Goal: Task Accomplishment & Management: Manage account settings

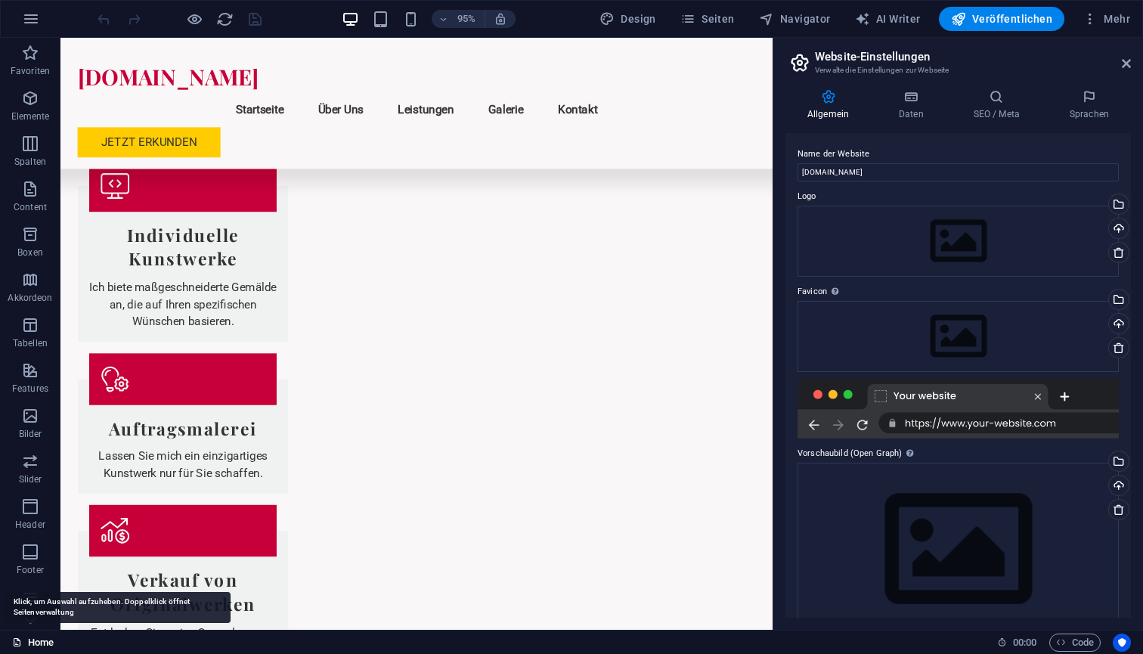
click at [42, 641] on link "Home" at bounding box center [33, 643] width 42 height 18
click at [896, 21] on span "AI Writer" at bounding box center [888, 18] width 66 height 15
select select "English"
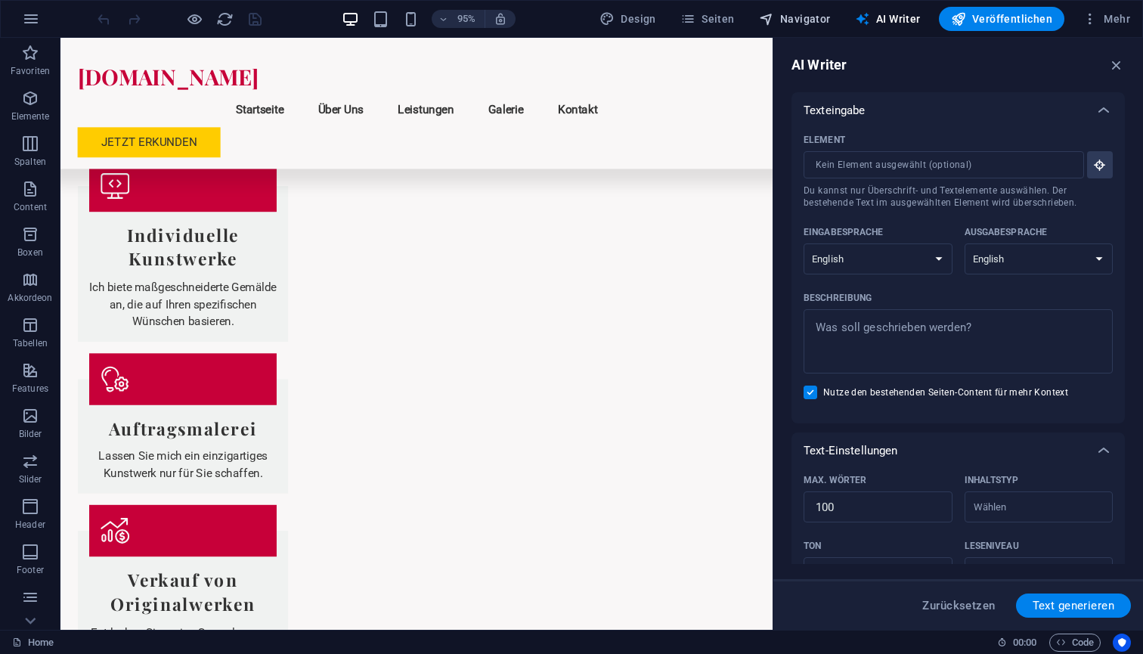
click at [810, 20] on span "Navigator" at bounding box center [795, 18] width 72 height 15
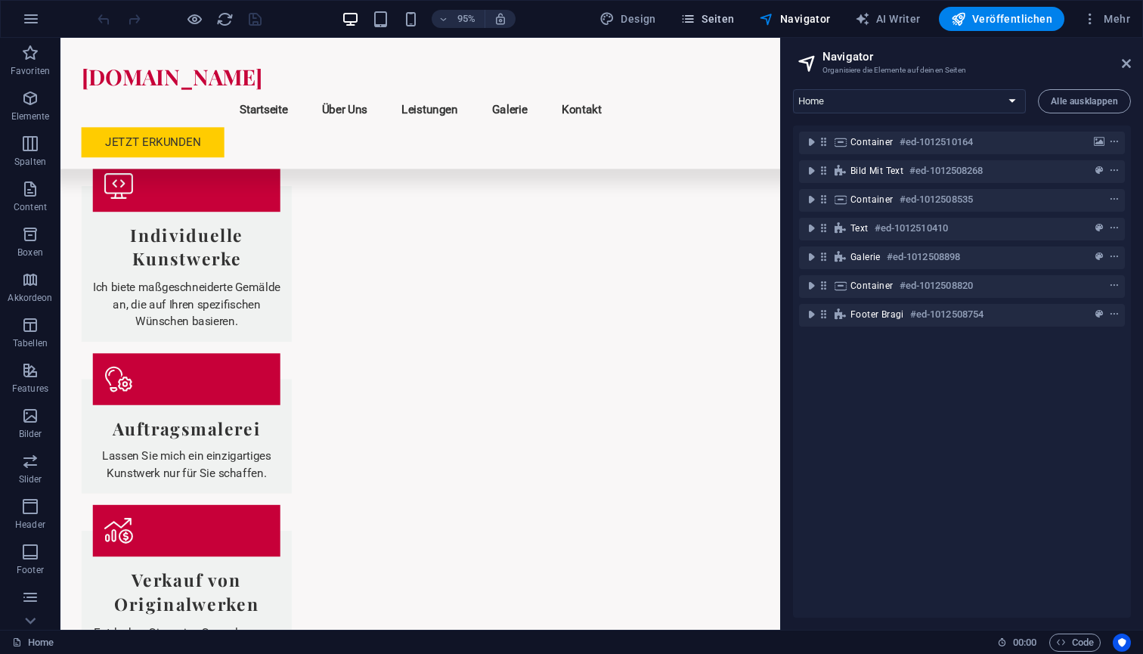
click at [741, 24] on button "Seiten" at bounding box center [708, 19] width 67 height 24
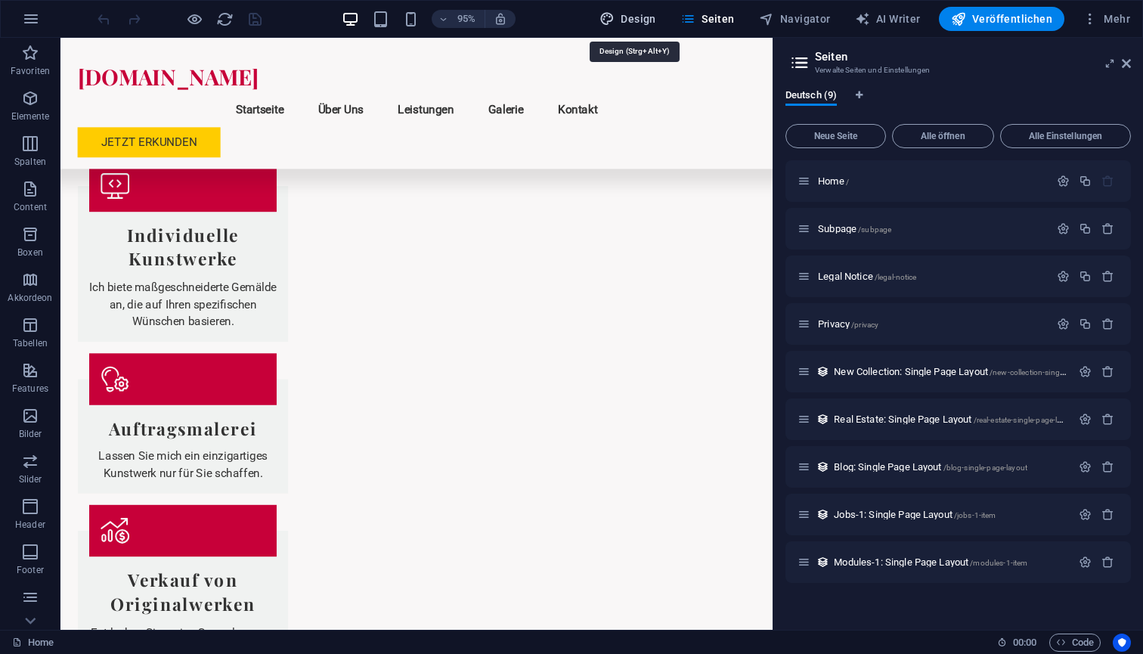
click at [649, 29] on button "Design" at bounding box center [628, 19] width 69 height 24
select select "rem"
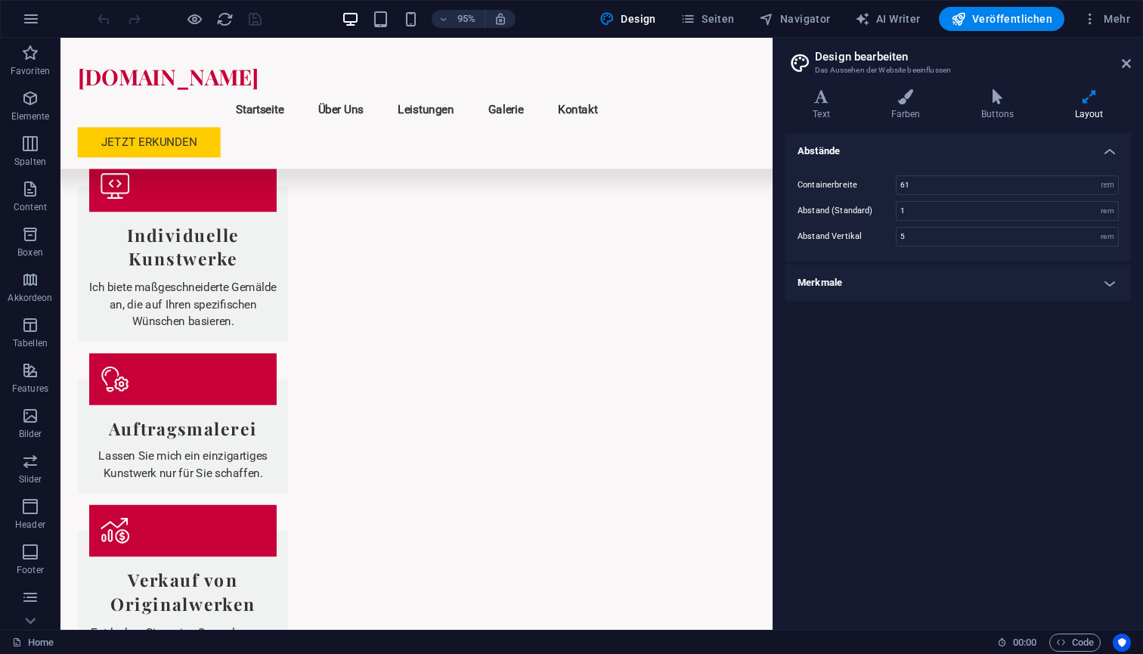
click at [1092, 103] on icon at bounding box center [1089, 96] width 84 height 15
click at [1090, 98] on icon at bounding box center [1089, 96] width 84 height 15
click at [628, 19] on span "Design" at bounding box center [628, 18] width 57 height 15
click at [1098, 20] on icon "button" at bounding box center [1090, 18] width 15 height 15
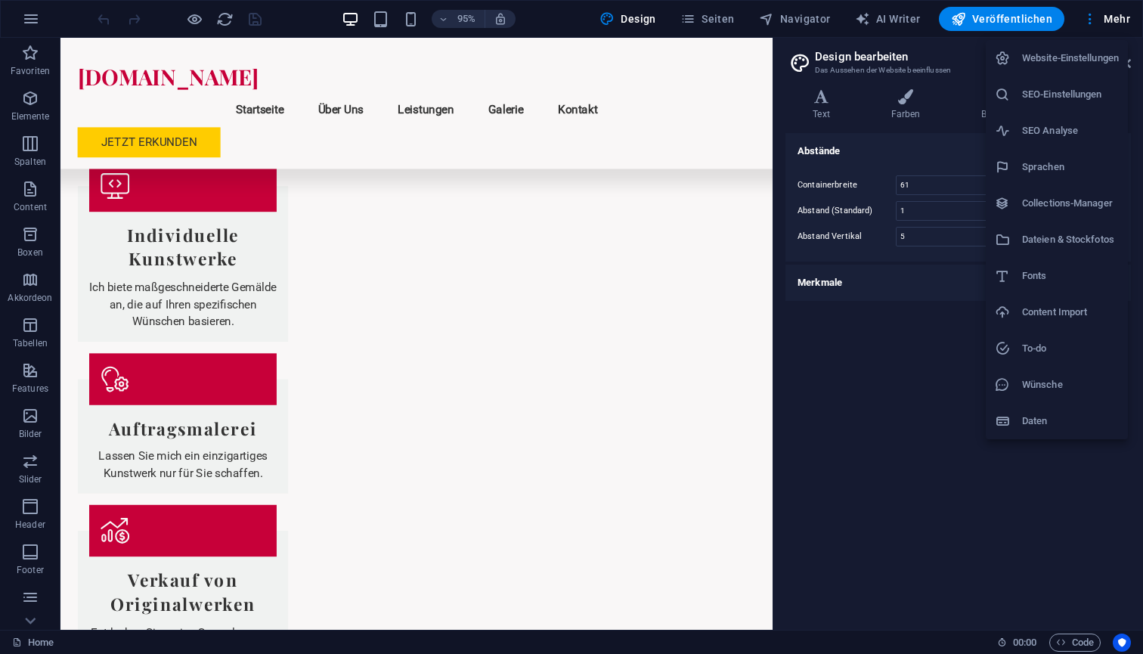
click at [1059, 66] on h6 "Website-Einstellungen" at bounding box center [1070, 58] width 97 height 18
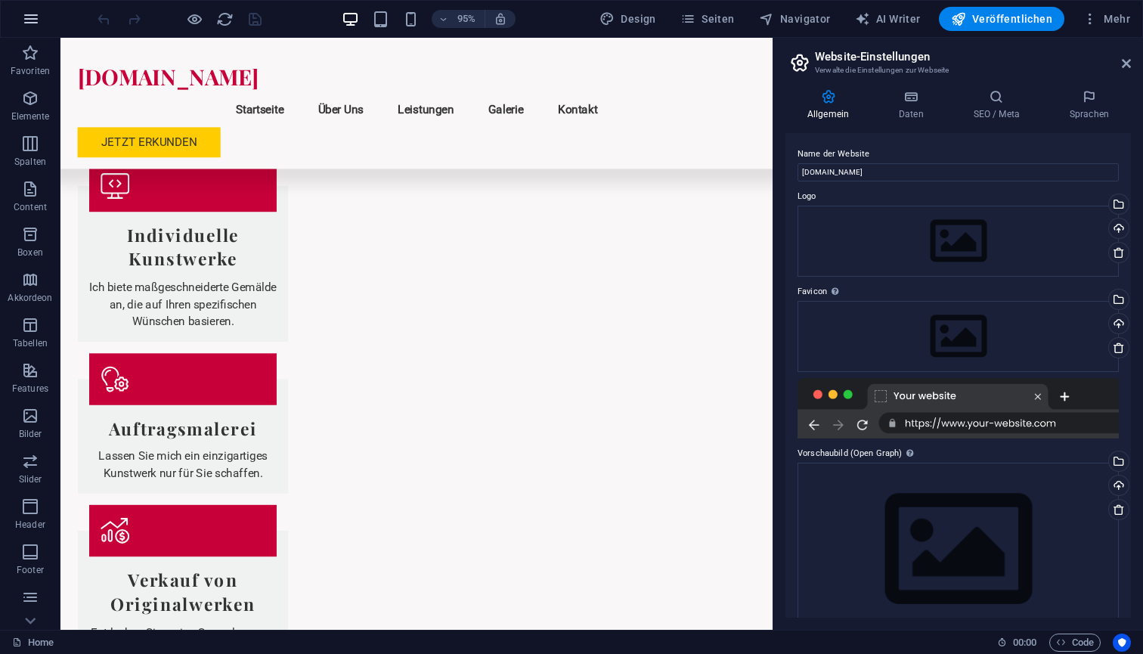
click at [33, 19] on icon "button" at bounding box center [31, 19] width 18 height 18
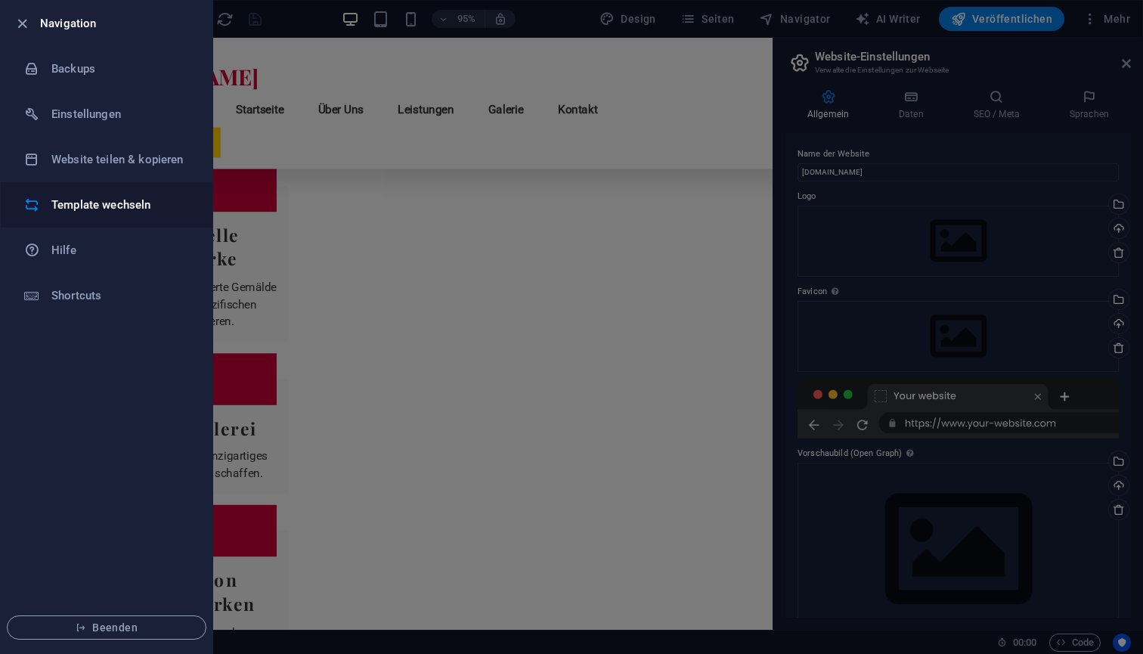
click at [68, 204] on h6 "Template wechseln" at bounding box center [121, 205] width 140 height 18
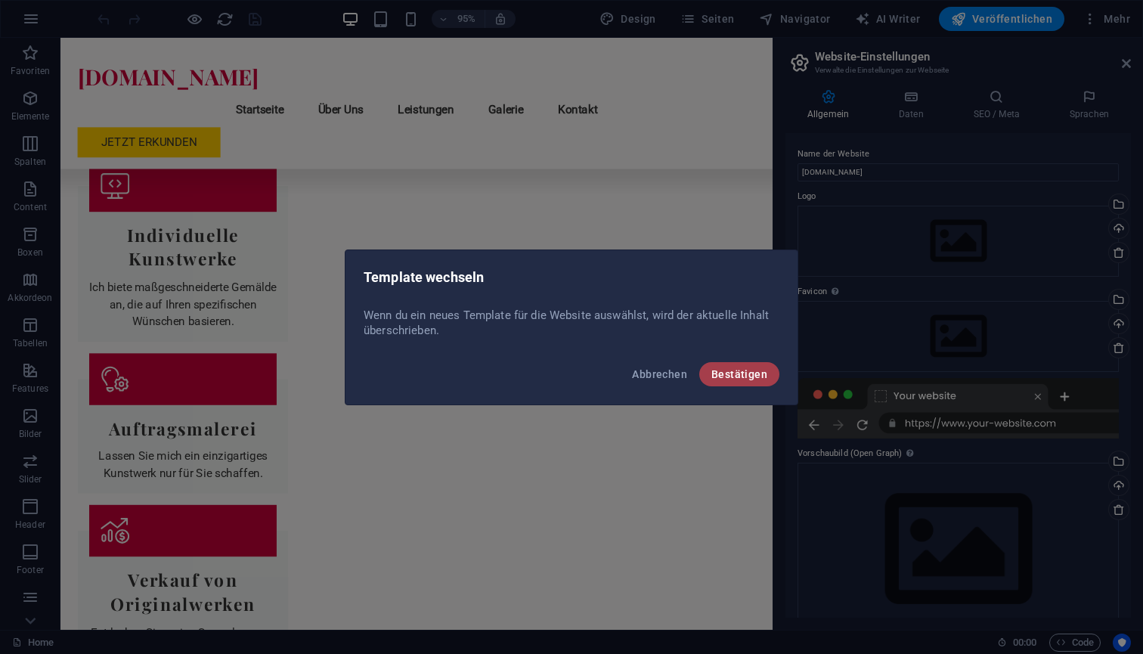
click at [738, 373] on span "Bestätigen" at bounding box center [740, 374] width 56 height 12
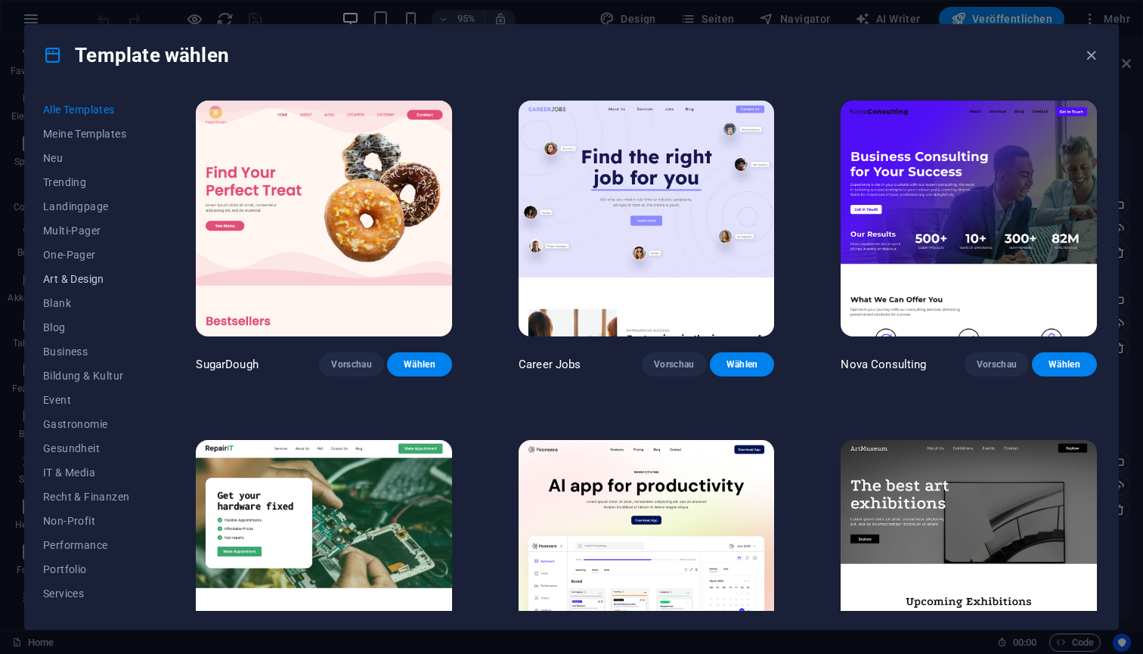
click at [93, 281] on span "Art & Design" at bounding box center [86, 279] width 86 height 12
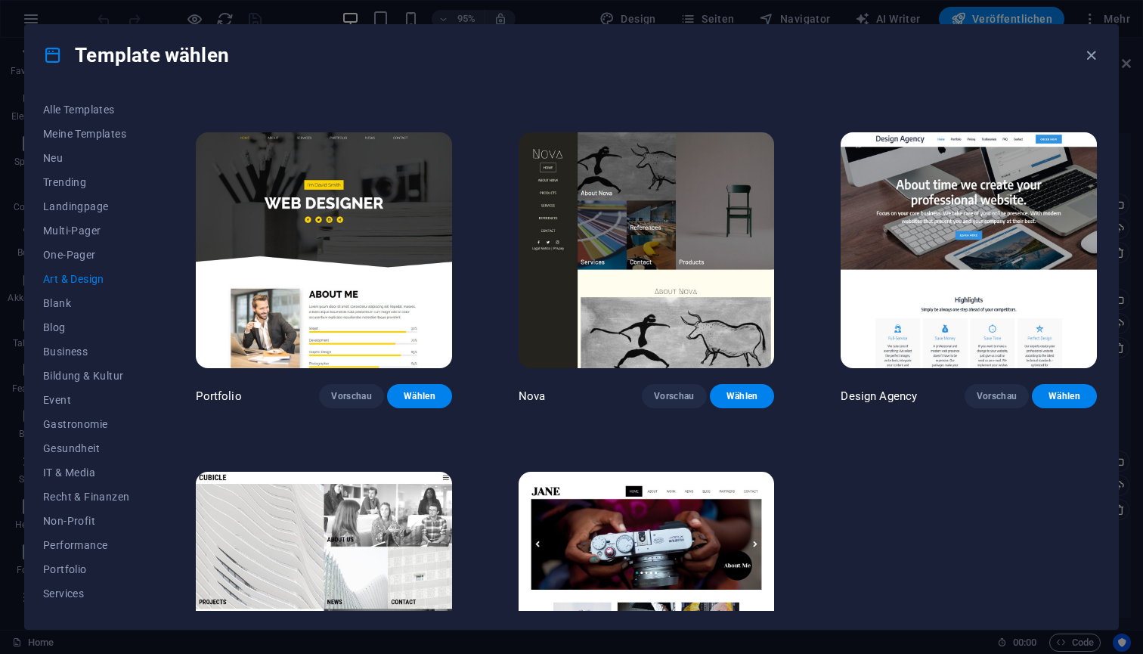
scroll to position [995, 0]
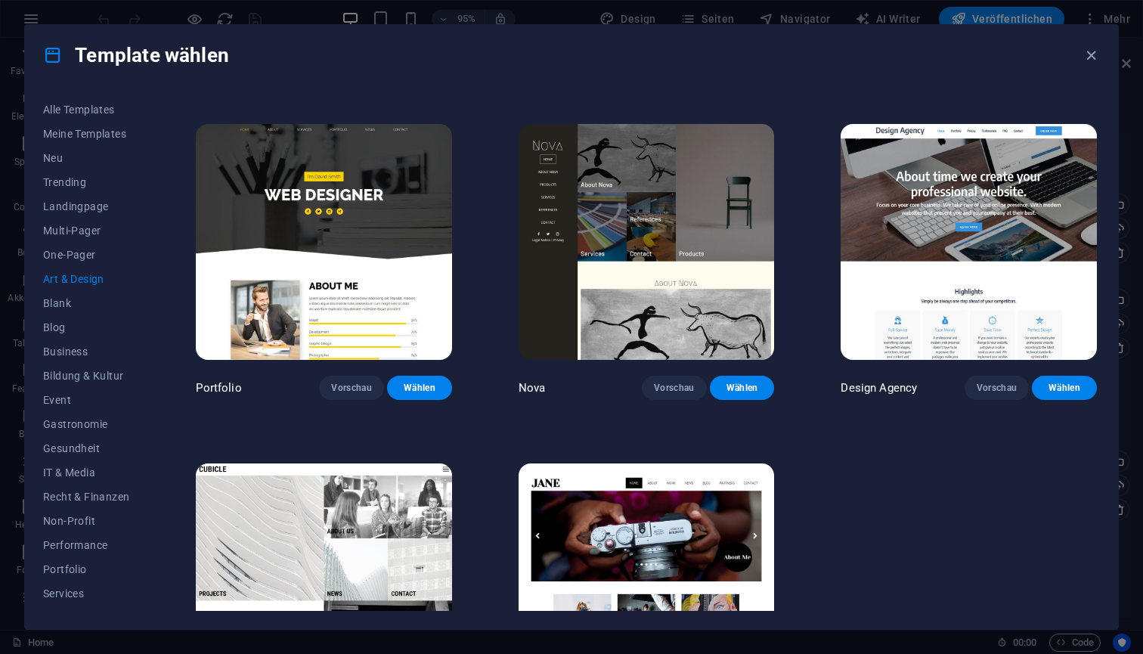
drag, startPoint x: 146, startPoint y: 376, endPoint x: 144, endPoint y: 392, distance: 16.0
click at [144, 392] on div "Alle Templates Meine Templates Neu Trending Landingpage Multi-Pager One-Pager A…" at bounding box center [95, 354] width 104 height 513
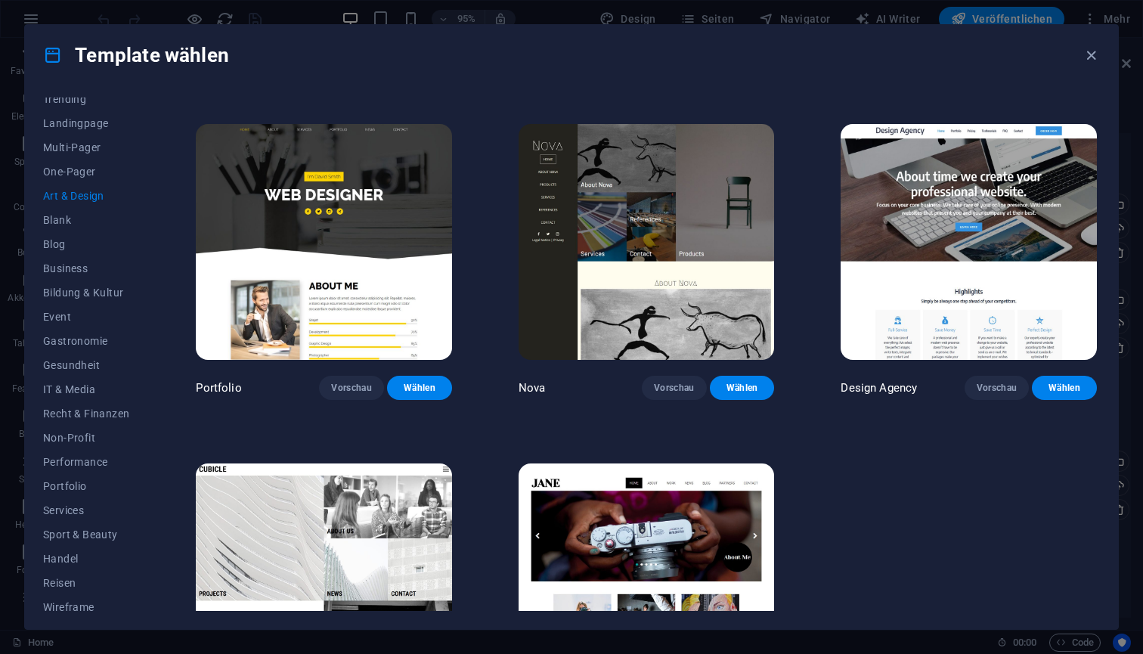
scroll to position [92, 0]
click at [88, 410] on span "Recht & Finanzen" at bounding box center [86, 405] width 86 height 12
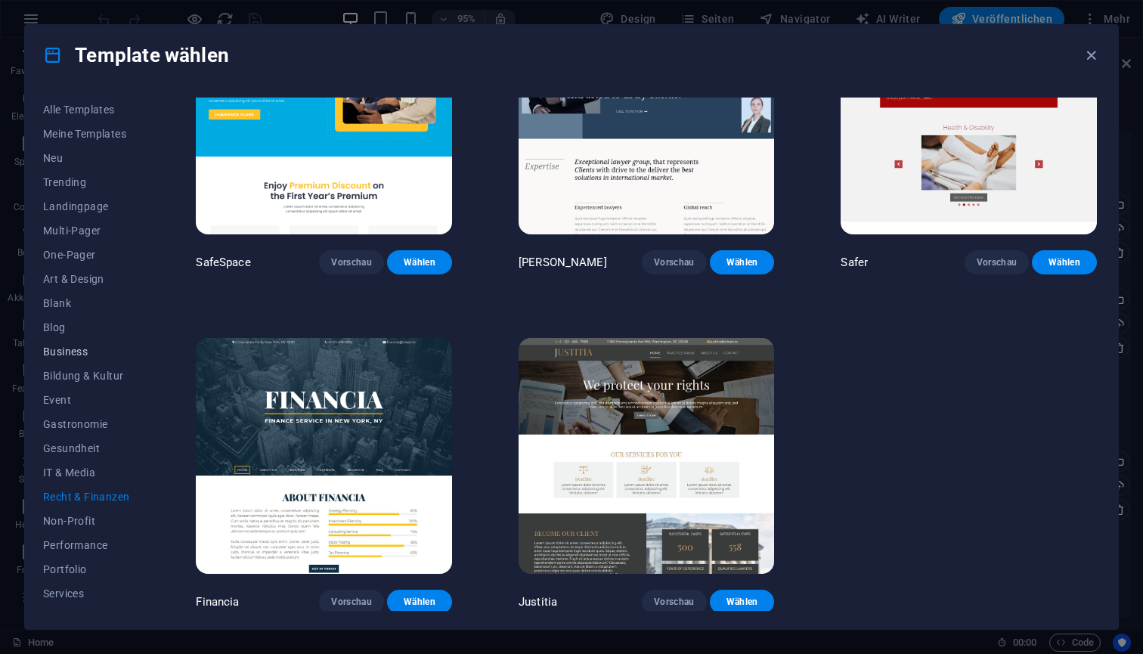
scroll to position [0, 0]
click at [87, 279] on span "Art & Design" at bounding box center [86, 279] width 86 height 12
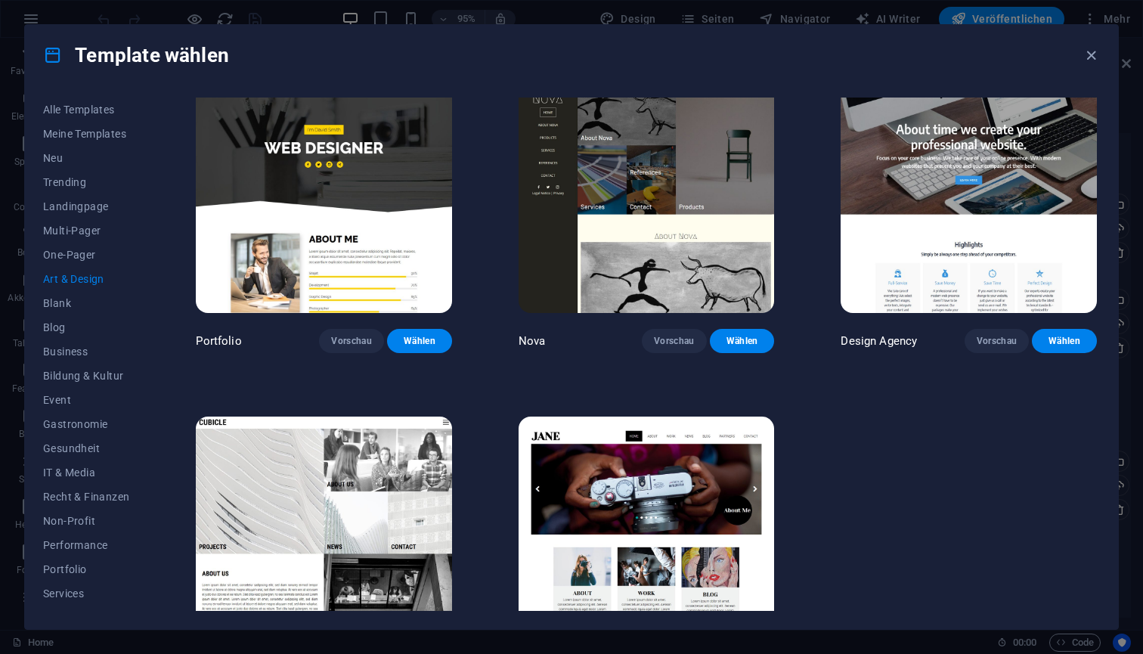
scroll to position [1038, 0]
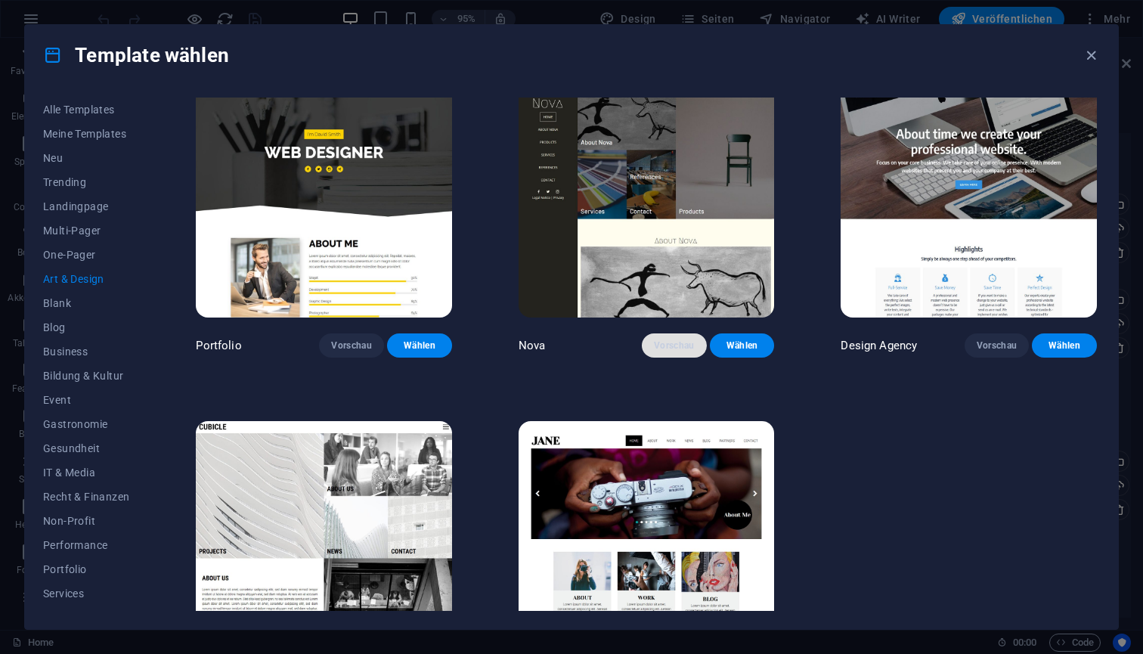
click at [678, 342] on span "Vorschau" at bounding box center [674, 346] width 41 height 12
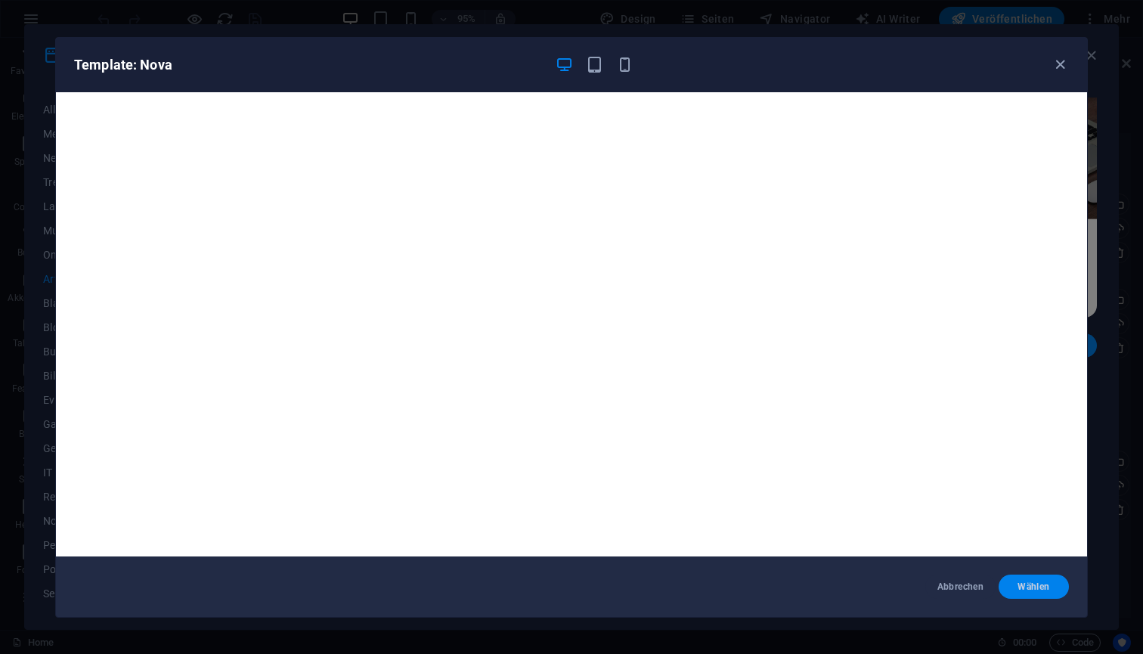
click at [1019, 589] on span "Wählen" at bounding box center [1034, 587] width 46 height 12
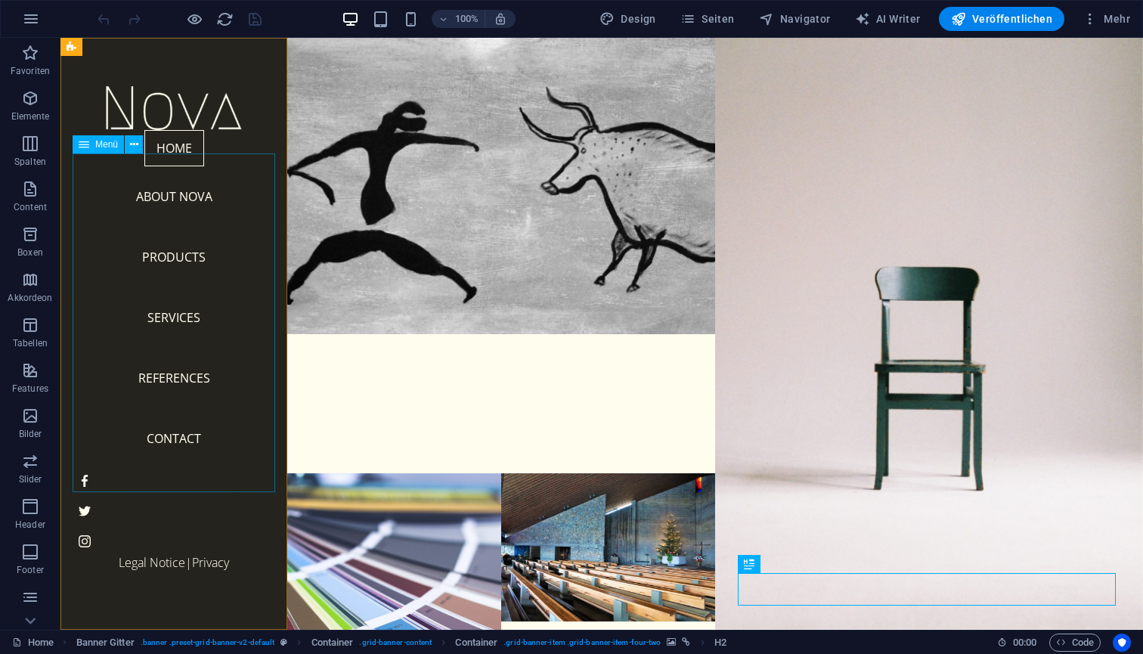
click at [177, 405] on nav "Home About Nova Products Services References Contact" at bounding box center [174, 299] width 203 height 339
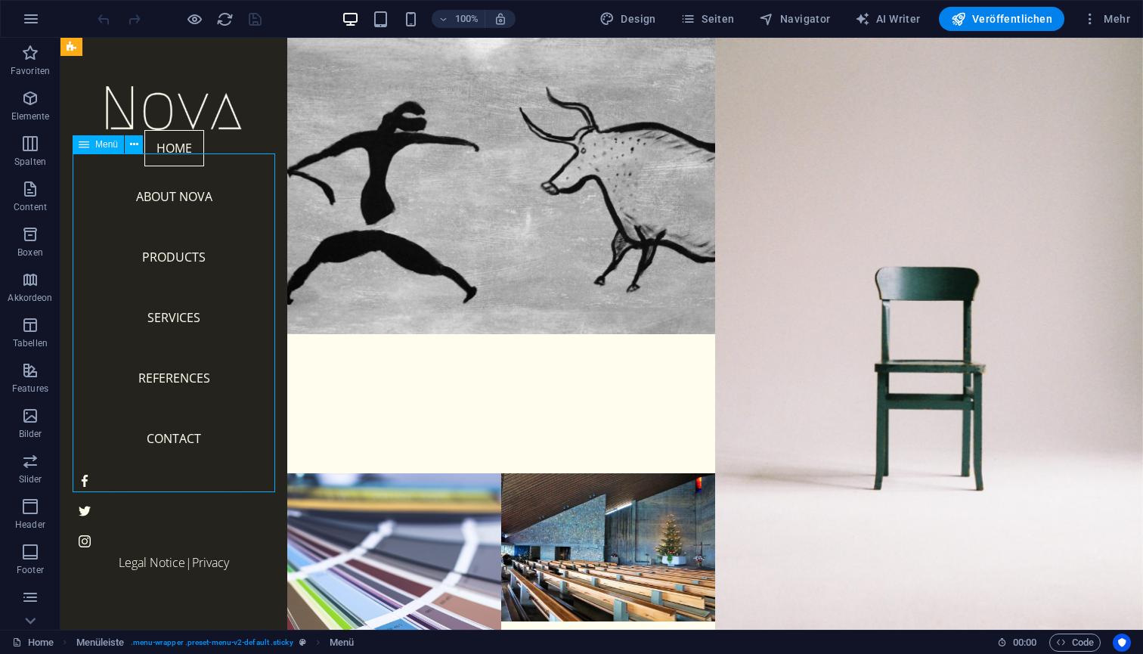
click at [177, 405] on nav "Home About Nova Products Services References Contact" at bounding box center [174, 299] width 203 height 339
click at [34, 20] on icon "button" at bounding box center [31, 19] width 18 height 18
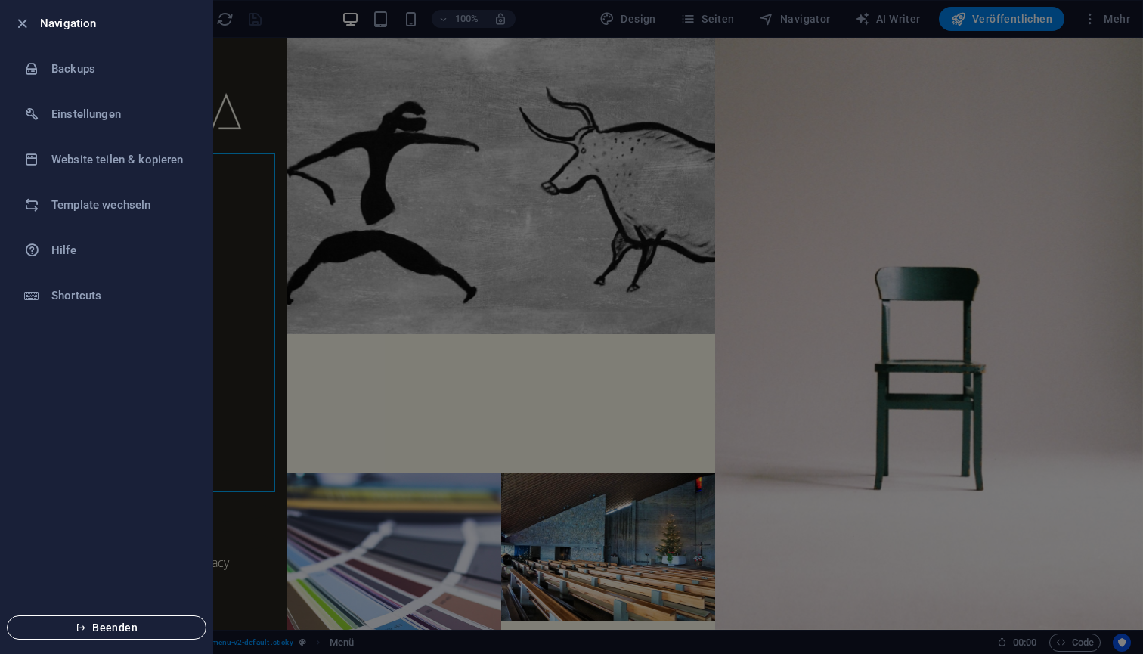
click at [104, 631] on span "Beenden" at bounding box center [107, 628] width 174 height 12
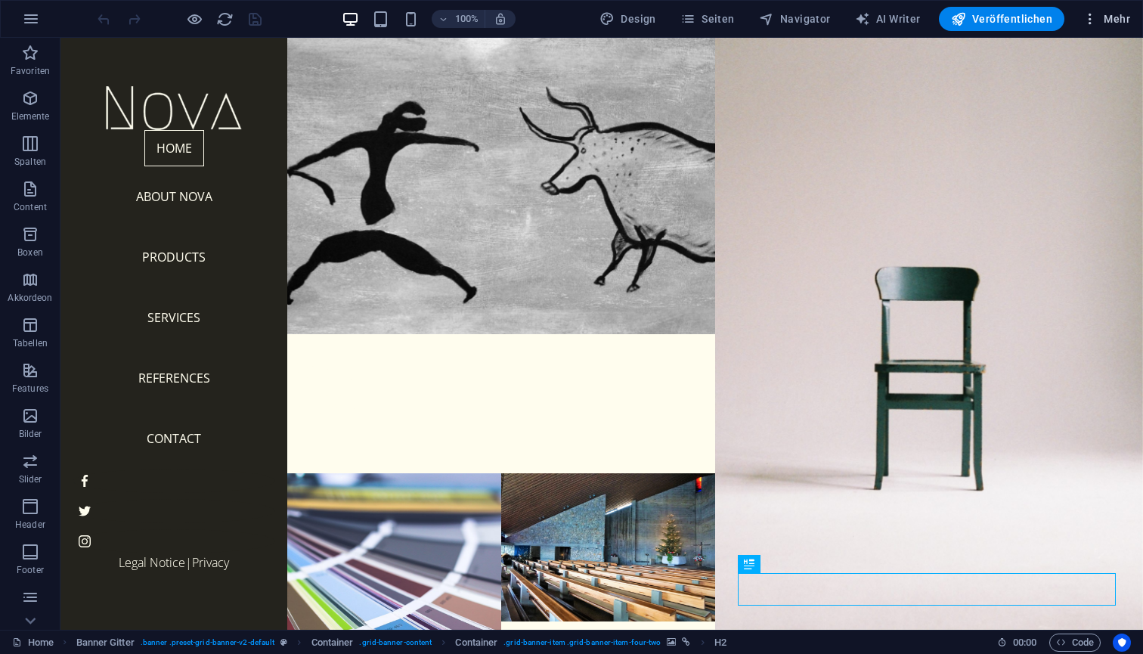
click at [1114, 20] on span "Mehr" at bounding box center [1107, 18] width 48 height 15
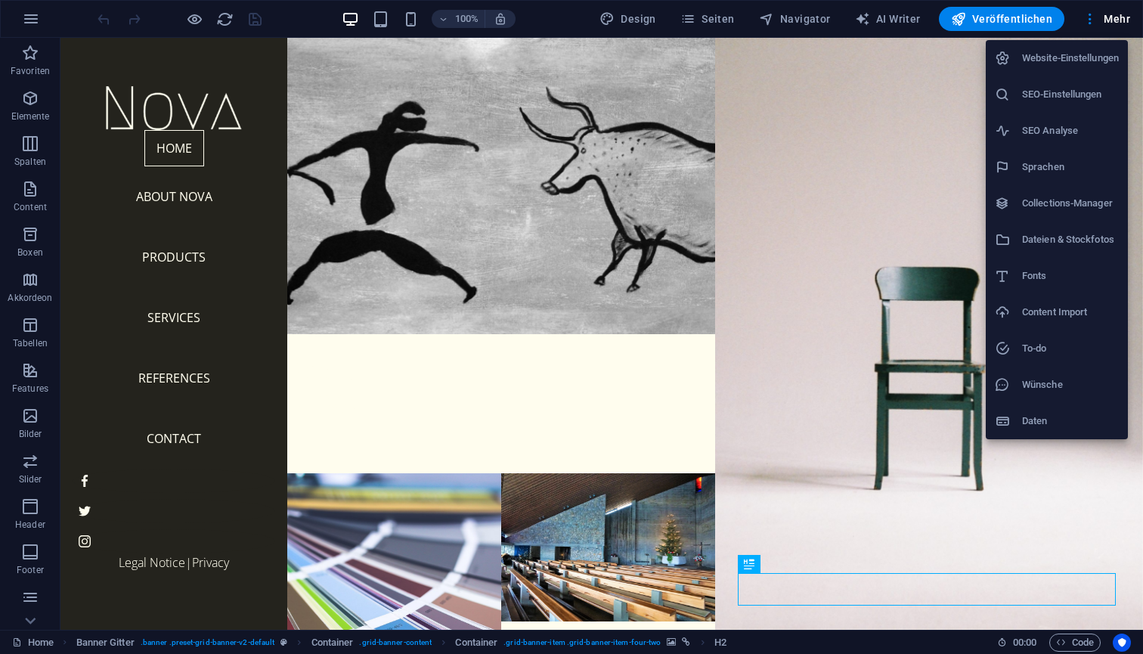
click at [32, 619] on div at bounding box center [571, 327] width 1143 height 654
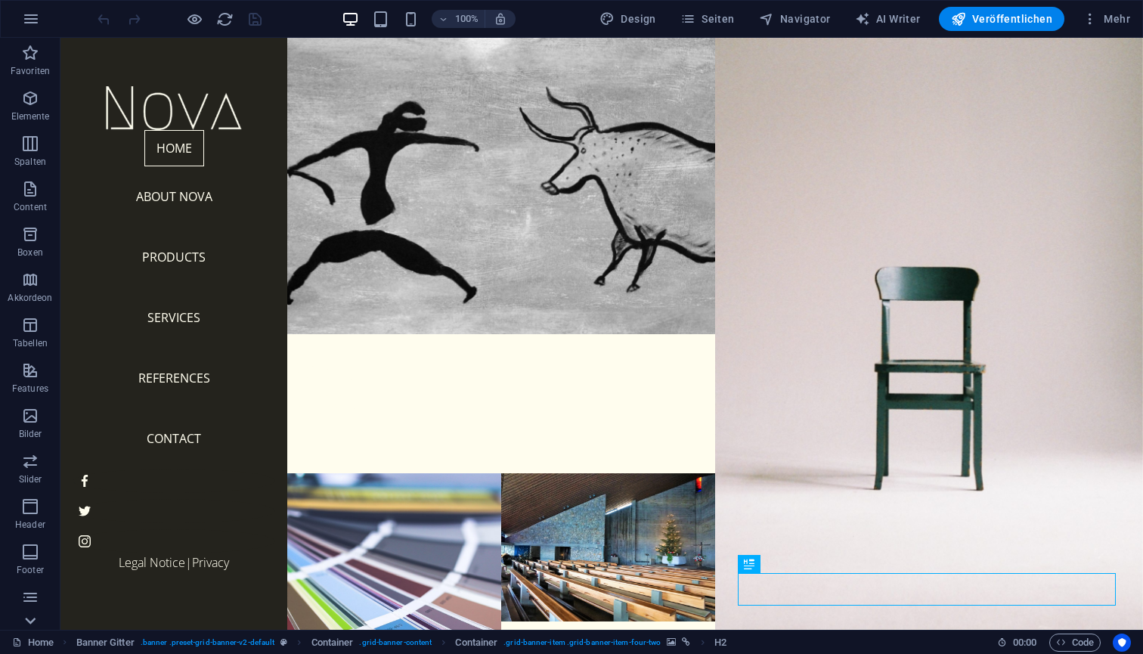
click at [32, 626] on icon at bounding box center [30, 620] width 21 height 21
click at [32, 599] on icon "button" at bounding box center [30, 600] width 18 height 18
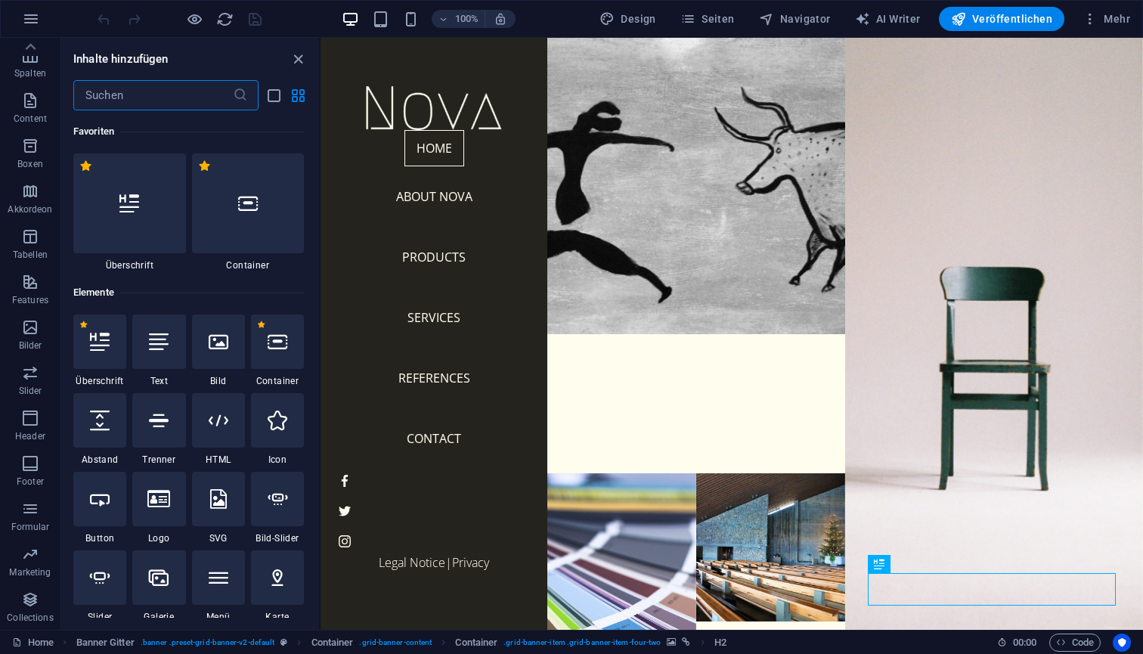
scroll to position [0, 0]
click at [1001, 23] on span "Veröffentlichen" at bounding box center [1001, 18] width 101 height 15
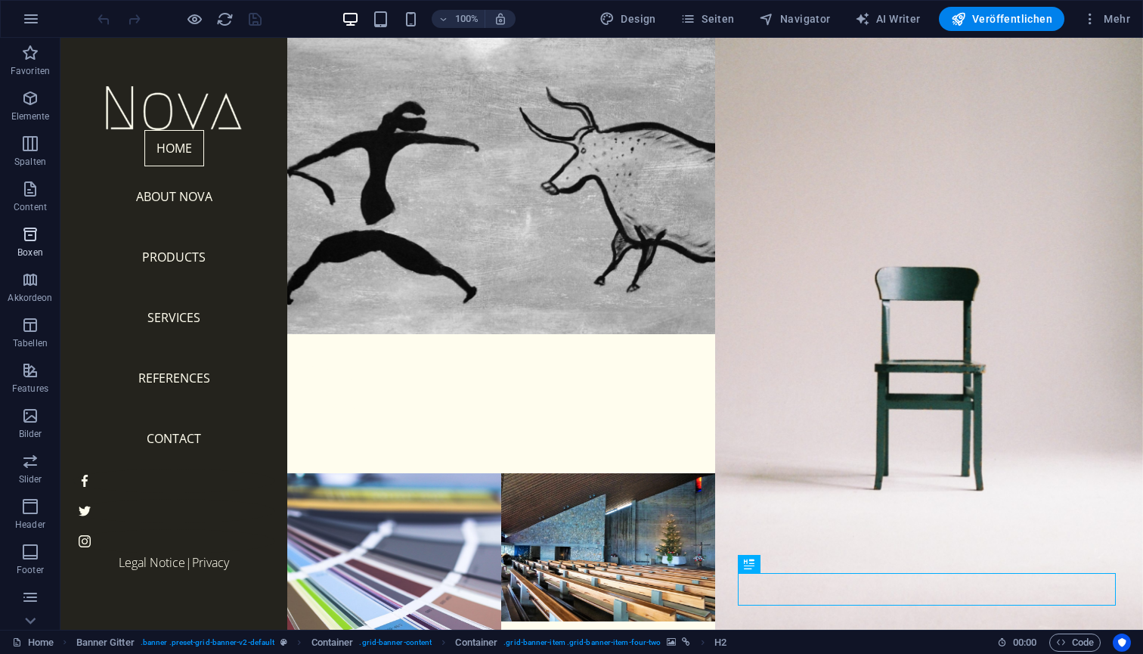
click at [29, 232] on icon "button" at bounding box center [30, 234] width 18 height 18
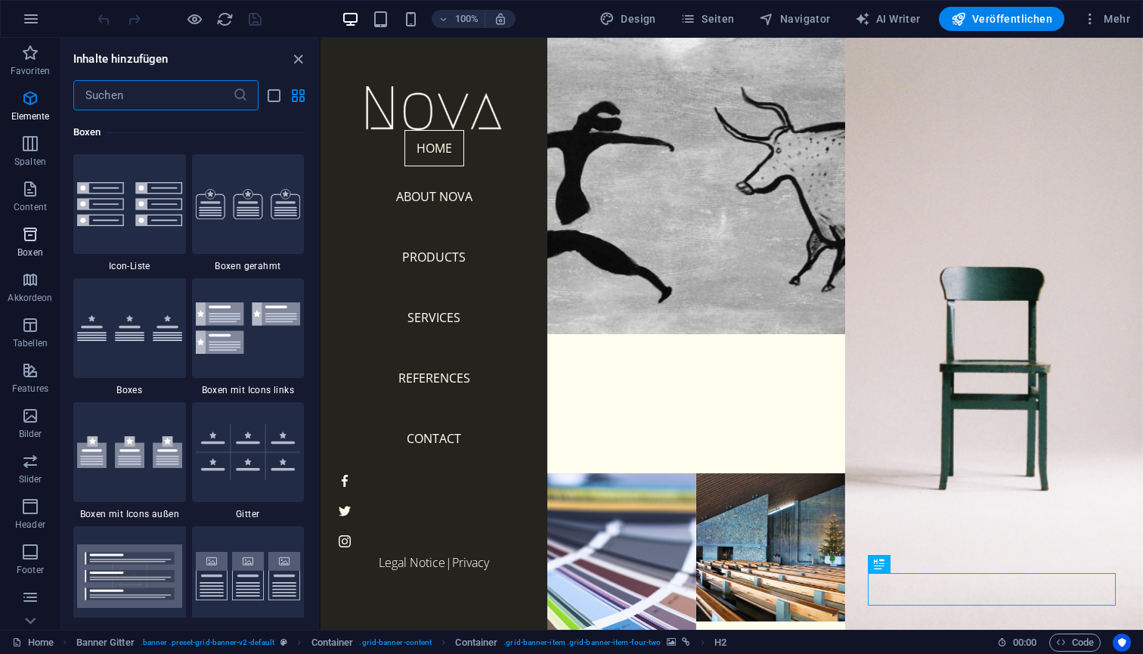
scroll to position [4171, 0]
click at [29, 21] on icon "button" at bounding box center [31, 19] width 18 height 18
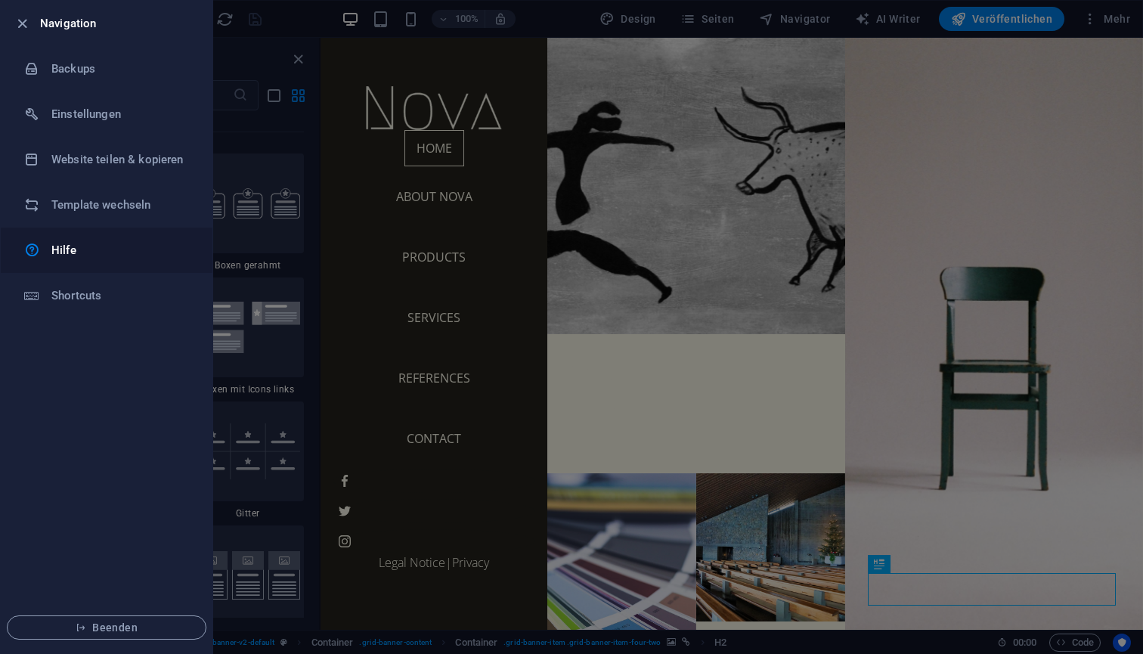
click at [76, 252] on h6 "Hilfe" at bounding box center [121, 250] width 140 height 18
click at [165, 364] on ul "Navigation Backups Einstellungen Website teilen & kopieren Template wechseln Hi…" at bounding box center [107, 327] width 212 height 653
click at [654, 19] on div at bounding box center [571, 327] width 1143 height 654
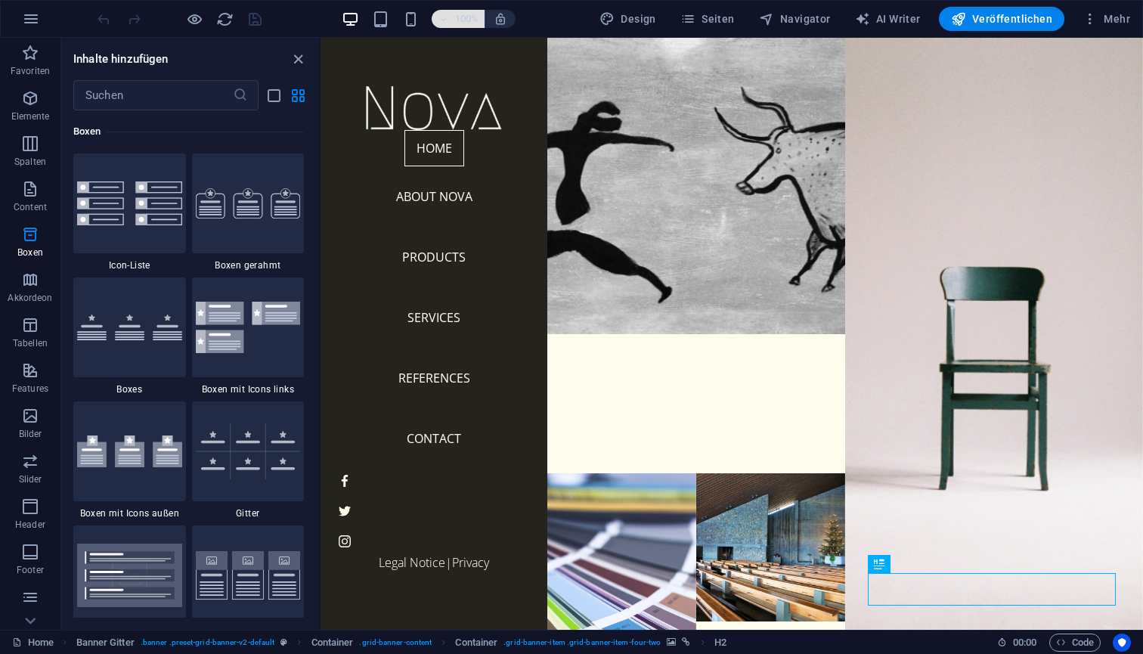
click at [474, 20] on h6 "100%" at bounding box center [466, 19] width 24 height 18
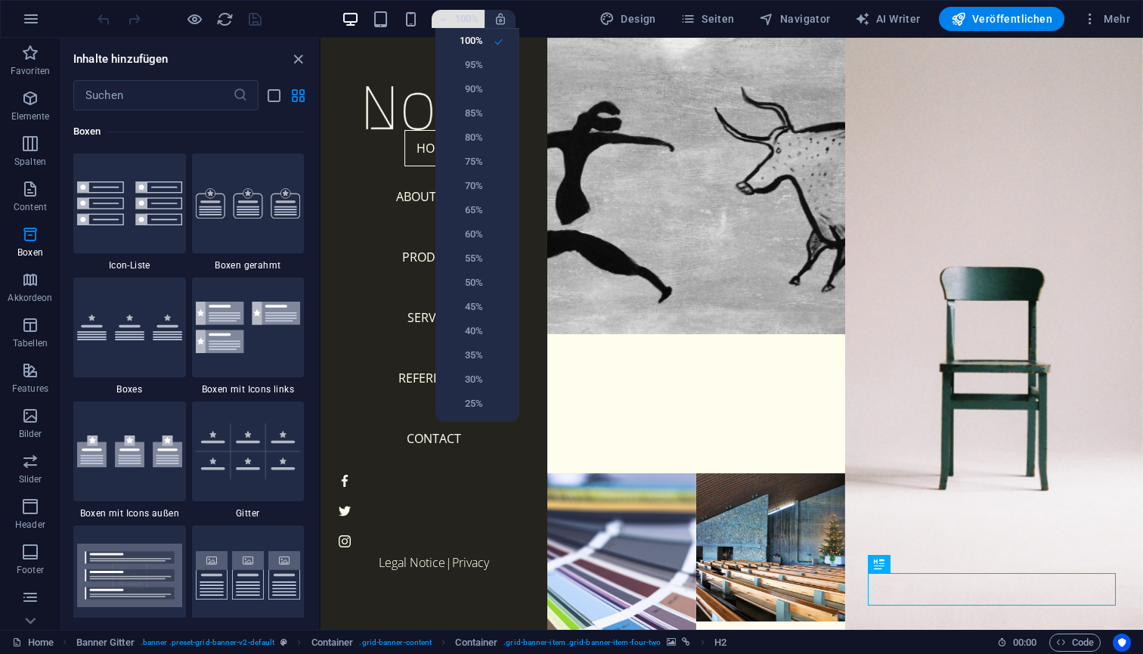
click at [474, 20] on div at bounding box center [571, 327] width 1143 height 654
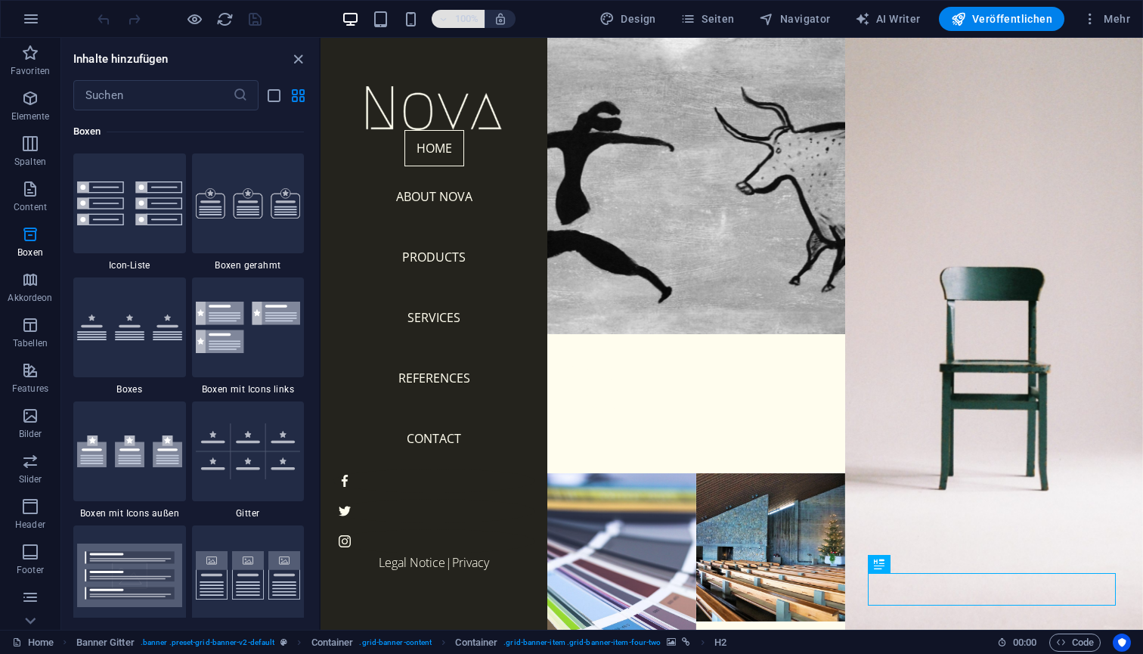
click at [474, 20] on h6 "100%" at bounding box center [466, 19] width 24 height 18
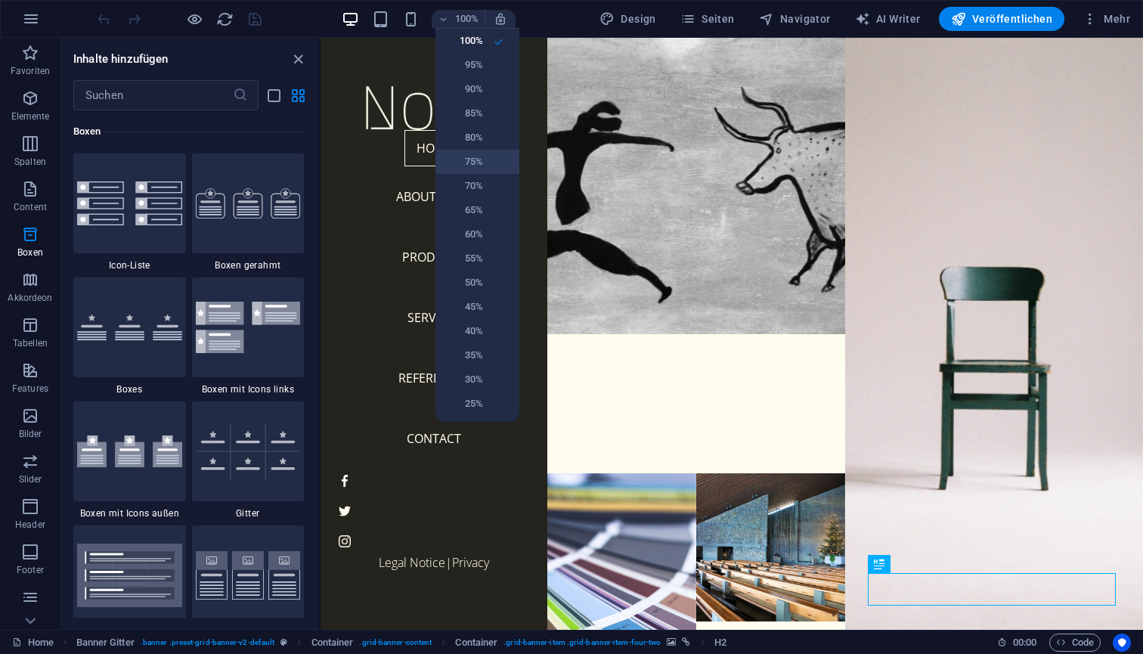
click at [484, 166] on li "75%" at bounding box center [478, 162] width 84 height 24
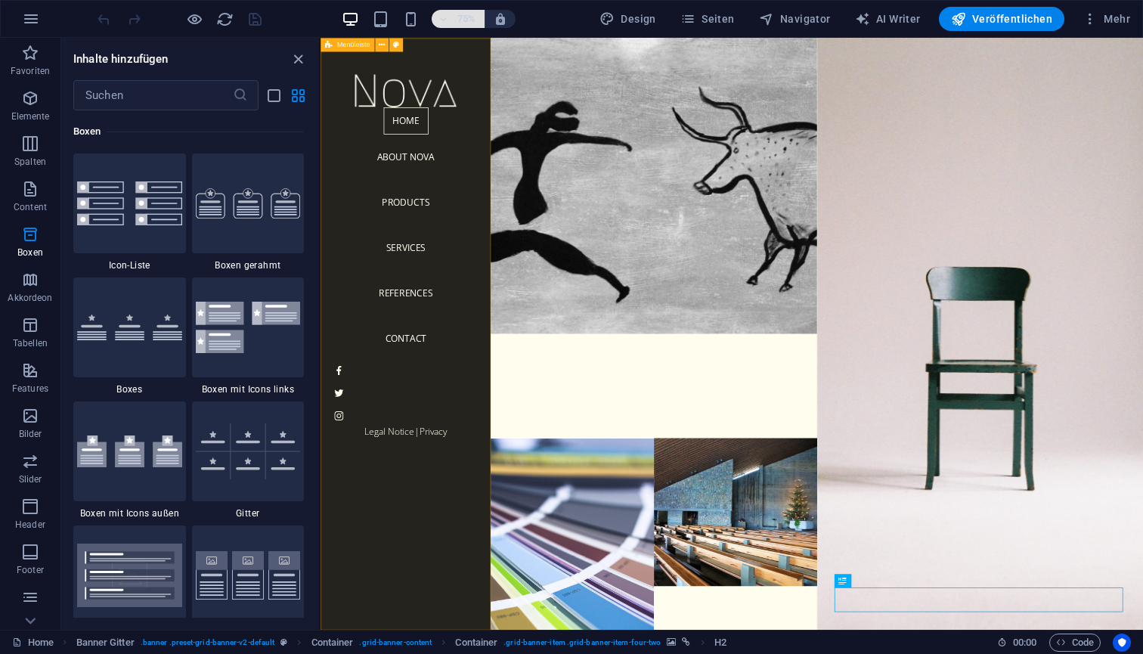
click at [468, 17] on h6 "75%" at bounding box center [466, 19] width 24 height 18
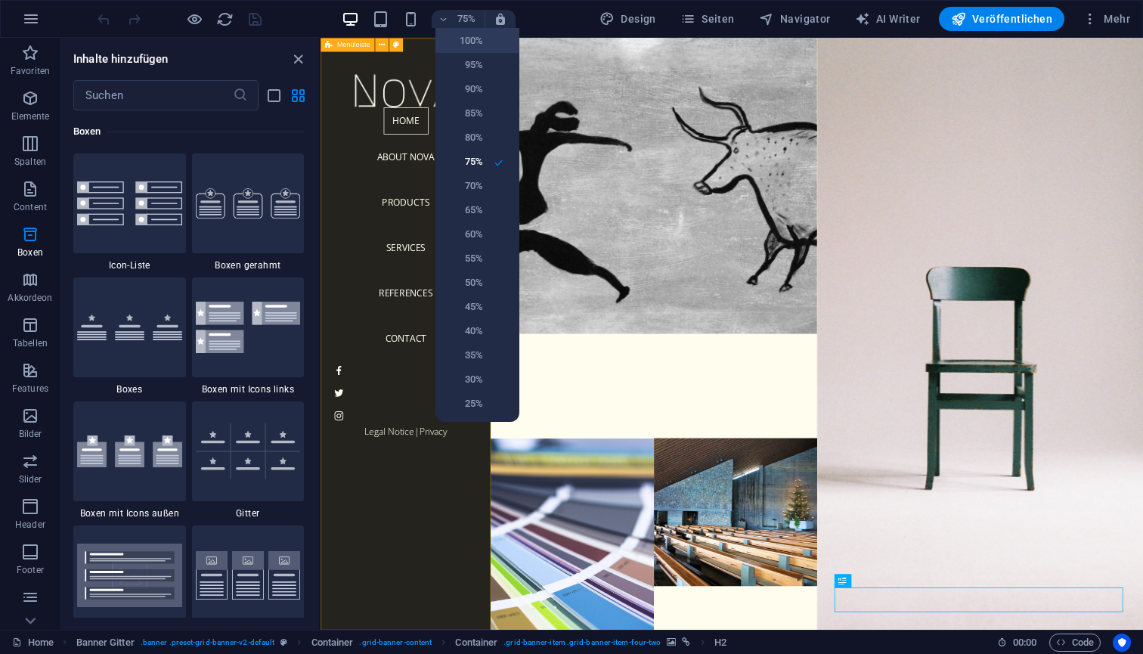
click at [469, 47] on h6 "100%" at bounding box center [464, 41] width 39 height 18
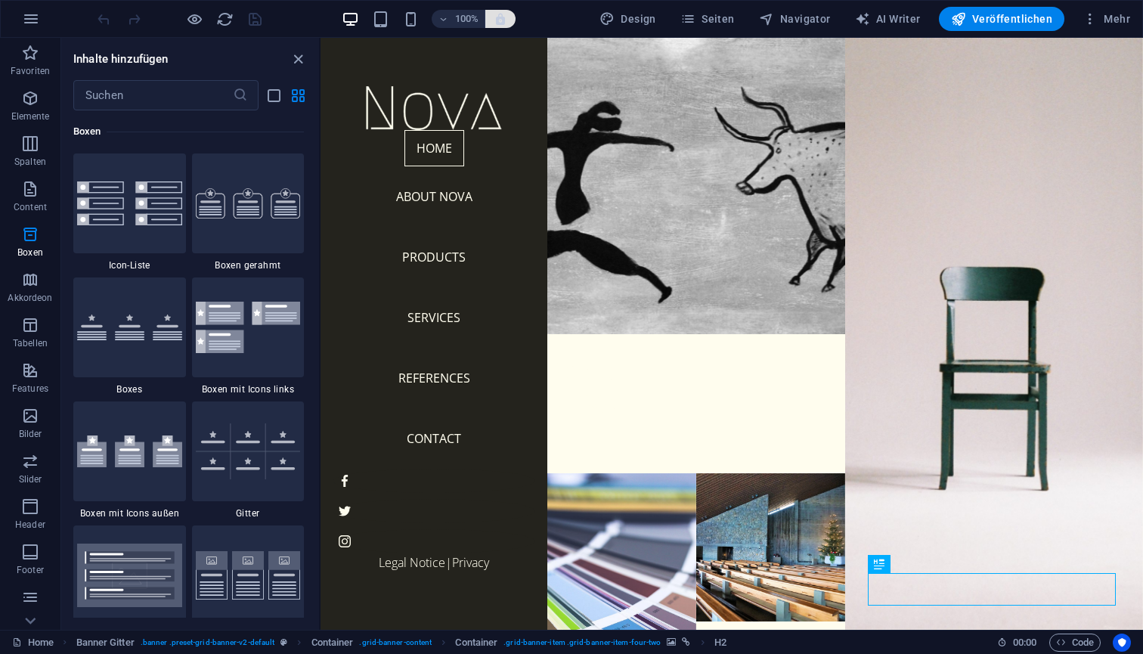
click at [510, 22] on span "button" at bounding box center [501, 19] width 18 height 14
click at [634, 24] on span "Design" at bounding box center [628, 18] width 57 height 15
select select "px"
select select "300"
select select "px"
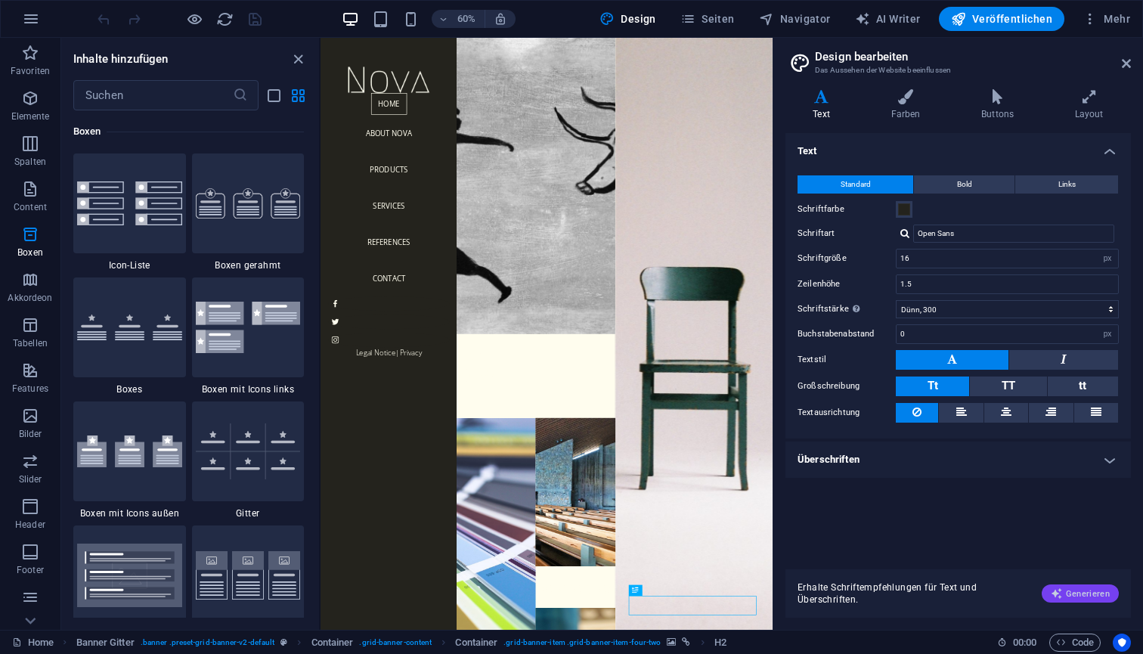
click at [1079, 598] on span "Generieren" at bounding box center [1080, 594] width 59 height 12
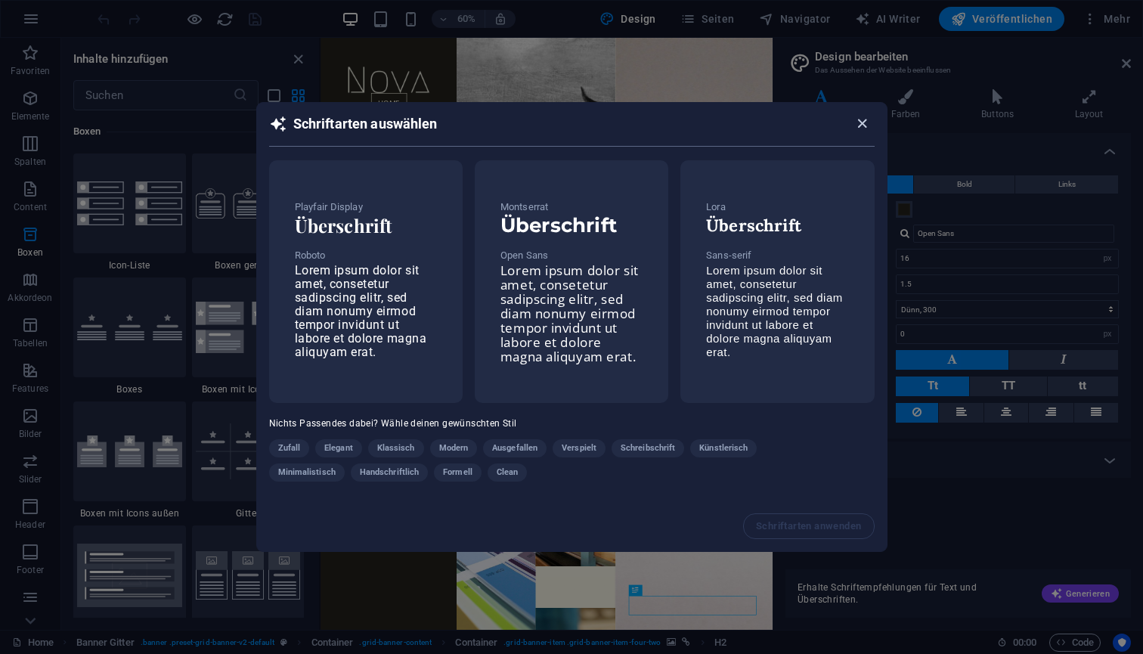
click at [857, 127] on icon "button" at bounding box center [862, 123] width 17 height 17
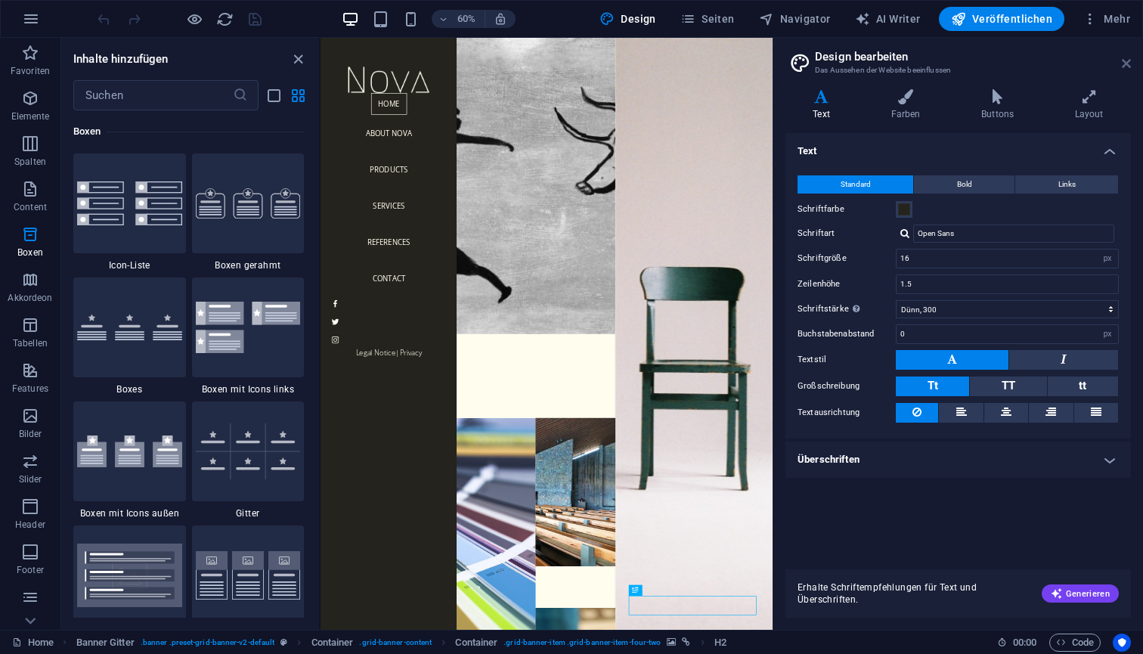
click at [1127, 67] on icon at bounding box center [1126, 63] width 9 height 12
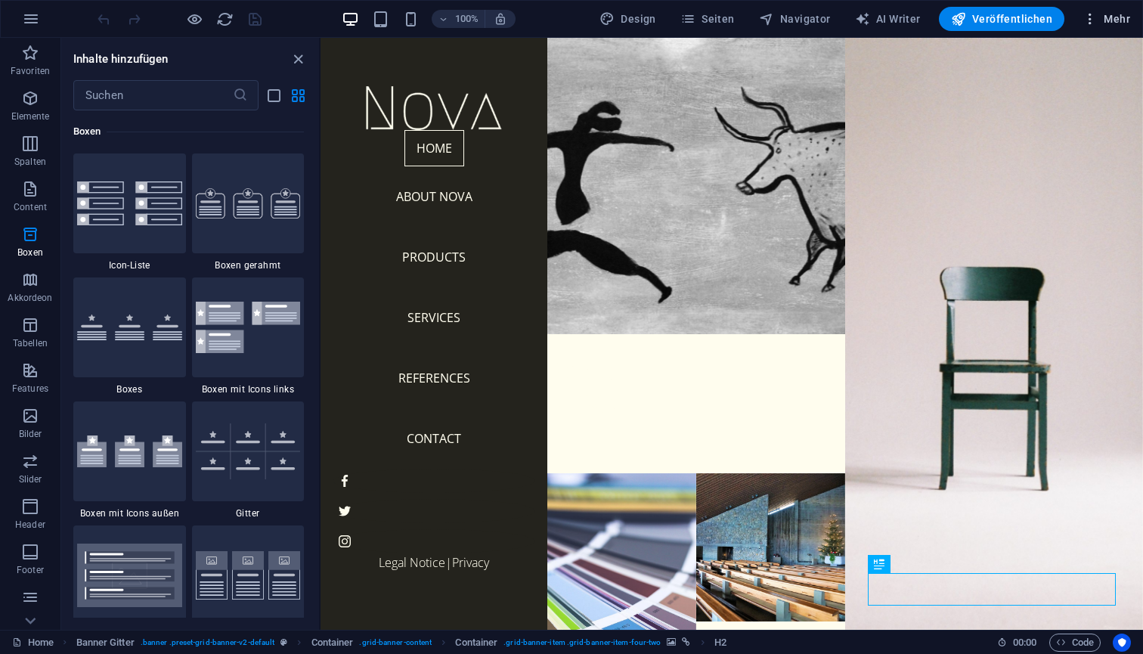
click at [1109, 20] on span "Mehr" at bounding box center [1107, 18] width 48 height 15
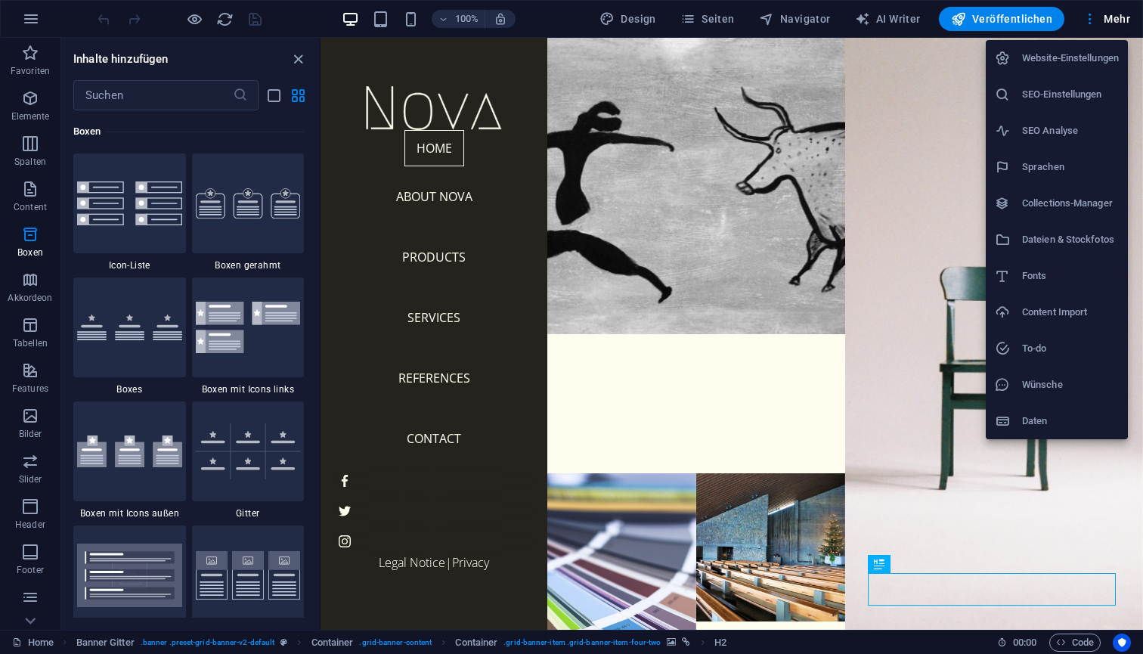
click at [1057, 209] on h6 "Collections-Manager" at bounding box center [1070, 203] width 97 height 18
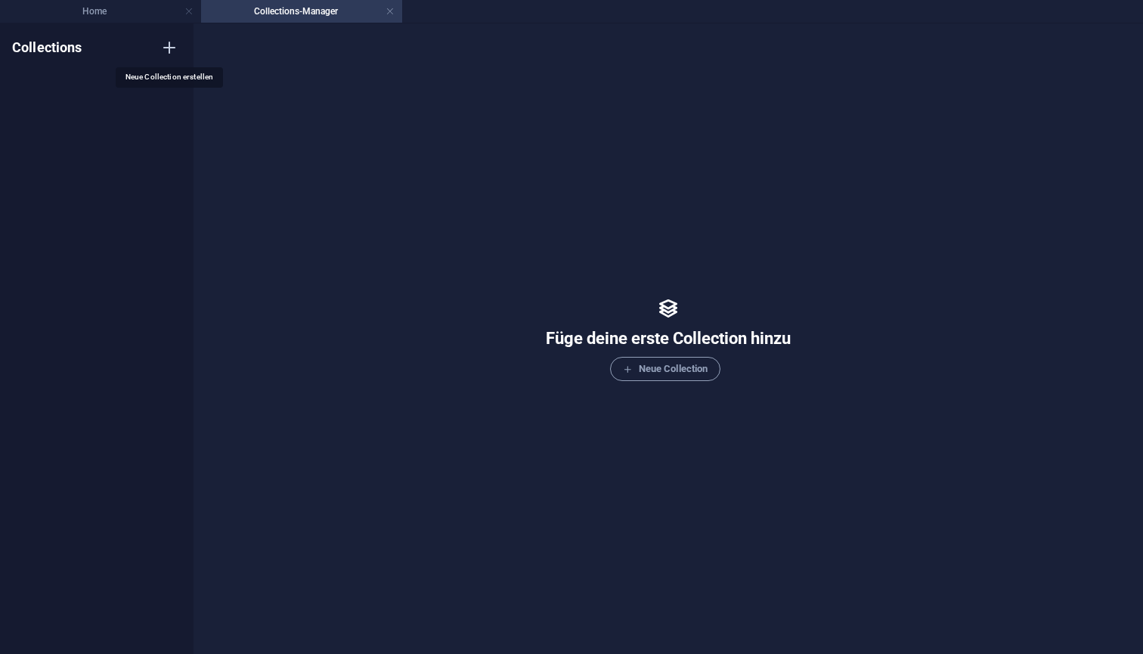
click at [169, 55] on icon "button" at bounding box center [169, 48] width 18 height 18
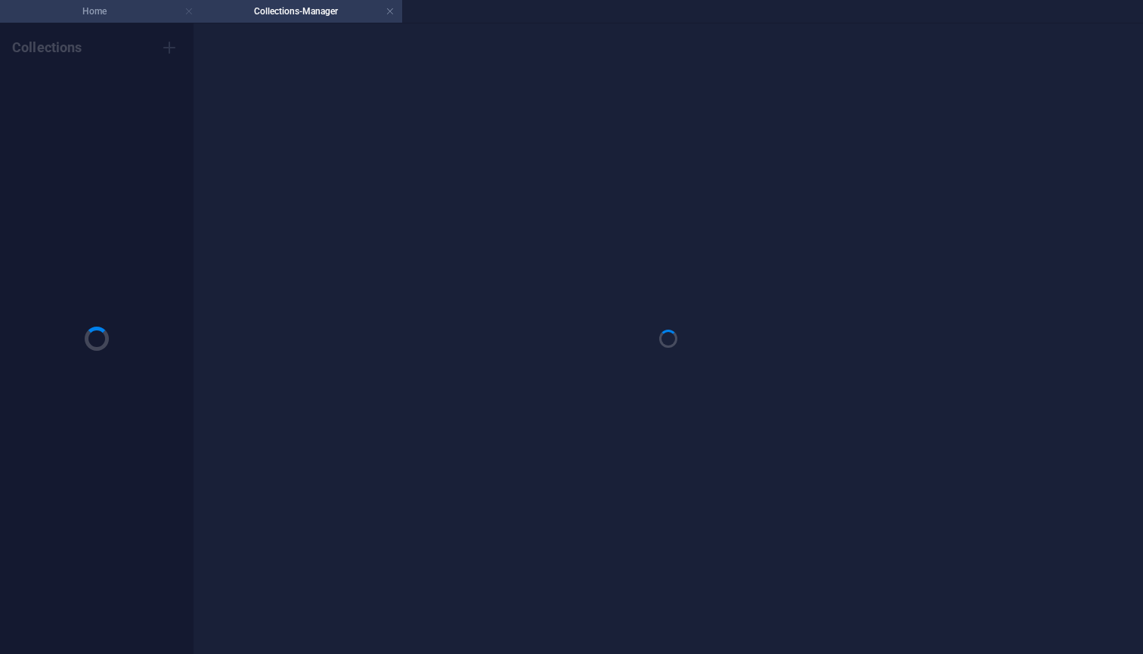
click at [187, 16] on link at bounding box center [189, 12] width 9 height 14
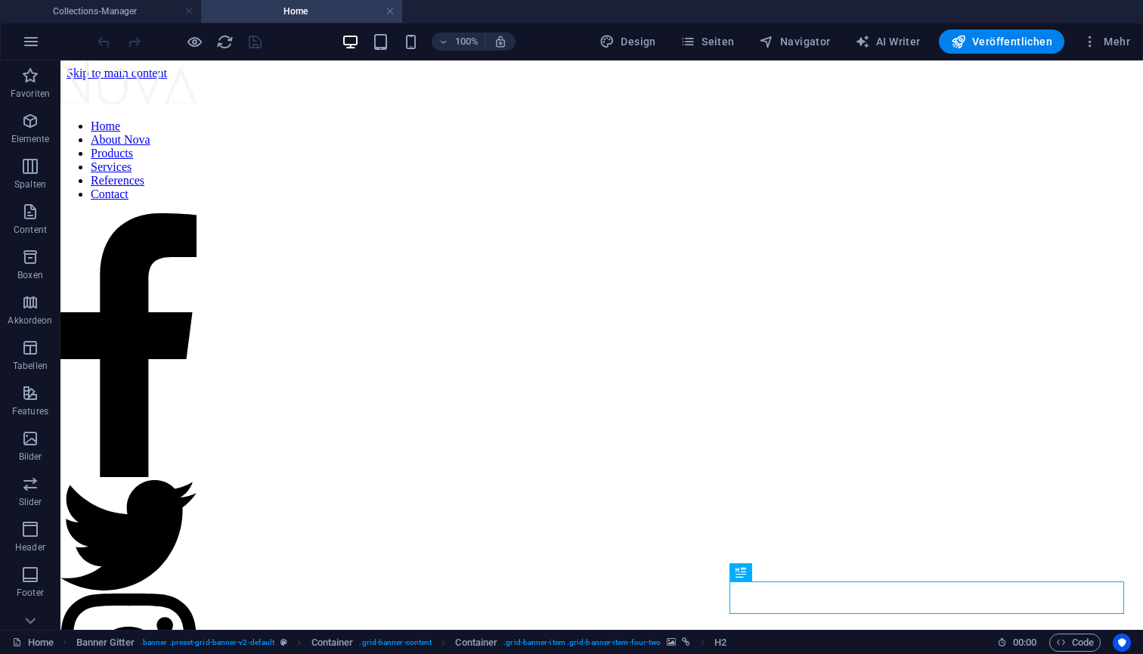
scroll to position [0, 0]
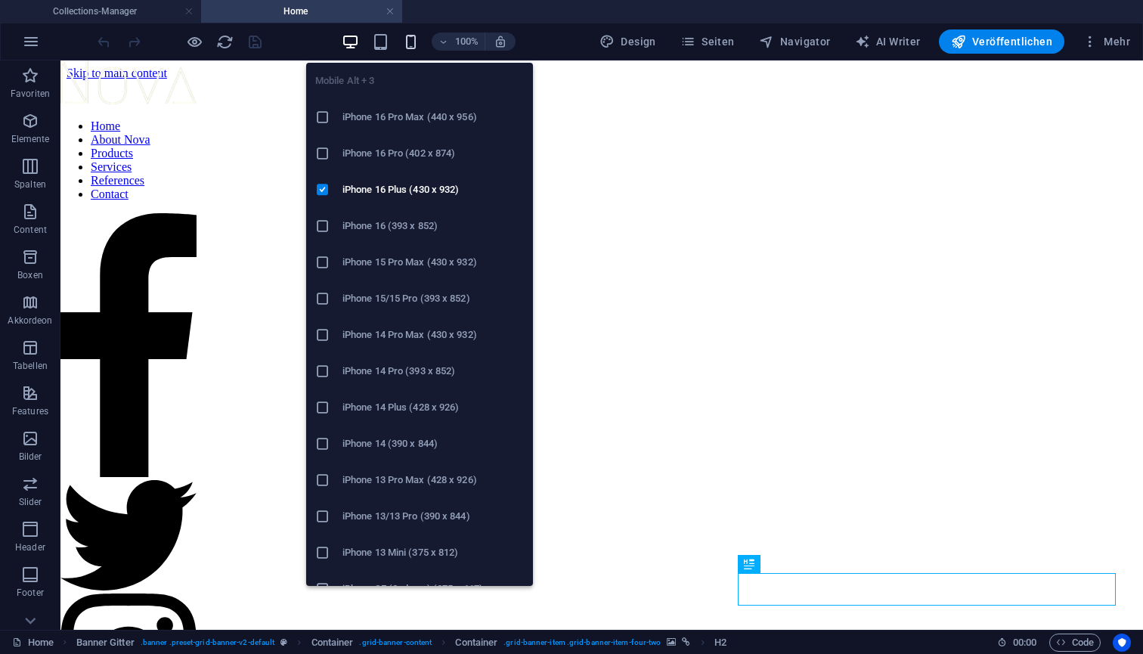
click at [415, 39] on icon "button" at bounding box center [410, 41] width 17 height 17
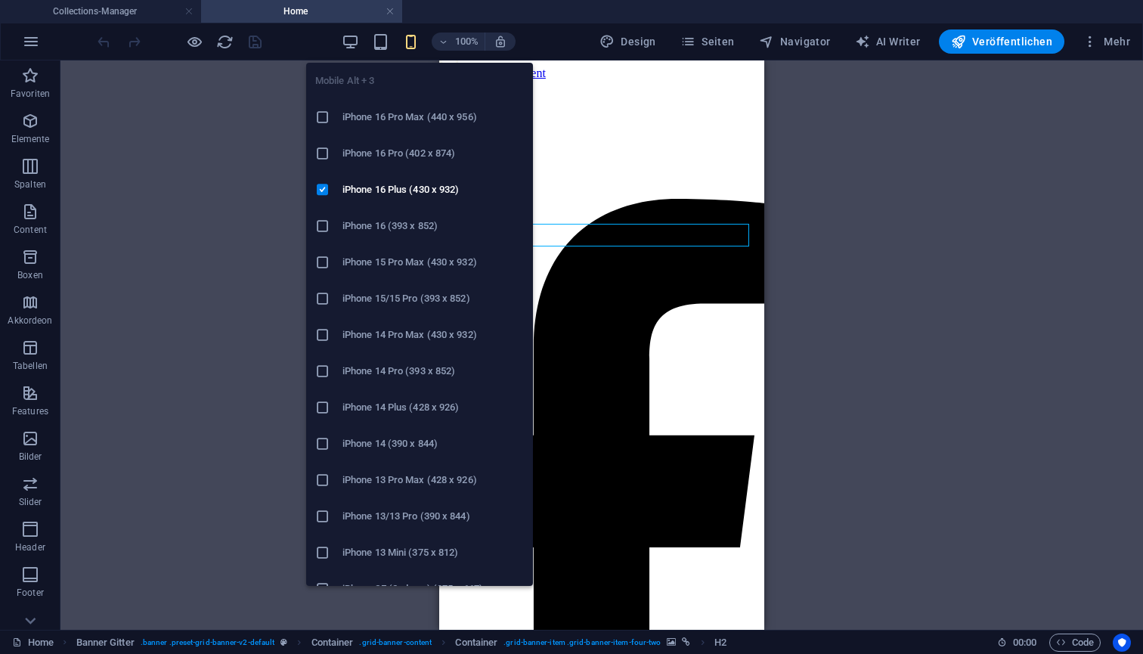
click at [395, 417] on li "iPhone 14 Plus (428 x 926)" at bounding box center [419, 407] width 227 height 36
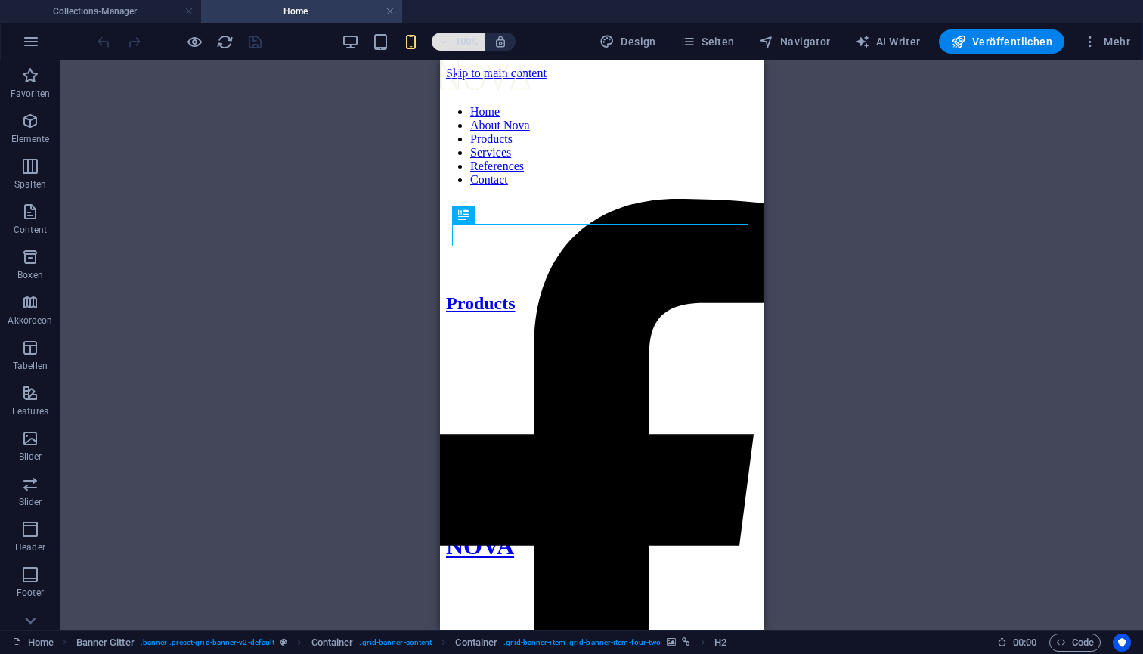
click at [466, 45] on h6 "100%" at bounding box center [466, 42] width 24 height 18
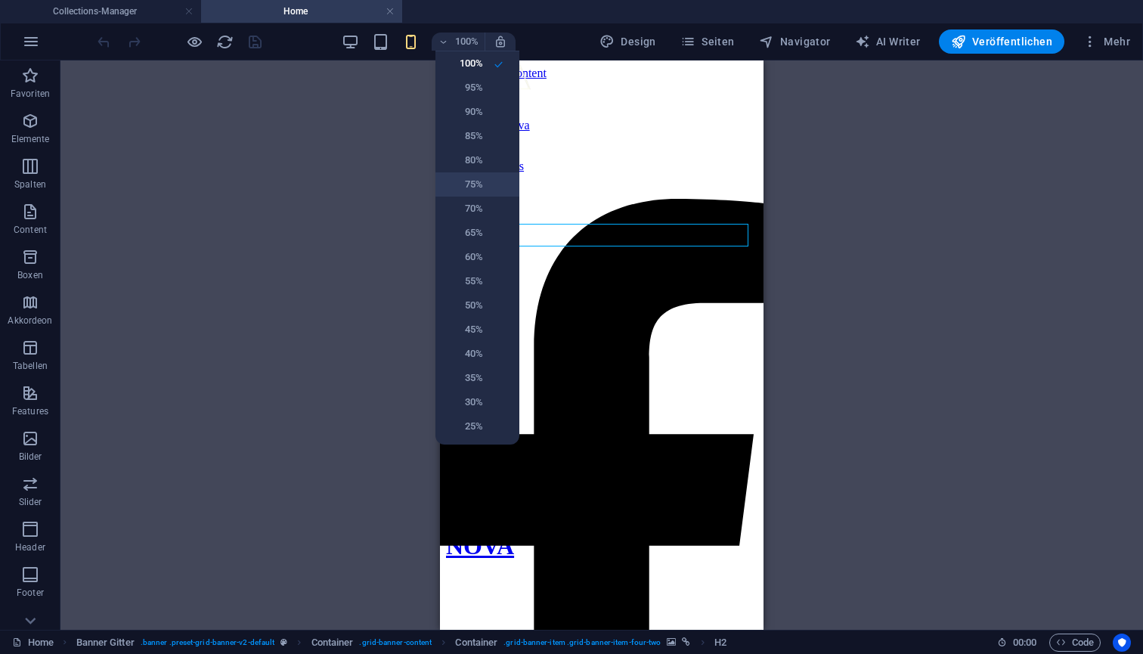
click at [486, 191] on li "75%" at bounding box center [478, 184] width 84 height 24
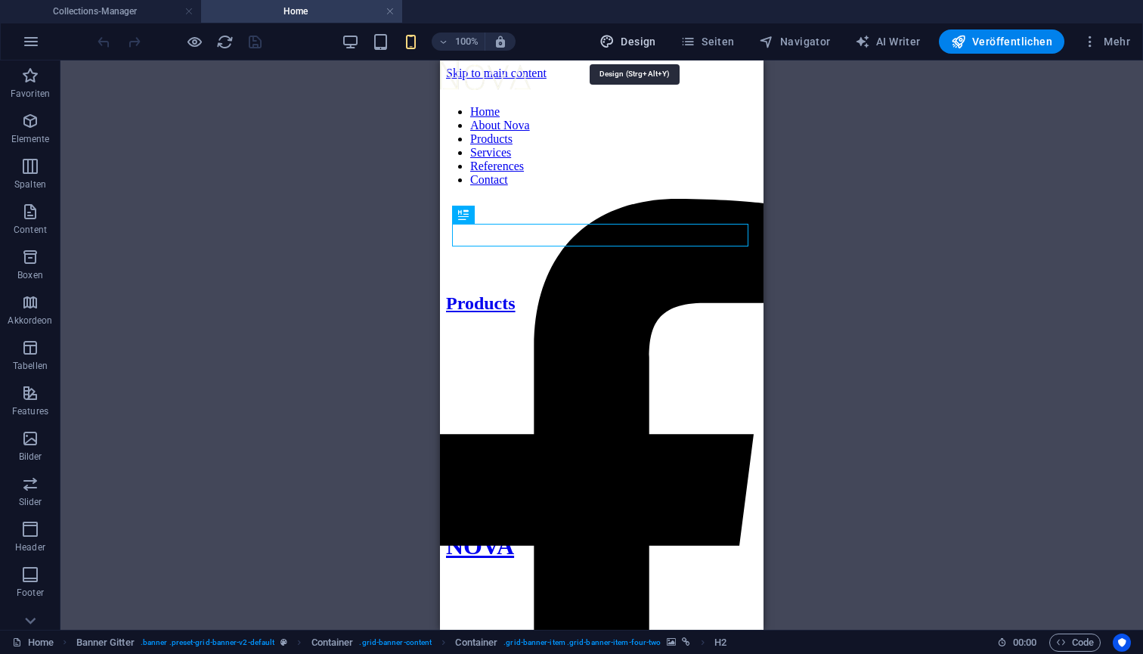
click at [656, 47] on span "Design" at bounding box center [628, 41] width 57 height 15
click at [646, 47] on span "Design" at bounding box center [628, 41] width 57 height 15
click at [708, 36] on span "Seiten" at bounding box center [708, 41] width 54 height 15
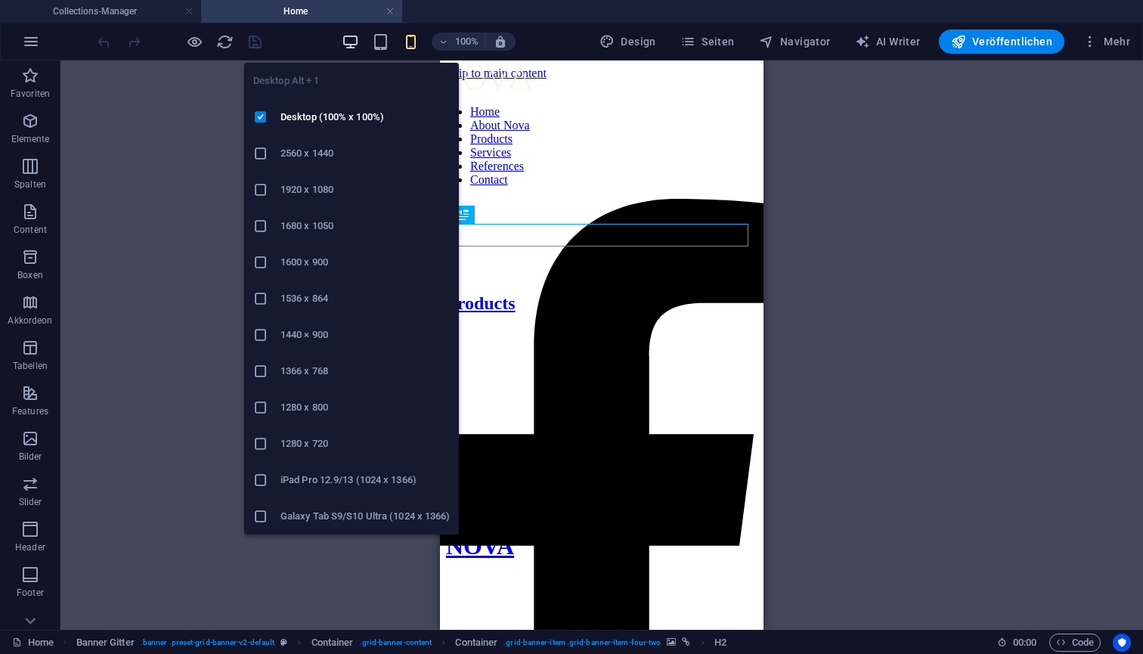
click at [358, 45] on icon "button" at bounding box center [350, 41] width 17 height 17
click at [358, 39] on icon "button" at bounding box center [350, 41] width 17 height 17
click at [354, 44] on icon "button" at bounding box center [350, 41] width 17 height 17
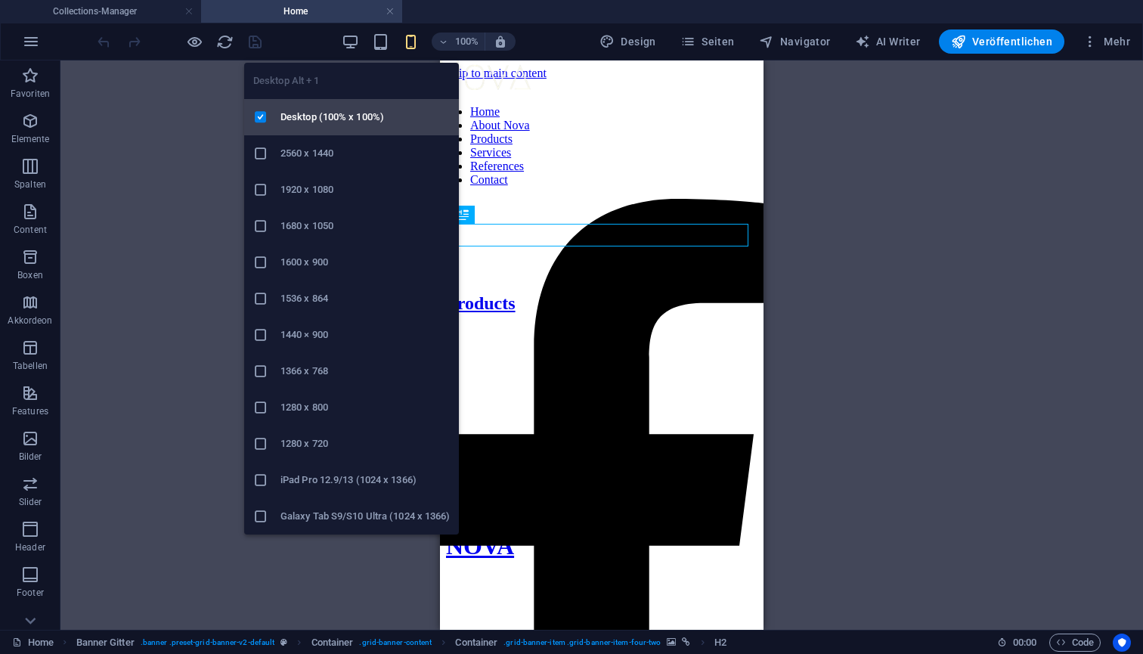
click at [327, 123] on h6 "Desktop (100% x 100%)" at bounding box center [365, 117] width 169 height 18
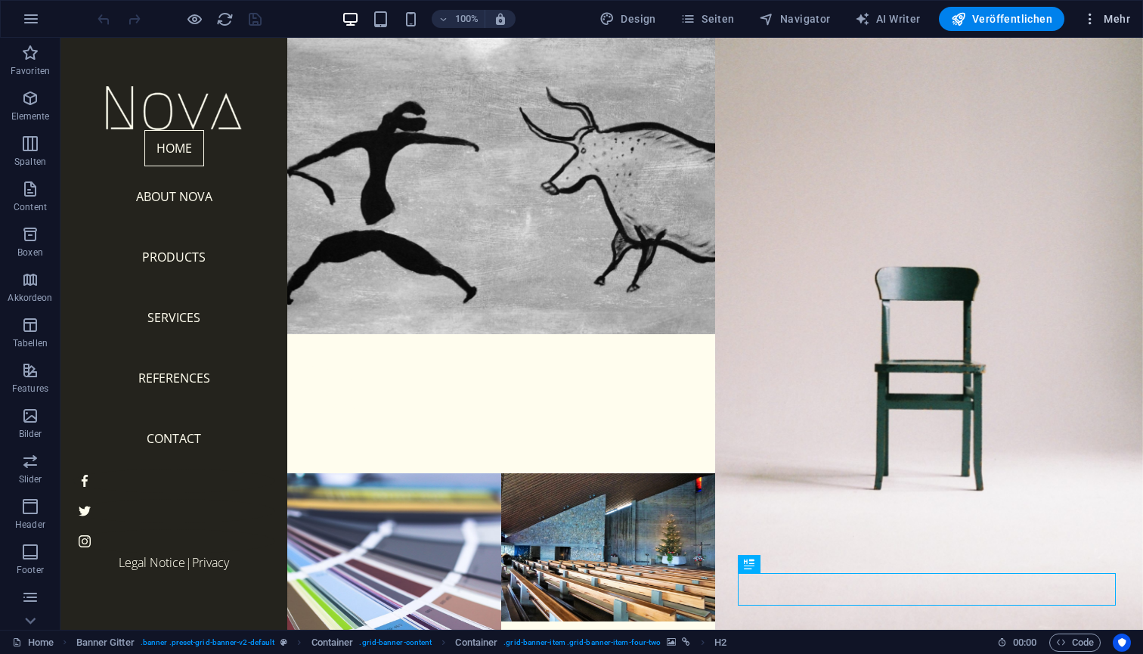
click at [1109, 21] on span "Mehr" at bounding box center [1107, 18] width 48 height 15
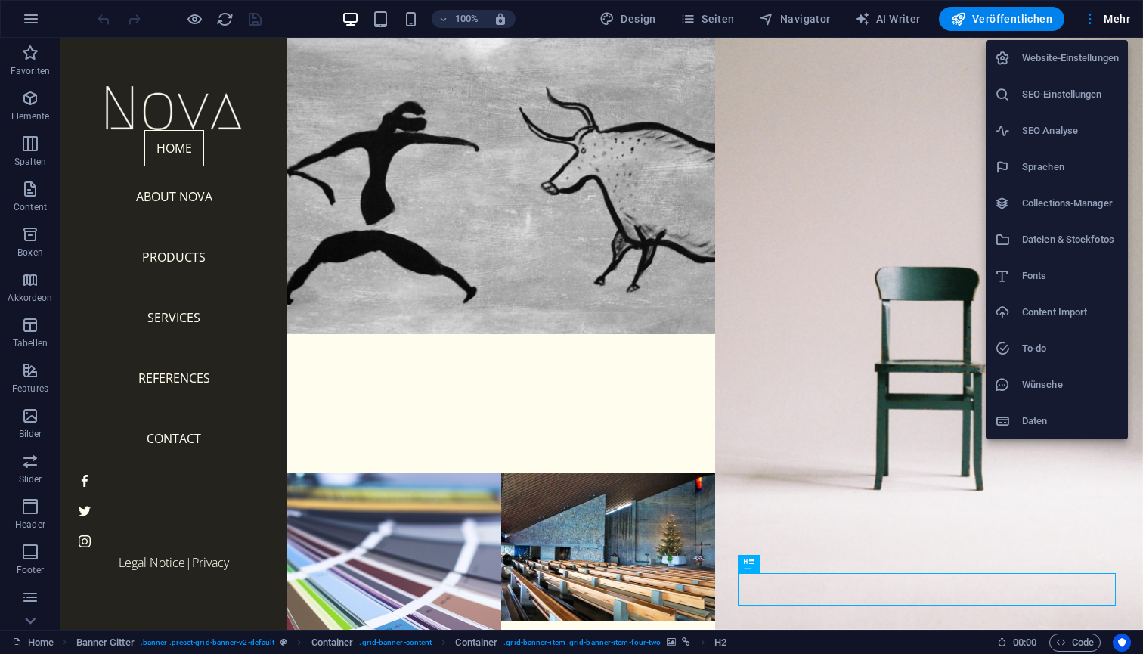
click at [34, 622] on div at bounding box center [571, 327] width 1143 height 654
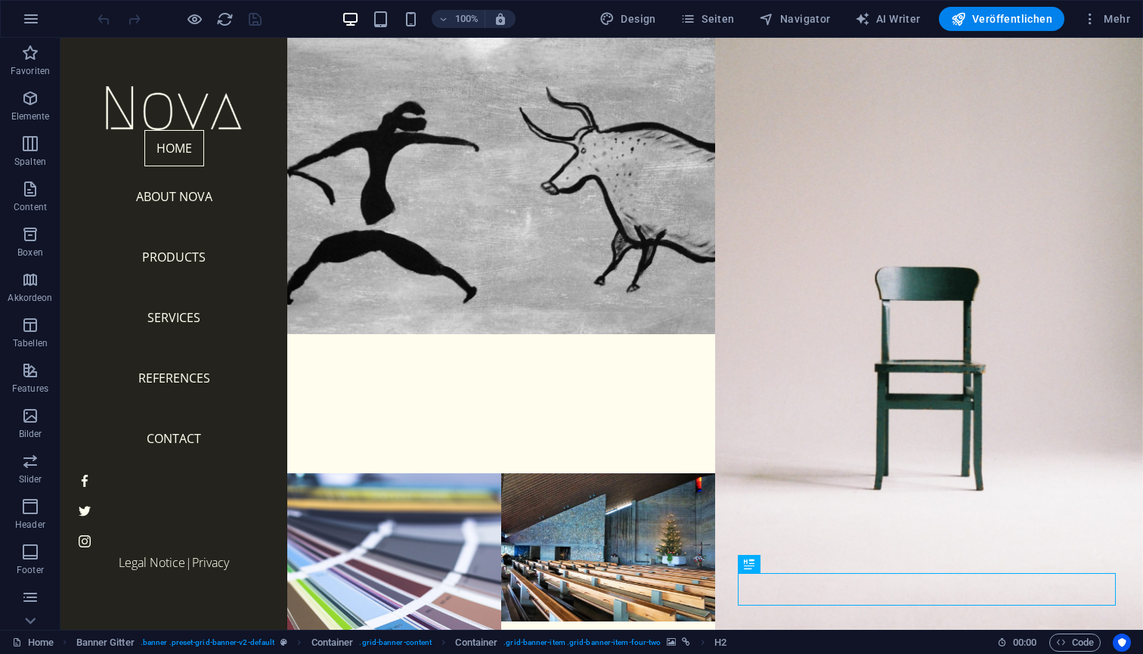
click at [34, 622] on icon at bounding box center [30, 620] width 21 height 21
click at [34, 622] on p "Collections" at bounding box center [30, 618] width 46 height 12
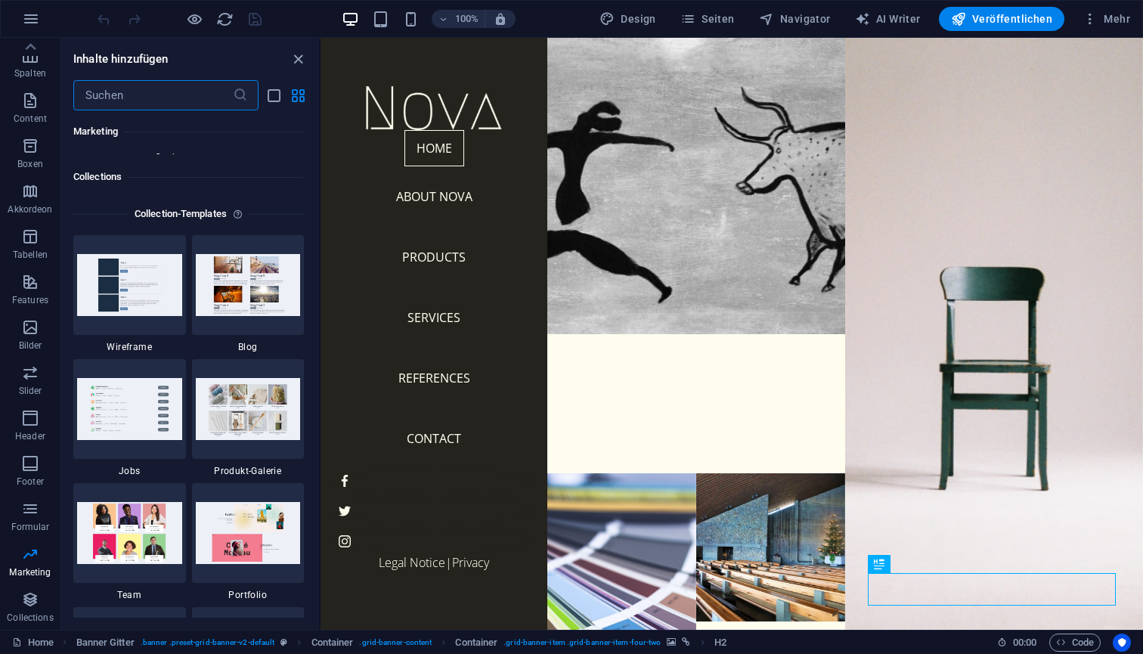
scroll to position [13794, 0]
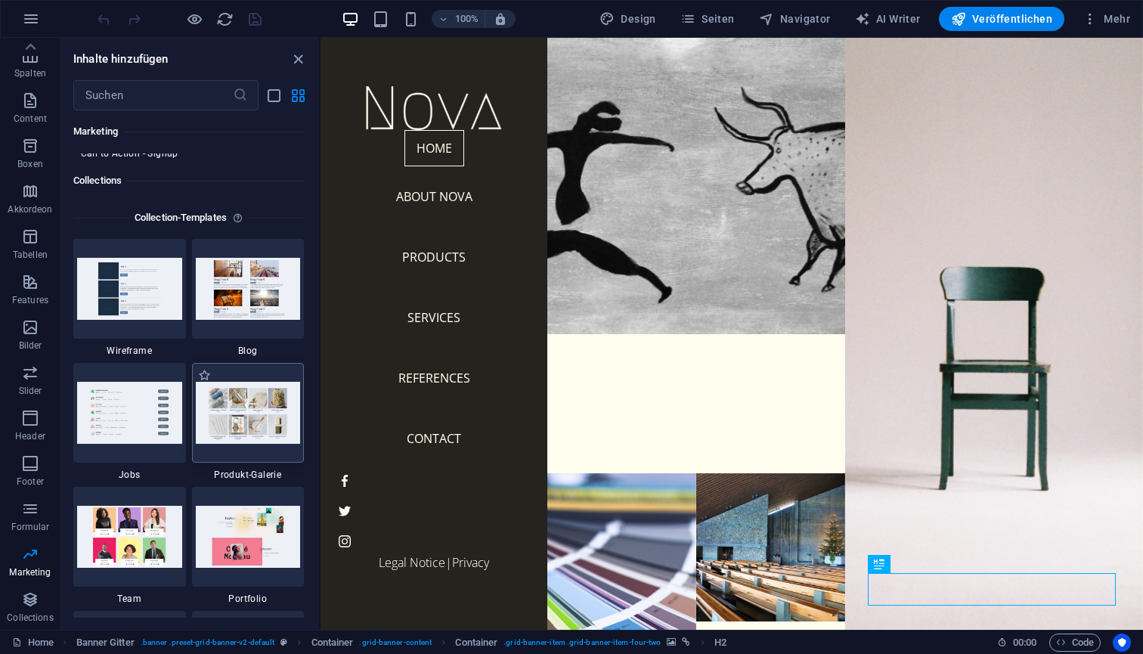
click at [264, 408] on img at bounding box center [248, 412] width 105 height 61
click at [264, 406] on img at bounding box center [248, 412] width 105 height 61
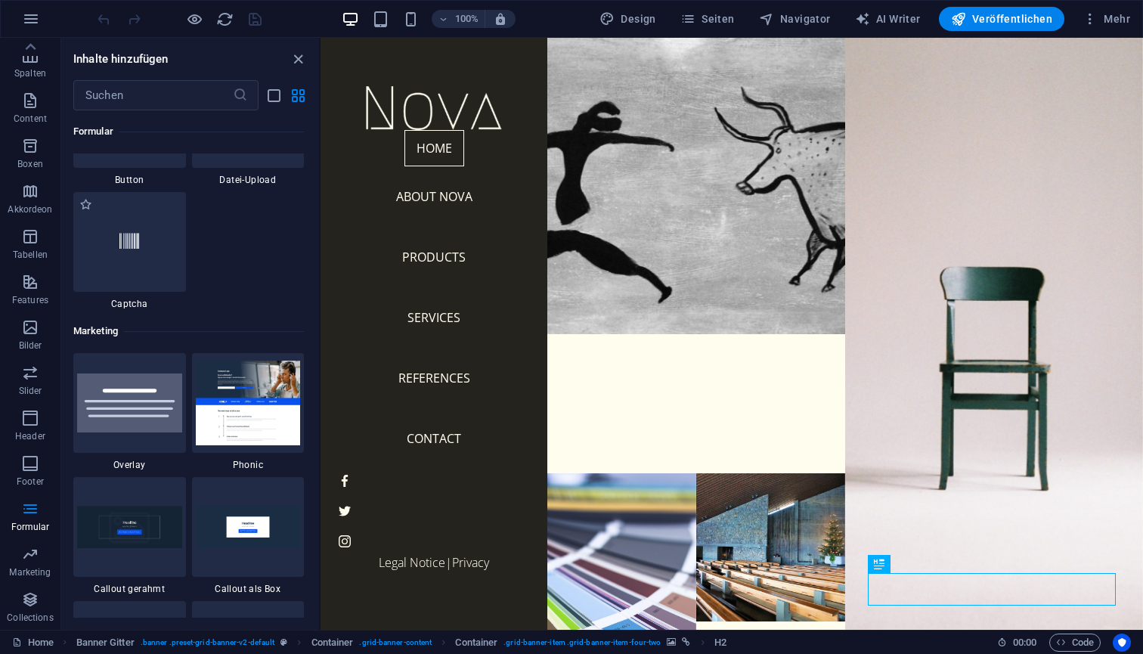
scroll to position [12126, 0]
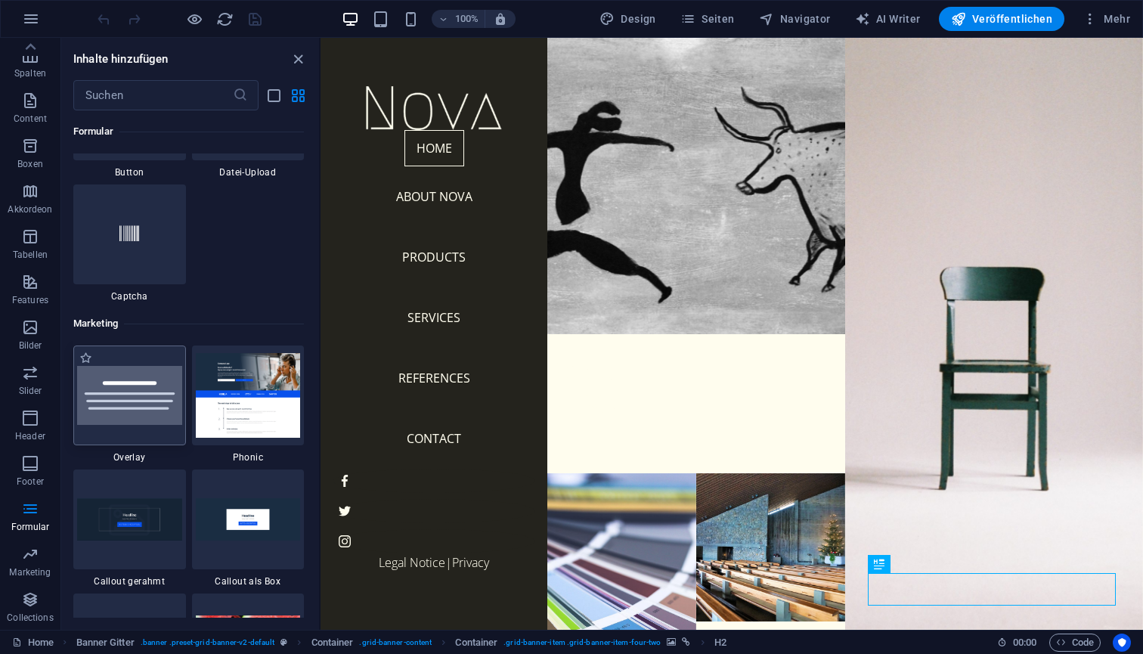
click at [150, 440] on div at bounding box center [129, 396] width 113 height 100
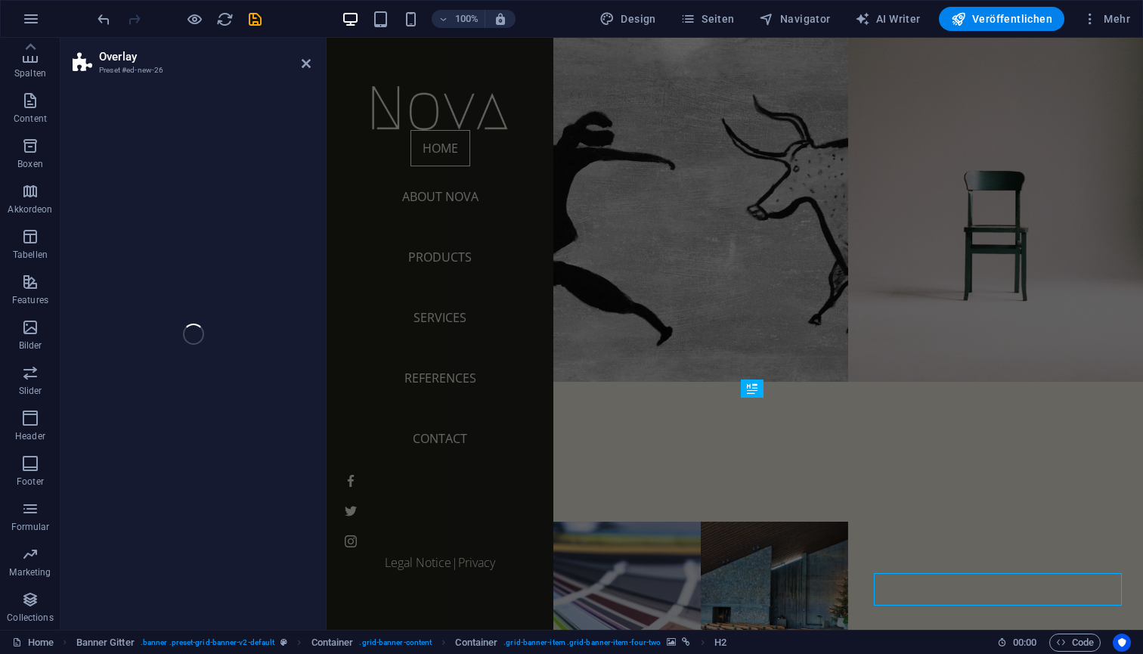
scroll to position [117, 0]
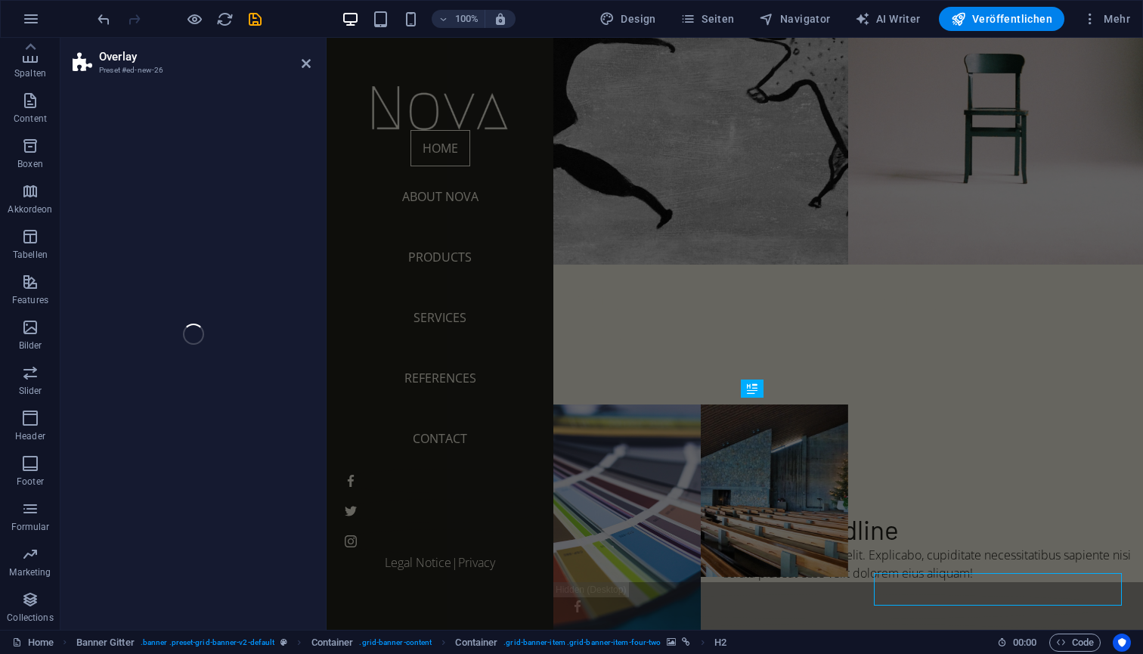
select select "rem"
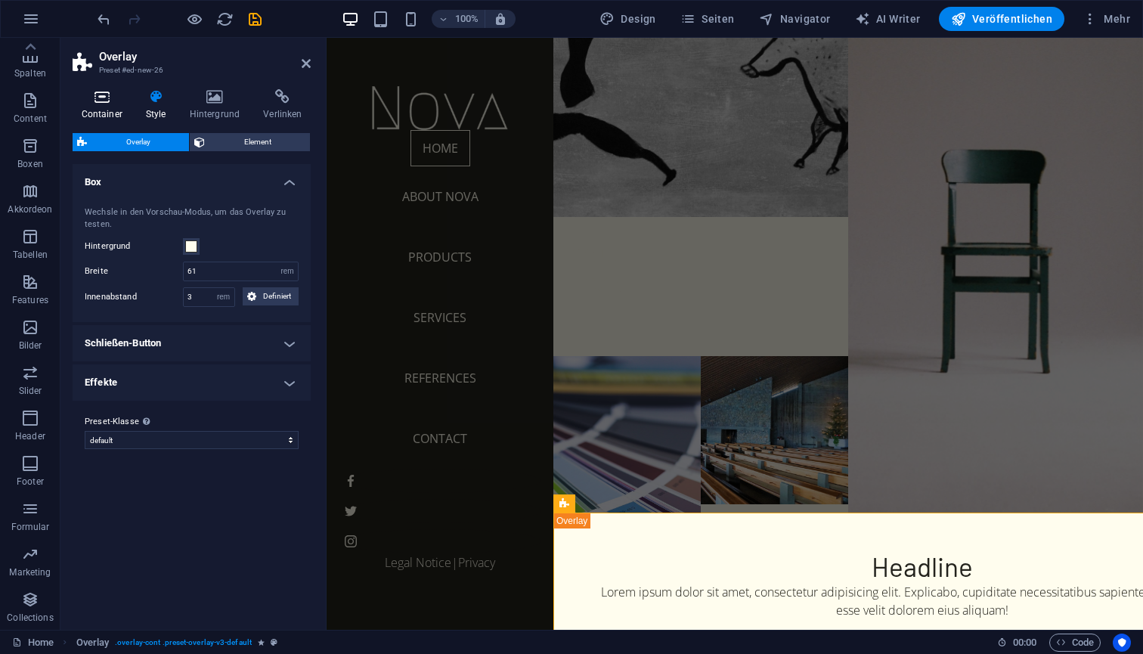
click at [110, 98] on icon at bounding box center [102, 96] width 58 height 15
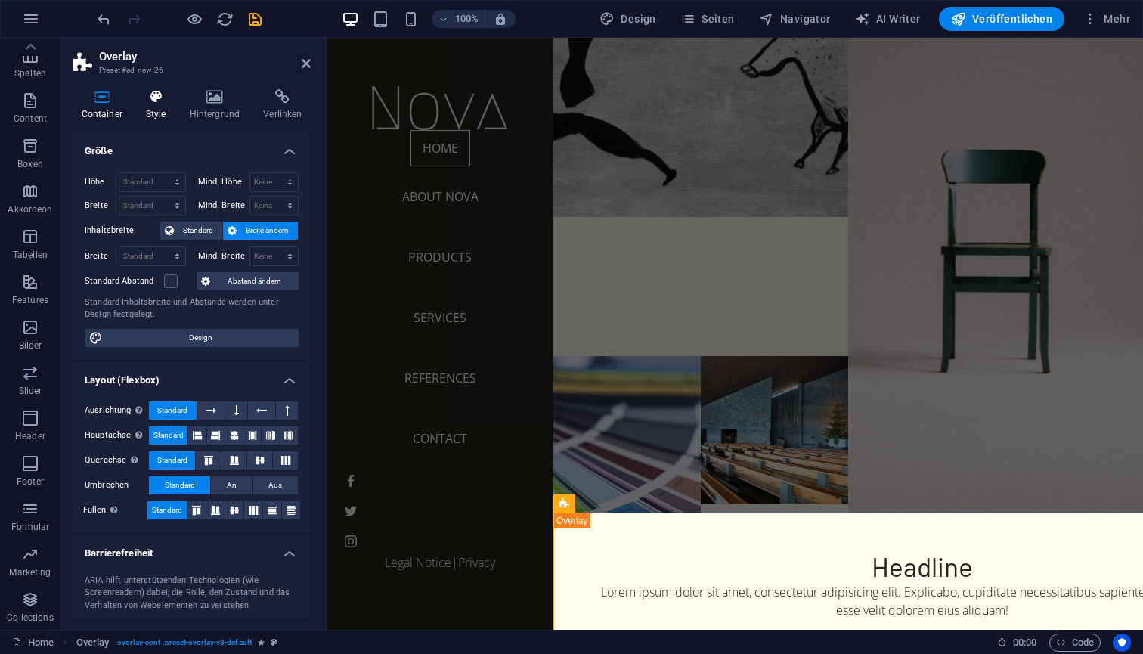
click at [178, 96] on h4 "Style" at bounding box center [159, 105] width 44 height 32
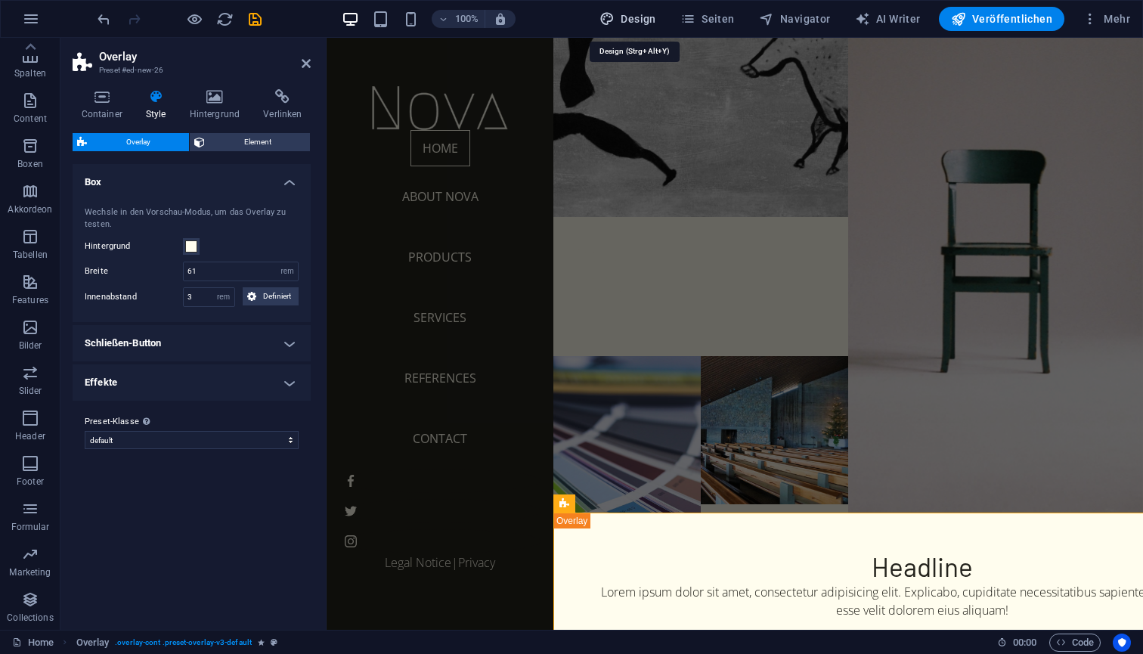
click at [647, 23] on span "Design" at bounding box center [628, 18] width 57 height 15
select select "px"
select select "300"
select select "px"
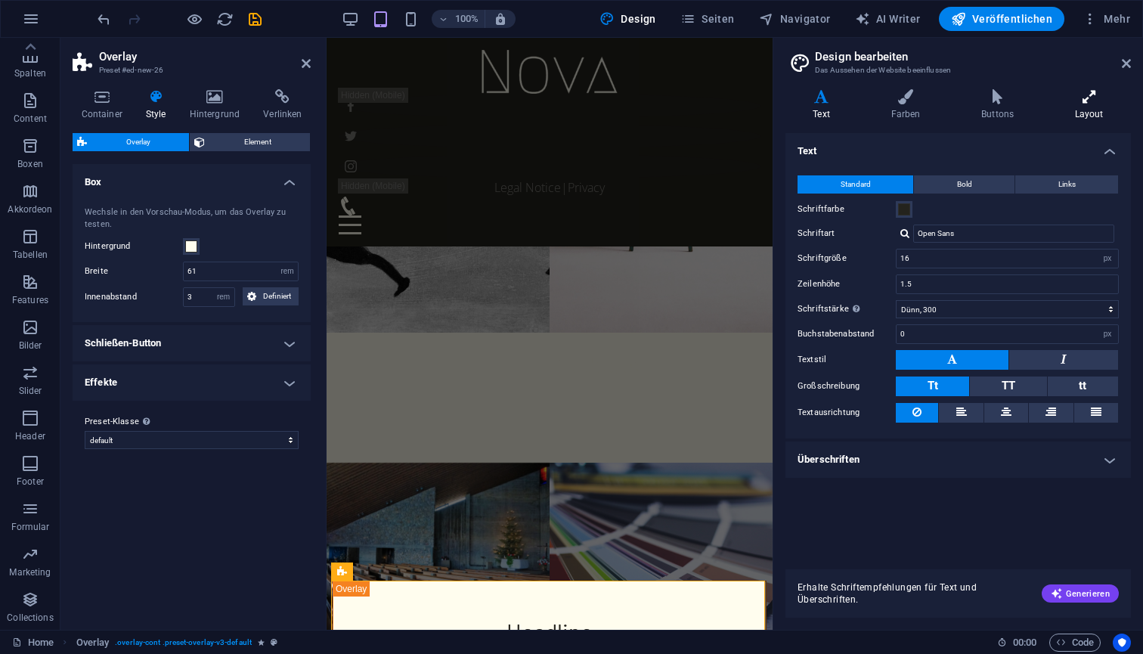
click at [1089, 102] on icon at bounding box center [1089, 96] width 84 height 15
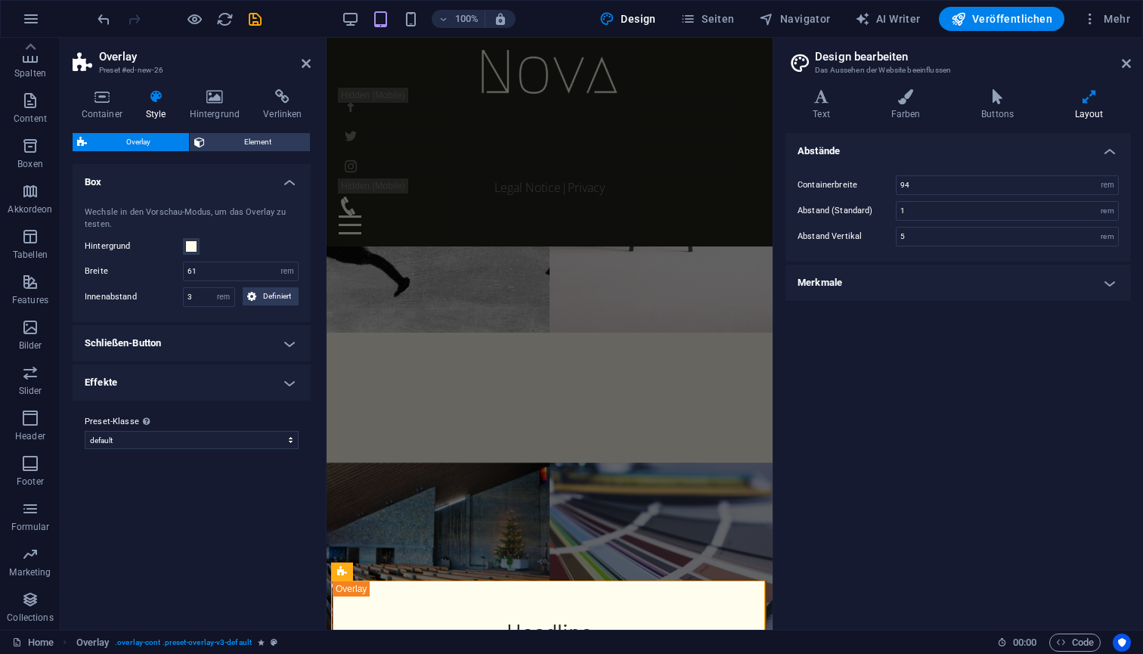
click at [883, 288] on h4 "Merkmale" at bounding box center [959, 283] width 346 height 36
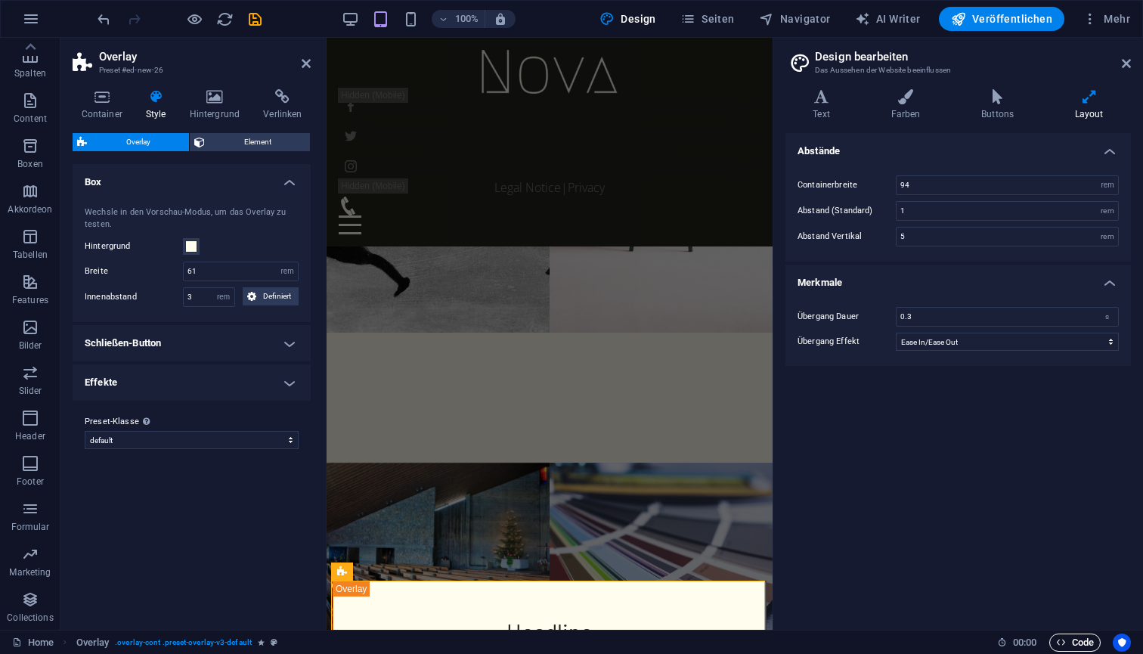
click at [1083, 641] on span "Code" at bounding box center [1075, 643] width 38 height 18
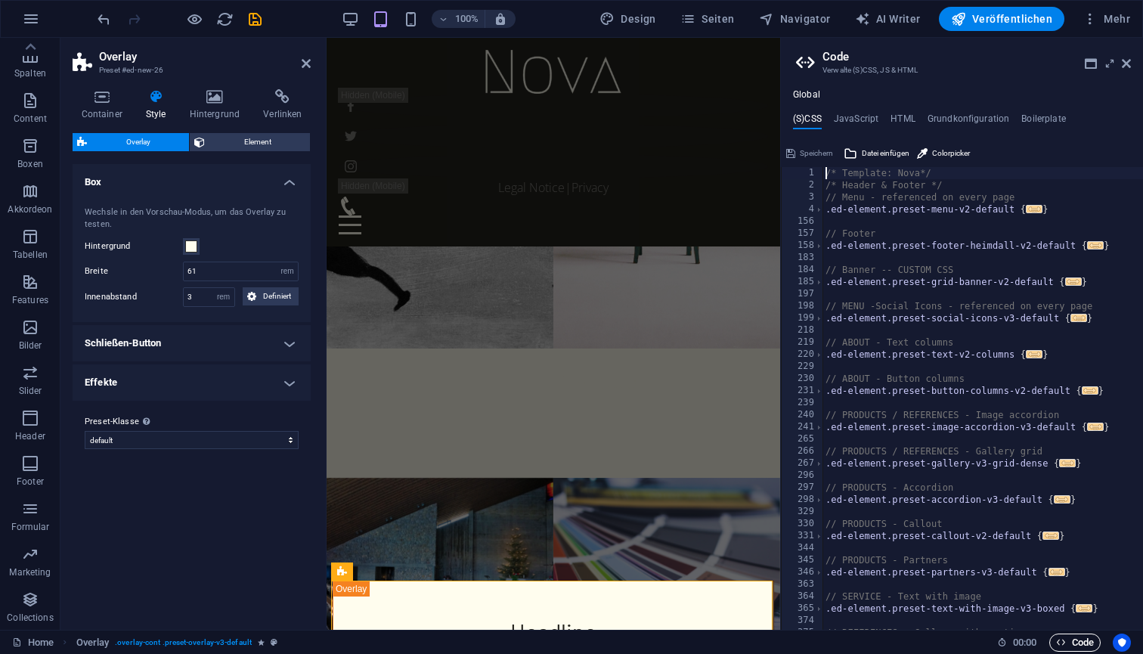
click at [1083, 641] on span "Code" at bounding box center [1075, 643] width 38 height 18
click at [1025, 645] on span "00 : 00" at bounding box center [1024, 643] width 23 height 18
click at [1121, 644] on icon "Usercentrics" at bounding box center [1122, 642] width 11 height 11
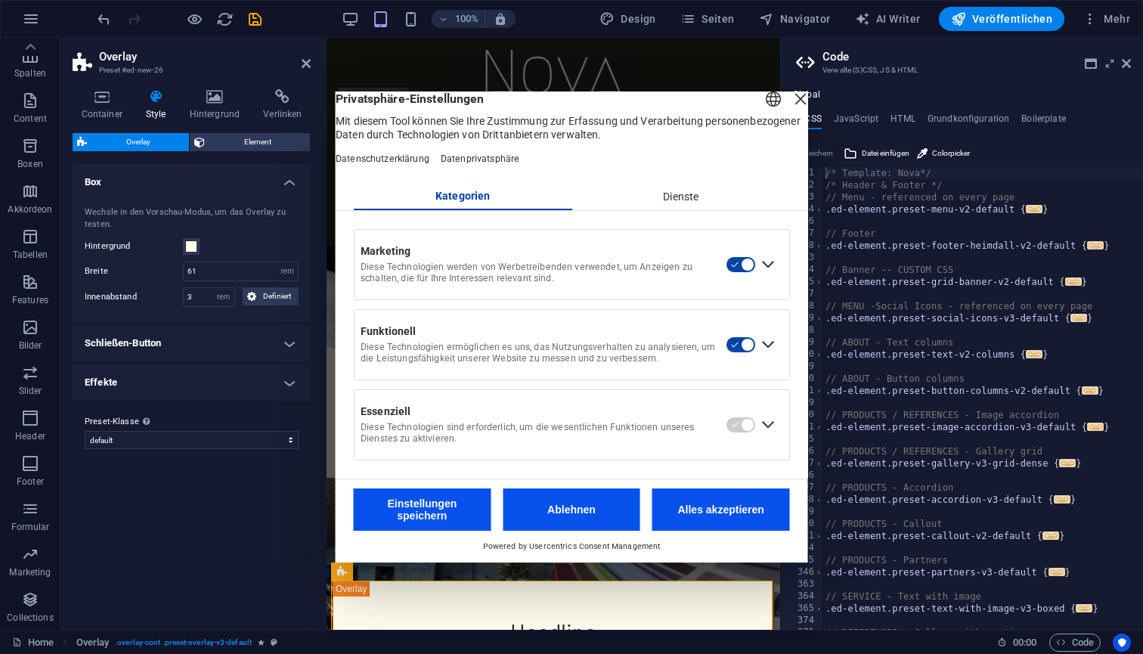
click at [790, 110] on div "Layer schließen" at bounding box center [800, 98] width 21 height 21
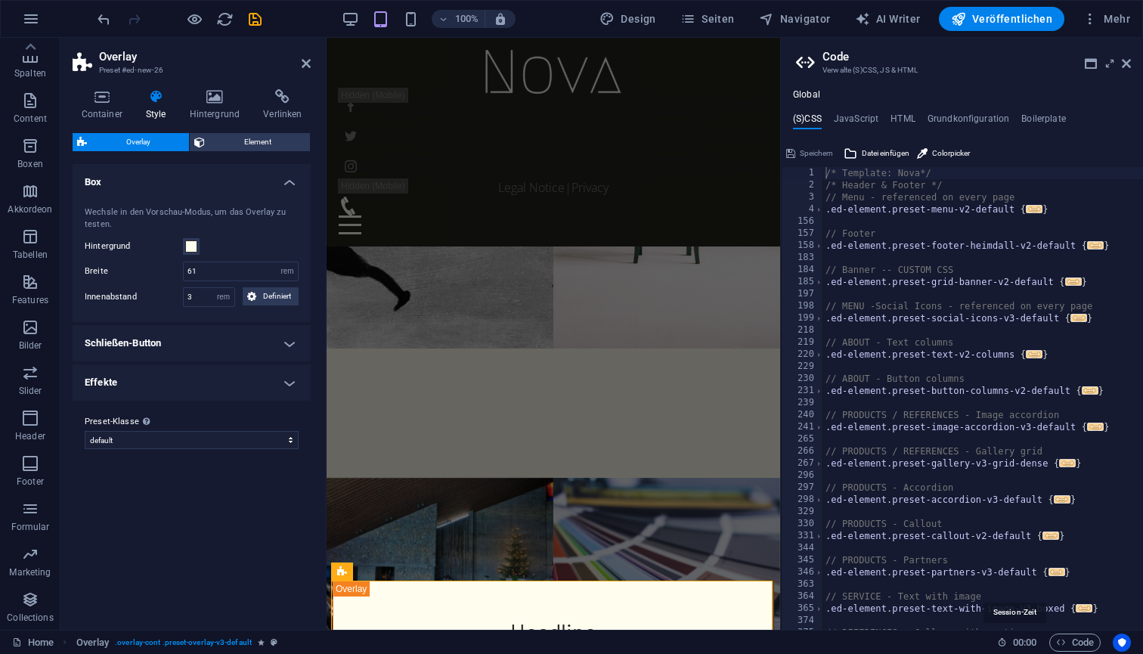
click at [1010, 644] on h6 "00 : 00" at bounding box center [1017, 643] width 40 height 18
click at [1069, 641] on span "Code" at bounding box center [1075, 643] width 38 height 18
click at [1066, 641] on span "Code" at bounding box center [1075, 643] width 38 height 18
click at [1125, 67] on icon at bounding box center [1126, 63] width 9 height 12
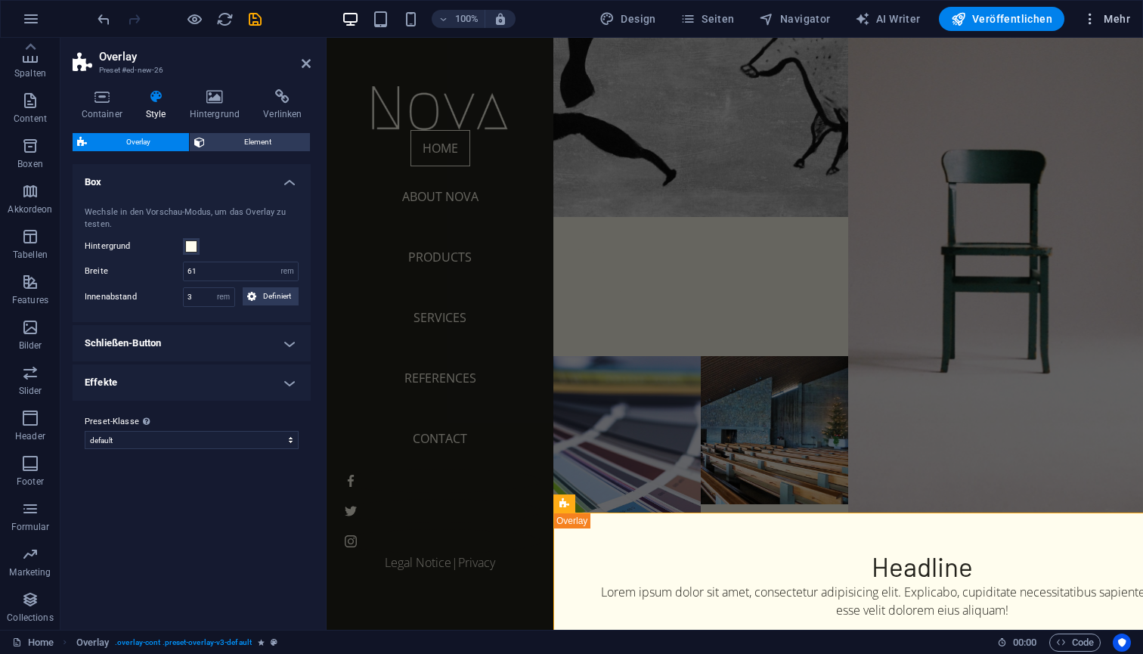
click at [1093, 13] on icon "button" at bounding box center [1090, 18] width 15 height 15
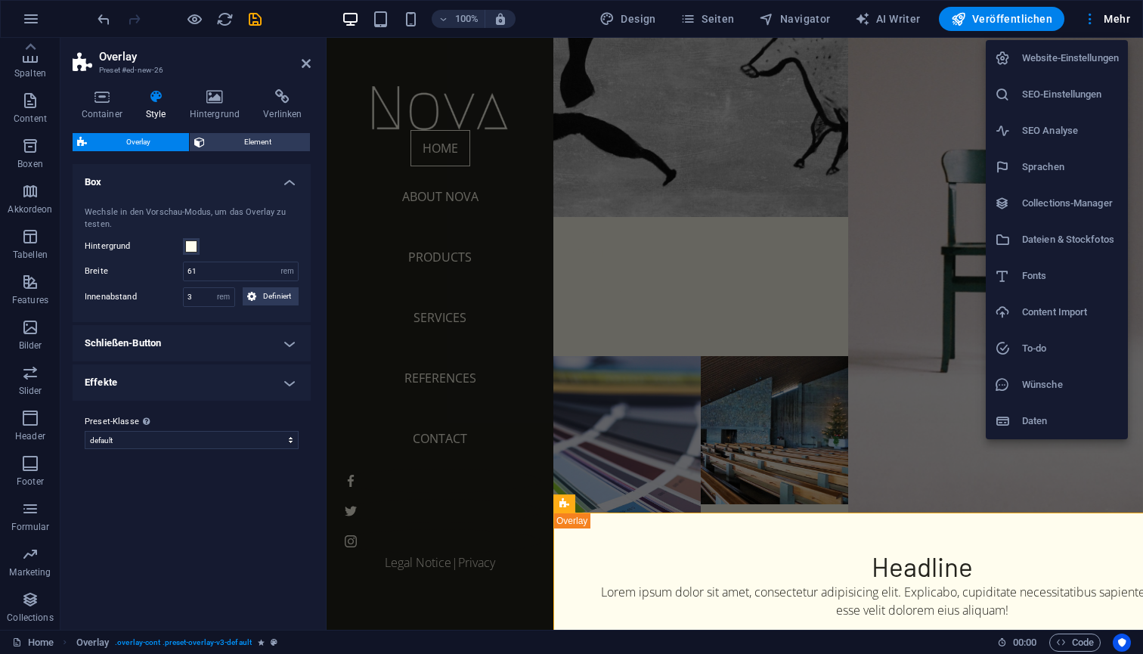
click at [1059, 355] on h6 "To-do" at bounding box center [1070, 349] width 97 height 18
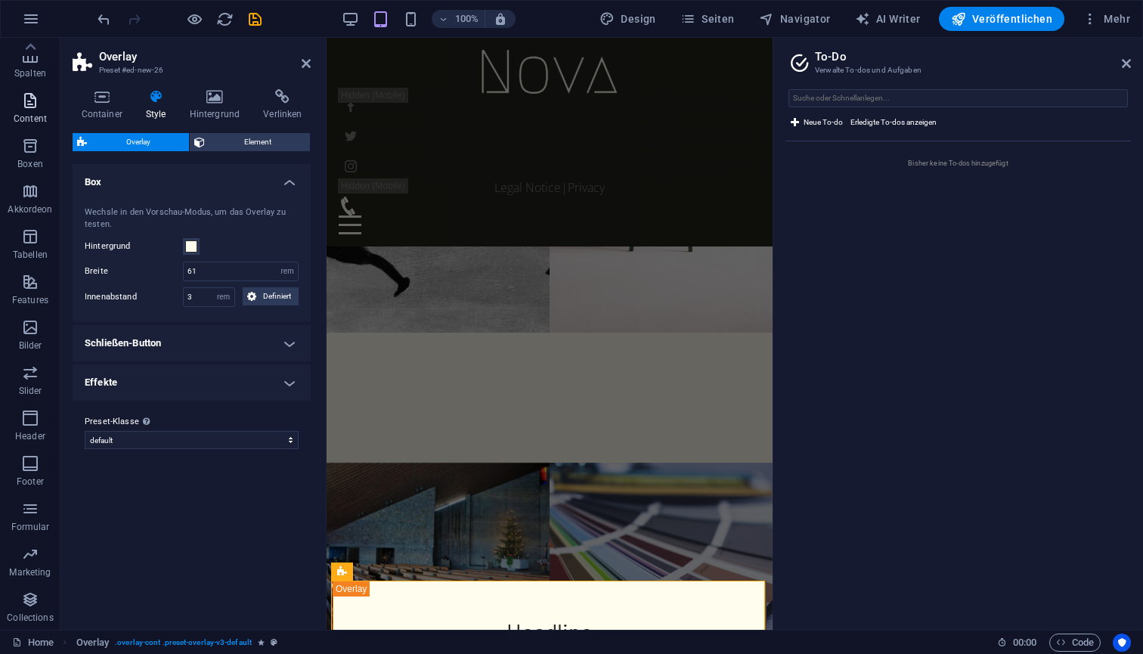
click at [28, 107] on icon "button" at bounding box center [30, 101] width 18 height 18
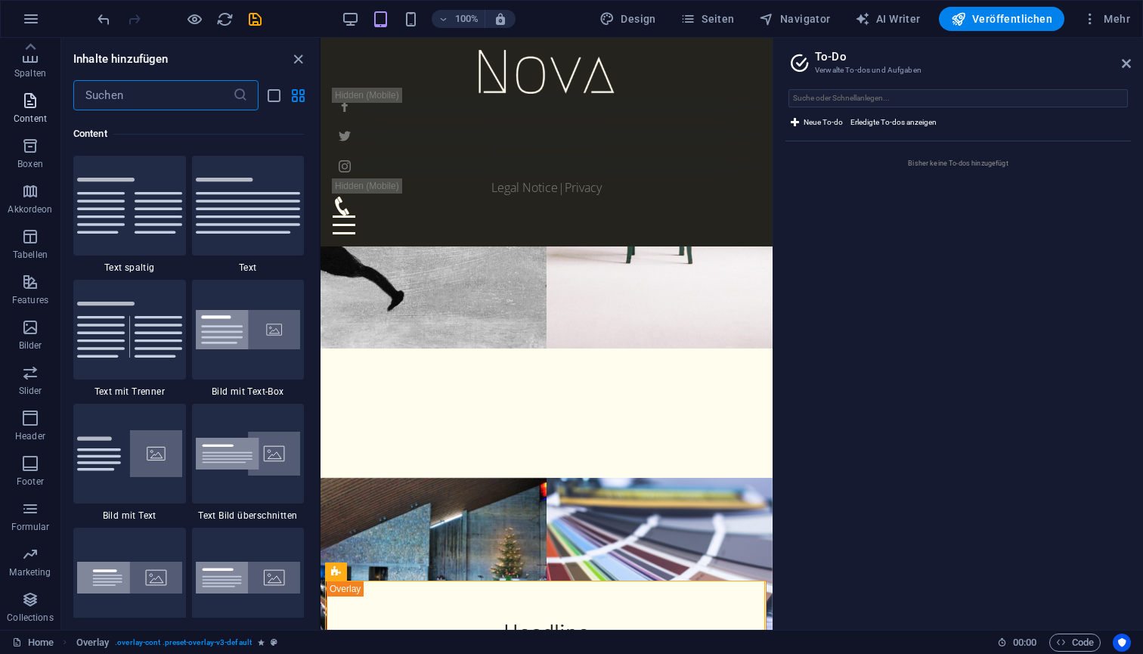
scroll to position [2646, 0]
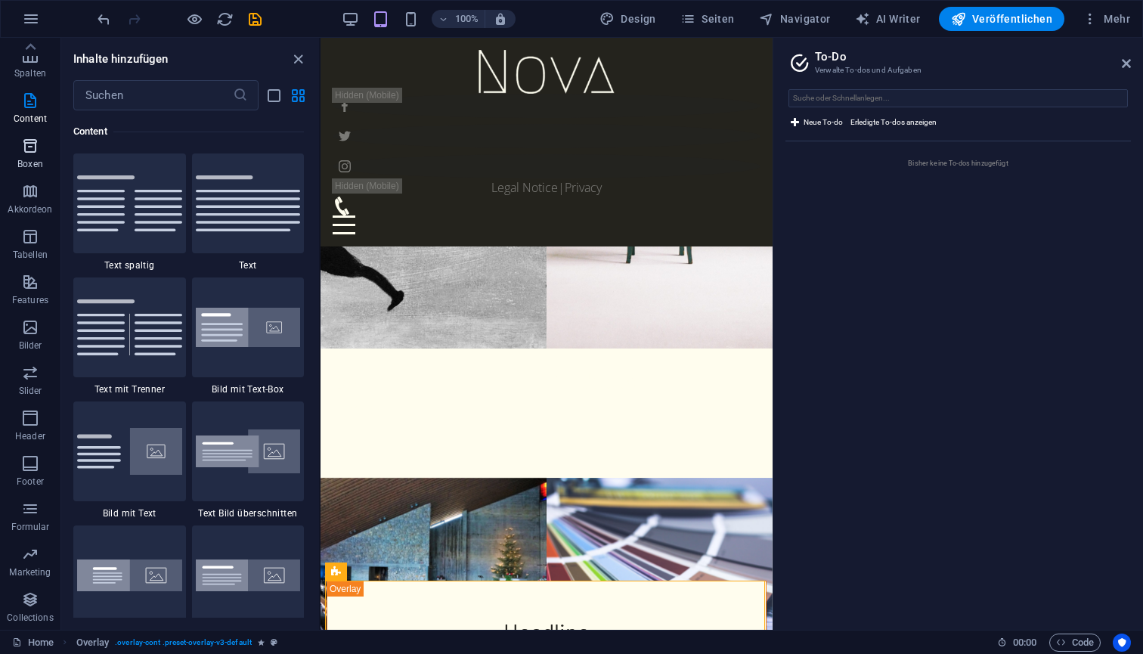
click at [32, 168] on p "Boxen" at bounding box center [30, 164] width 26 height 12
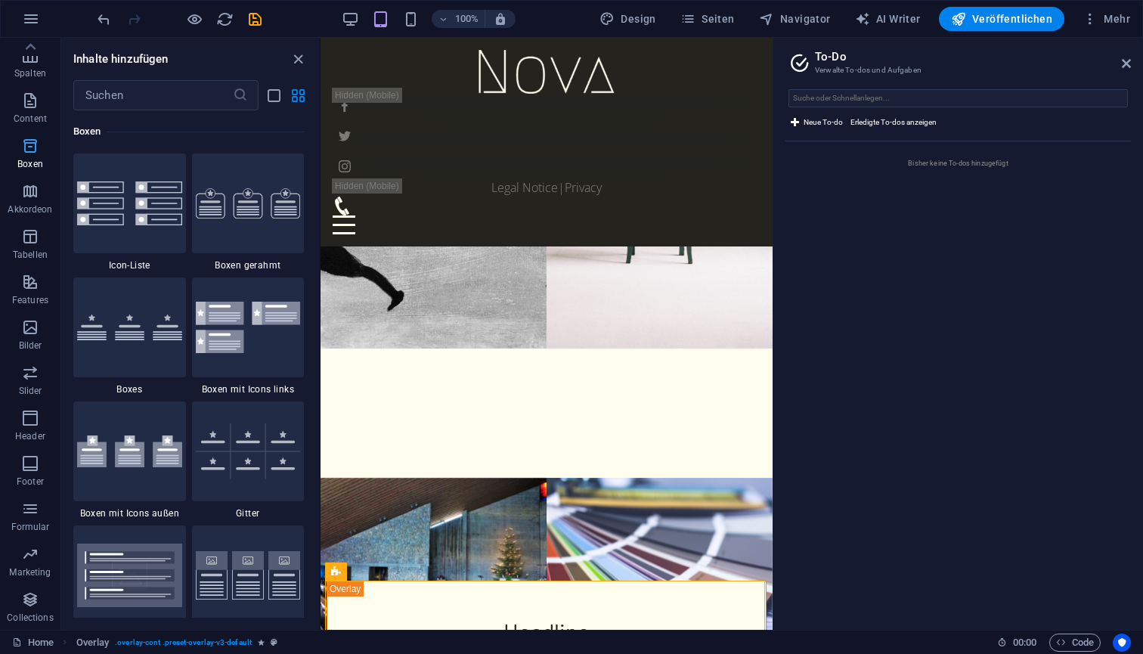
scroll to position [4171, 0]
click at [32, 212] on p "Akkordeon" at bounding box center [30, 209] width 45 height 12
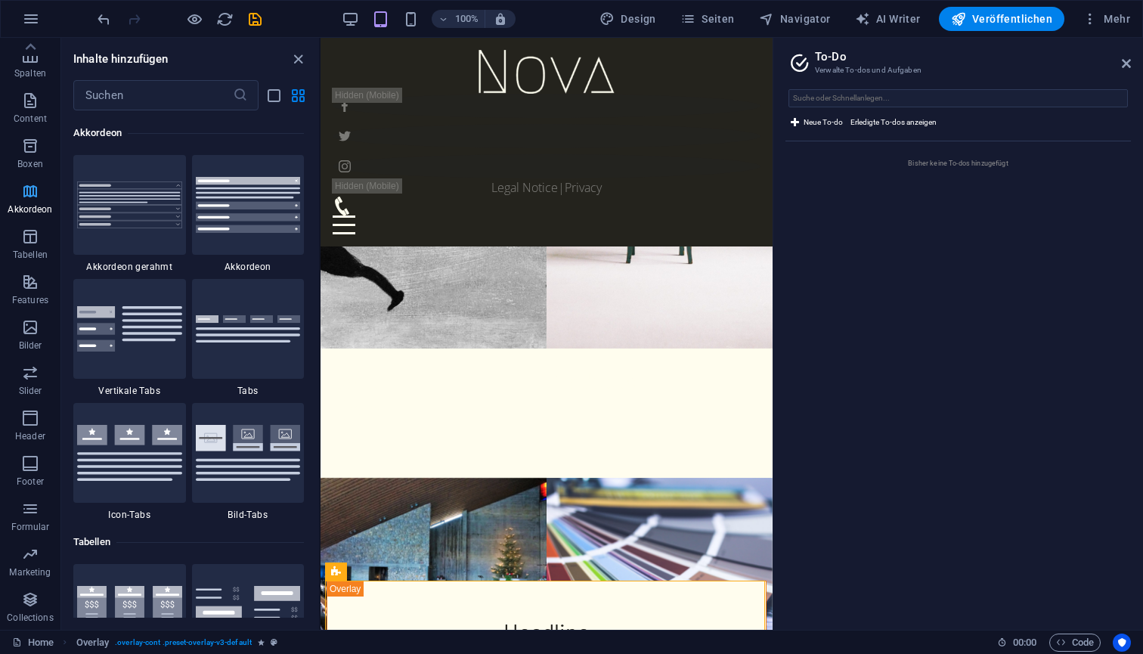
scroll to position [4828, 0]
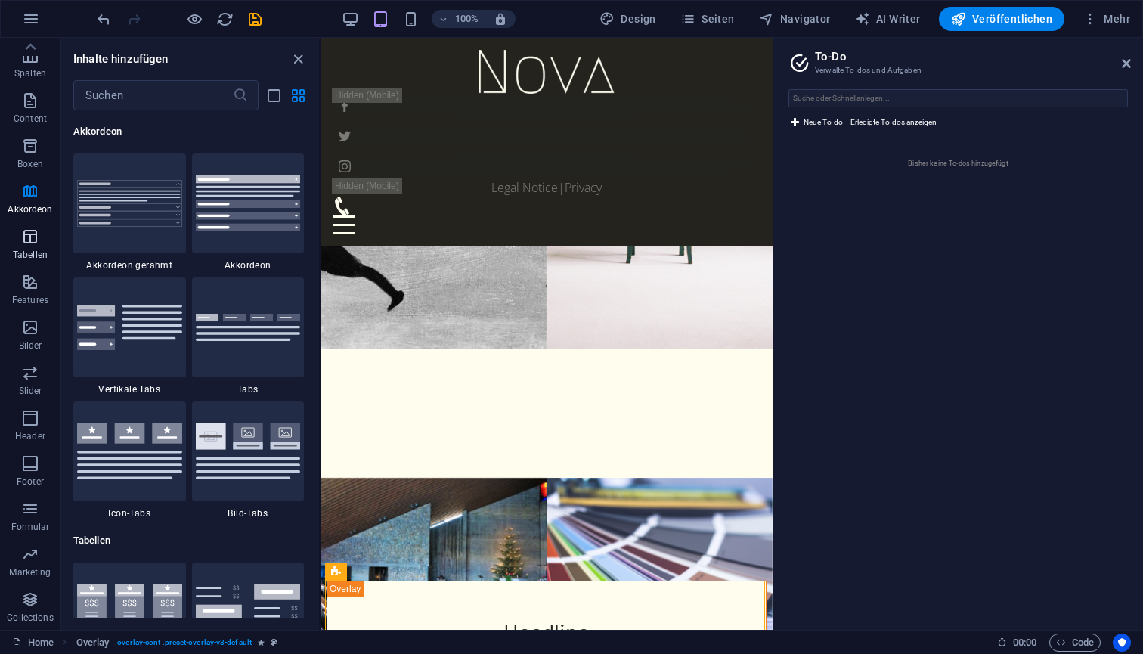
click at [32, 251] on p "Tabellen" at bounding box center [30, 255] width 35 height 12
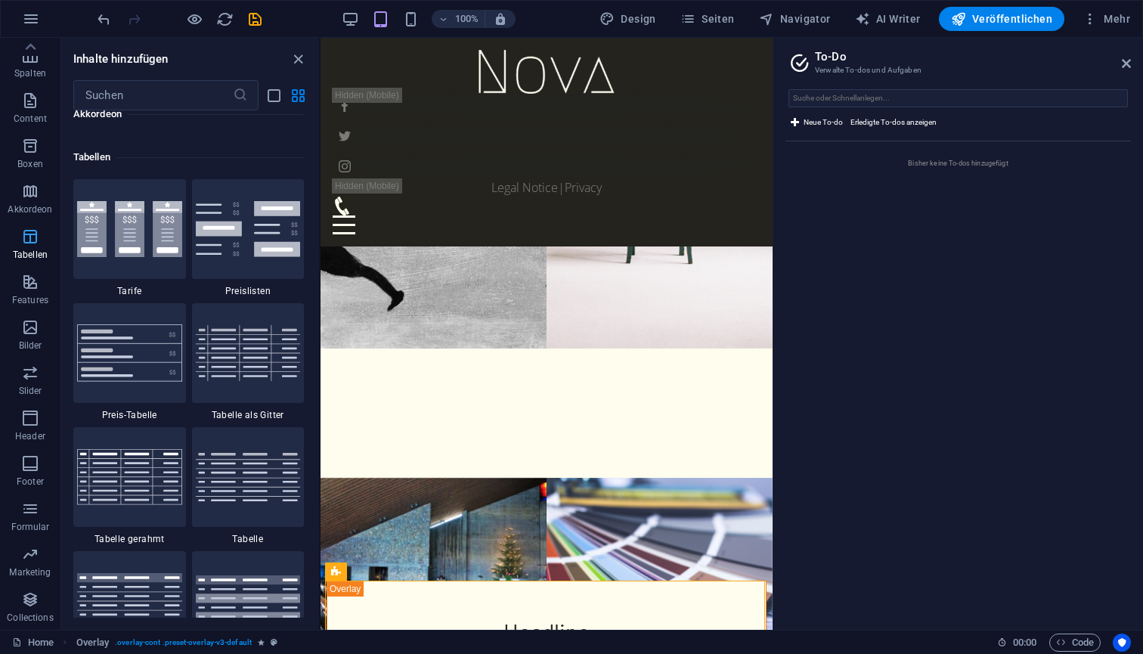
scroll to position [5238, 0]
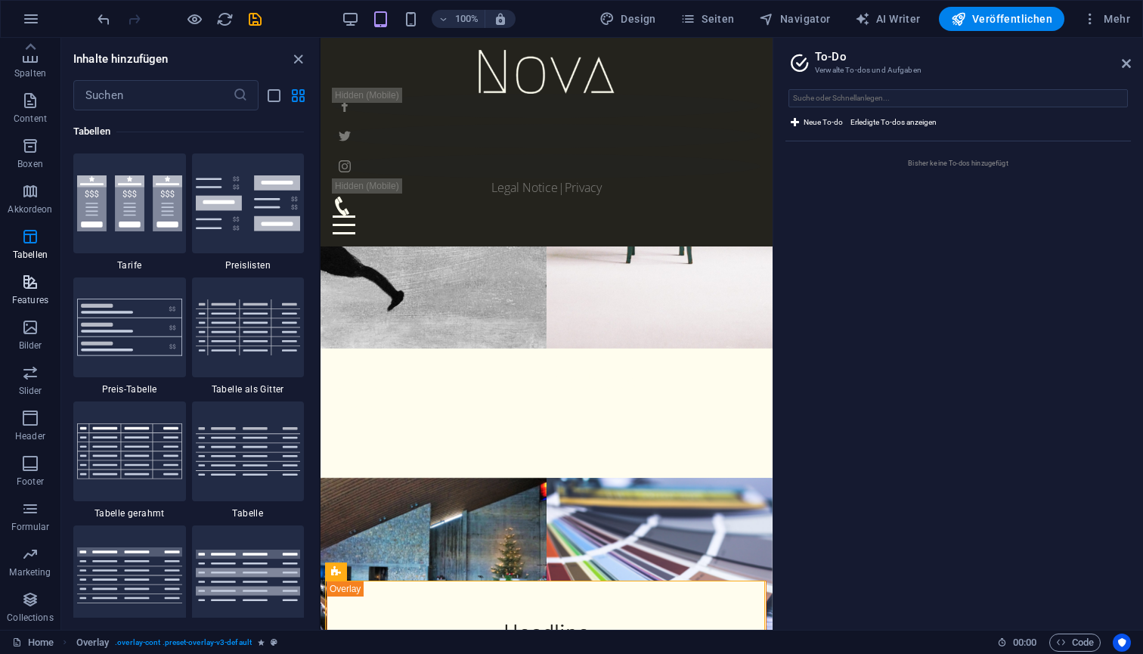
click at [40, 296] on p "Features" at bounding box center [30, 300] width 36 height 12
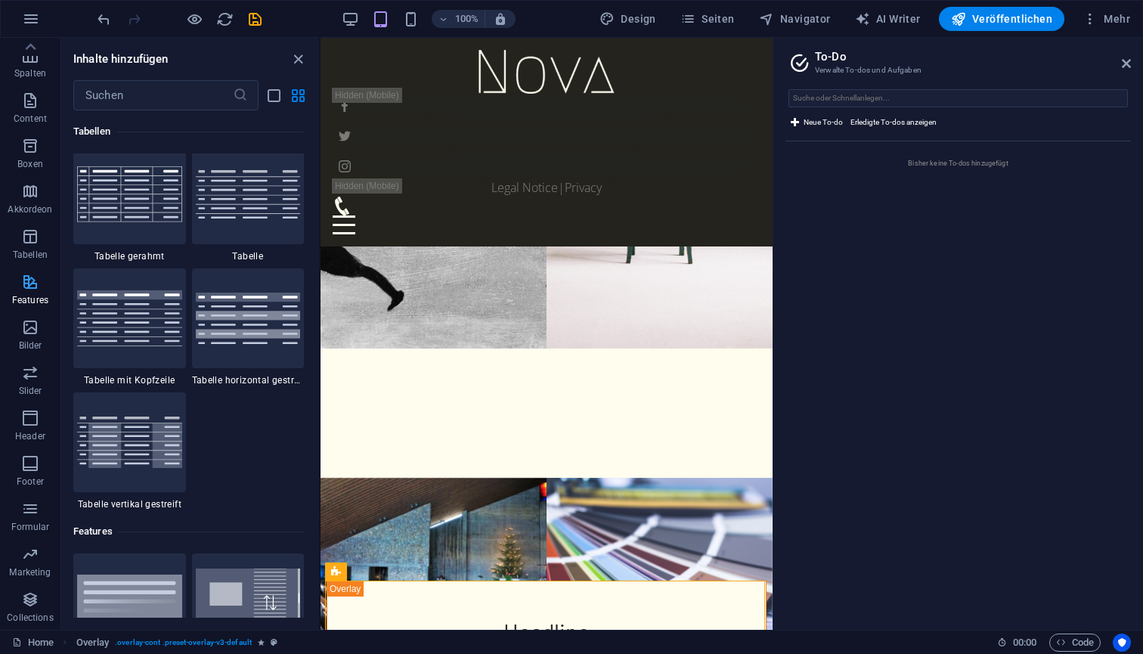
scroll to position [5895, 0]
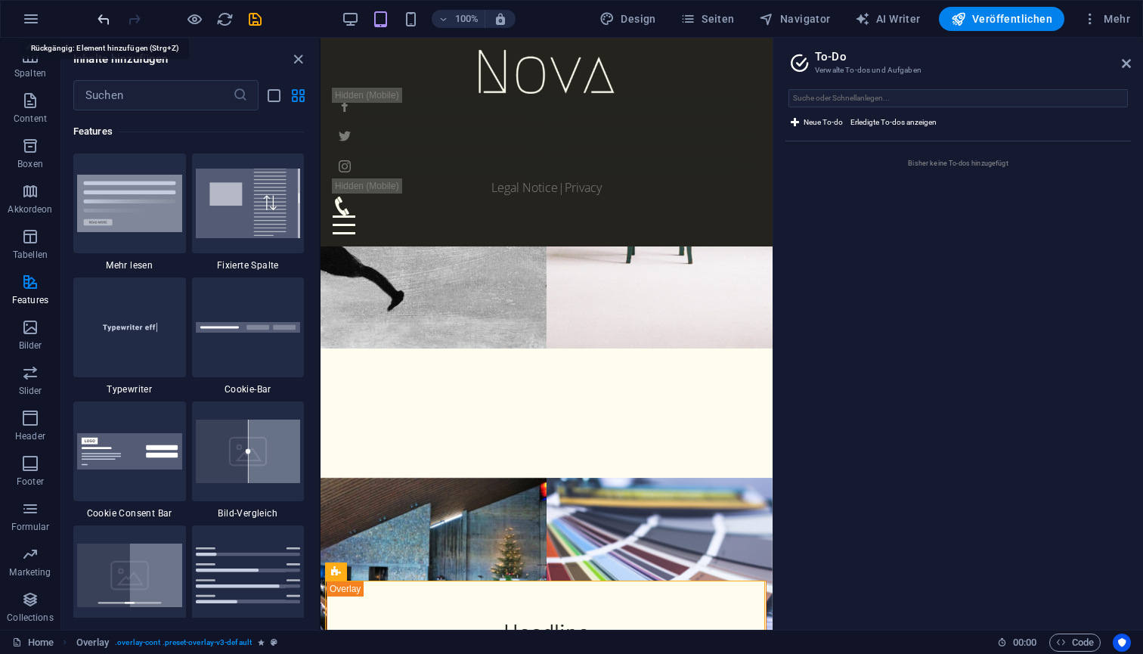
click at [104, 20] on icon "undo" at bounding box center [103, 19] width 17 height 17
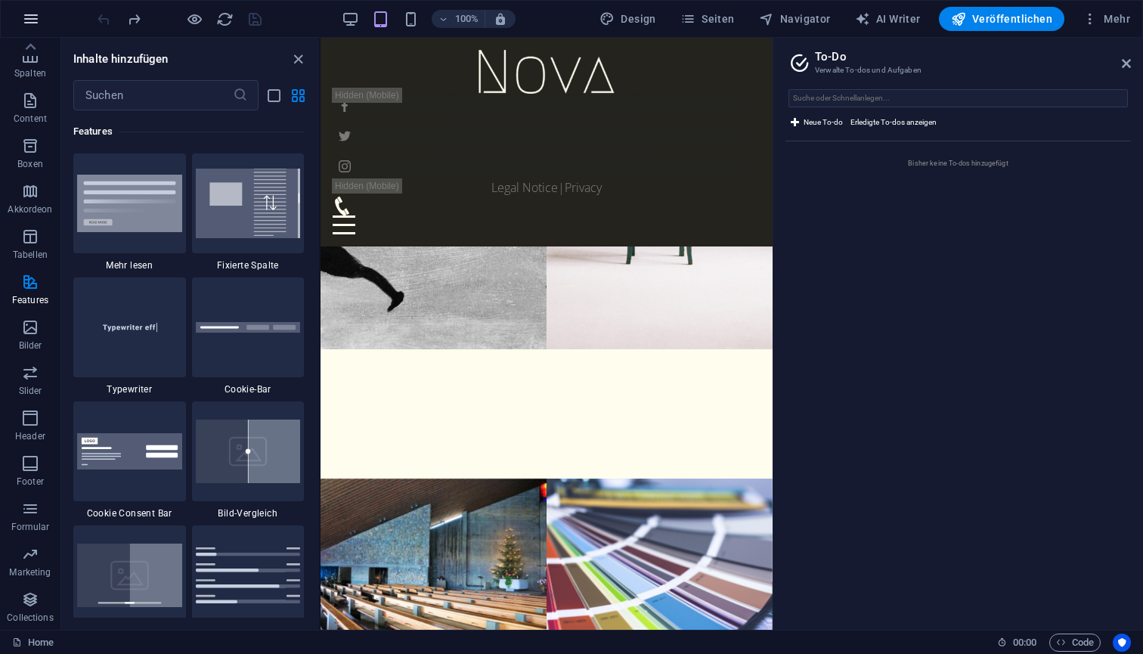
click at [30, 24] on icon "button" at bounding box center [31, 19] width 18 height 18
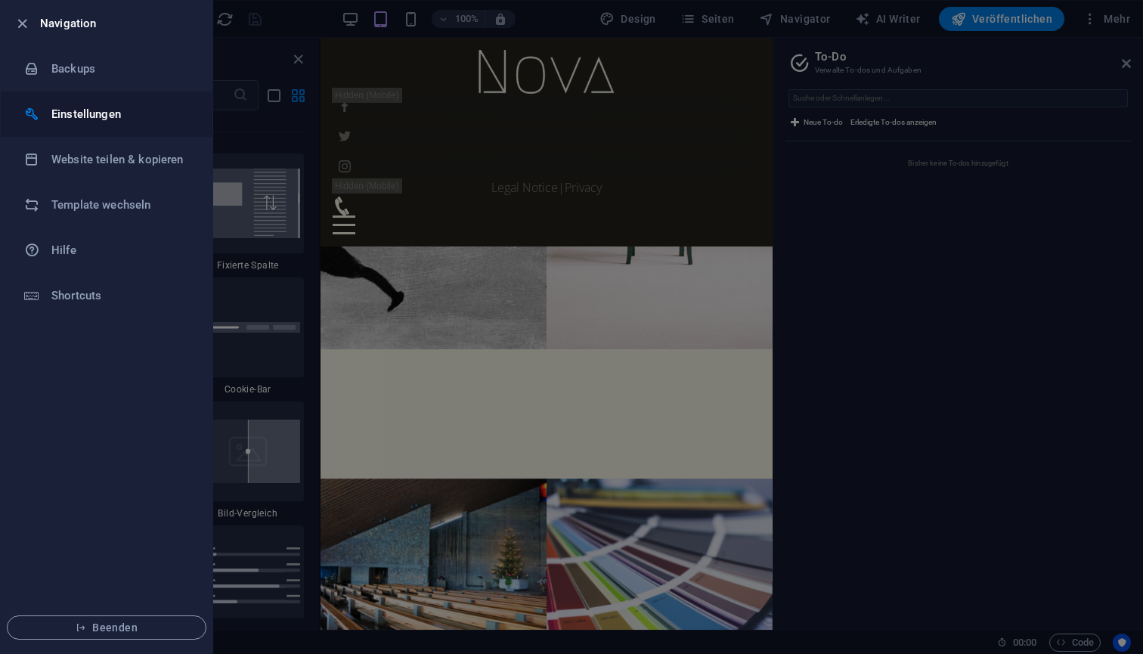
click at [77, 114] on h6 "Einstellungen" at bounding box center [121, 114] width 140 height 18
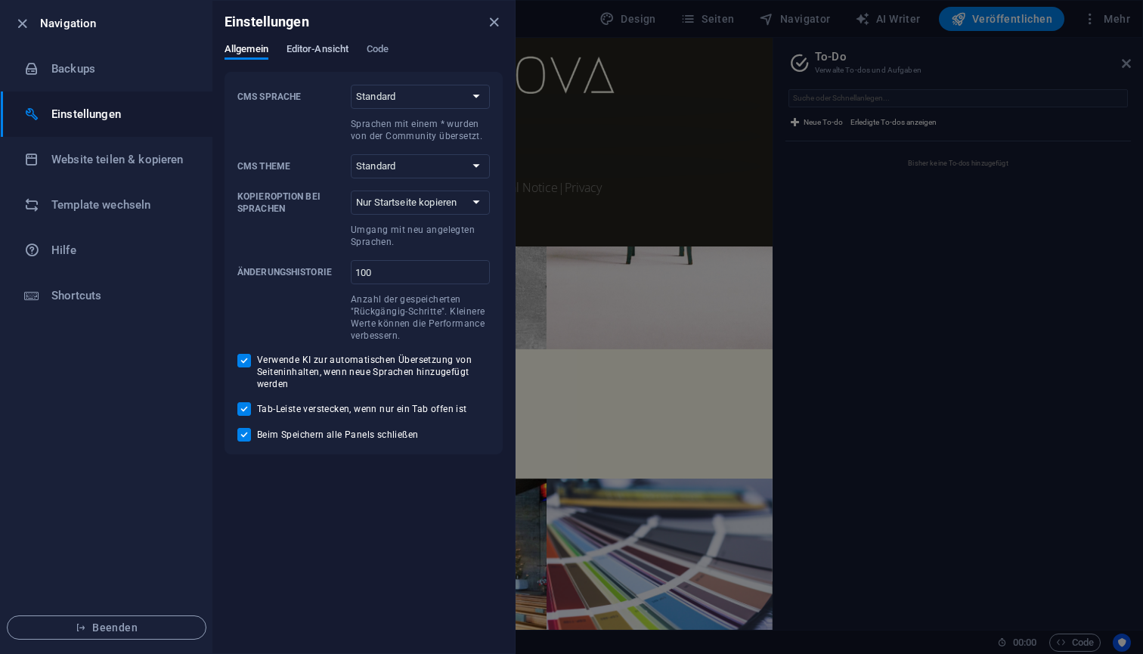
click at [317, 57] on span "Editor-Ansicht" at bounding box center [318, 50] width 62 height 21
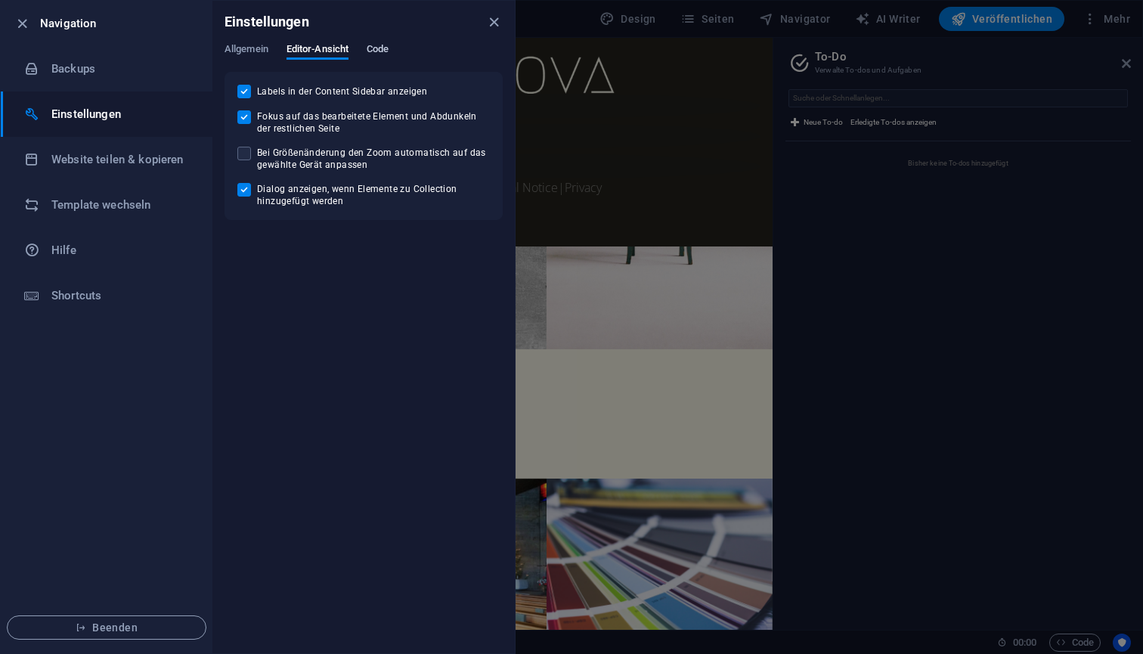
click at [377, 51] on span "Code" at bounding box center [378, 50] width 22 height 21
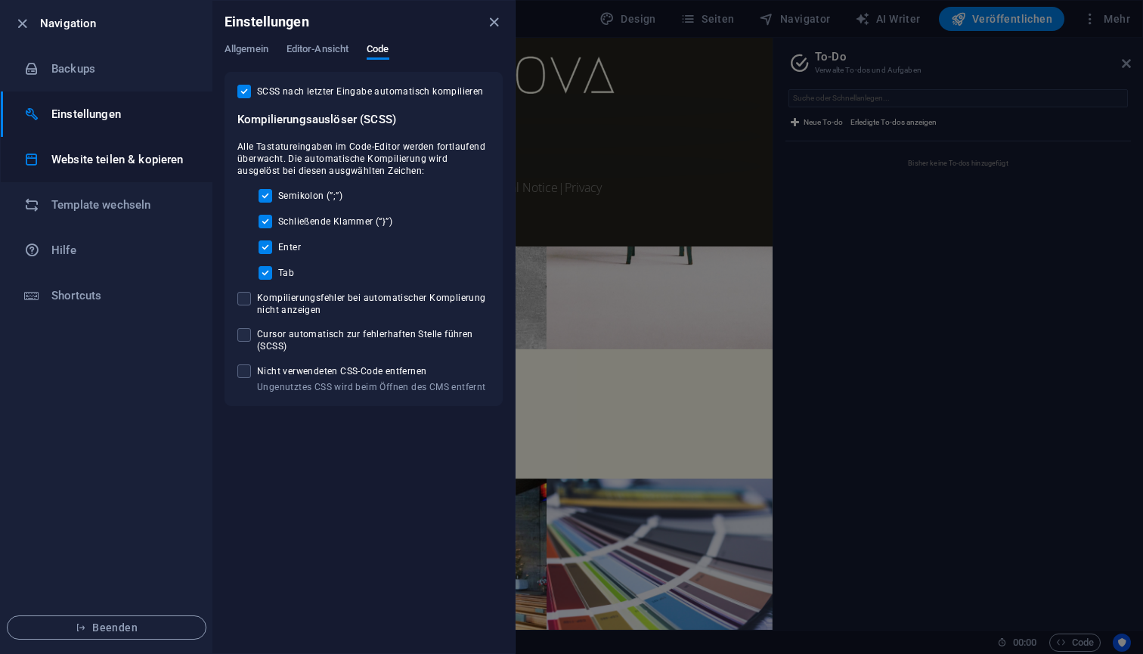
click at [91, 169] on li "Website teilen & kopieren" at bounding box center [107, 159] width 212 height 45
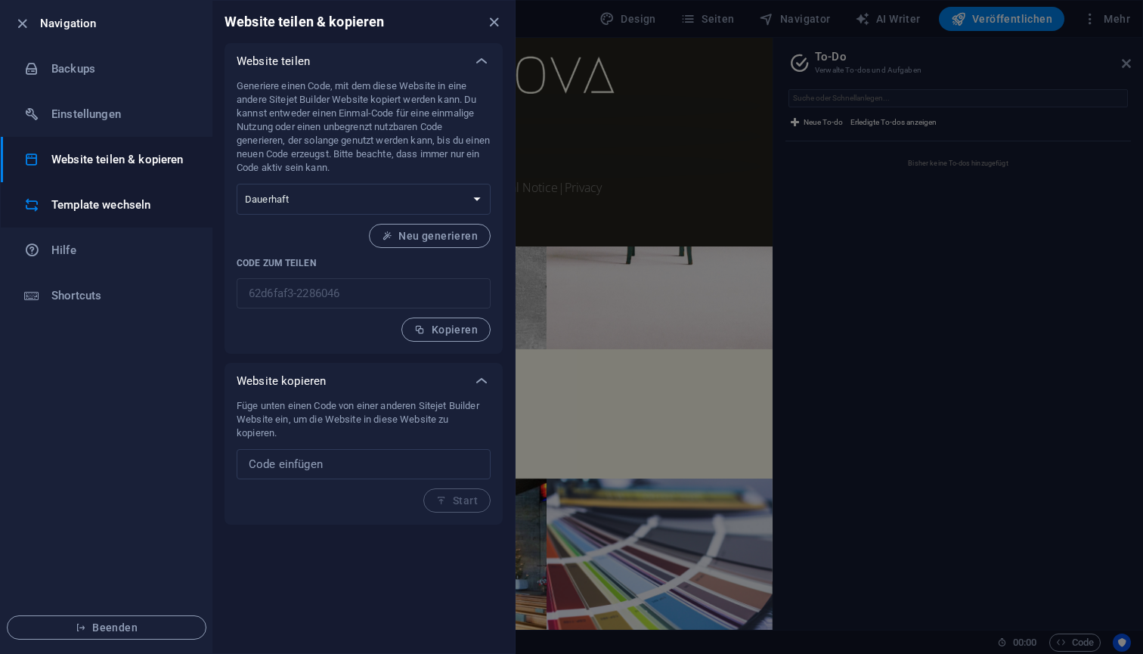
click at [86, 206] on h6 "Template wechseln" at bounding box center [121, 205] width 140 height 18
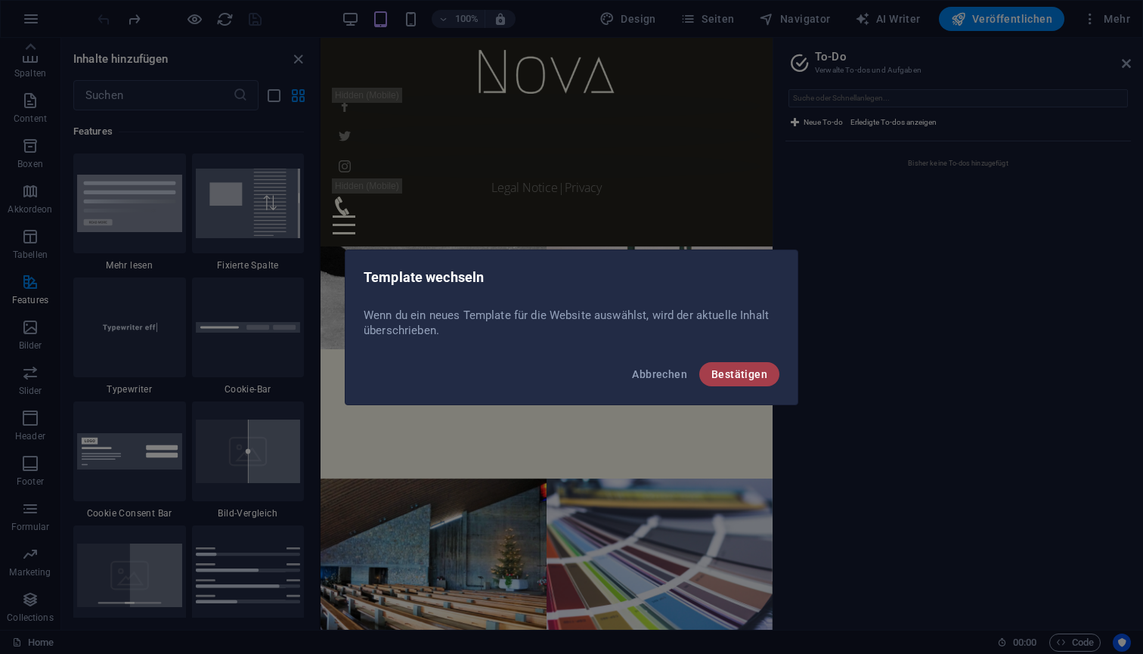
click at [750, 368] on span "Bestätigen" at bounding box center [740, 374] width 56 height 12
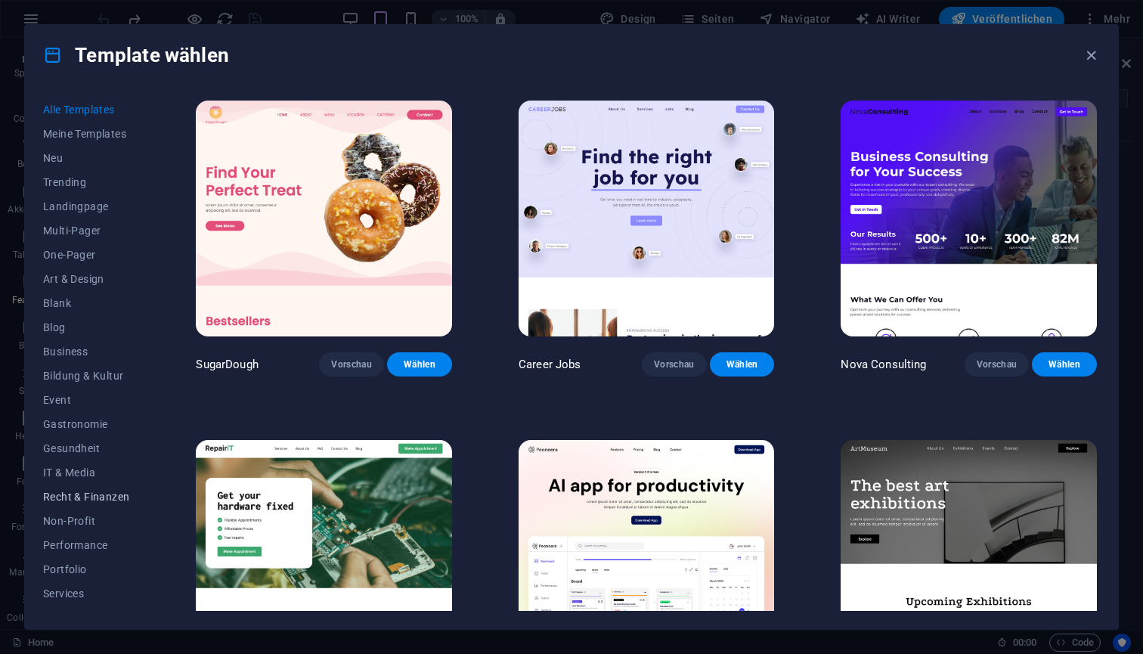
scroll to position [0, 0]
click at [97, 137] on span "Meine Templates" at bounding box center [86, 134] width 86 height 12
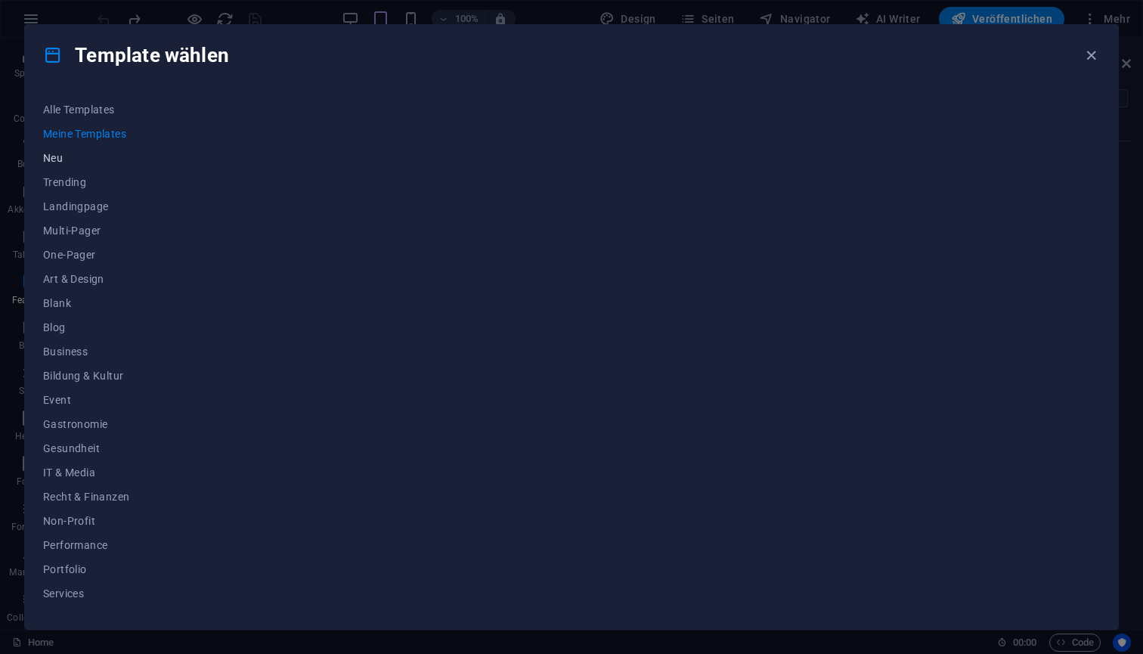
click at [57, 155] on span "Neu" at bounding box center [86, 158] width 86 height 12
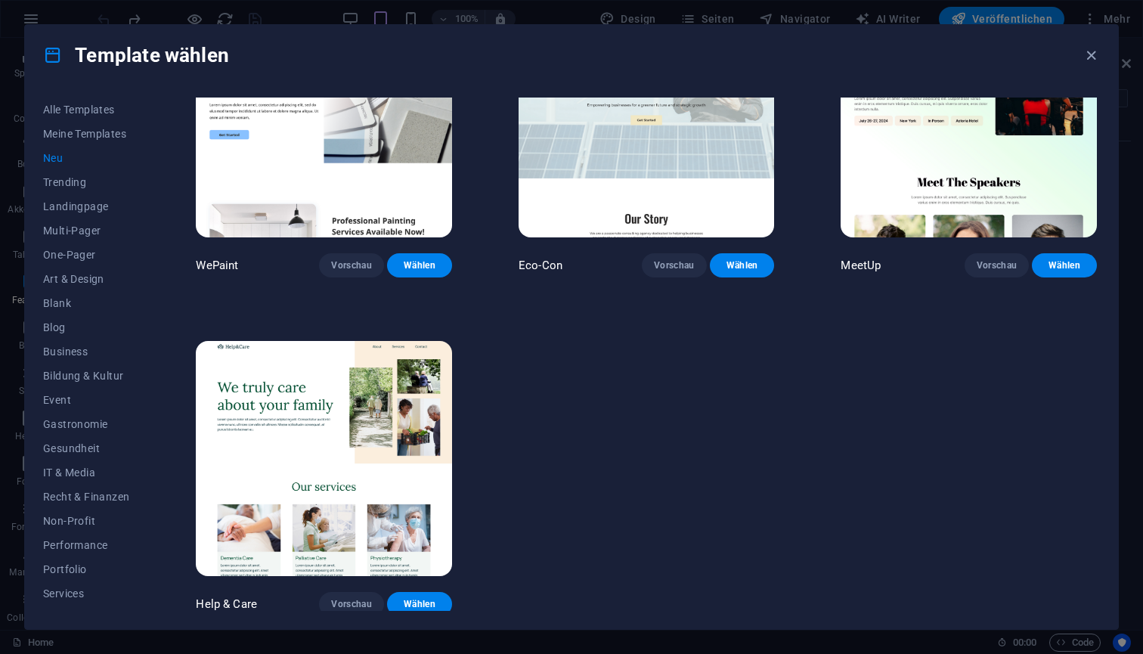
scroll to position [1116, 0]
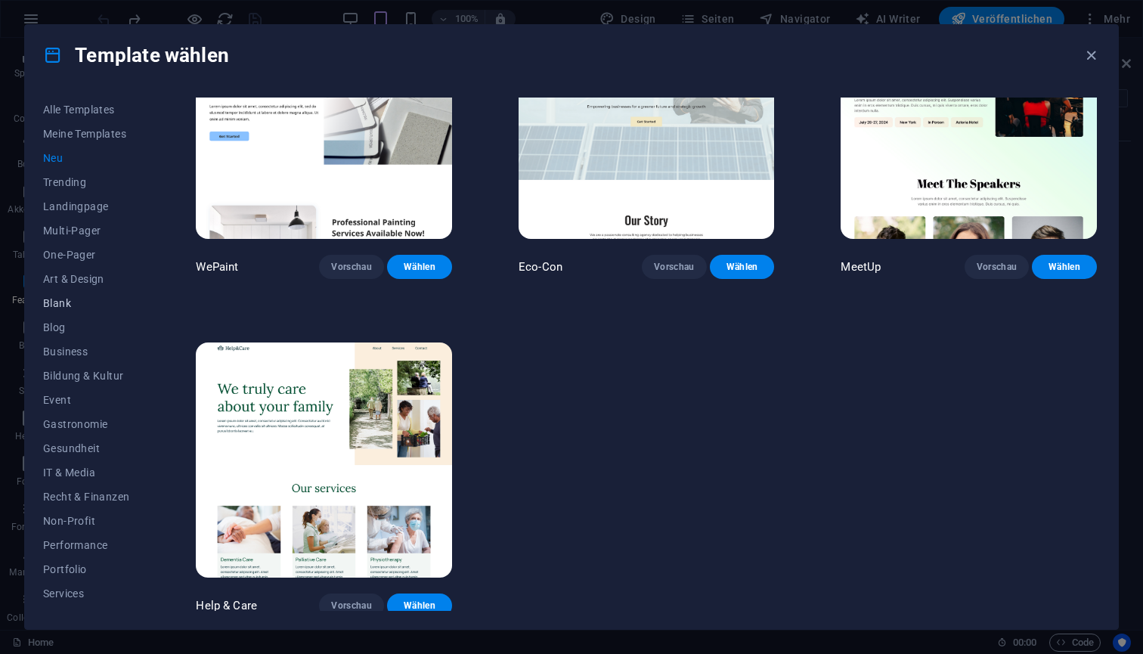
click at [56, 304] on span "Blank" at bounding box center [86, 303] width 86 height 12
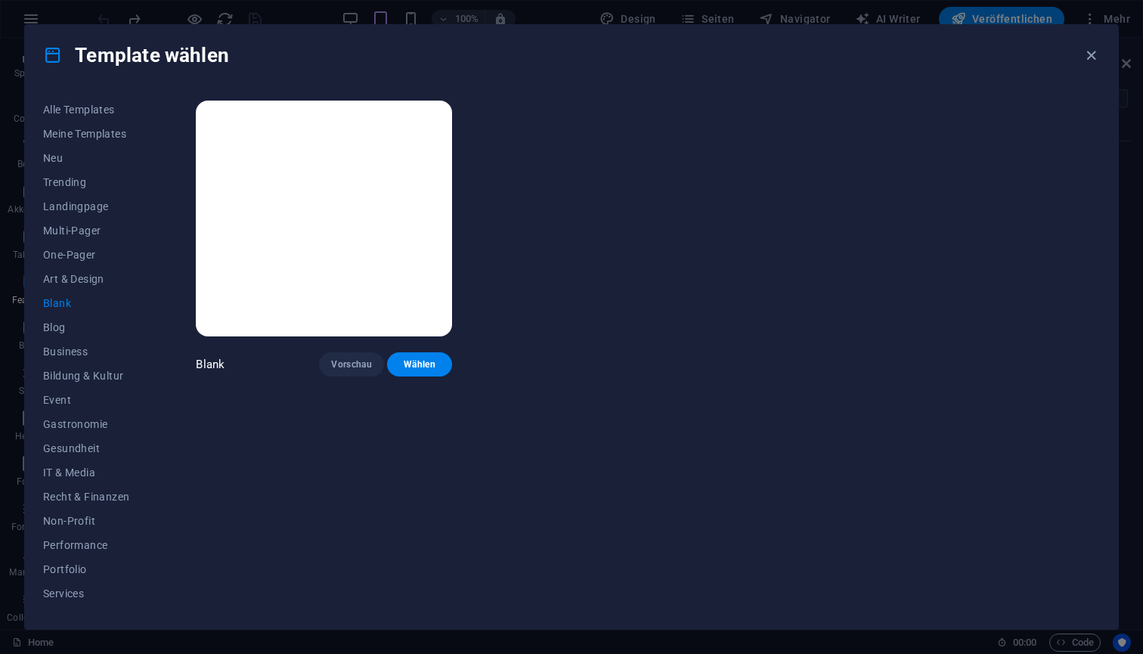
drag, startPoint x: 147, startPoint y: 338, endPoint x: 145, endPoint y: 366, distance: 28.0
click at [145, 366] on div "Alle Templates Meine Templates Neu Trending Landingpage Multi-Pager One-Pager A…" at bounding box center [95, 354] width 104 height 513
click at [66, 615] on div "Alle Templates Meine Templates Neu Trending Landingpage Multi-Pager One-Pager A…" at bounding box center [571, 357] width 1093 height 544
click at [67, 603] on button "Services" at bounding box center [86, 594] width 86 height 24
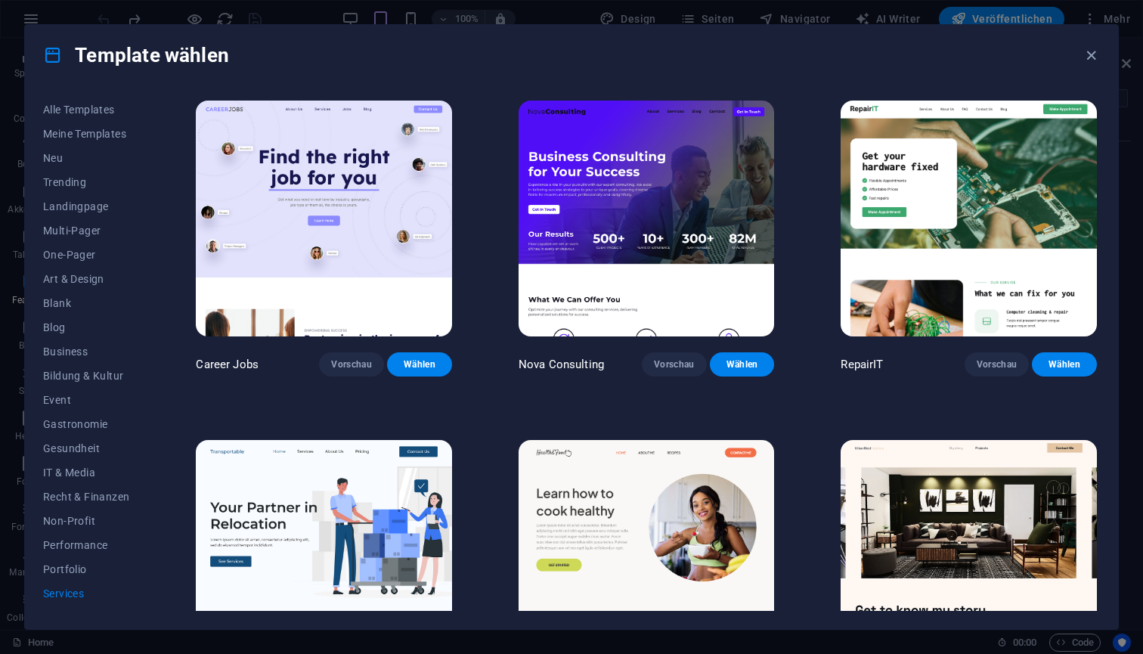
scroll to position [0, 0]
click at [95, 206] on span "Landingpage" at bounding box center [86, 206] width 86 height 12
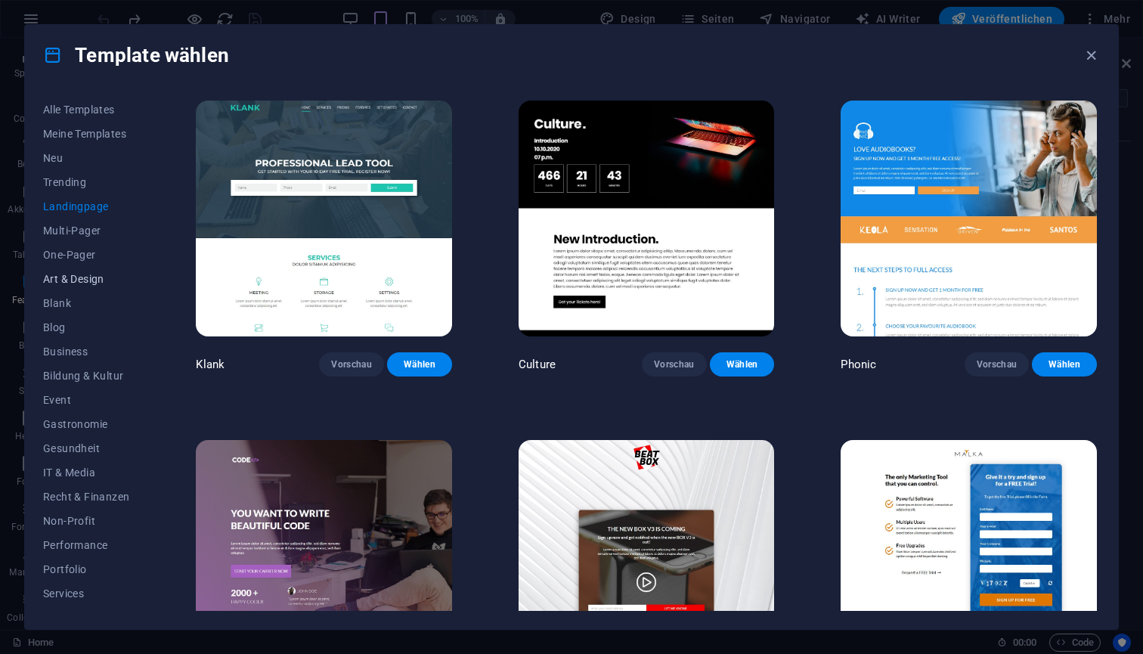
click at [85, 277] on span "Art & Design" at bounding box center [86, 279] width 86 height 12
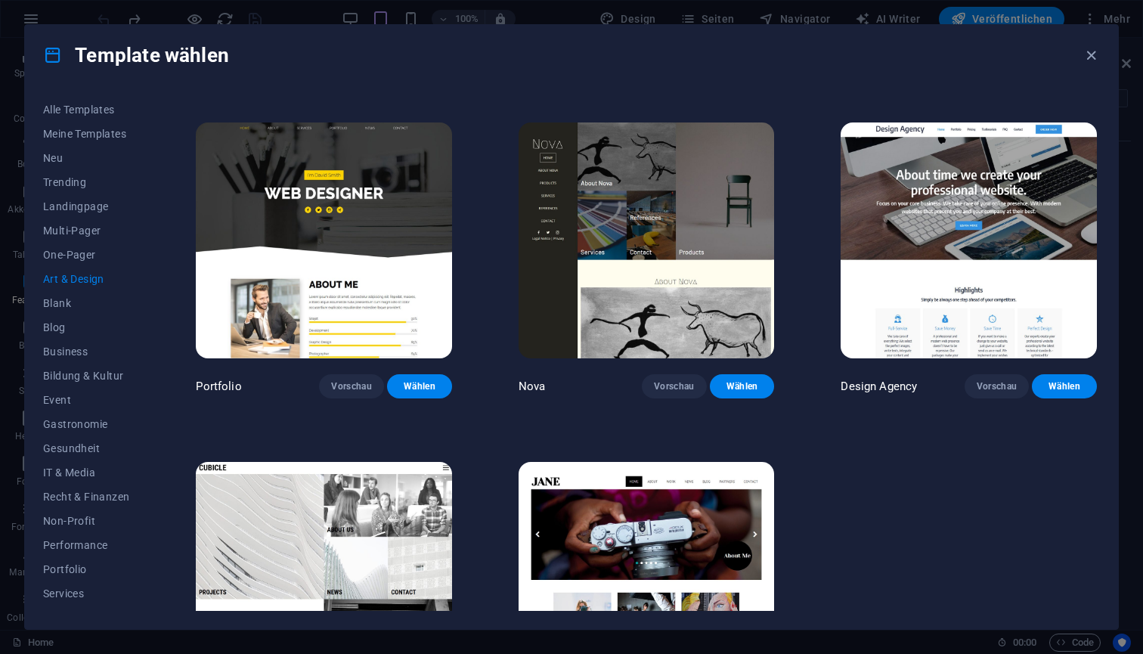
scroll to position [1004, 0]
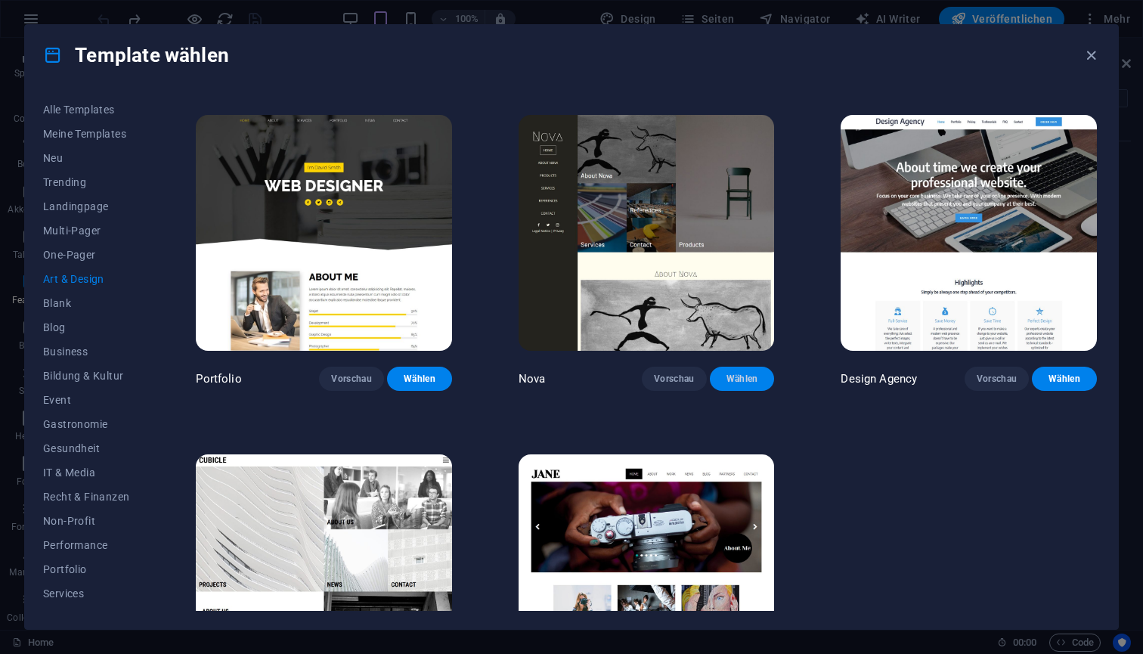
click at [743, 375] on span "Wählen" at bounding box center [742, 379] width 41 height 12
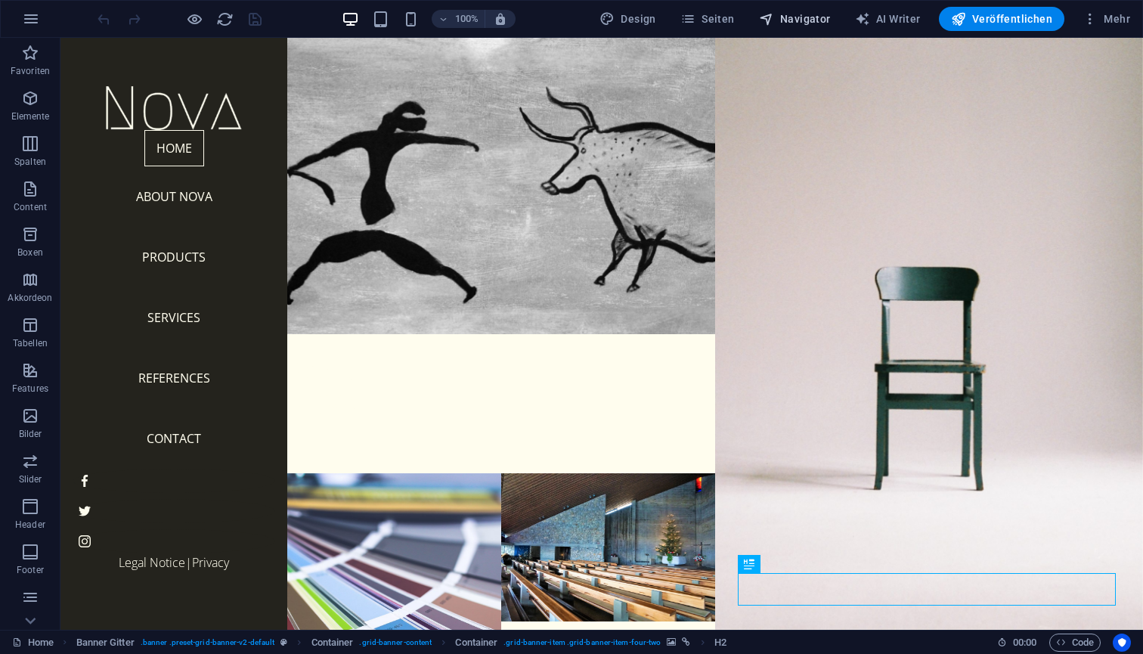
click at [799, 21] on span "Navigator" at bounding box center [795, 18] width 72 height 15
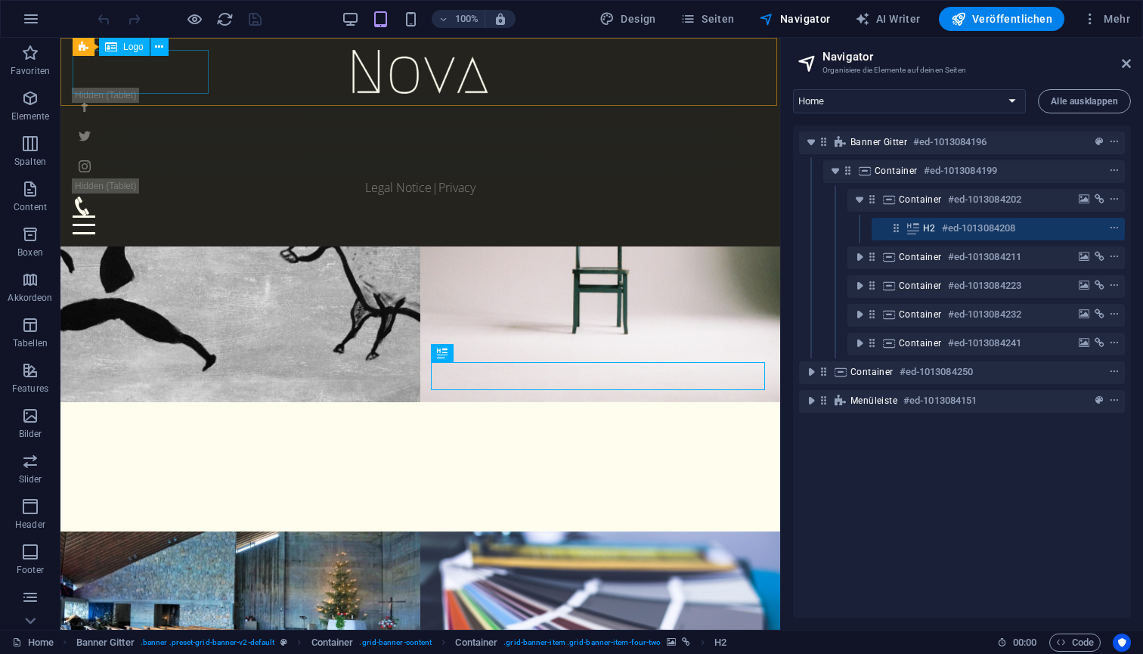
click at [126, 66] on div at bounding box center [421, 72] width 696 height 44
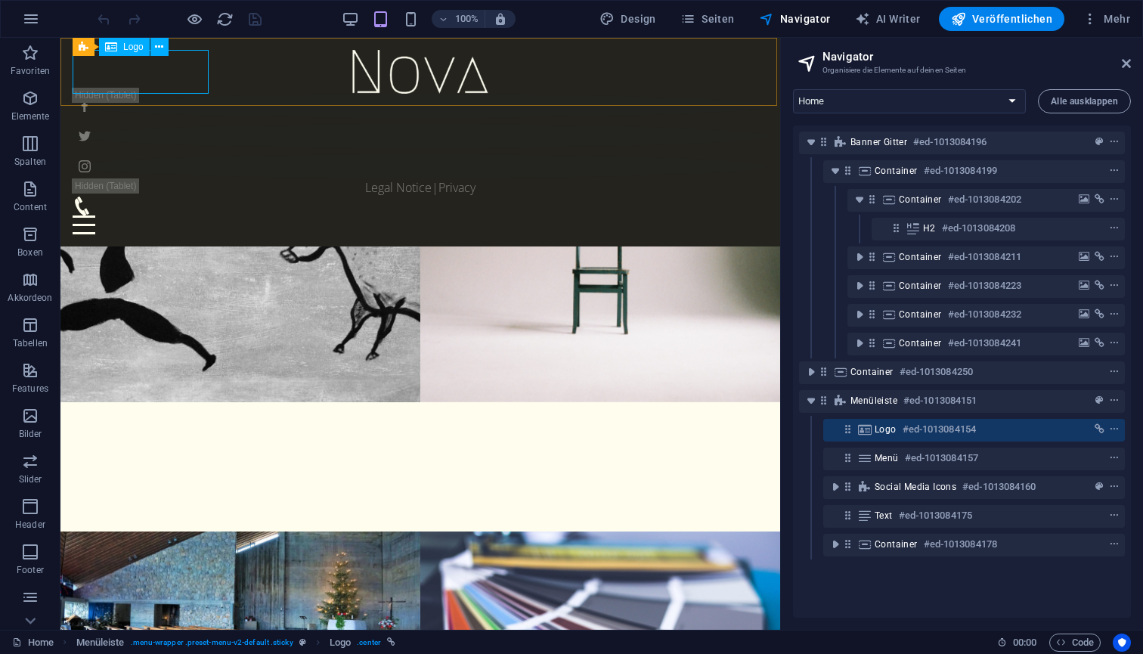
click at [132, 51] on span "Logo" at bounding box center [133, 46] width 20 height 9
click at [132, 43] on span "Logo" at bounding box center [133, 46] width 20 height 9
click at [1112, 431] on icon "context-menu" at bounding box center [1114, 429] width 11 height 11
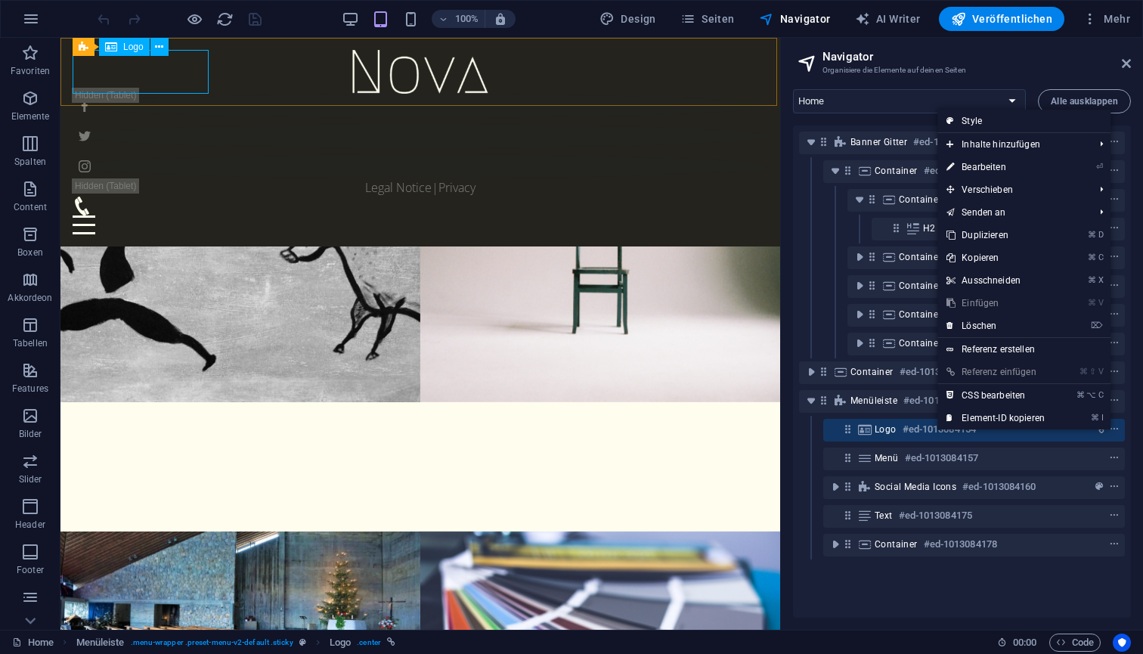
click at [903, 428] on h6 "#ed-1013084154" at bounding box center [939, 429] width 73 height 18
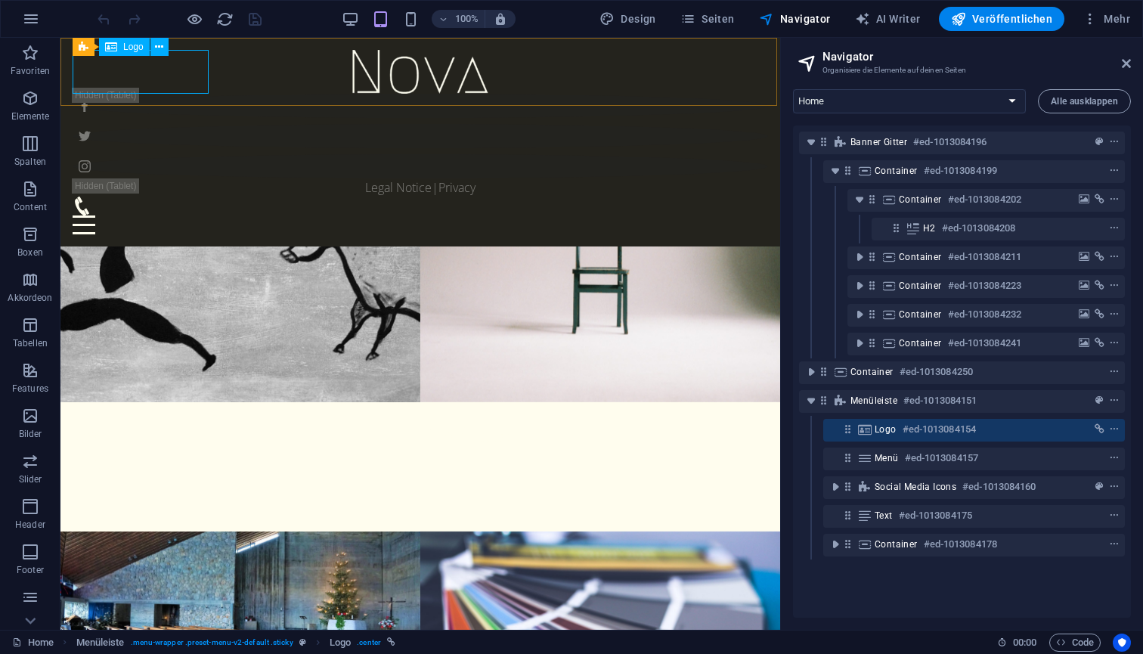
click at [868, 432] on icon at bounding box center [865, 429] width 17 height 12
click at [1095, 424] on icon "link" at bounding box center [1100, 429] width 10 height 11
select select
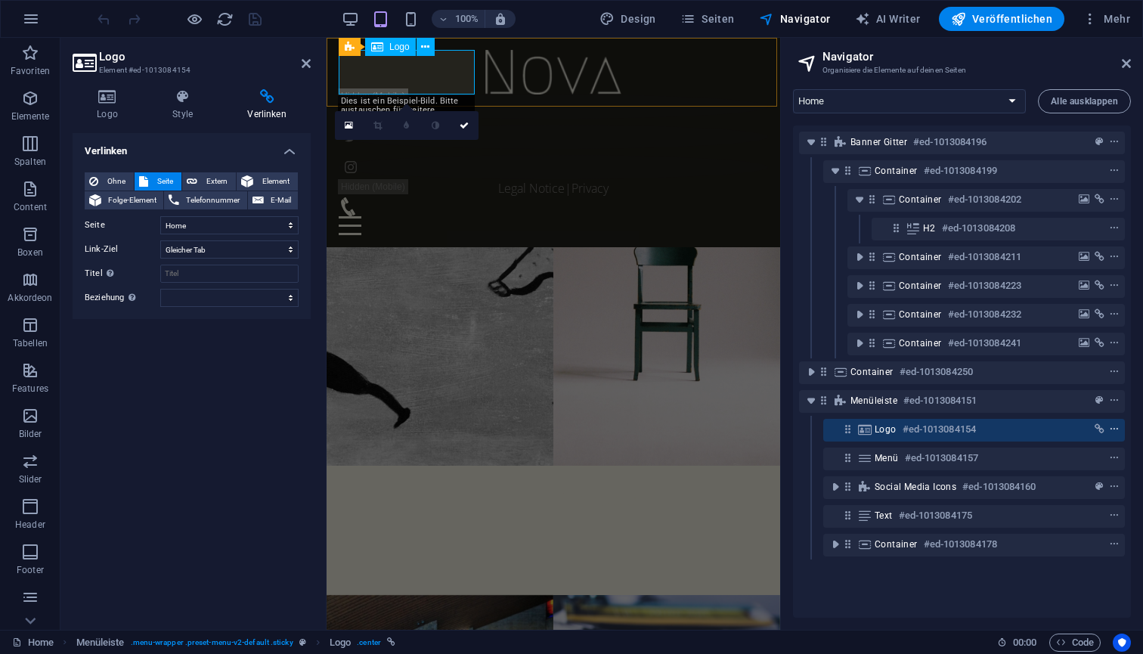
click at [1113, 433] on icon "context-menu" at bounding box center [1114, 429] width 11 height 11
click at [1090, 16] on icon "button" at bounding box center [1090, 18] width 15 height 15
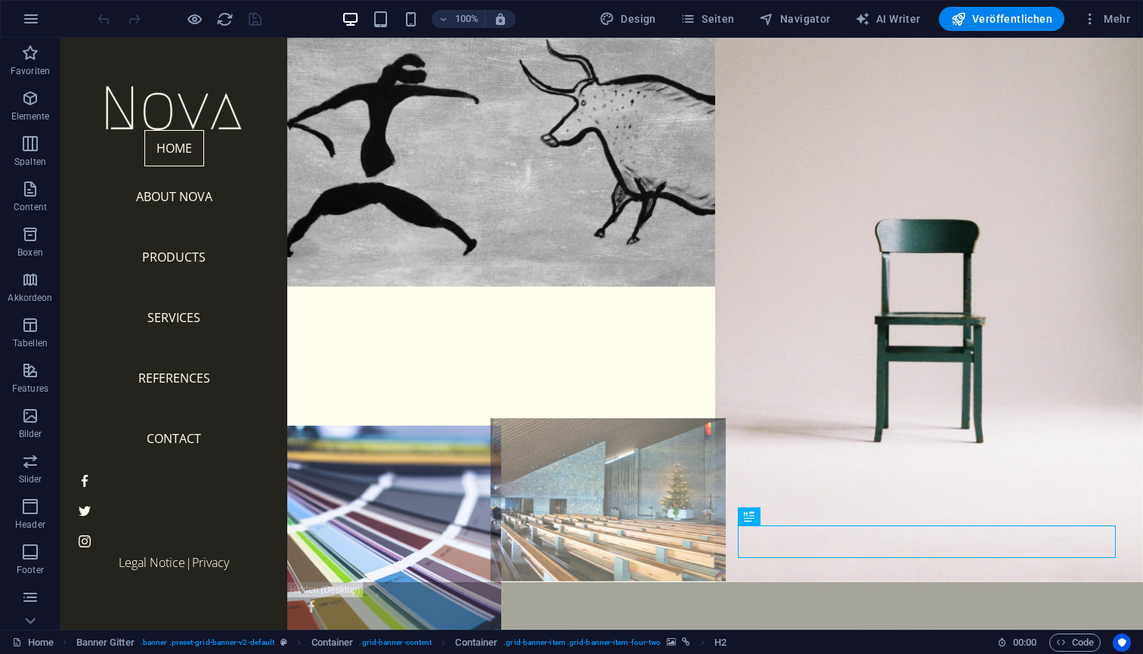
scroll to position [48, 0]
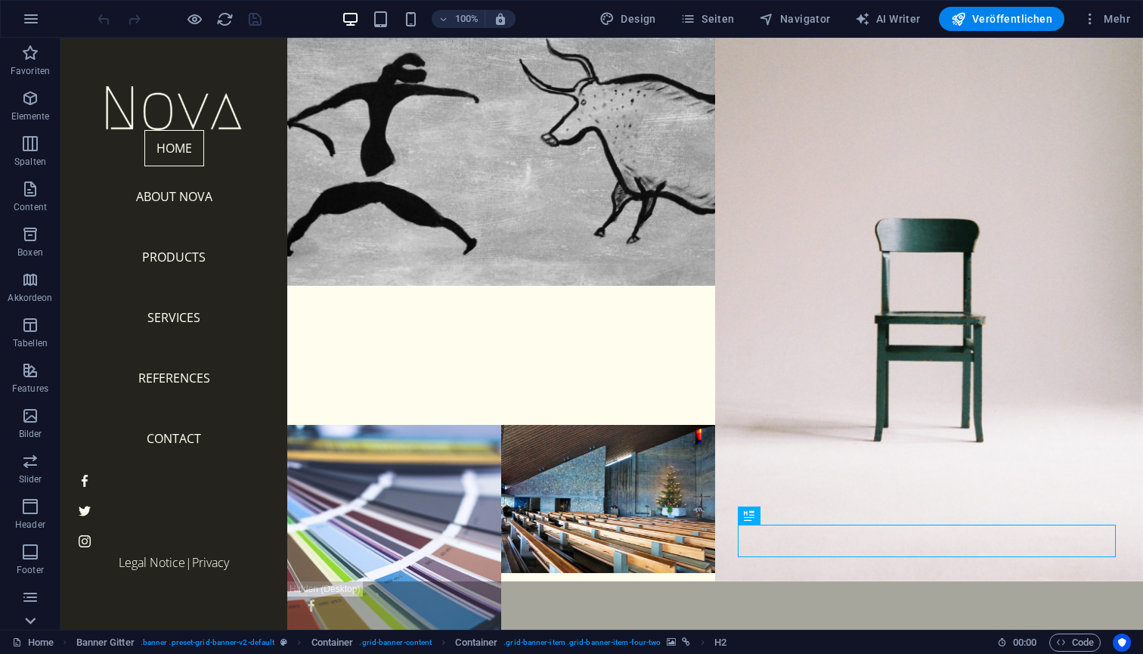
click at [29, 622] on icon at bounding box center [30, 621] width 11 height 7
click at [30, 600] on icon "button" at bounding box center [30, 600] width 18 height 18
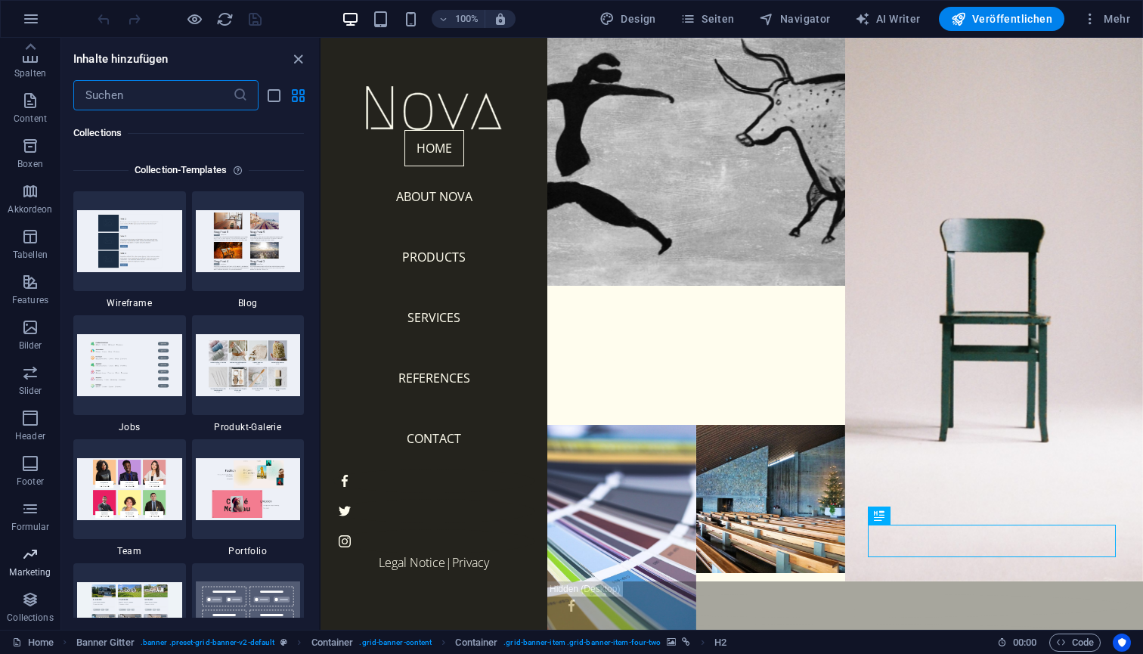
scroll to position [13843, 0]
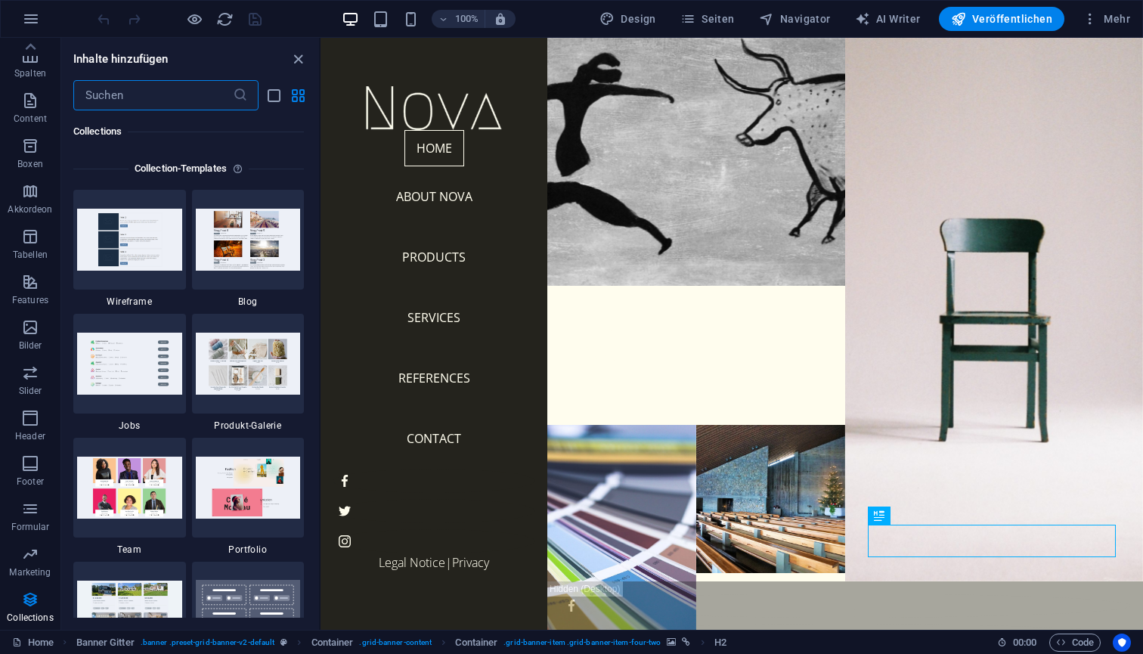
click at [259, 23] on div at bounding box center [179, 19] width 169 height 24
click at [26, 197] on icon "button" at bounding box center [30, 189] width 18 height 18
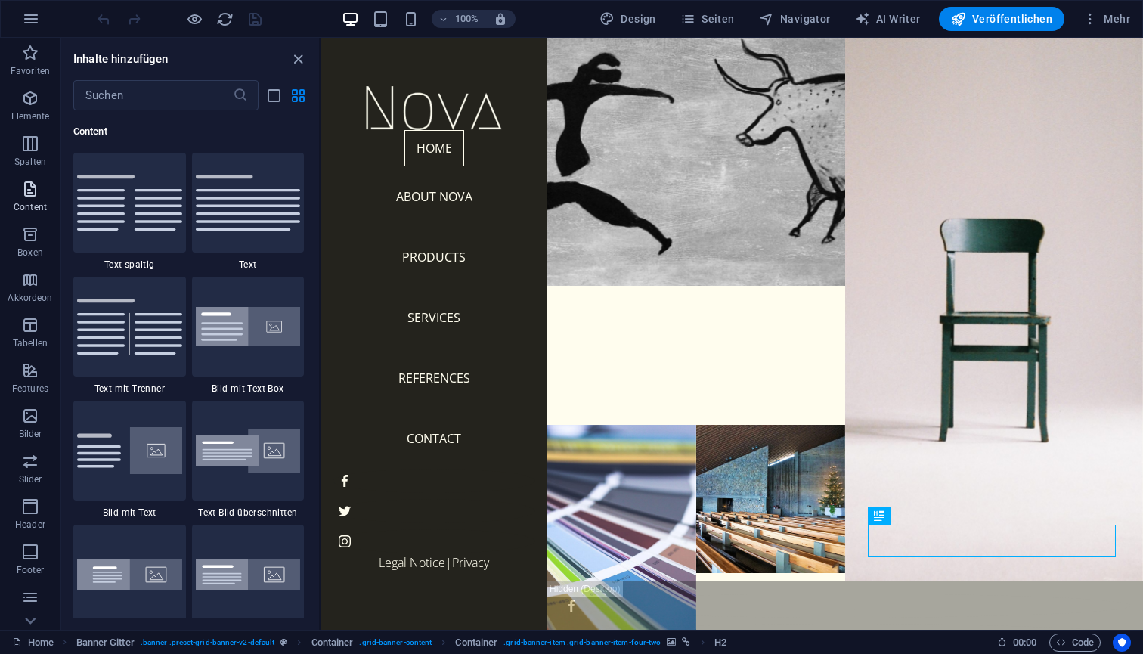
scroll to position [2646, 0]
click at [26, 197] on icon "button" at bounding box center [30, 189] width 18 height 18
click at [269, 105] on div "​" at bounding box center [190, 95] width 258 height 30
click at [278, 99] on icon "list-view" at bounding box center [273, 95] width 17 height 17
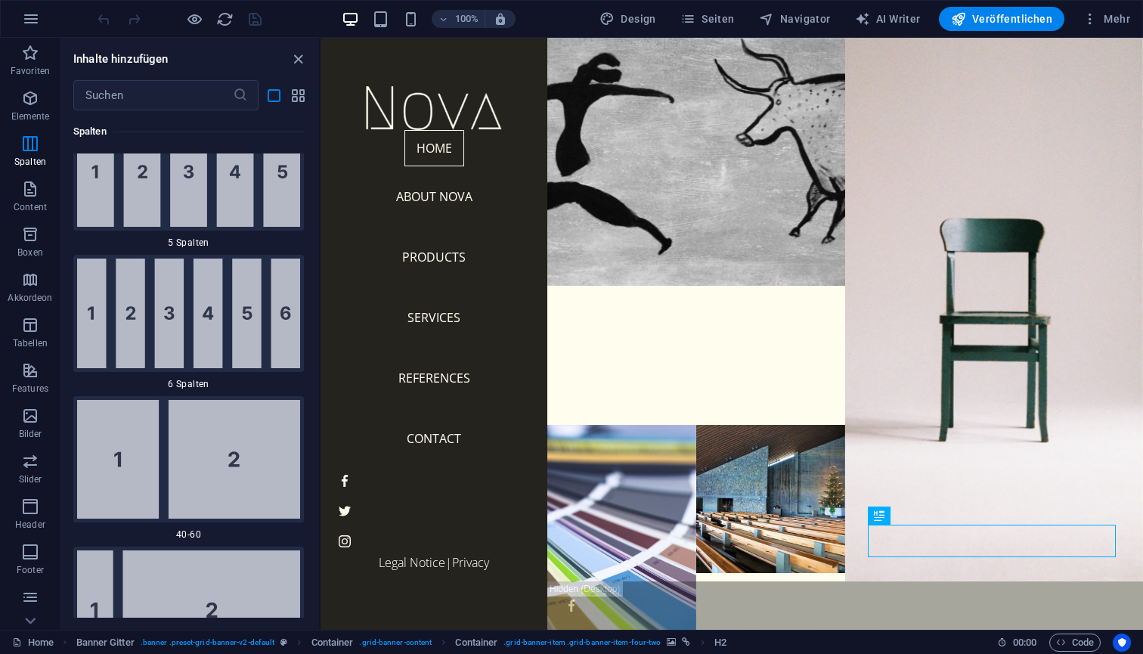
scroll to position [4015, 0]
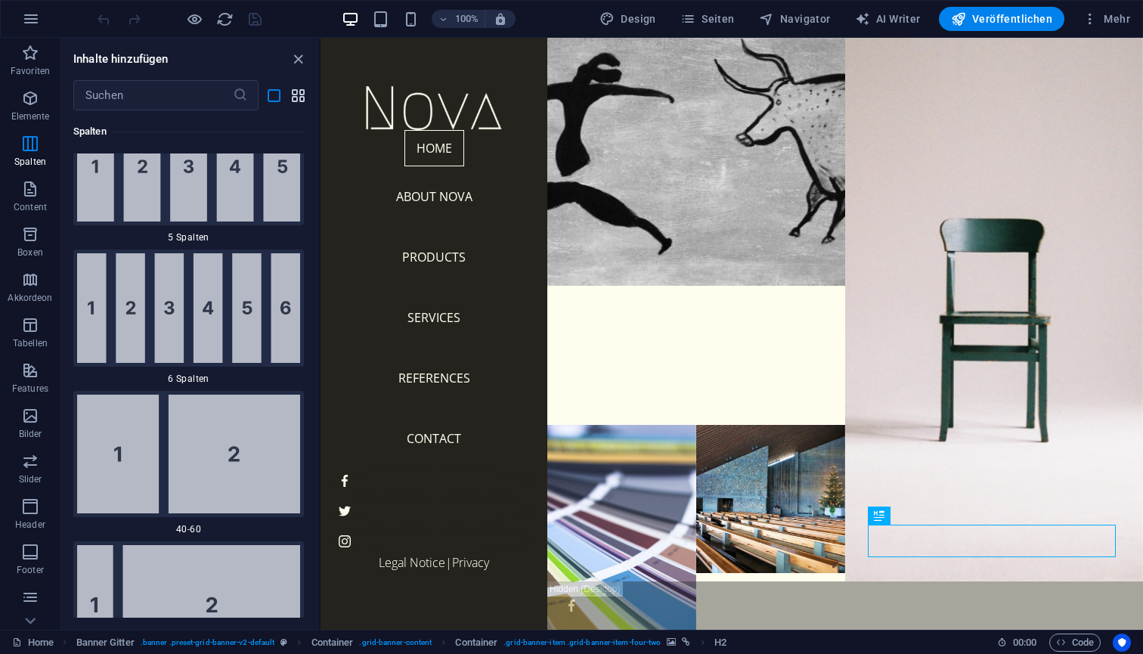
click at [298, 104] on icon "grid-view" at bounding box center [298, 95] width 17 height 17
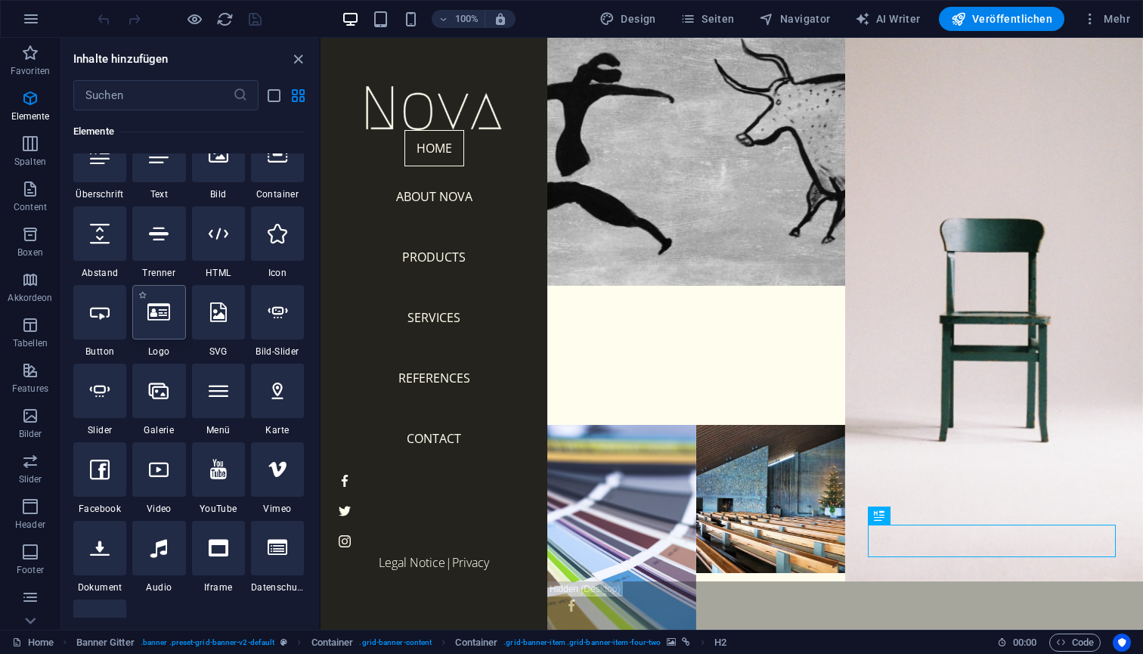
scroll to position [189, 0]
click at [163, 309] on icon at bounding box center [158, 310] width 23 height 20
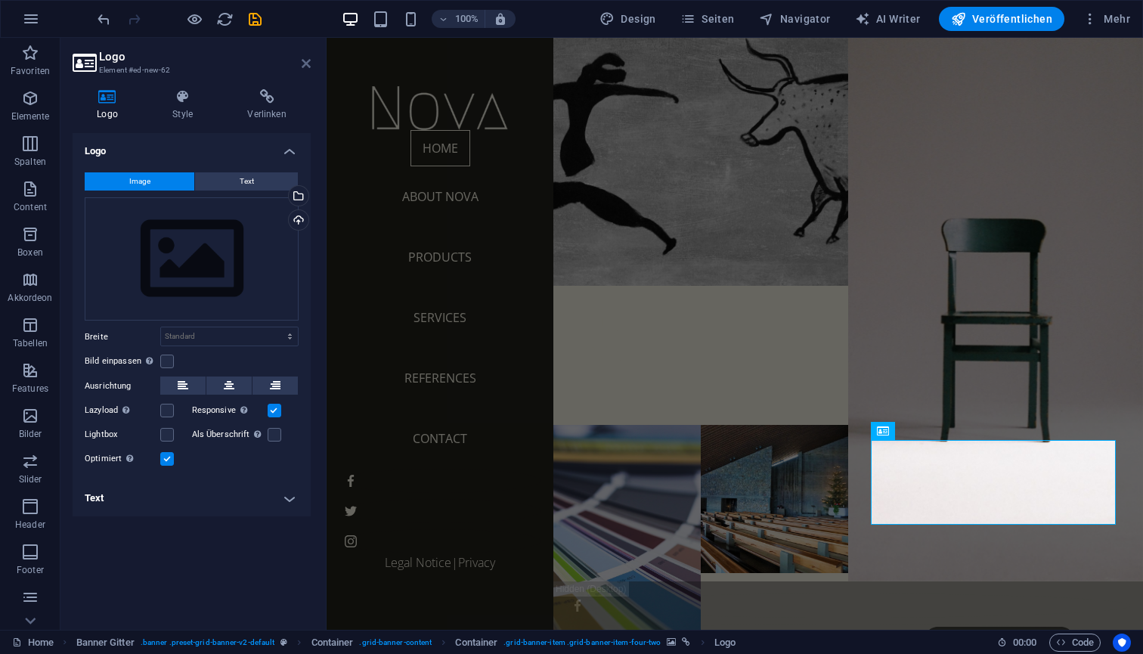
click at [306, 65] on icon at bounding box center [306, 63] width 9 height 12
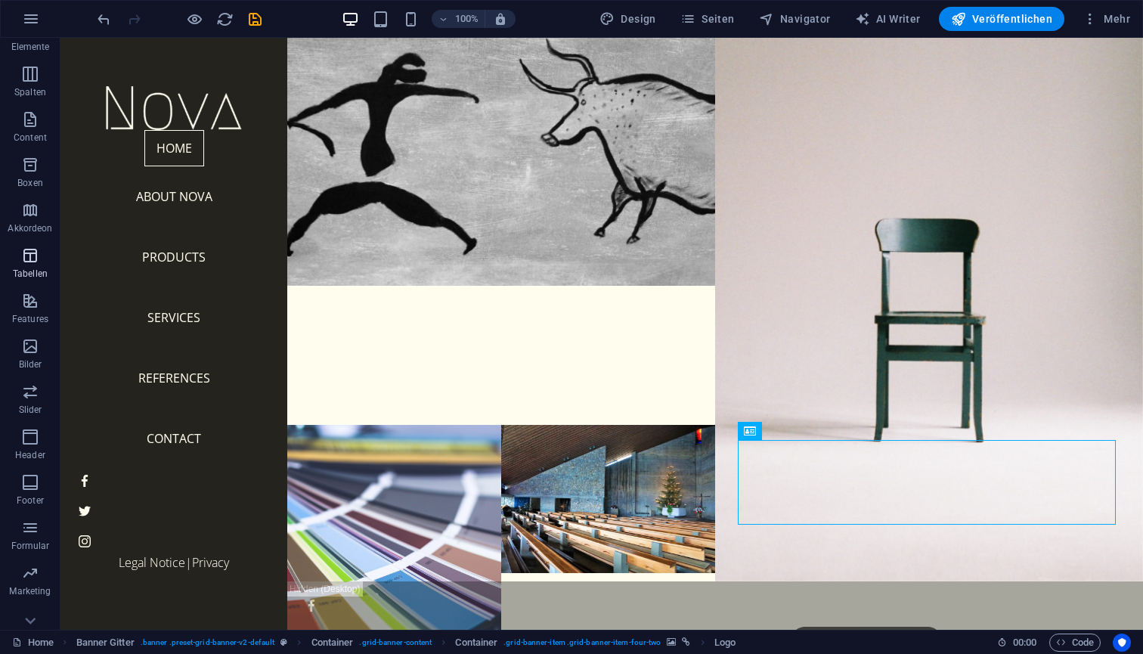
scroll to position [70, 0]
click at [31, 309] on icon "button" at bounding box center [30, 301] width 18 height 18
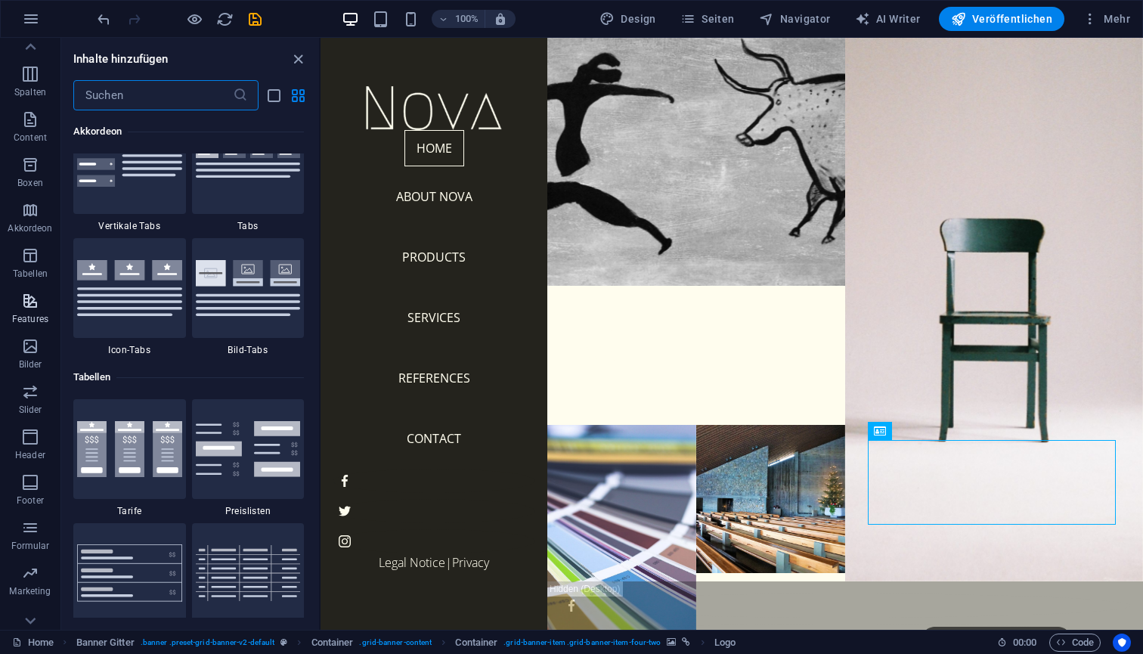
scroll to position [5895, 0]
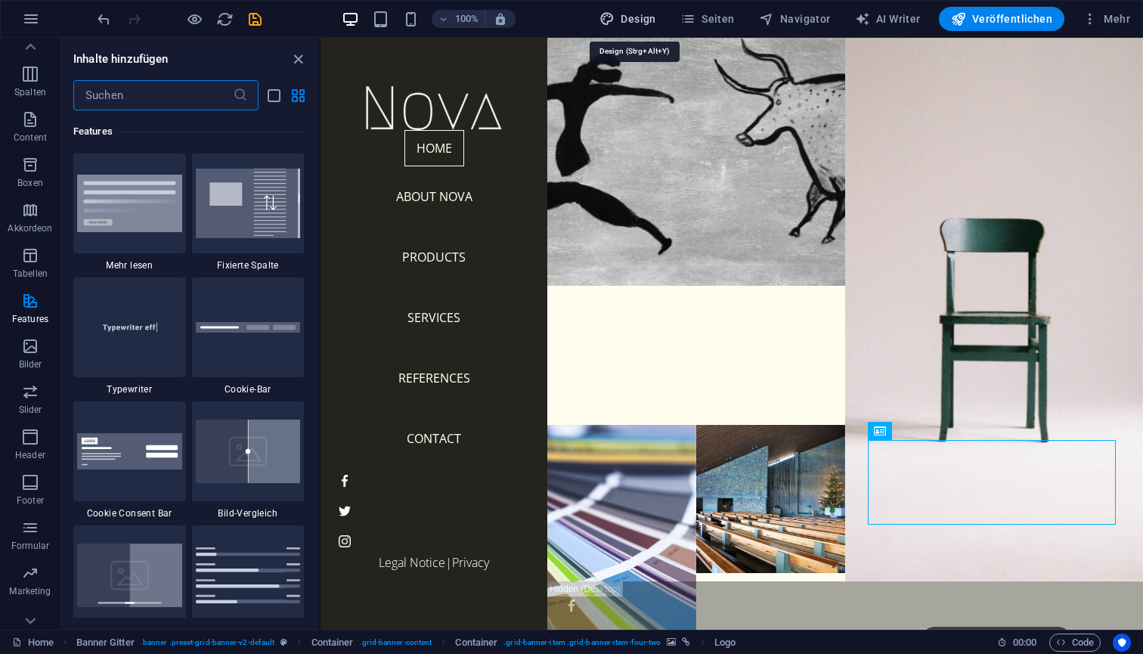
click at [644, 19] on span "Design" at bounding box center [628, 18] width 57 height 15
select select "px"
select select "300"
select select "px"
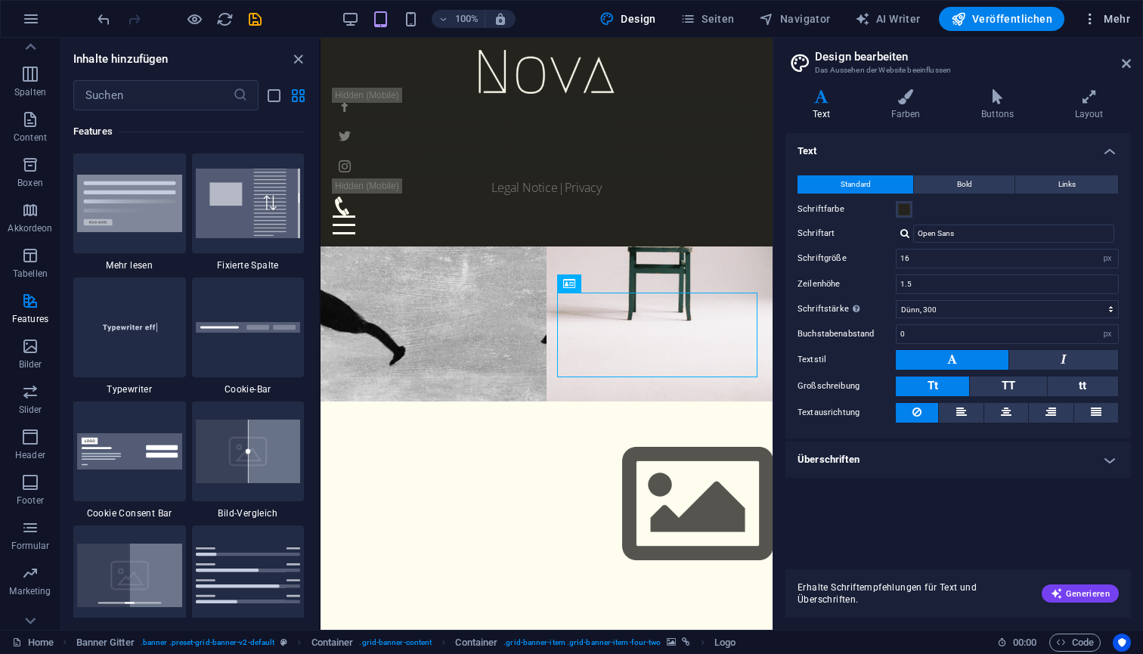
click at [1094, 22] on icon "button" at bounding box center [1090, 18] width 15 height 15
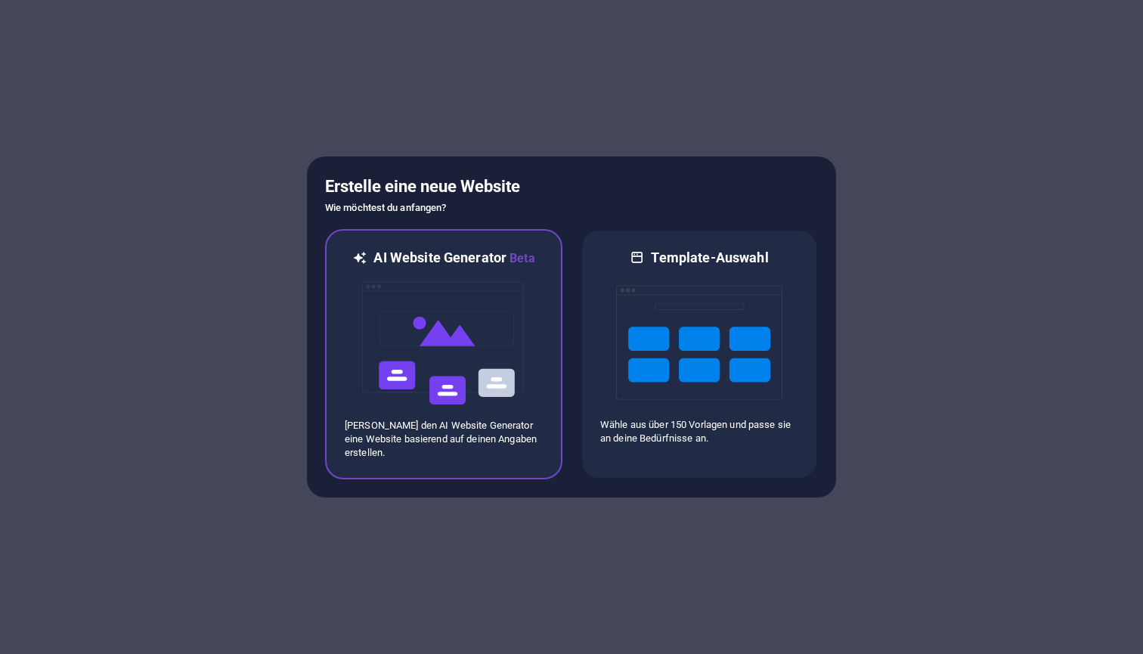
click at [477, 263] on h6 "AI Website Generator Beta" at bounding box center [454, 258] width 161 height 19
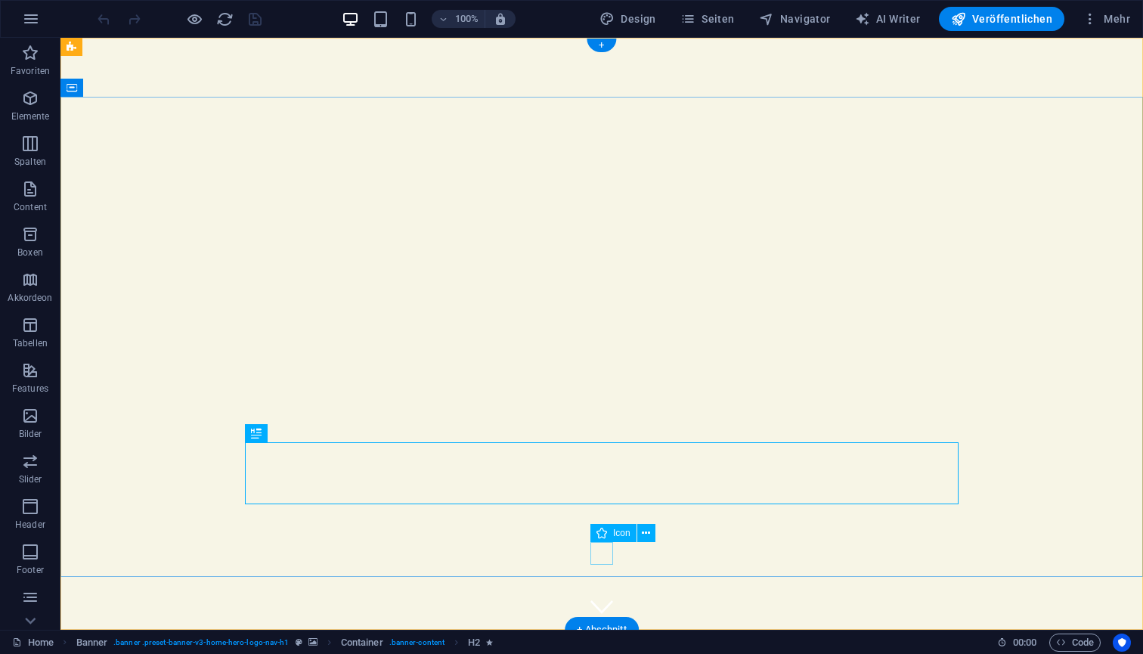
click at [600, 595] on figure at bounding box center [602, 606] width 23 height 23
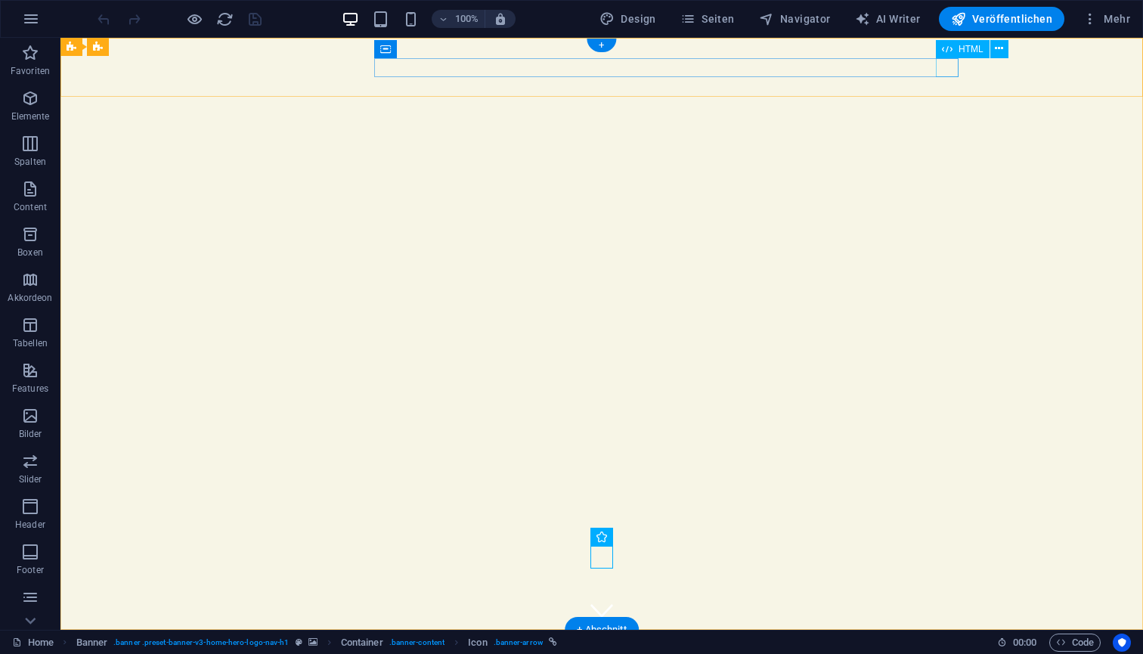
click at [944, 57] on div "HTML" at bounding box center [977, 49] width 82 height 19
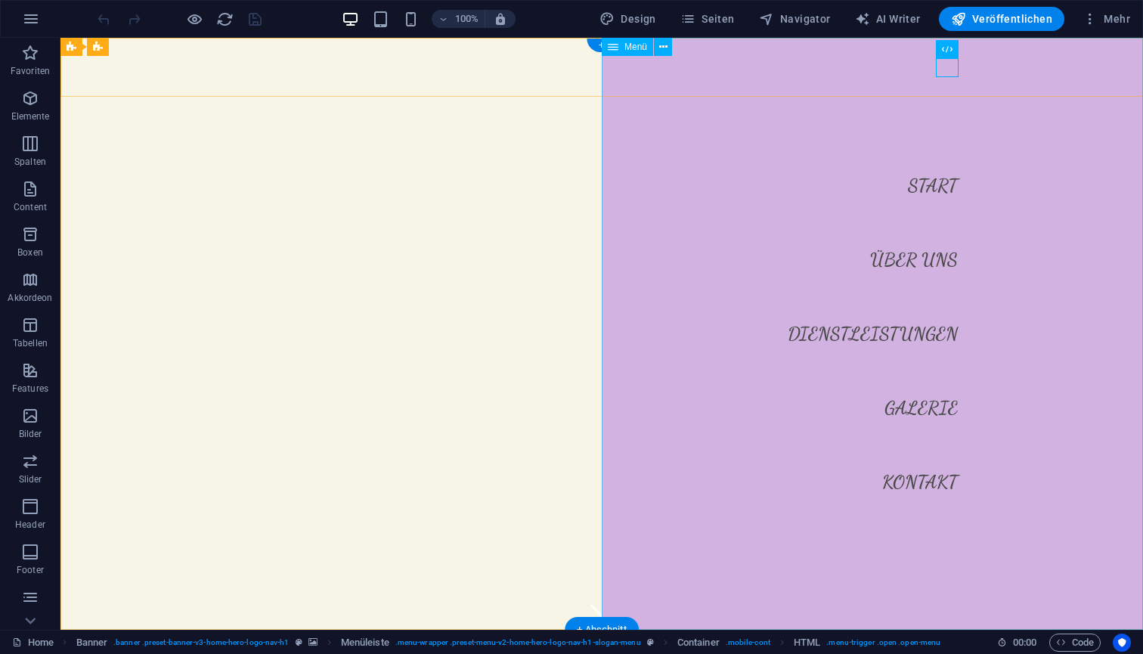
click at [928, 260] on nav "Start Über uns Dienstleistungen Galerie Kontakt" at bounding box center [872, 334] width 541 height 592
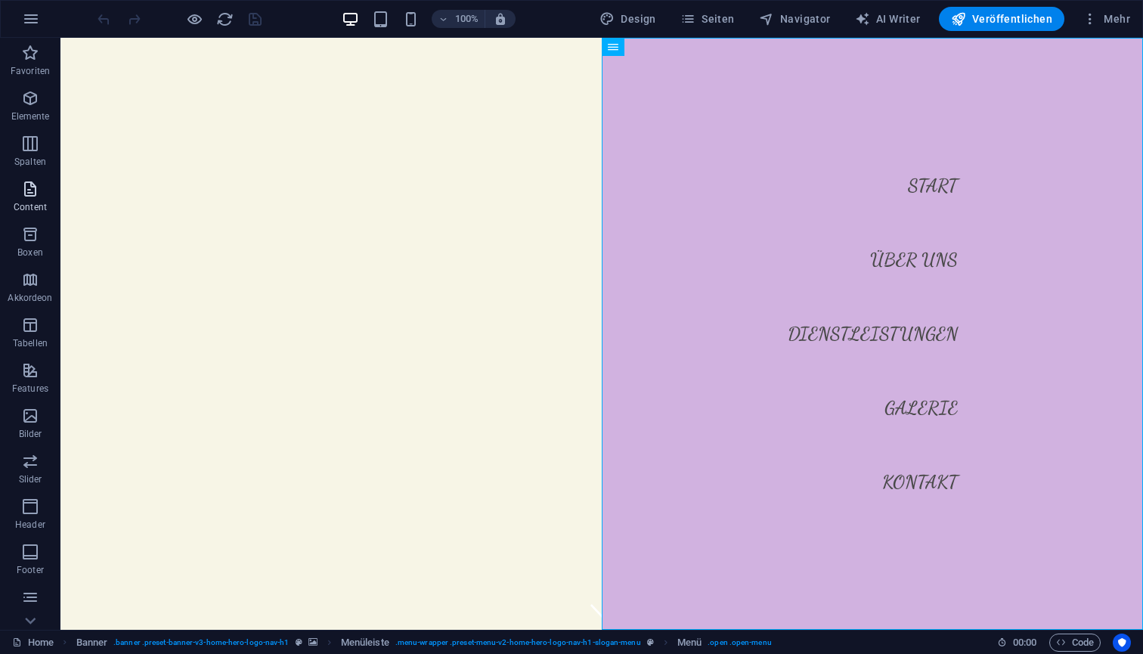
click at [27, 197] on icon "button" at bounding box center [30, 189] width 18 height 18
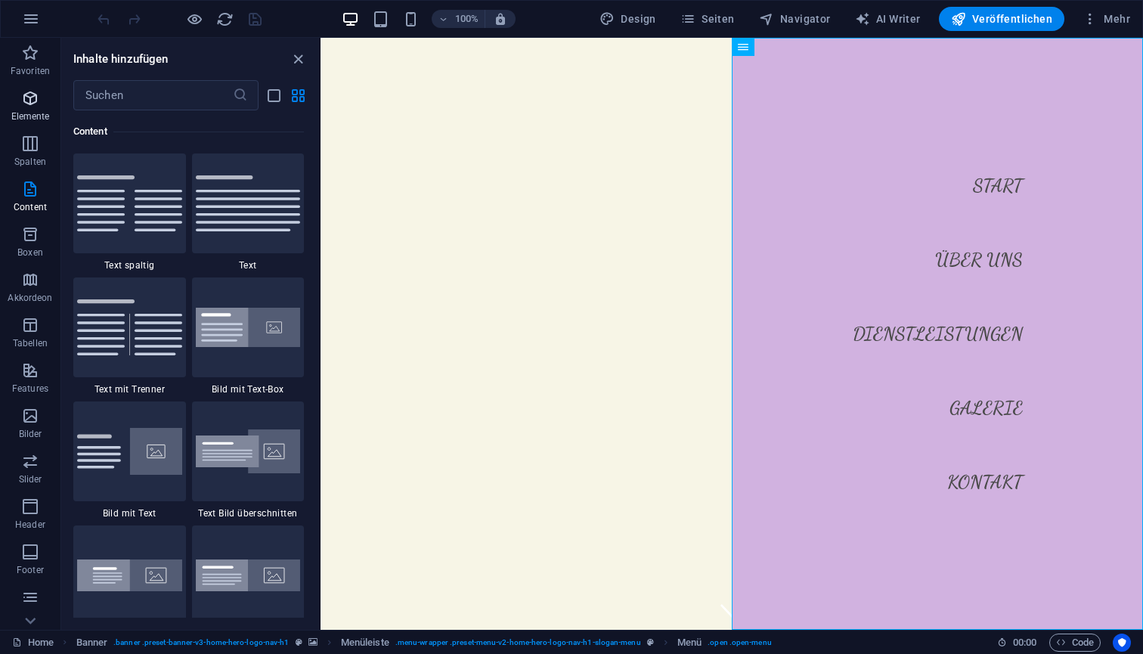
click at [21, 112] on p "Elemente" at bounding box center [30, 116] width 39 height 12
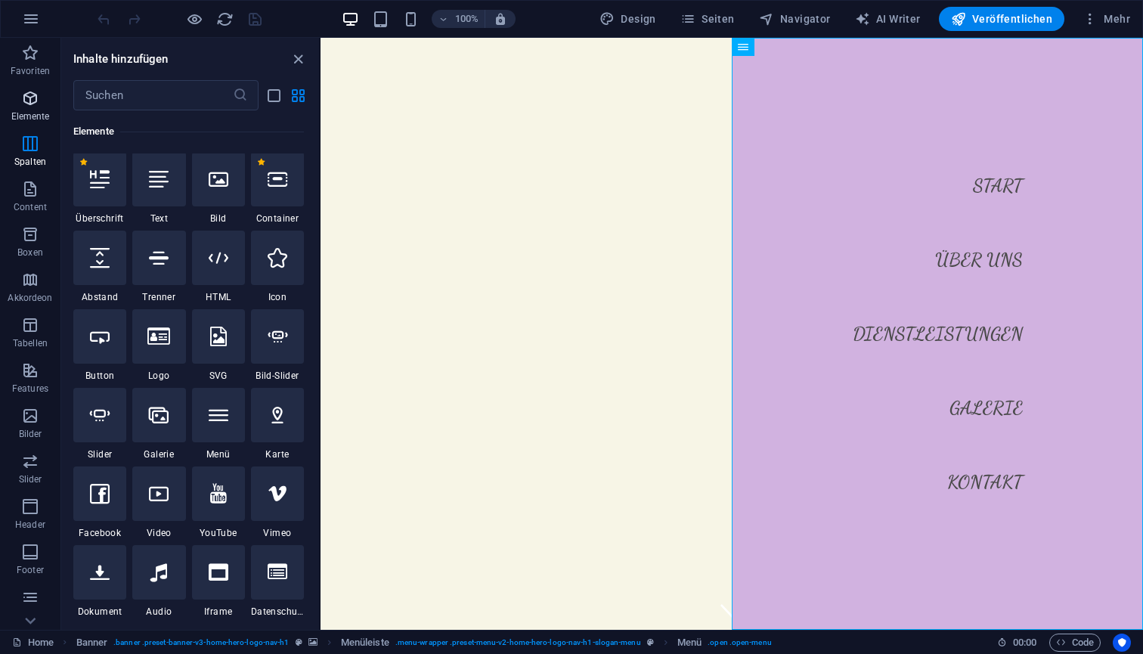
scroll to position [161, 0]
click at [1118, 22] on span "Mehr" at bounding box center [1107, 18] width 48 height 15
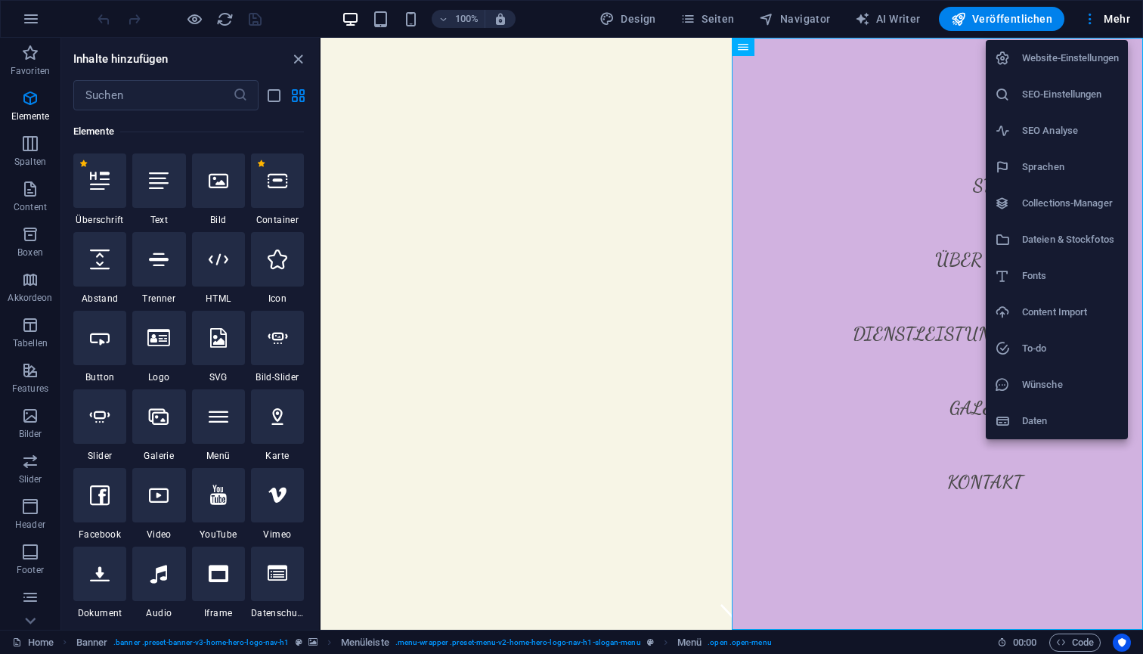
click at [23, 197] on div at bounding box center [571, 327] width 1143 height 654
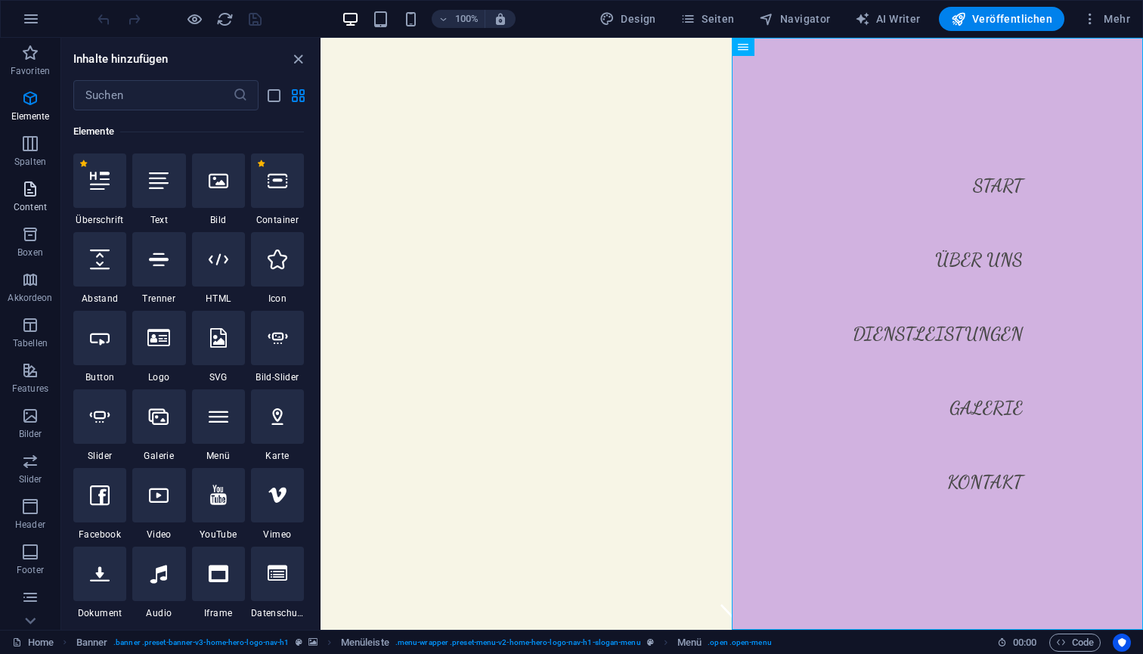
click at [33, 191] on icon "button" at bounding box center [30, 189] width 18 height 18
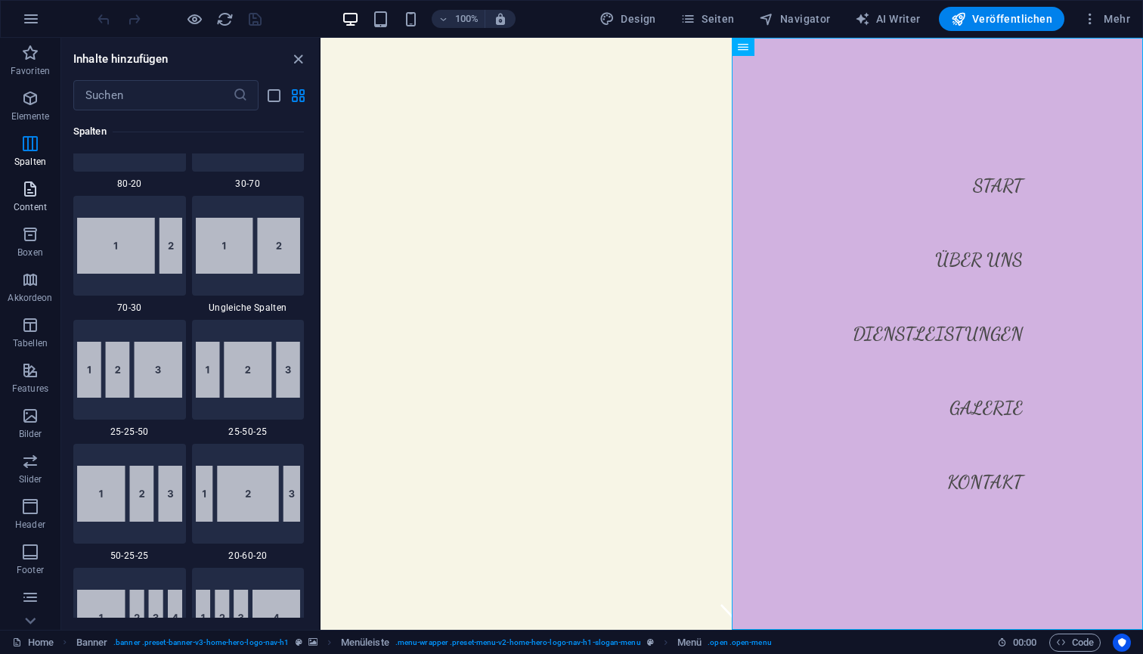
scroll to position [2646, 0]
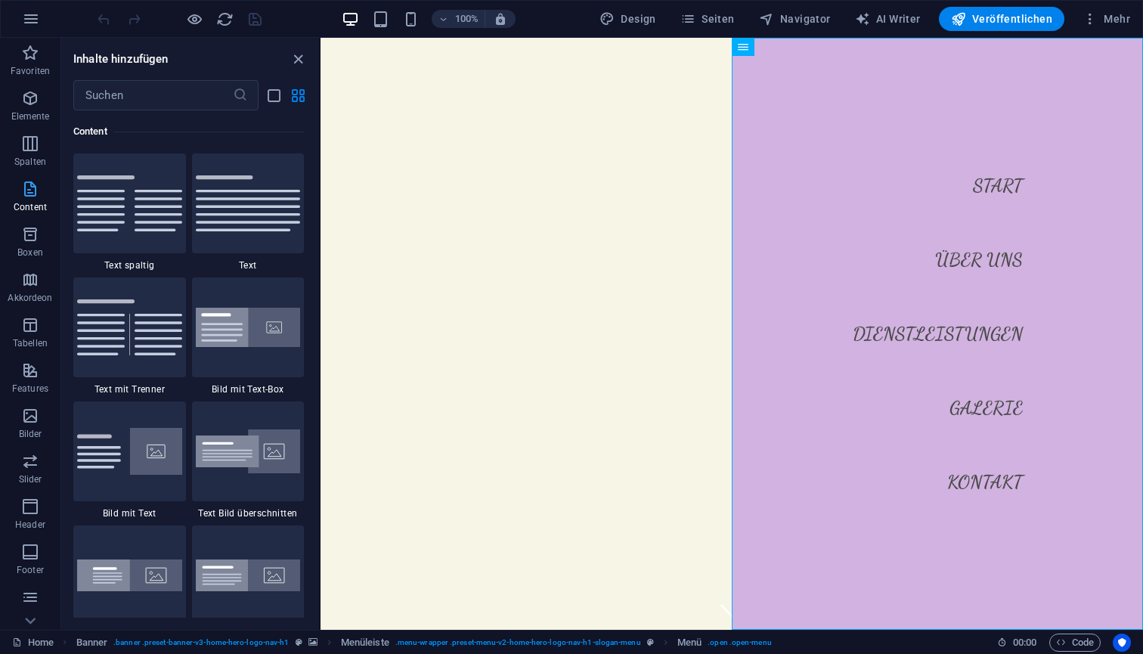
click at [35, 192] on icon "button" at bounding box center [30, 189] width 18 height 18
click at [734, 23] on span "Seiten" at bounding box center [708, 18] width 54 height 15
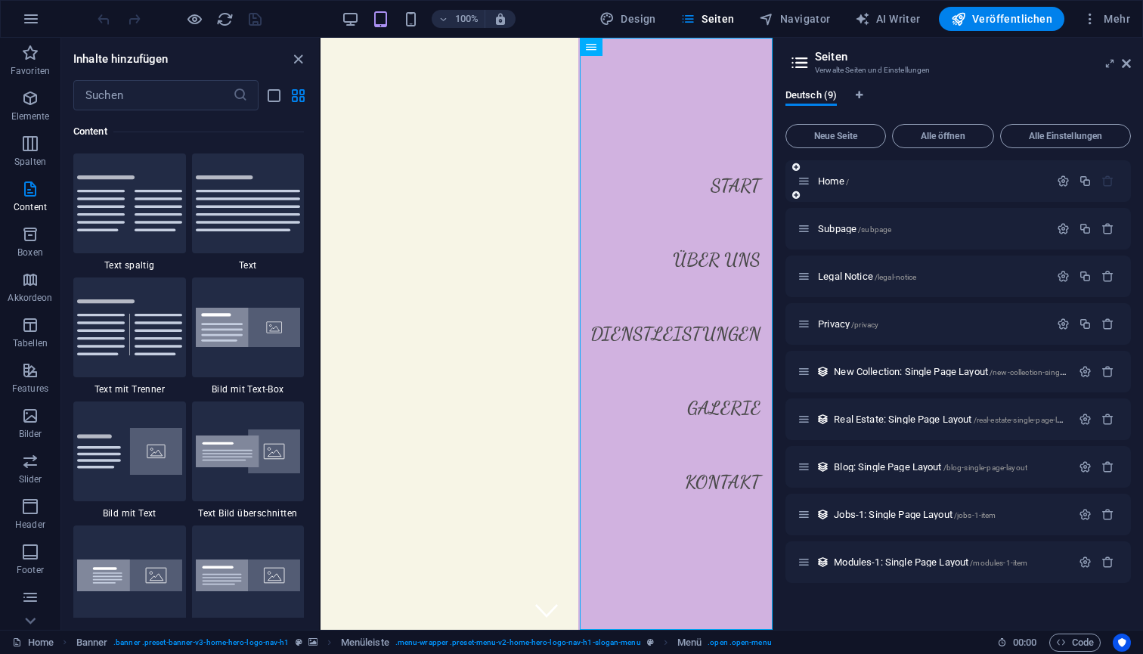
click at [827, 186] on div "Home /" at bounding box center [924, 180] width 252 height 17
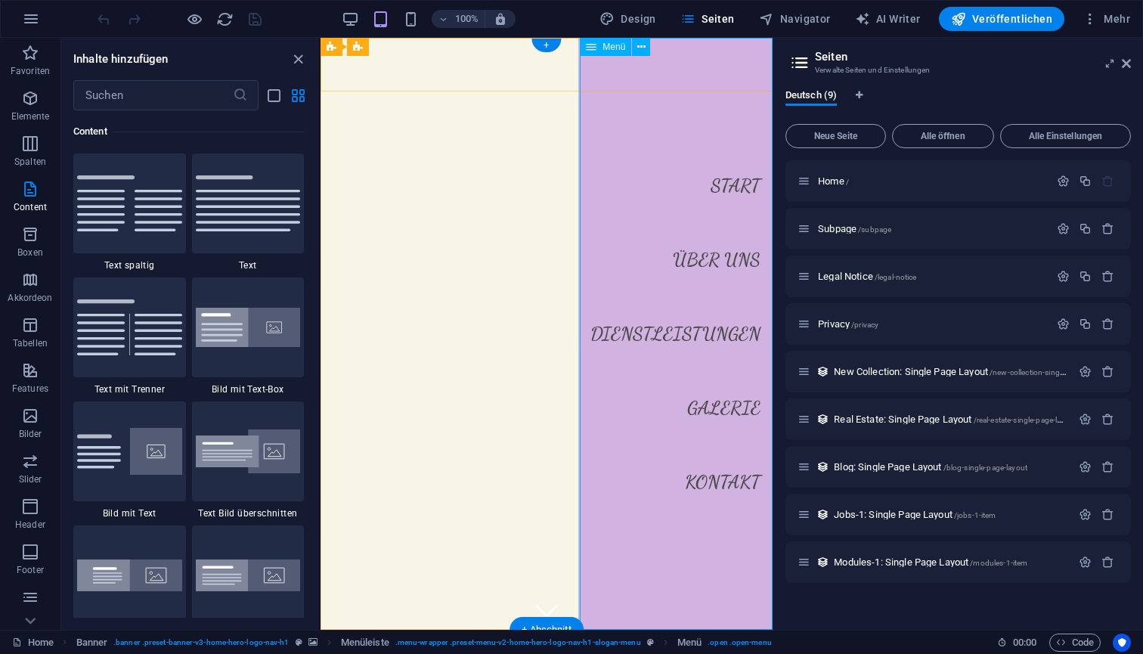
click at [721, 253] on nav "Start Über uns Dienstleistungen Galerie Kontakt" at bounding box center [676, 334] width 194 height 592
click at [715, 264] on nav "Start Über uns Dienstleistungen Galerie Kontakt" at bounding box center [676, 334] width 194 height 592
select select
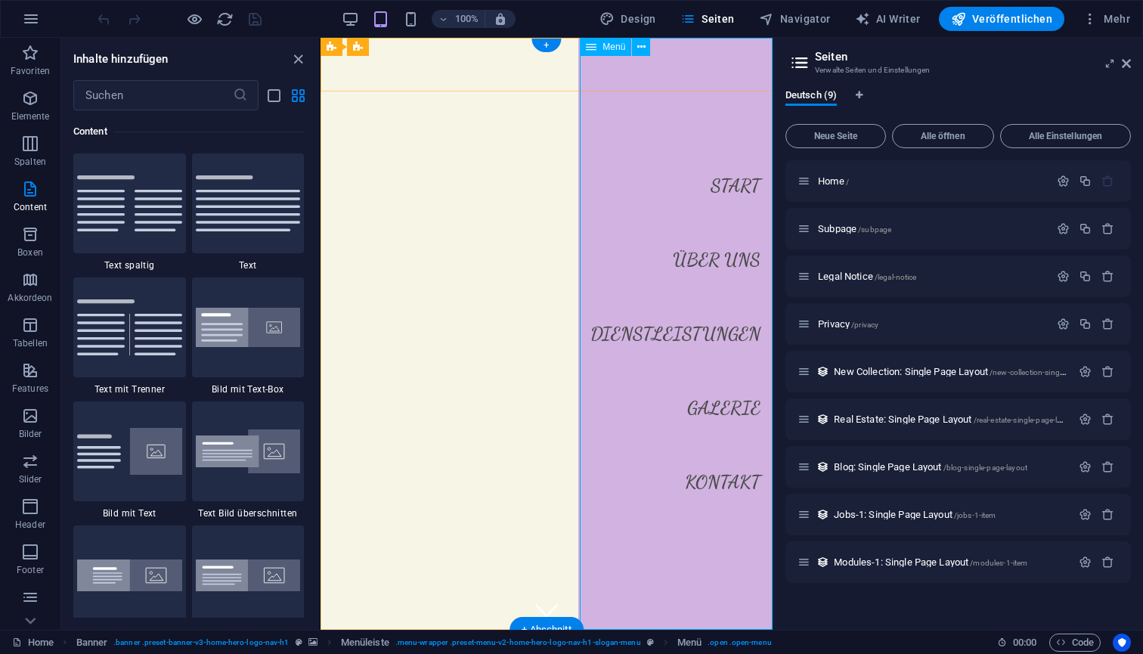
select select
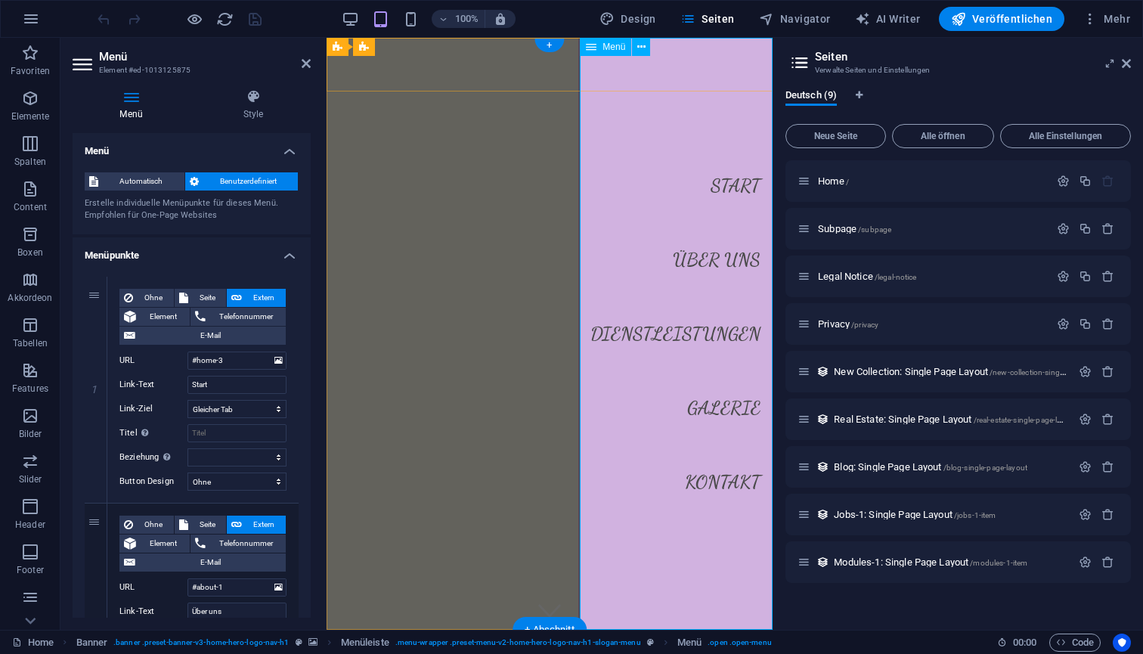
click at [715, 264] on nav "Start Über uns Dienstleistungen Galerie Kontakt" at bounding box center [676, 334] width 194 height 592
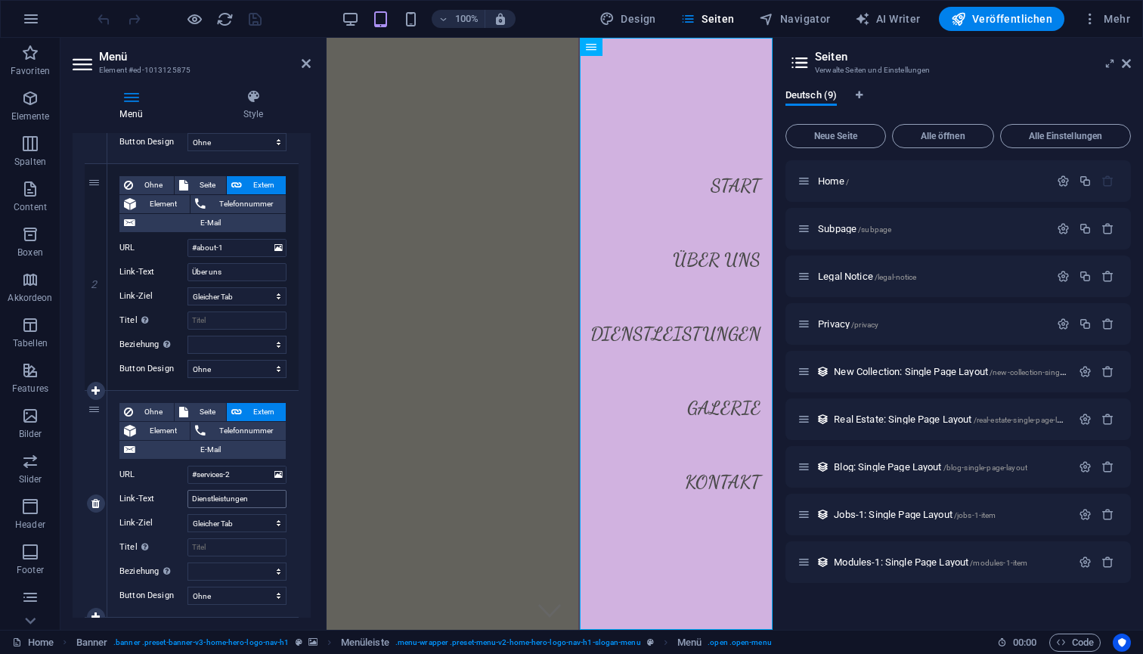
scroll to position [330, 0]
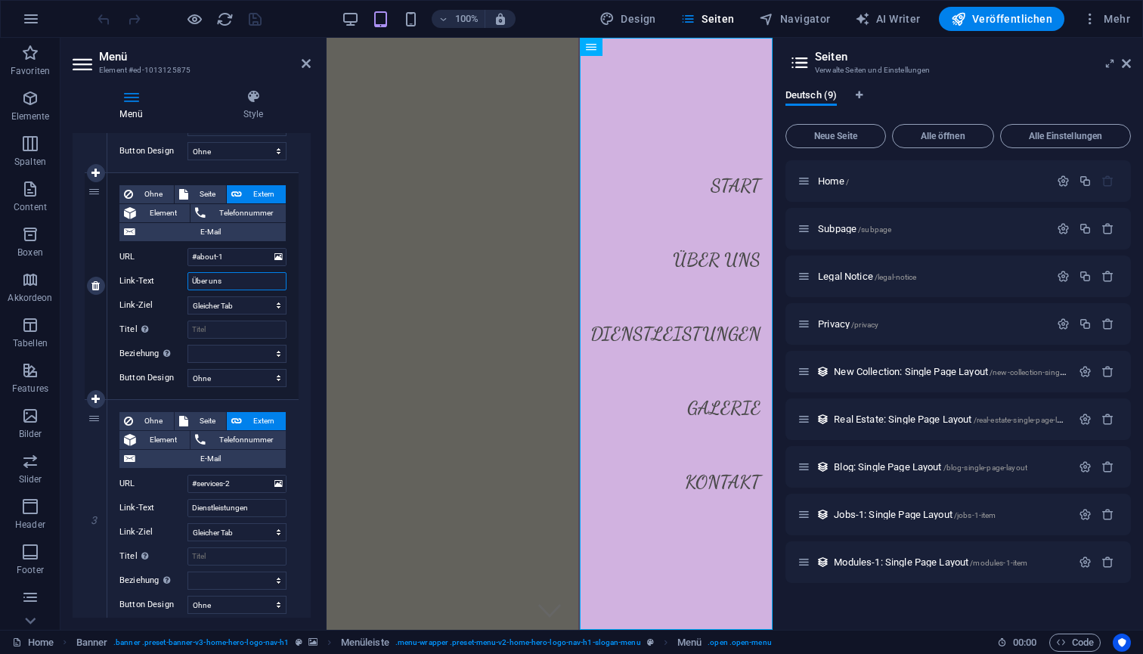
click at [240, 283] on input "Über uns" at bounding box center [237, 281] width 99 height 18
type input "Über"
select select
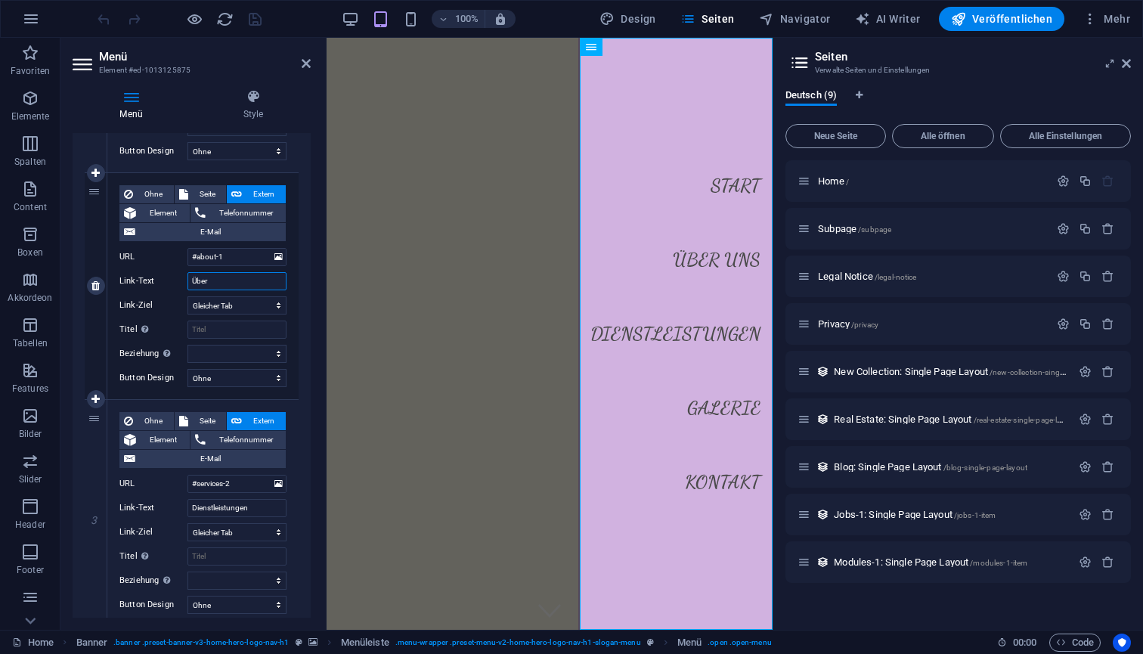
select select
type input "Über mic"
select select
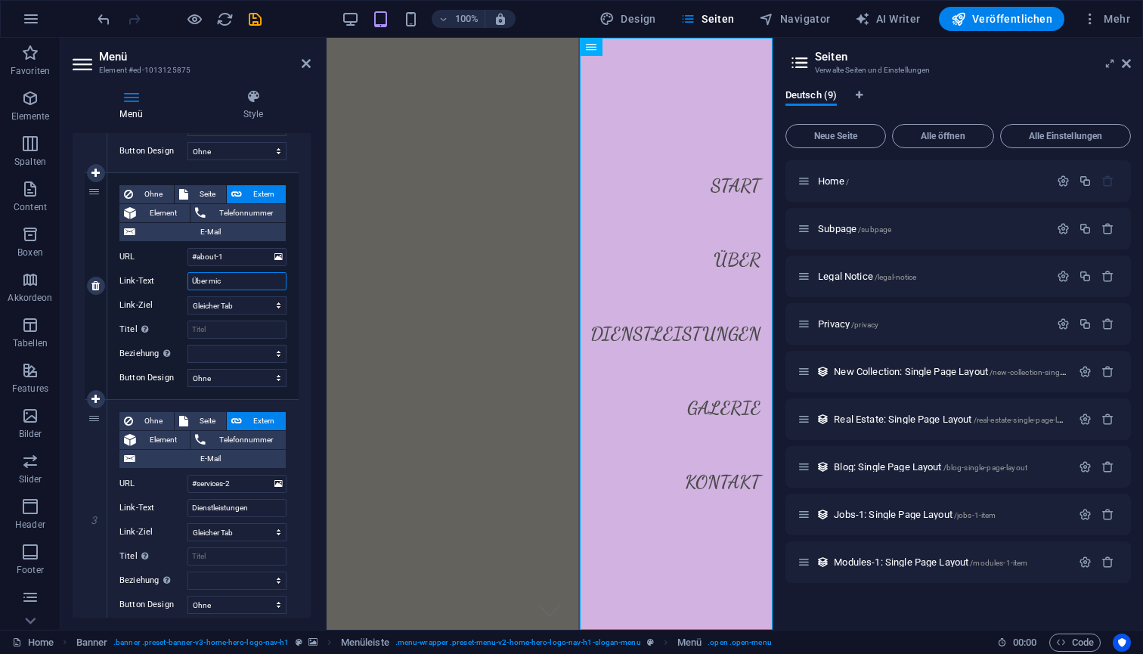
select select
type input "Über mich"
select select
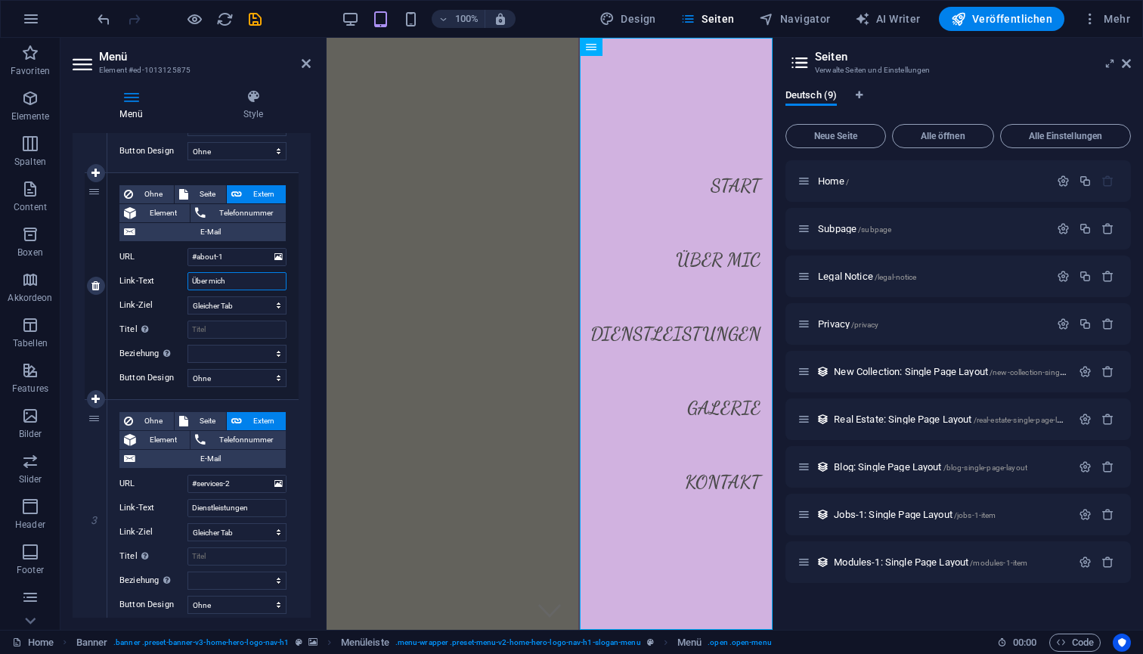
select select
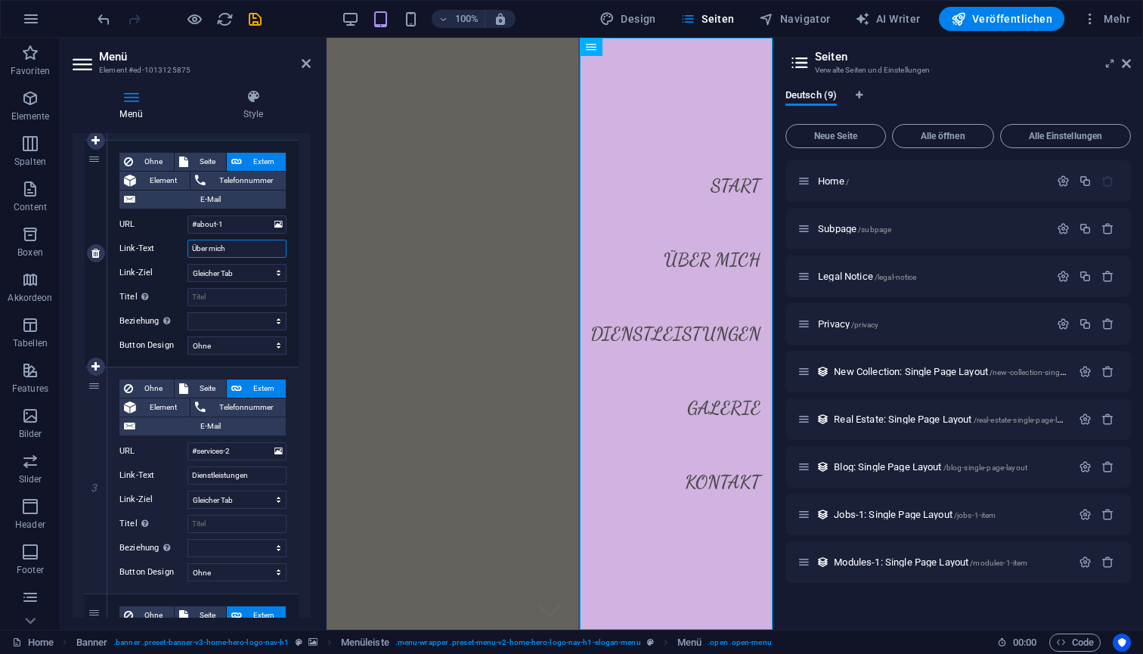
scroll to position [364, 0]
type input "Über mich"
click at [720, 408] on nav "Start Über mich Dienstleistungen Galerie Kontakt" at bounding box center [676, 334] width 194 height 592
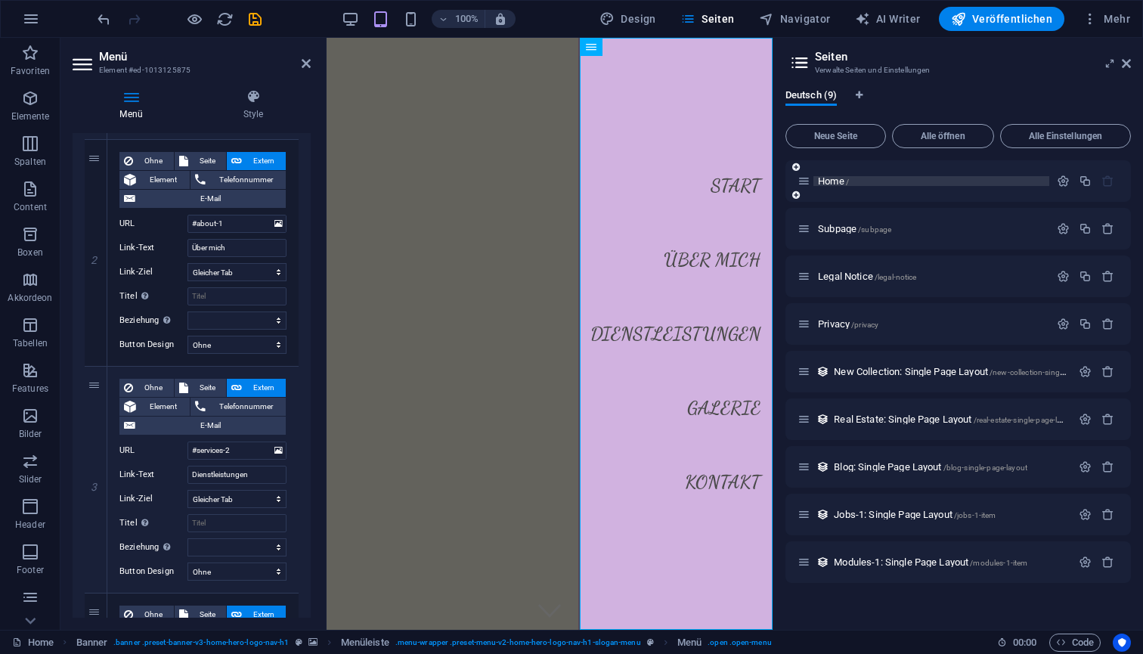
click at [825, 180] on span "Home /" at bounding box center [833, 180] width 31 height 11
click at [721, 14] on span "Seiten" at bounding box center [708, 18] width 54 height 15
click at [941, 378] on div "New Collection: Single Page Layout /new-collection-single-page-layout" at bounding box center [935, 371] width 274 height 17
click at [840, 324] on span "Privacy /privacy" at bounding box center [848, 323] width 60 height 11
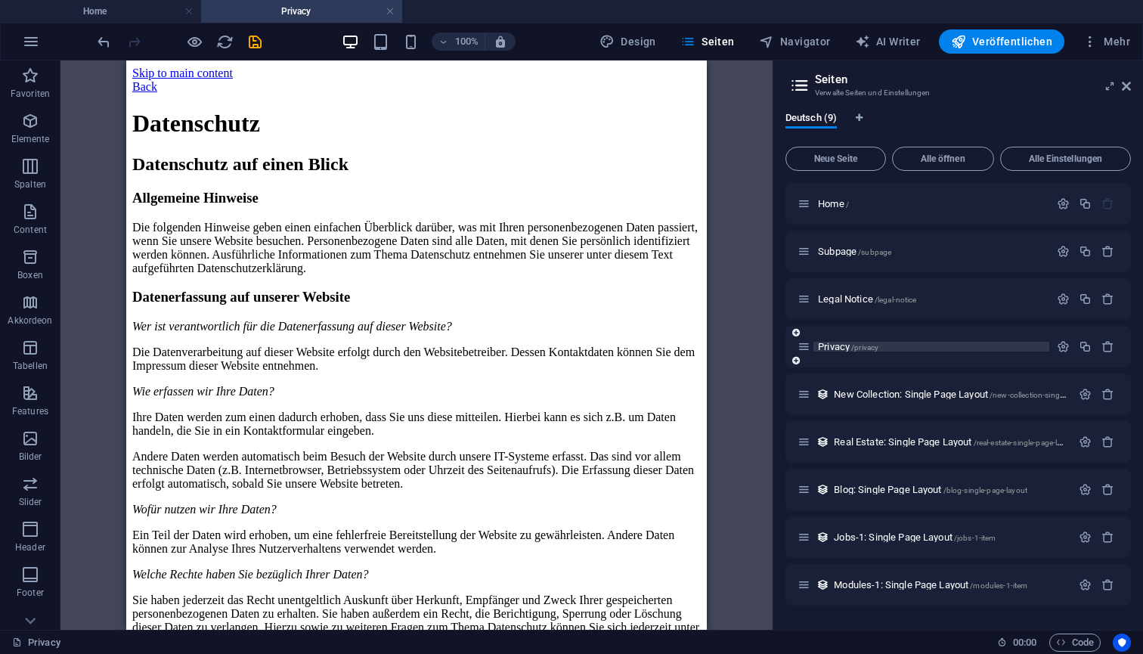
scroll to position [0, 0]
click at [144, 85] on div "Back" at bounding box center [416, 87] width 569 height 14
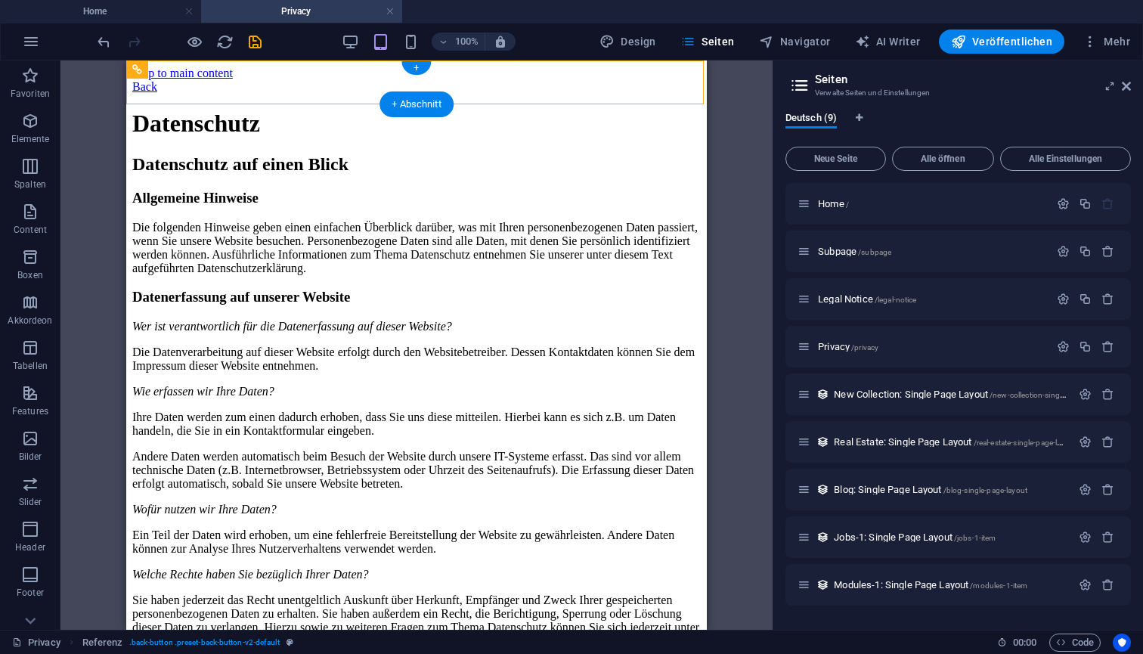
click at [144, 85] on div "Back" at bounding box center [416, 87] width 569 height 14
click at [99, 41] on icon "undo" at bounding box center [103, 41] width 17 height 17
click at [715, 37] on span "Seiten" at bounding box center [708, 41] width 54 height 15
click at [838, 208] on span "Home /" at bounding box center [833, 203] width 31 height 11
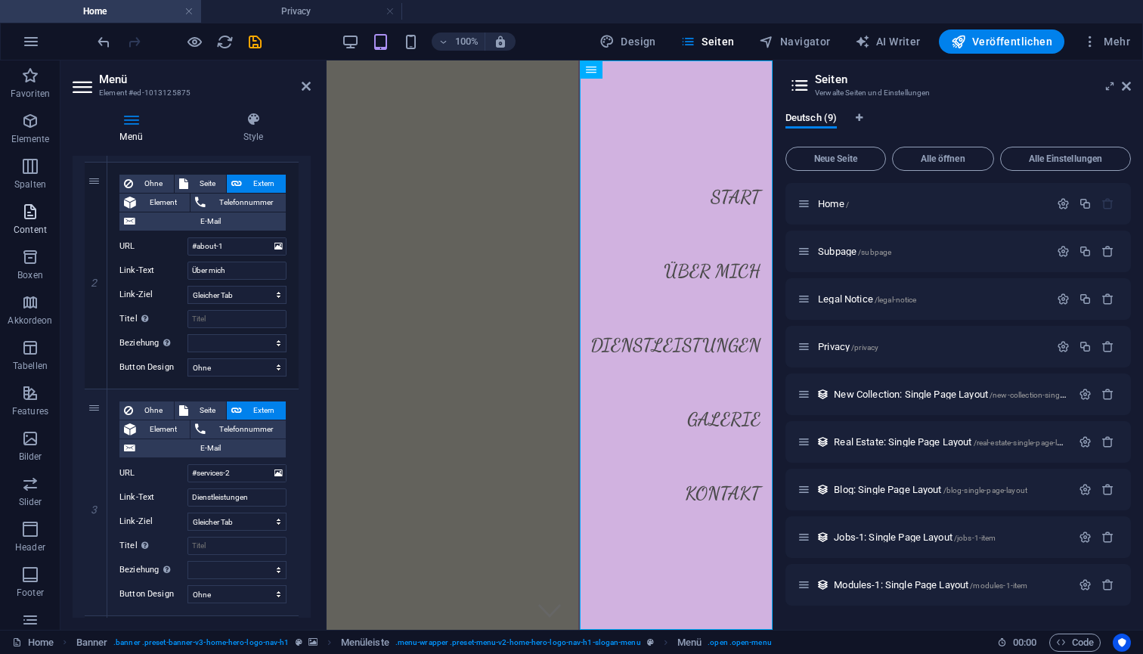
click at [26, 223] on span "Content" at bounding box center [30, 221] width 60 height 36
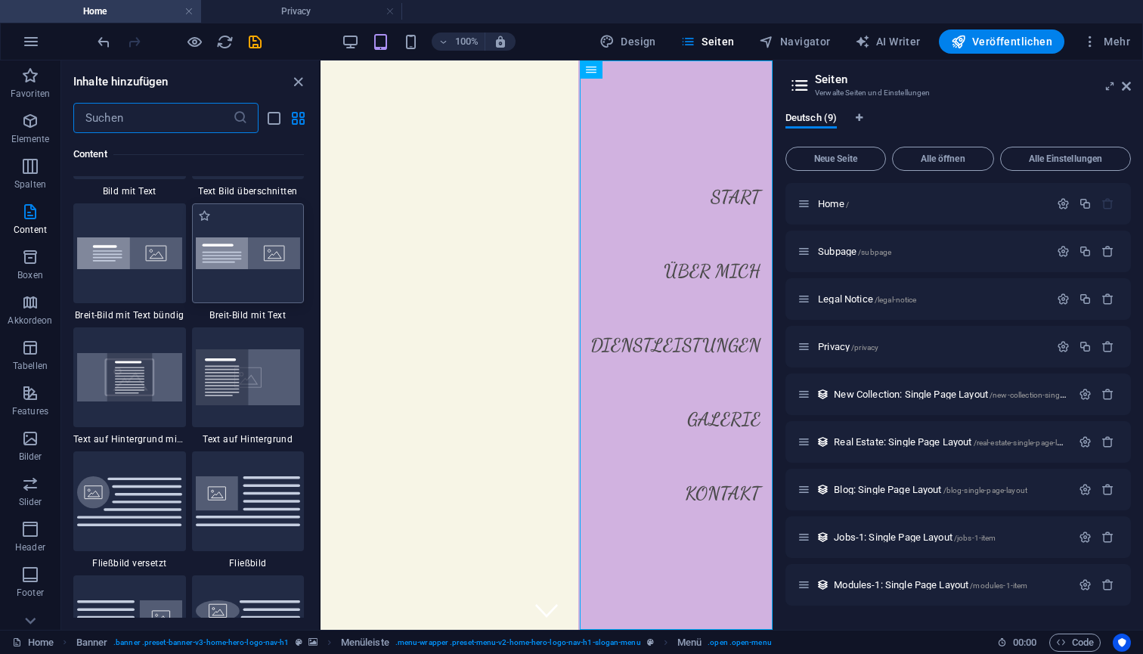
scroll to position [2995, 0]
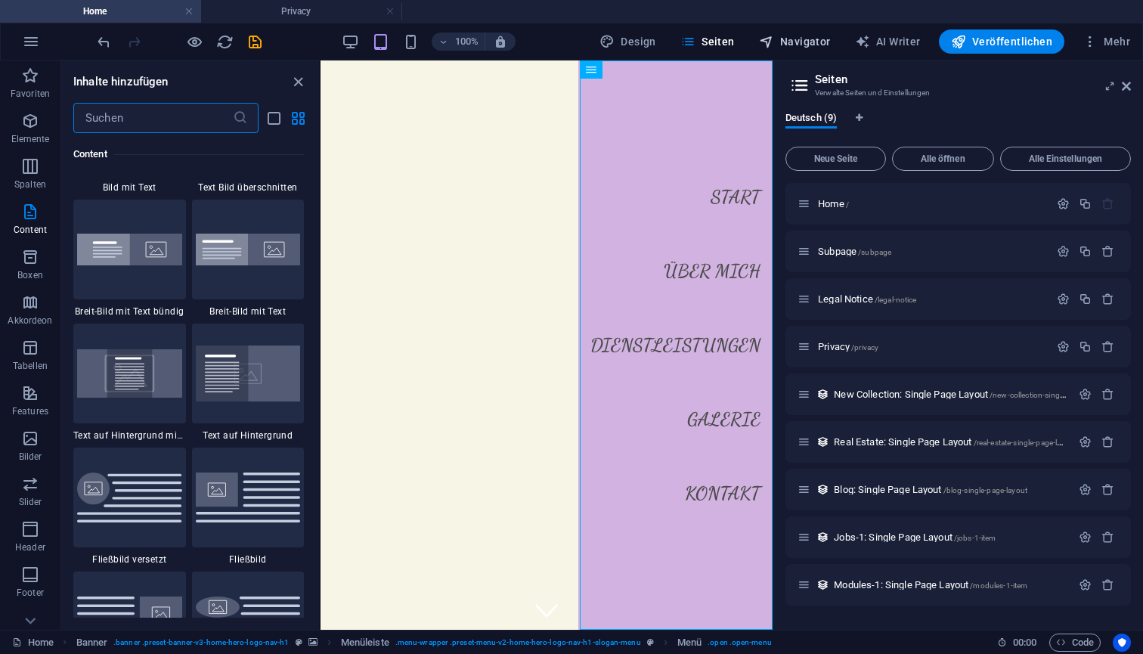
click at [803, 50] on button "Navigator" at bounding box center [795, 41] width 84 height 24
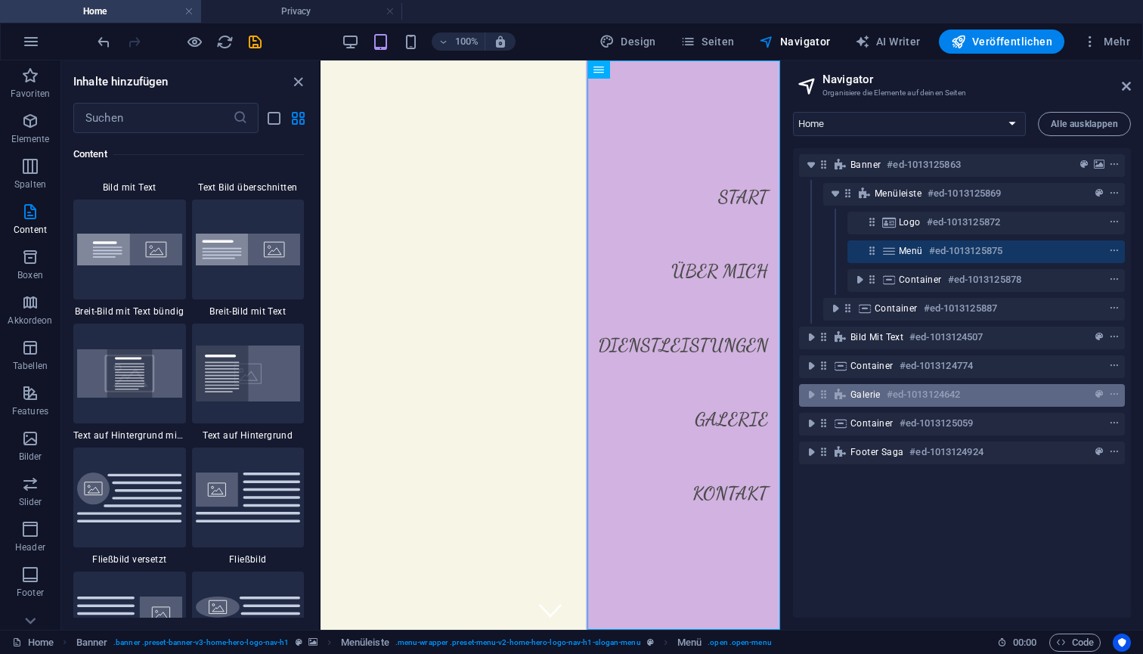
click at [855, 398] on span "Galerie" at bounding box center [866, 395] width 30 height 12
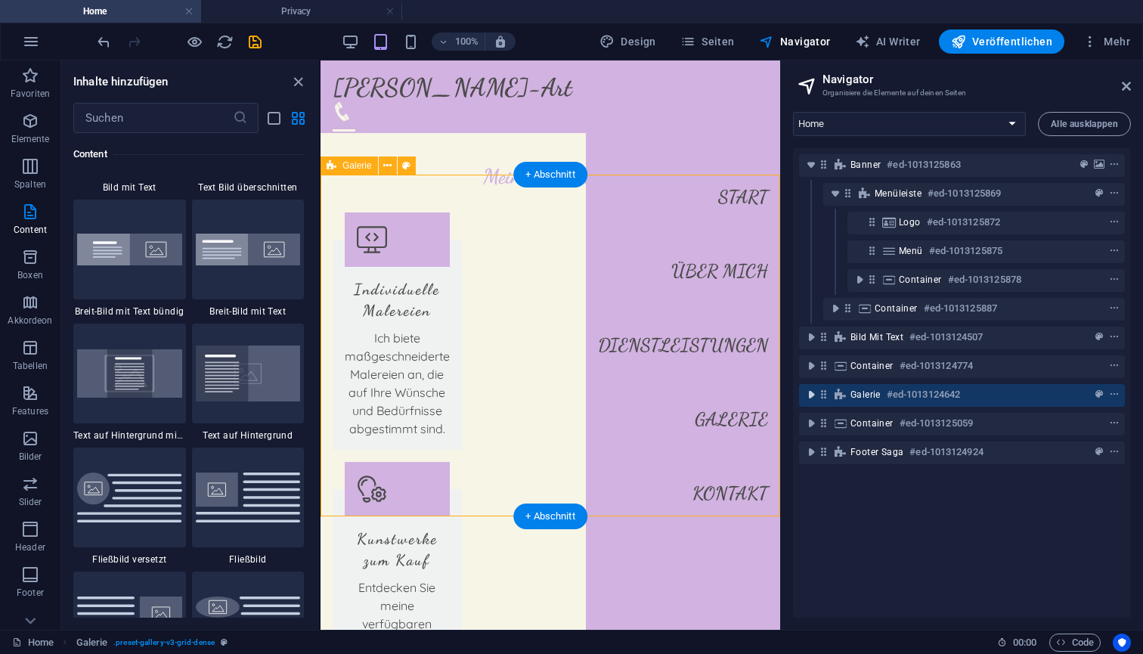
click at [814, 399] on icon "toggle-expand" at bounding box center [811, 394] width 15 height 15
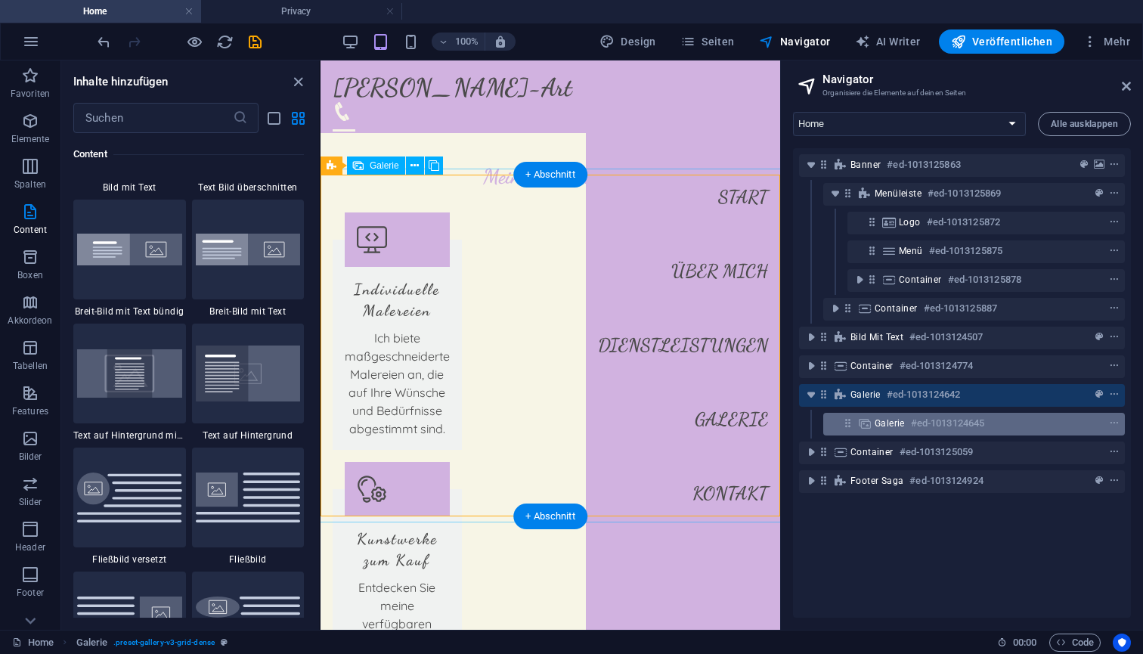
click at [879, 424] on span "Galerie" at bounding box center [890, 423] width 30 height 12
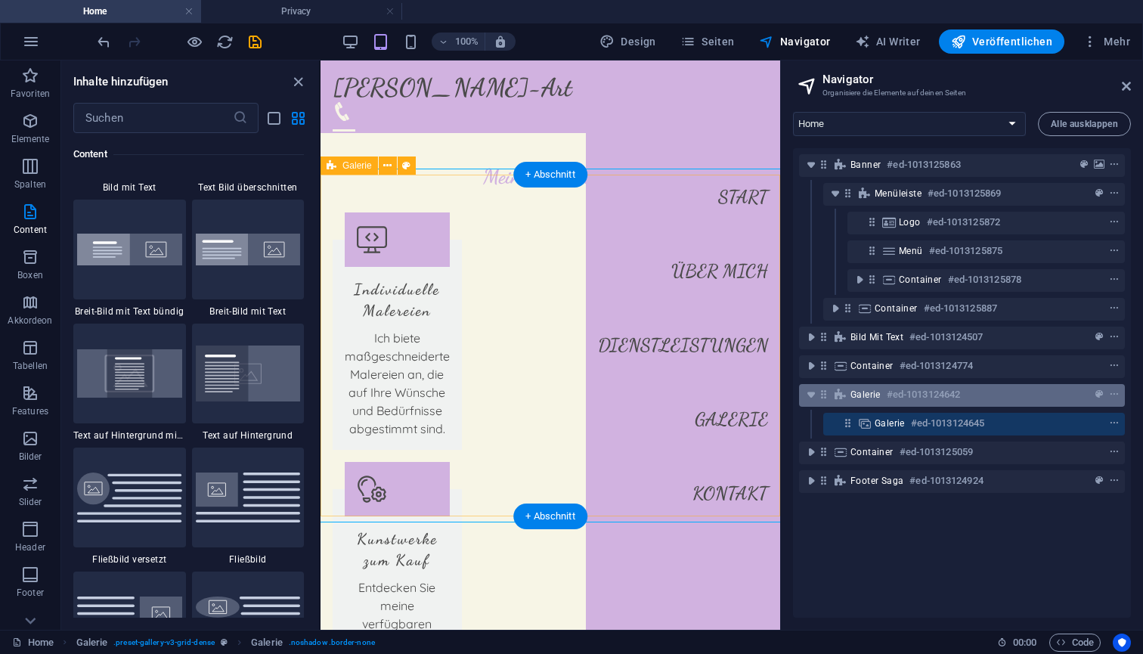
click at [939, 402] on h6 "#ed-1013124642" at bounding box center [923, 395] width 73 height 18
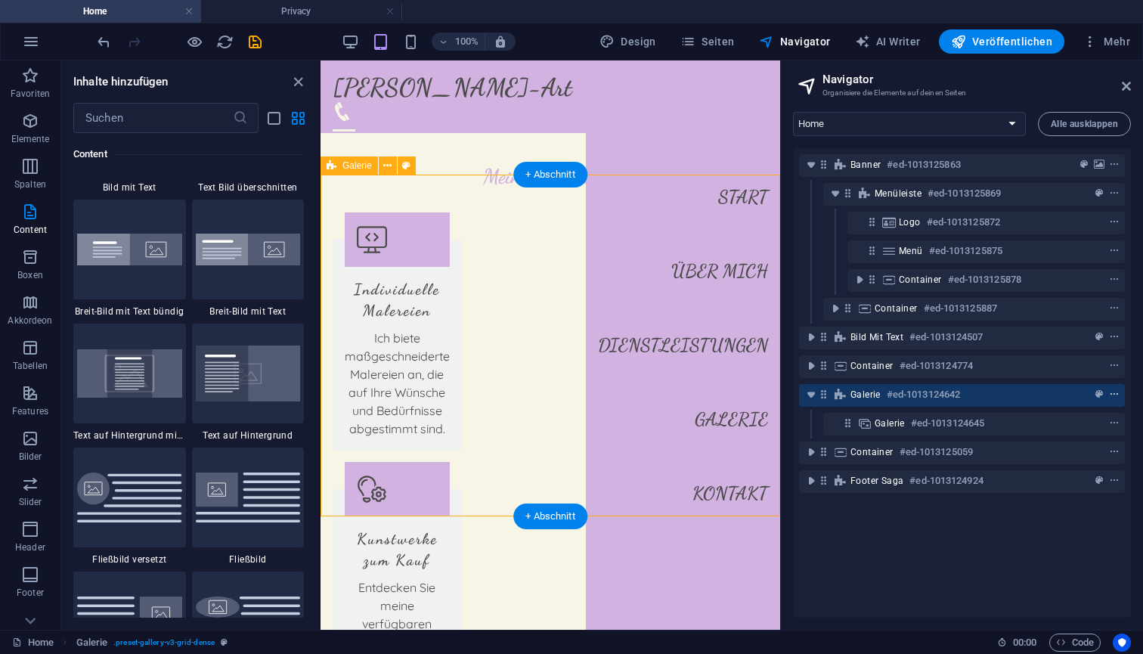
click at [1110, 398] on icon "context-menu" at bounding box center [1114, 394] width 11 height 11
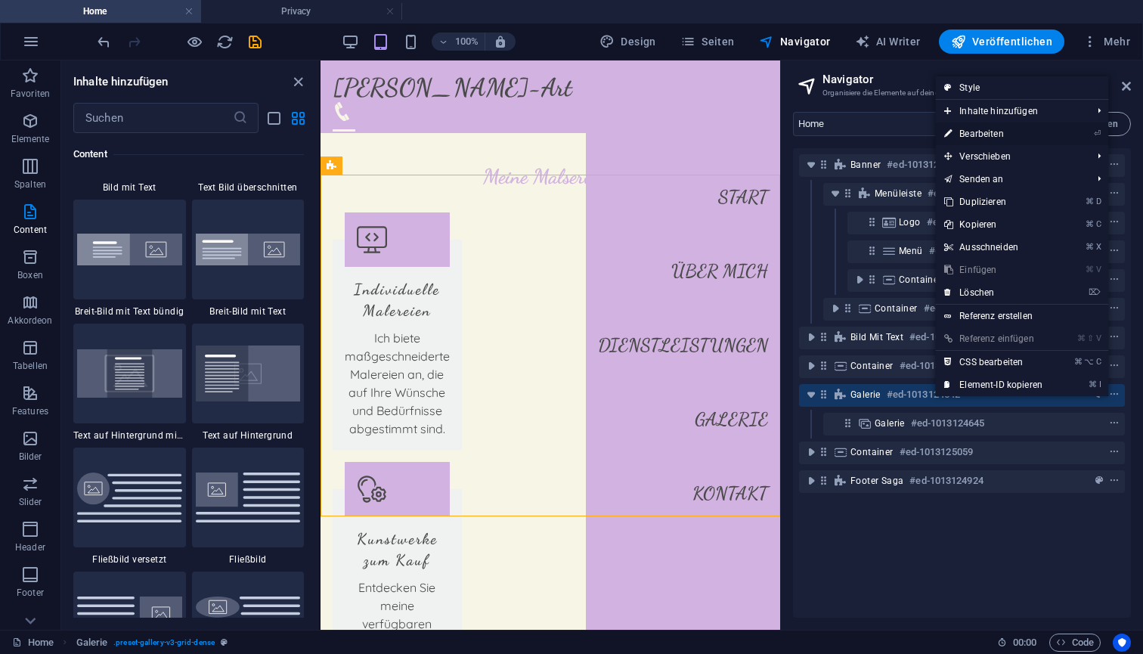
click at [998, 133] on link "⏎ Bearbeiten" at bounding box center [993, 134] width 116 height 23
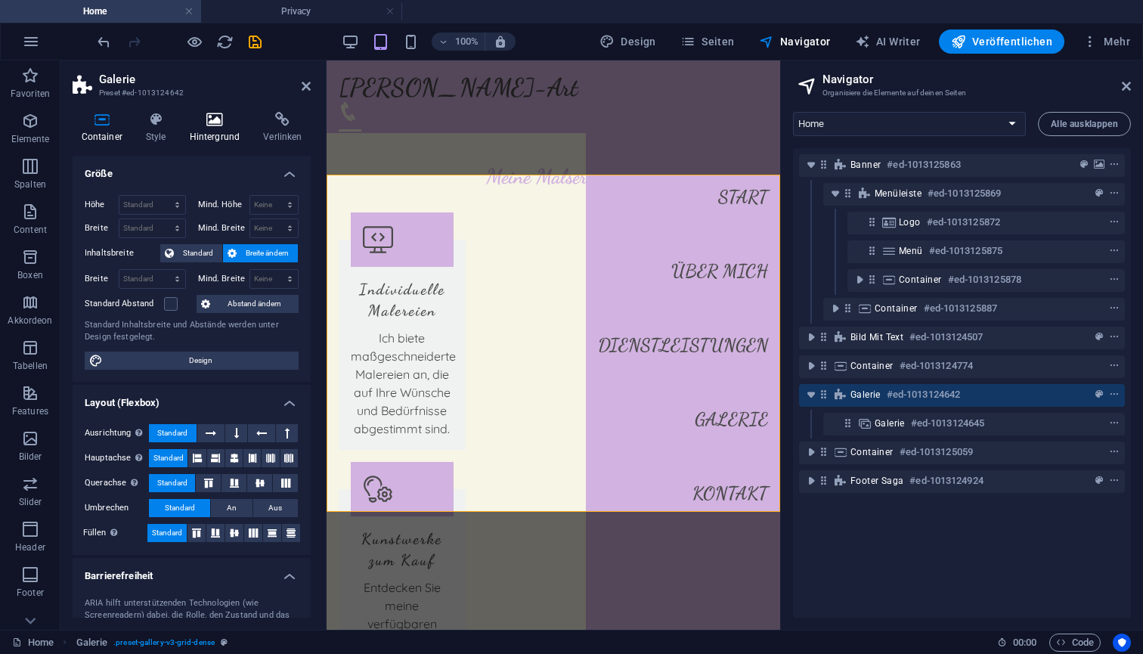
click at [210, 129] on h4 "Hintergrund" at bounding box center [218, 128] width 74 height 32
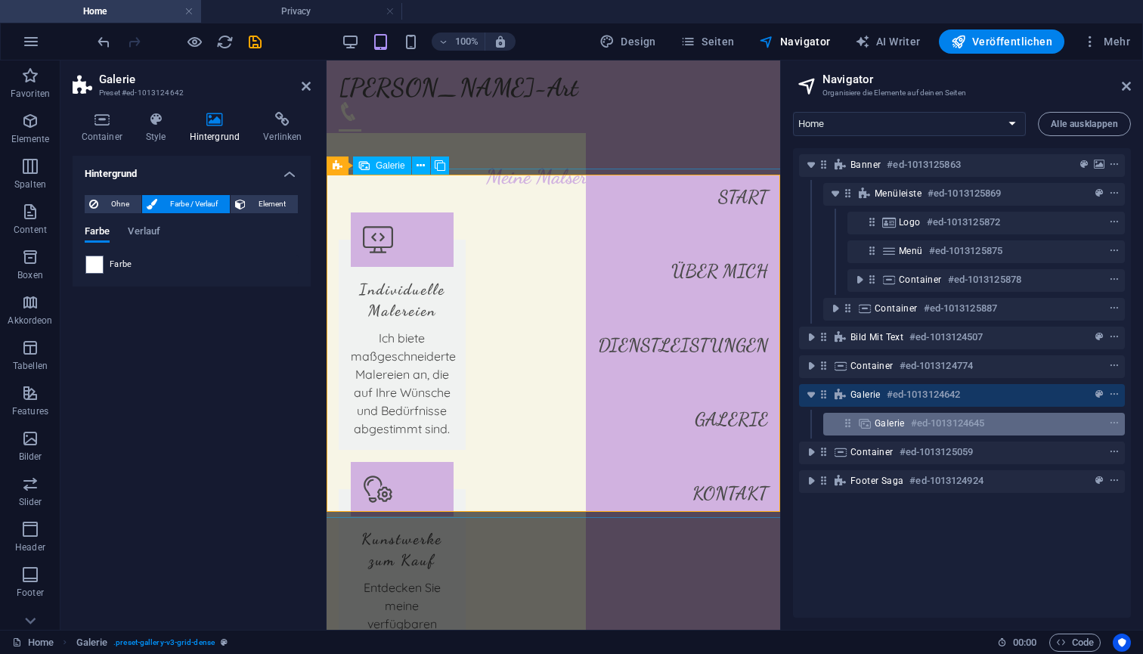
click at [896, 424] on span "Galerie" at bounding box center [890, 423] width 30 height 12
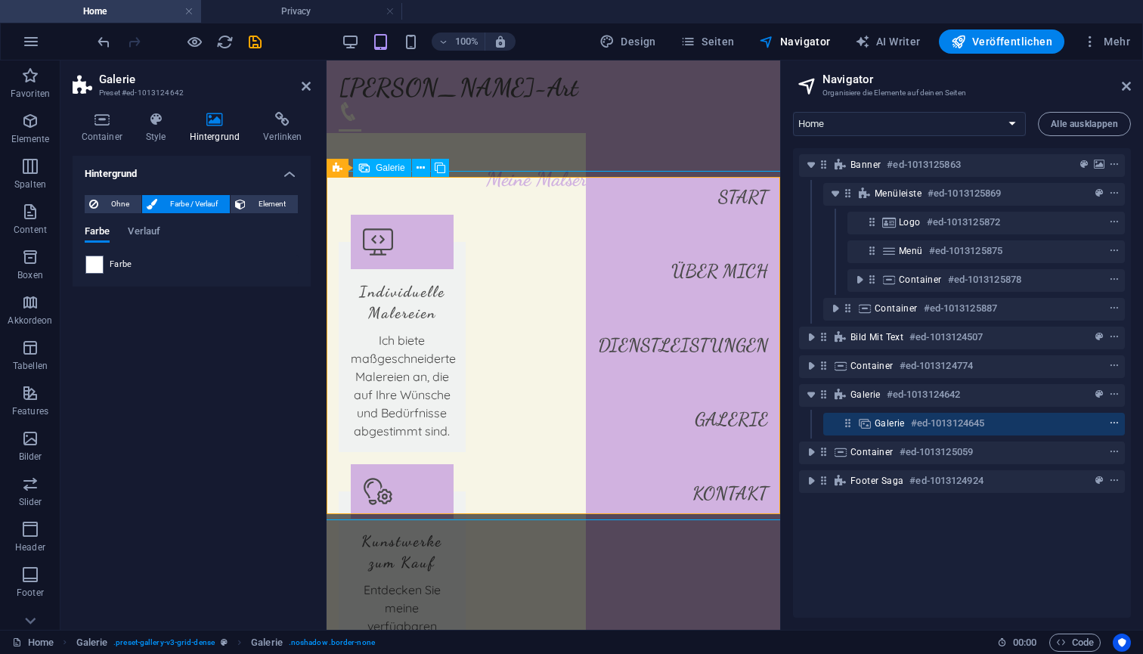
click at [1115, 422] on icon "context-menu" at bounding box center [1114, 423] width 11 height 11
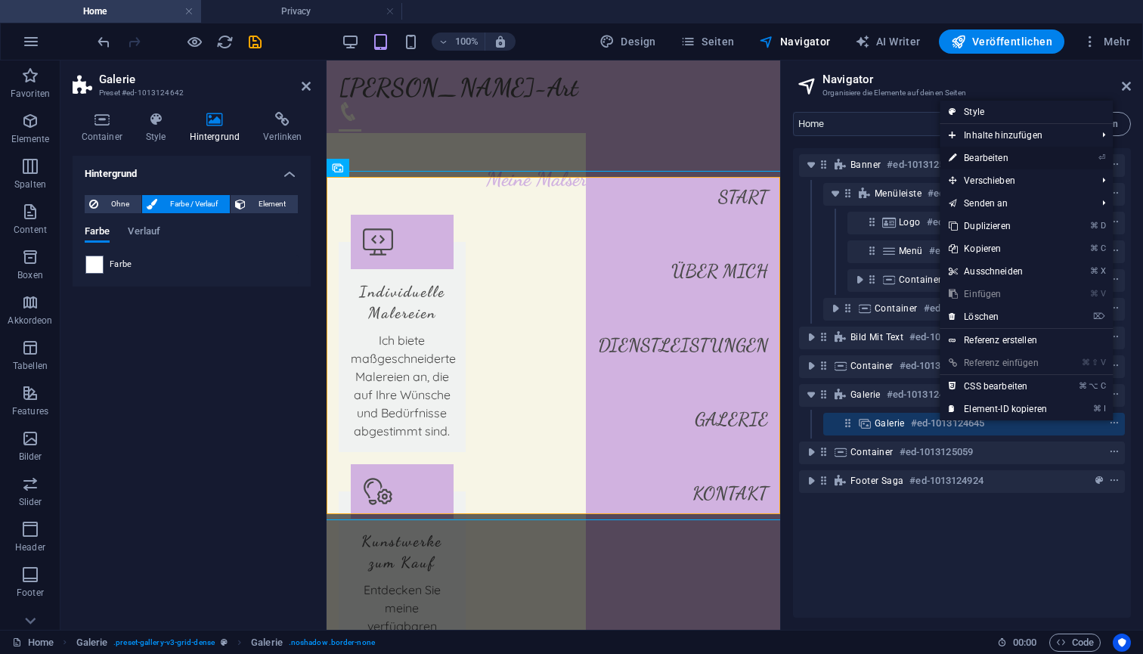
click at [994, 160] on link "⏎ Bearbeiten" at bounding box center [998, 158] width 116 height 23
select select "px"
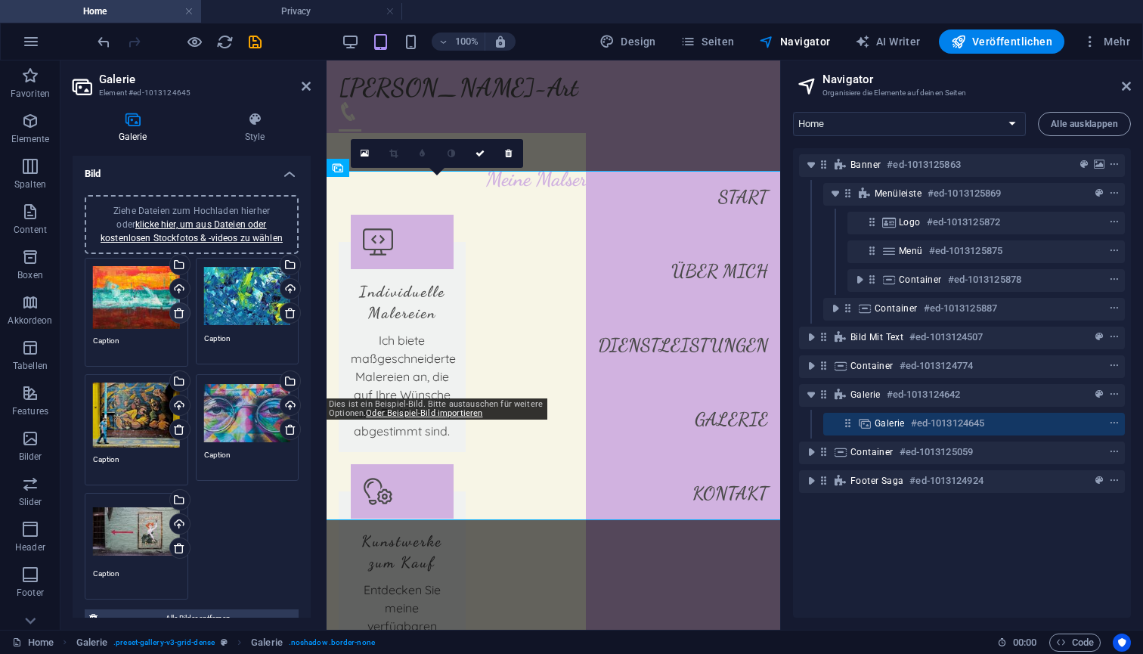
click at [178, 315] on icon at bounding box center [179, 313] width 12 height 12
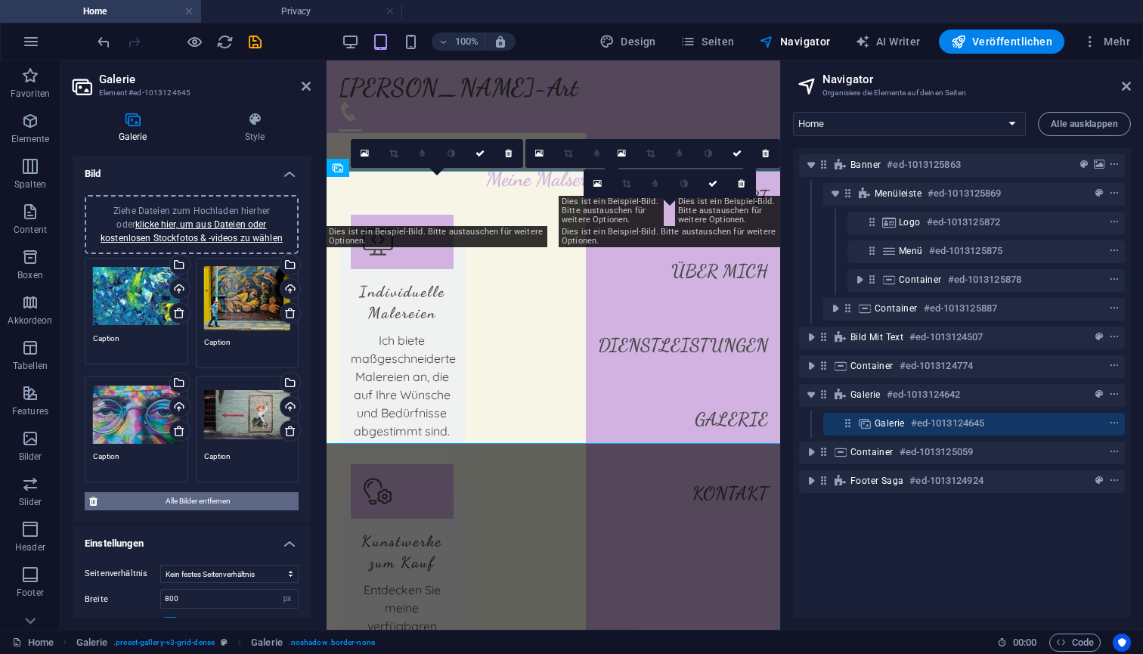
click at [187, 501] on span "Alle Bilder entfernen" at bounding box center [198, 501] width 192 height 18
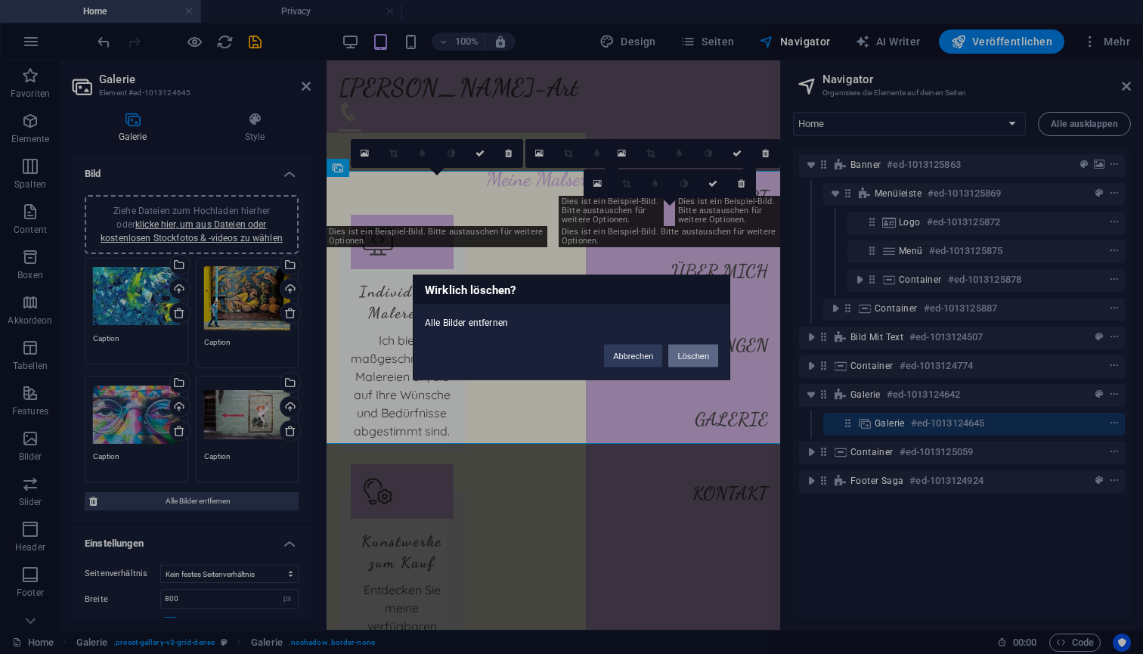
click at [699, 353] on button "Löschen" at bounding box center [693, 355] width 50 height 23
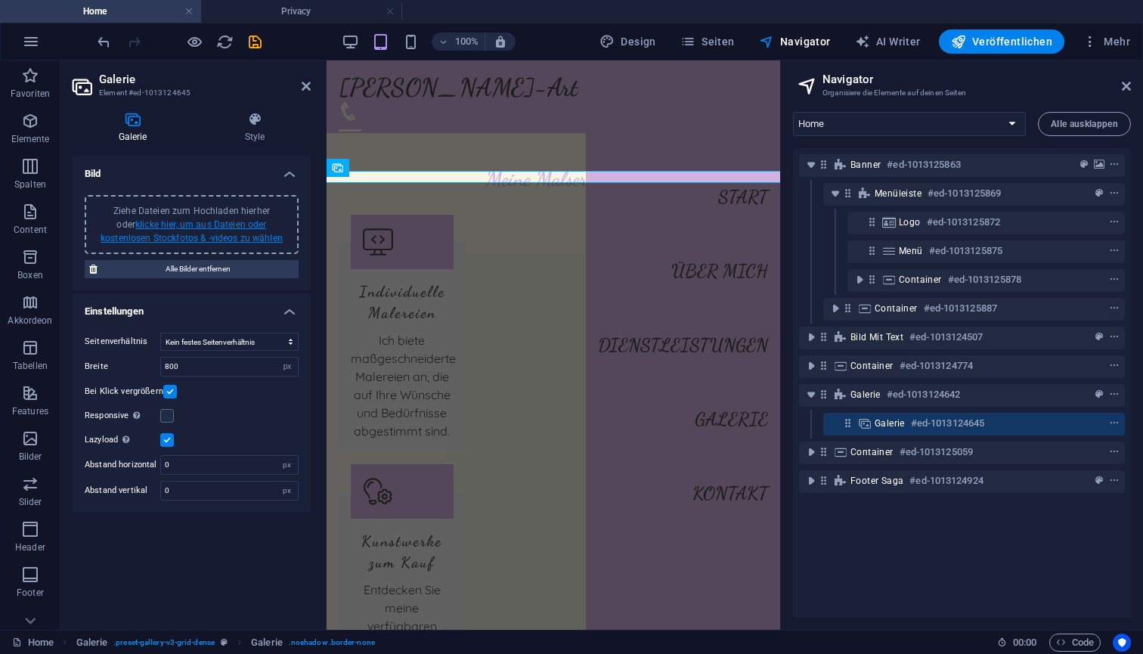
click at [191, 225] on link "klicke hier, um aus Dateien oder kostenlosen Stockfotos & -videos zu wählen" at bounding box center [192, 231] width 182 height 24
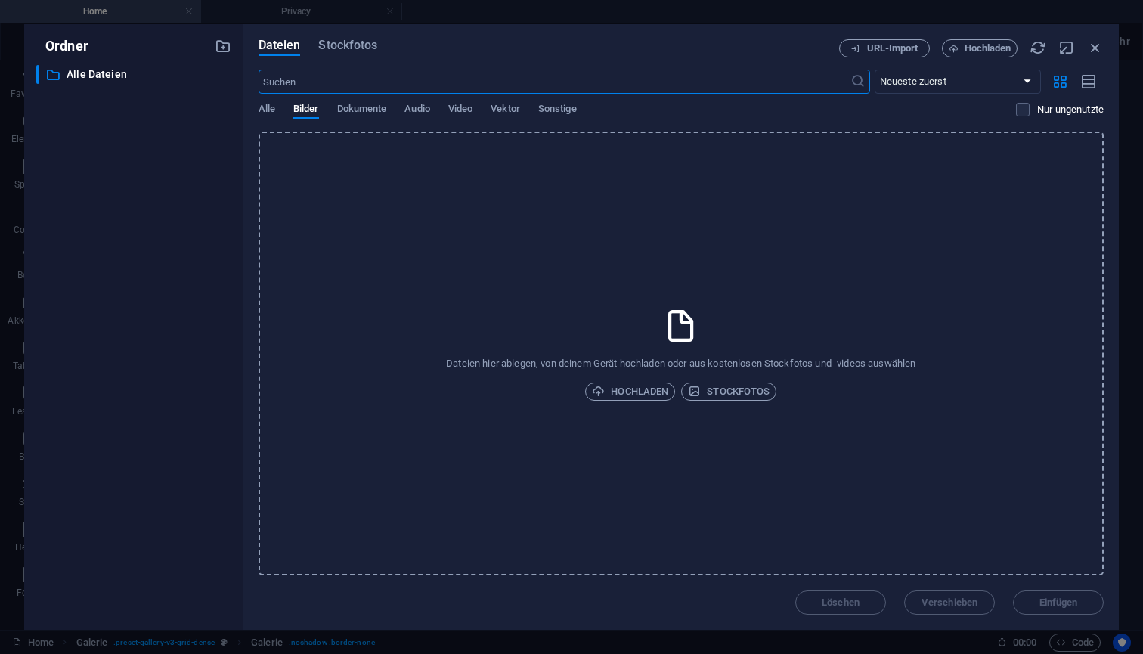
scroll to position [3653, 0]
click at [647, 395] on span "Hochladen" at bounding box center [630, 392] width 76 height 18
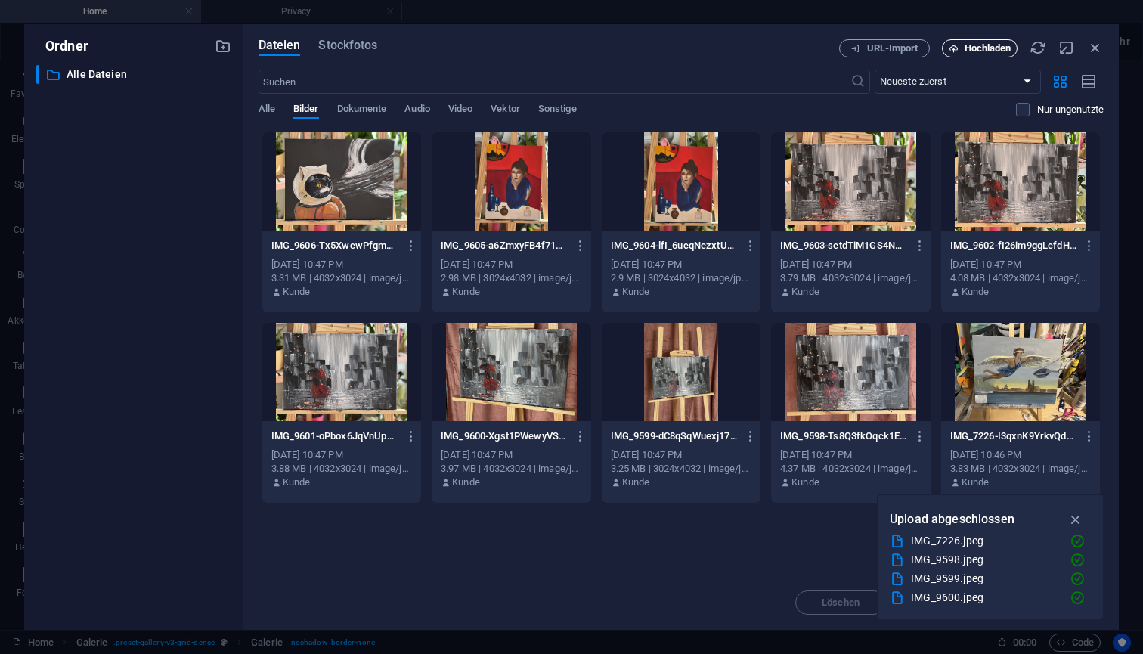
click at [983, 48] on span "Hochladen" at bounding box center [988, 48] width 47 height 9
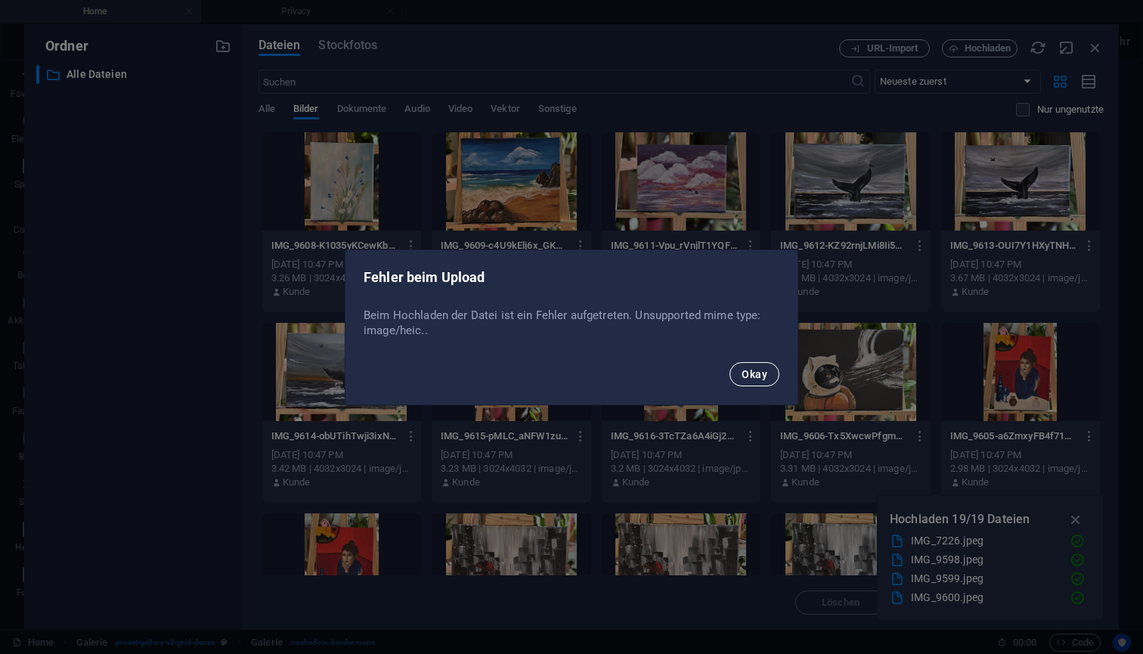
click at [758, 375] on span "Okay" at bounding box center [755, 374] width 26 height 12
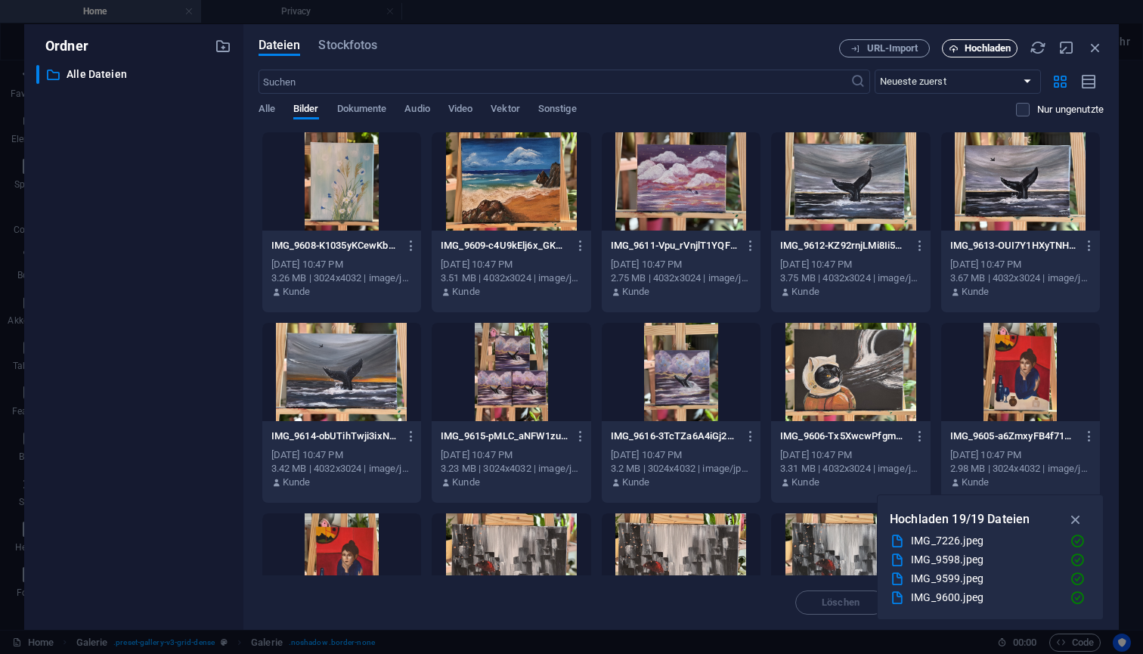
click at [978, 49] on span "Hochladen" at bounding box center [988, 48] width 47 height 9
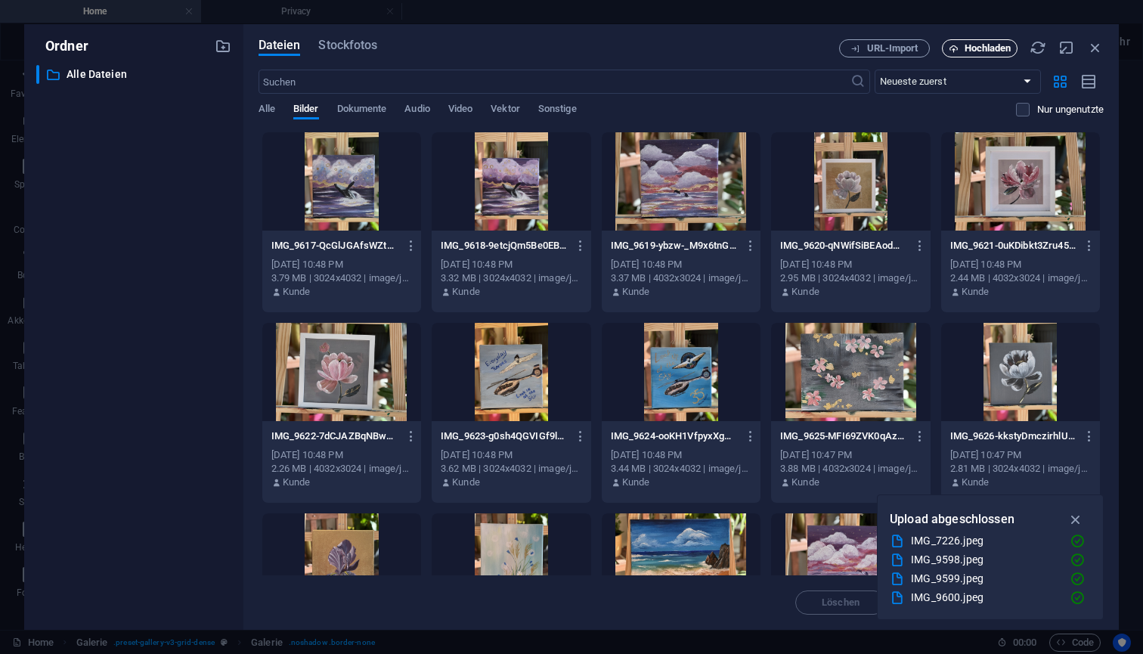
click at [986, 49] on span "Hochladen" at bounding box center [988, 48] width 47 height 9
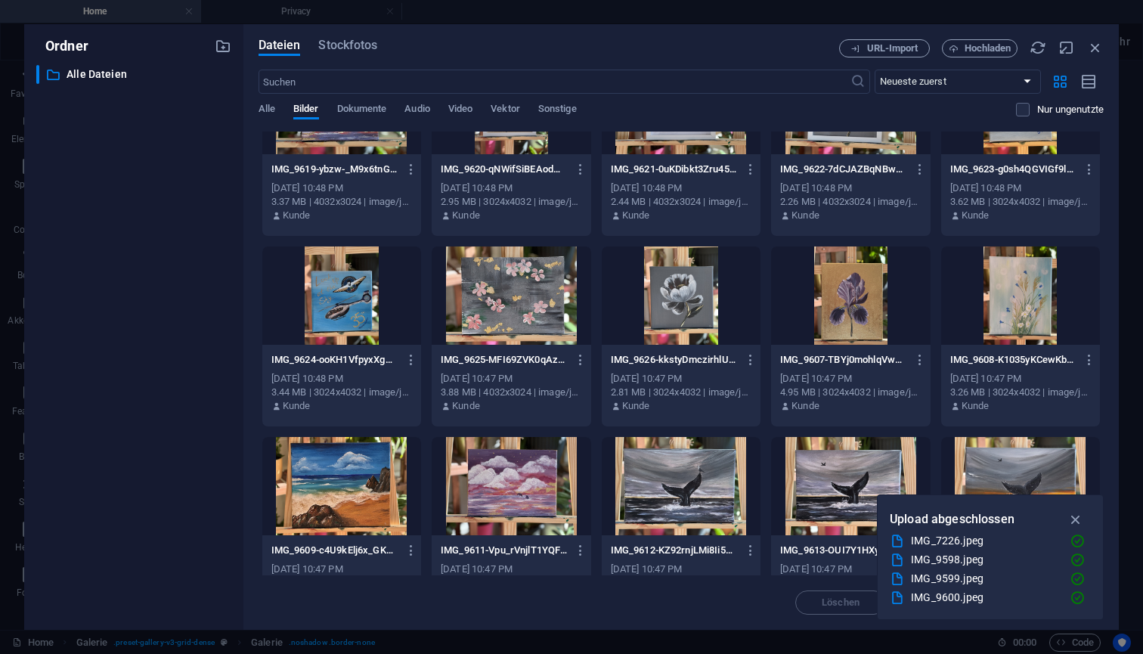
scroll to position [288, 0]
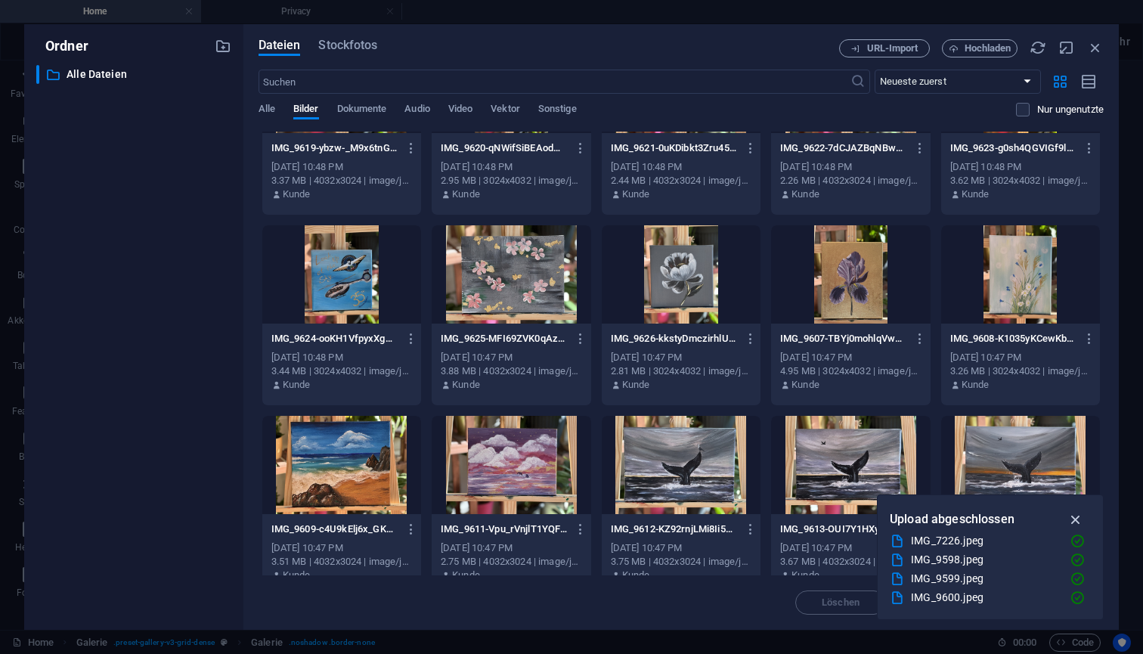
click at [1073, 519] on icon "button" at bounding box center [1076, 519] width 17 height 17
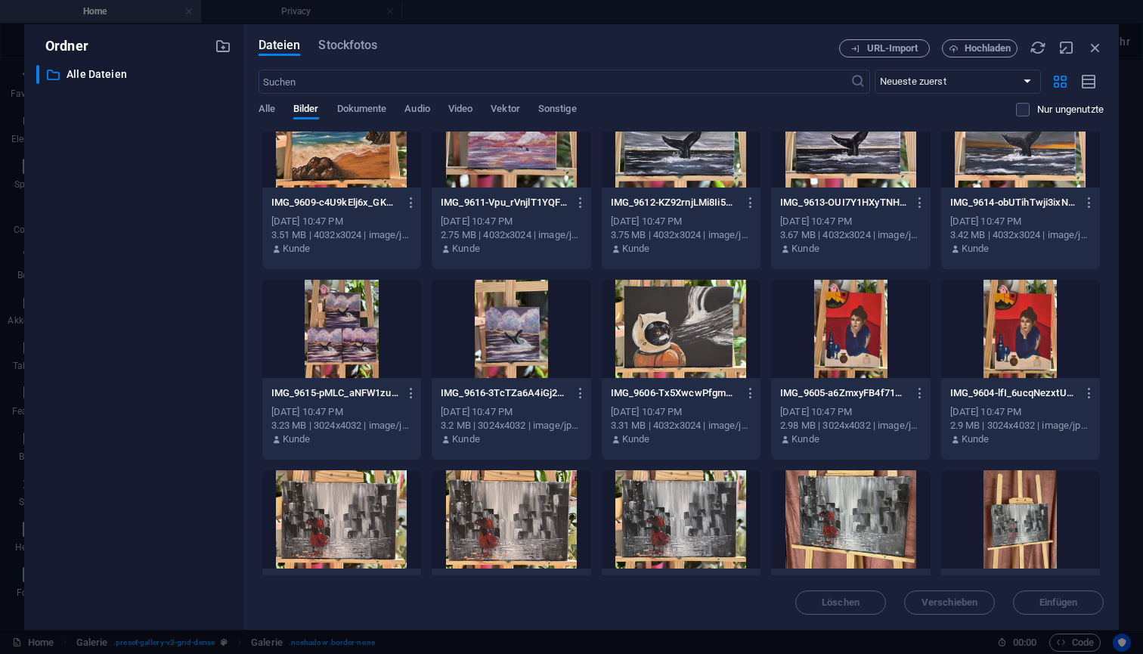
scroll to position [616, 0]
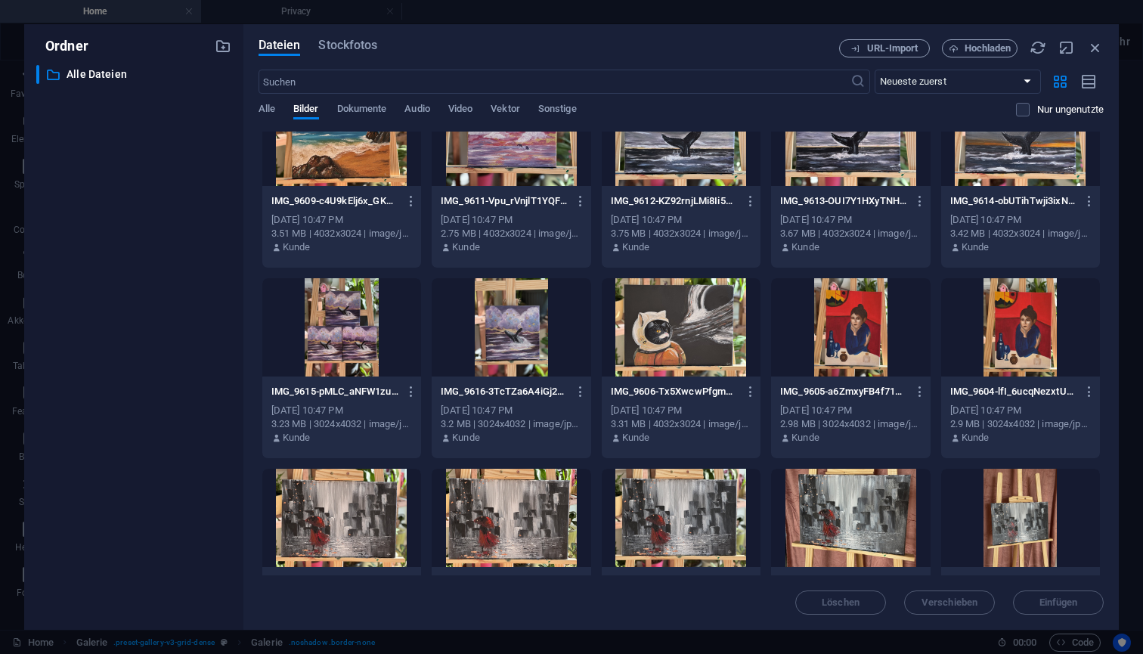
click at [684, 324] on div at bounding box center [681, 327] width 159 height 98
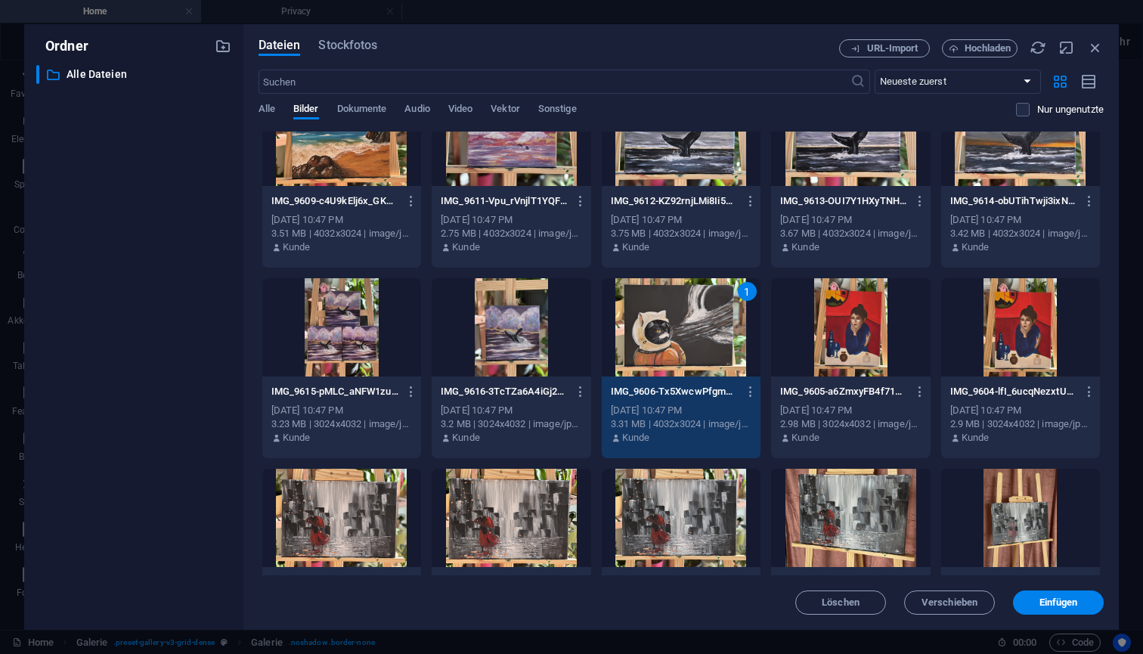
click at [684, 324] on div "1" at bounding box center [681, 327] width 159 height 98
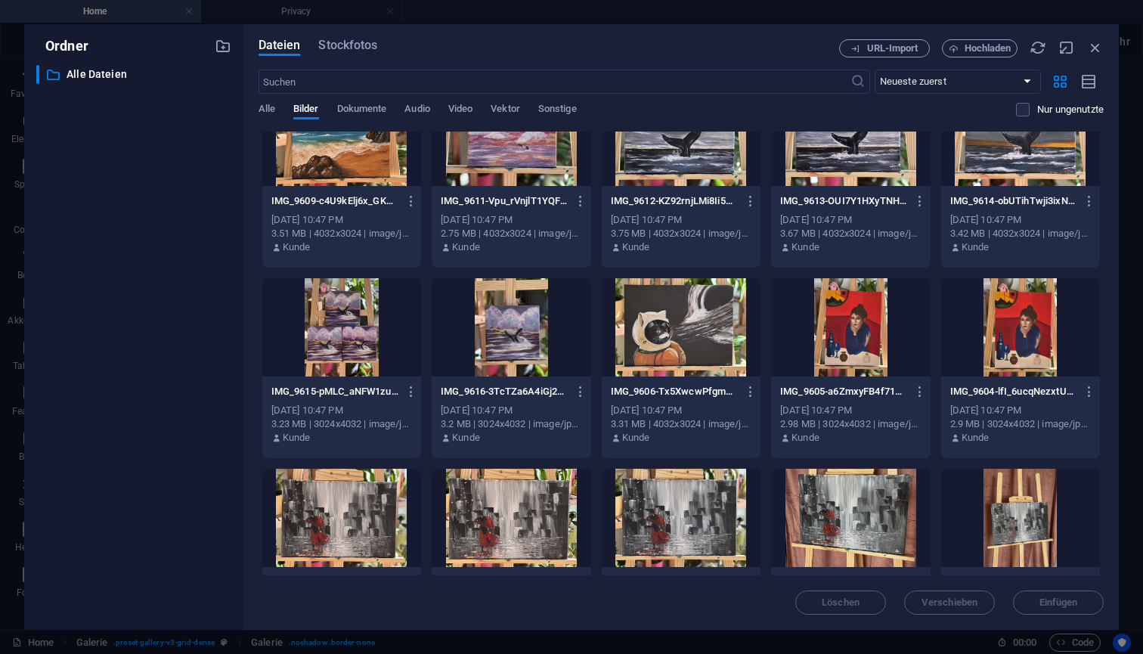
click at [684, 324] on div at bounding box center [681, 327] width 159 height 98
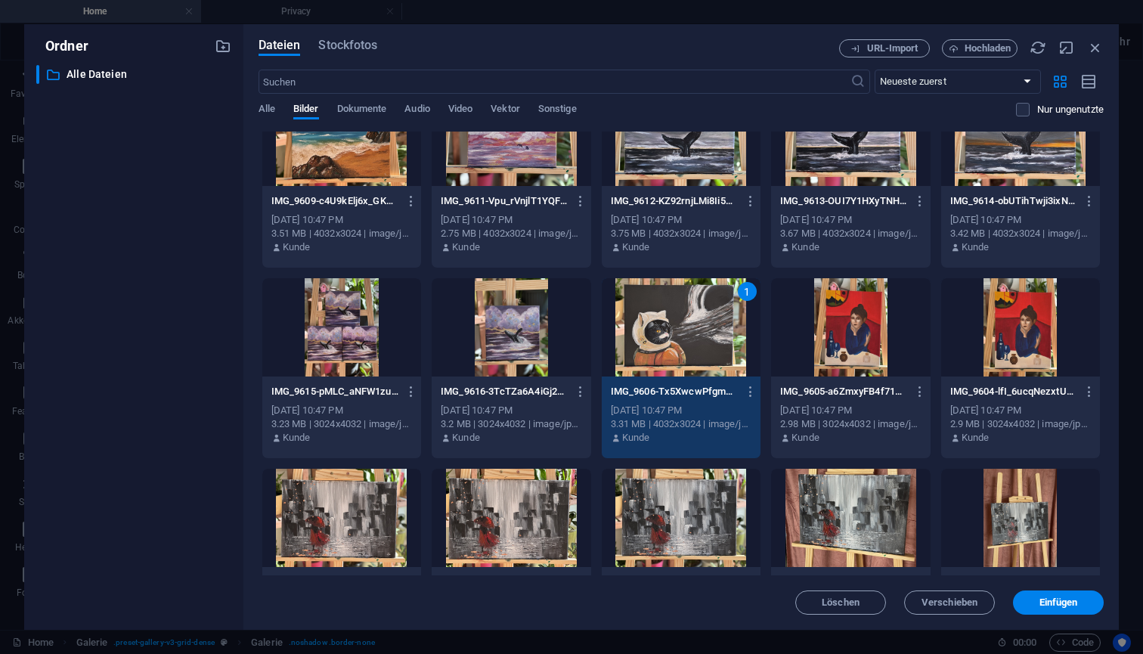
click at [1003, 319] on div at bounding box center [1020, 327] width 159 height 98
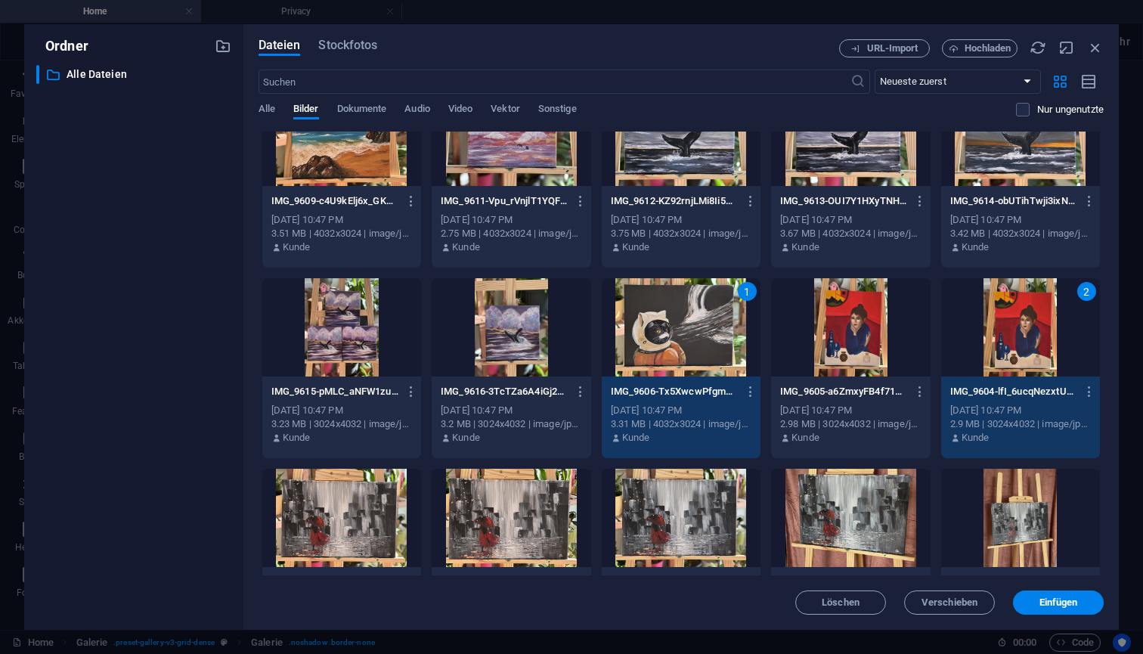
click at [688, 520] on div at bounding box center [681, 518] width 159 height 98
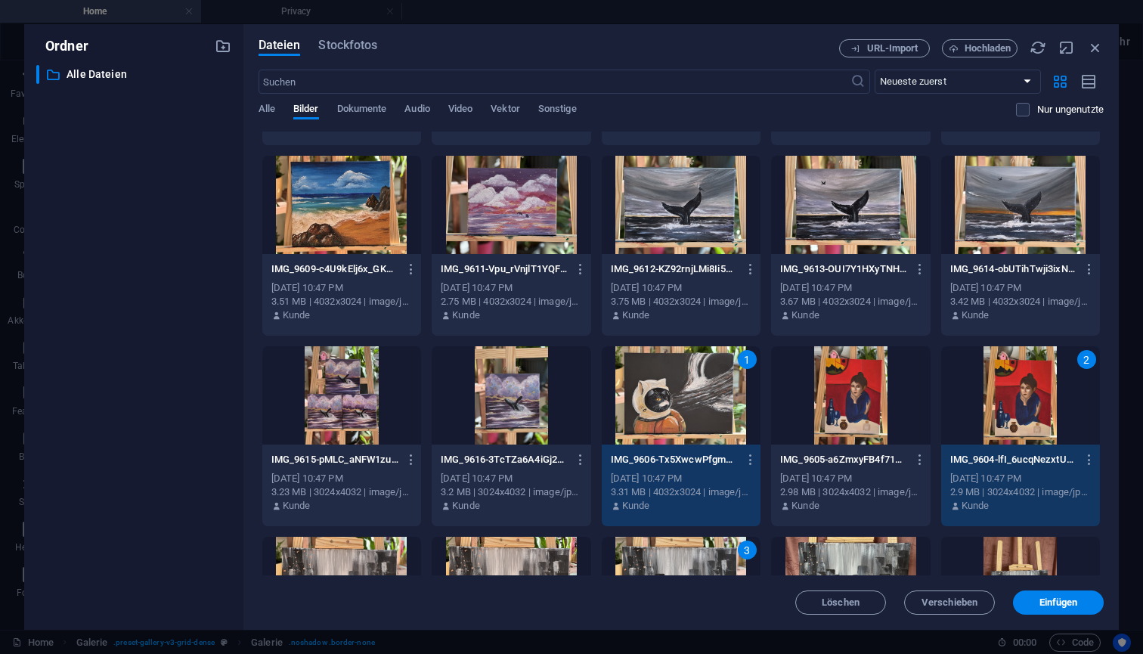
scroll to position [557, 0]
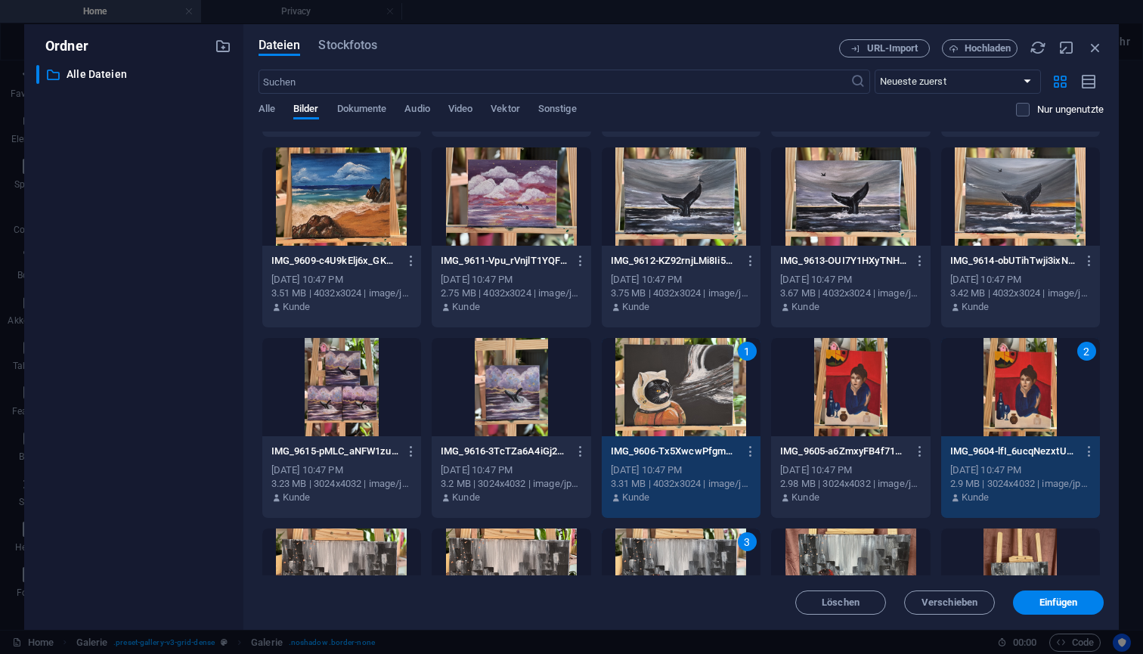
click at [340, 405] on div at bounding box center [341, 387] width 159 height 98
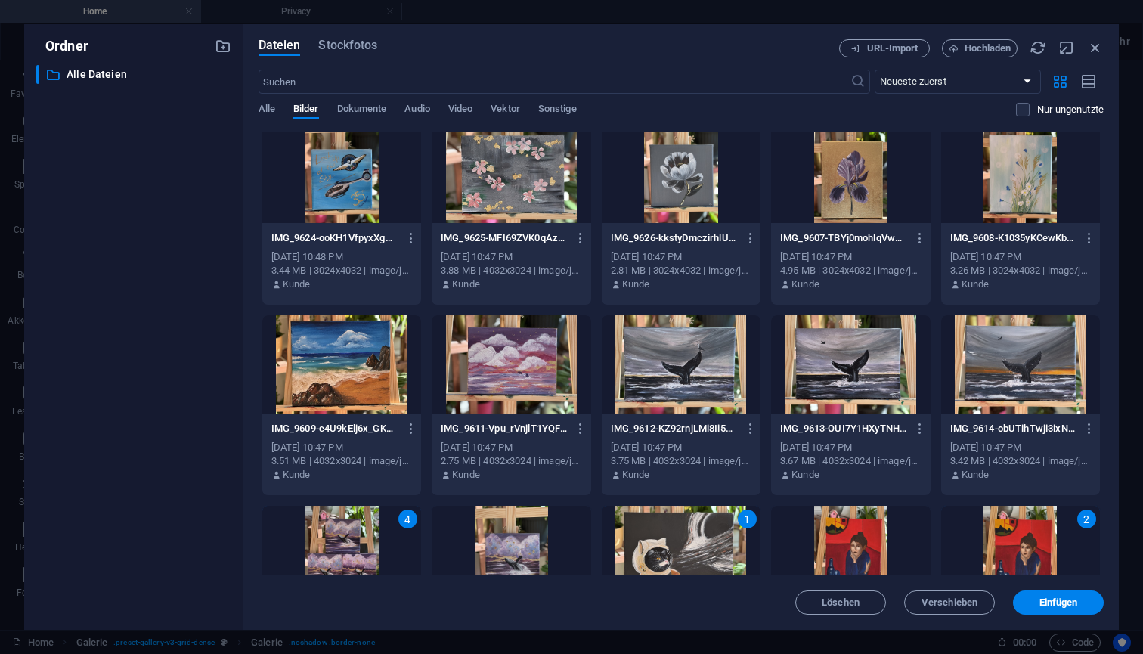
scroll to position [375, 0]
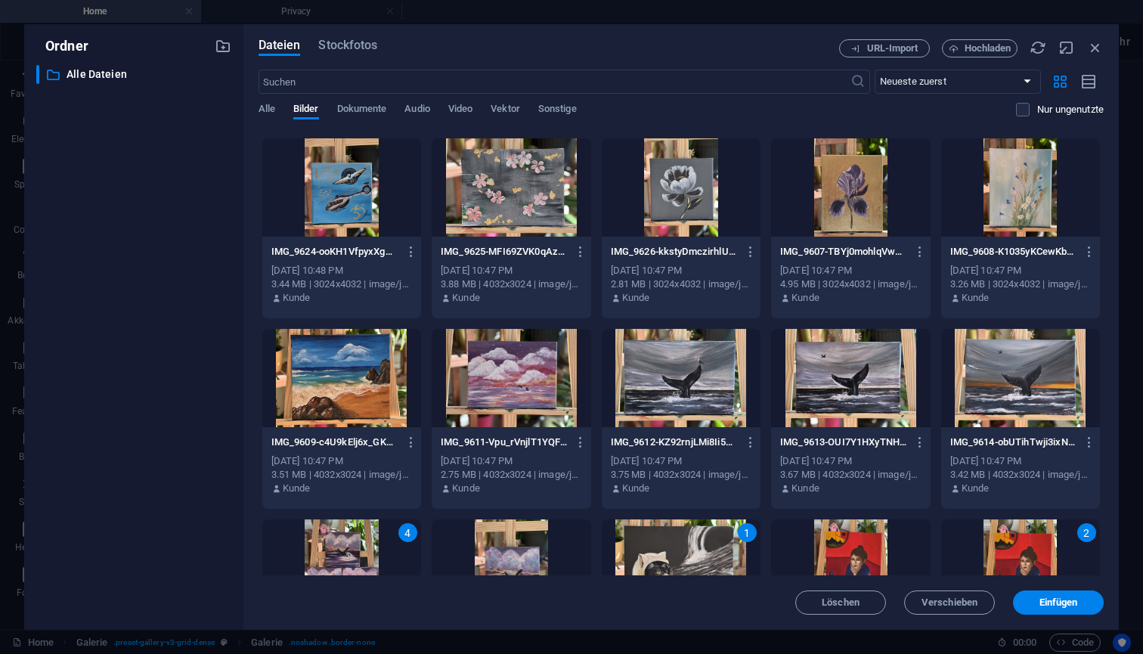
click at [1011, 368] on div at bounding box center [1020, 378] width 159 height 98
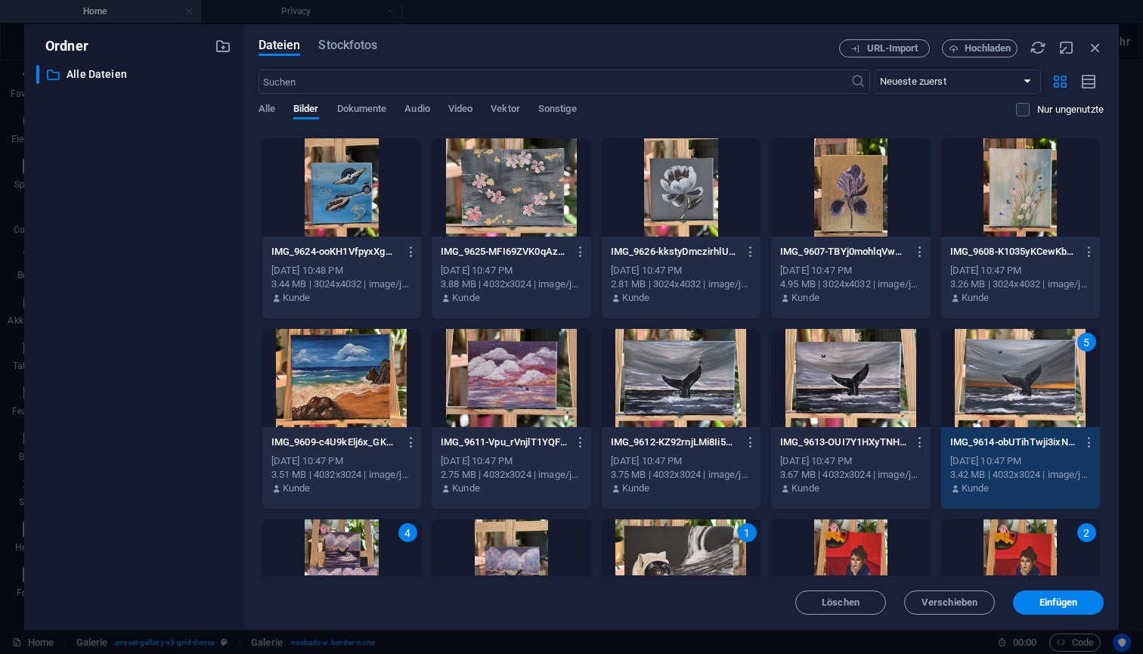
click at [522, 386] on div at bounding box center [511, 378] width 159 height 98
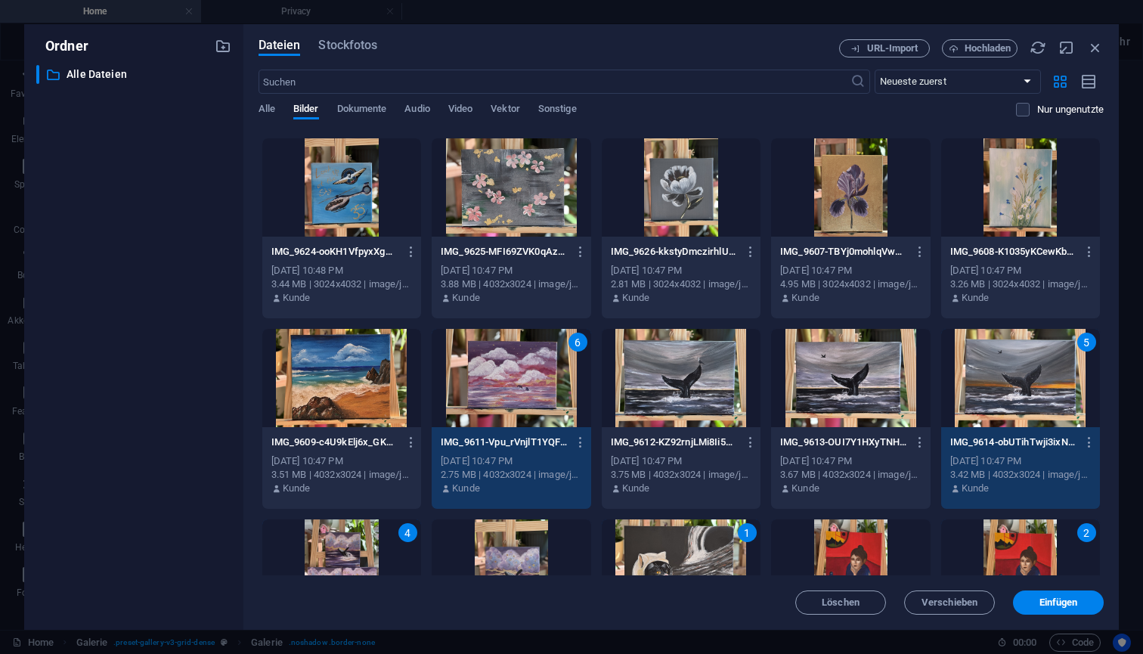
click at [378, 374] on div at bounding box center [341, 378] width 159 height 98
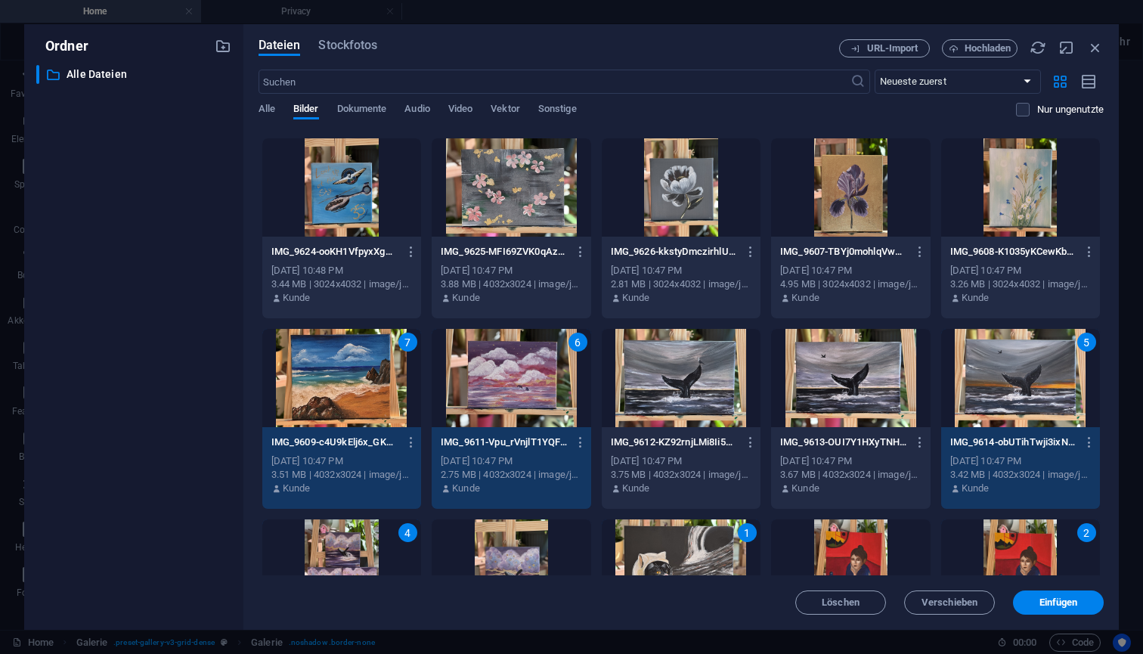
click at [1027, 191] on div at bounding box center [1020, 187] width 159 height 98
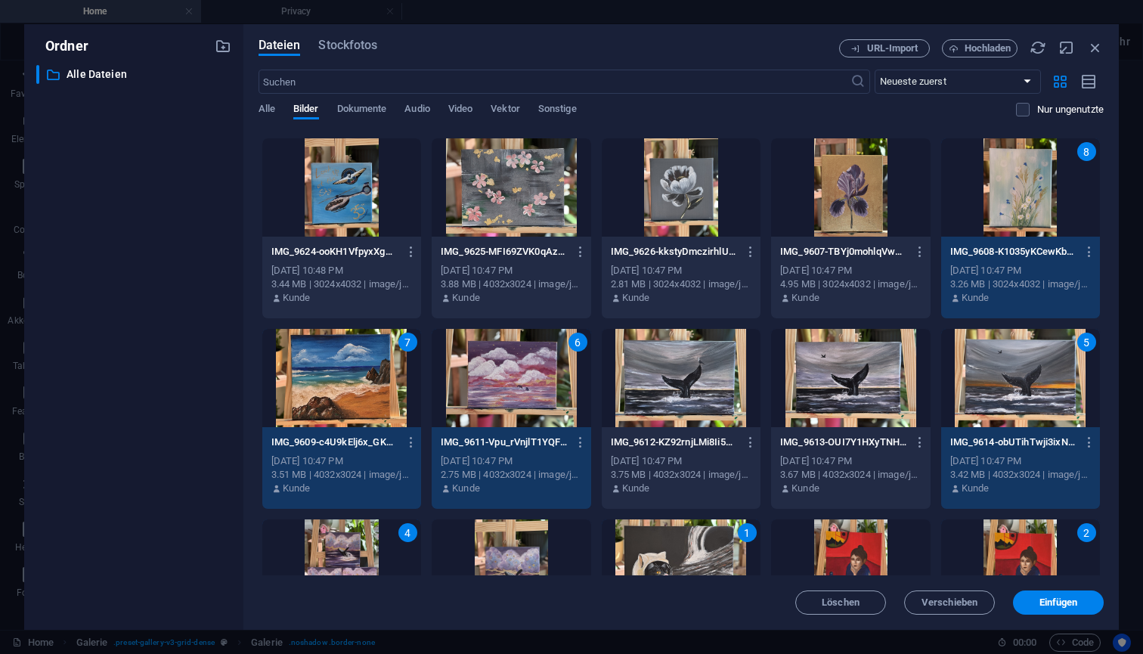
click at [841, 193] on div at bounding box center [850, 187] width 159 height 98
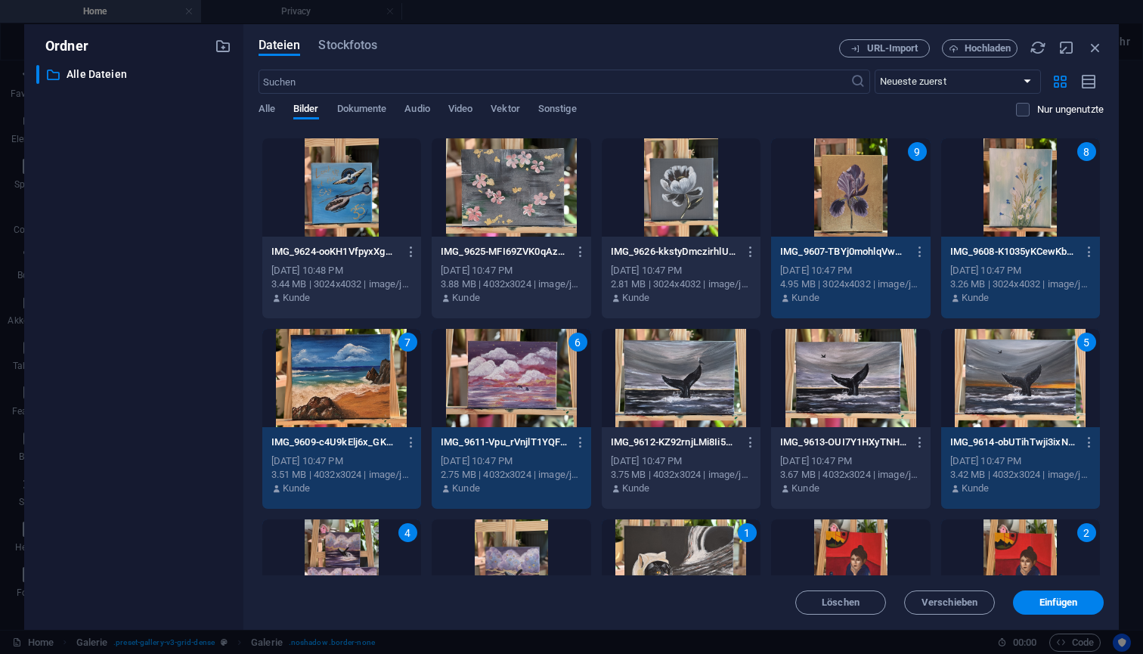
click at [699, 188] on div at bounding box center [681, 187] width 159 height 98
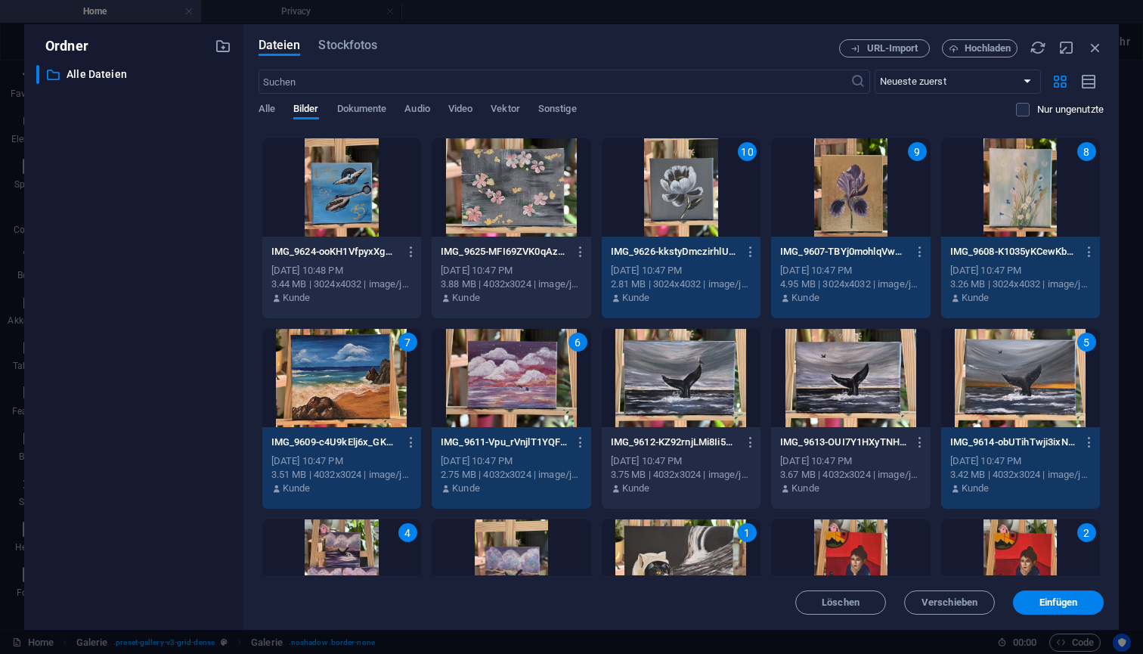
click at [557, 177] on div at bounding box center [511, 187] width 159 height 98
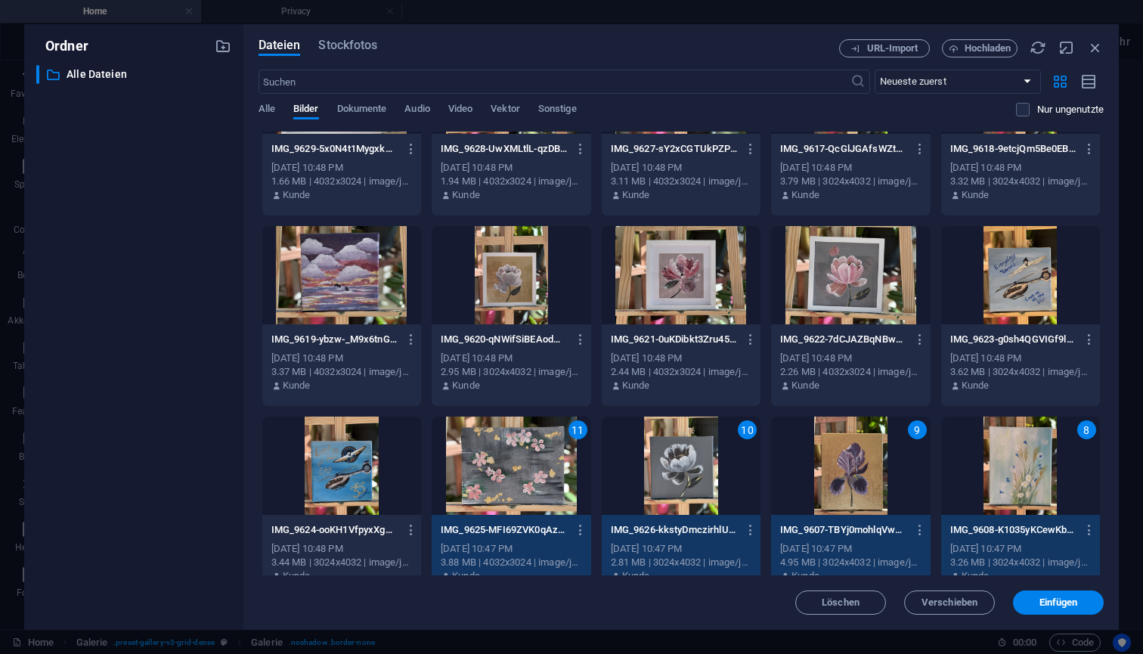
scroll to position [103, 0]
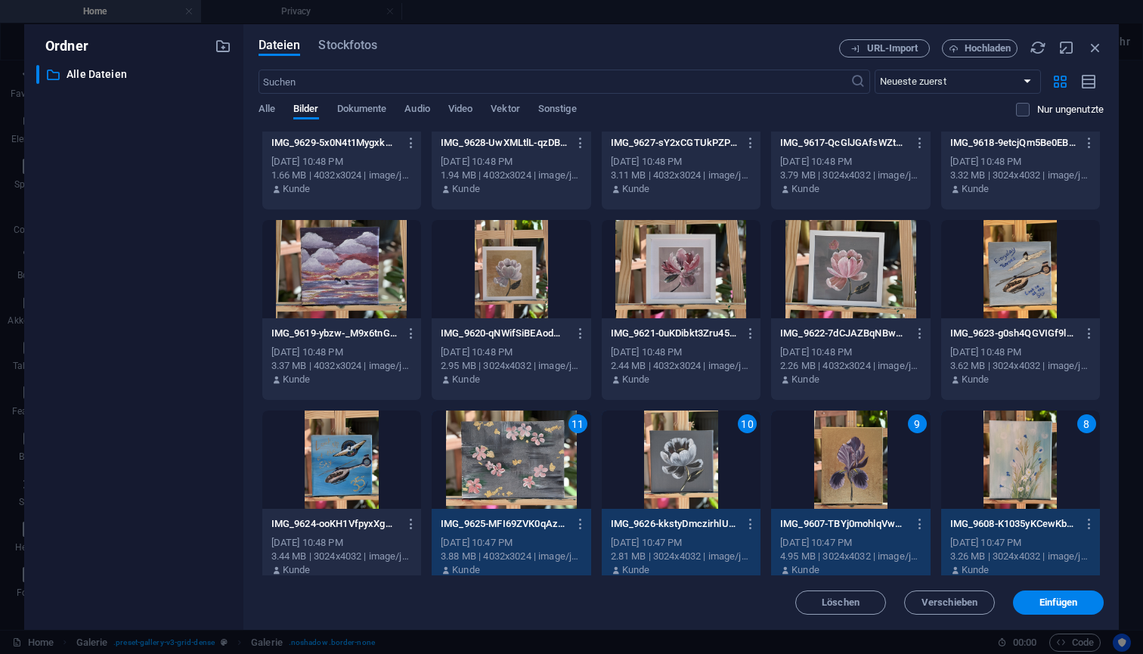
click at [853, 272] on div at bounding box center [850, 269] width 159 height 98
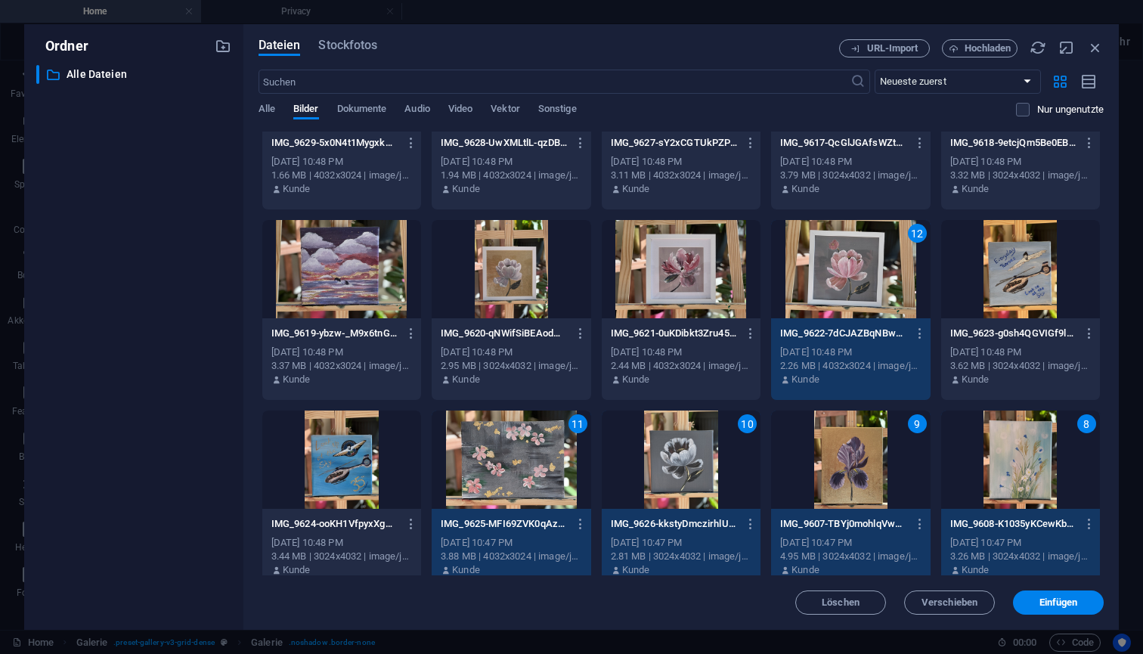
click at [695, 268] on div at bounding box center [681, 269] width 159 height 98
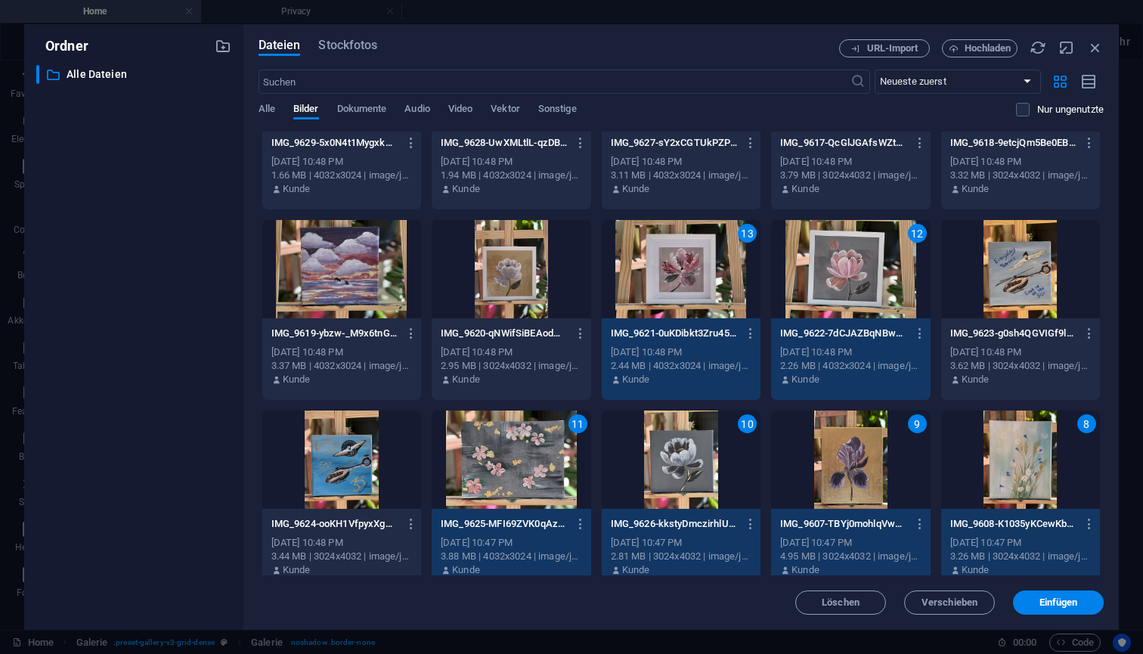
click at [537, 274] on div at bounding box center [511, 269] width 159 height 98
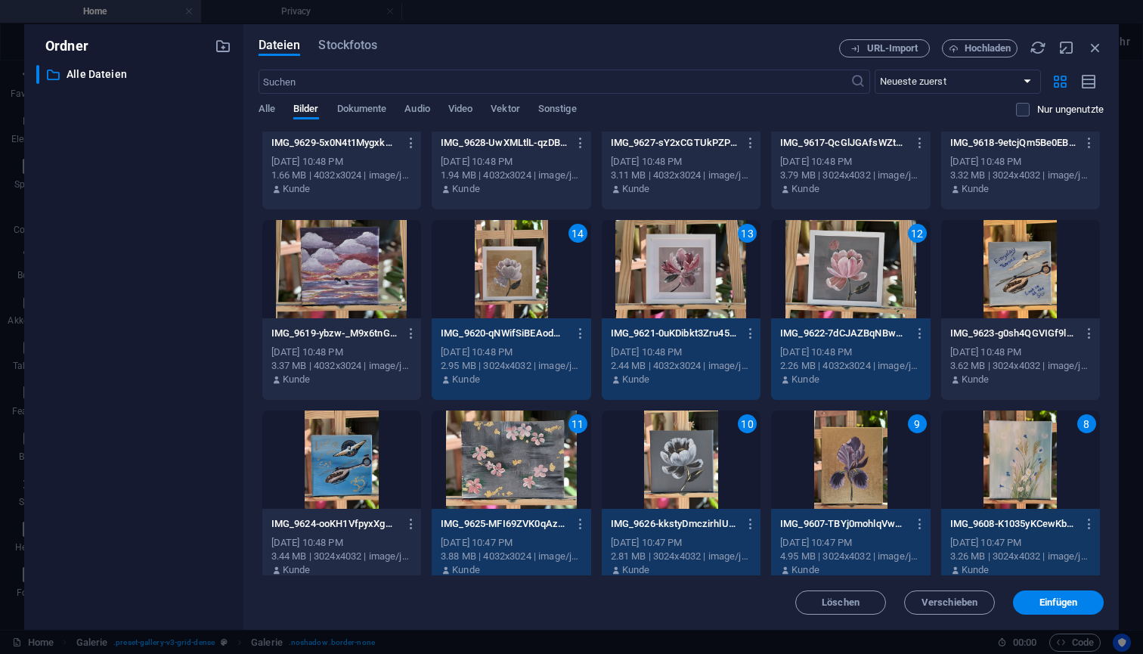
click at [370, 281] on div at bounding box center [341, 269] width 159 height 98
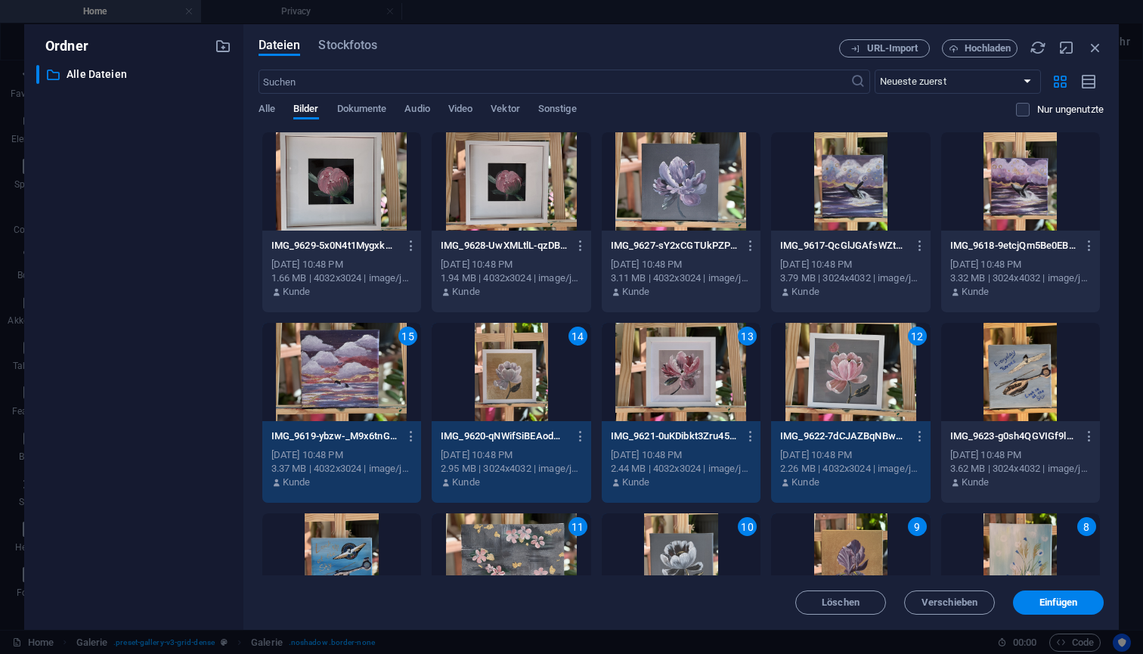
scroll to position [0, 0]
click at [709, 186] on div at bounding box center [681, 181] width 159 height 98
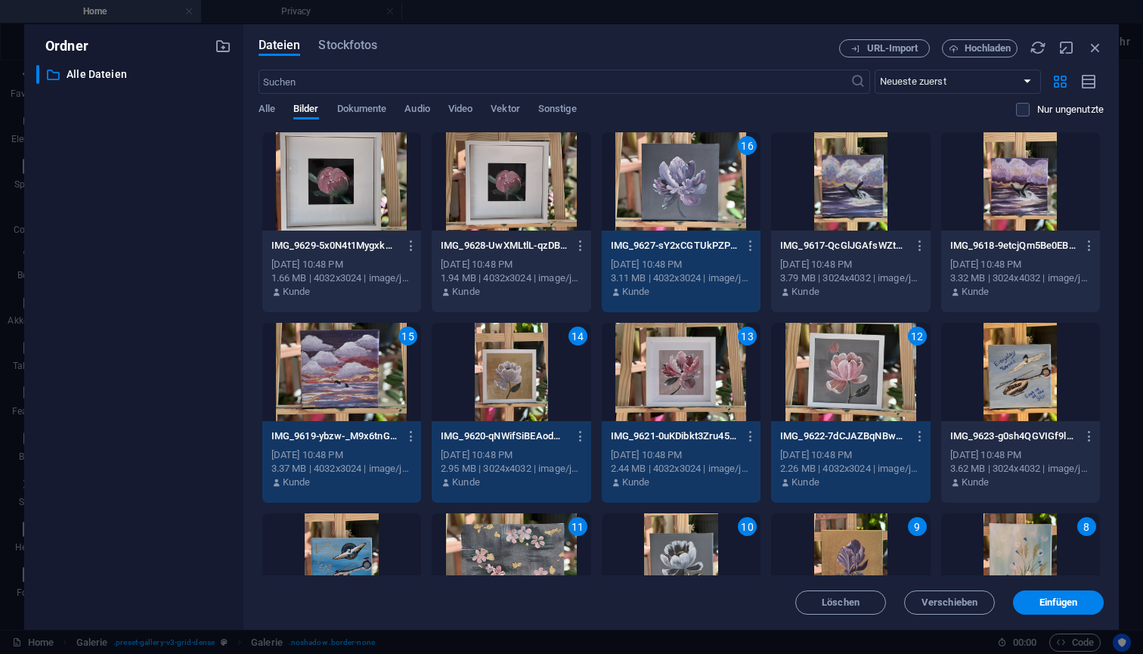
click at [508, 192] on div at bounding box center [511, 181] width 159 height 98
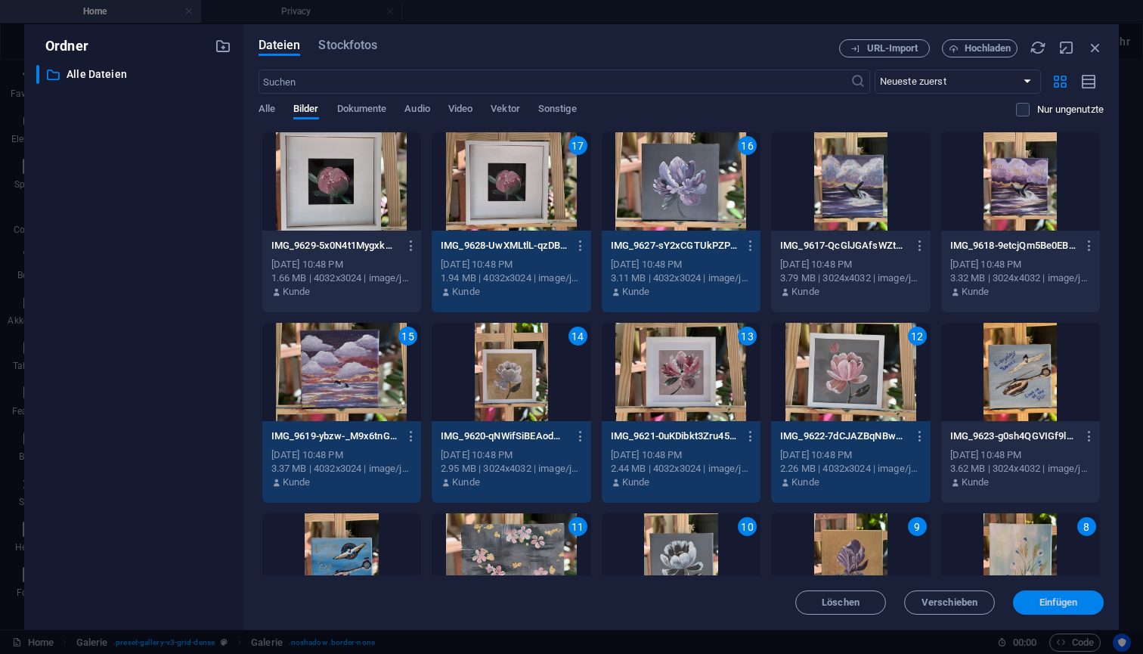
click at [1073, 602] on span "Einfügen" at bounding box center [1059, 602] width 39 height 9
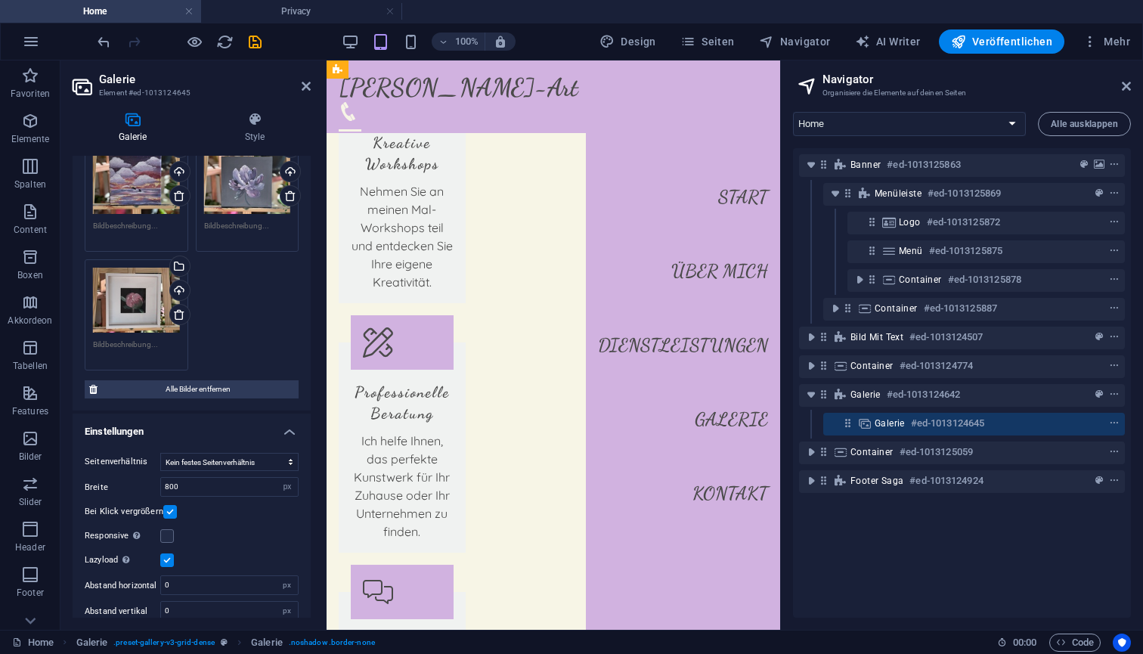
scroll to position [2332, 0]
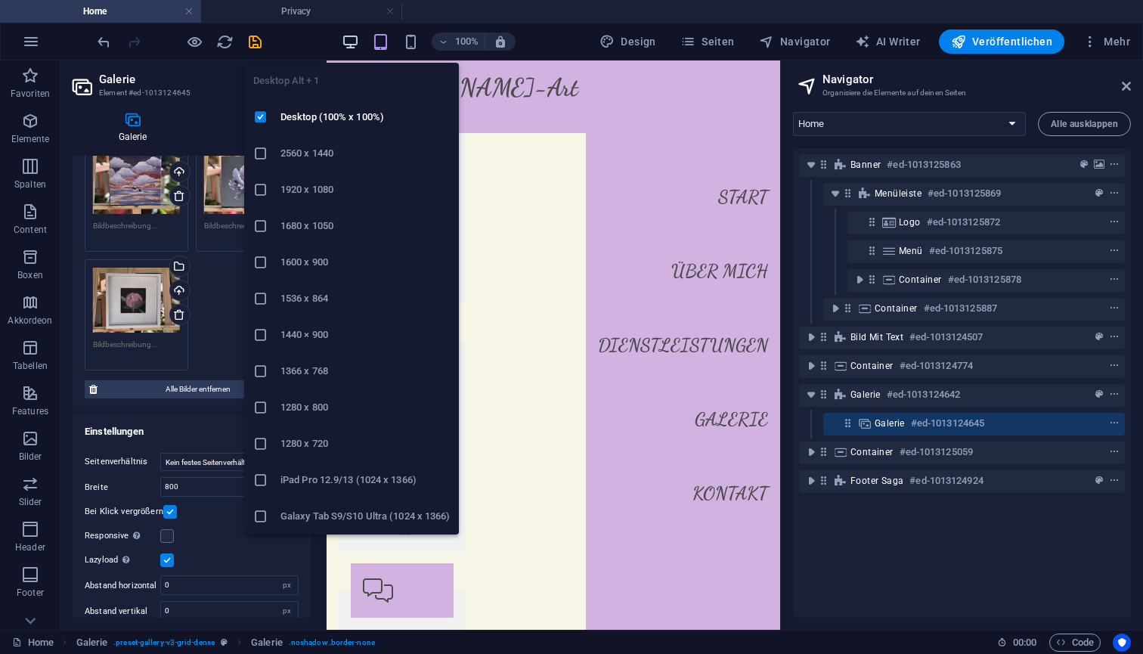
click at [357, 41] on icon "button" at bounding box center [350, 41] width 17 height 17
click at [337, 123] on h6 "Desktop (100% x 100%)" at bounding box center [365, 117] width 169 height 18
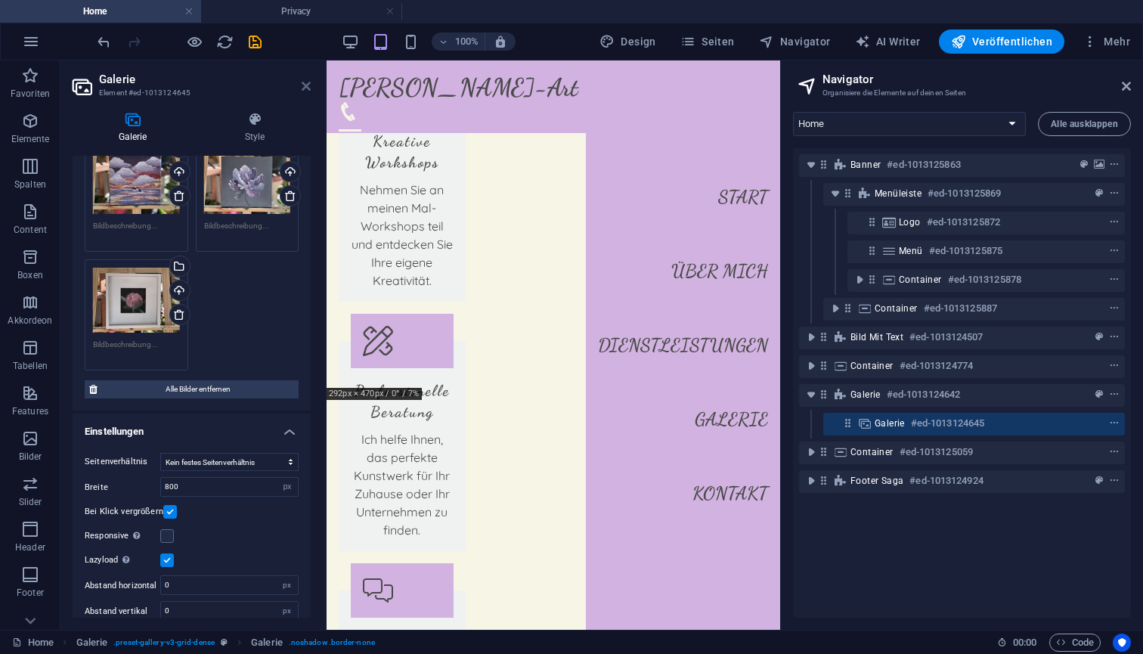
click at [306, 87] on icon at bounding box center [306, 86] width 9 height 12
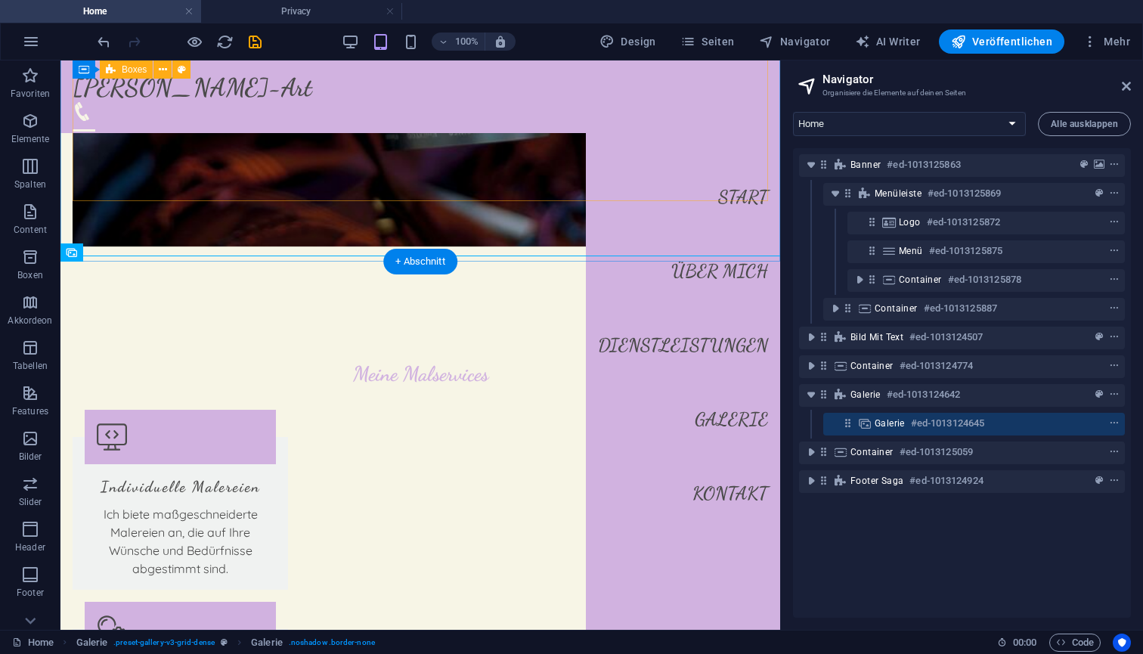
scroll to position [1307, 0]
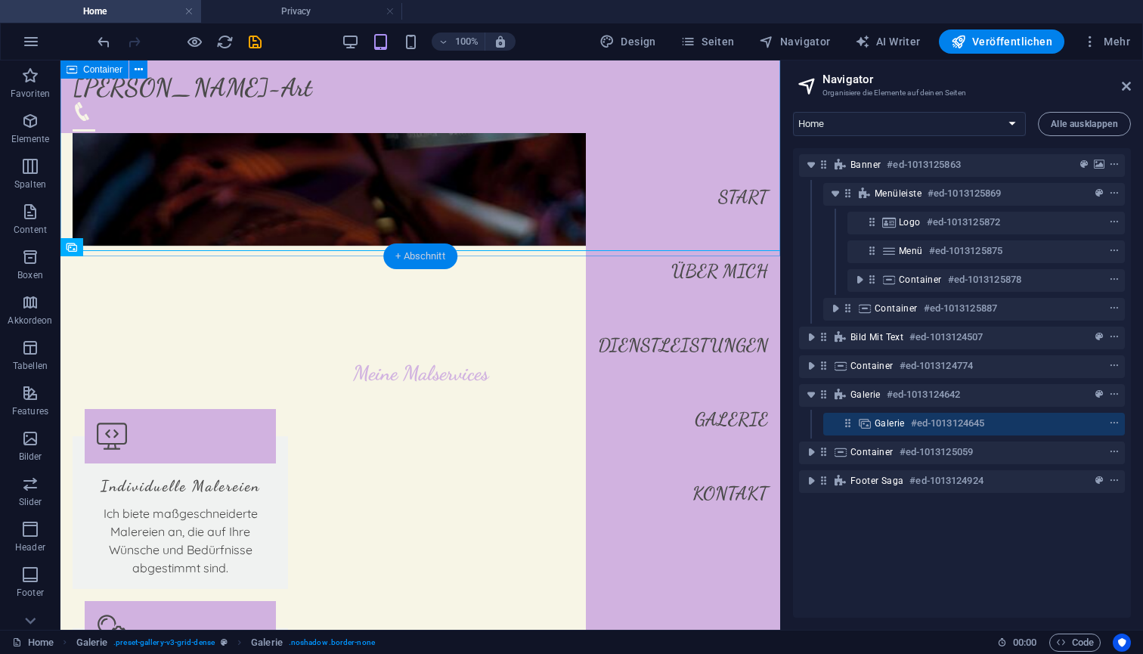
click at [426, 259] on div "+ Abschnitt" at bounding box center [420, 257] width 74 height 26
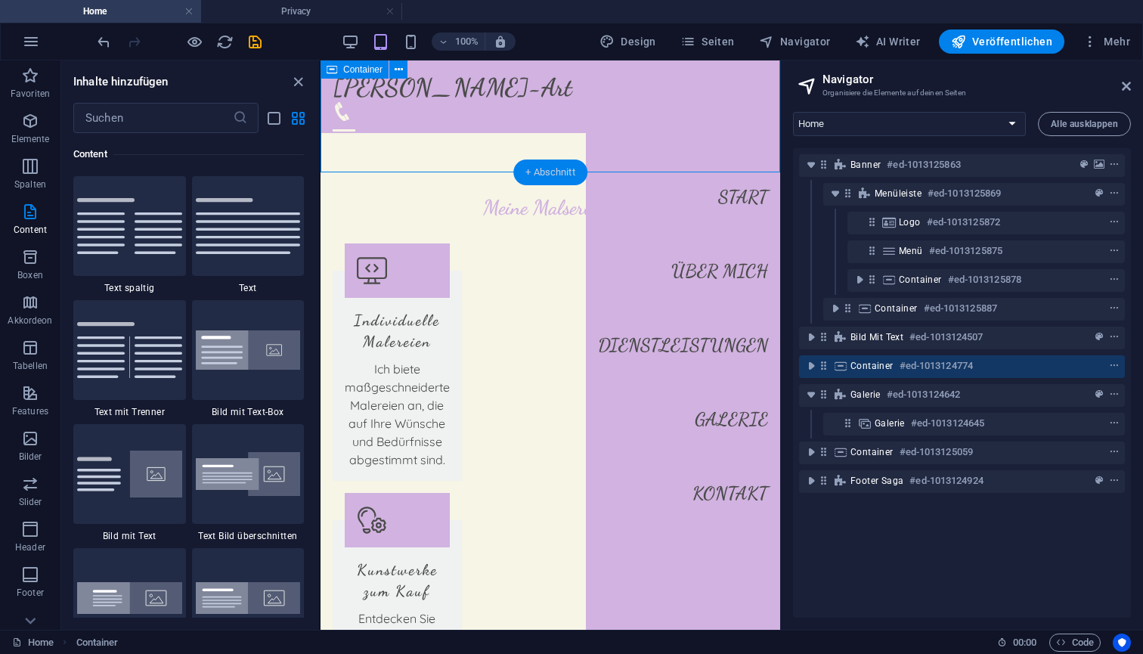
scroll to position [1691, 0]
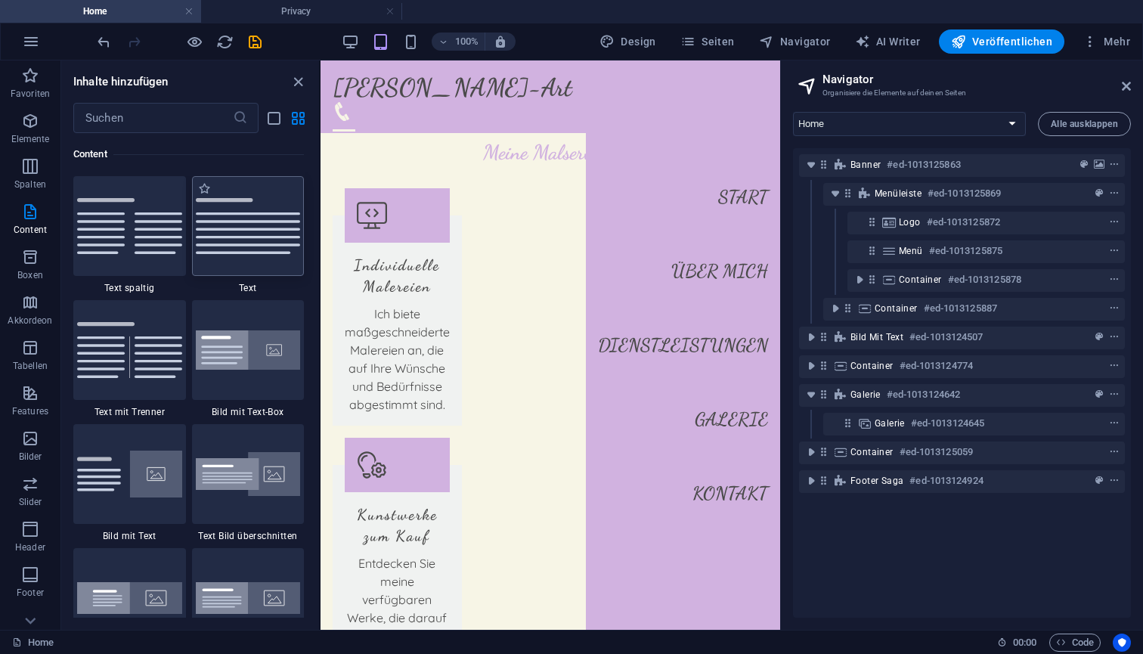
click at [253, 225] on img at bounding box center [248, 226] width 105 height 56
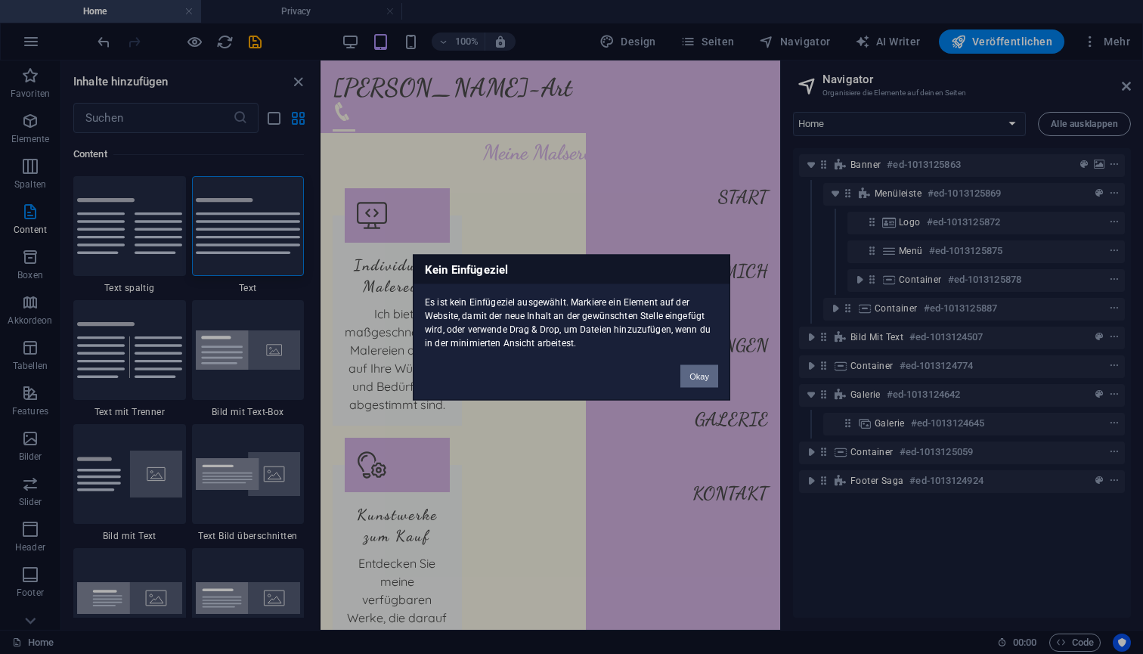
click at [703, 369] on button "Okay" at bounding box center [700, 375] width 38 height 23
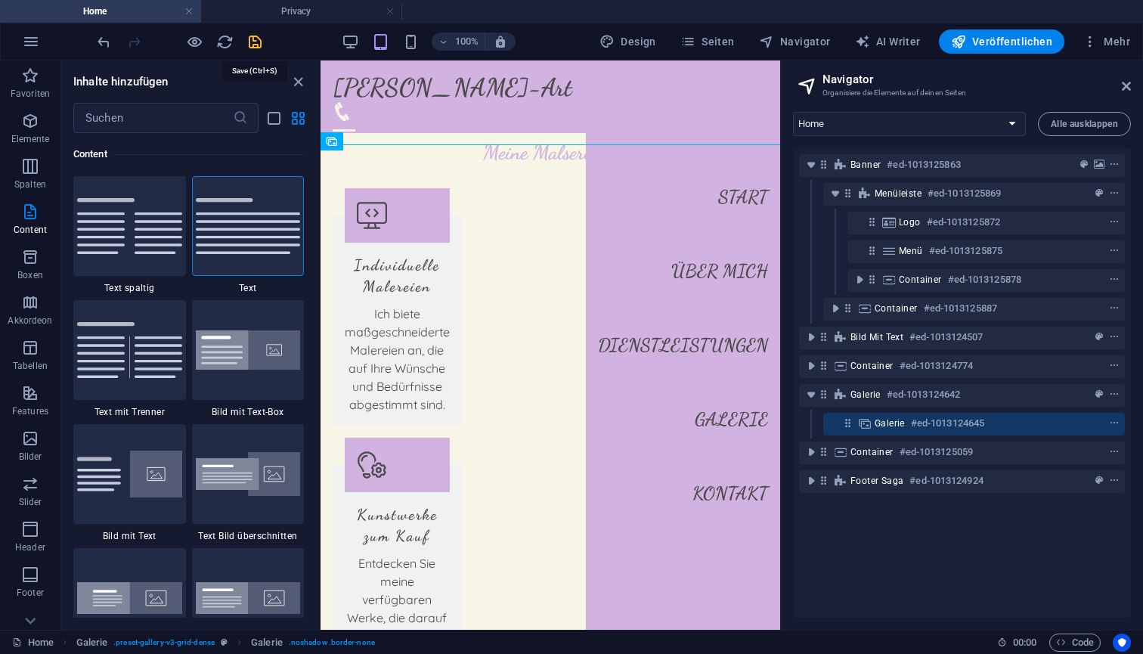
click at [253, 42] on icon "save" at bounding box center [255, 41] width 17 height 17
checkbox input "false"
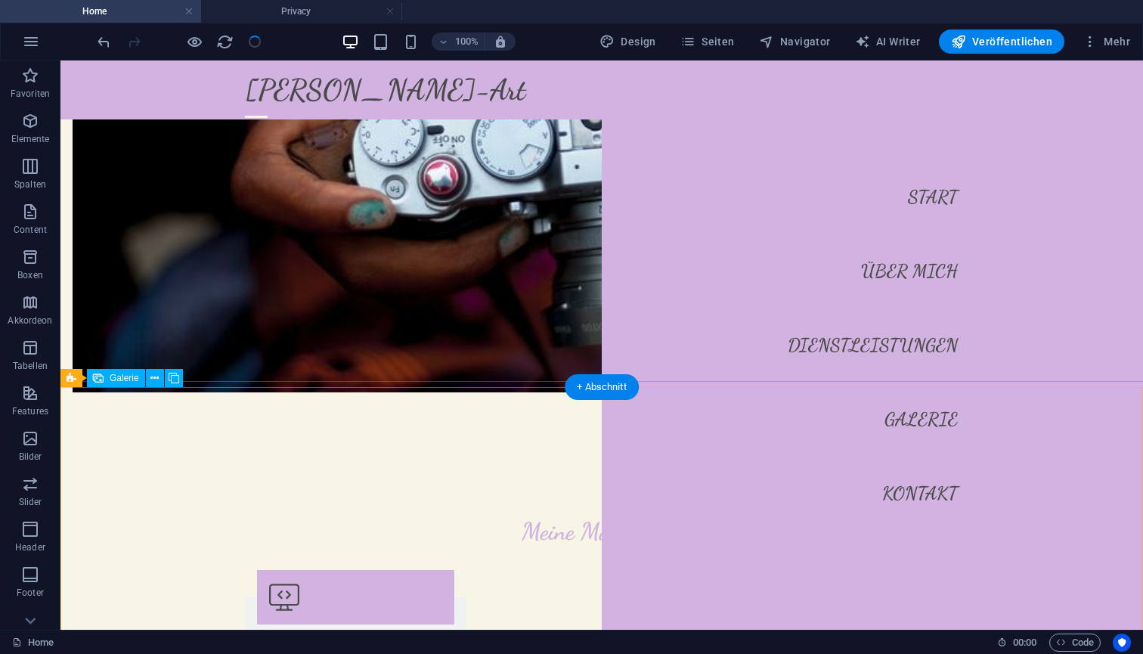
scroll to position [1182, 0]
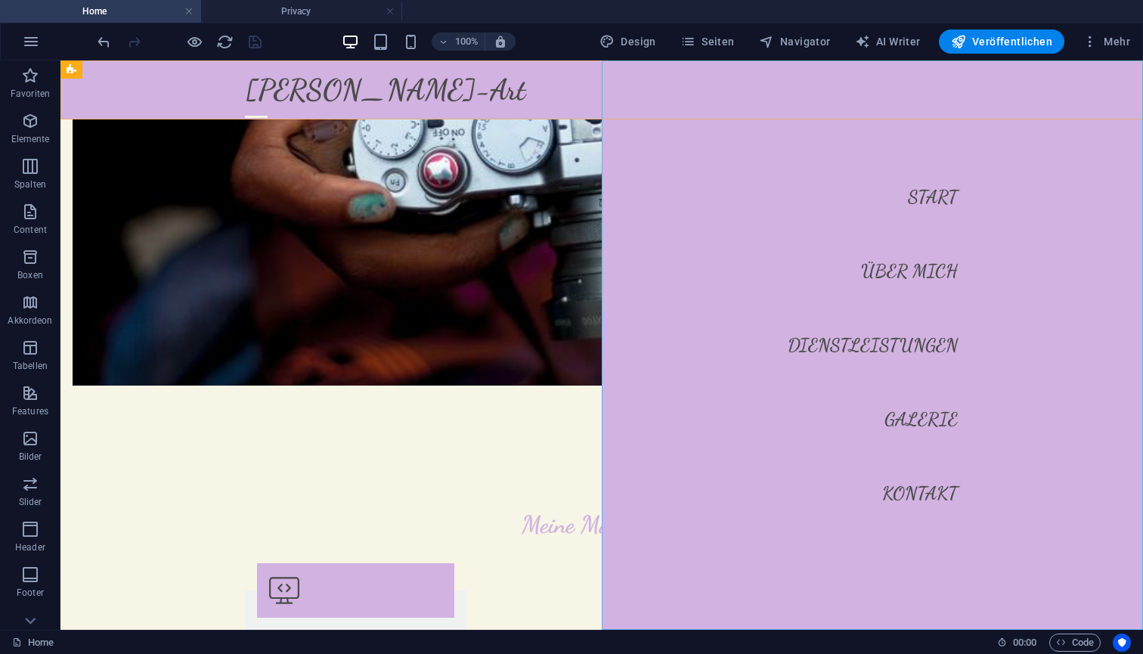
click at [958, 189] on nav "Start Über mich Dienstleistungen Galerie Kontakt" at bounding box center [872, 344] width 541 height 569
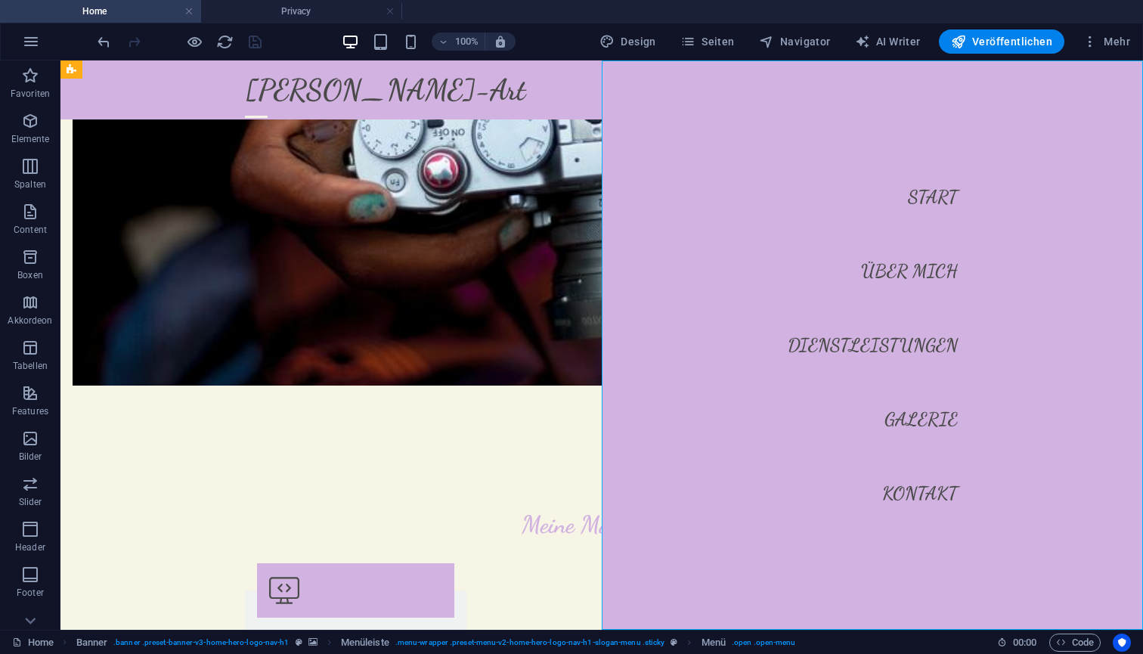
click at [923, 197] on nav "Start Über mich Dienstleistungen Galerie Kontakt" at bounding box center [872, 344] width 541 height 569
click at [916, 415] on nav "Start Über mich Dienstleistungen Galerie Kontakt" at bounding box center [872, 344] width 541 height 569
select select
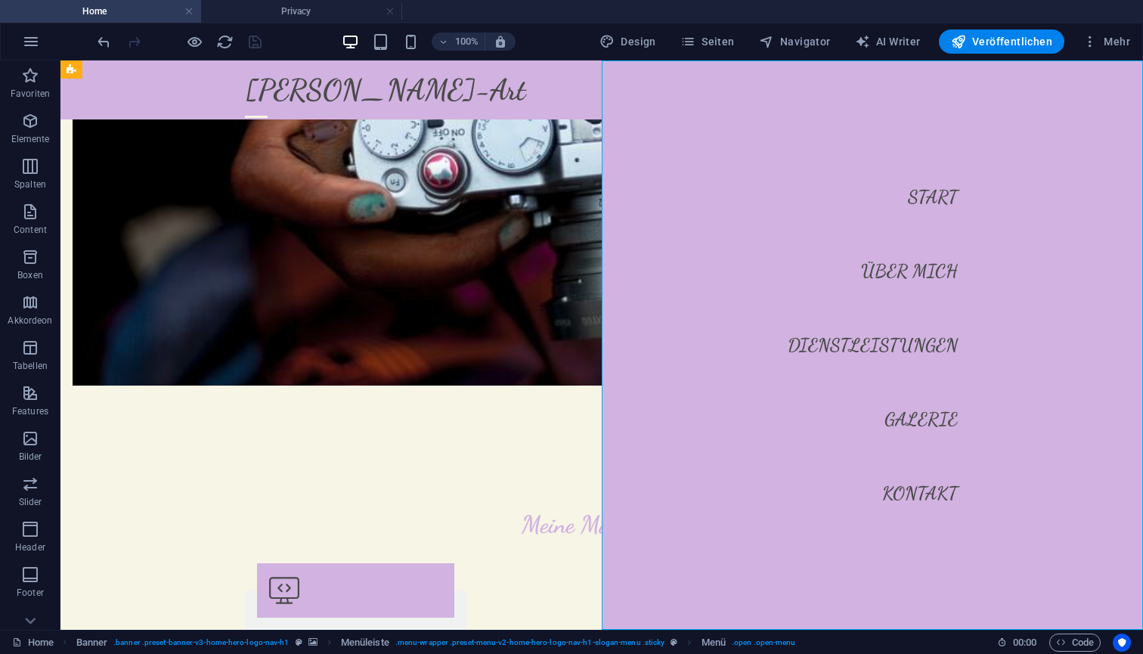
select select
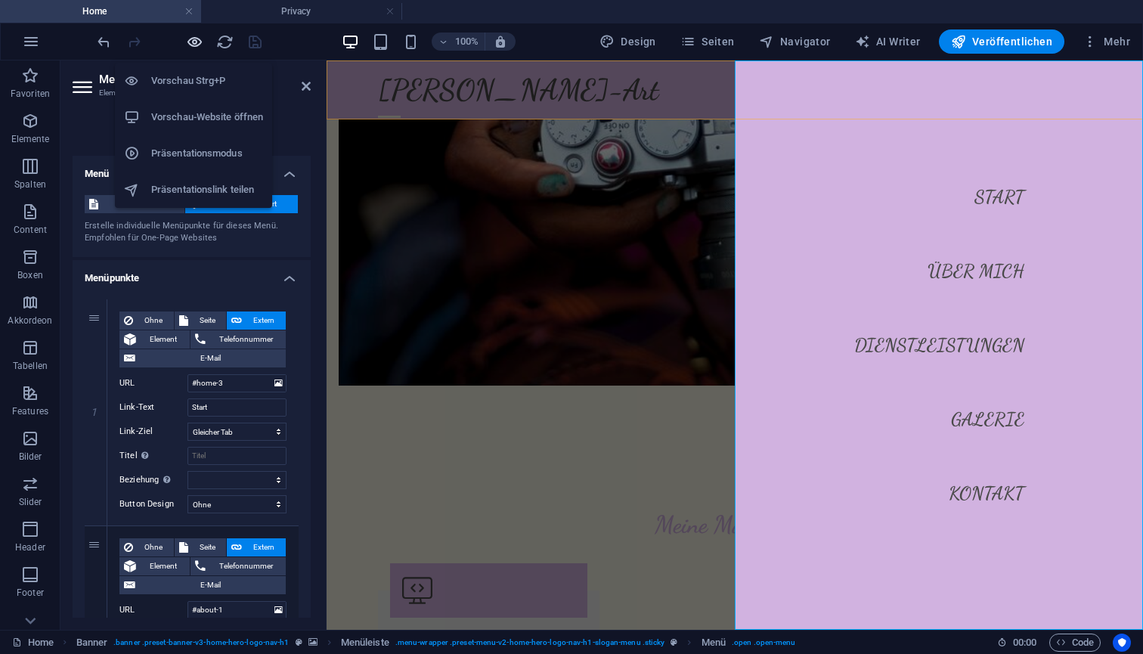
click at [192, 44] on icon "button" at bounding box center [194, 41] width 17 height 17
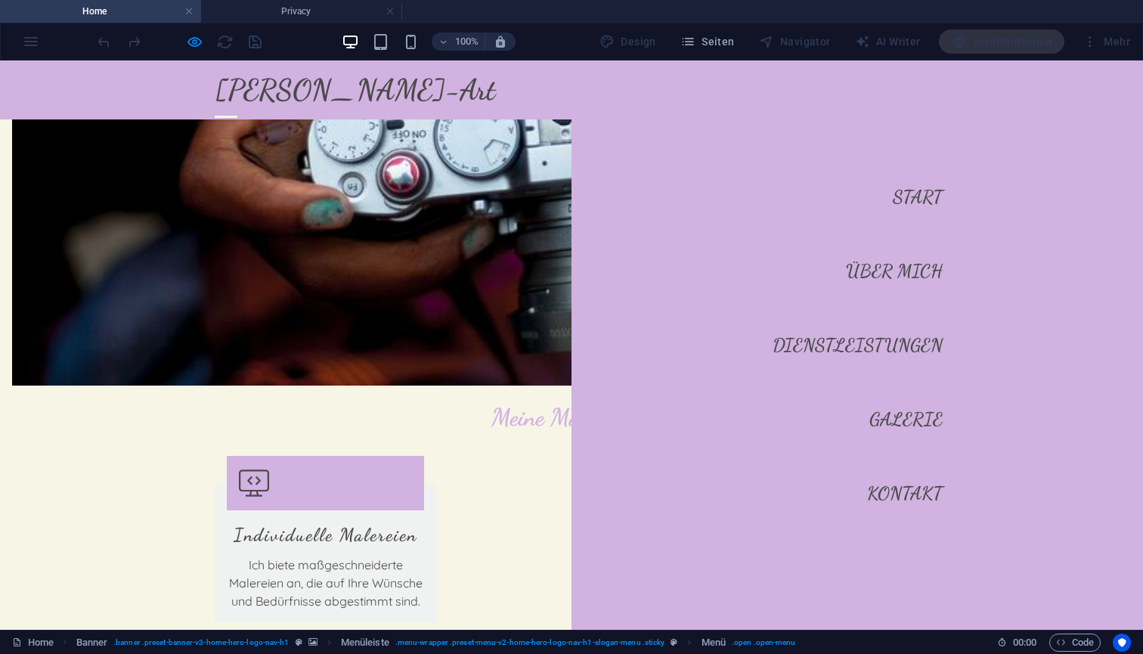
click at [893, 422] on link "Galerie" at bounding box center [906, 420] width 73 height 42
click at [917, 200] on link "Start" at bounding box center [918, 197] width 50 height 42
click at [237, 116] on div at bounding box center [226, 117] width 23 height 2
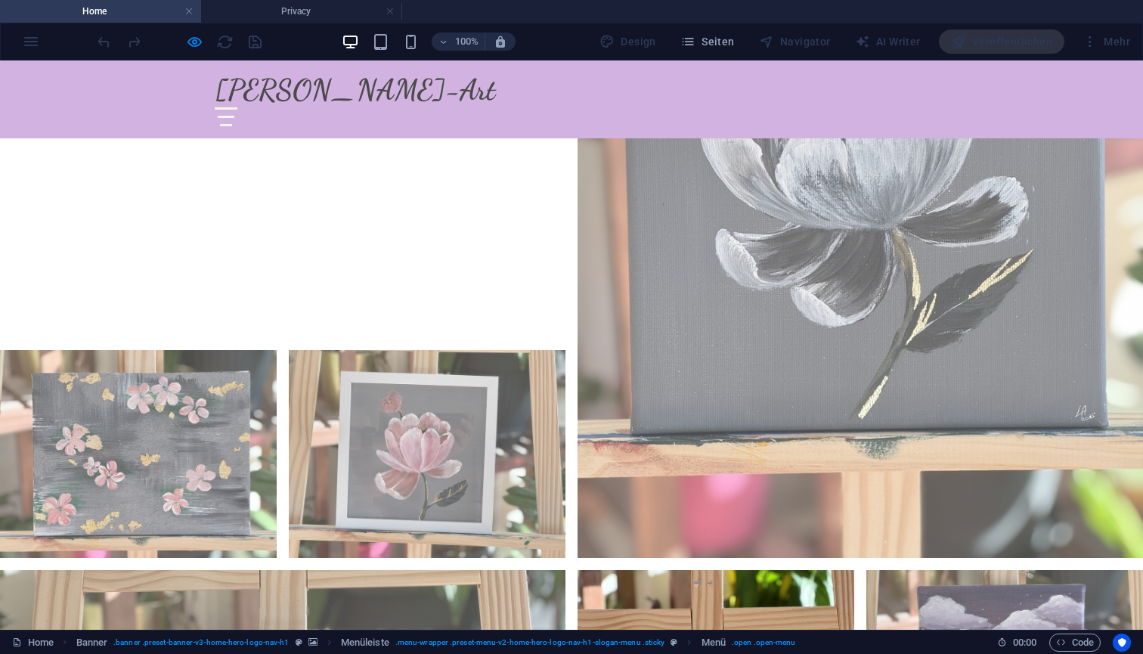
scroll to position [4673, 0]
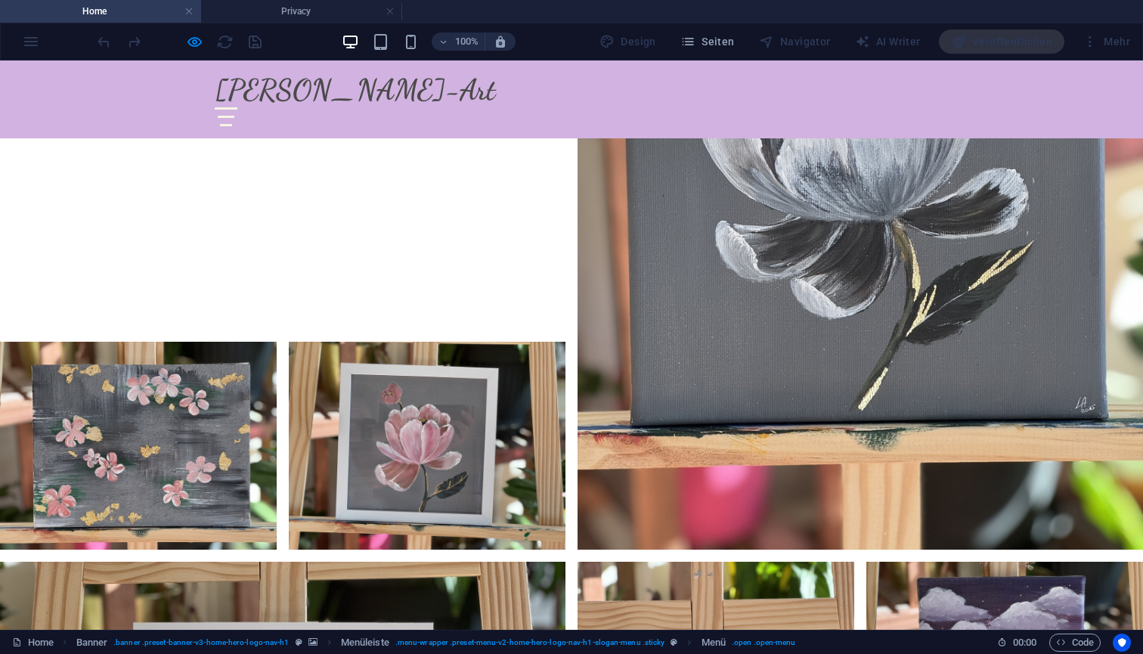
type input "tim"
type input "89983987347239"
type input "timbo_105@gmx.de"
type textarea "test test"
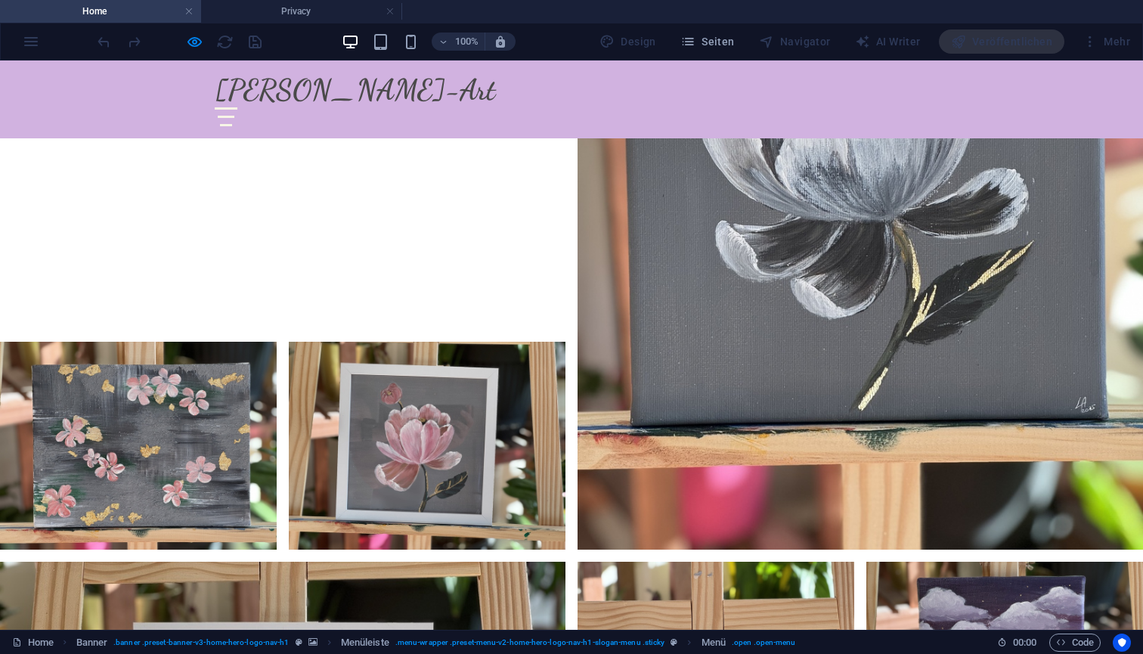
checkbox input "true"
type input "936AX8"
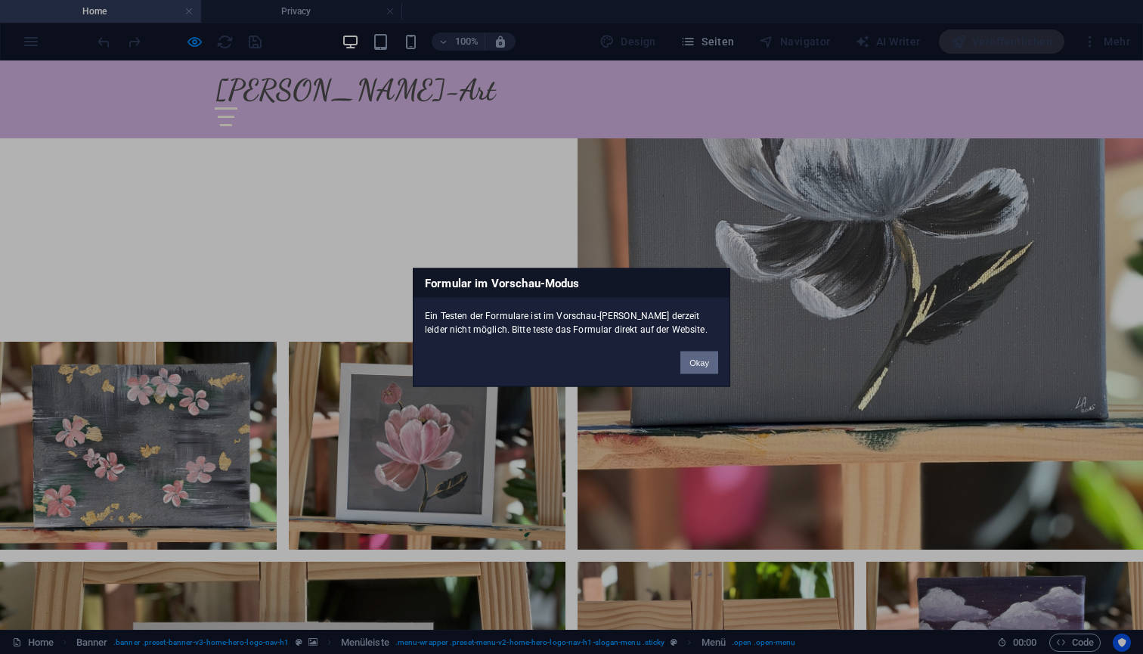
click at [692, 358] on button "Okay" at bounding box center [700, 362] width 38 height 23
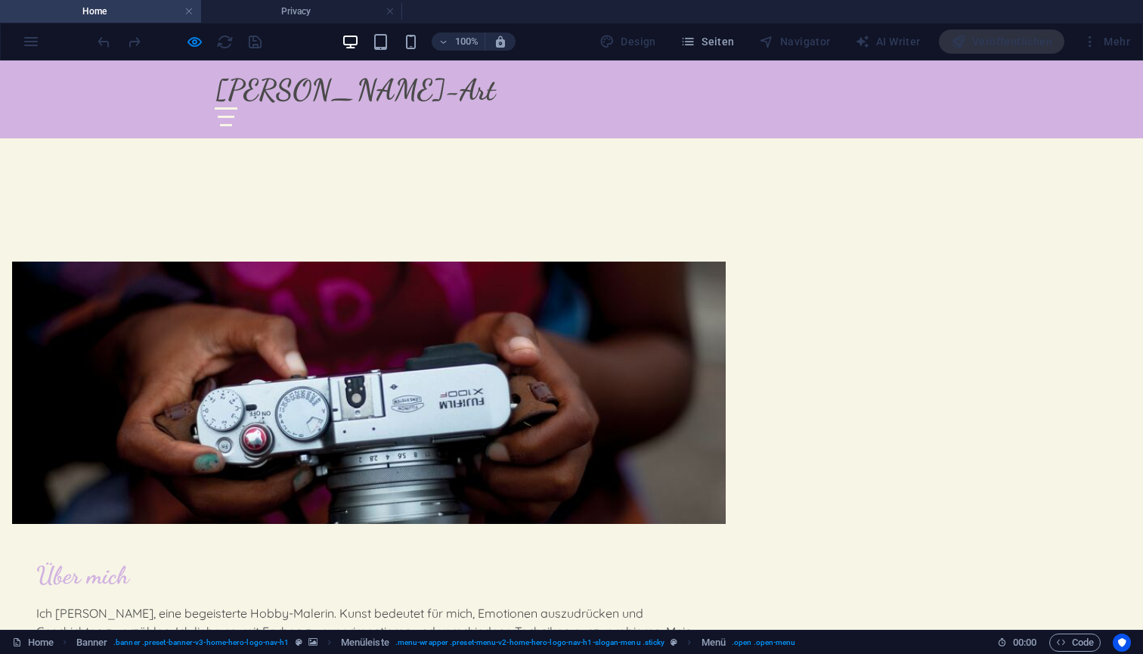
scroll to position [623, 0]
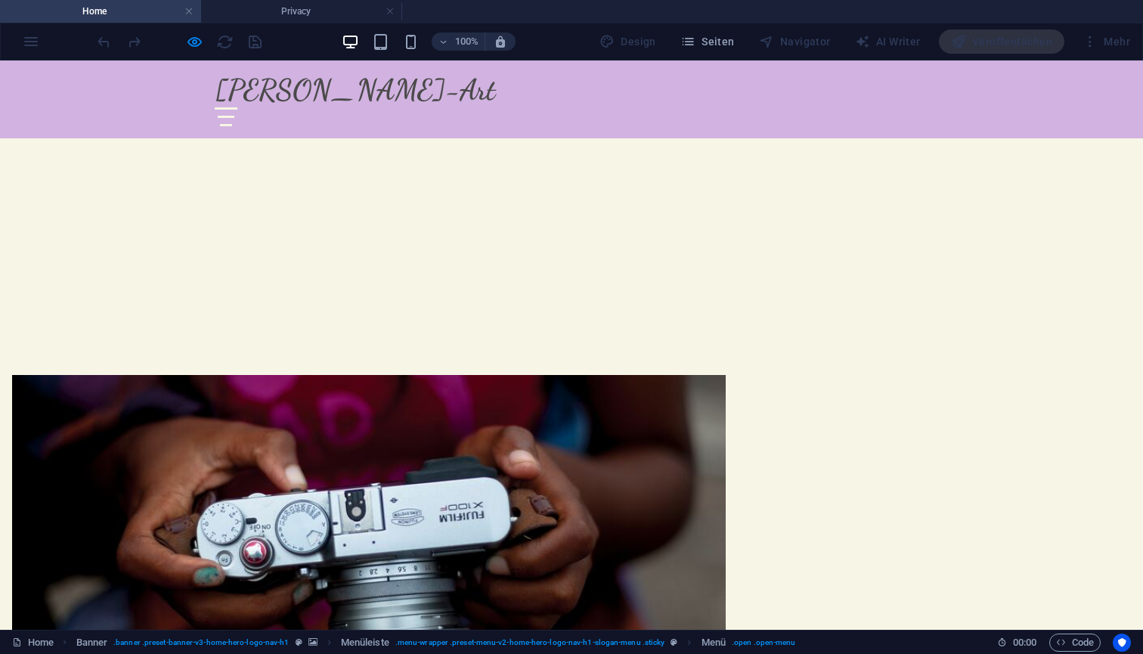
click at [237, 107] on div at bounding box center [226, 116] width 23 height 19
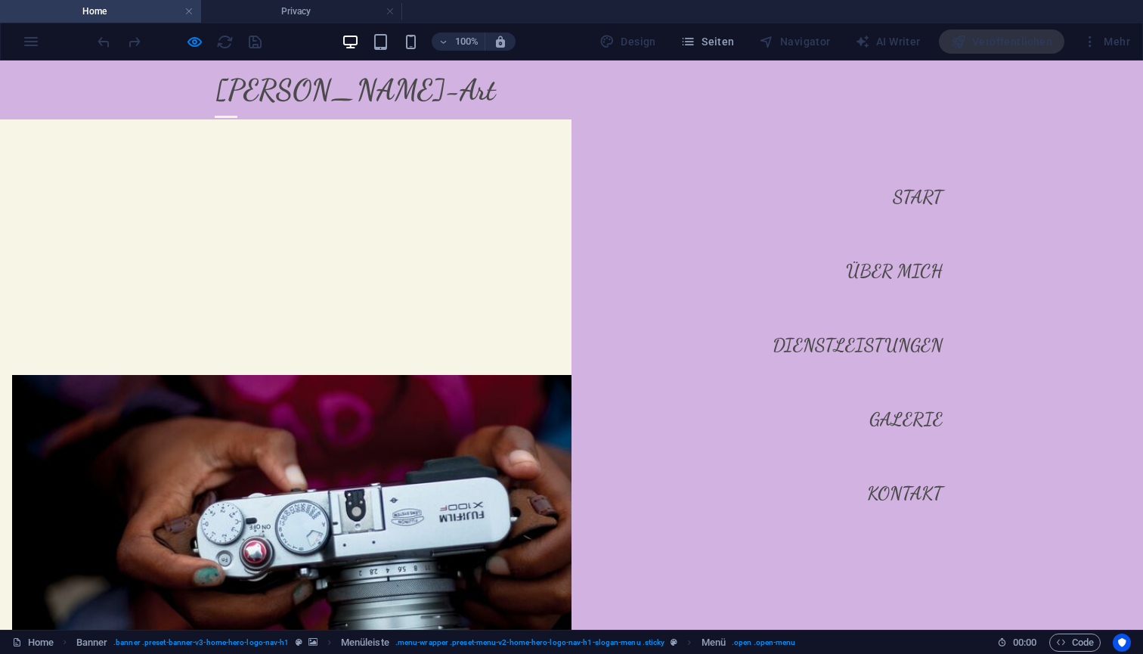
click at [237, 107] on div at bounding box center [226, 116] width 23 height 19
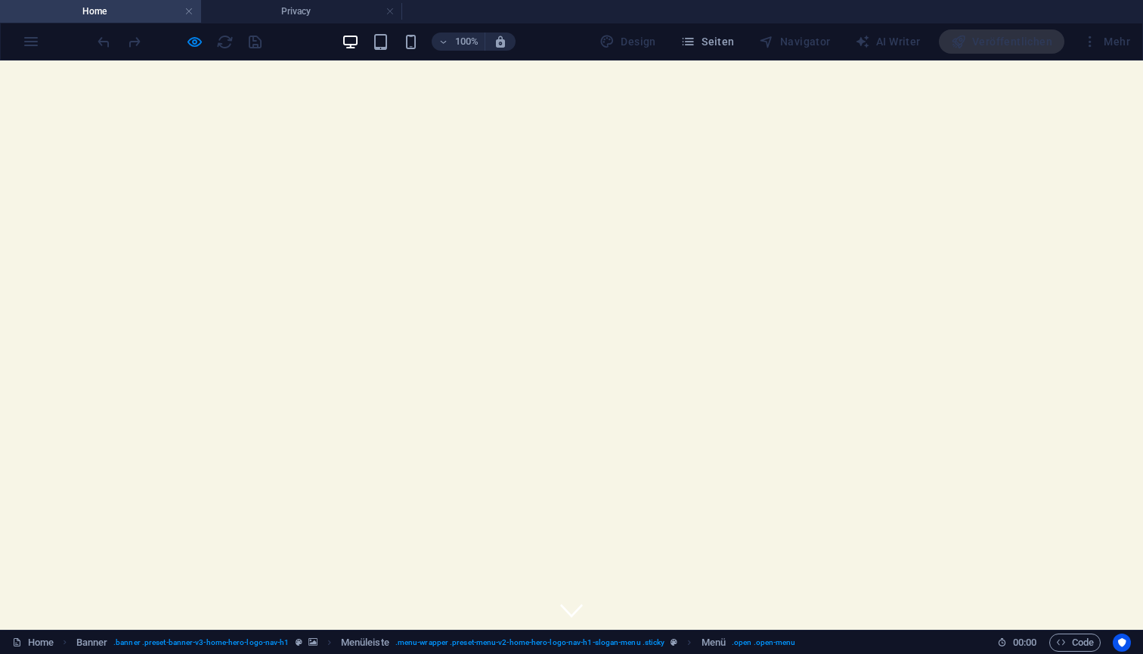
scroll to position [0, 0]
click at [715, 42] on span "Seiten" at bounding box center [708, 41] width 54 height 15
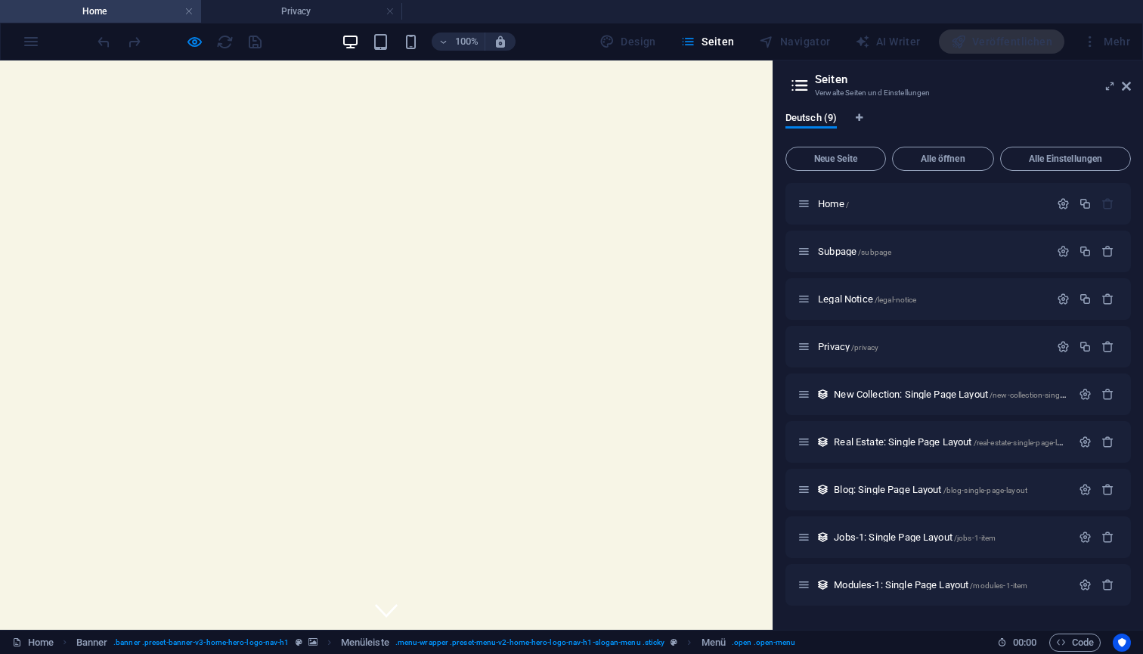
click at [36, 47] on div "100% Design Seiten Navigator AI Writer Veröffentlichen Mehr" at bounding box center [572, 41] width 1142 height 36
click at [36, 37] on div "100% Design Seiten Navigator AI Writer Veröffentlichen Mehr" at bounding box center [572, 41] width 1142 height 36
click at [712, 40] on span "Seiten" at bounding box center [708, 41] width 54 height 15
click at [783, 40] on div "Navigator" at bounding box center [795, 41] width 84 height 24
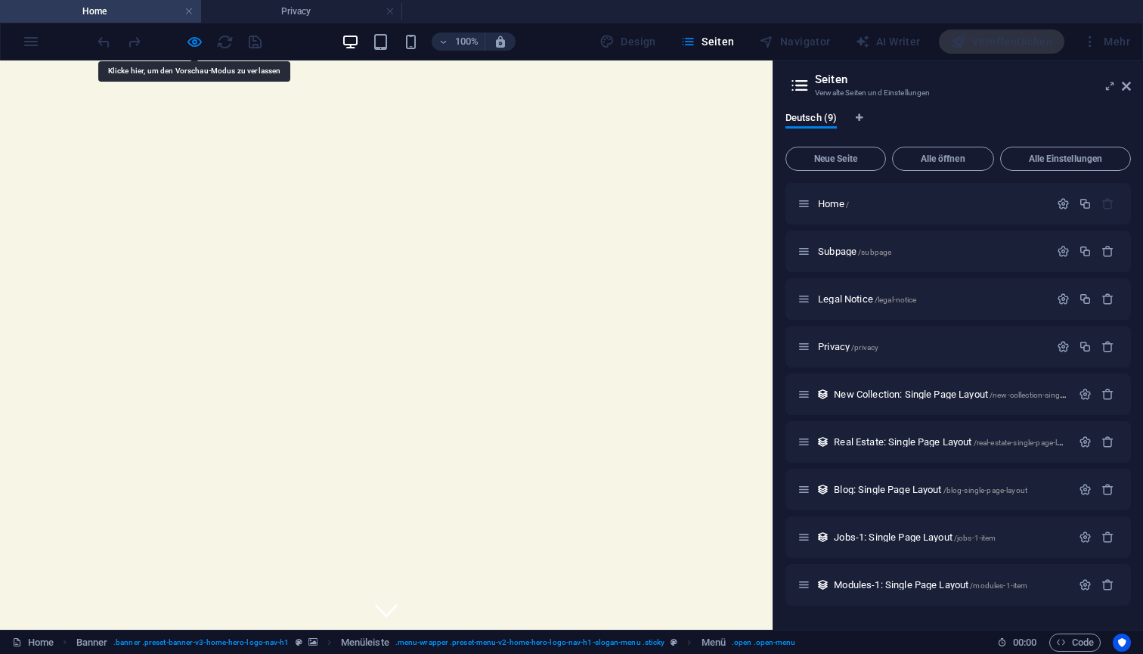
click at [807, 42] on div "Navigator" at bounding box center [795, 41] width 84 height 24
click at [706, 43] on span "Seiten" at bounding box center [708, 41] width 54 height 15
click at [649, 50] on div "Design" at bounding box center [628, 41] width 69 height 24
click at [948, 155] on span "Alle öffnen" at bounding box center [943, 158] width 88 height 9
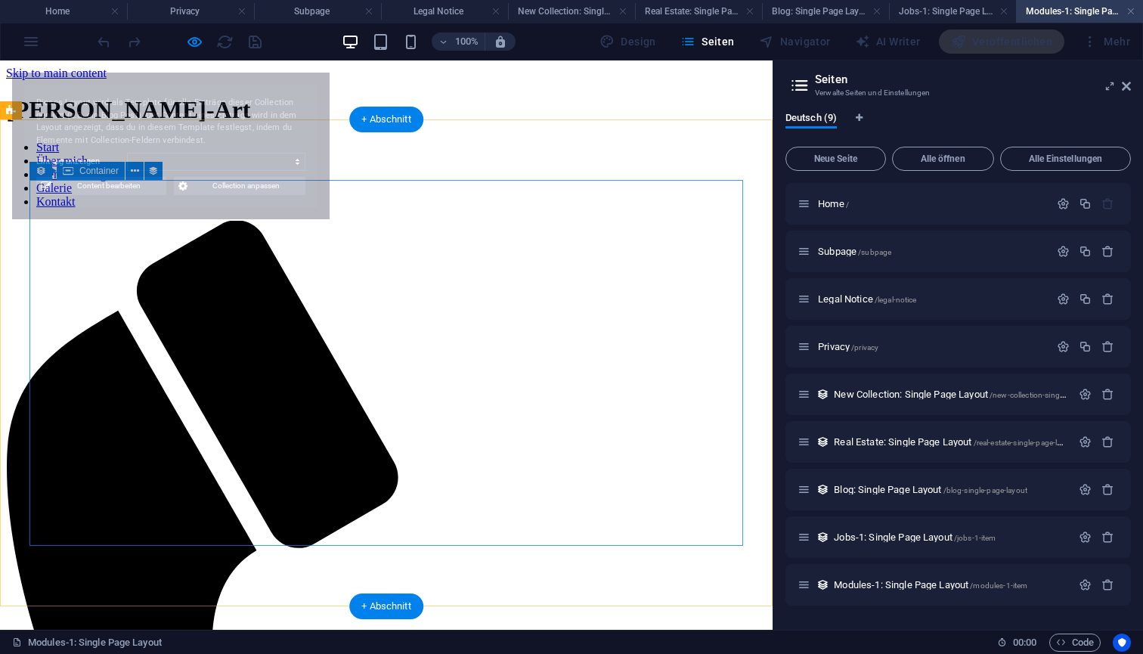
select select "68e18440fdffeff14904929a"
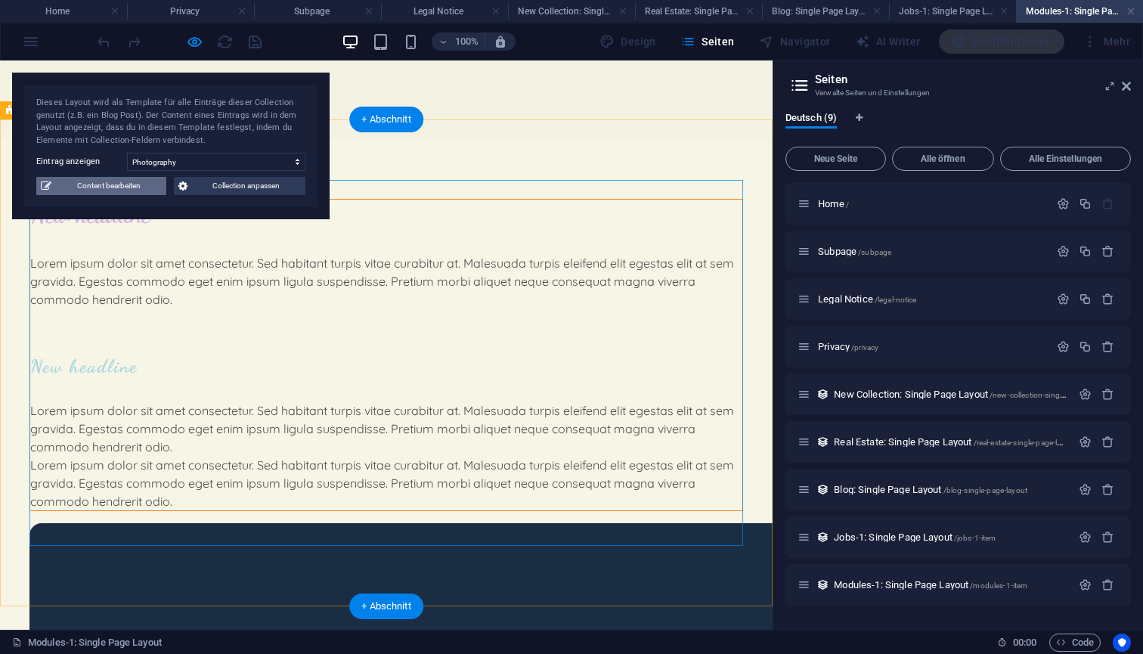
click at [138, 188] on span "Content bearbeiten" at bounding box center [109, 186] width 106 height 18
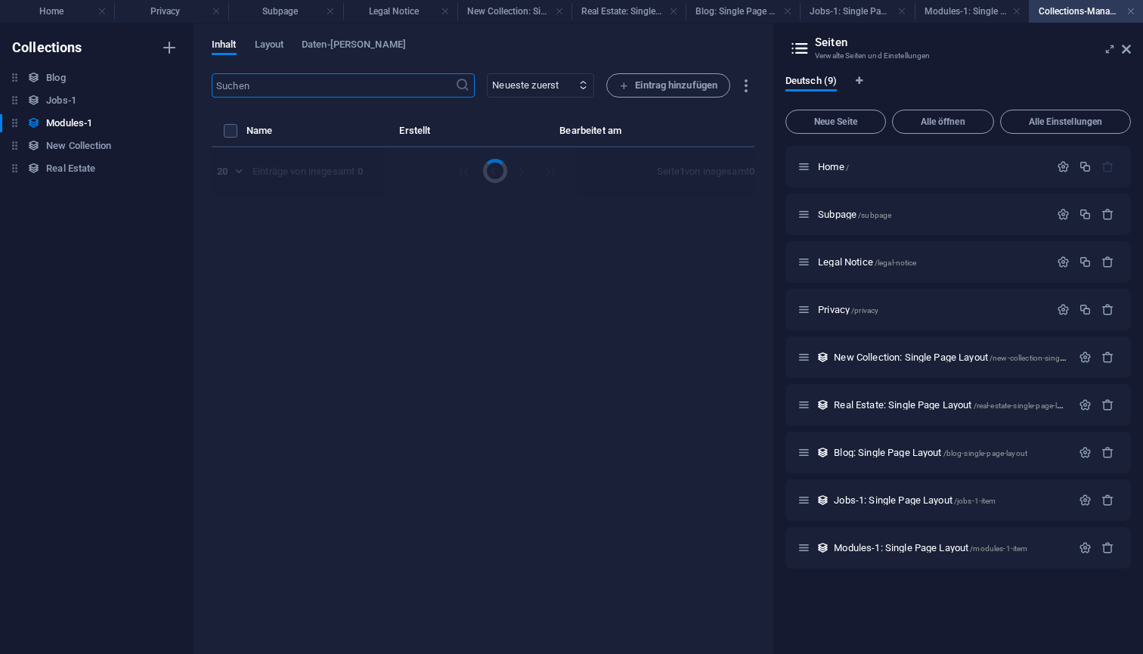
select select "Creativity"
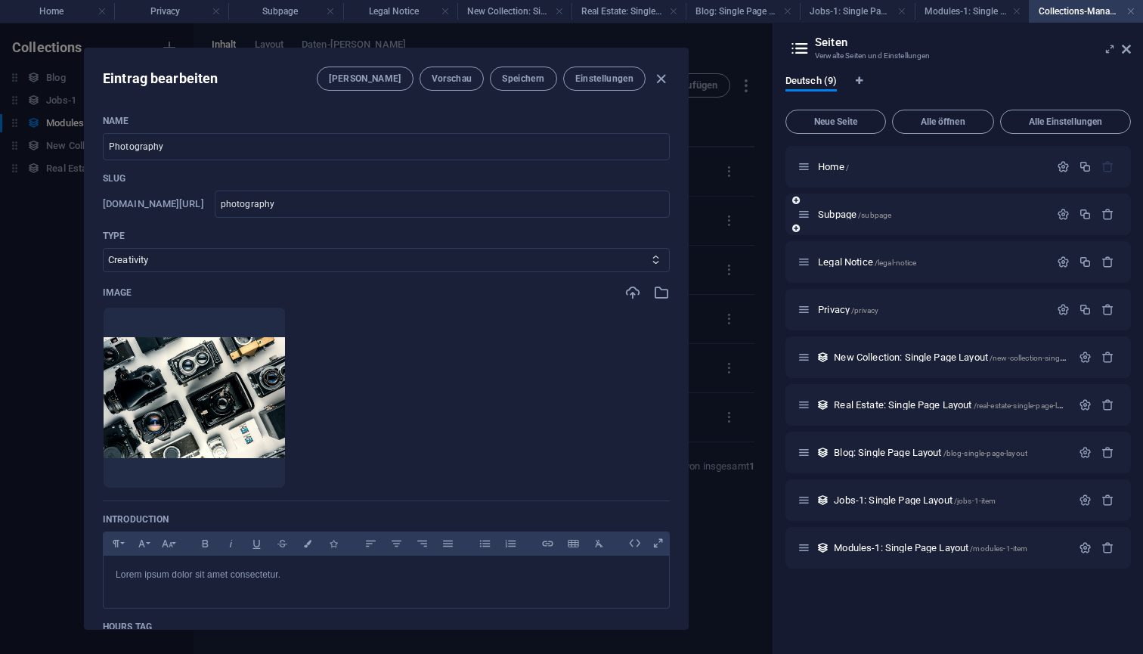
click at [810, 215] on icon at bounding box center [804, 214] width 13 height 13
click at [966, 120] on span "Alle öffnen" at bounding box center [943, 121] width 88 height 9
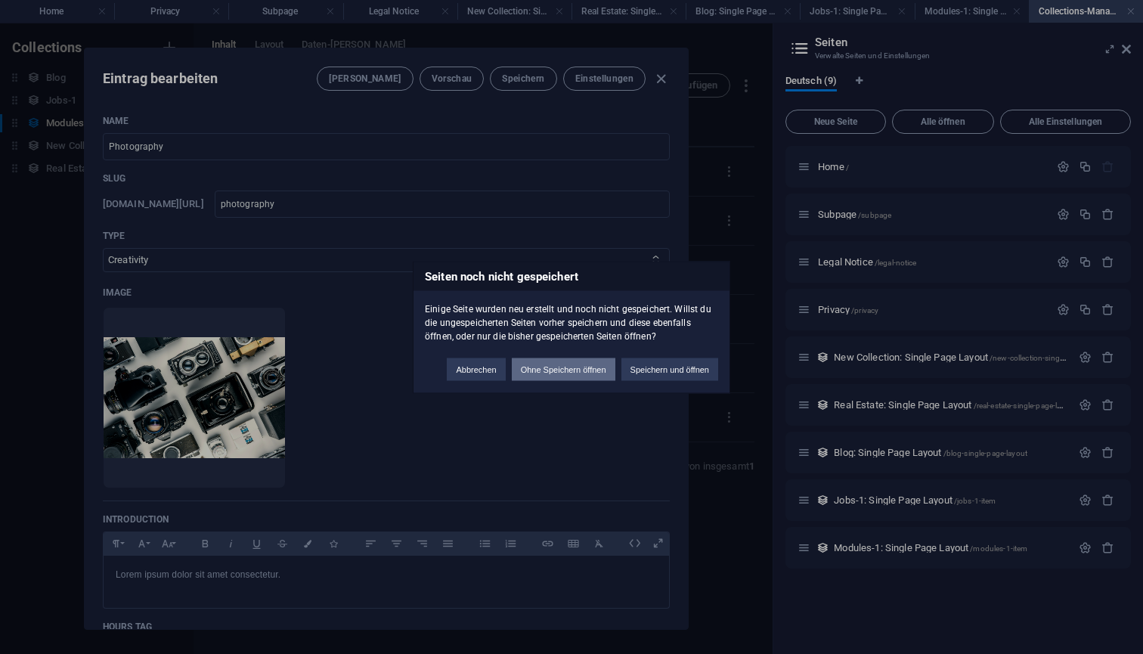
click at [574, 360] on button "Ohne Speichern öffnen" at bounding box center [564, 369] width 104 height 23
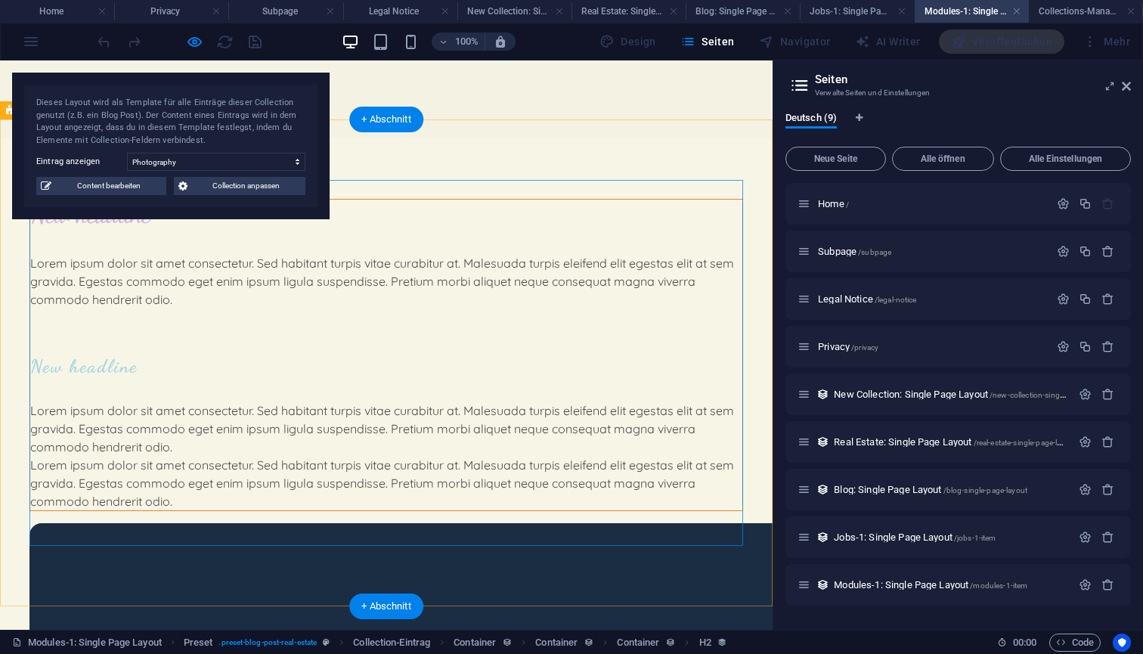
scroll to position [112, 0]
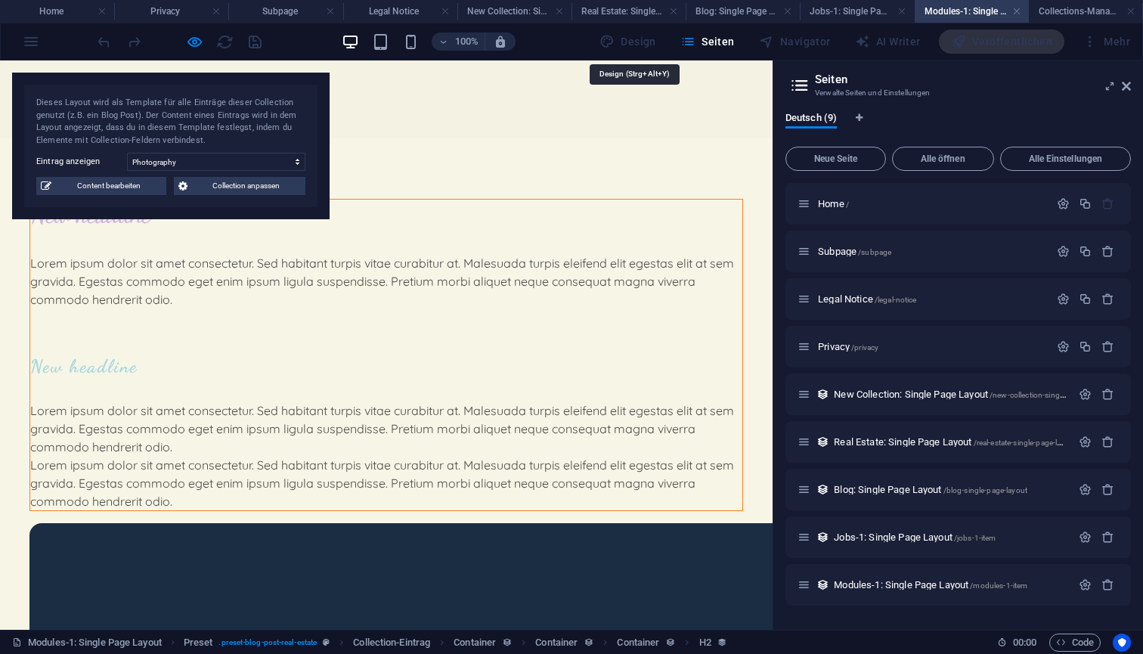
click at [637, 45] on div "Design" at bounding box center [628, 41] width 69 height 24
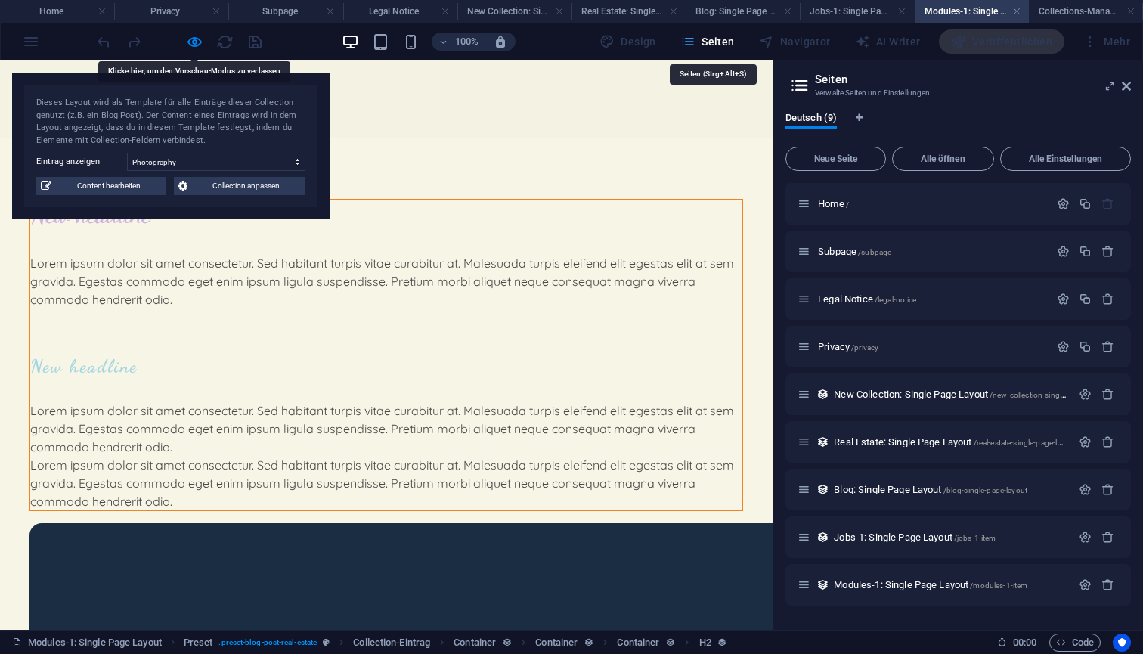
click at [722, 42] on span "Seiten" at bounding box center [708, 41] width 54 height 15
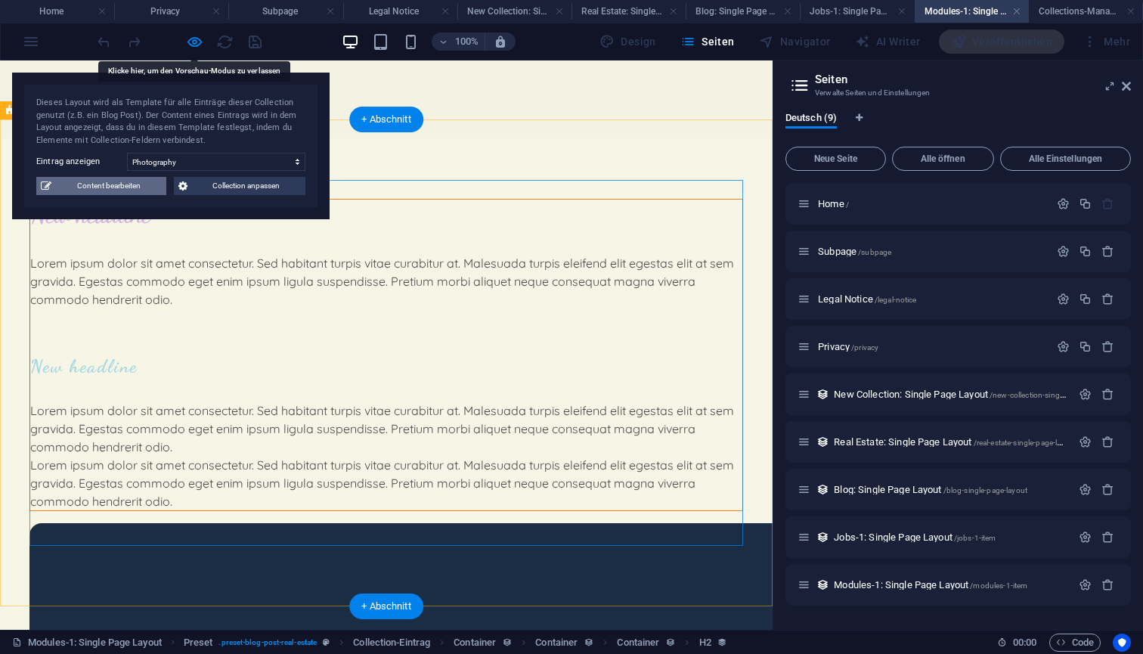
click at [115, 188] on span "Content bearbeiten" at bounding box center [109, 186] width 106 height 18
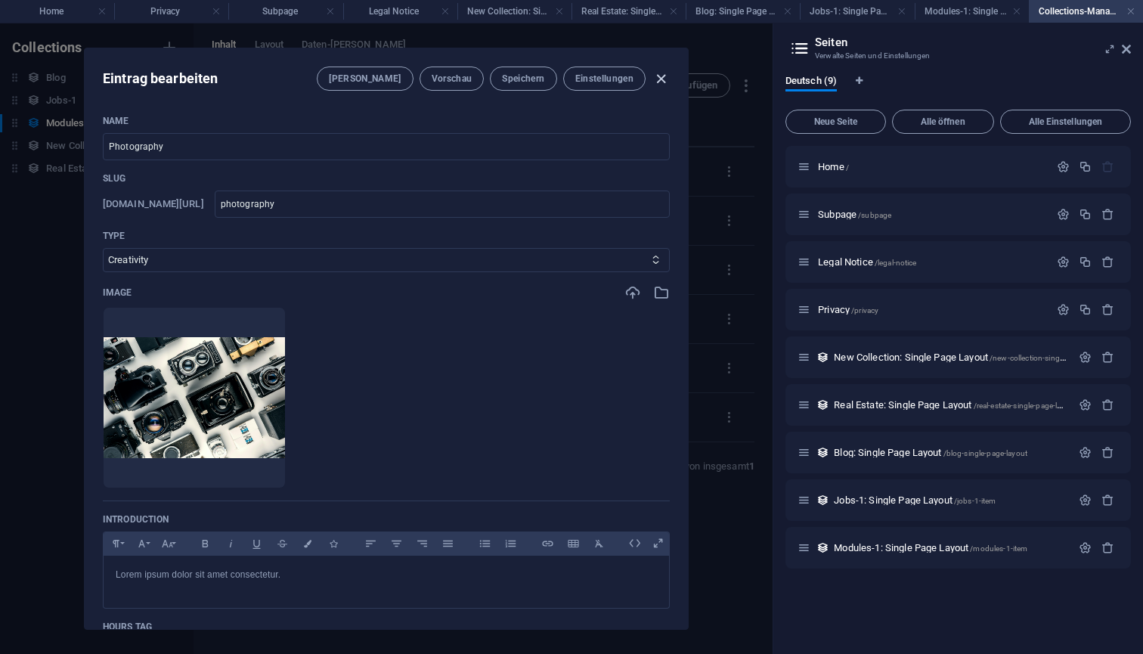
click at [656, 79] on icon "button" at bounding box center [661, 78] width 17 height 17
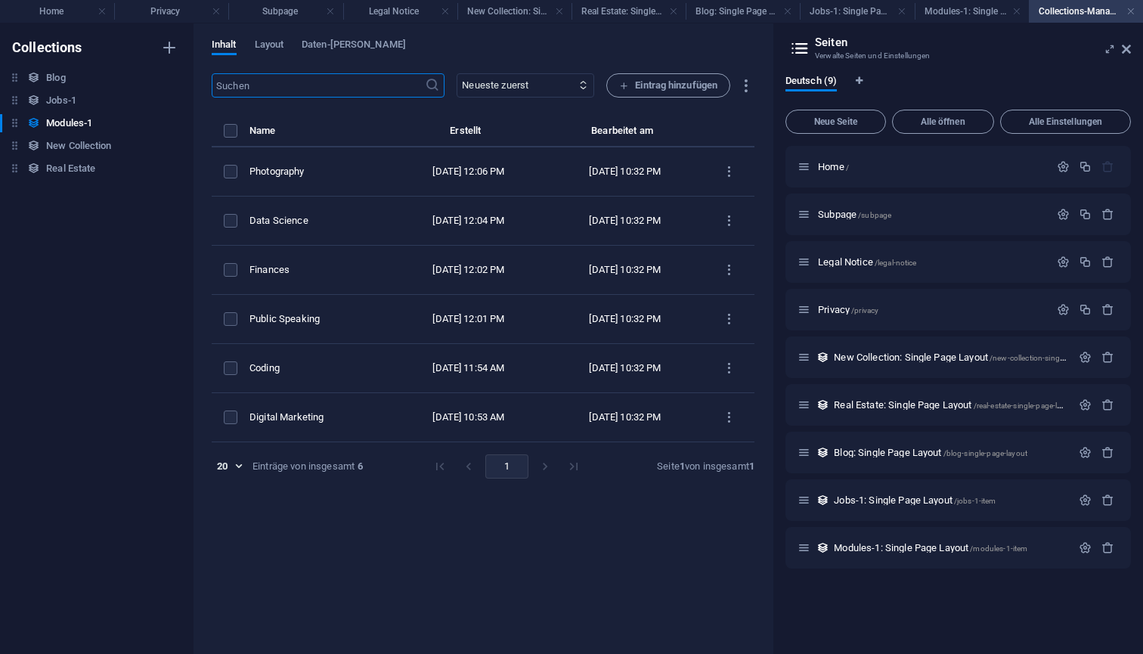
type input "photography"
click at [1129, 14] on link at bounding box center [1131, 12] width 9 height 14
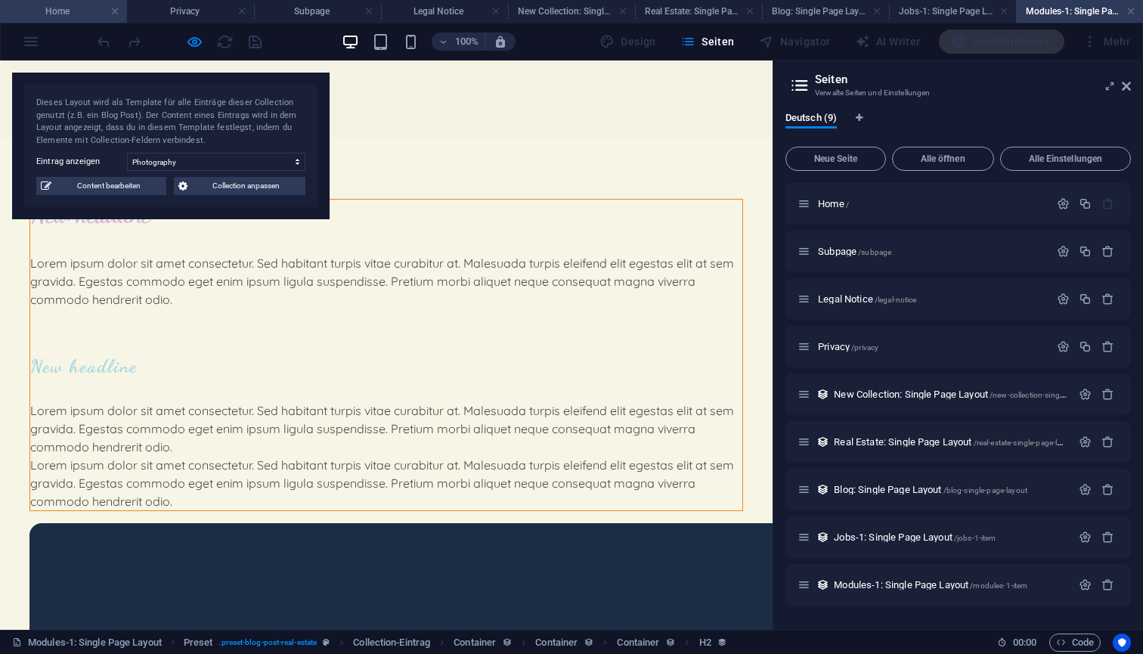
click at [42, 8] on h4 "Home" at bounding box center [63, 11] width 127 height 17
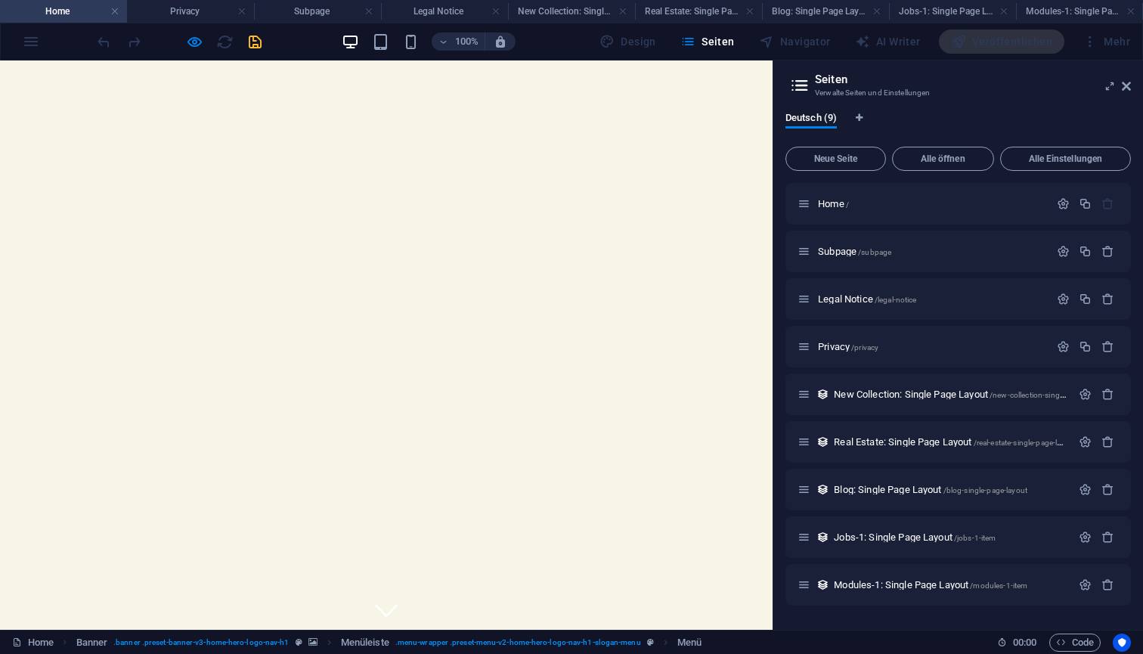
click at [36, 46] on div "100% Design Seiten Navigator AI Writer Veröffentlichen Mehr" at bounding box center [572, 41] width 1142 height 36
click at [31, 46] on div "100% Design Seiten Navigator AI Writer Veröffentlichen Mehr" at bounding box center [572, 41] width 1142 height 36
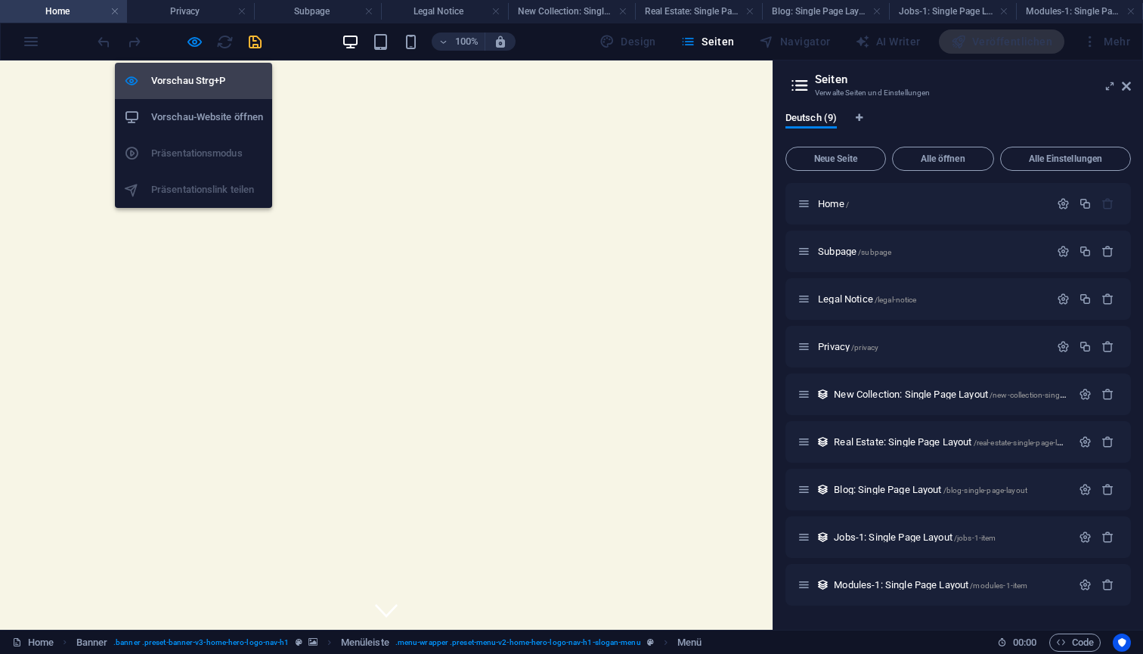
click at [196, 85] on h6 "Vorschau Strg+P" at bounding box center [207, 81] width 112 height 18
select select
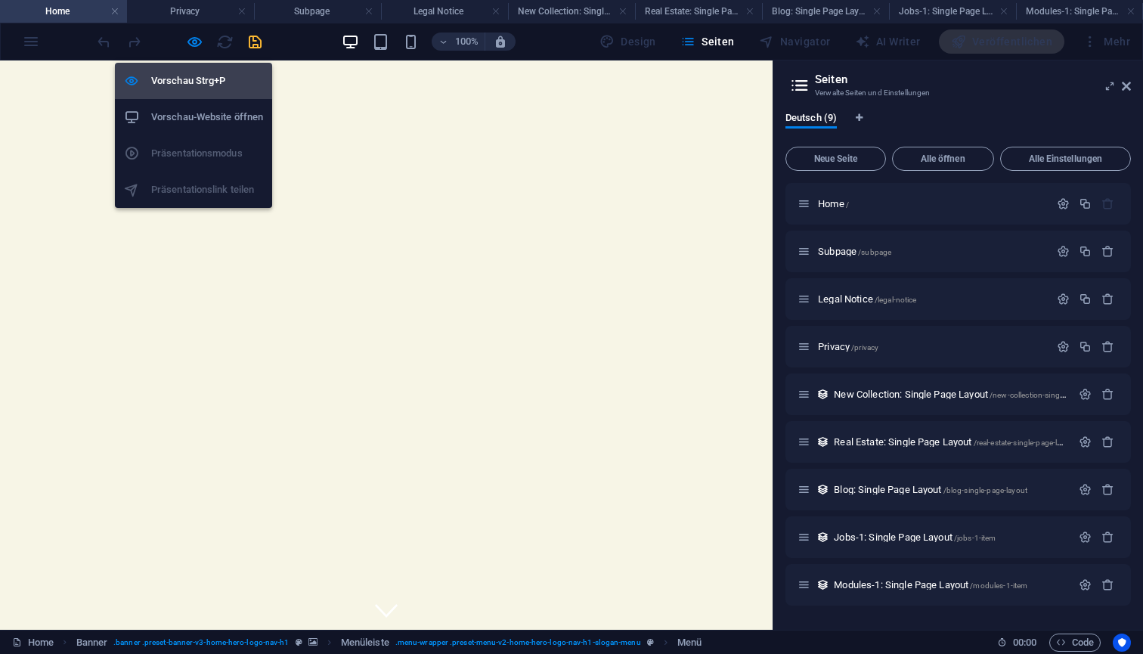
select select
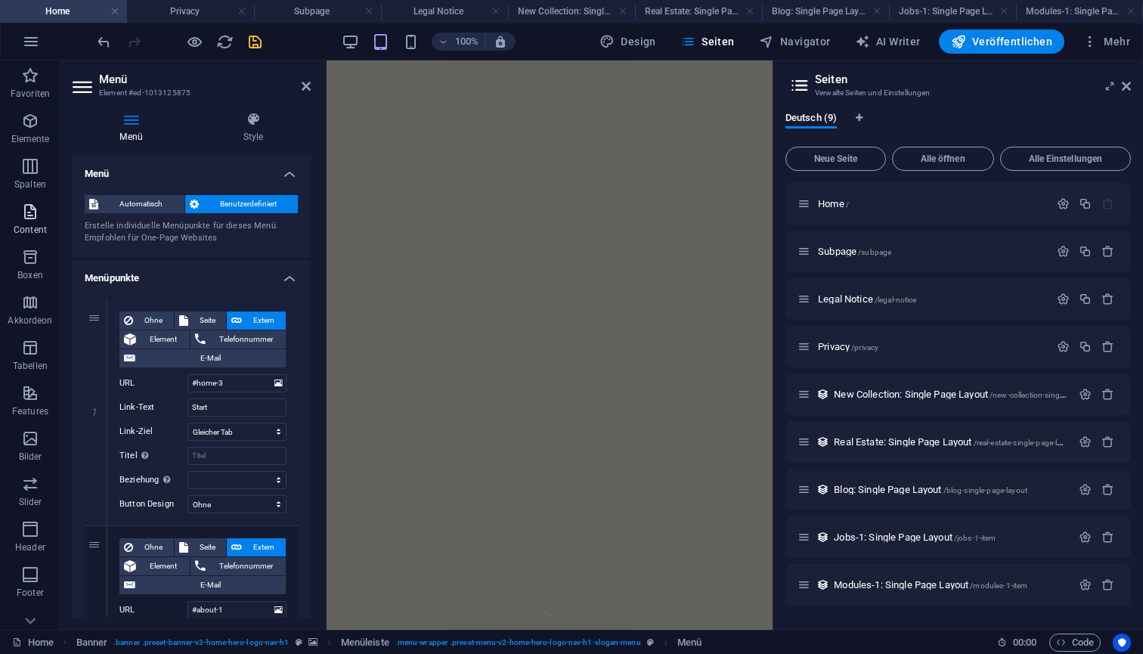
click at [32, 216] on icon "button" at bounding box center [30, 212] width 18 height 18
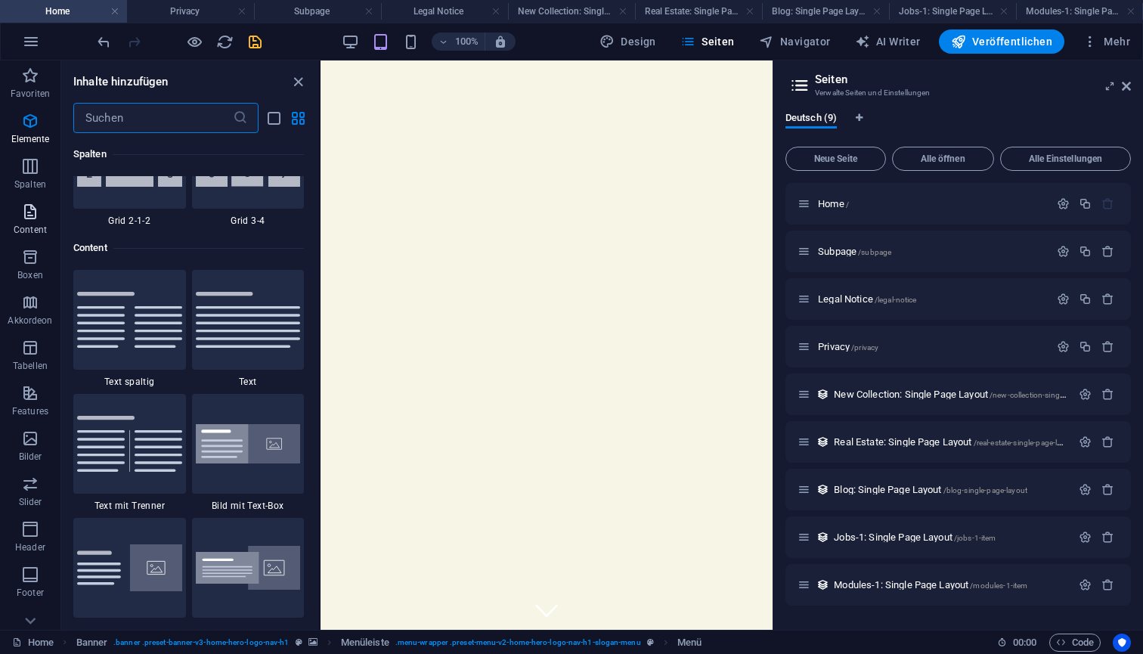
scroll to position [2646, 0]
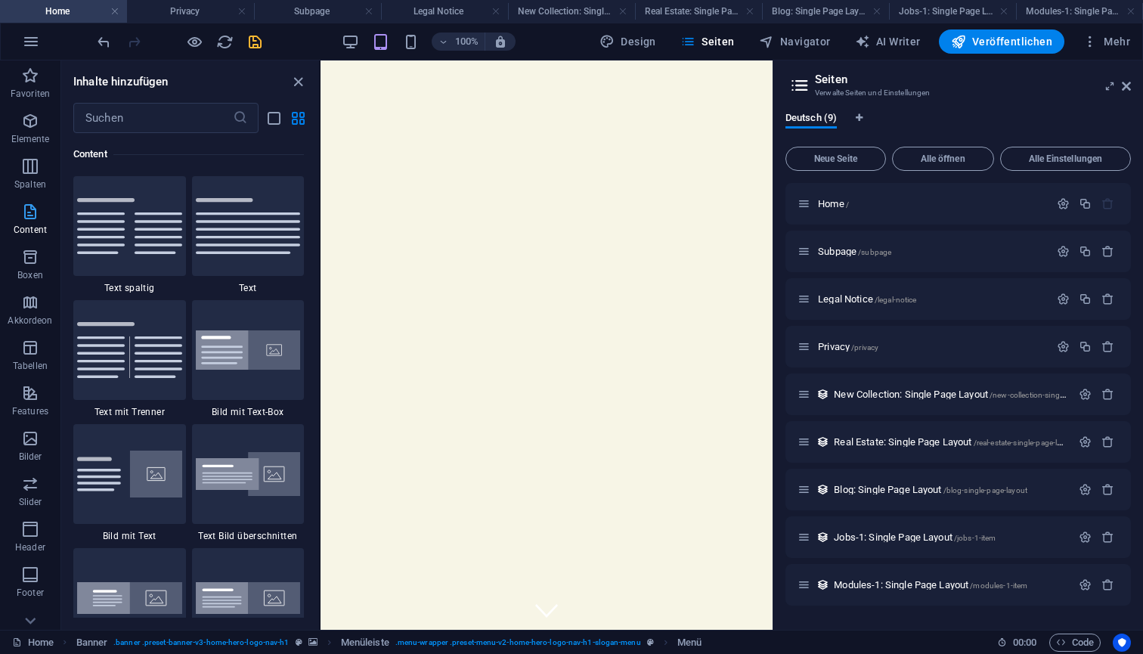
click at [32, 216] on icon "button" at bounding box center [30, 212] width 18 height 18
click at [727, 40] on span "Seiten" at bounding box center [708, 41] width 54 height 15
click at [802, 36] on span "Navigator" at bounding box center [795, 41] width 72 height 15
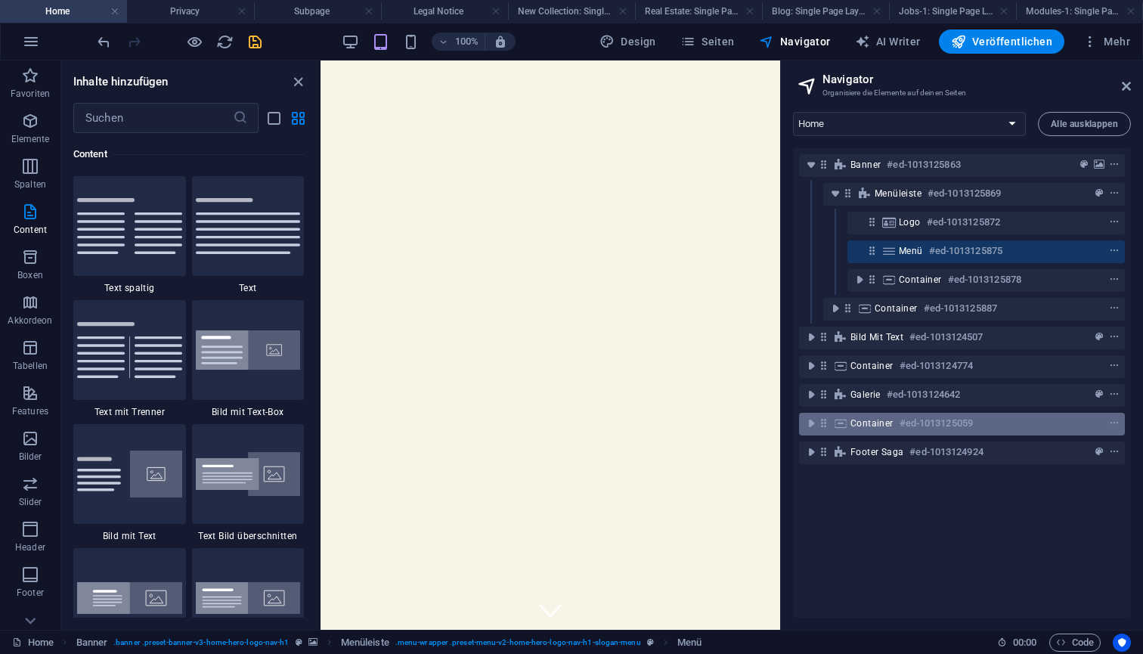
click at [866, 423] on span "Container" at bounding box center [872, 423] width 43 height 12
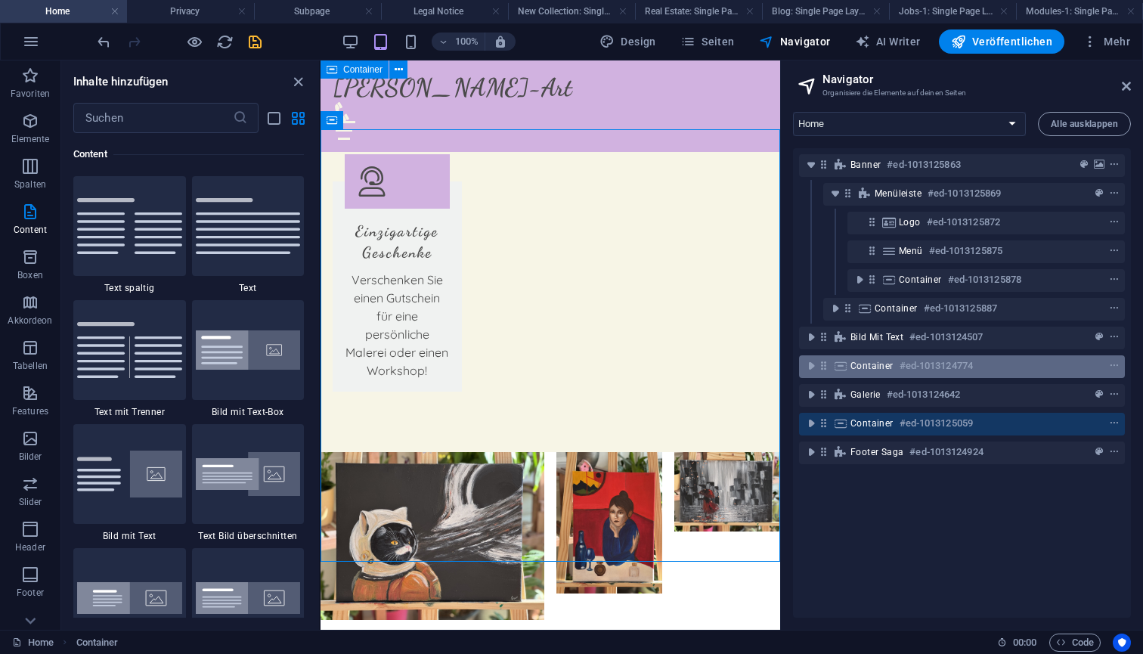
click at [870, 368] on span "Container" at bounding box center [872, 366] width 43 height 12
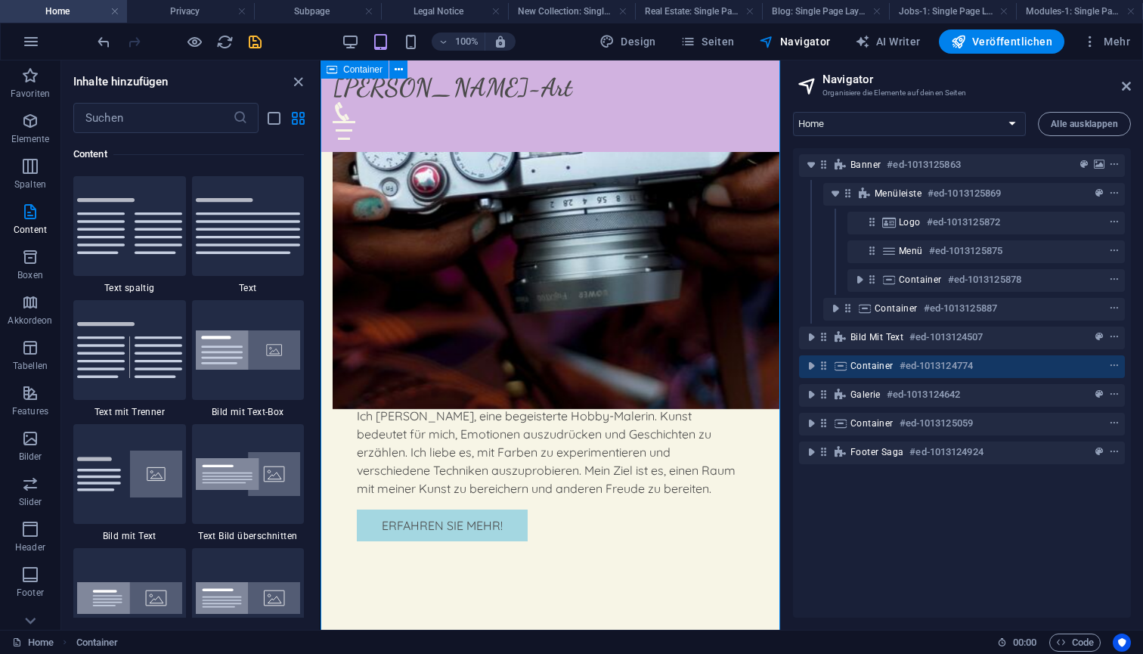
click at [823, 368] on icon at bounding box center [823, 365] width 13 height 13
click at [1109, 367] on icon "context-menu" at bounding box center [1114, 366] width 11 height 11
click at [871, 365] on span "Container" at bounding box center [872, 366] width 43 height 12
click at [879, 365] on span "Container" at bounding box center [872, 366] width 43 height 12
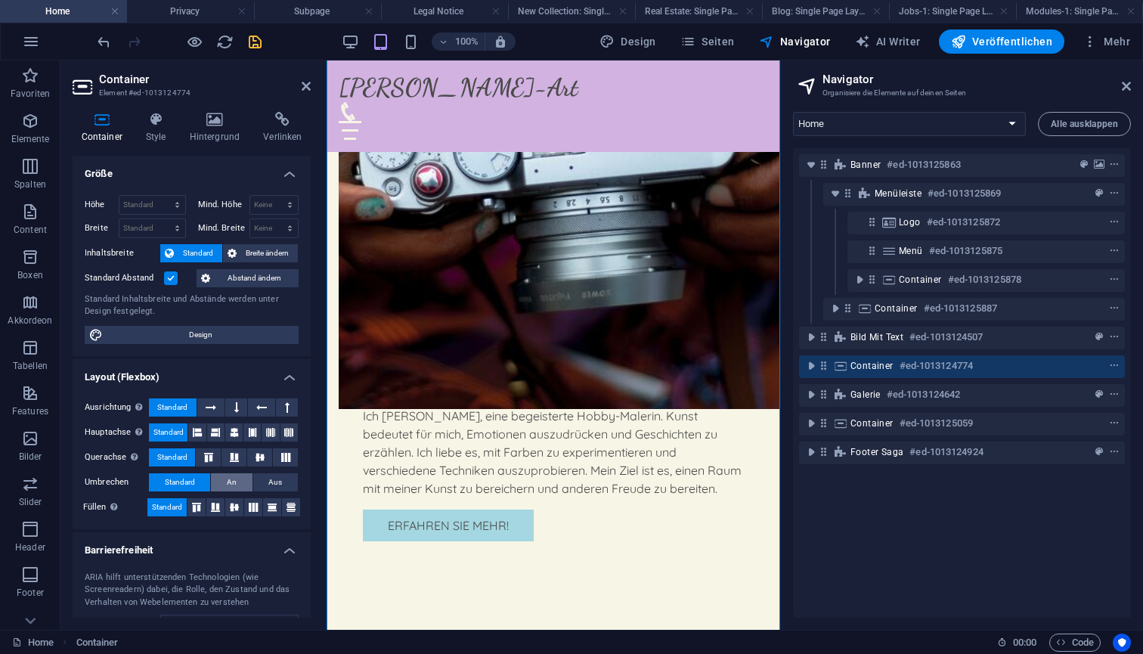
scroll to position [0, 0]
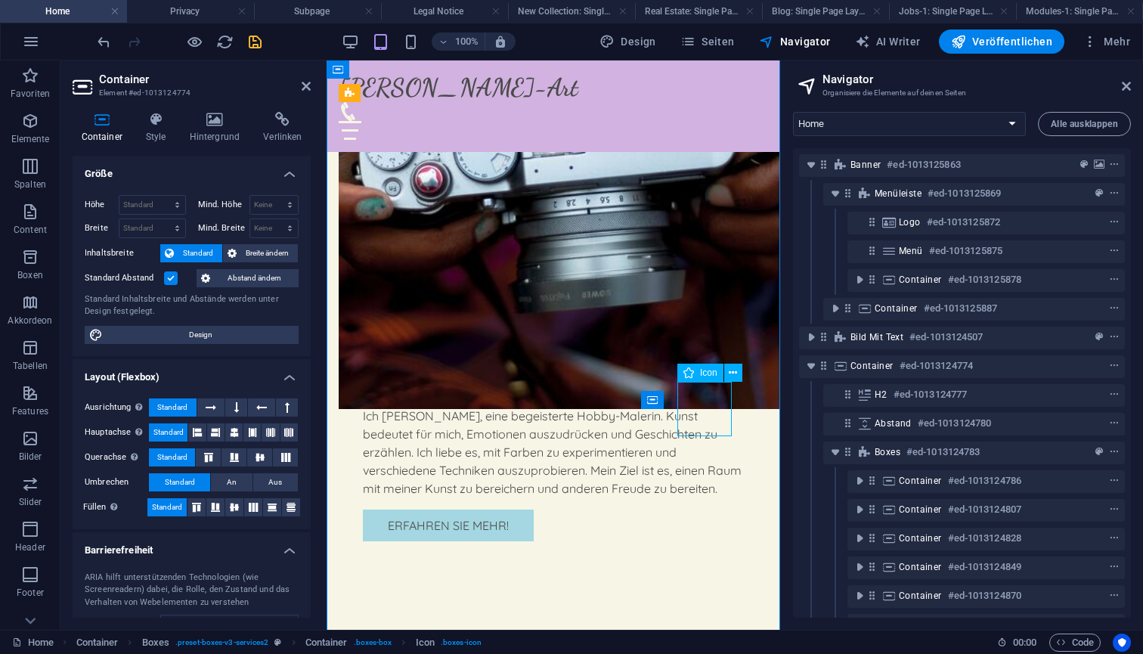
scroll to position [181, 0]
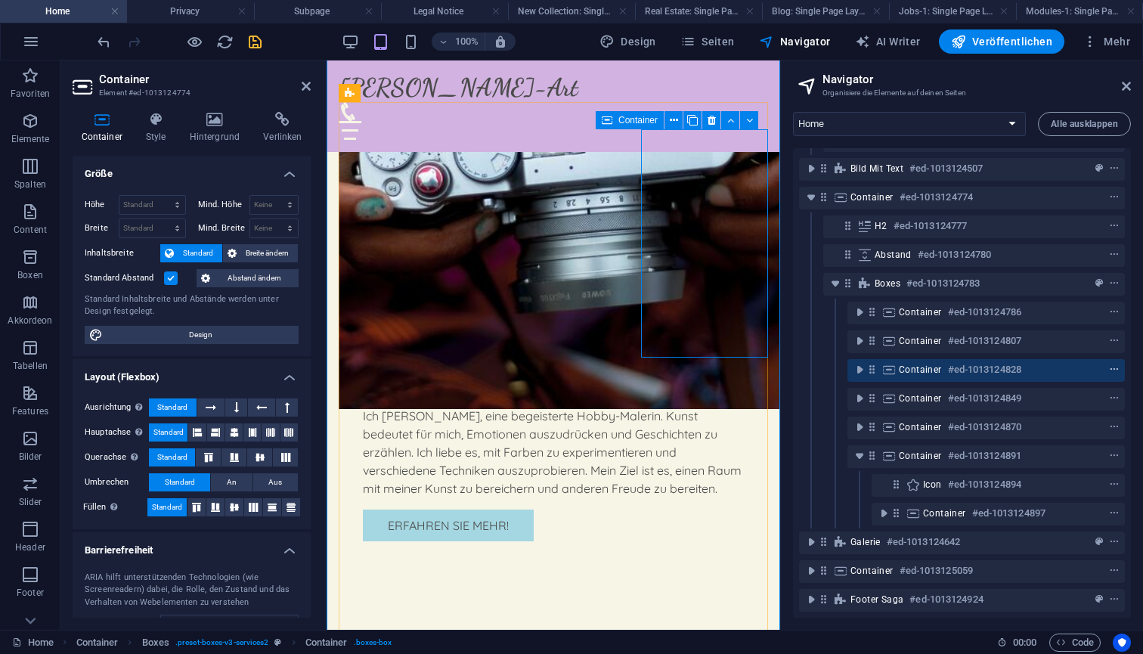
click at [1109, 364] on icon "context-menu" at bounding box center [1114, 369] width 11 height 11
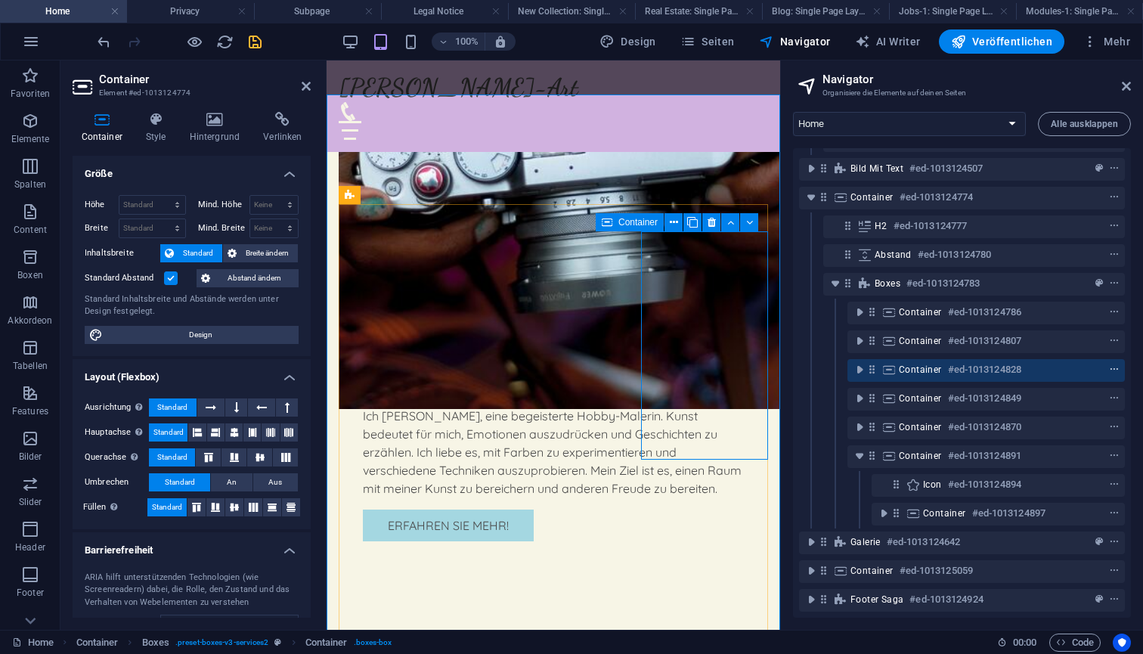
scroll to position [1041, 0]
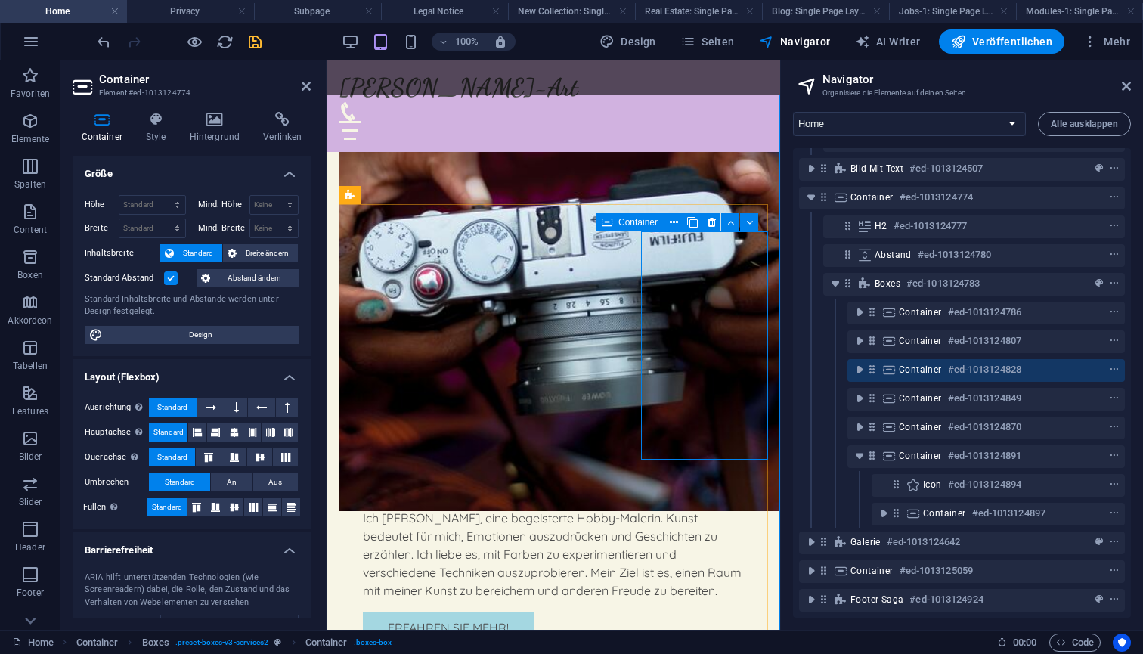
click at [872, 363] on icon at bounding box center [872, 369] width 13 height 13
click at [893, 364] on icon at bounding box center [889, 370] width 17 height 12
click at [1110, 364] on icon "context-menu" at bounding box center [1114, 369] width 11 height 11
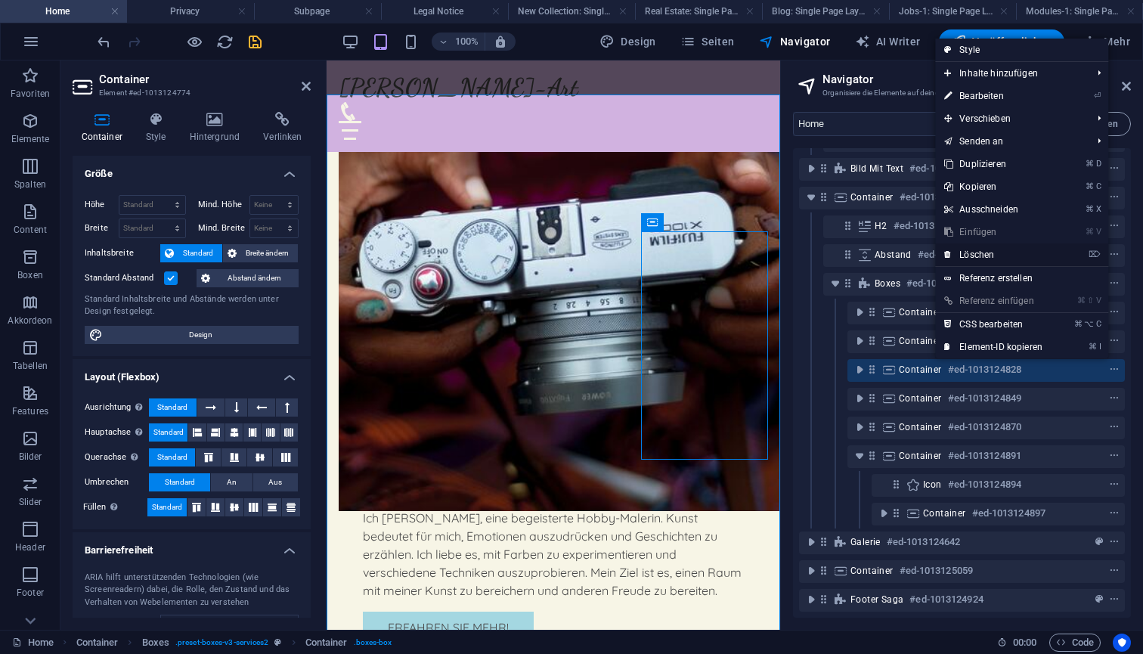
click at [981, 258] on link "⌦ Löschen" at bounding box center [993, 255] width 116 height 23
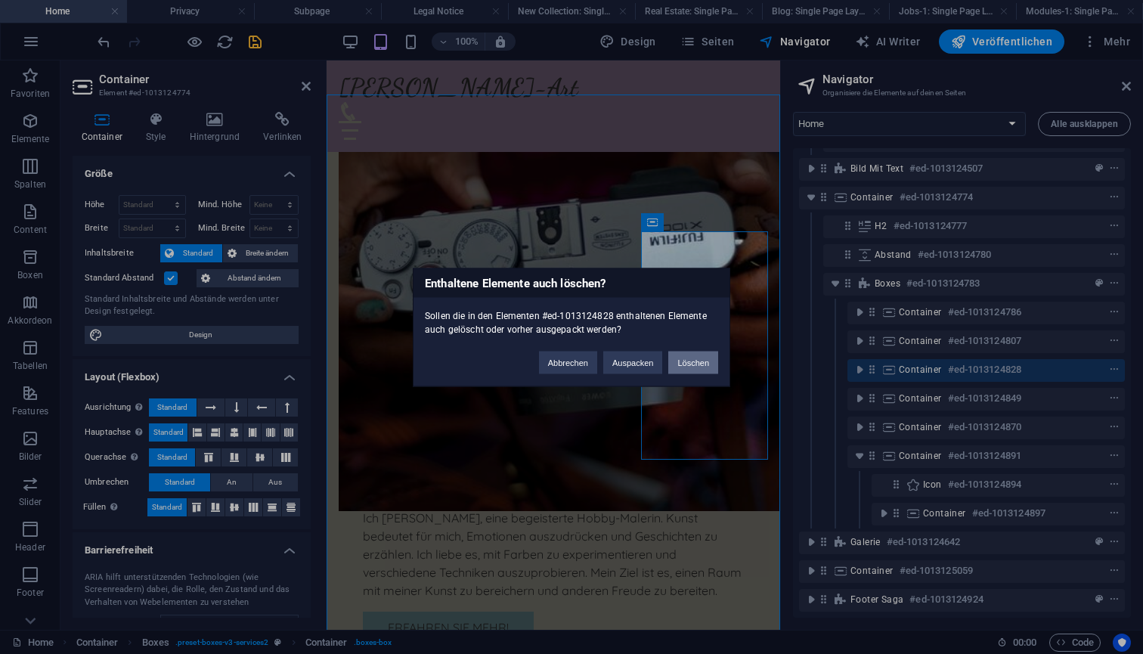
click at [702, 361] on button "Löschen" at bounding box center [693, 362] width 50 height 23
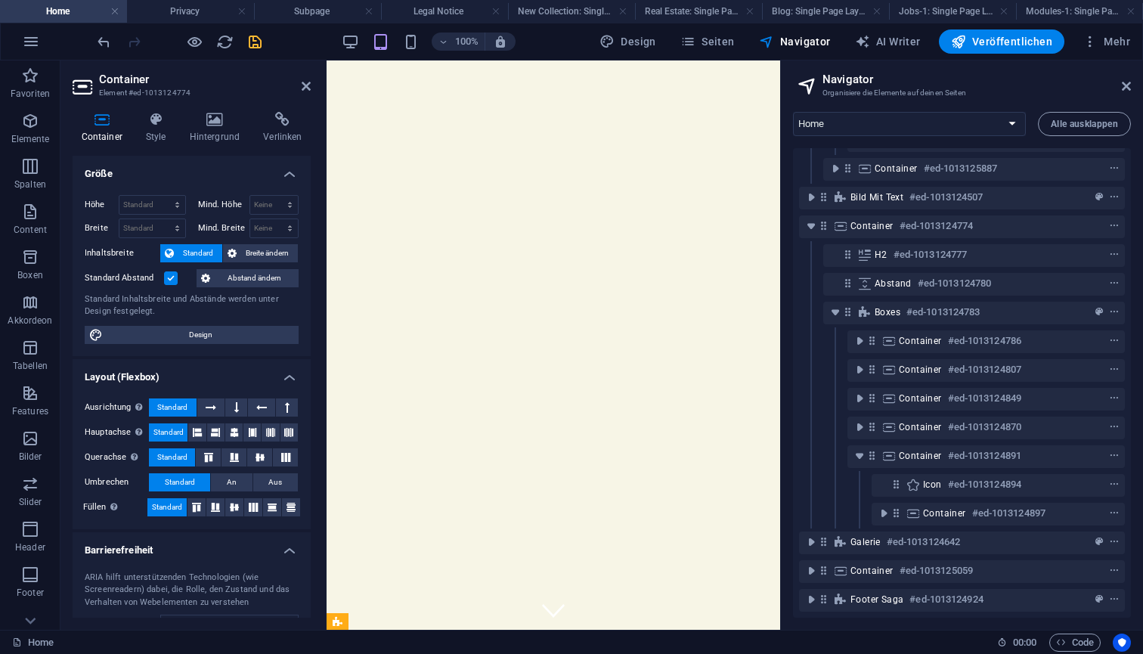
scroll to position [0, 0]
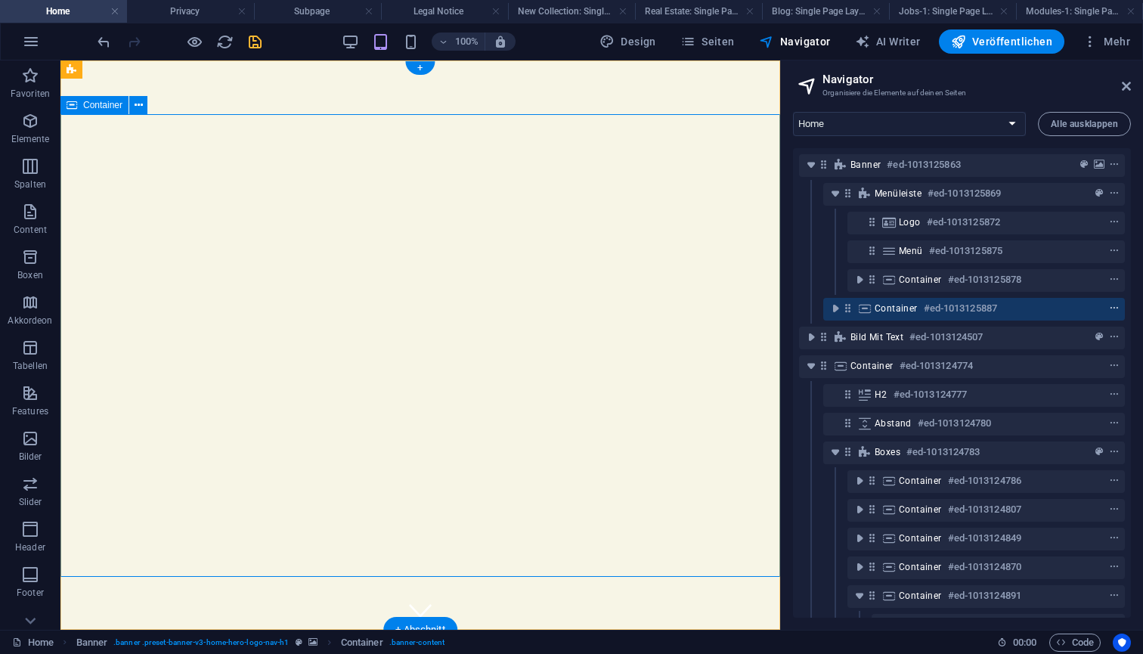
click at [1112, 312] on icon "context-menu" at bounding box center [1114, 308] width 11 height 11
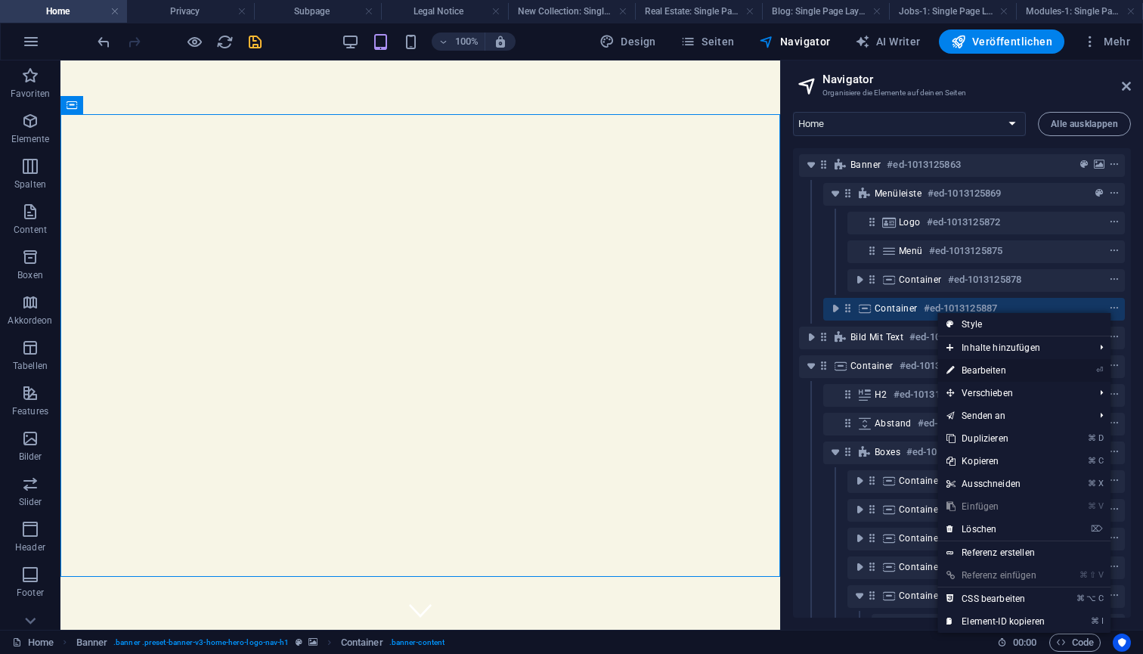
click at [985, 371] on link "⏎ Bearbeiten" at bounding box center [996, 370] width 116 height 23
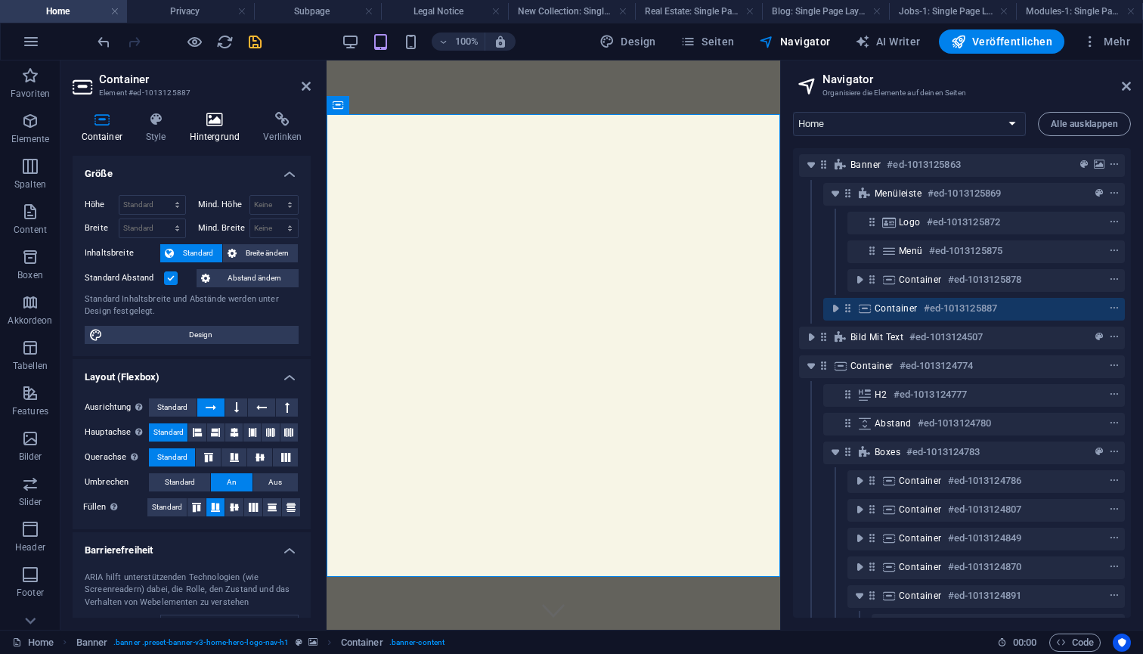
click at [212, 116] on icon at bounding box center [215, 119] width 68 height 15
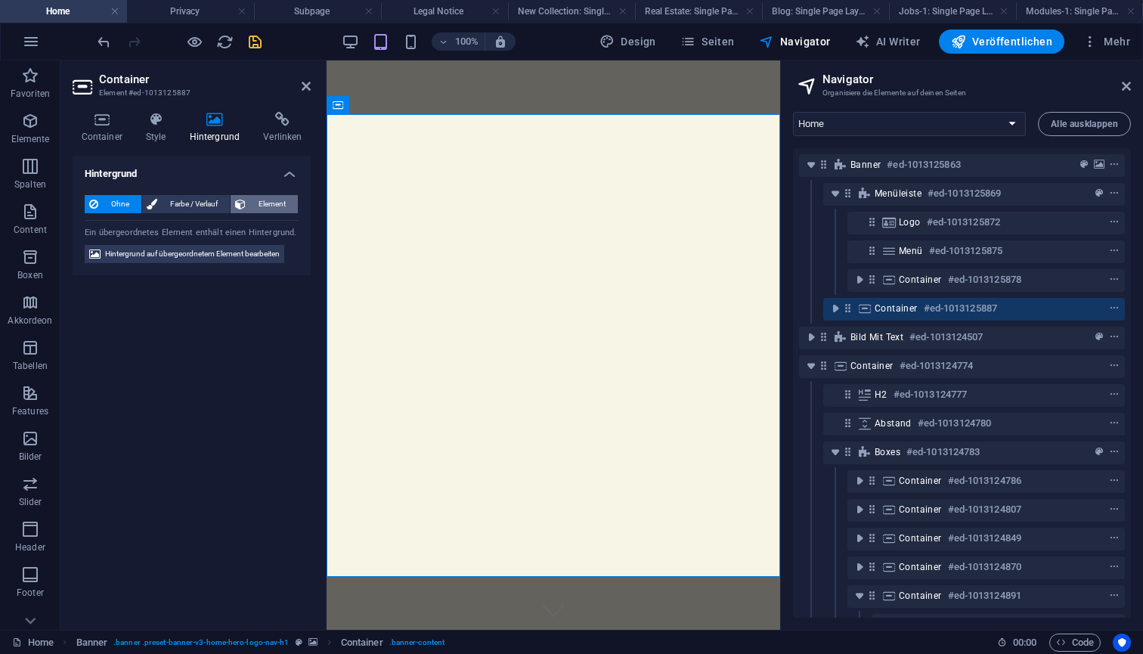
click at [270, 206] on span "Element" at bounding box center [271, 204] width 43 height 18
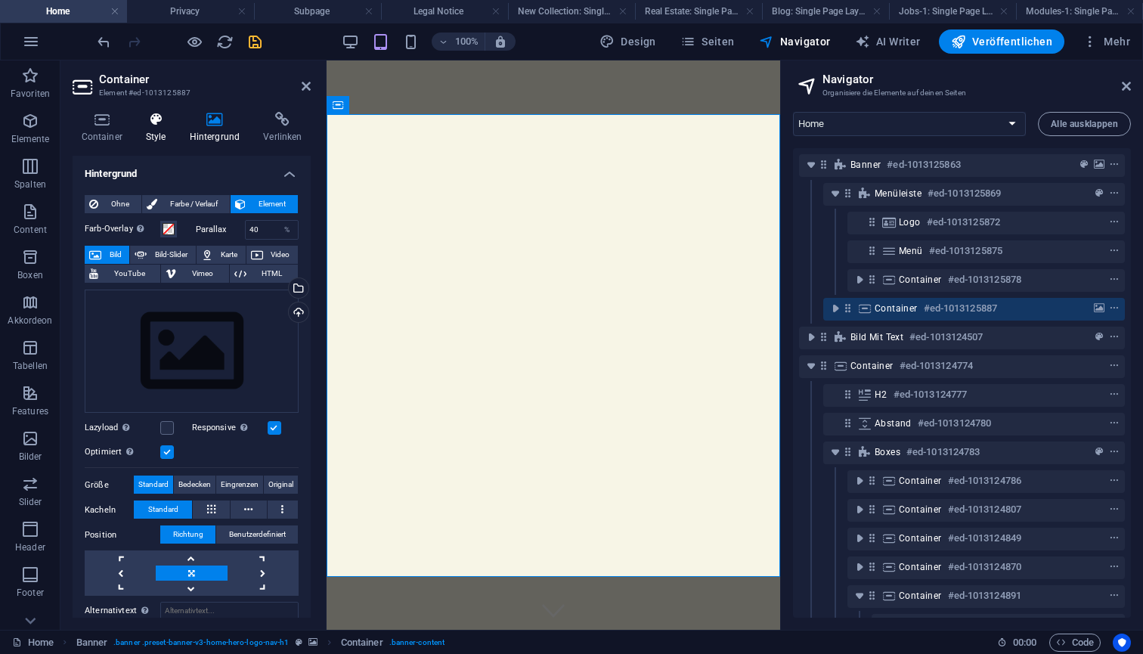
click at [160, 129] on h4 "Style" at bounding box center [159, 128] width 44 height 32
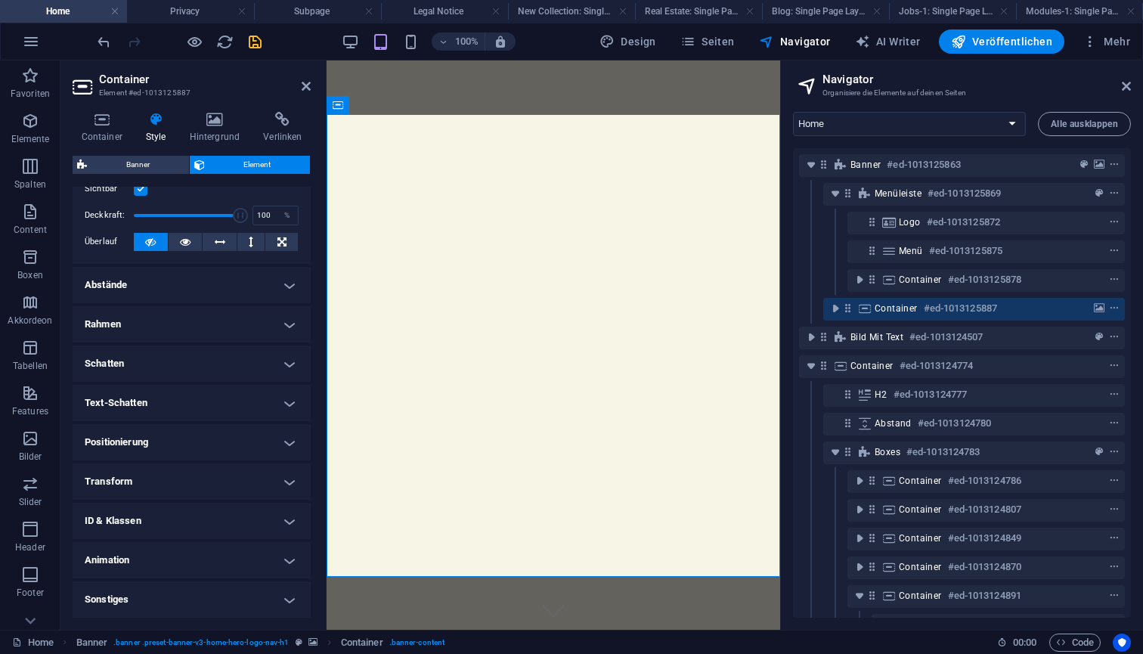
scroll to position [219, 0]
click at [158, 561] on h4 "Animation" at bounding box center [192, 562] width 238 height 36
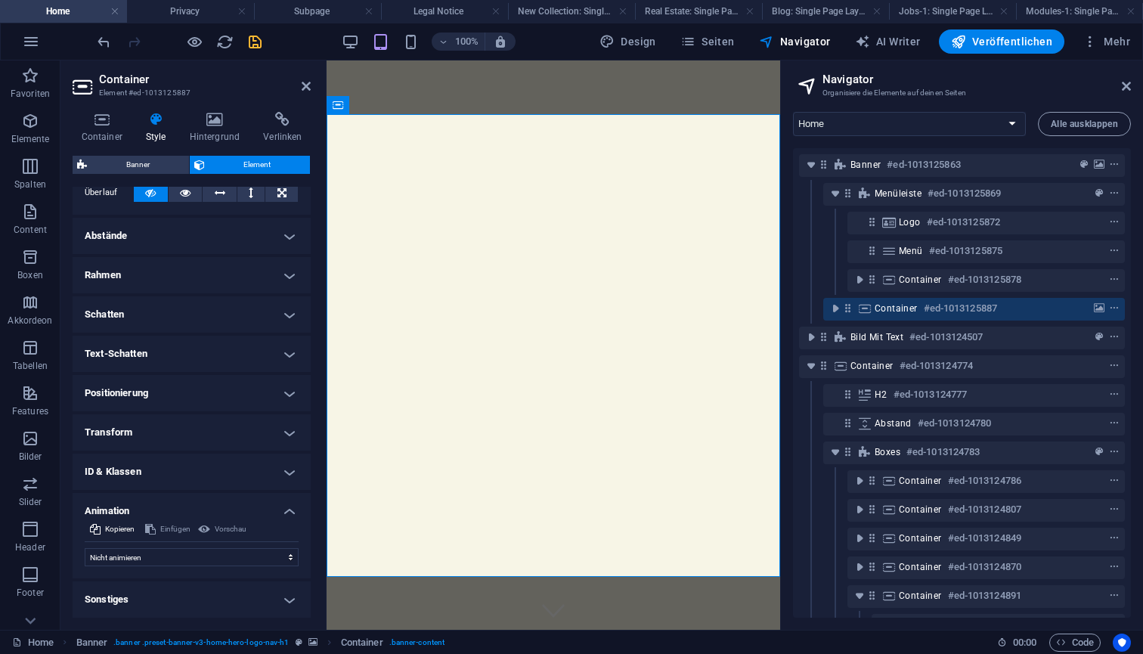
scroll to position [268, 0]
click at [423, 101] on icon at bounding box center [423, 106] width 11 height 16
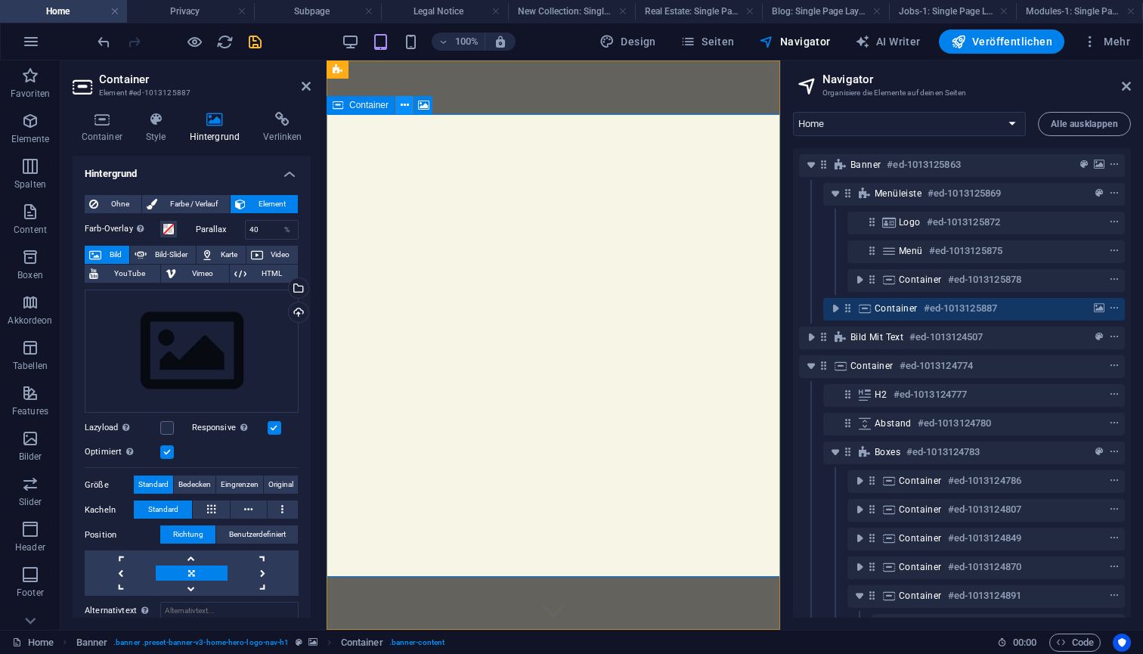
click at [404, 104] on icon at bounding box center [405, 106] width 8 height 16
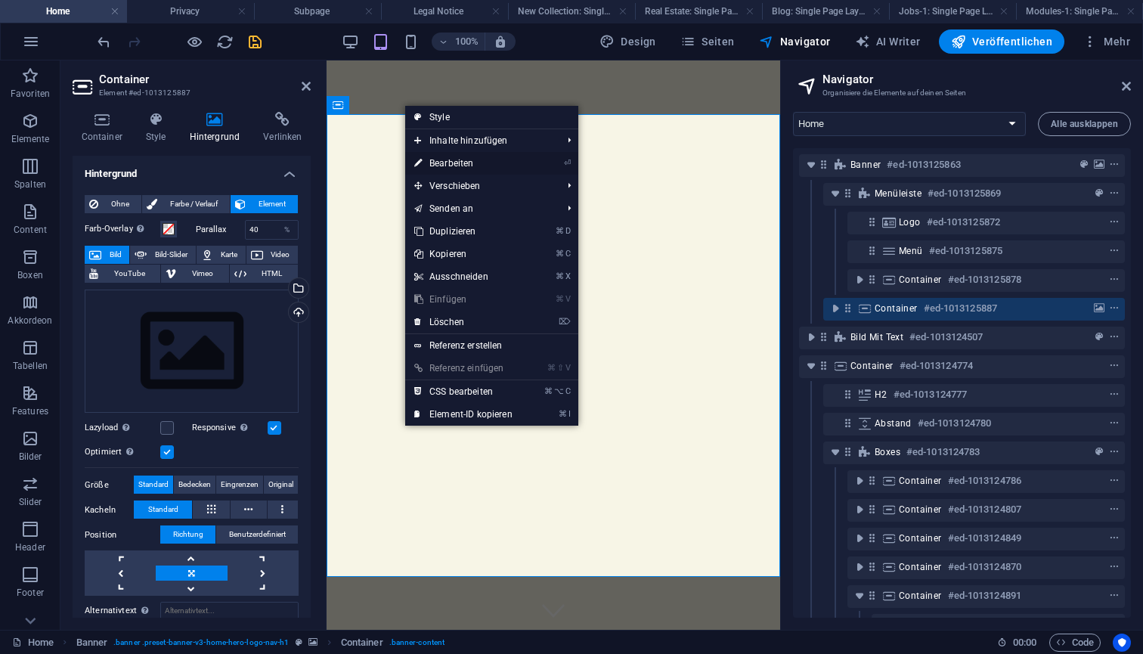
click at [463, 167] on link "⏎ Bearbeiten" at bounding box center [463, 163] width 116 height 23
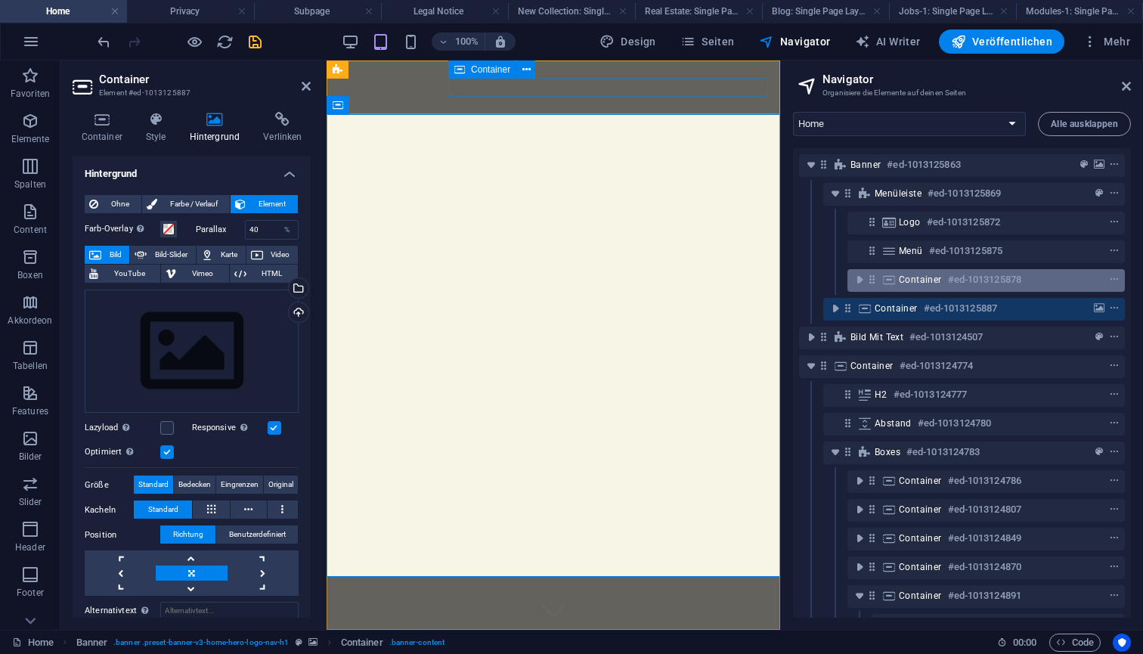
click at [966, 282] on h6 "#ed-1013125878" at bounding box center [984, 280] width 73 height 18
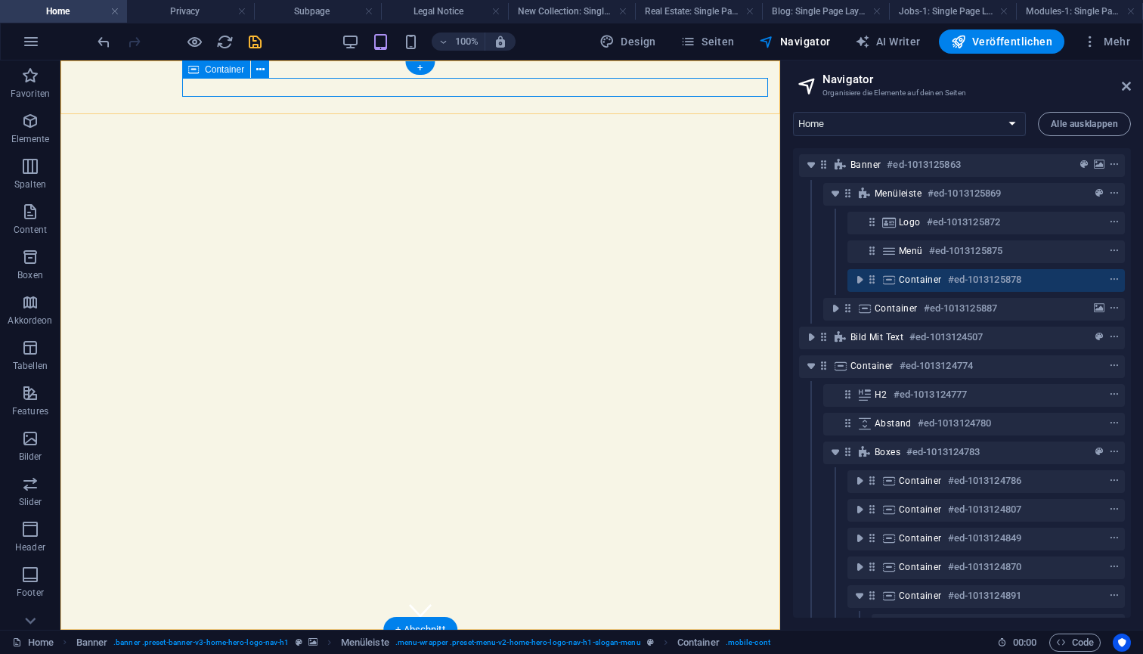
click at [873, 279] on icon at bounding box center [872, 279] width 13 height 13
click at [892, 283] on icon at bounding box center [889, 280] width 17 height 12
click at [1110, 283] on icon "context-menu" at bounding box center [1114, 280] width 11 height 11
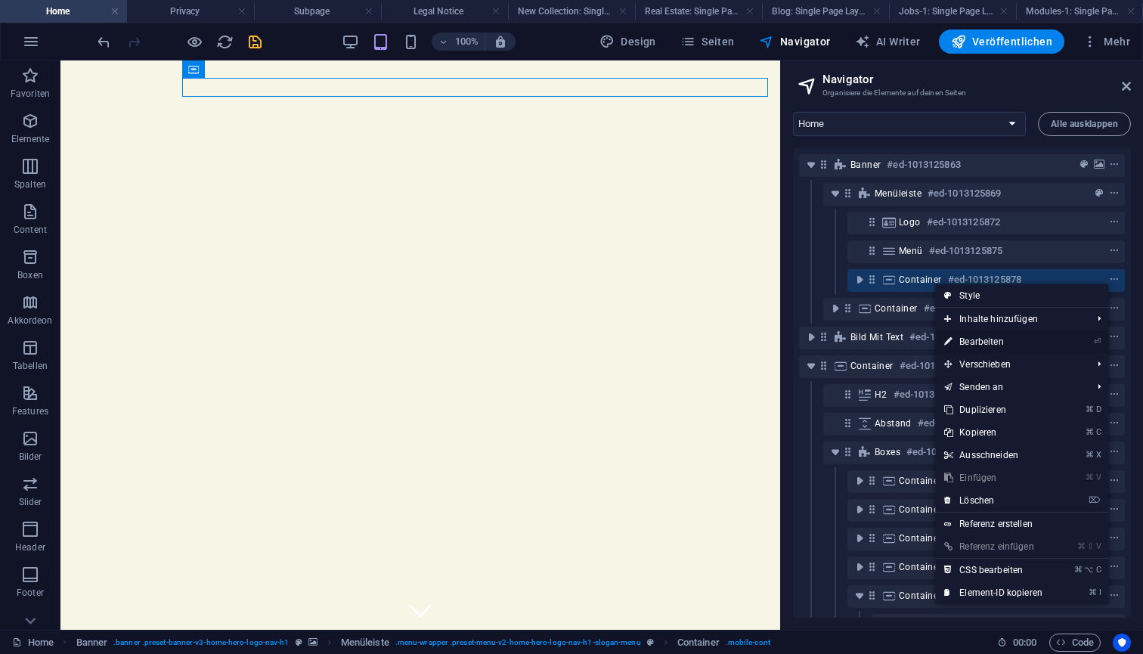
click at [985, 346] on link "⏎ Bearbeiten" at bounding box center [993, 341] width 116 height 23
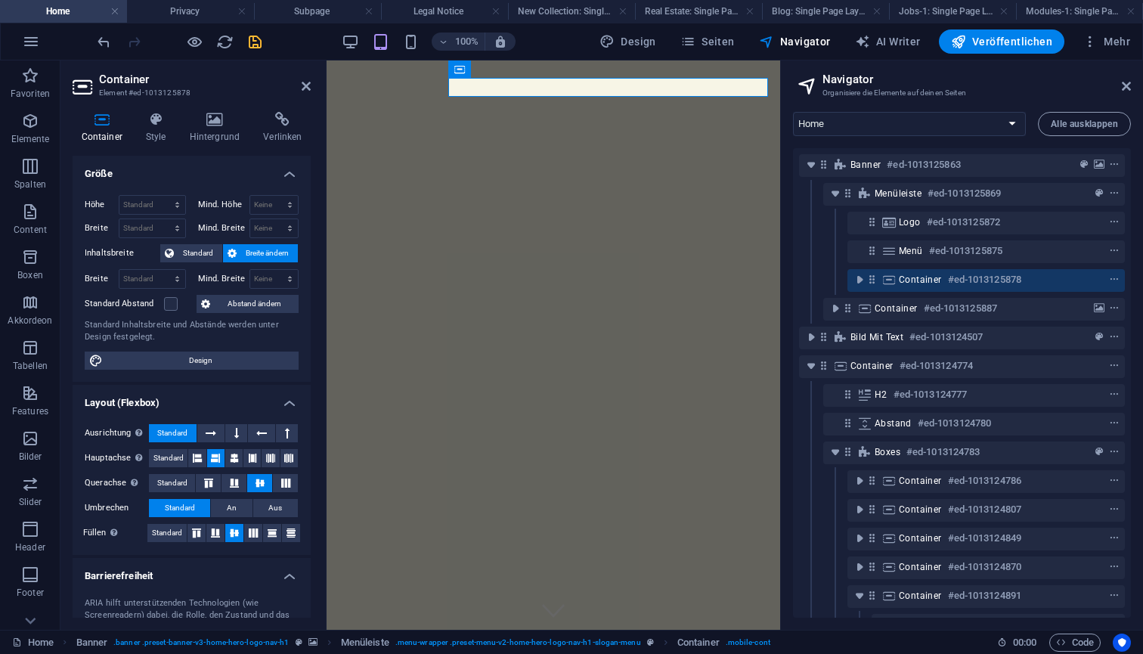
scroll to position [0, 0]
click at [162, 122] on icon at bounding box center [156, 119] width 38 height 15
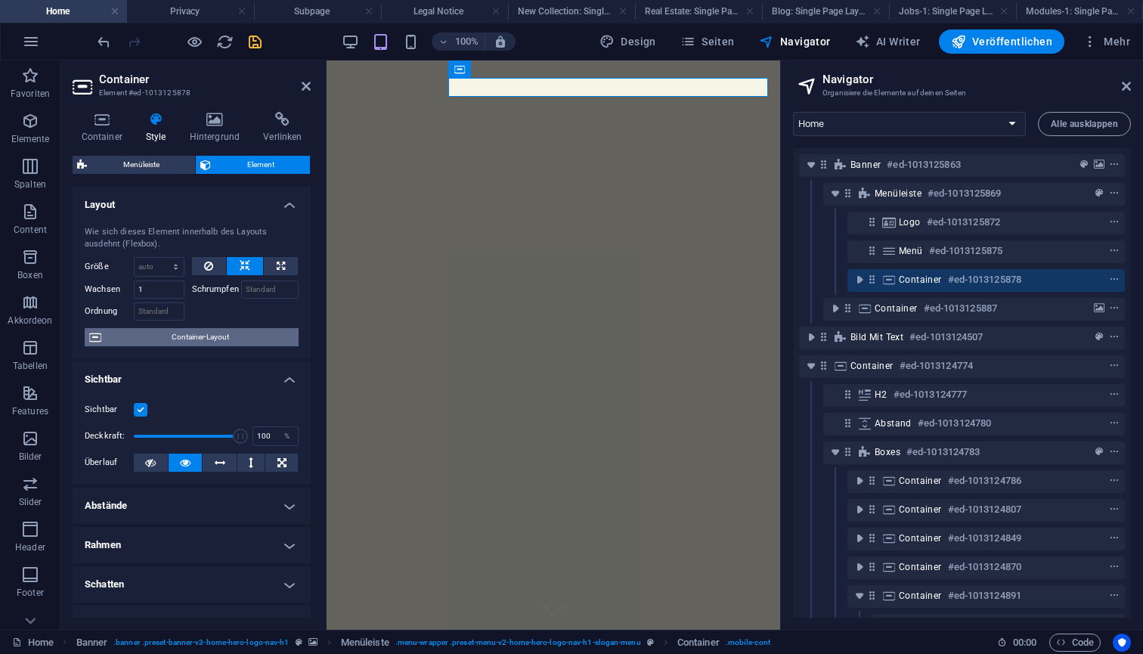
click at [190, 336] on span "Container-Layout" at bounding box center [200, 337] width 188 height 18
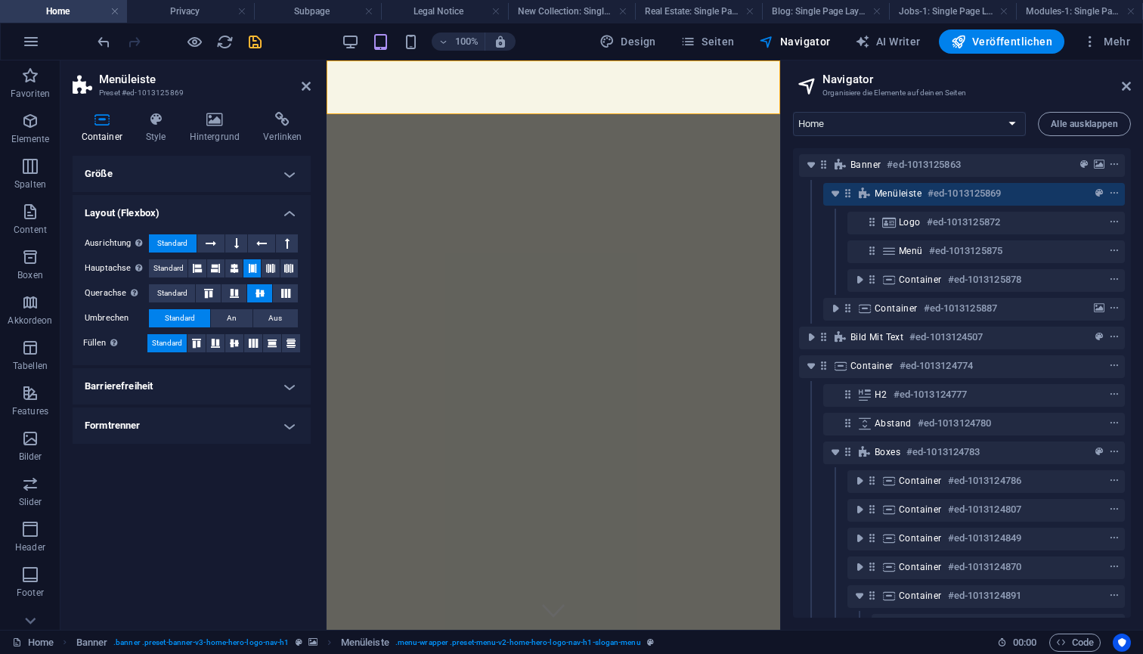
click at [219, 107] on div "Container Style Hintergrund Verlinken Größe Höhe Standard px rem % vh vw Mind. …" at bounding box center [191, 365] width 262 height 530
click at [218, 122] on icon at bounding box center [215, 119] width 68 height 15
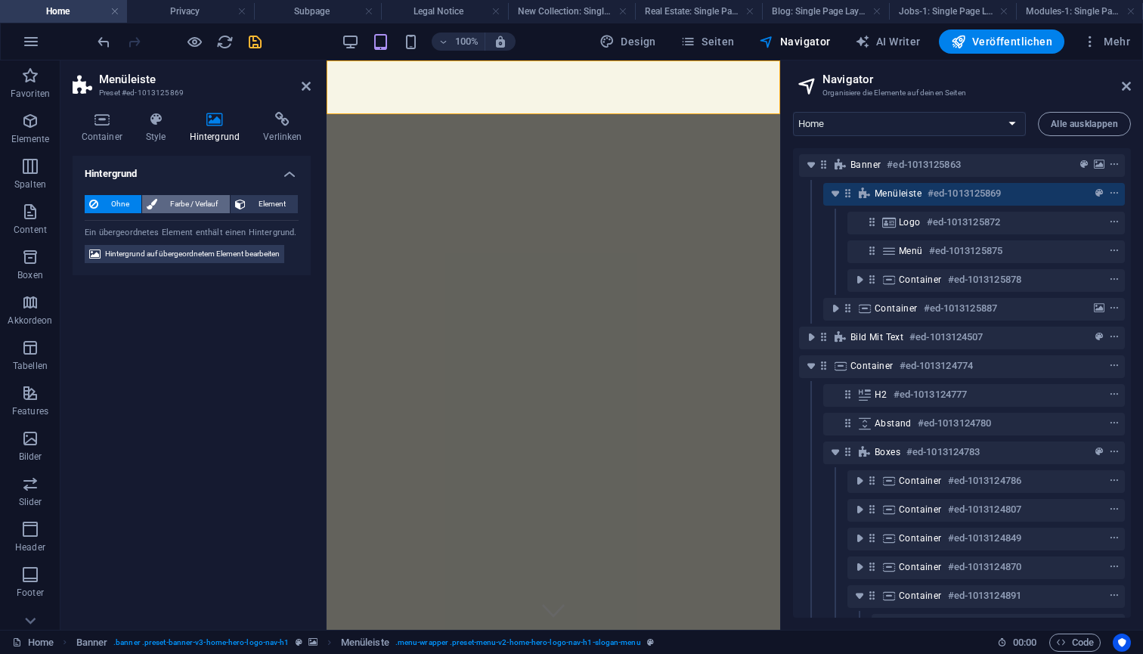
click at [191, 206] on span "Farbe / Verlauf" at bounding box center [194, 204] width 64 height 18
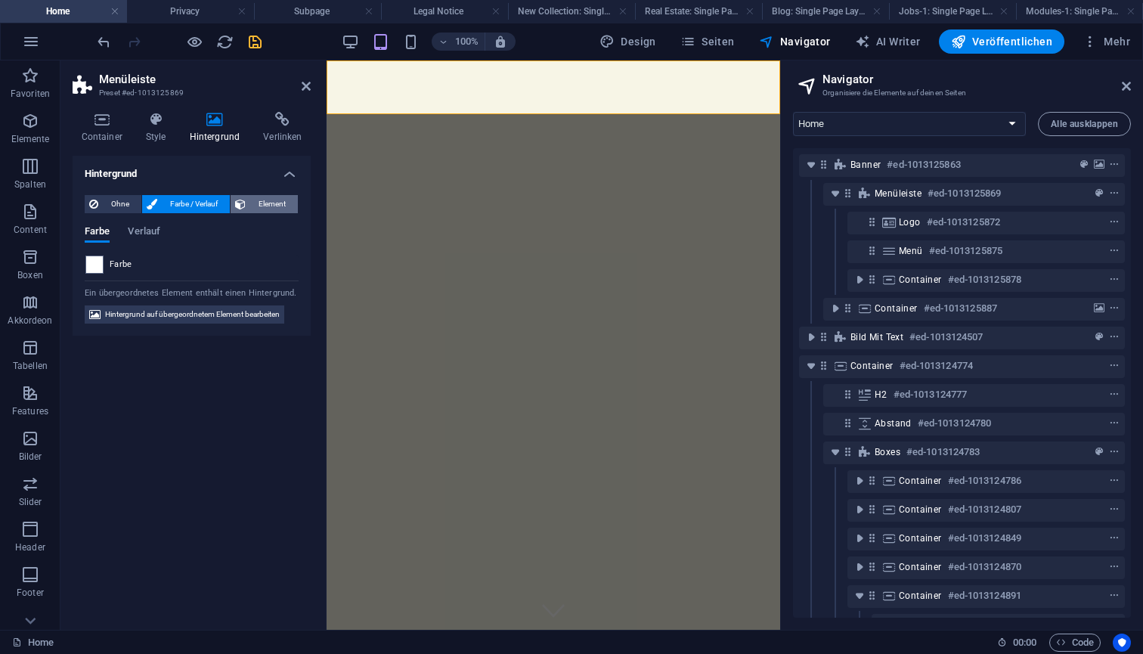
click at [262, 198] on span "Element" at bounding box center [271, 204] width 43 height 18
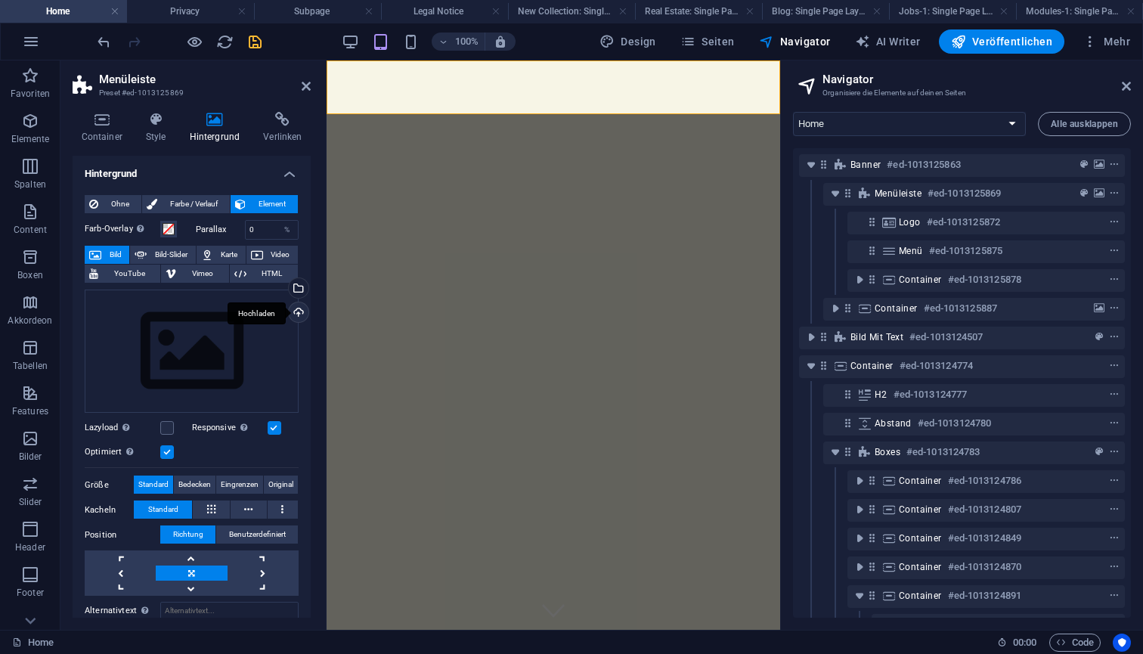
click at [296, 312] on div "Hochladen" at bounding box center [297, 313] width 23 height 23
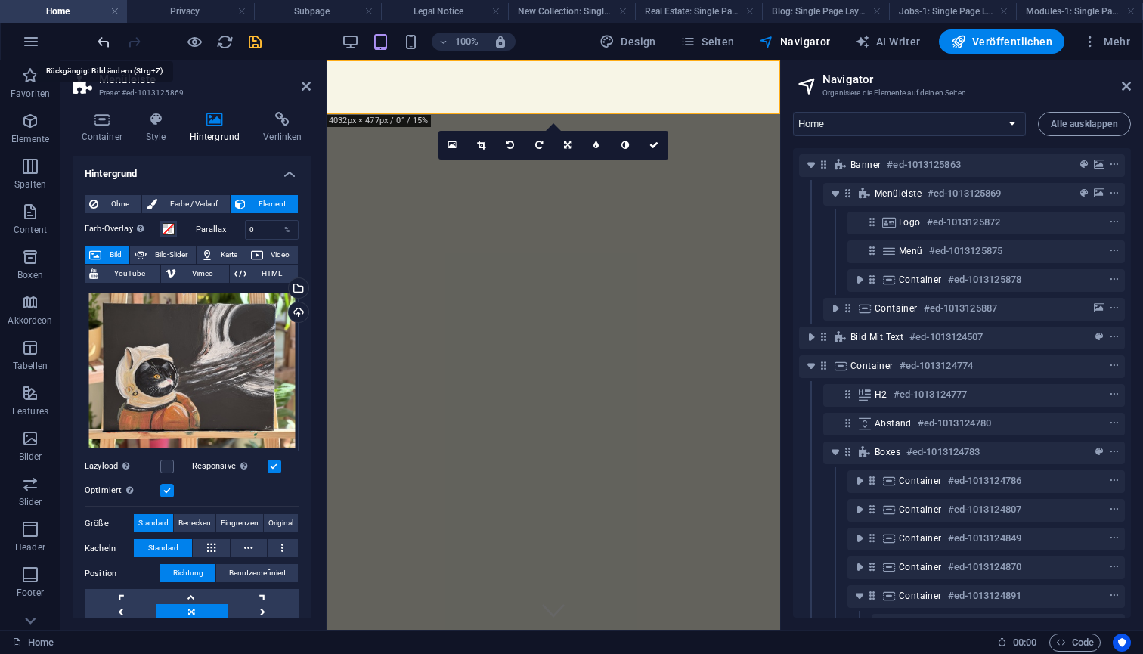
click at [106, 48] on icon "undo" at bounding box center [103, 41] width 17 height 17
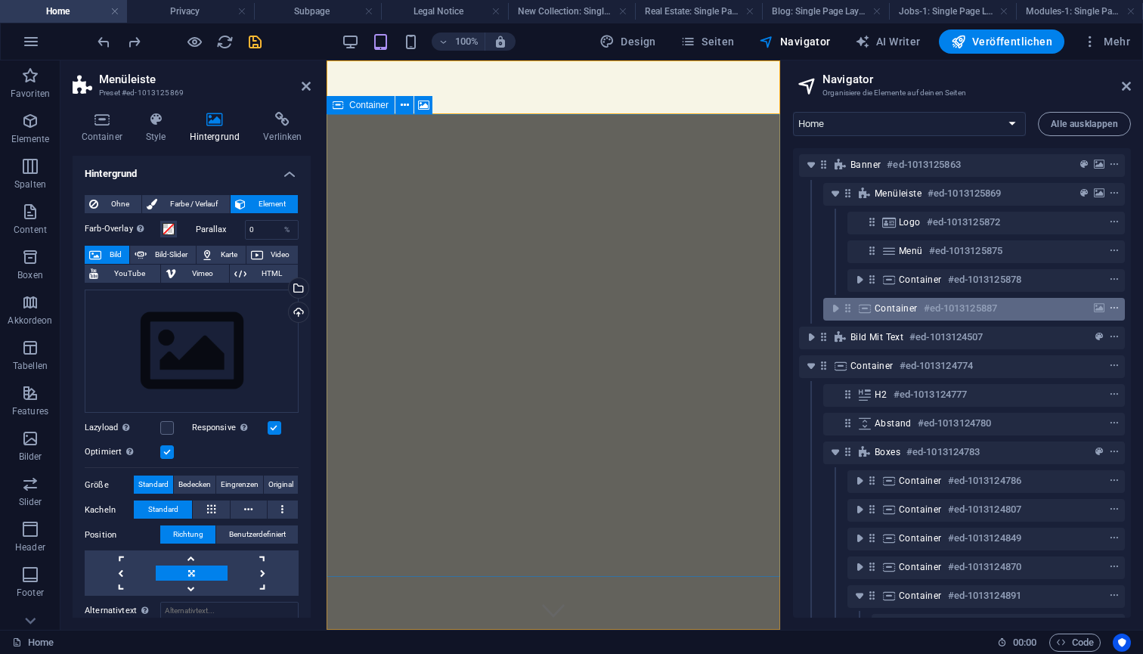
click at [1112, 311] on icon "context-menu" at bounding box center [1114, 308] width 11 height 11
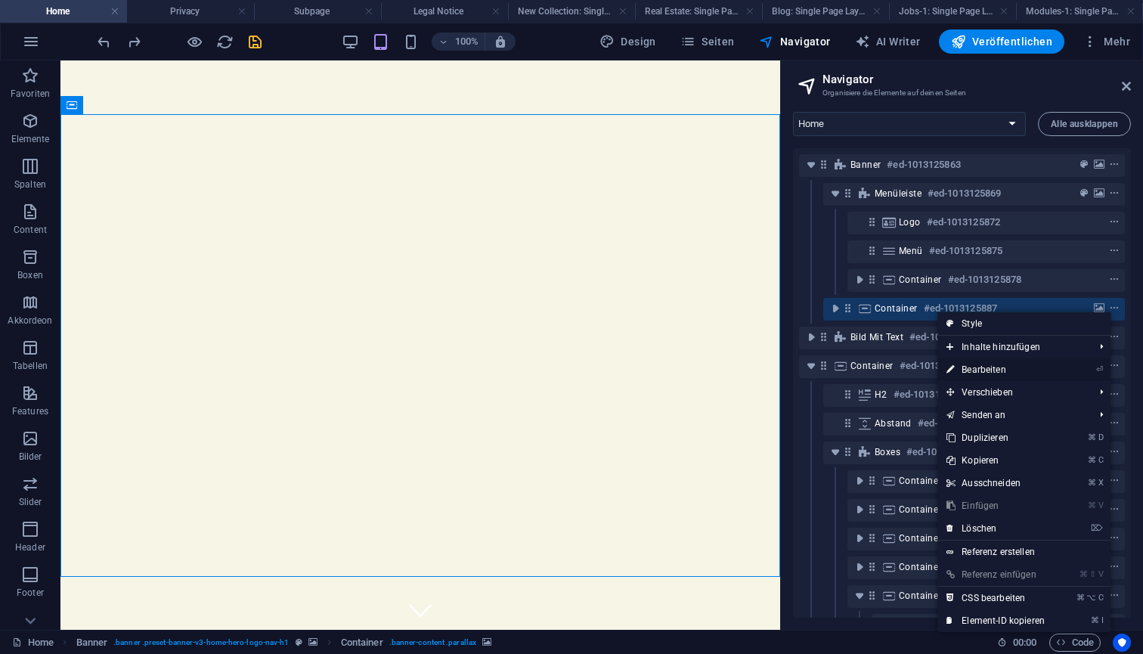
click at [1008, 369] on link "⏎ Bearbeiten" at bounding box center [996, 369] width 116 height 23
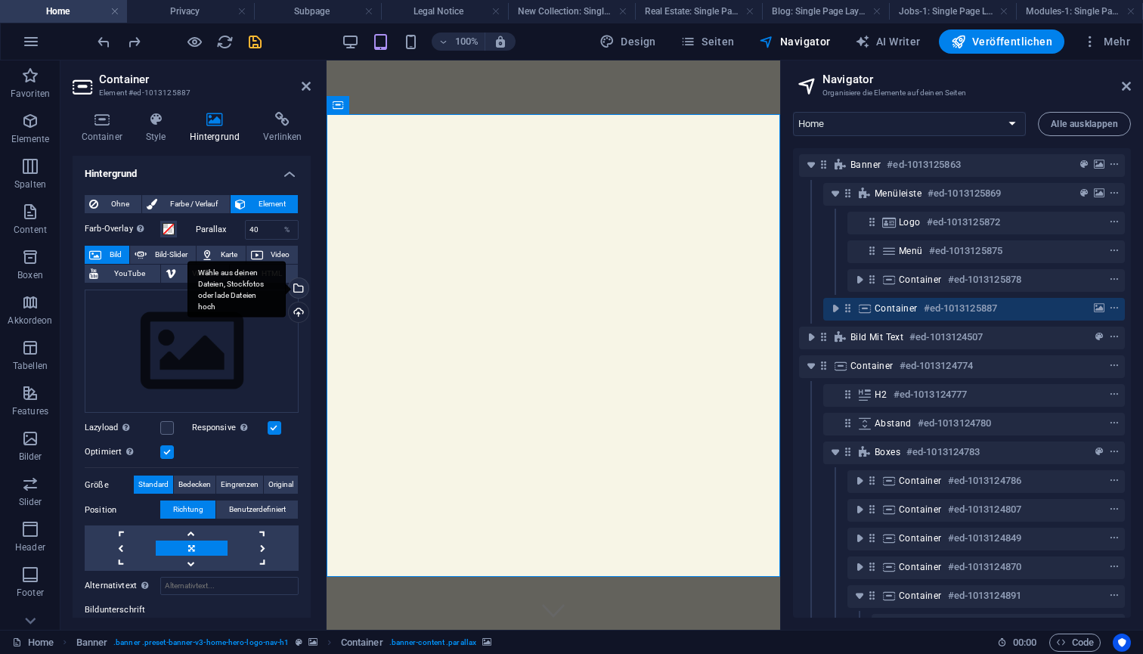
click at [295, 287] on div "Wähle aus deinen Dateien, Stockfotos oder lade Dateien hoch" at bounding box center [297, 289] width 23 height 23
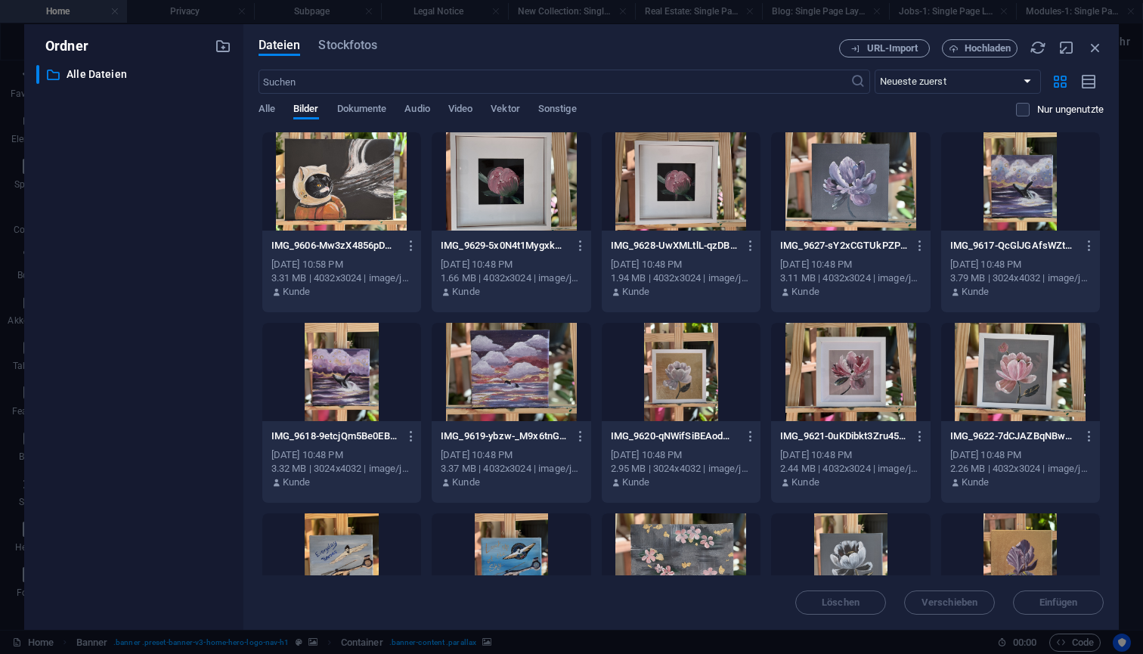
click at [352, 172] on div at bounding box center [341, 181] width 159 height 98
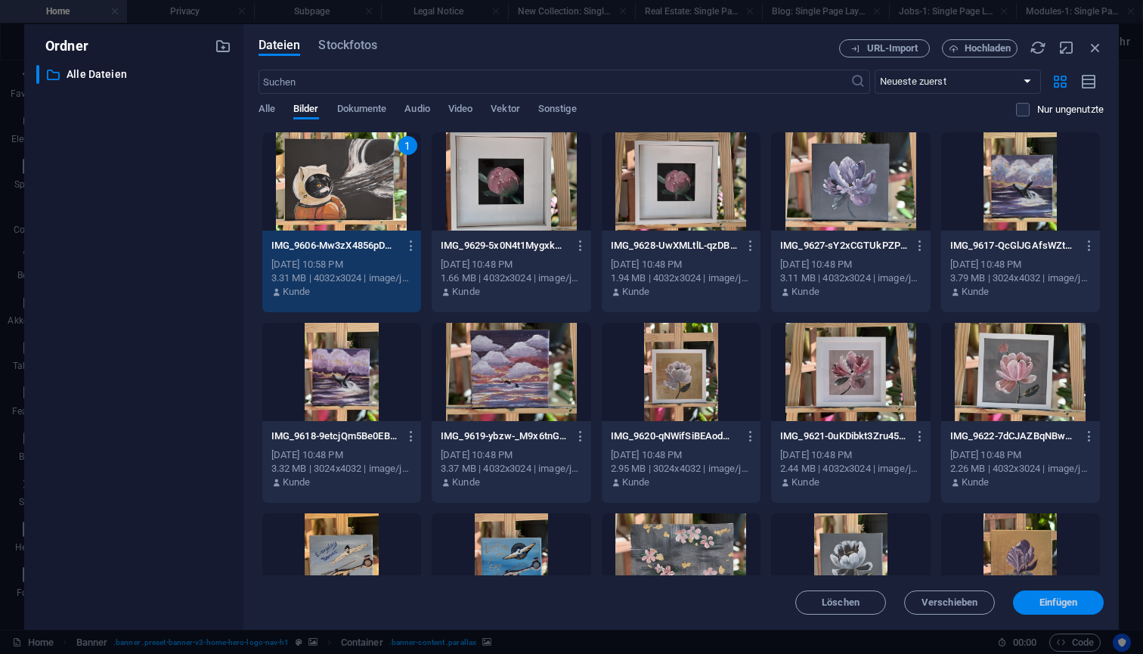
click at [1069, 609] on button "Einfügen" at bounding box center [1058, 603] width 91 height 24
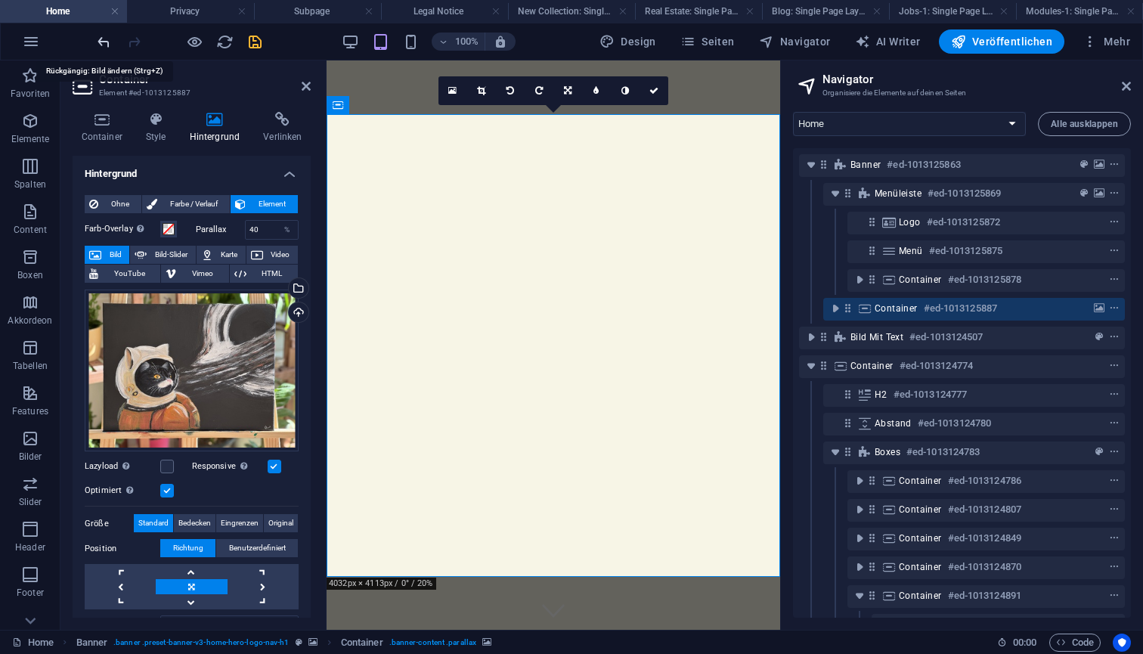
click at [103, 41] on icon "undo" at bounding box center [103, 41] width 17 height 17
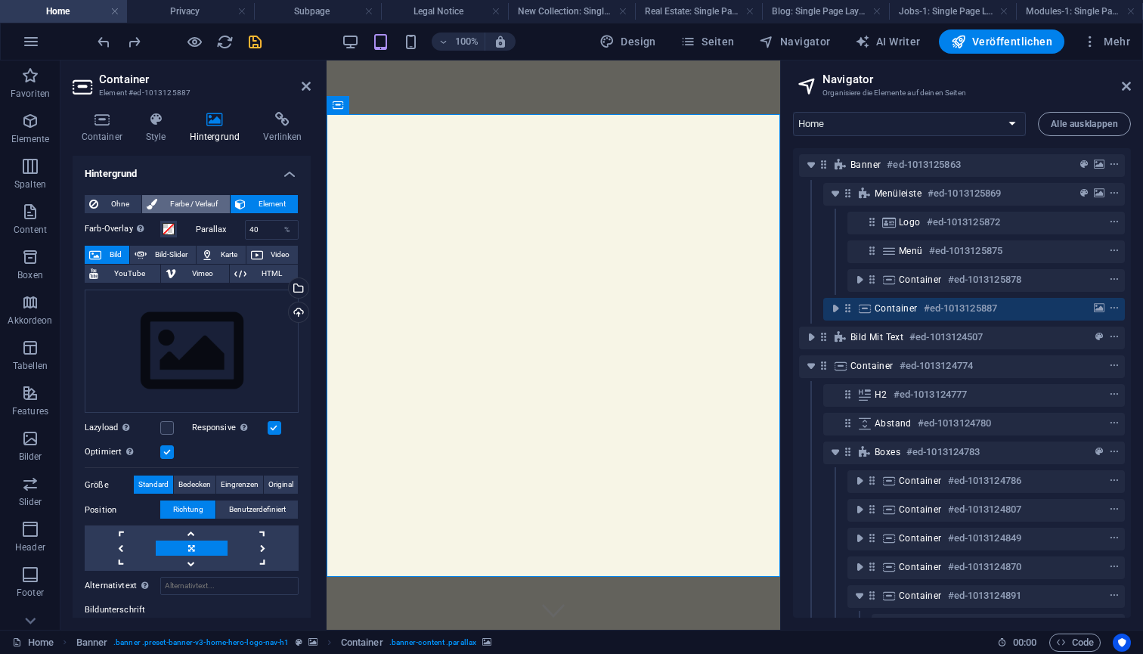
click at [191, 203] on span "Farbe / Verlauf" at bounding box center [194, 204] width 64 height 18
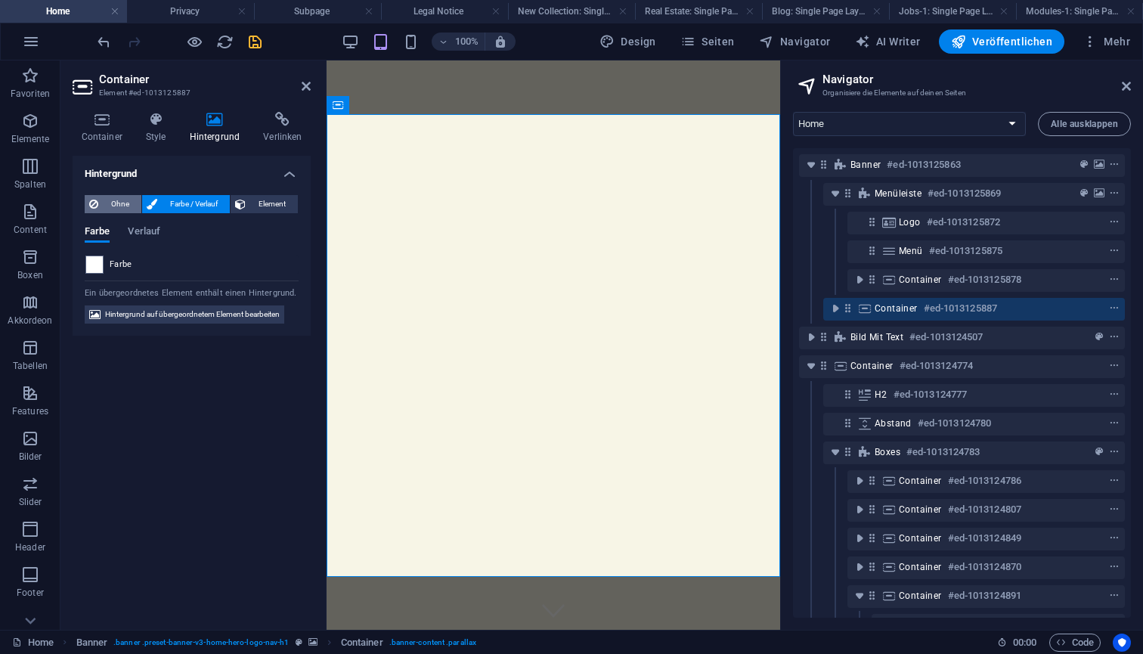
click at [123, 202] on span "Ohne" at bounding box center [120, 204] width 34 height 18
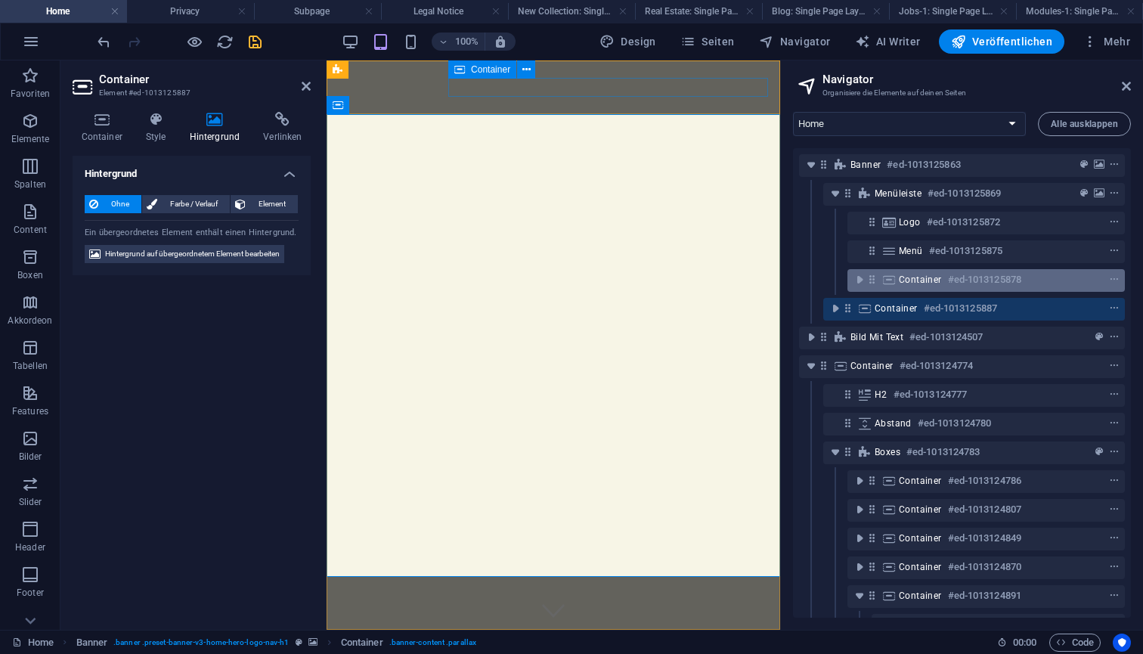
click at [925, 283] on span "Container" at bounding box center [920, 280] width 43 height 12
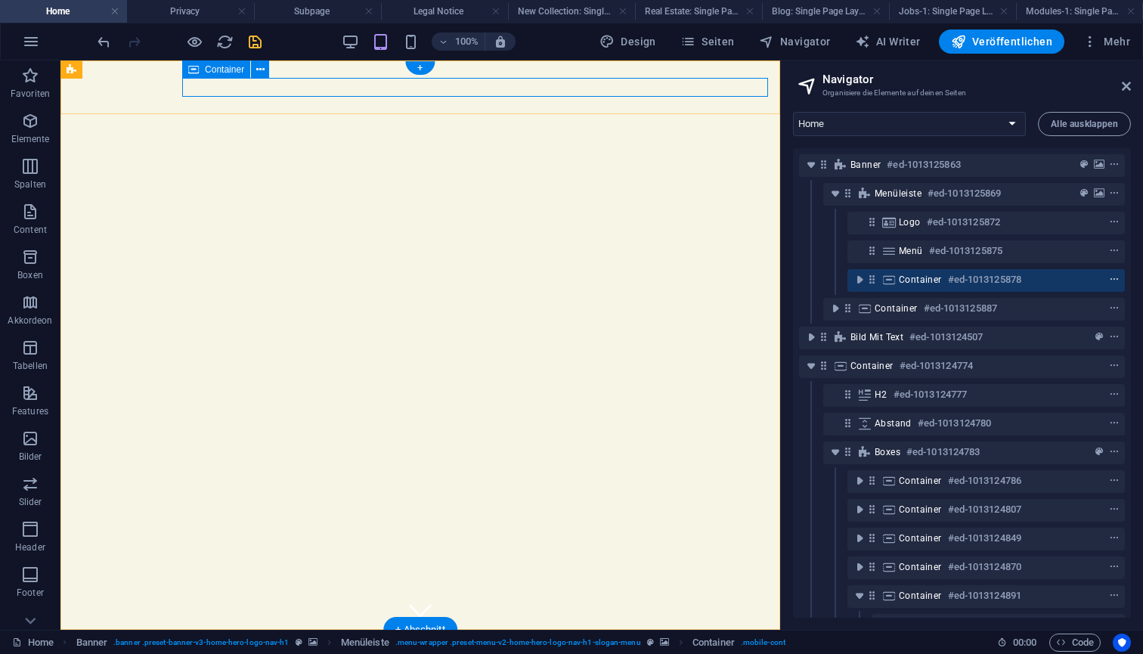
click at [1111, 281] on icon "context-menu" at bounding box center [1114, 280] width 11 height 11
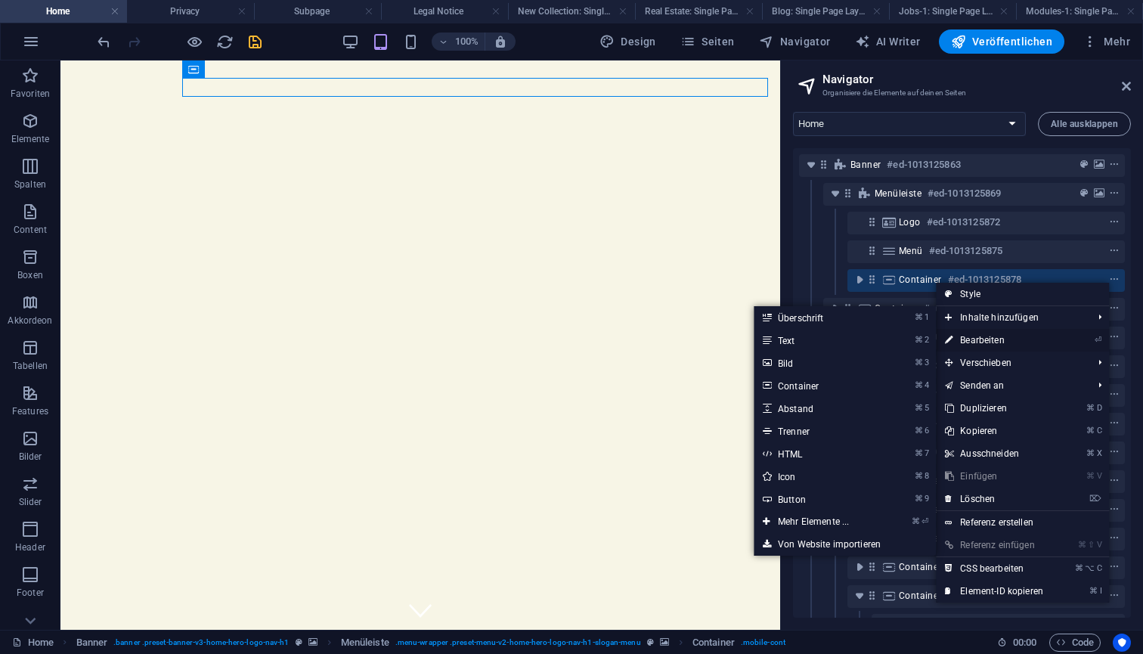
click at [990, 337] on link "⏎ Bearbeiten" at bounding box center [994, 340] width 116 height 23
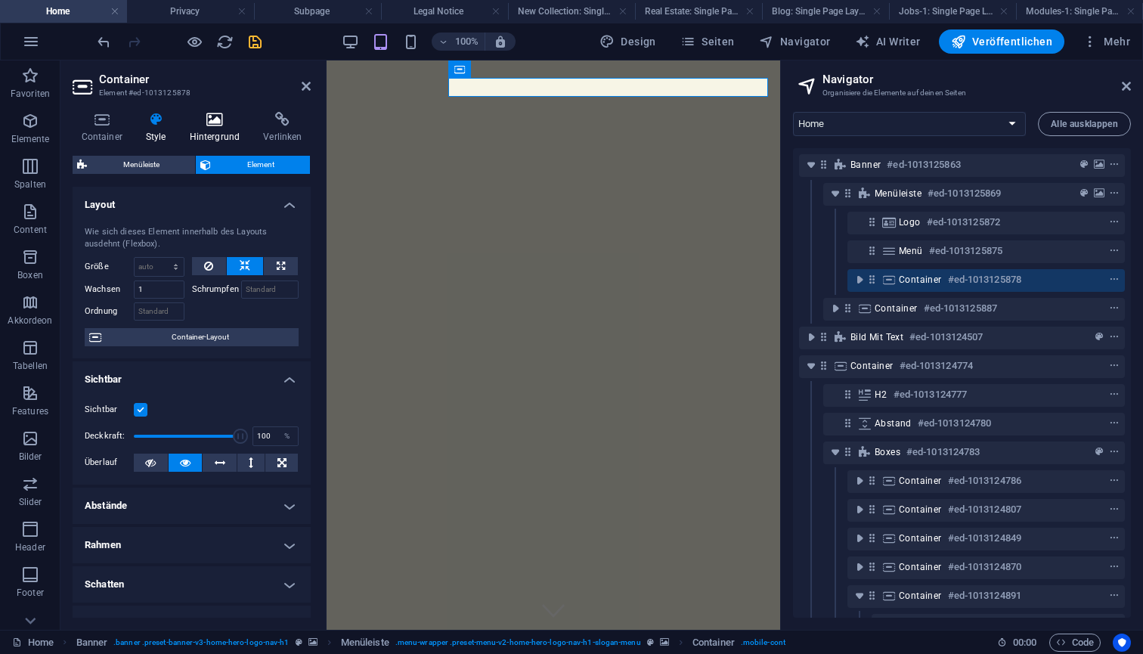
click at [213, 127] on h4 "Hintergrund" at bounding box center [218, 128] width 74 height 32
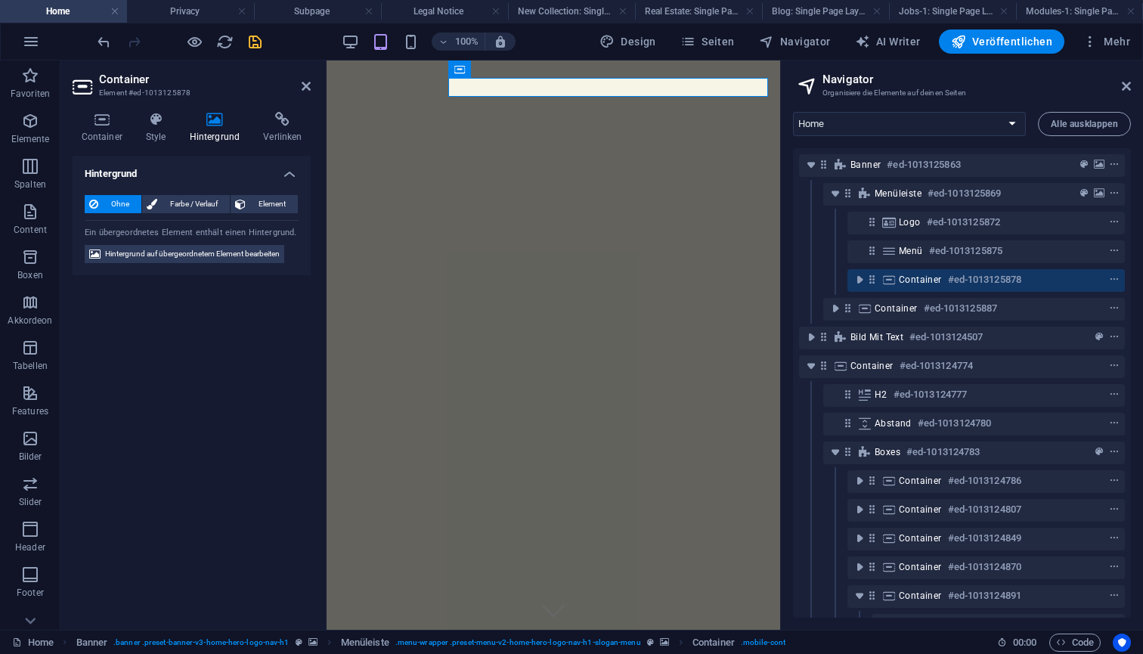
click at [121, 203] on span "Ohne" at bounding box center [120, 204] width 34 height 18
click at [281, 206] on span "Element" at bounding box center [271, 204] width 43 height 18
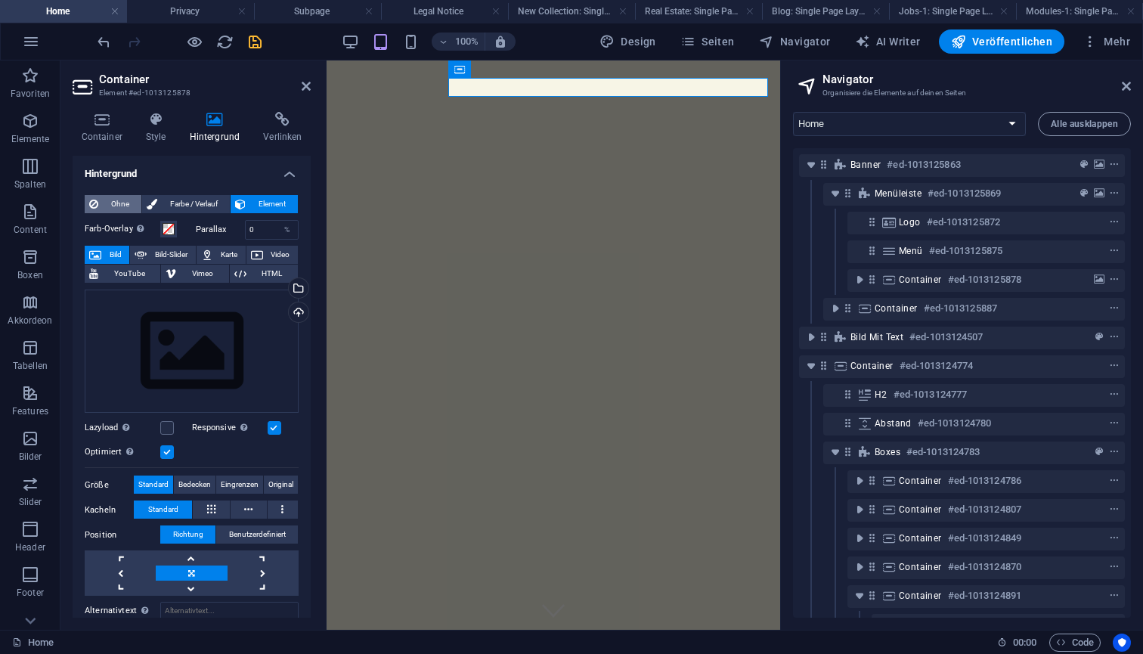
click at [120, 202] on span "Ohne" at bounding box center [120, 204] width 34 height 18
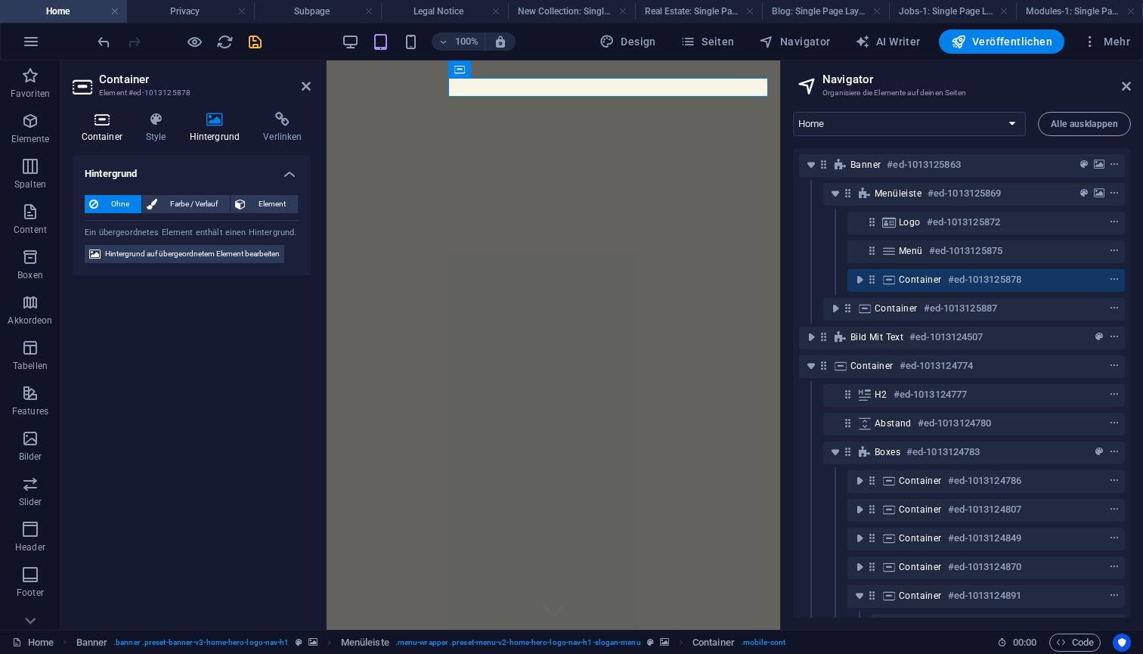
click at [101, 123] on icon at bounding box center [102, 119] width 58 height 15
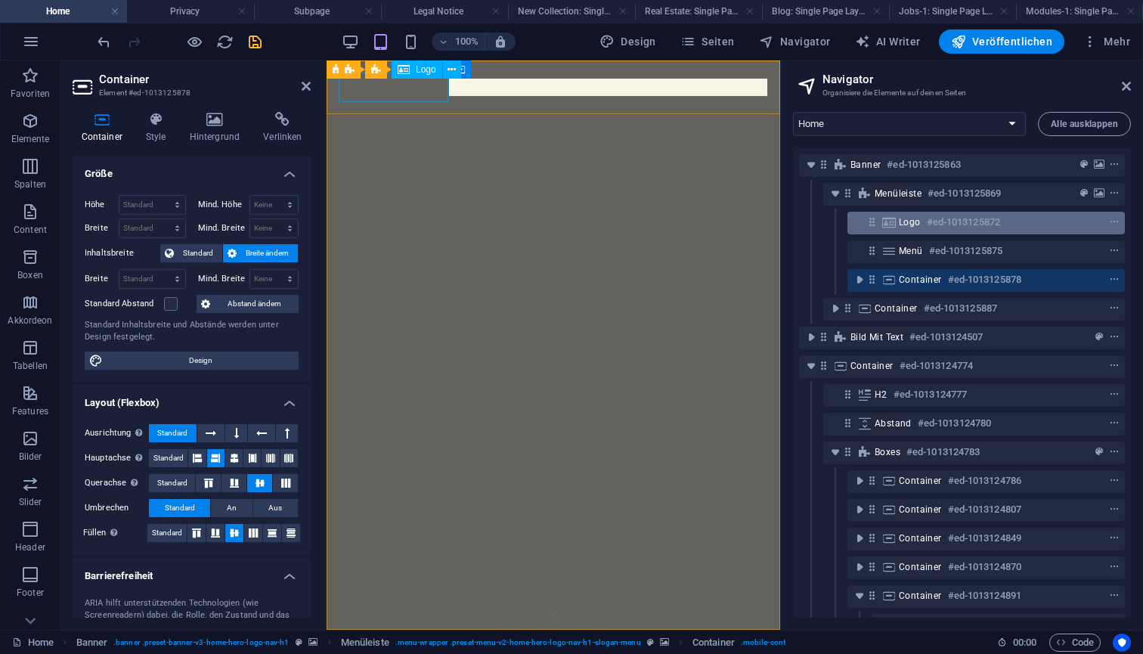
click at [937, 222] on h6 "#ed-1013125872" at bounding box center [963, 222] width 73 height 18
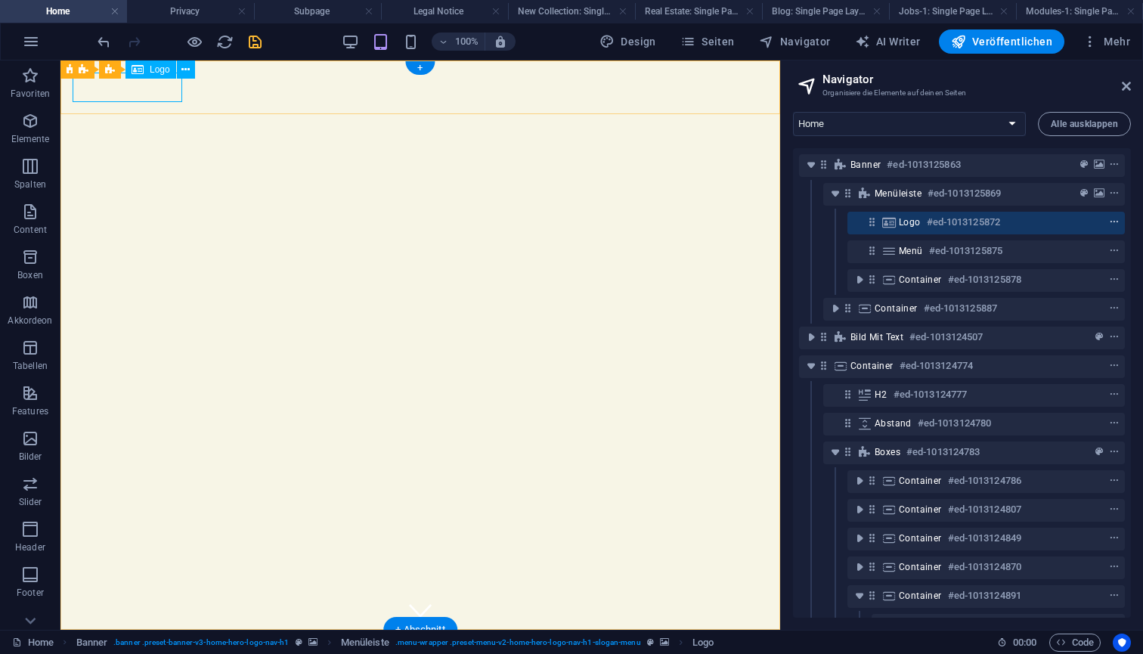
click at [1110, 222] on icon "context-menu" at bounding box center [1114, 222] width 11 height 11
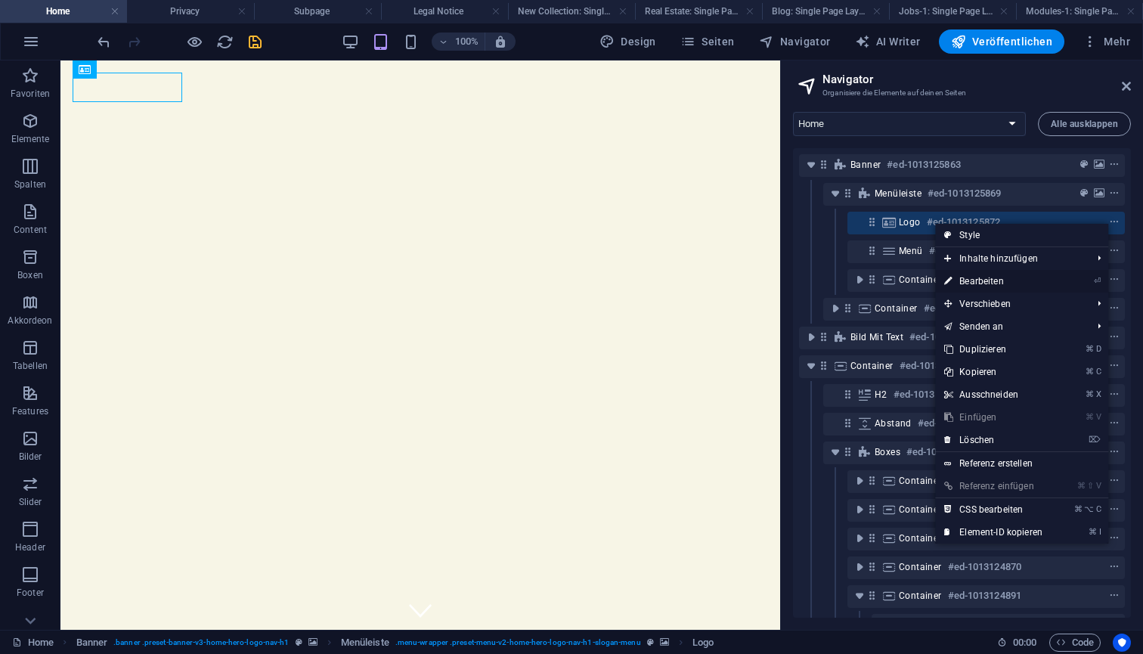
click at [999, 281] on link "⏎ Bearbeiten" at bounding box center [993, 281] width 116 height 23
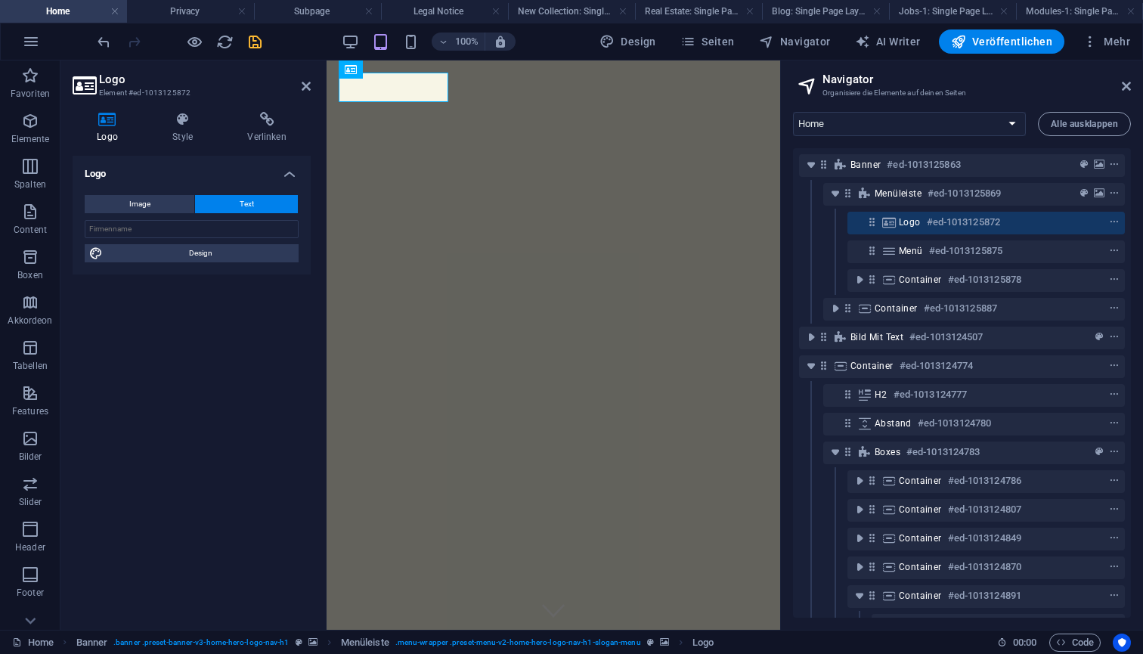
click at [107, 125] on icon at bounding box center [108, 119] width 70 height 15
click at [152, 198] on button "Image" at bounding box center [140, 204] width 110 height 18
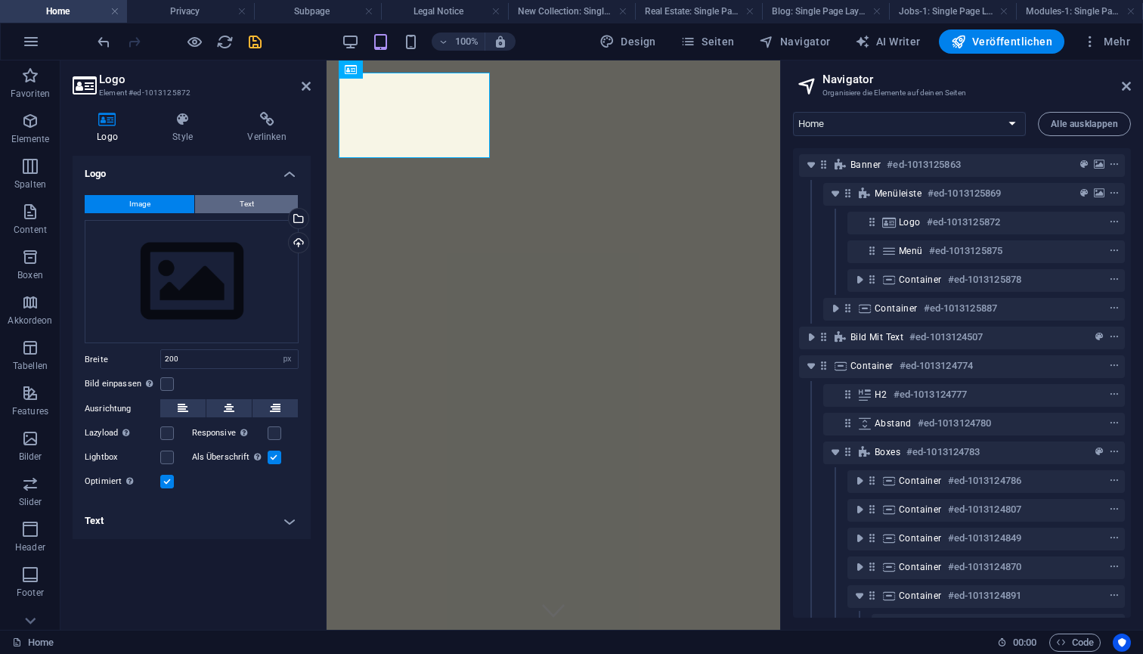
click at [246, 202] on span "Text" at bounding box center [247, 204] width 14 height 18
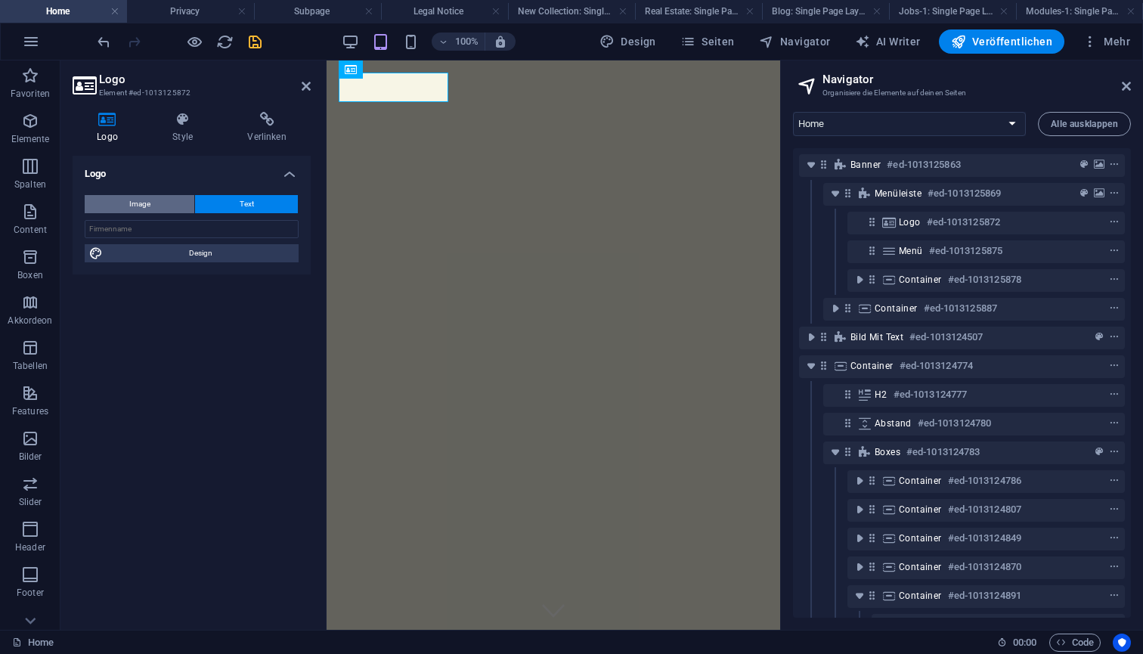
click at [154, 202] on button "Image" at bounding box center [140, 204] width 110 height 18
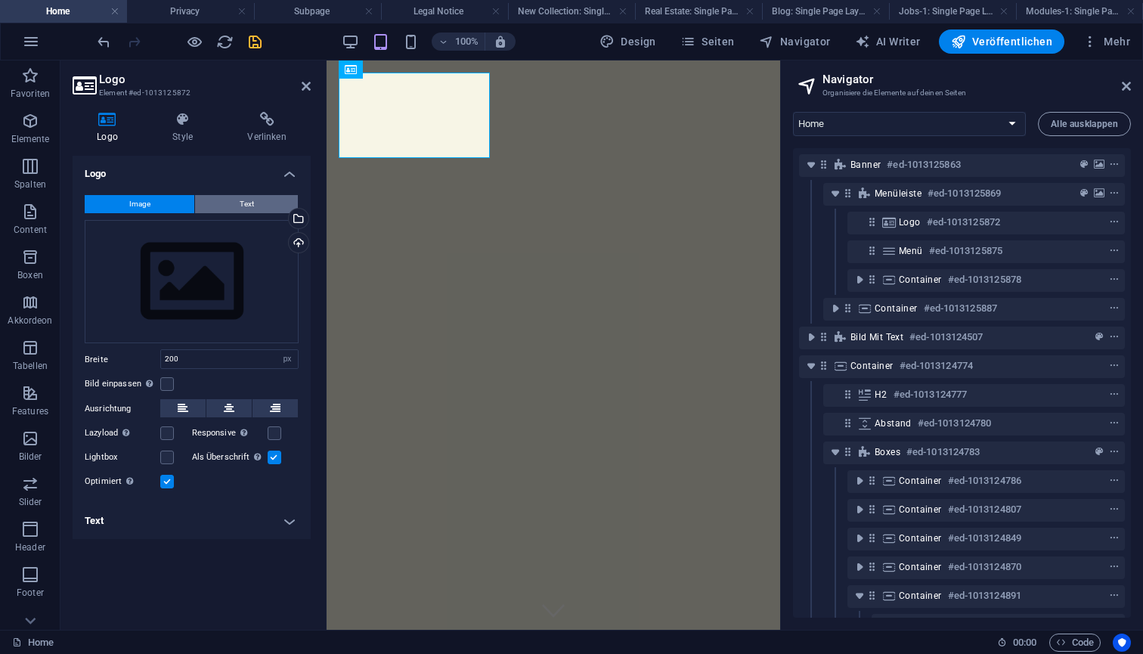
click at [253, 196] on span "Text" at bounding box center [247, 204] width 14 height 18
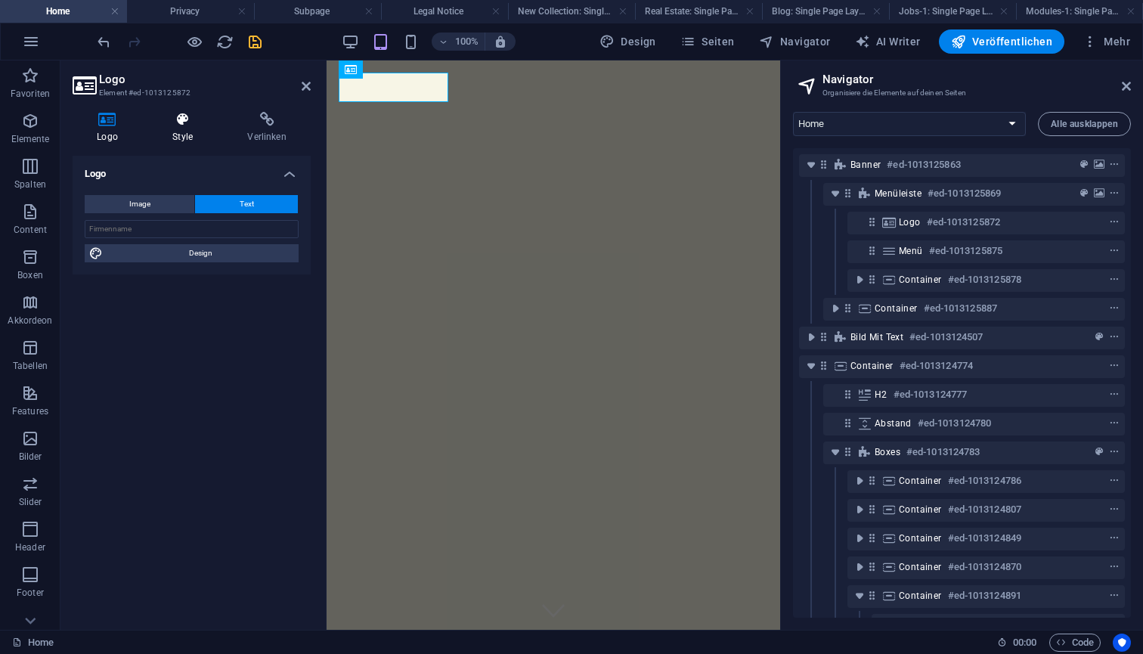
click at [182, 126] on icon at bounding box center [182, 119] width 69 height 15
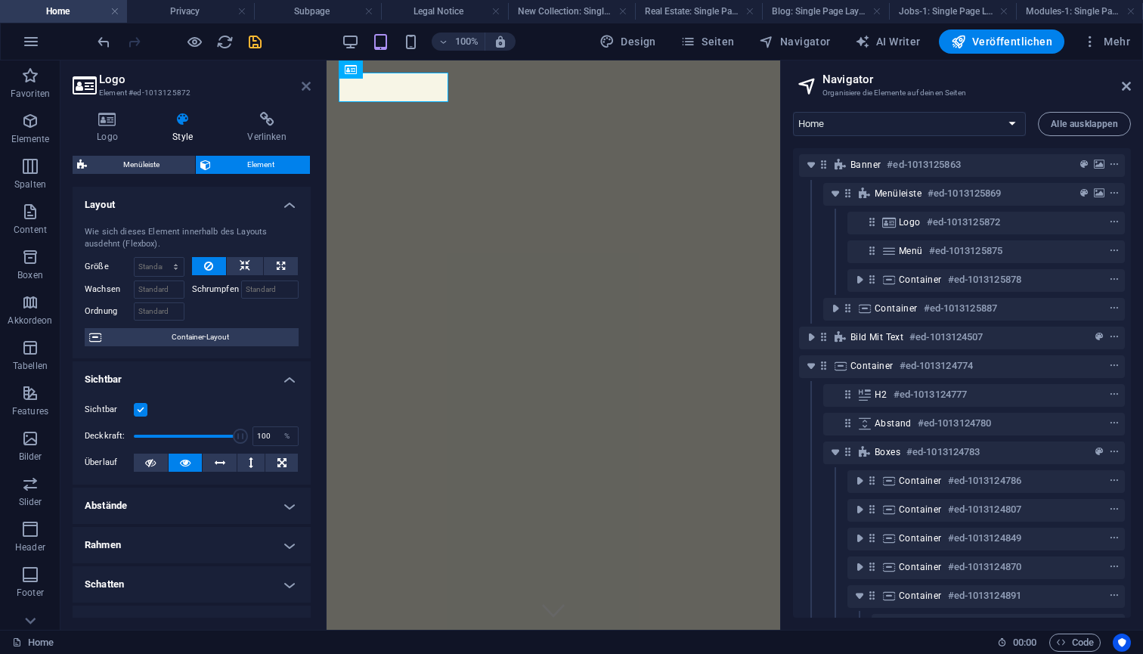
click at [308, 83] on icon at bounding box center [306, 86] width 9 height 12
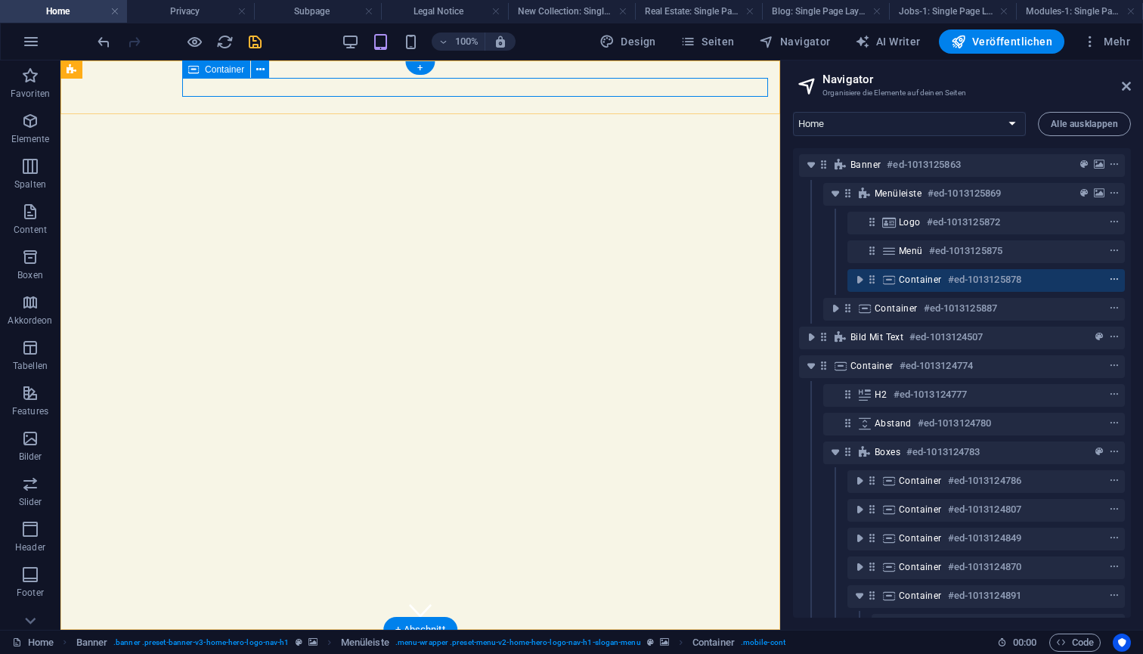
click at [1109, 283] on icon "context-menu" at bounding box center [1114, 280] width 11 height 11
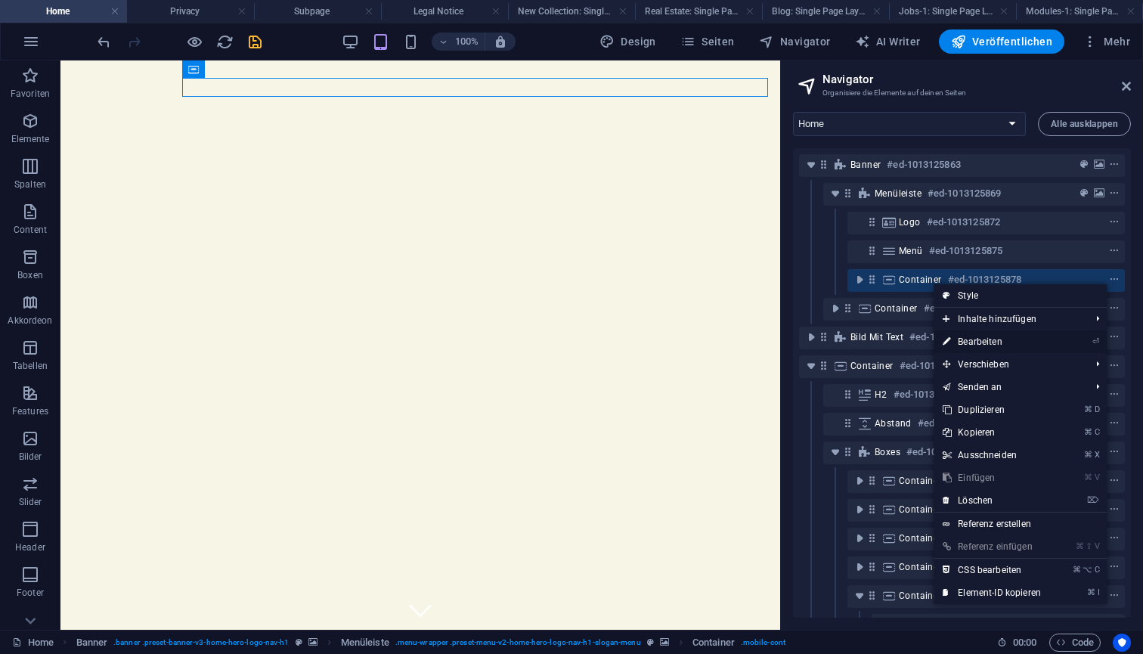
click at [1065, 344] on li "⏎ Bearbeiten" at bounding box center [1020, 341] width 173 height 23
click at [985, 337] on link "⏎ Bearbeiten" at bounding box center [992, 341] width 116 height 23
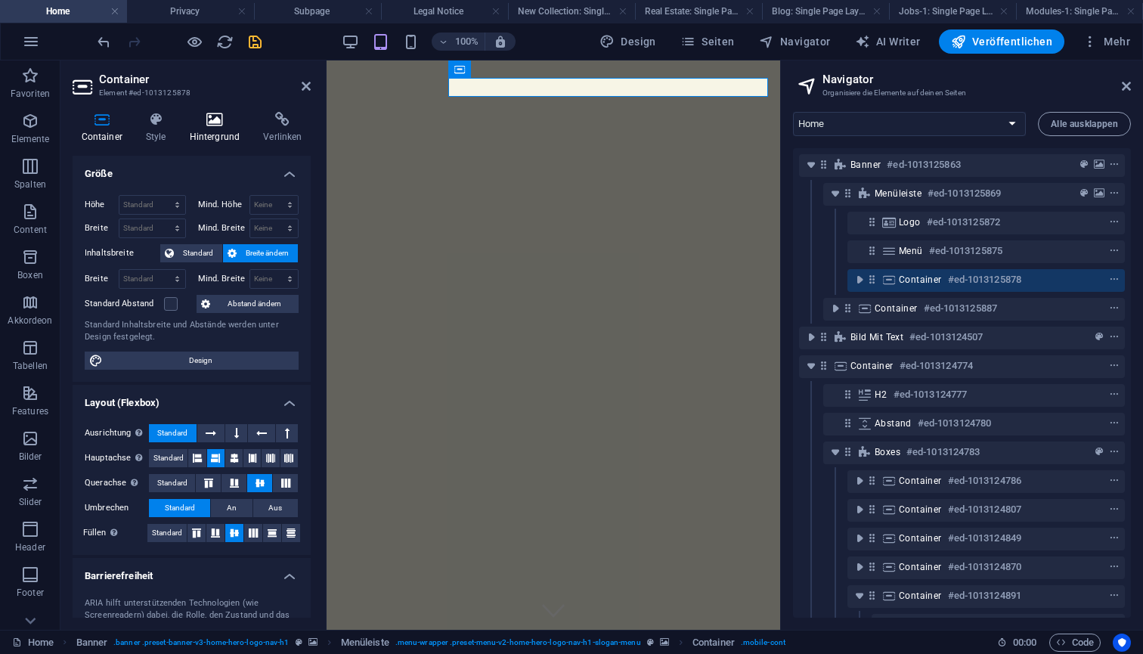
click at [213, 124] on icon at bounding box center [215, 119] width 68 height 15
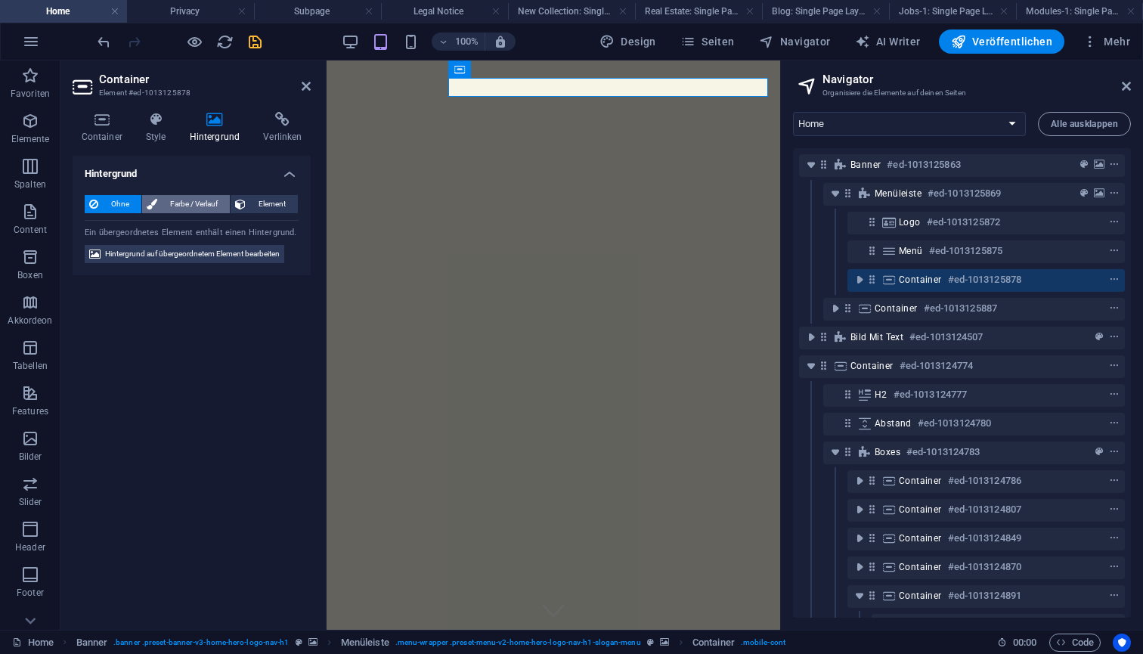
click at [200, 204] on span "Farbe / Verlauf" at bounding box center [194, 204] width 64 height 18
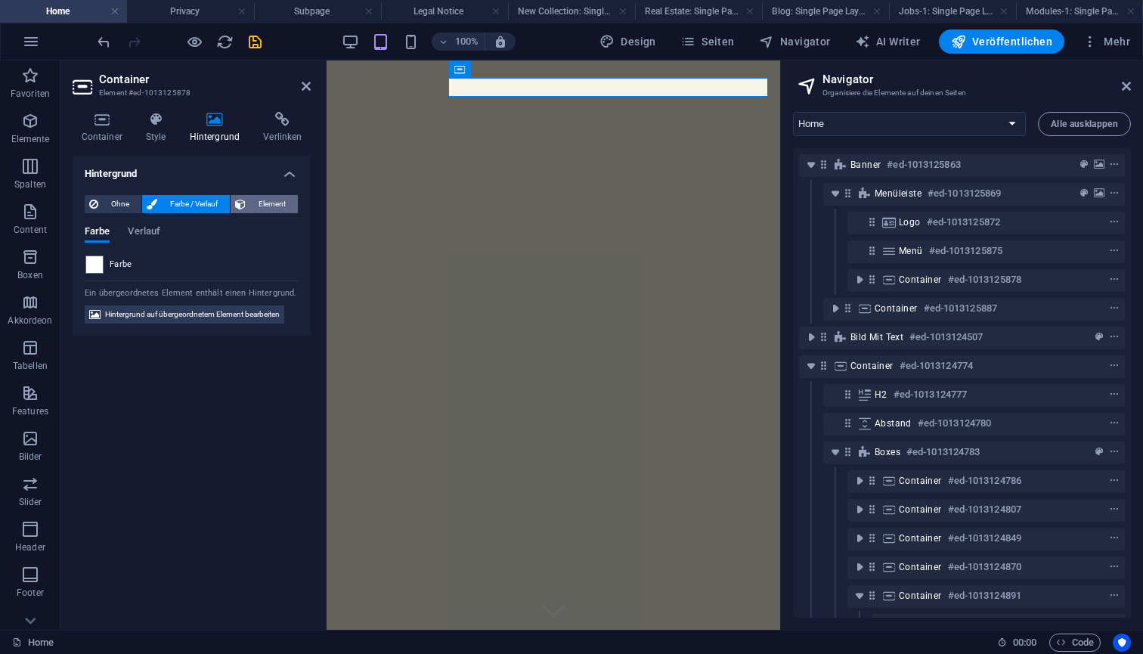
click at [268, 202] on span "Element" at bounding box center [271, 204] width 43 height 18
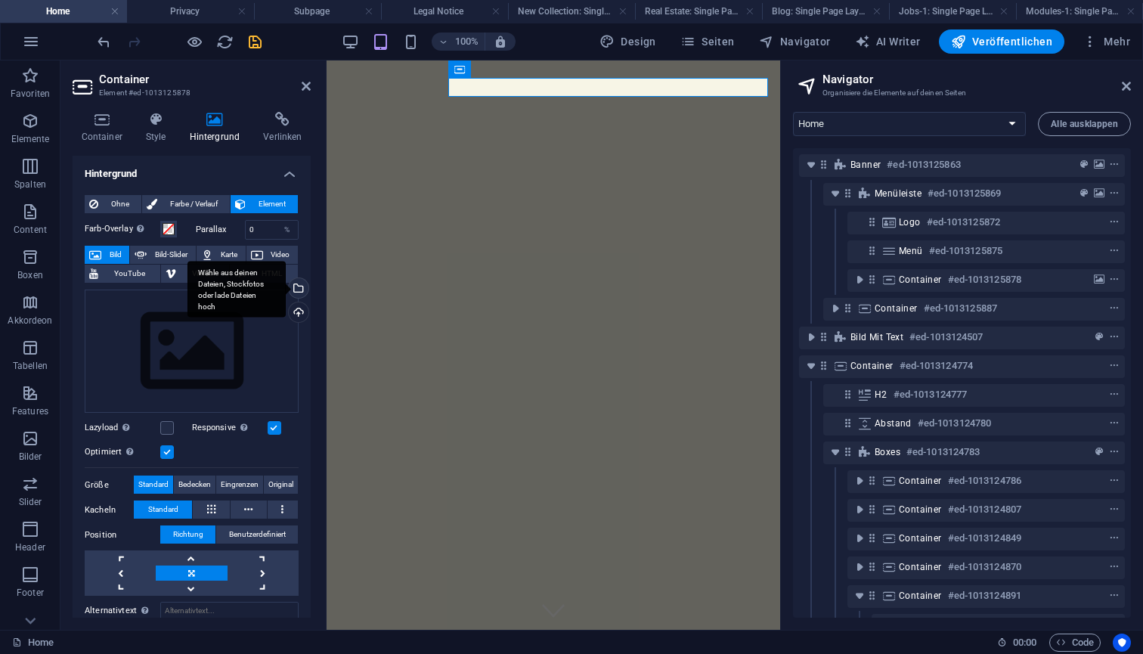
click at [295, 287] on div "Wähle aus deinen Dateien, Stockfotos oder lade Dateien hoch" at bounding box center [297, 289] width 23 height 23
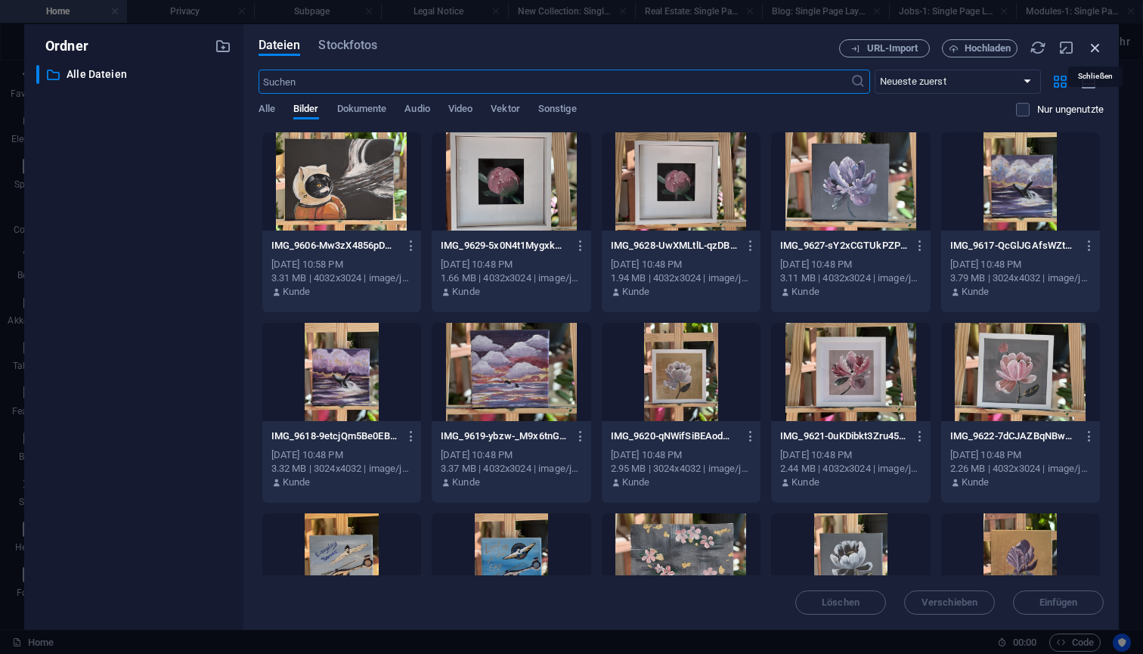
click at [1091, 48] on icon "button" at bounding box center [1095, 47] width 17 height 17
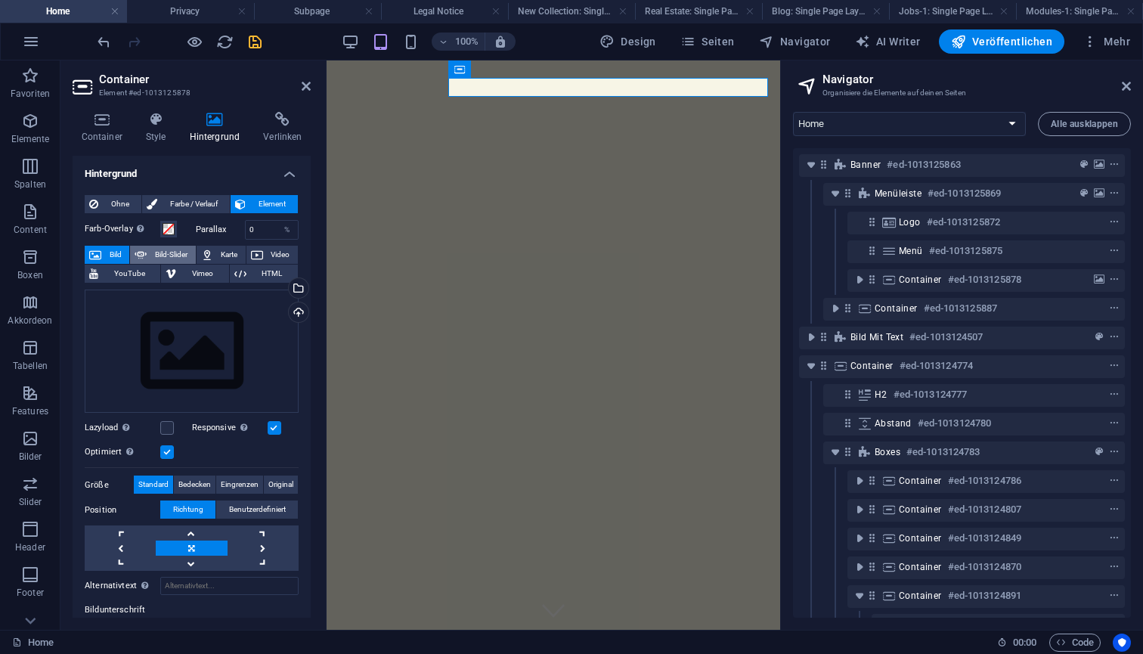
click at [169, 253] on span "Bild-Slider" at bounding box center [170, 255] width 39 height 18
select select "ms"
select select "s"
select select "progressive"
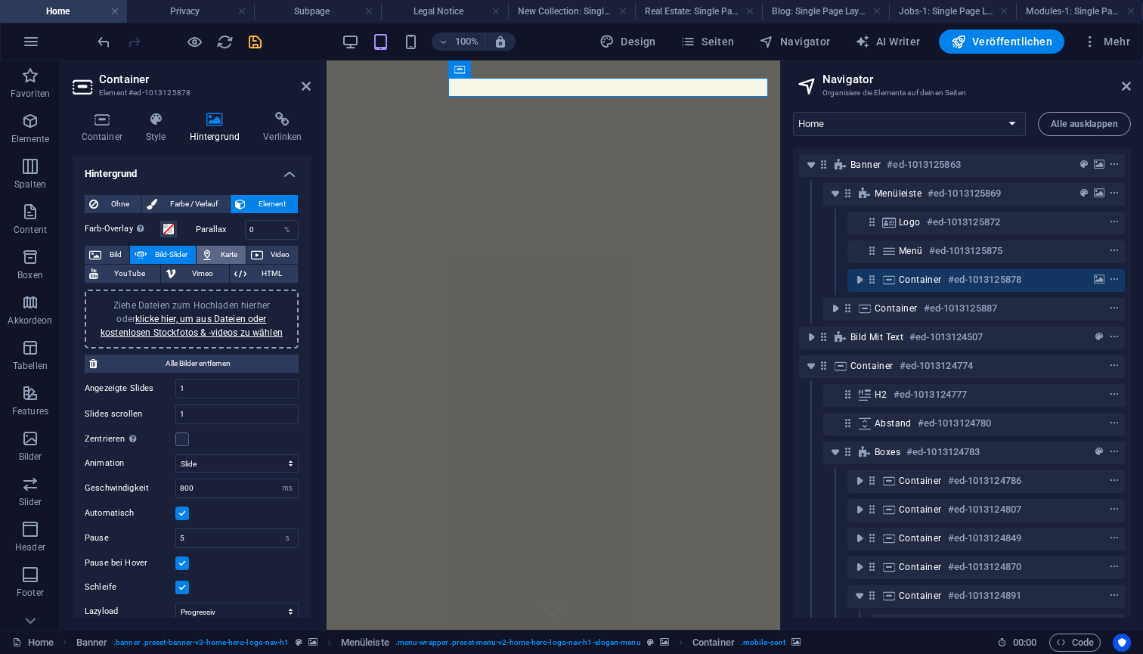
click at [211, 255] on icon at bounding box center [207, 255] width 12 height 18
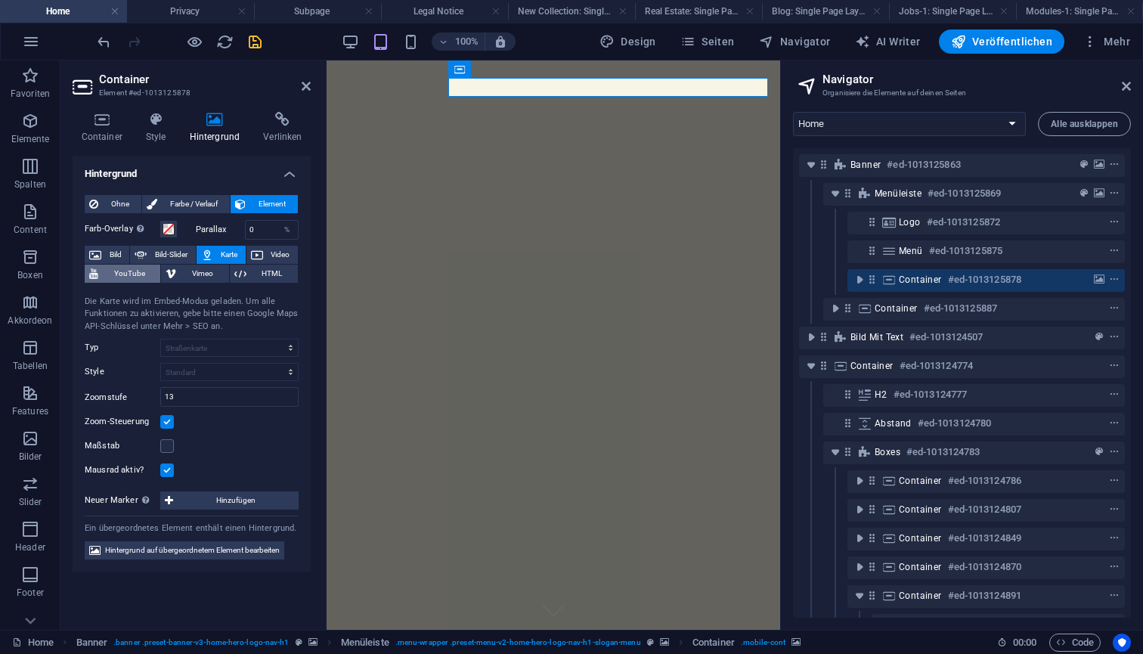
click at [138, 273] on span "YouTube" at bounding box center [129, 274] width 53 height 18
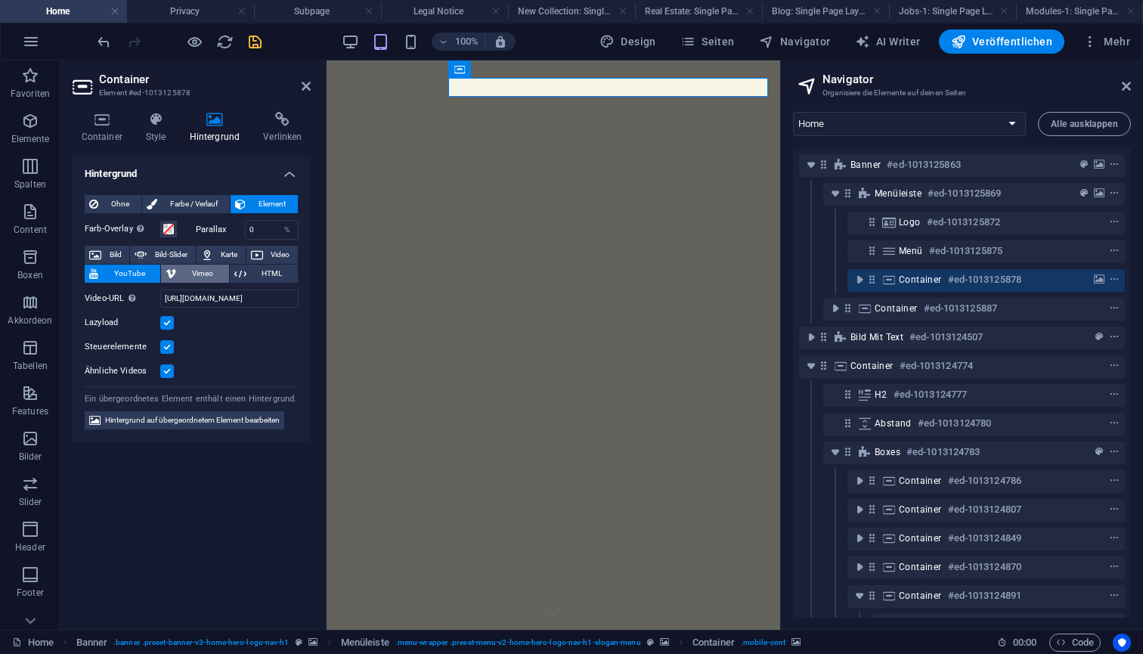
click at [181, 271] on span "Vimeo" at bounding box center [202, 274] width 43 height 18
select select "ar16_9"
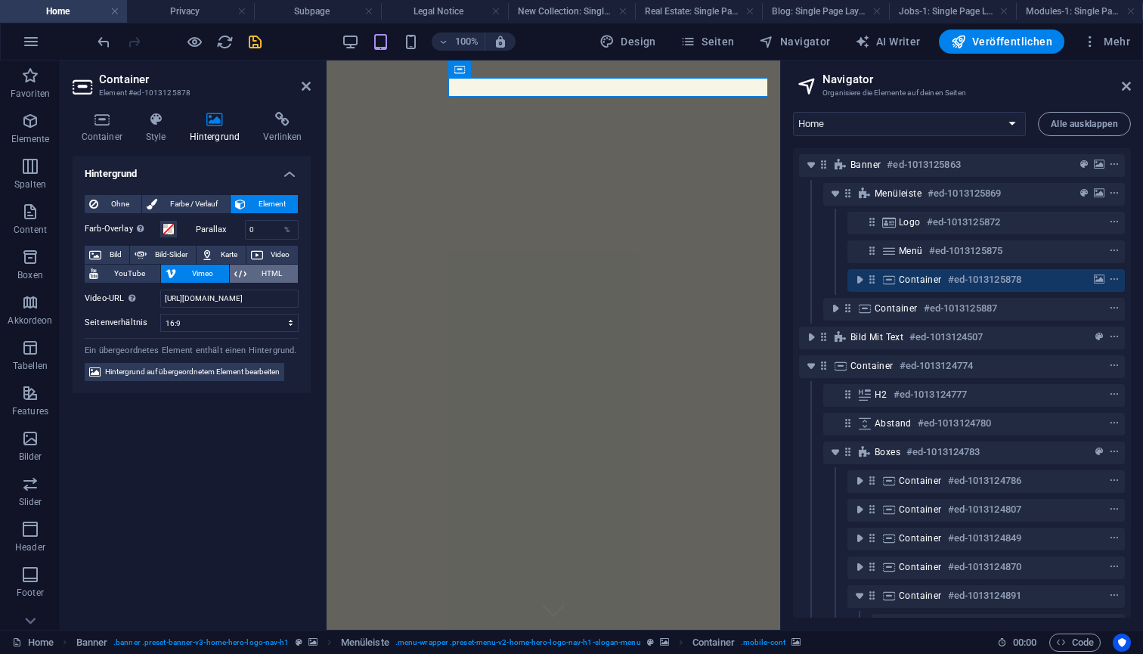
click at [262, 273] on span "HTML" at bounding box center [272, 274] width 42 height 18
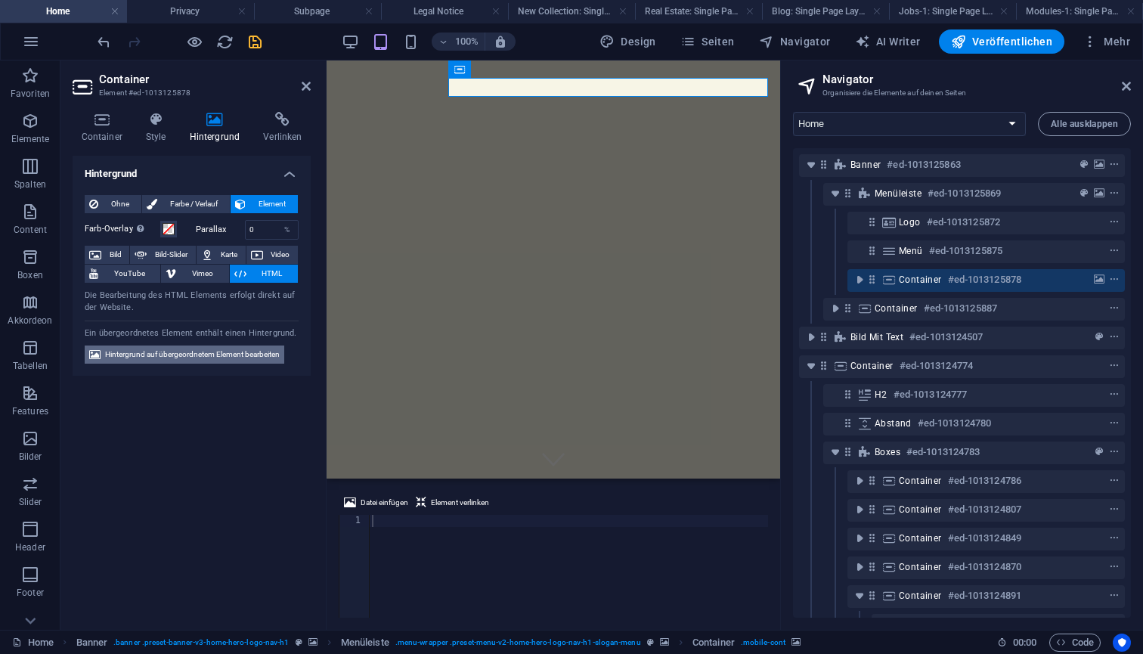
click at [229, 354] on span "Hintergrund auf übergeordnetem Element bearbeiten" at bounding box center [192, 355] width 175 height 18
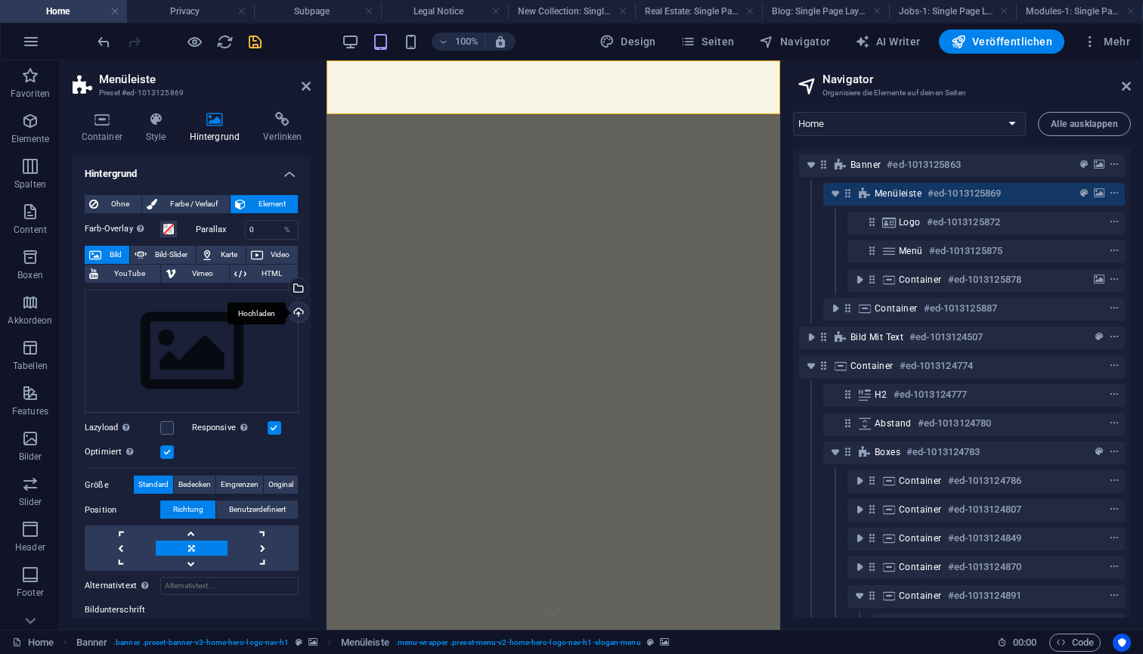
click at [298, 315] on div "Hochladen" at bounding box center [297, 313] width 23 height 23
click at [296, 288] on div "Wähle aus deinen Dateien, Stockfotos oder lade Dateien hoch" at bounding box center [297, 289] width 23 height 23
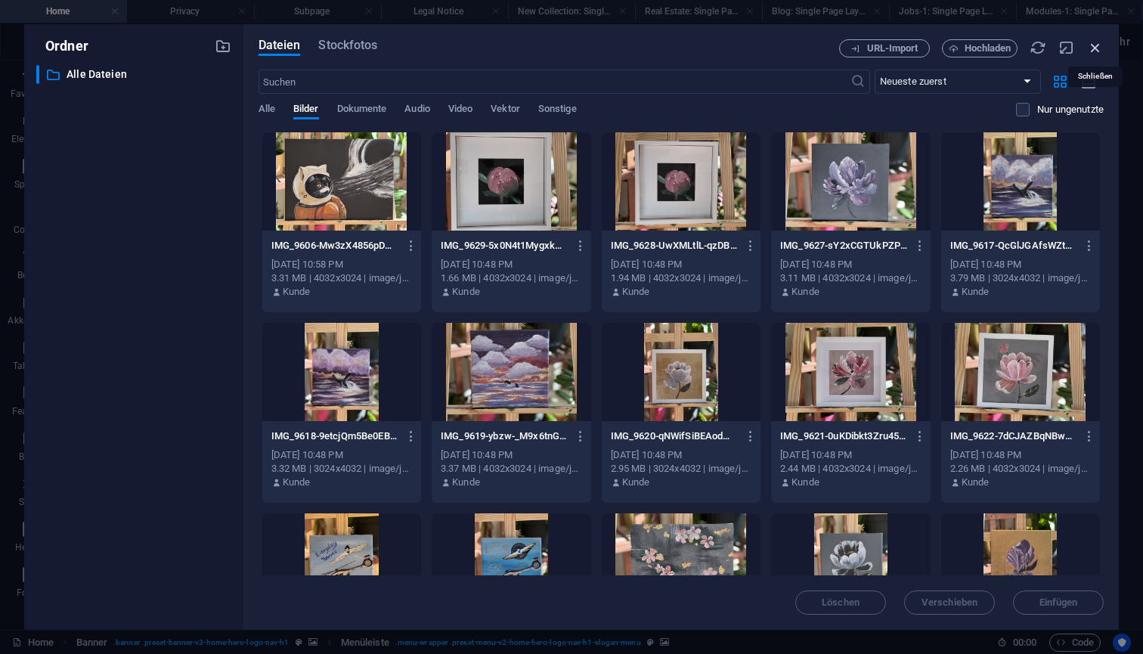
click at [1089, 47] on icon "button" at bounding box center [1095, 47] width 17 height 17
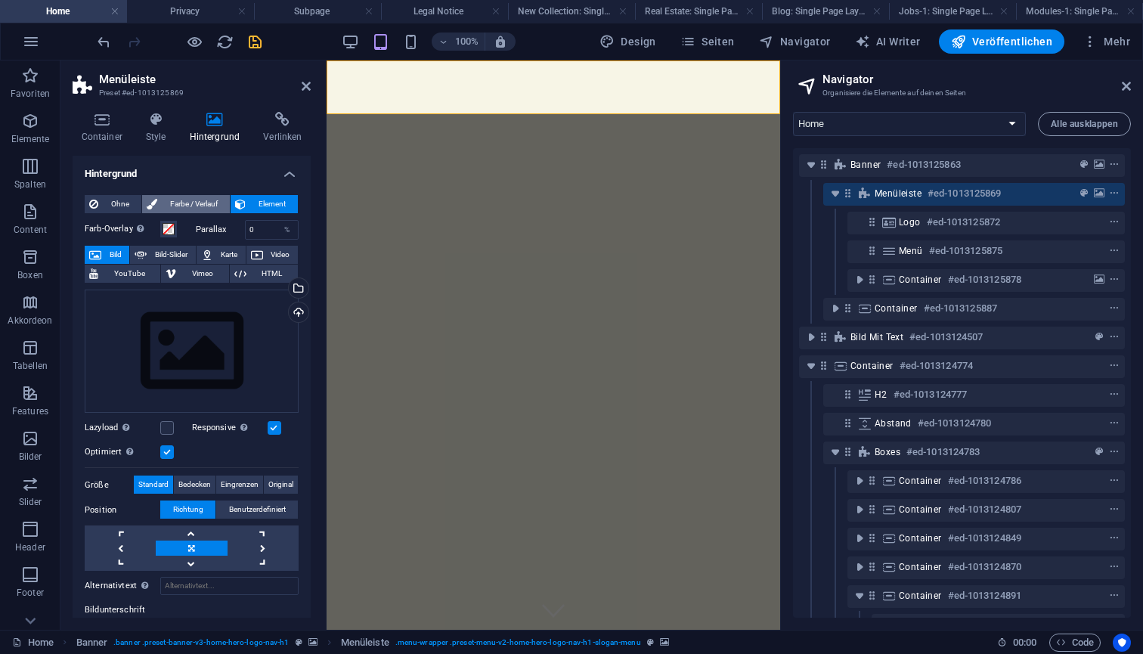
click at [211, 205] on span "Farbe / Verlauf" at bounding box center [194, 204] width 64 height 18
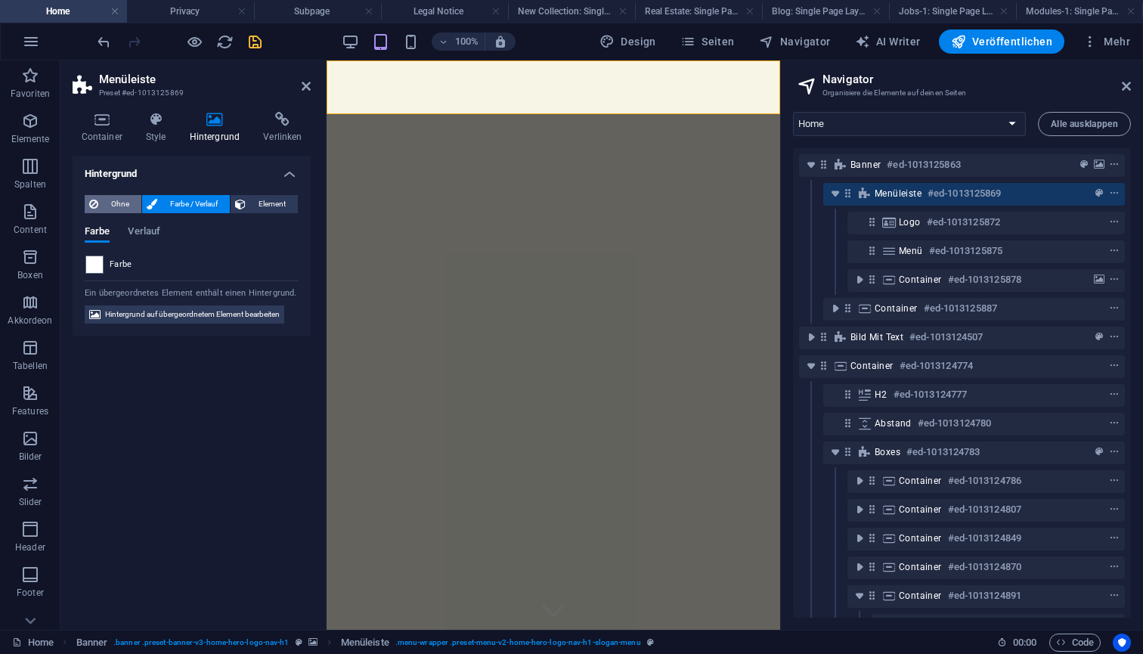
click at [118, 203] on span "Ohne" at bounding box center [120, 204] width 34 height 18
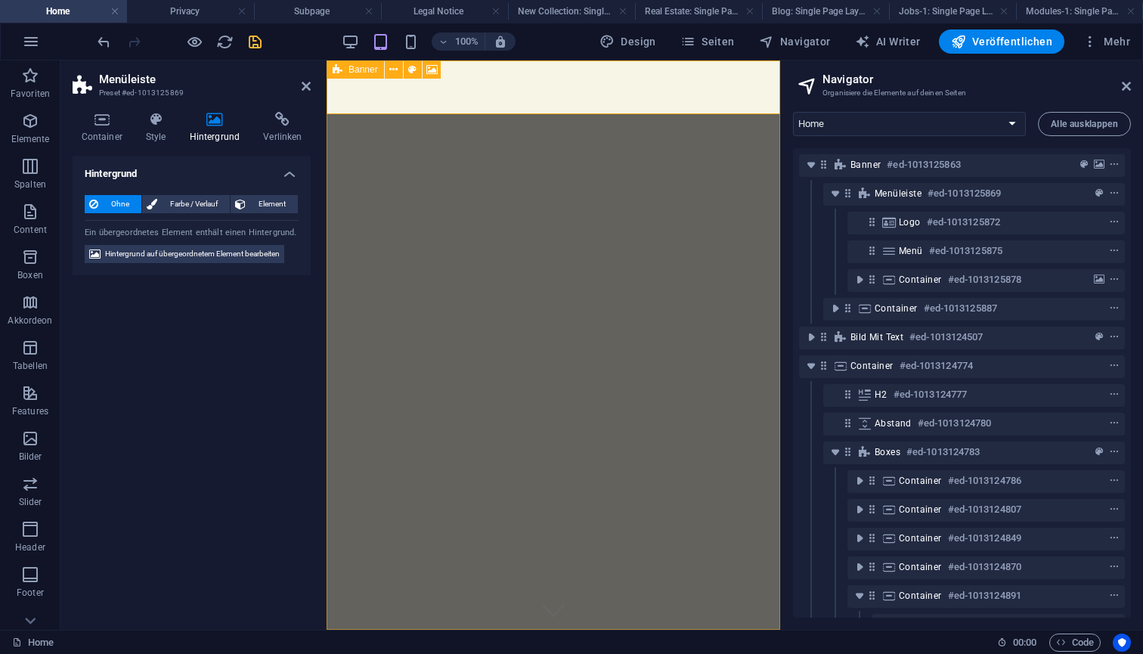
click at [361, 69] on span "Banner" at bounding box center [363, 69] width 29 height 9
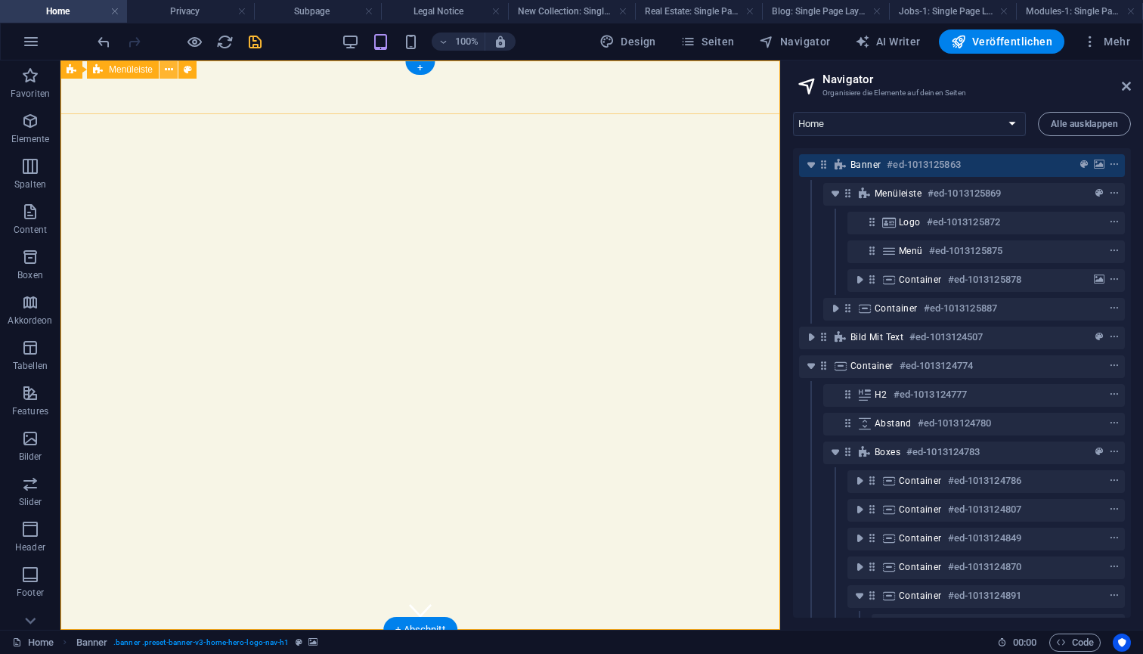
click at [166, 68] on icon at bounding box center [169, 70] width 8 height 16
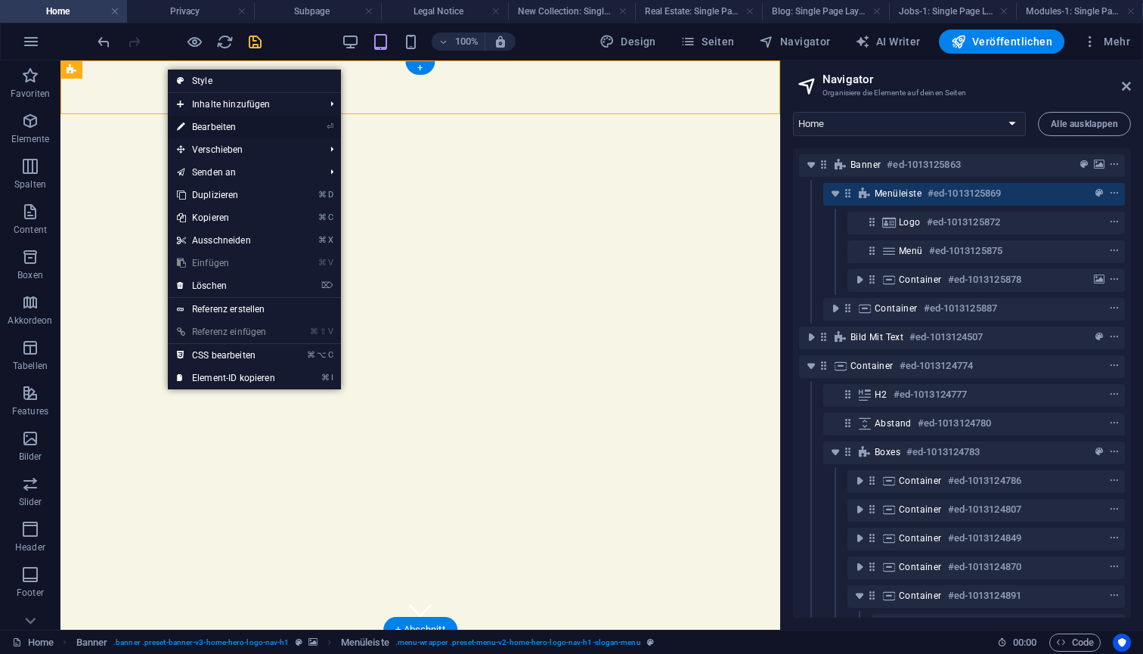
click at [206, 125] on link "⏎ Bearbeiten" at bounding box center [226, 127] width 116 height 23
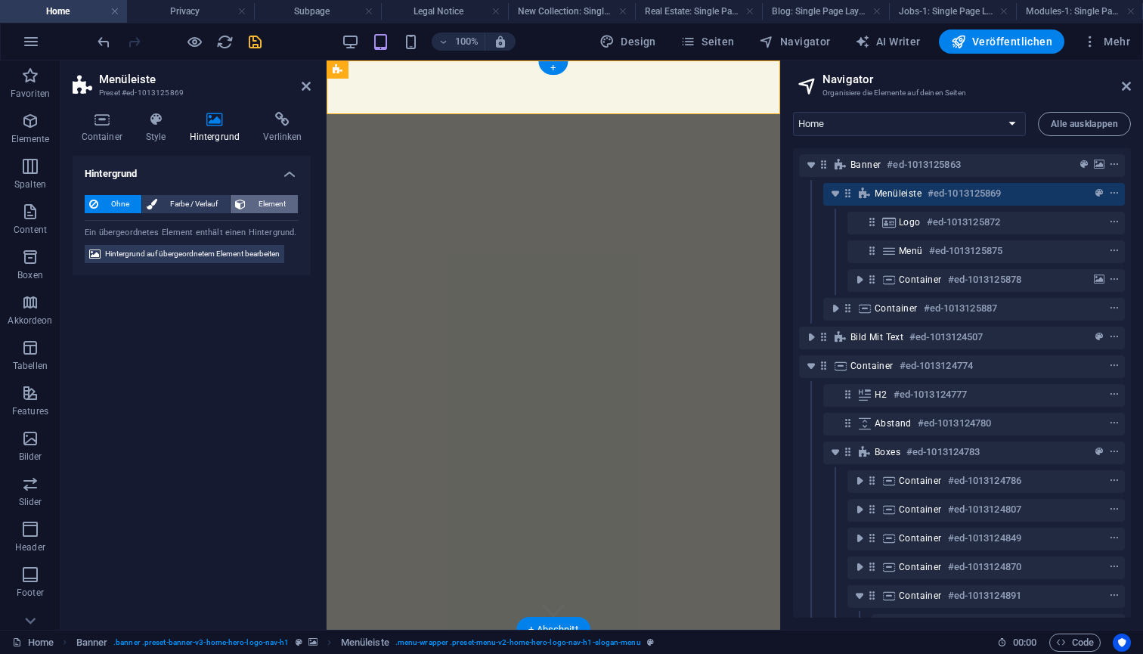
click at [253, 205] on span "Element" at bounding box center [271, 204] width 43 height 18
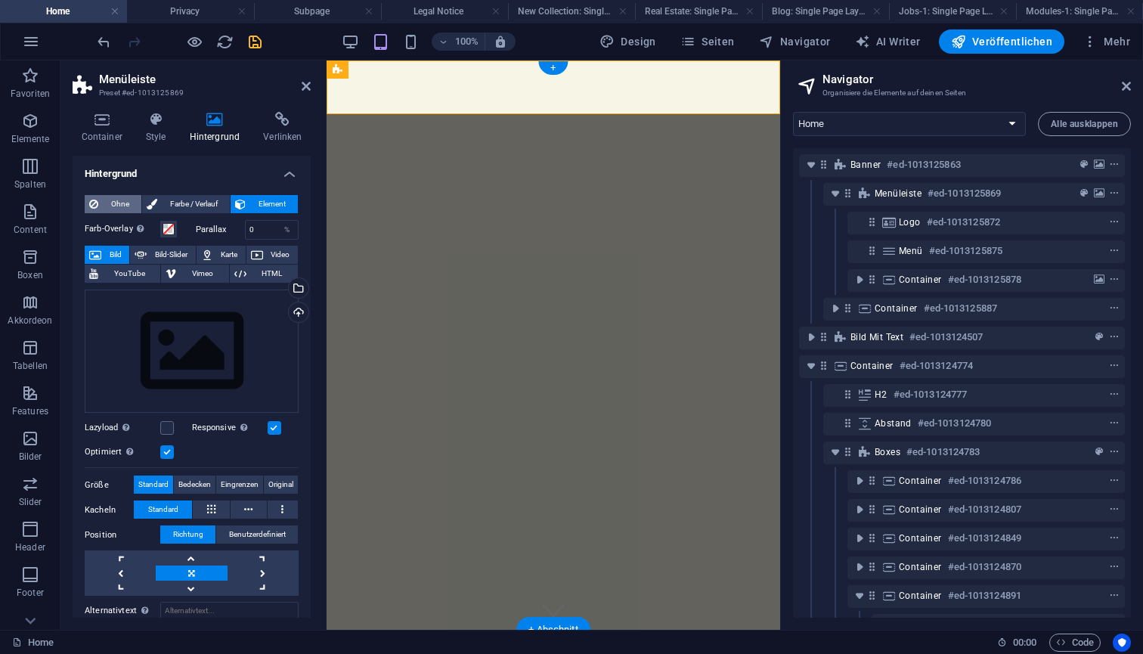
click at [119, 204] on span "Ohne" at bounding box center [120, 204] width 34 height 18
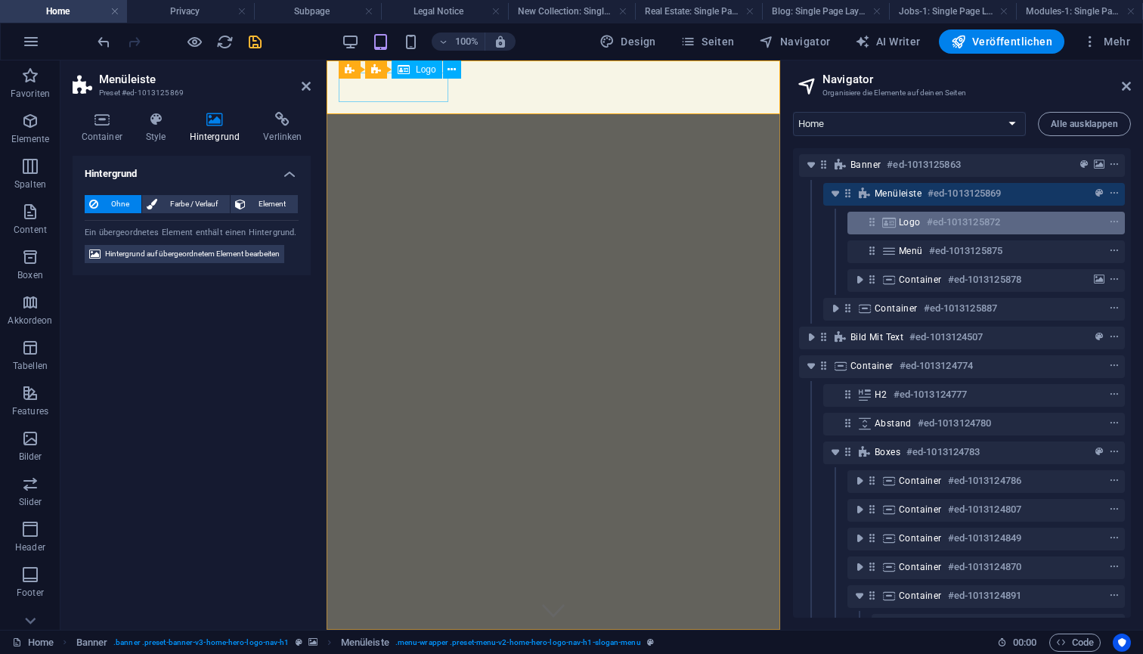
click at [910, 225] on span "Logo" at bounding box center [910, 222] width 22 height 12
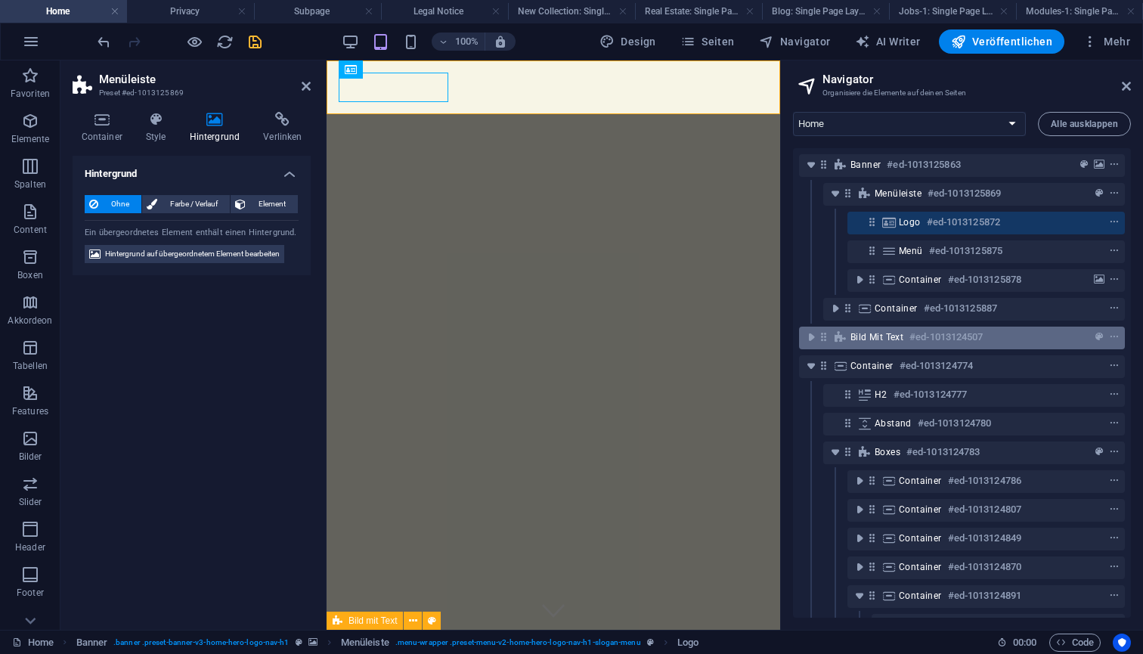
click at [903, 332] on span "Bild mit Text" at bounding box center [877, 337] width 53 height 12
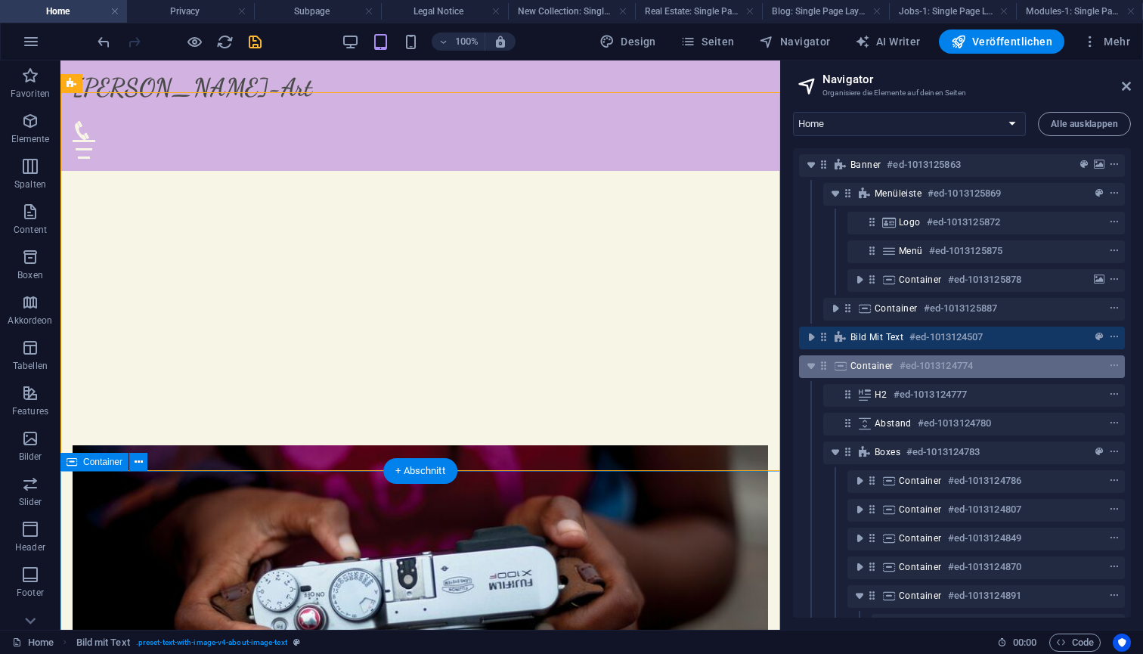
click at [890, 363] on span "Container" at bounding box center [872, 366] width 43 height 12
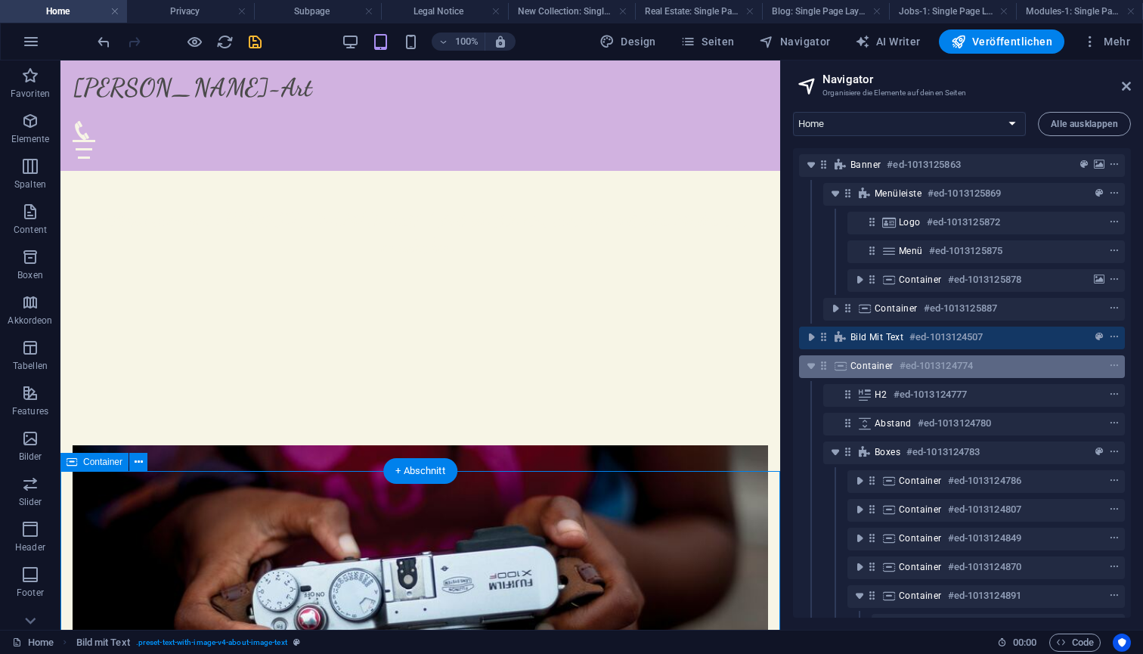
scroll to position [941, 0]
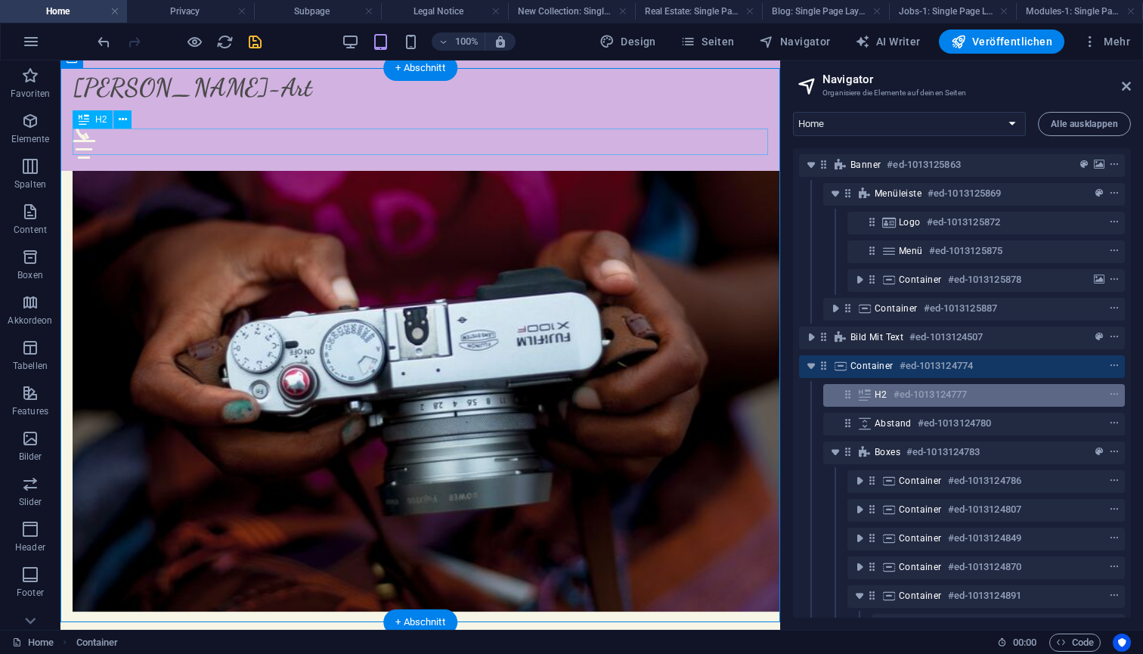
click at [895, 395] on h6 "#ed-1013124777" at bounding box center [930, 395] width 73 height 18
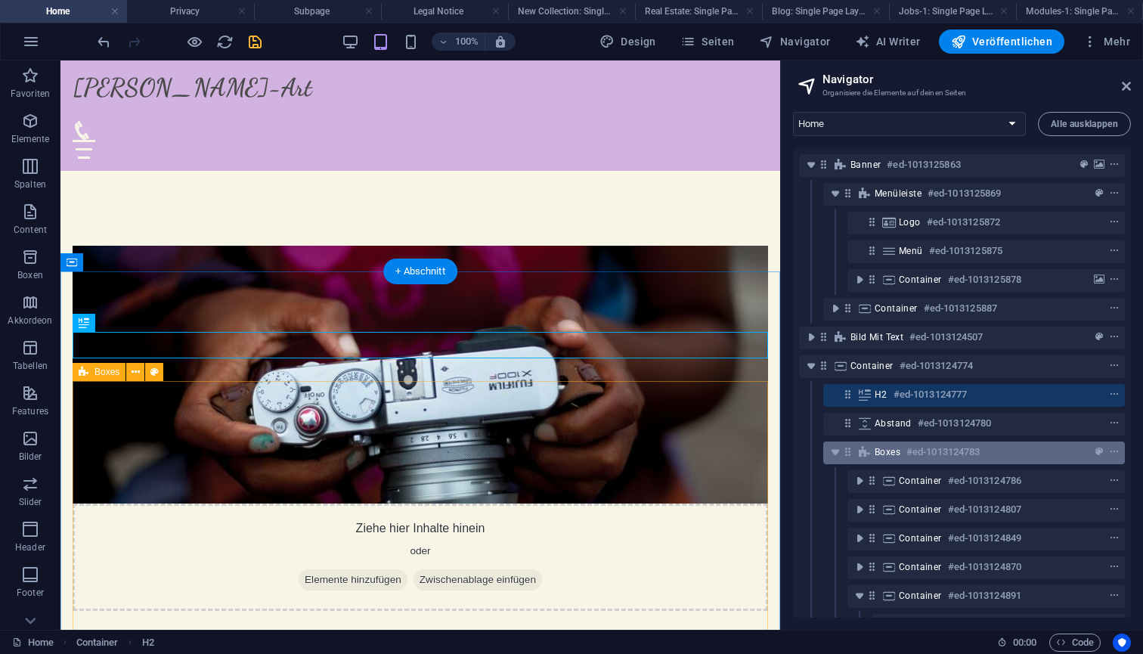
click at [901, 448] on div "Boxes #ed-1013124783" at bounding box center [962, 452] width 175 height 18
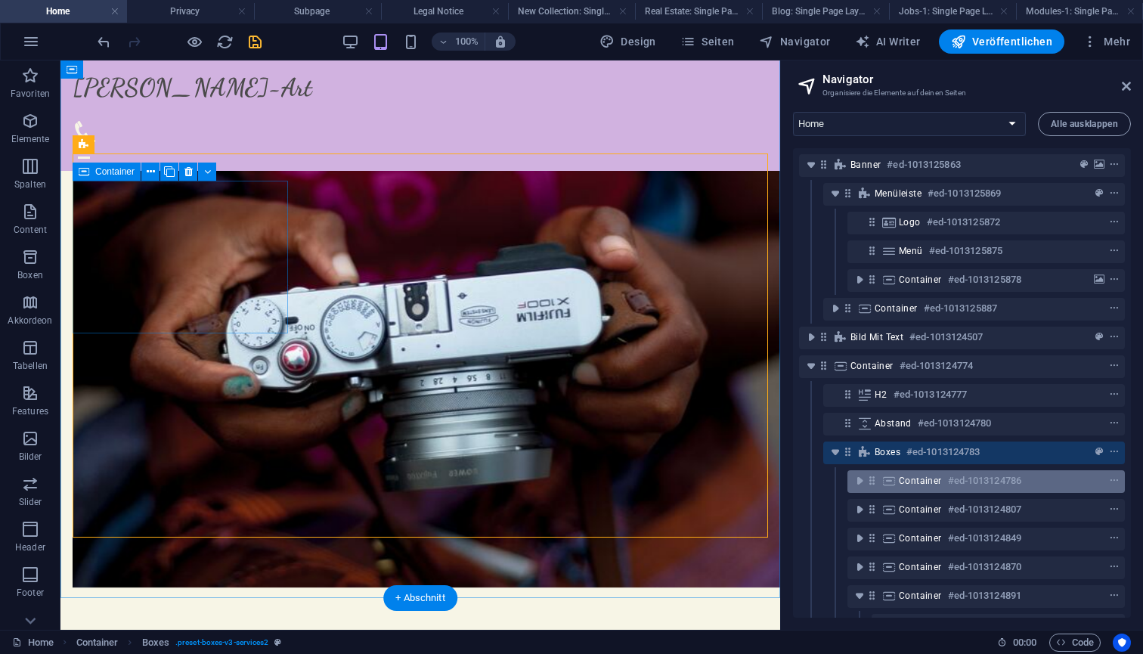
click at [912, 480] on span "Container" at bounding box center [920, 481] width 43 height 12
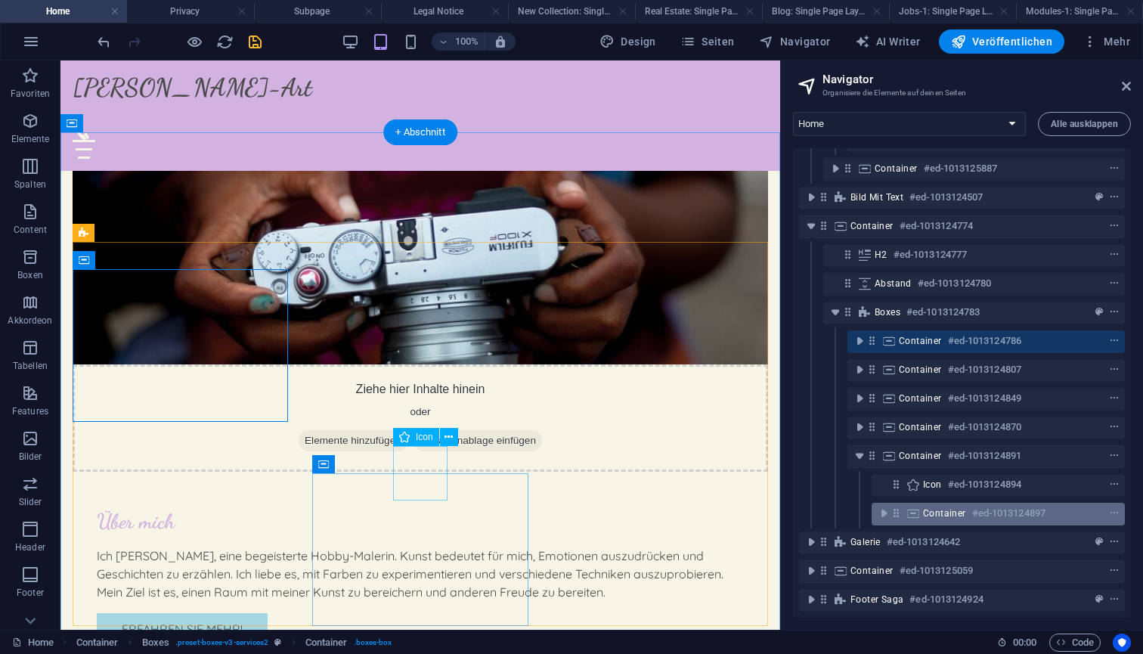
scroll to position [152, 0]
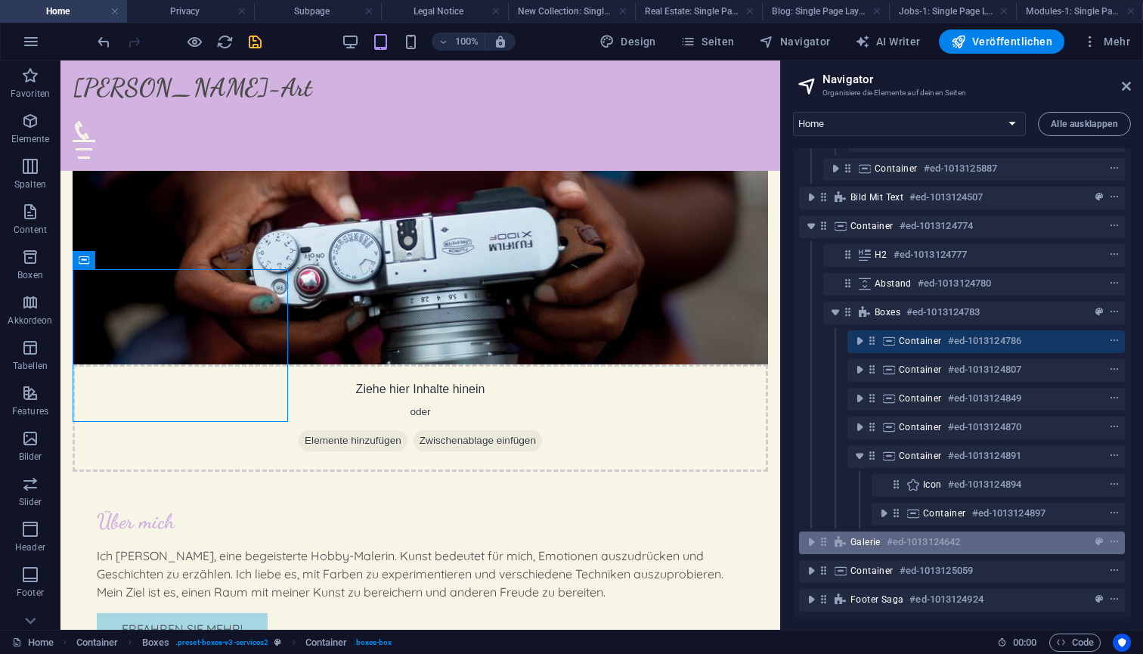
click at [883, 533] on div "Galerie #ed-1013124642" at bounding box center [950, 542] width 199 height 18
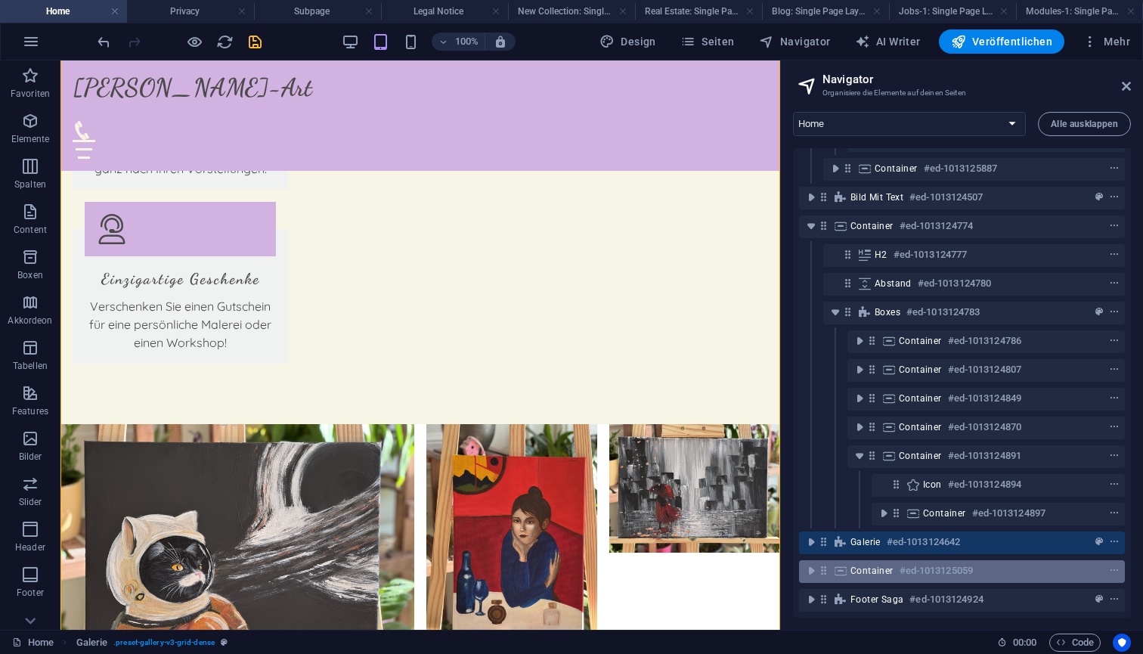
click at [873, 566] on div "Container #ed-1013125059" at bounding box center [950, 571] width 199 height 18
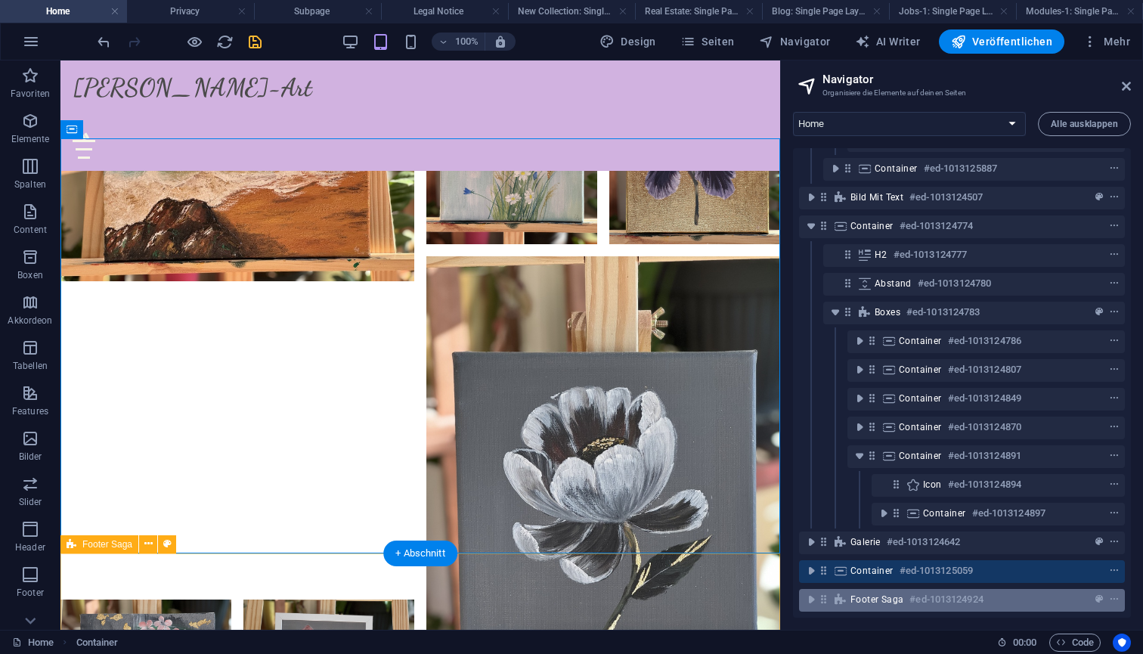
click at [873, 594] on span "Footer Saga" at bounding box center [877, 600] width 53 height 12
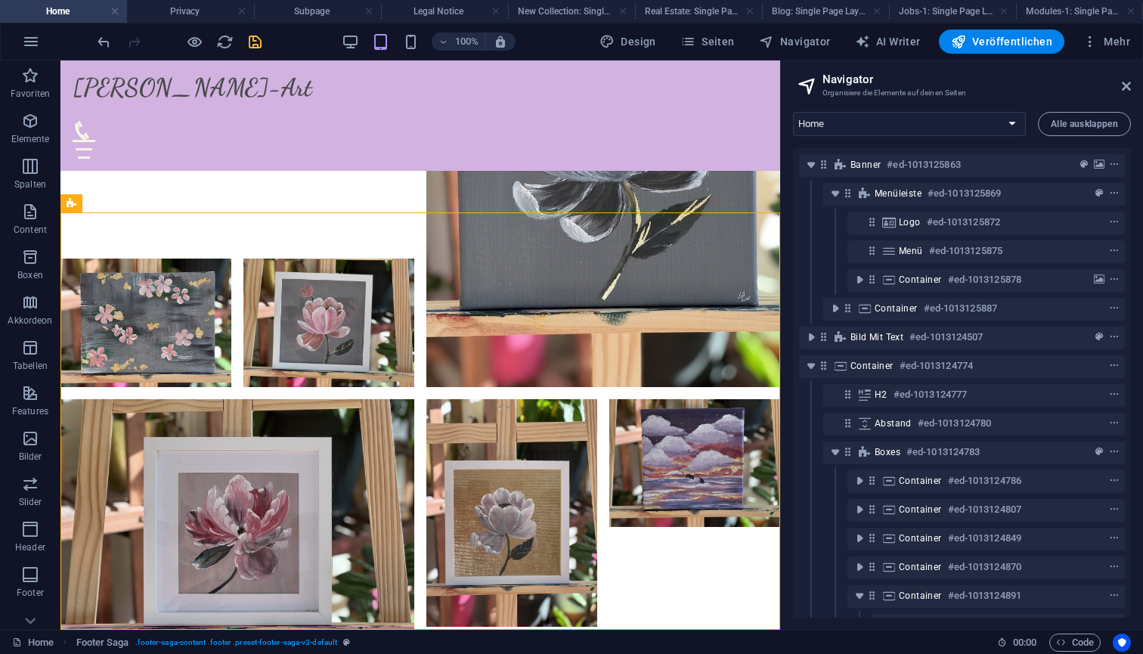
scroll to position [0, 0]
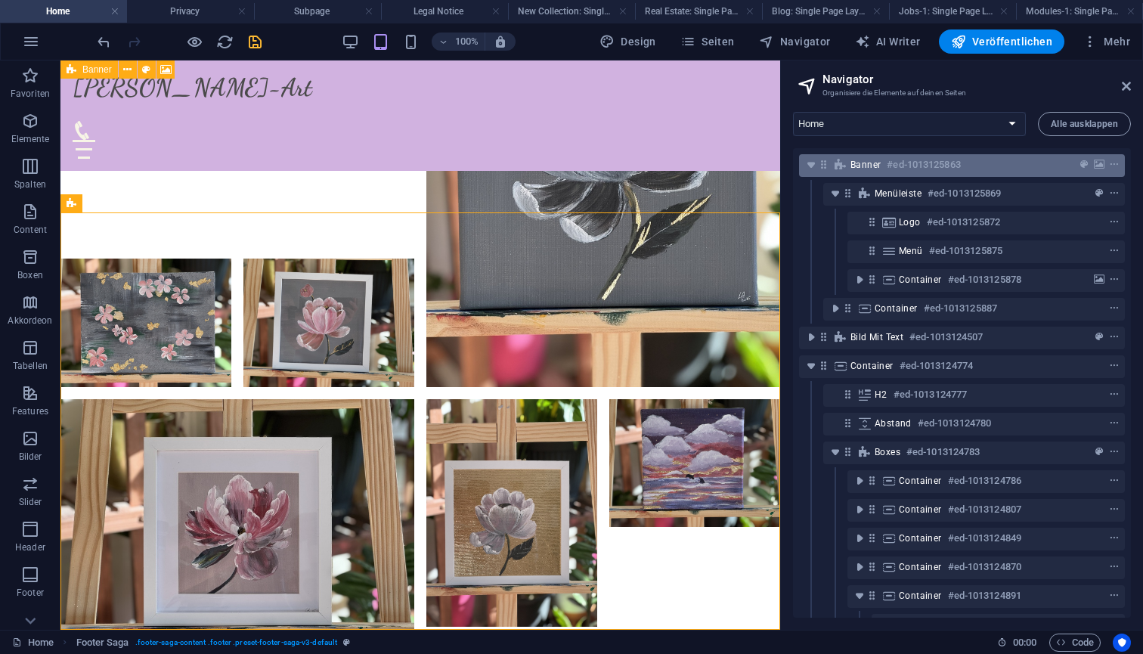
click at [850, 166] on div "Banner #ed-1013125863" at bounding box center [962, 165] width 326 height 23
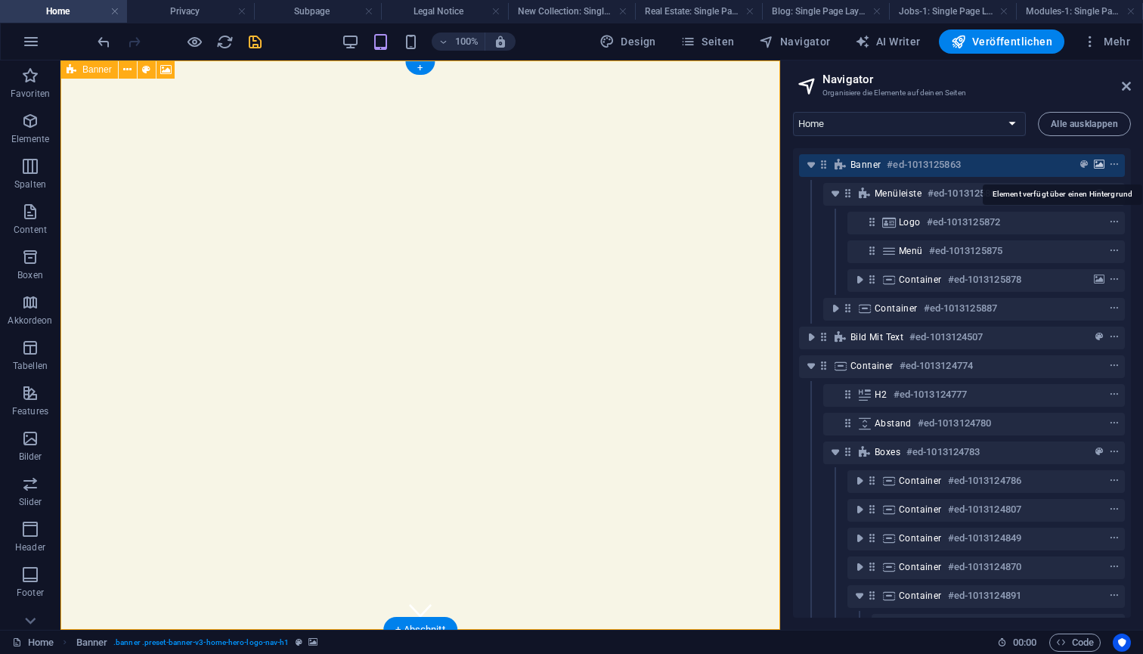
click at [1100, 165] on icon "background" at bounding box center [1099, 165] width 11 height 11
select select "ms"
select select "s"
select select "progressive"
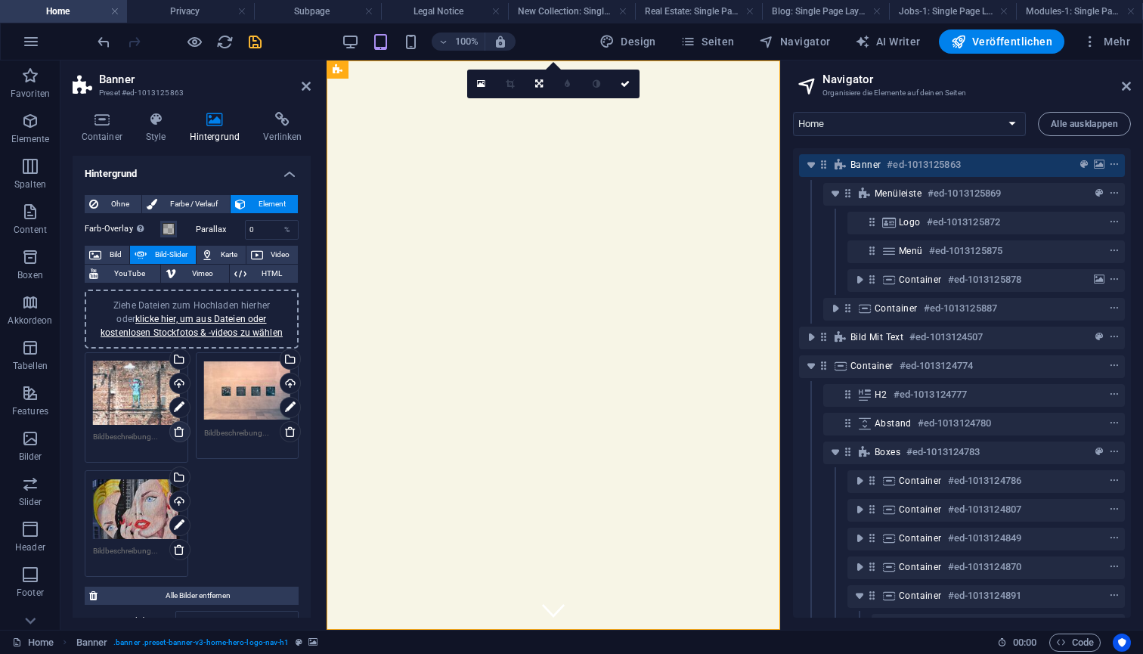
click at [178, 433] on icon at bounding box center [179, 432] width 12 height 12
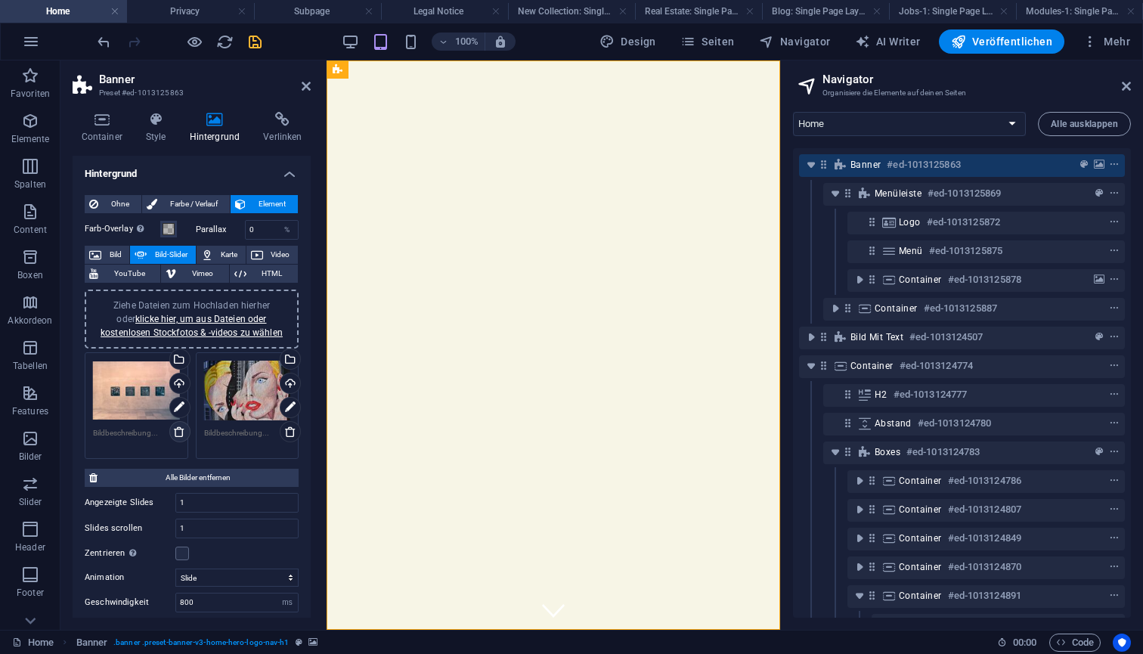
click at [178, 433] on icon at bounding box center [179, 432] width 12 height 12
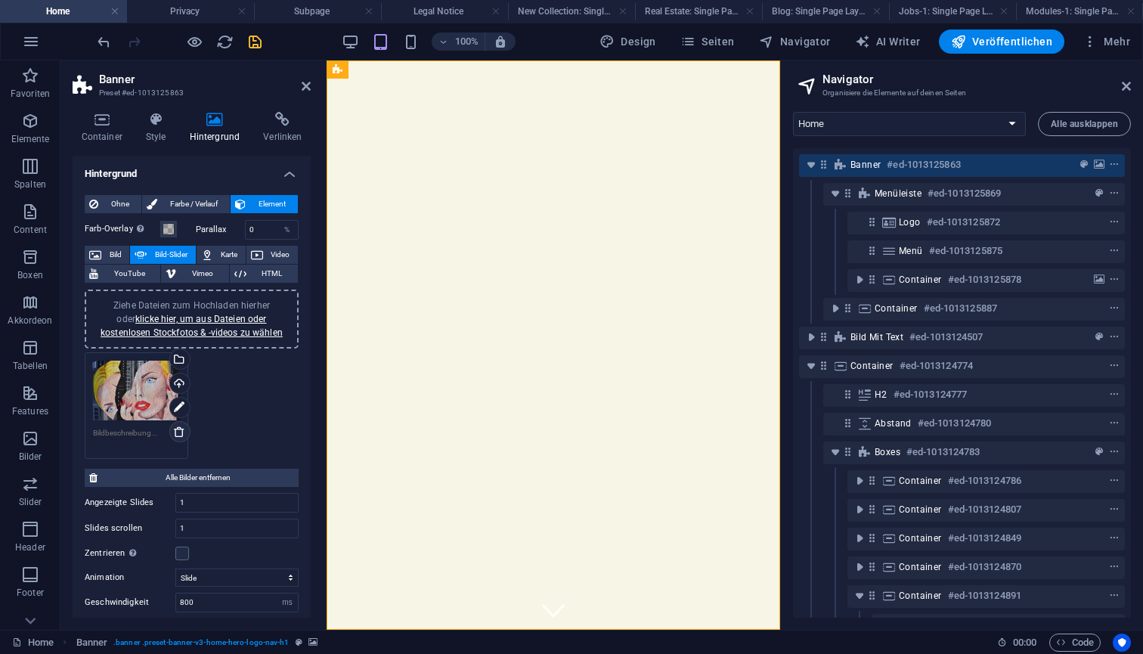
click at [178, 433] on icon at bounding box center [179, 432] width 12 height 12
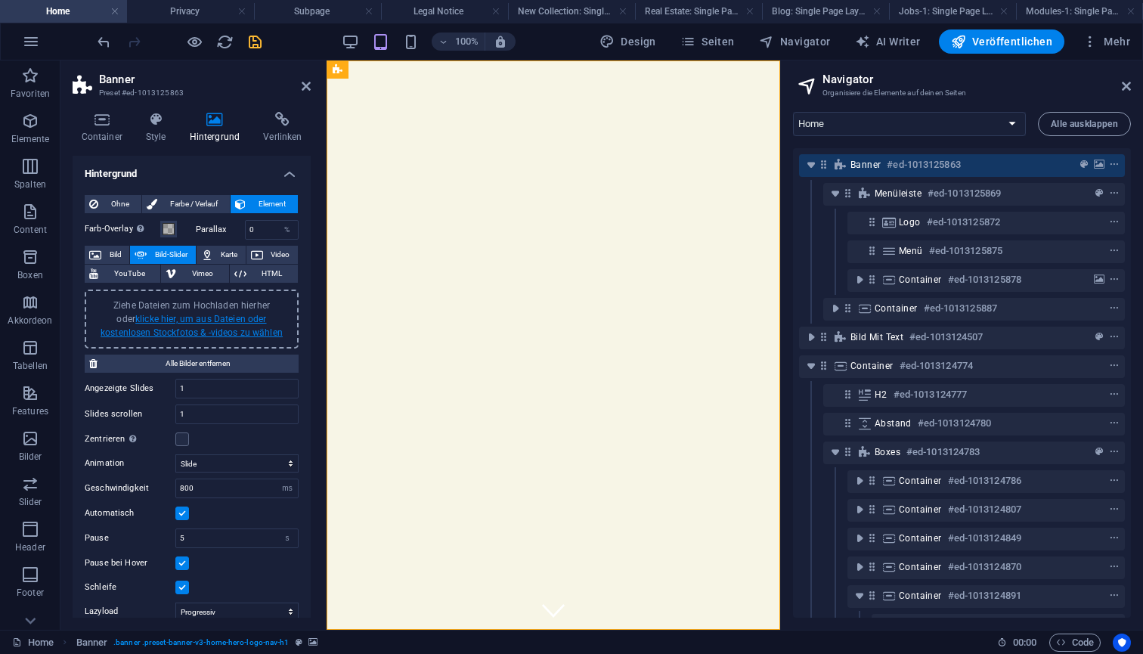
click at [212, 321] on link "klicke hier, um aus Dateien oder kostenlosen Stockfotos & -videos zu wählen" at bounding box center [192, 326] width 182 height 24
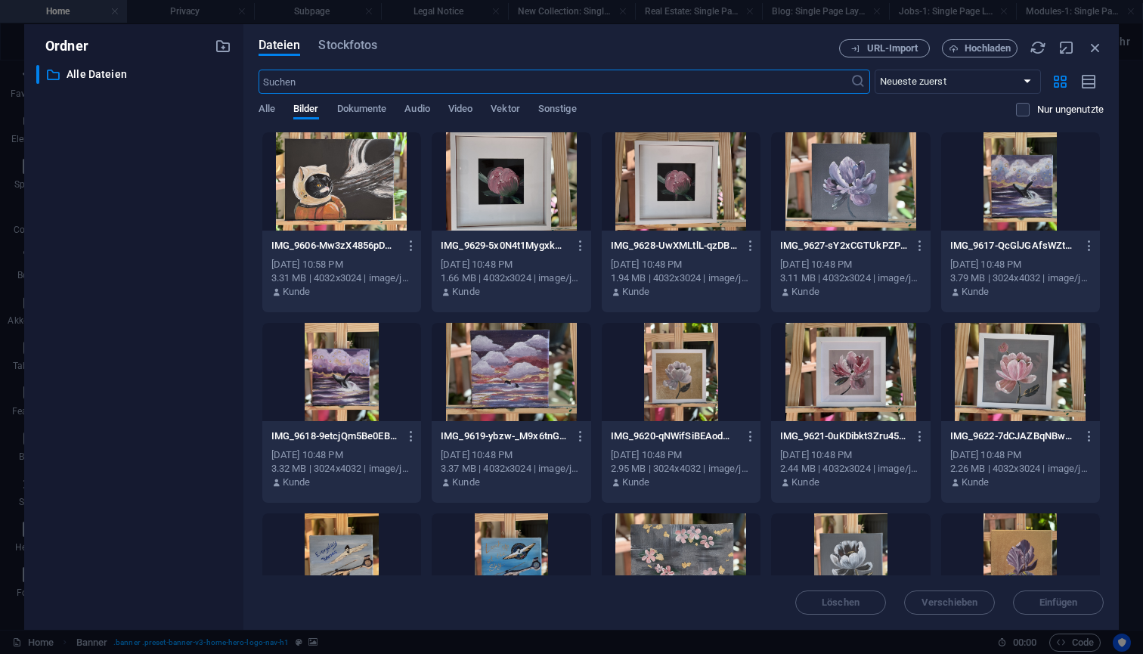
click at [372, 180] on div at bounding box center [341, 181] width 159 height 98
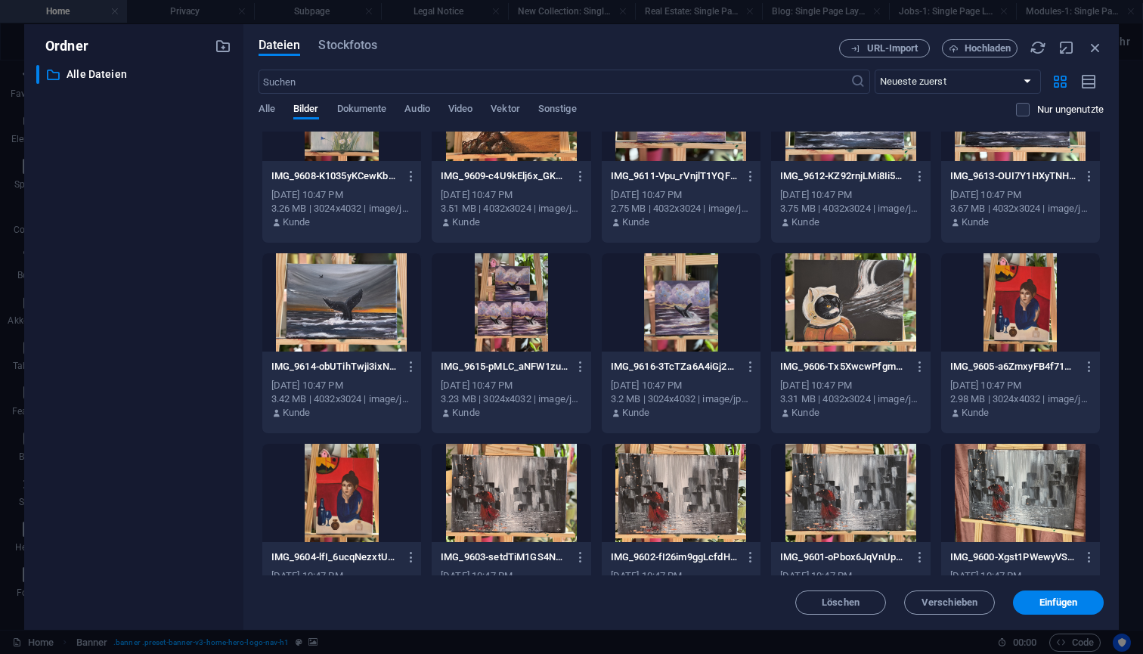
scroll to position [646, 0]
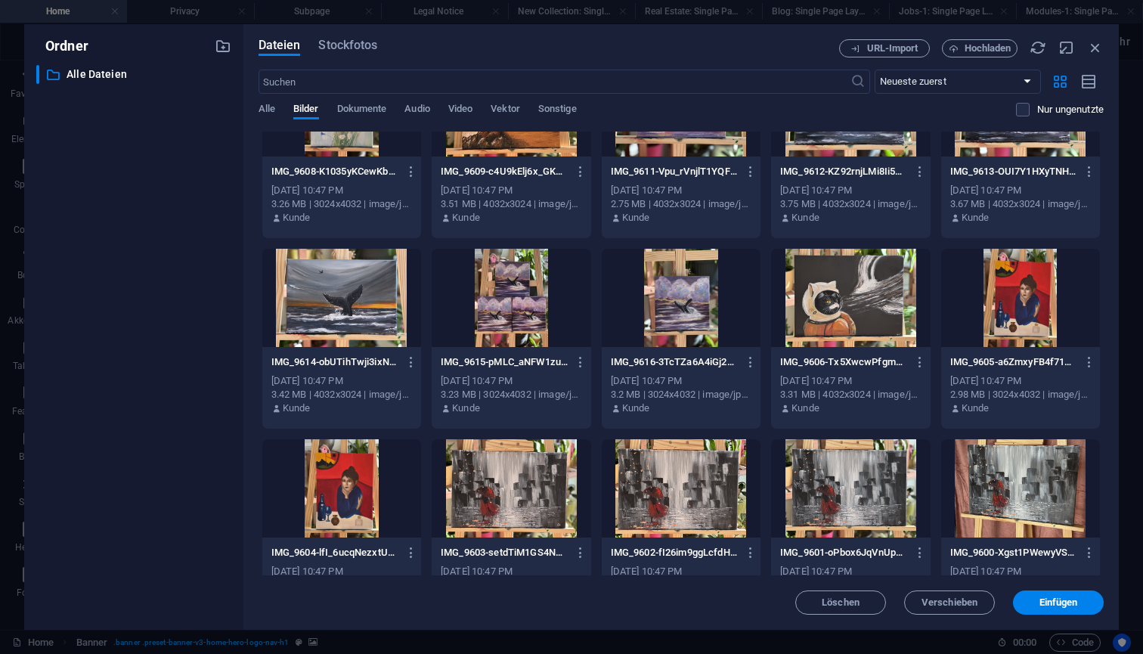
click at [358, 482] on div at bounding box center [341, 488] width 159 height 98
click at [826, 498] on div at bounding box center [850, 488] width 159 height 98
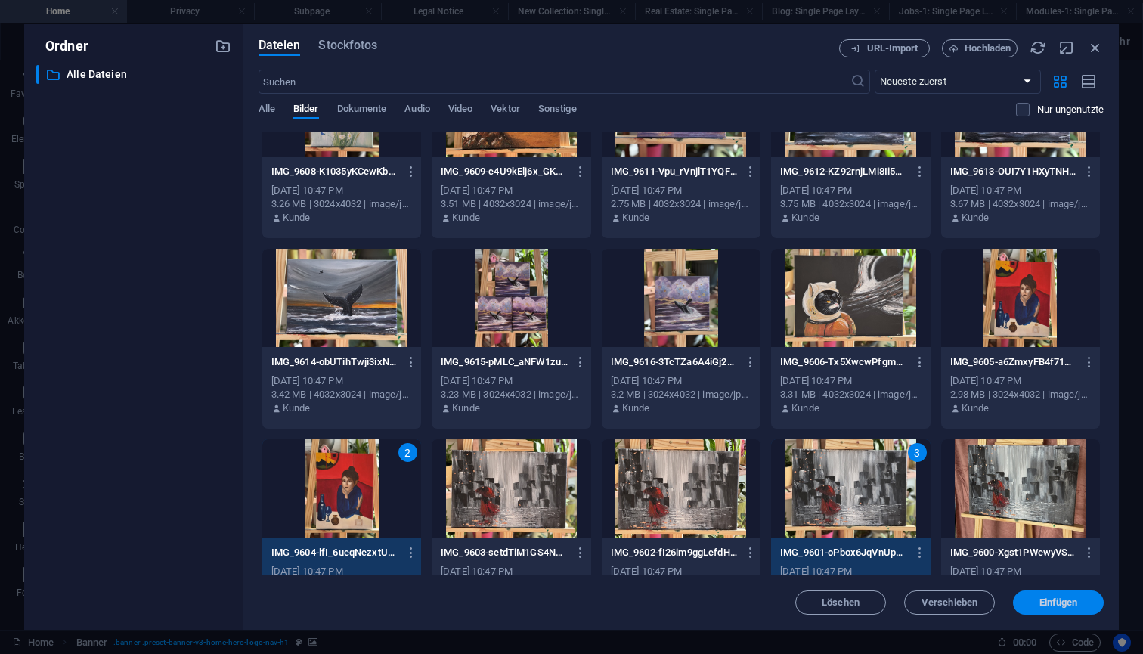
click at [1065, 603] on span "Einfügen" at bounding box center [1059, 602] width 39 height 9
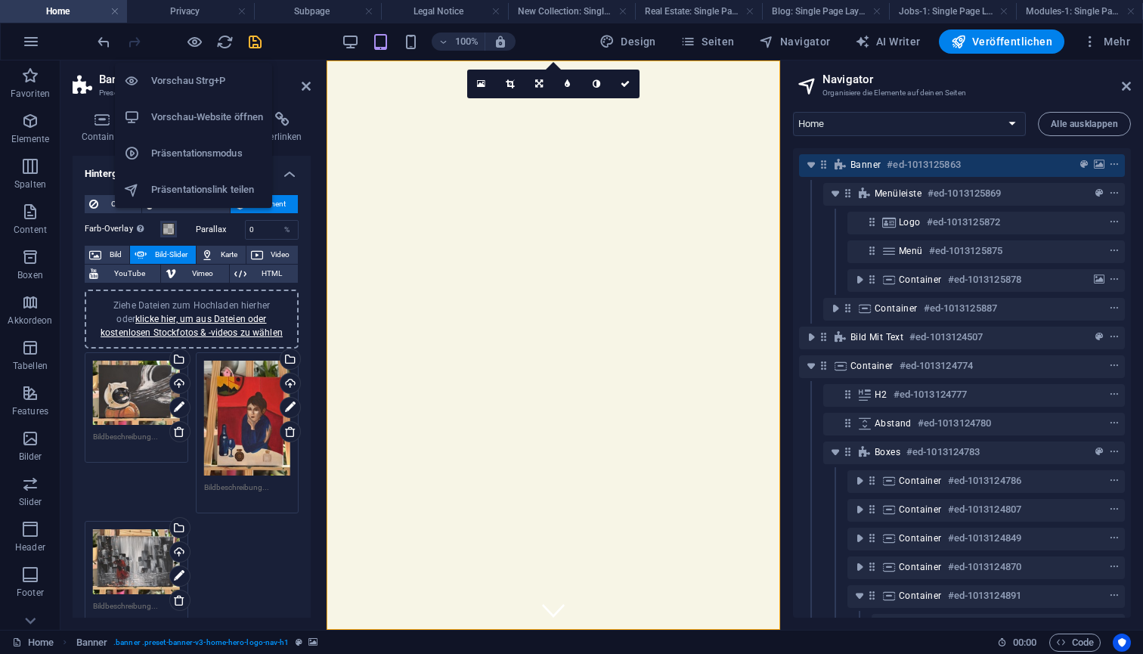
click at [197, 113] on h6 "Vorschau-Website öffnen" at bounding box center [207, 117] width 112 height 18
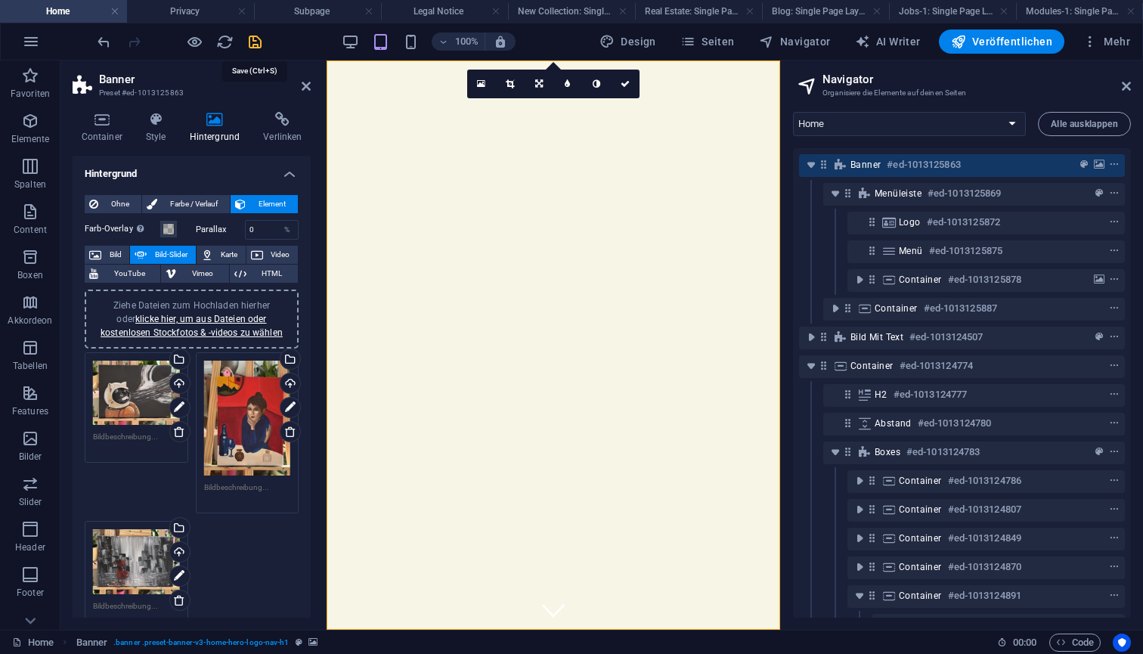
click at [260, 41] on icon "save" at bounding box center [255, 41] width 17 height 17
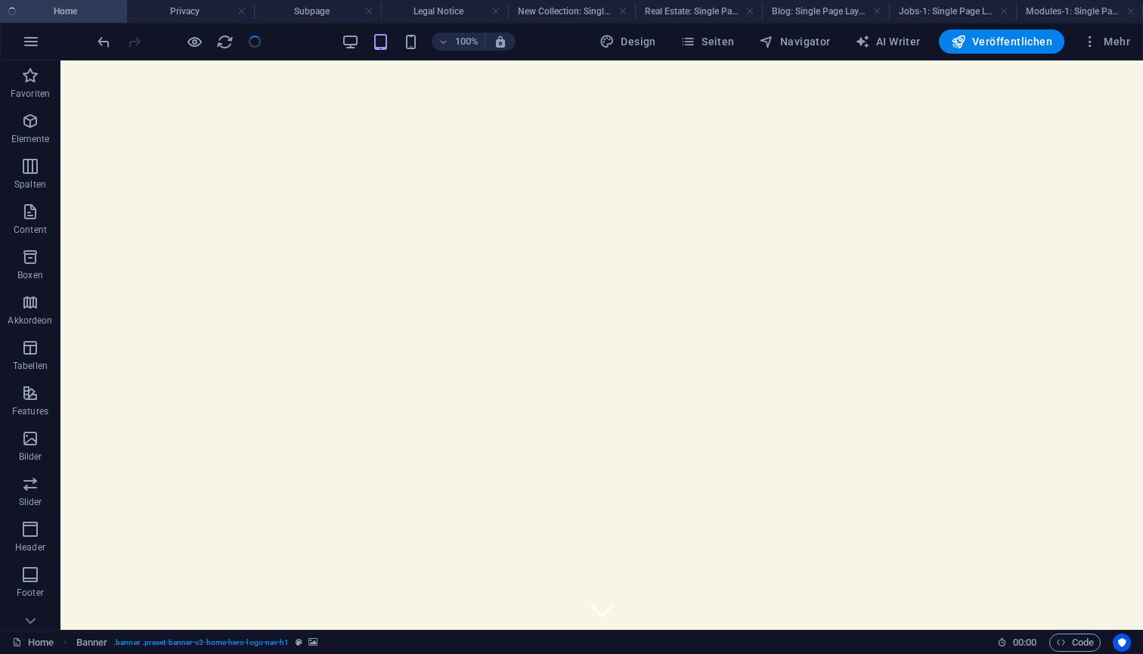
checkbox input "true"
select select
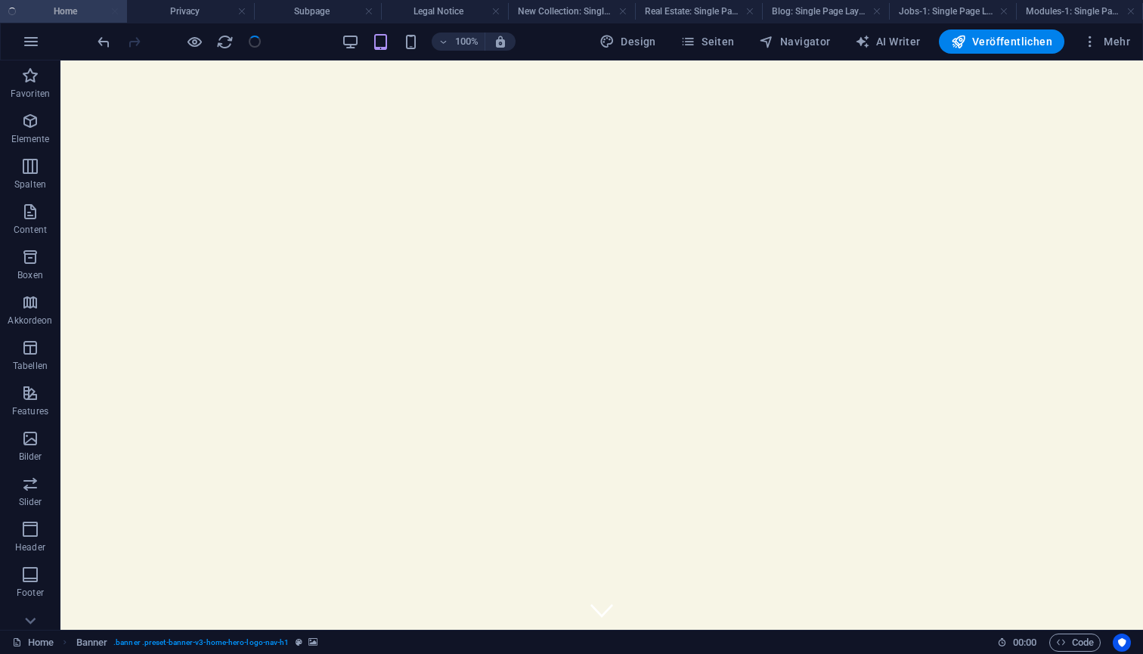
select select
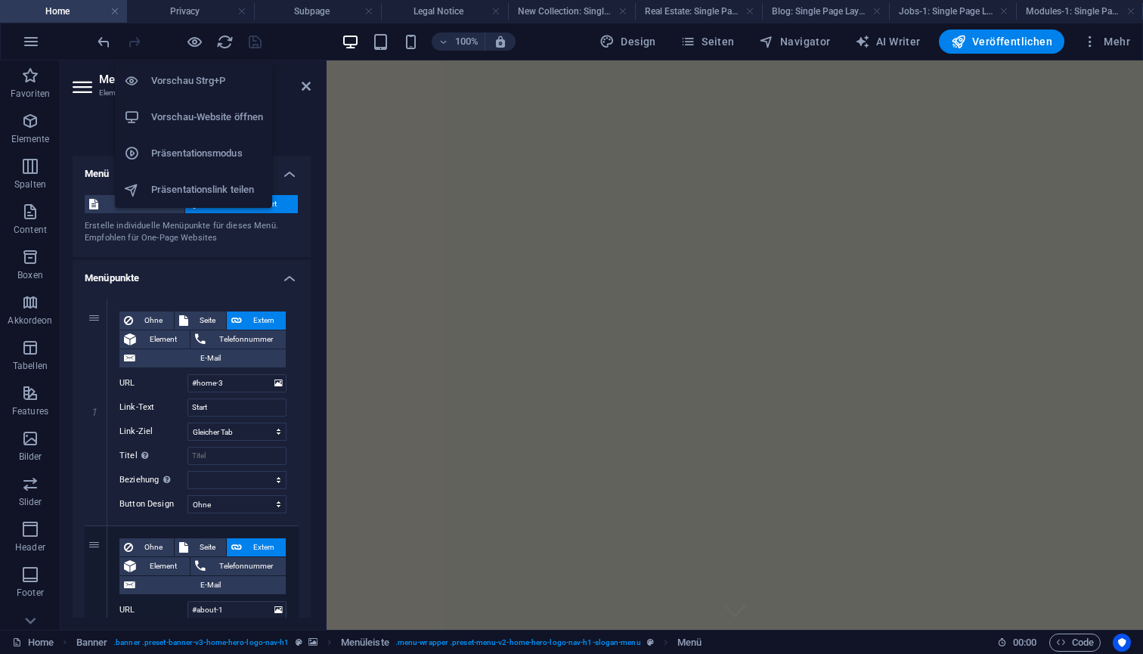
click at [188, 79] on h6 "Vorschau Strg+P" at bounding box center [207, 81] width 112 height 18
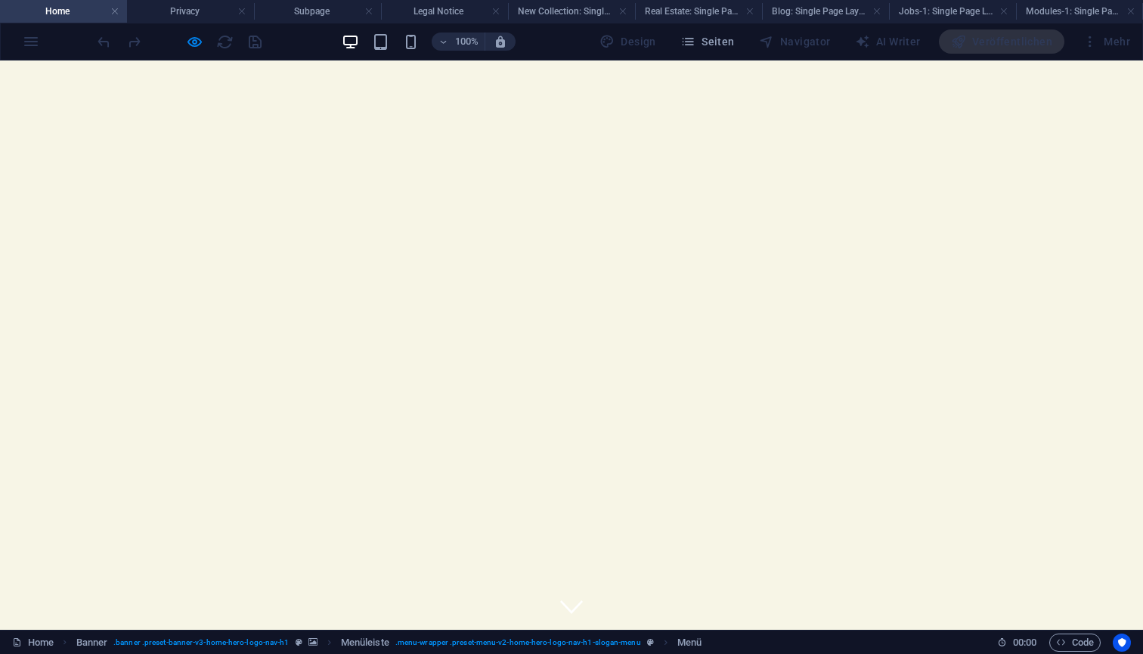
click at [572, 595] on icon at bounding box center [571, 606] width 23 height 23
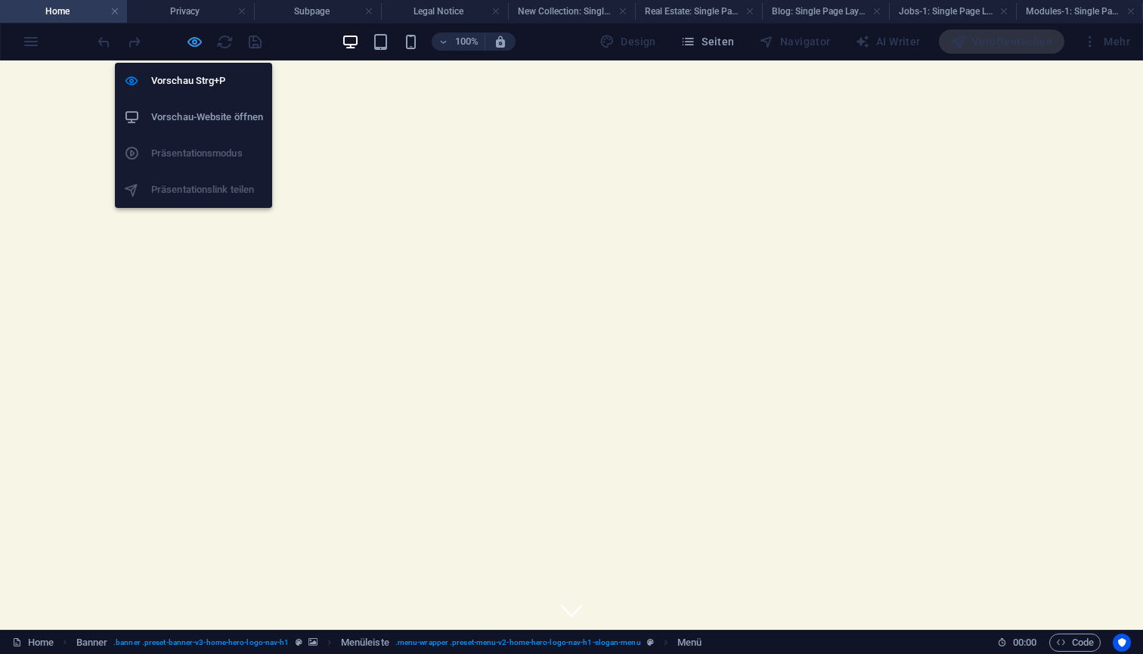
click at [191, 48] on icon "button" at bounding box center [194, 41] width 17 height 17
select select
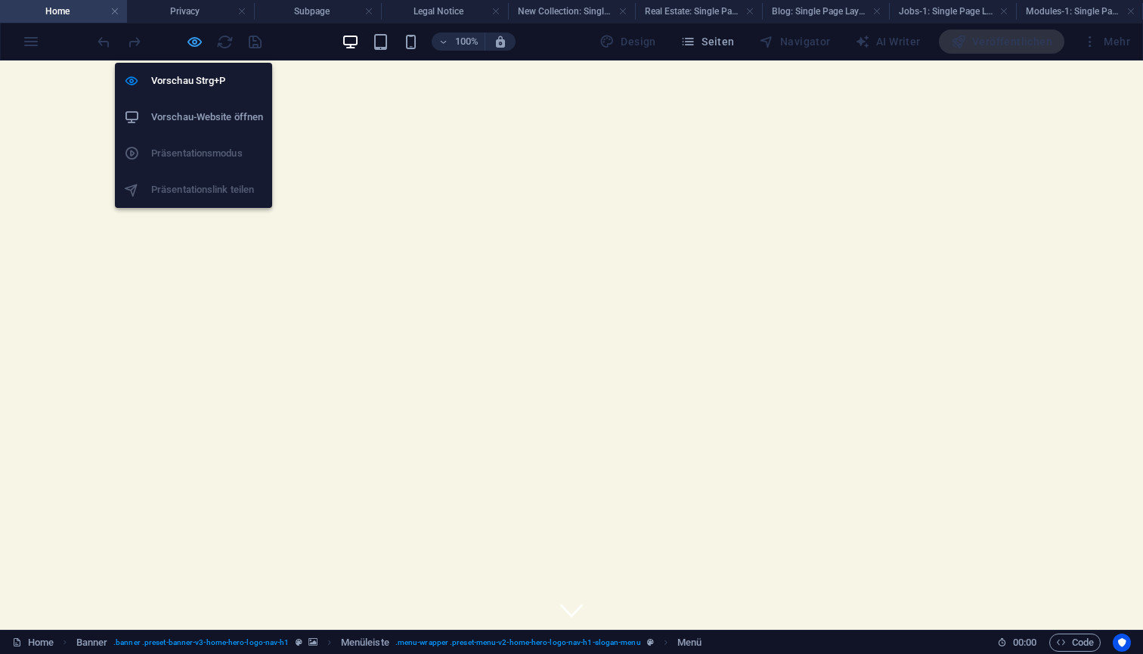
select select
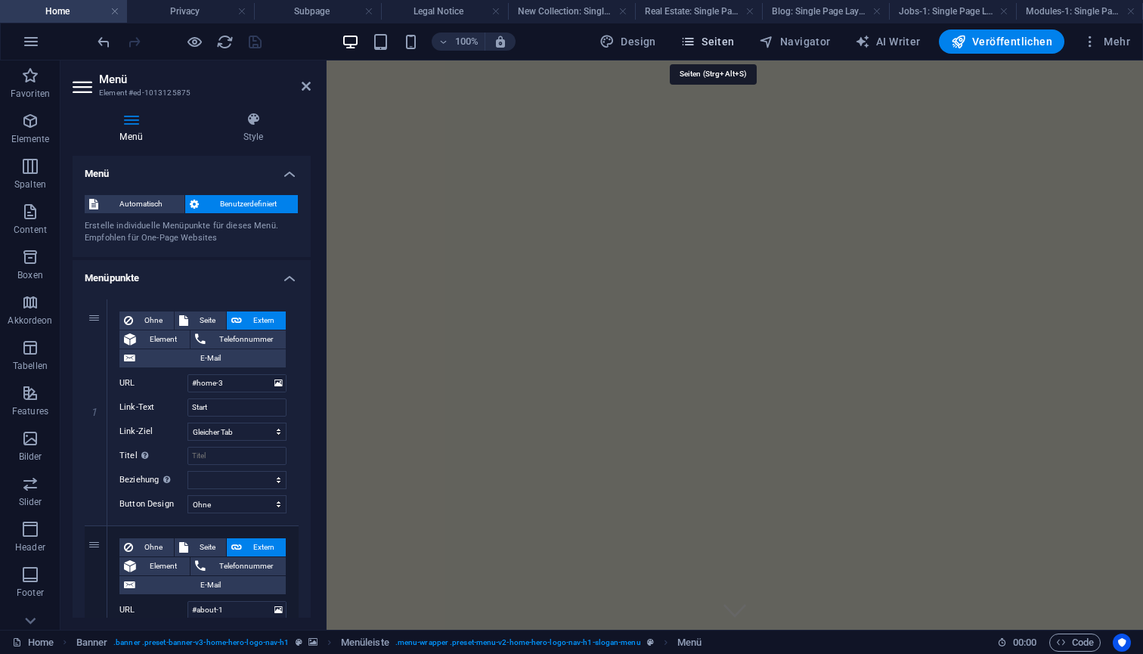
click at [729, 42] on span "Seiten" at bounding box center [708, 41] width 54 height 15
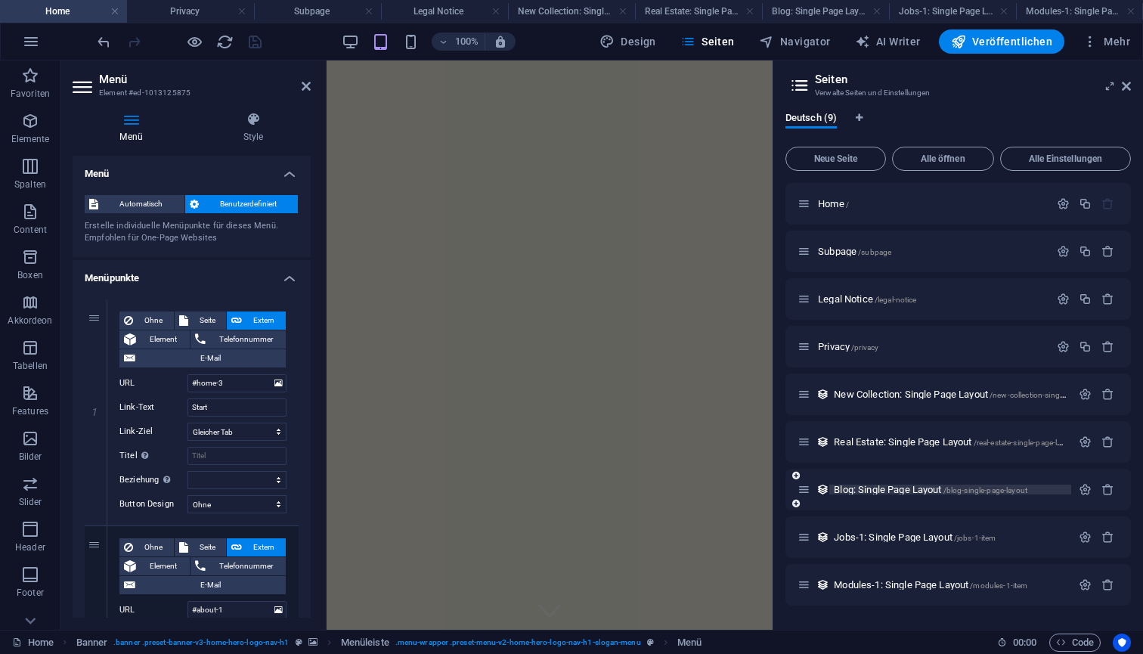
click at [892, 488] on span "Blog: Single Page Layout /blog-single-page-layout" at bounding box center [931, 489] width 194 height 11
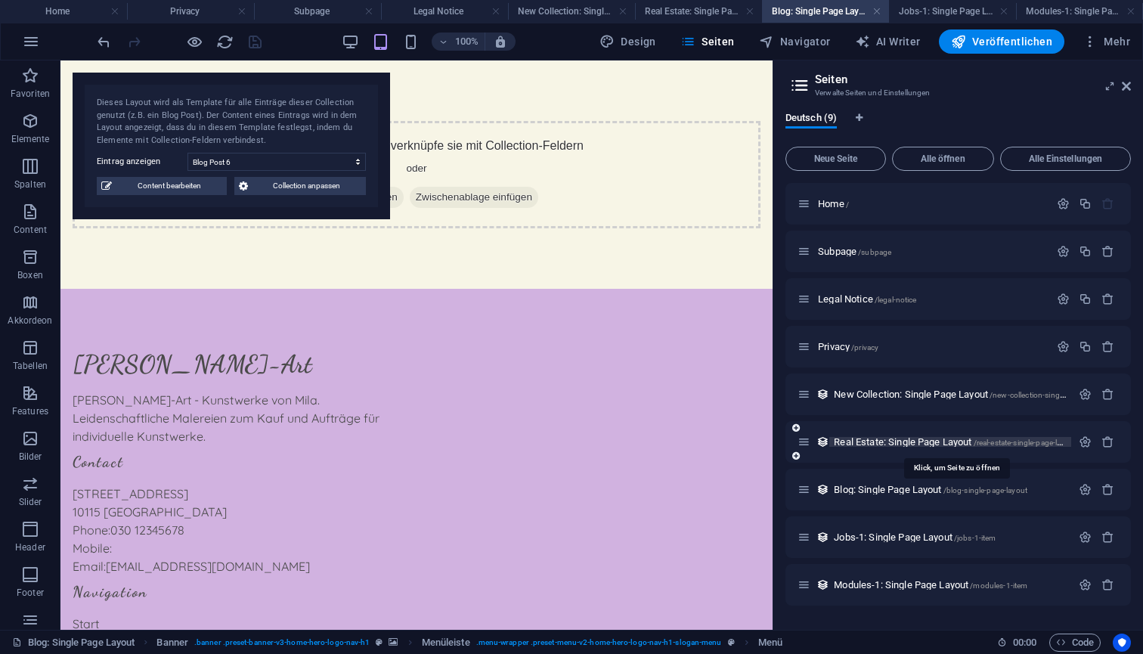
click at [891, 445] on span "Real Estate: Single Page Layout /real-estate-single-page-layout" at bounding box center [955, 441] width 243 height 11
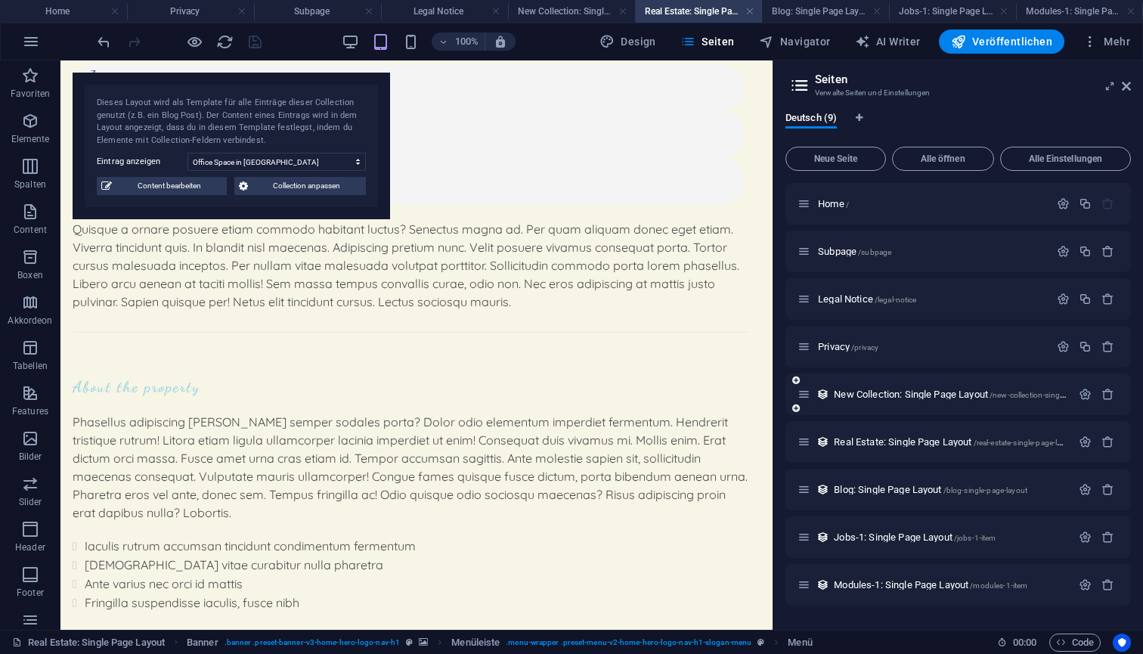
click at [886, 389] on div "New Collection: Single Page Layout /new-collection-single-page-layout" at bounding box center [935, 394] width 274 height 17
click at [866, 398] on span "New Collection: Single Page Layout /new-collection-single-page-layout" at bounding box center [971, 394] width 274 height 11
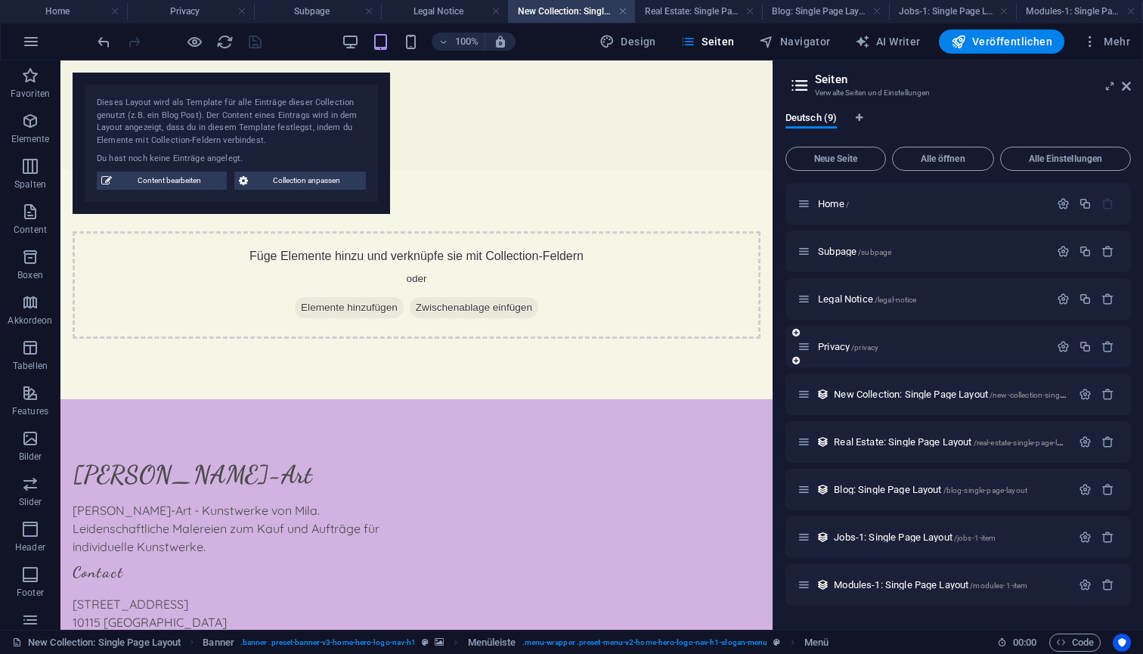
click at [840, 352] on div "Privacy /privacy" at bounding box center [924, 346] width 252 height 17
click at [846, 295] on span "Legal Notice /legal-notice" at bounding box center [867, 298] width 98 height 11
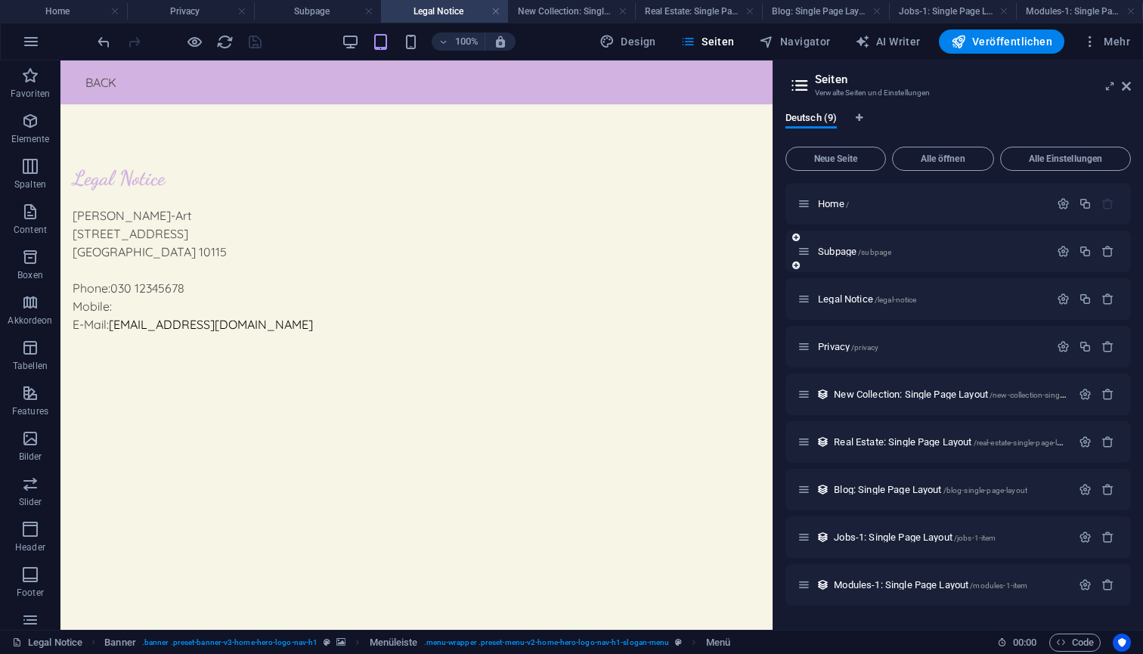
click at [839, 262] on div "Subpage /subpage" at bounding box center [959, 252] width 346 height 42
click at [832, 200] on span "Home /" at bounding box center [833, 203] width 31 height 11
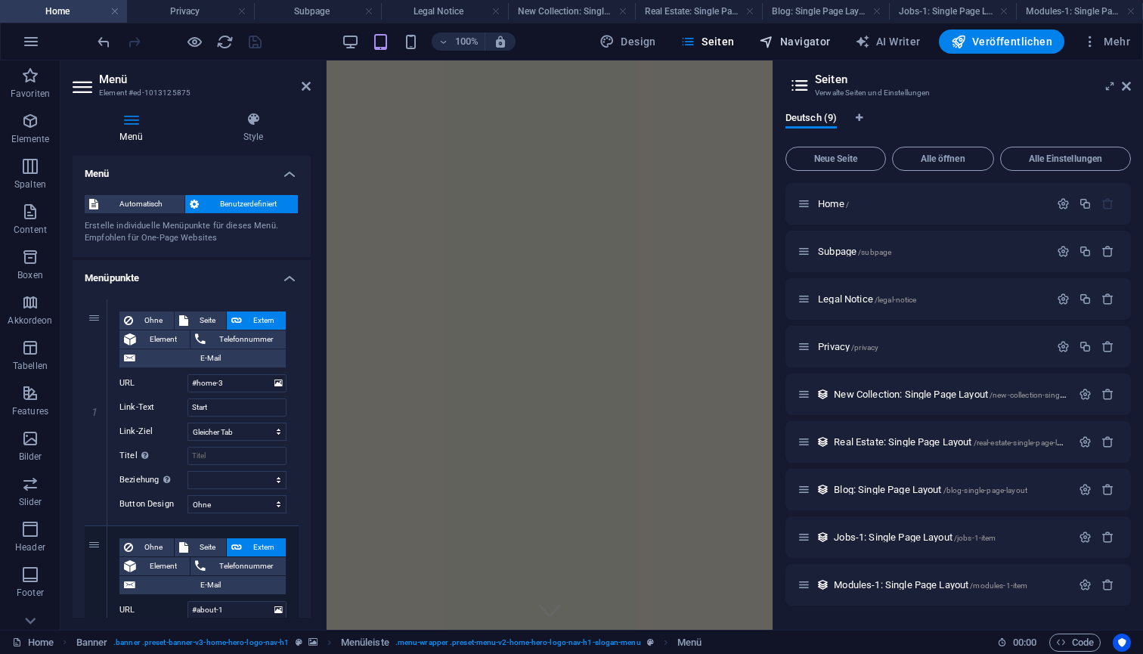
click at [811, 39] on span "Navigator" at bounding box center [795, 41] width 72 height 15
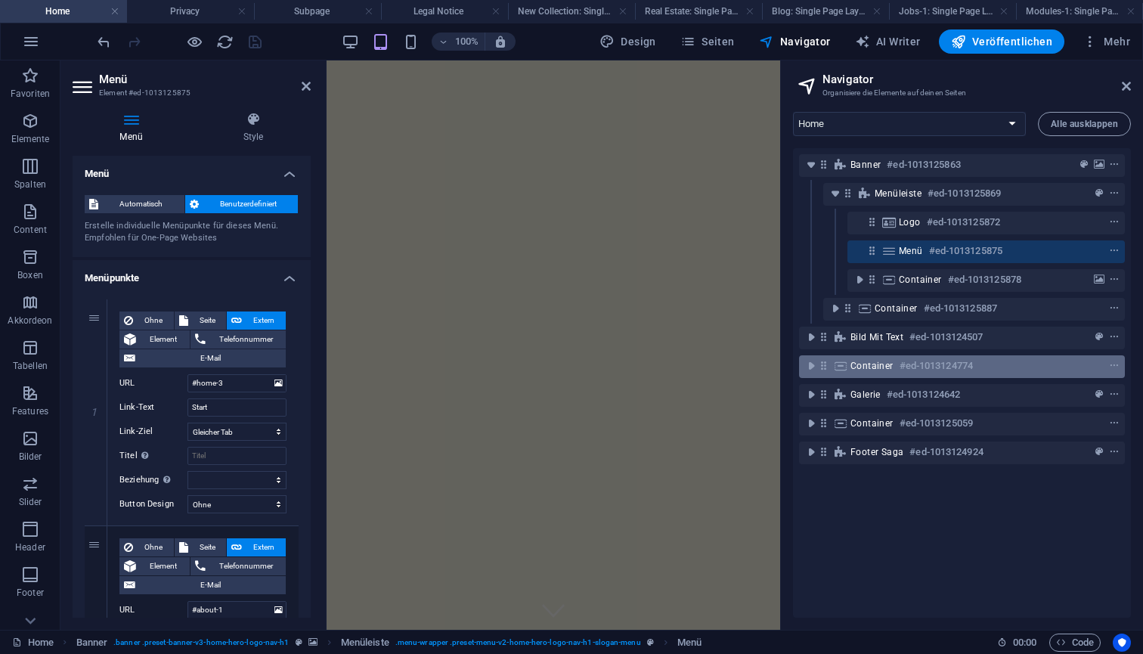
click at [870, 366] on span "Container" at bounding box center [872, 366] width 43 height 12
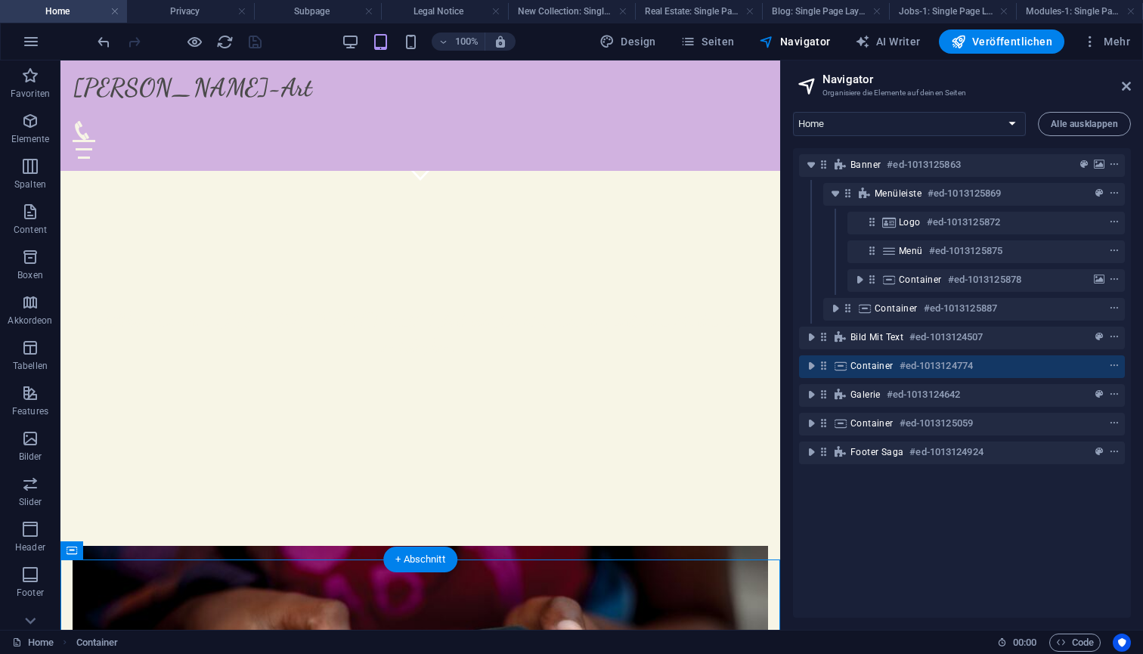
scroll to position [449, 0]
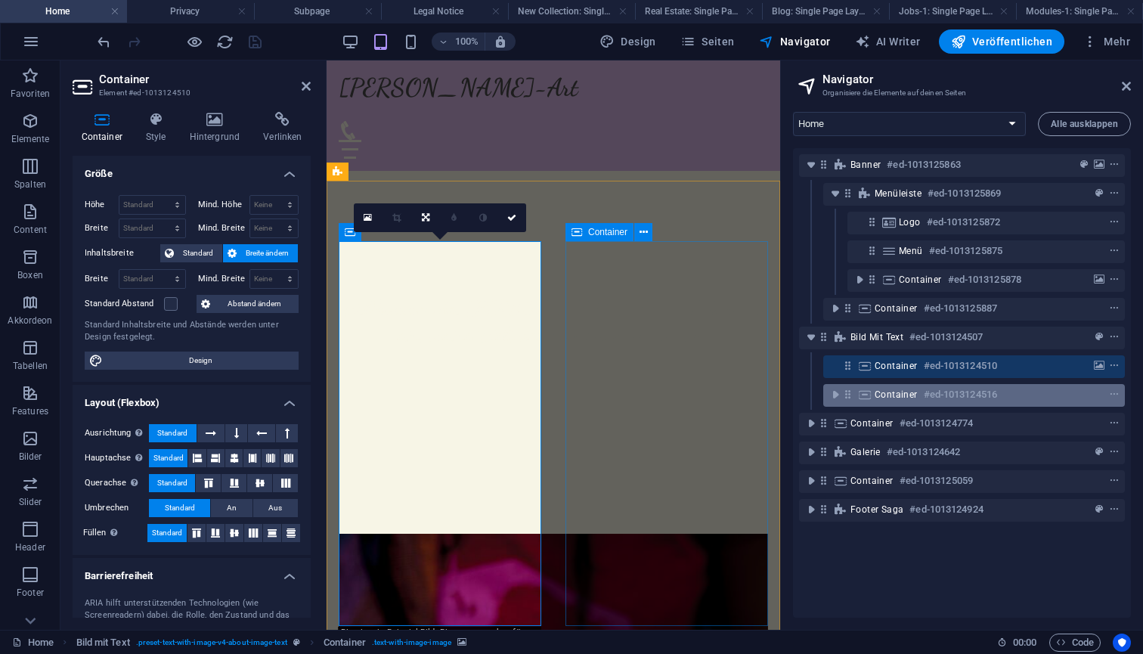
click at [913, 396] on span "Container" at bounding box center [896, 395] width 43 height 12
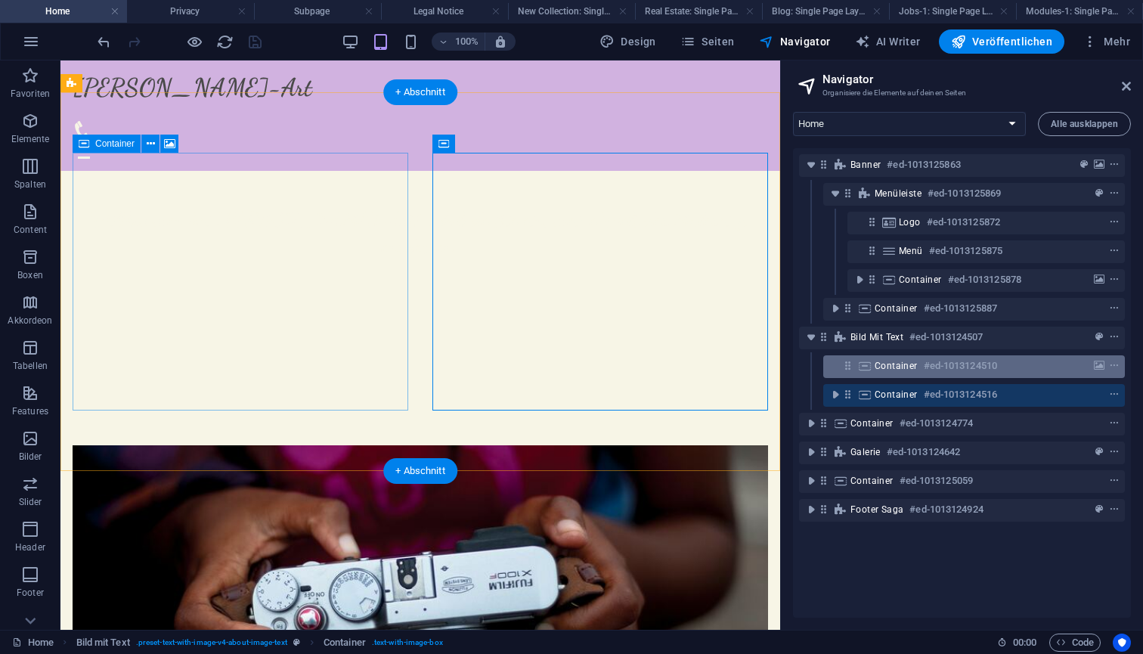
click at [891, 364] on span "Container" at bounding box center [896, 366] width 43 height 12
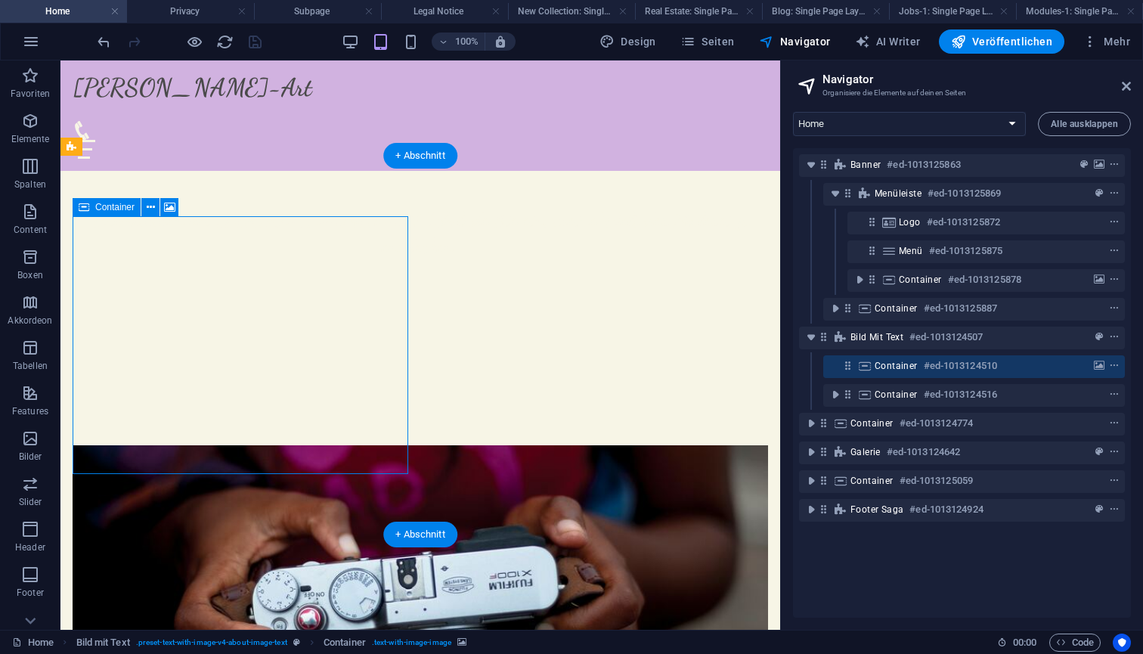
scroll to position [474, 0]
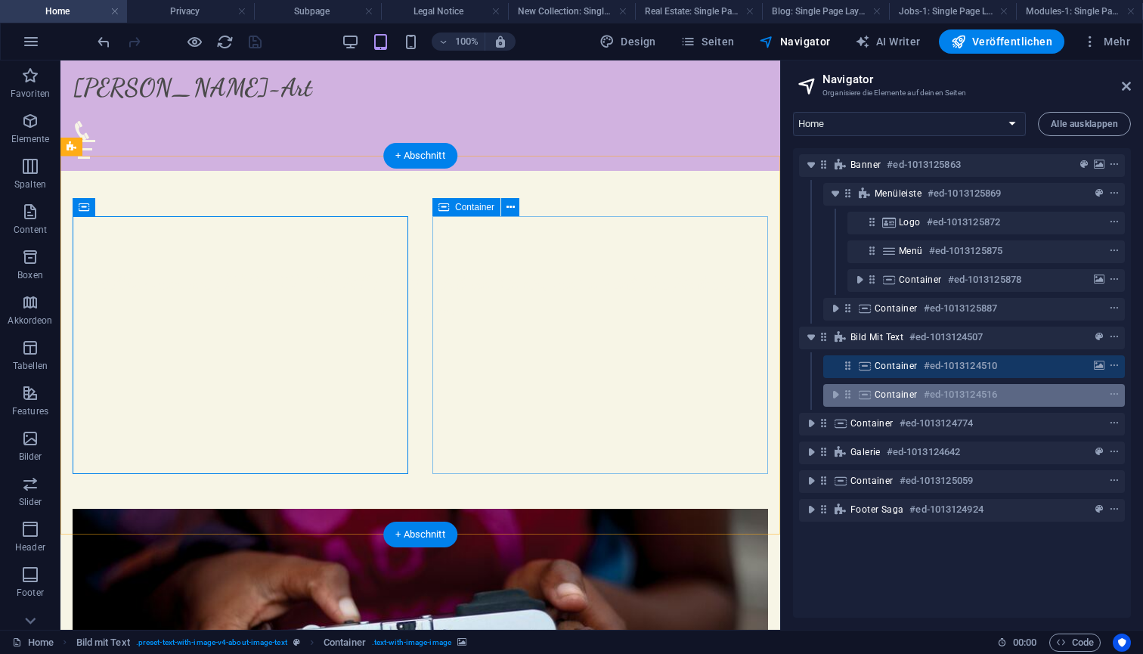
click at [891, 395] on span "Container" at bounding box center [896, 395] width 43 height 12
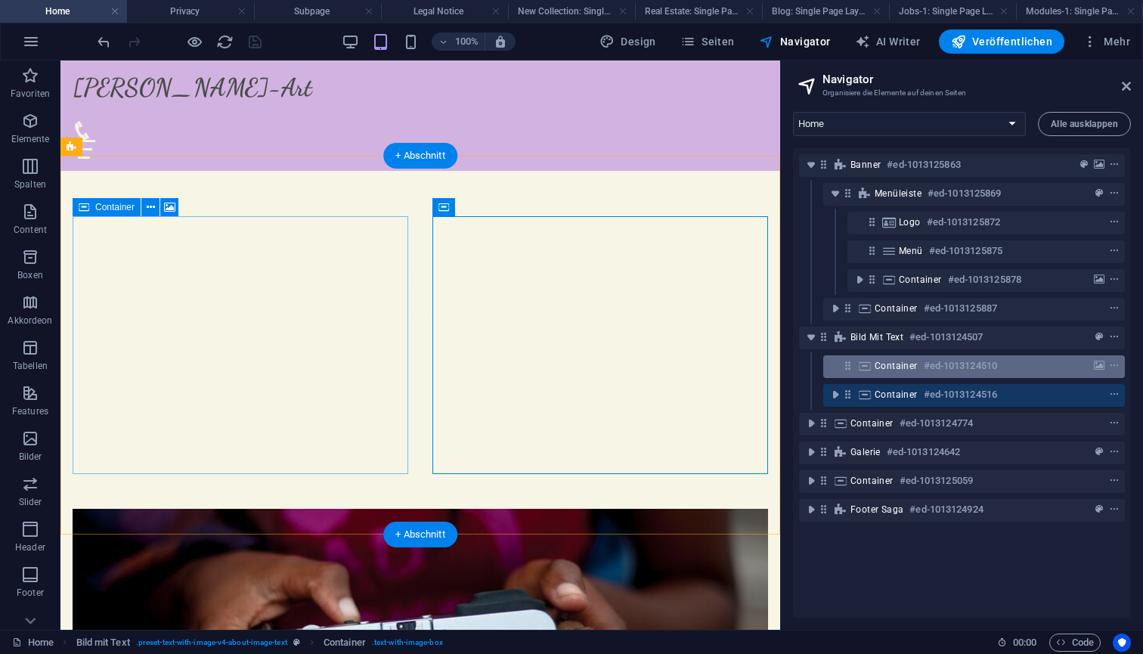
click at [890, 364] on span "Container" at bounding box center [896, 366] width 43 height 12
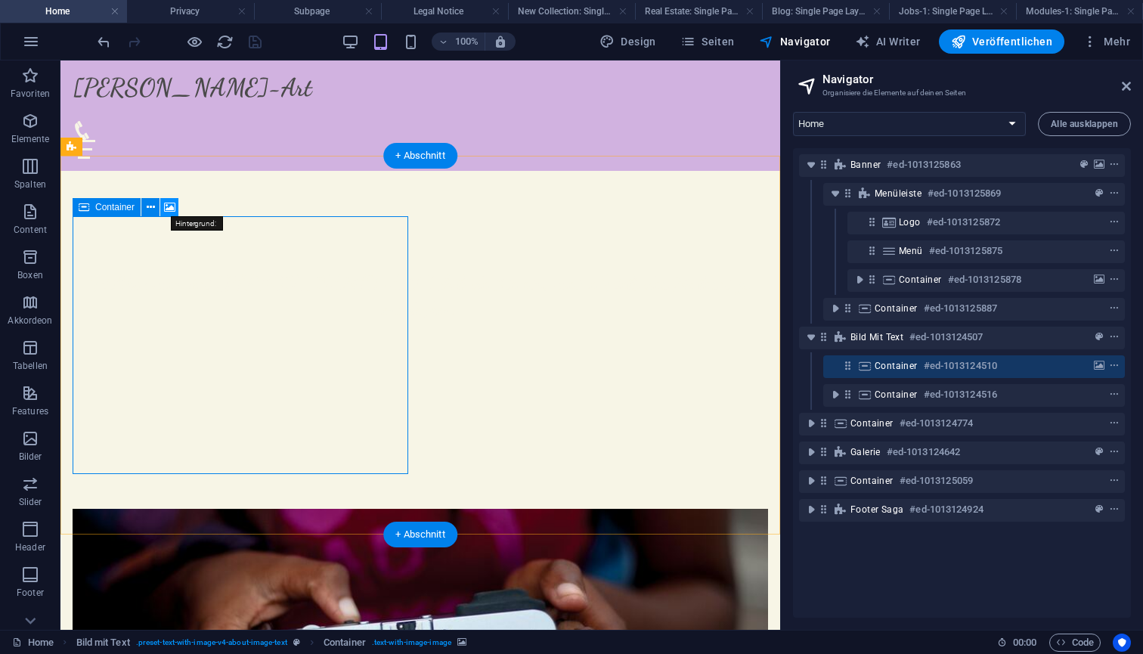
click at [166, 205] on icon at bounding box center [169, 208] width 11 height 16
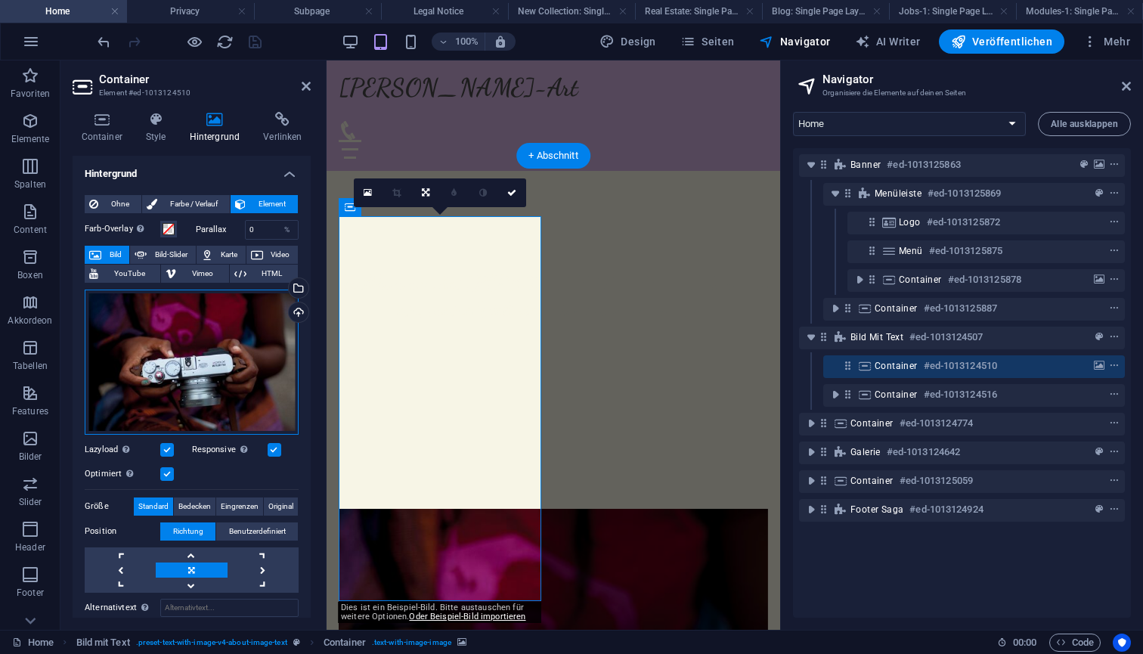
click at [207, 344] on div "Ziehe Dateien zum Hochladen hierher oder klicke hier, um aus Dateien oder koste…" at bounding box center [192, 362] width 214 height 145
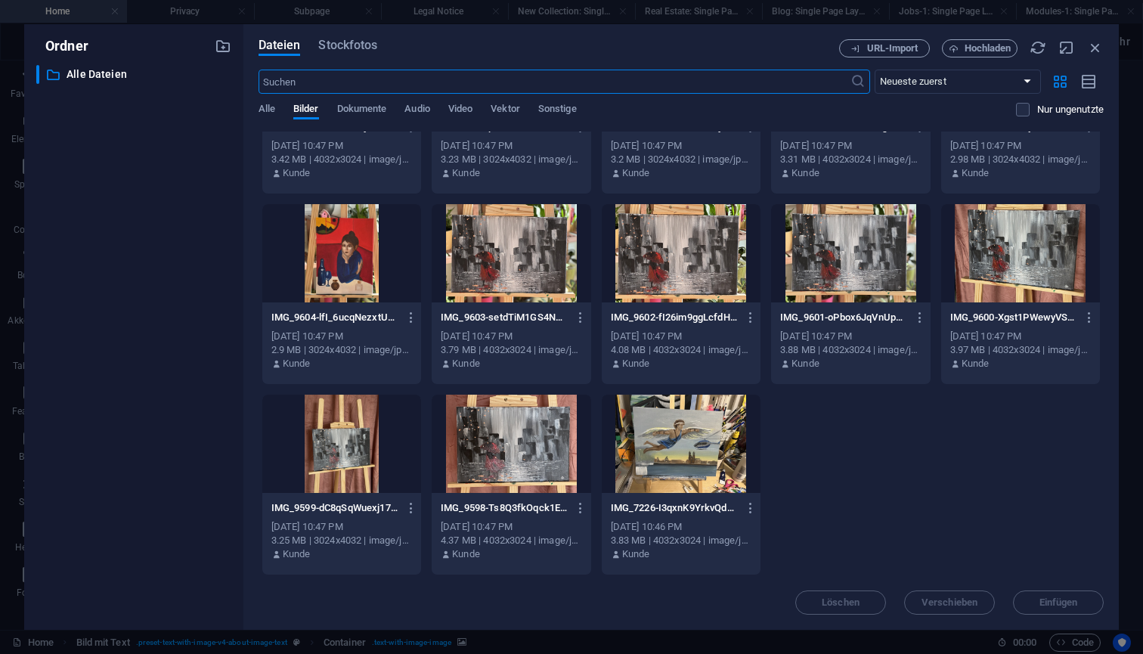
scroll to position [881, 0]
click at [971, 48] on span "Hochladen" at bounding box center [988, 48] width 47 height 9
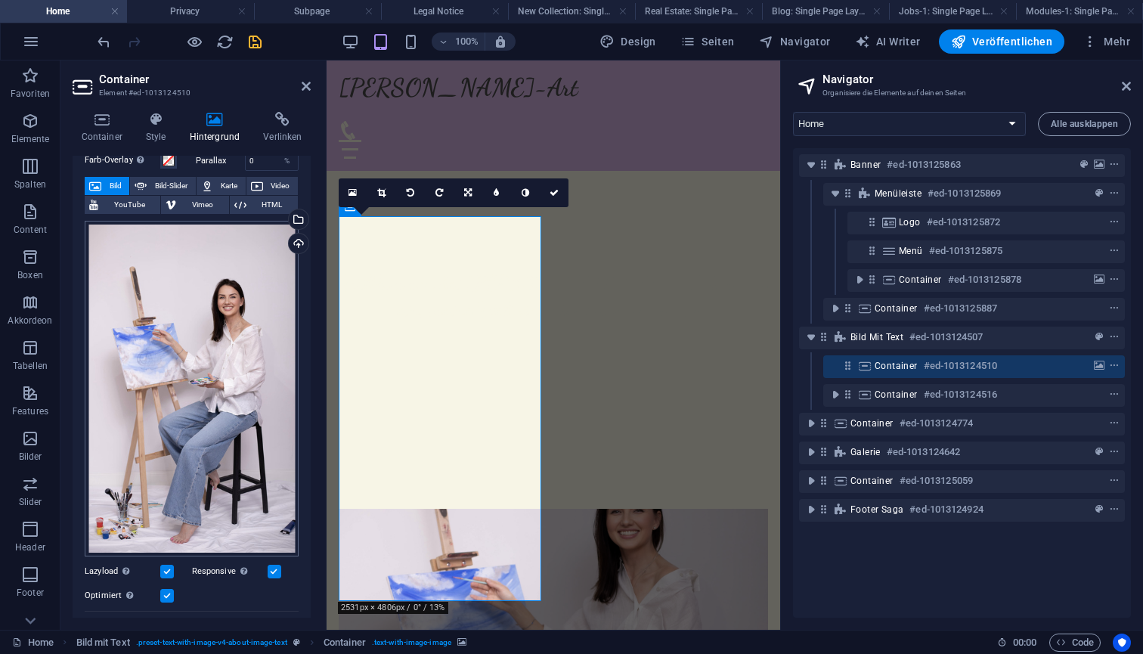
scroll to position [63, 0]
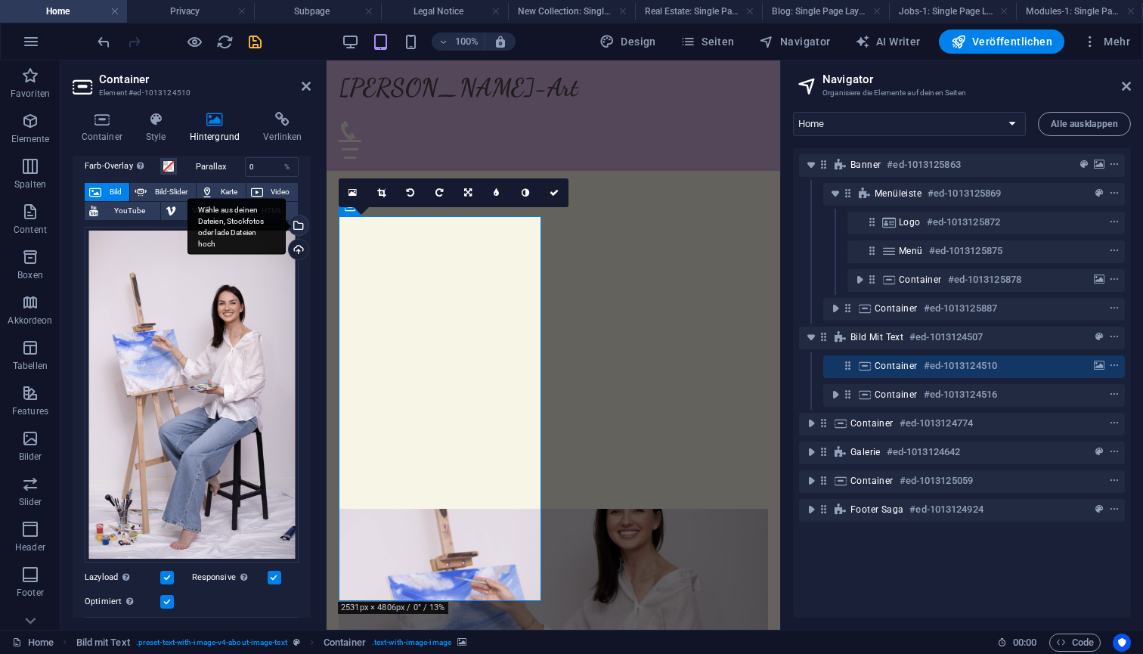
click at [294, 225] on div "Wähle aus deinen Dateien, Stockfotos oder lade Dateien hoch" at bounding box center [297, 227] width 23 height 23
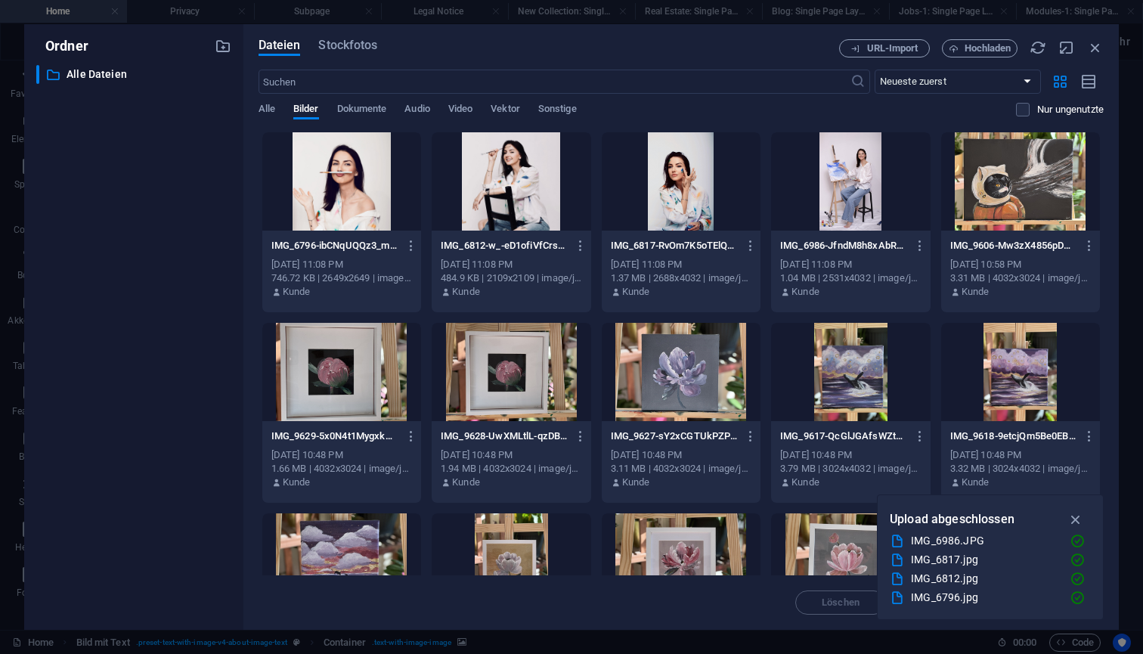
click at [521, 181] on div at bounding box center [511, 181] width 159 height 98
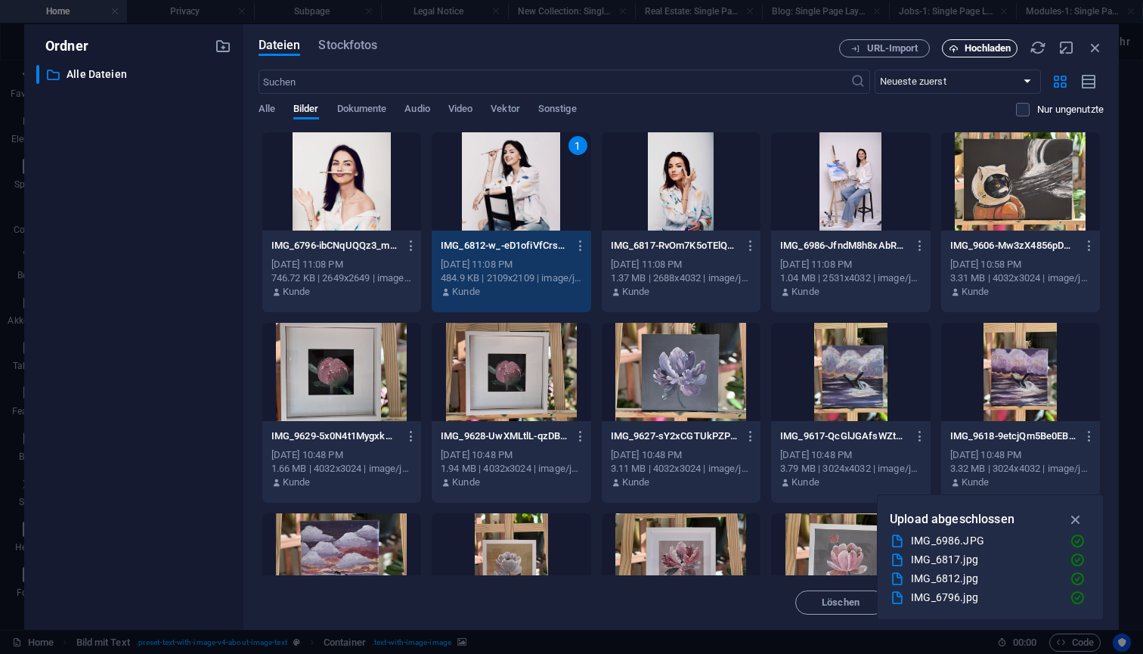
click at [999, 54] on button "Hochladen" at bounding box center [980, 48] width 76 height 18
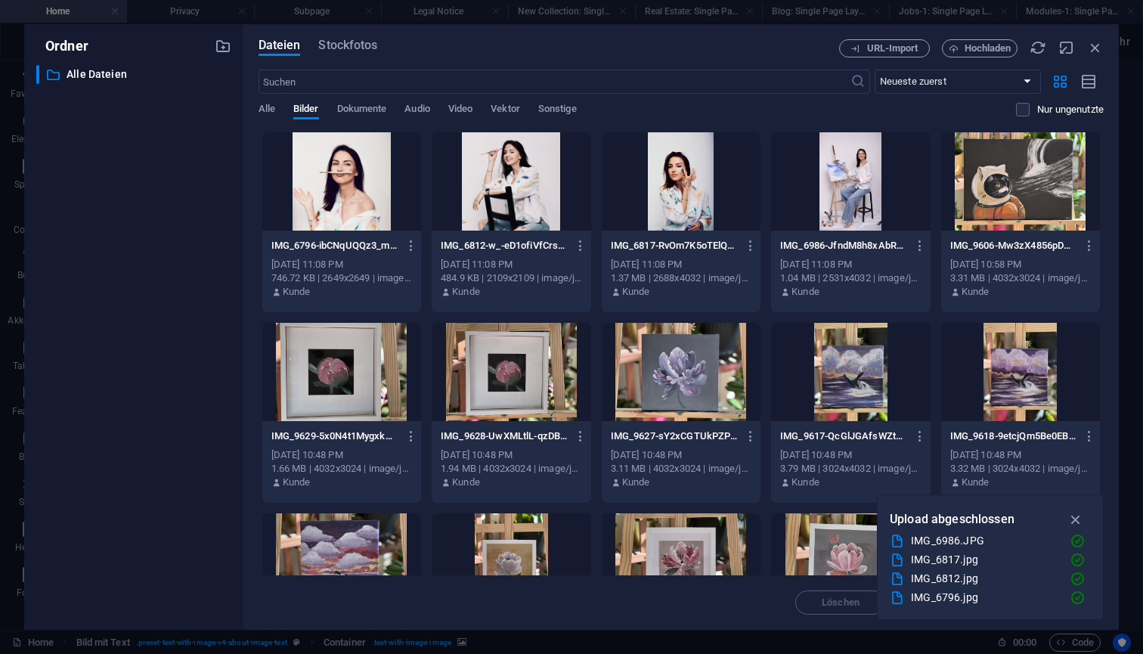
click at [346, 169] on div at bounding box center [341, 181] width 159 height 98
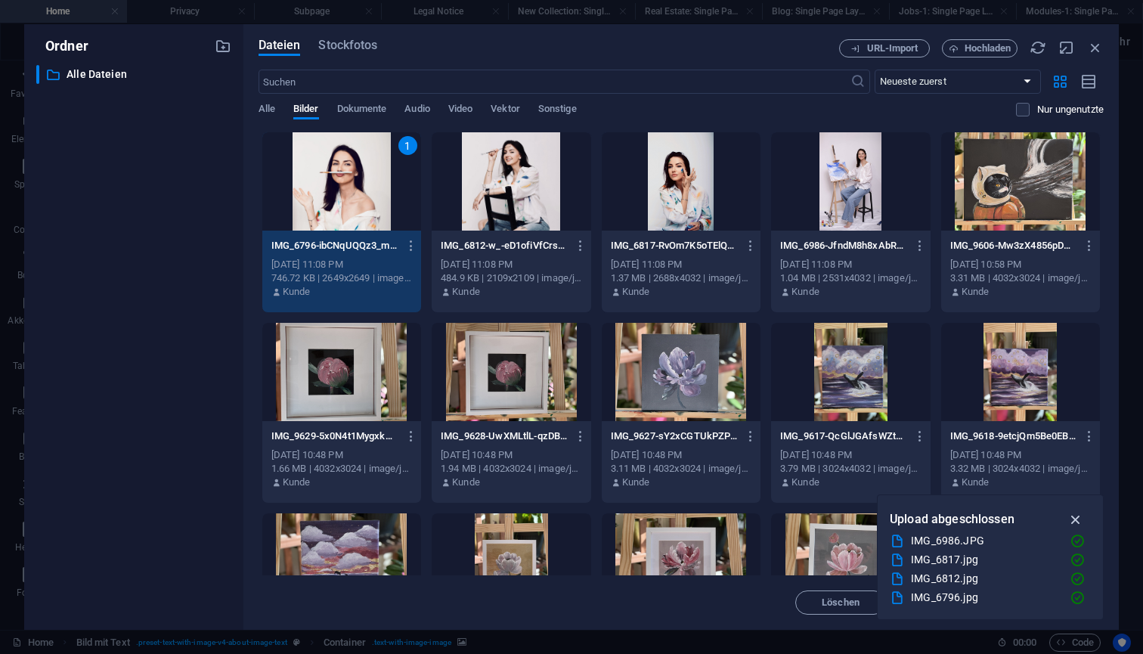
click at [1072, 519] on icon "button" at bounding box center [1076, 519] width 17 height 17
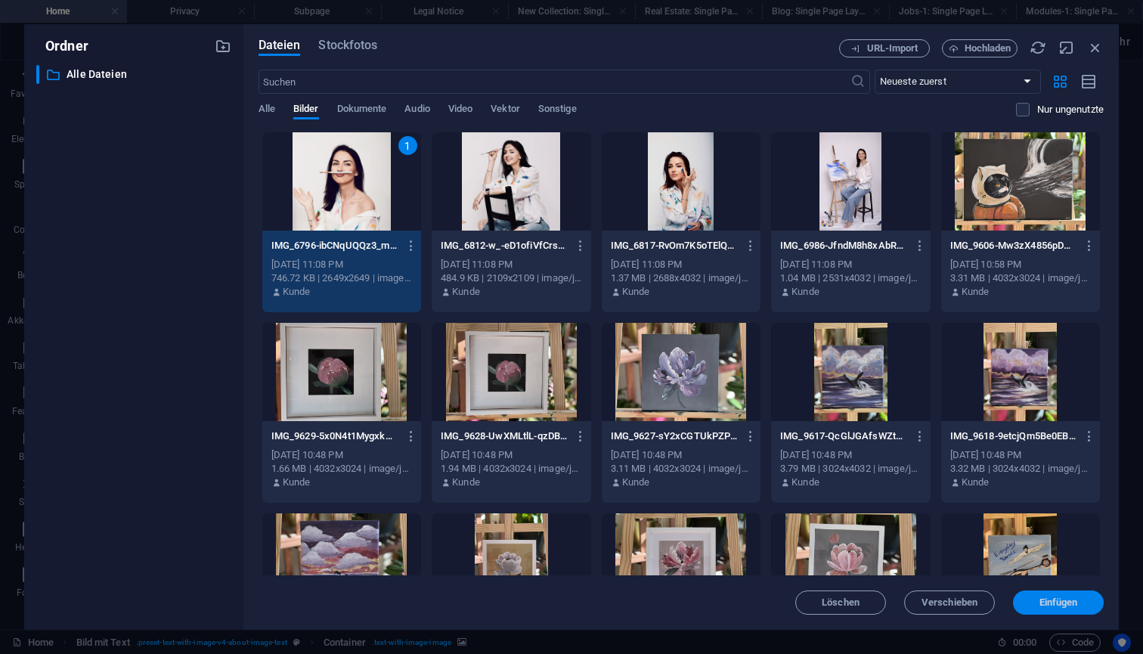
click at [1040, 601] on span "Einfügen" at bounding box center [1059, 602] width 39 height 9
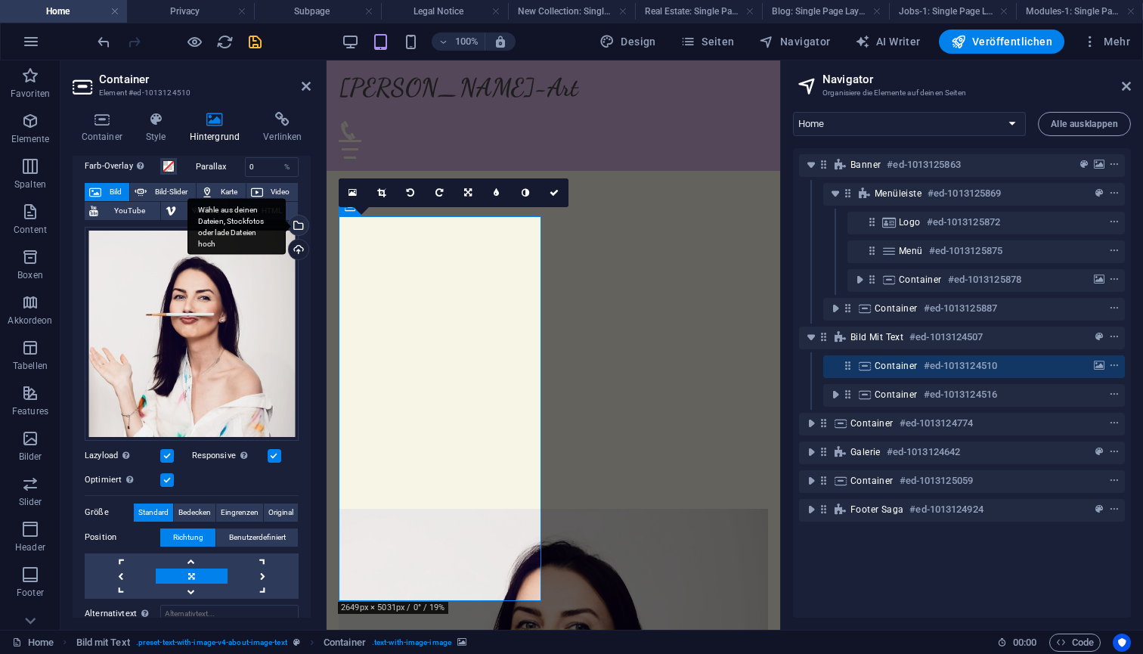
click at [297, 228] on div "Wähle aus deinen Dateien, Stockfotos oder lade Dateien hoch" at bounding box center [297, 227] width 23 height 23
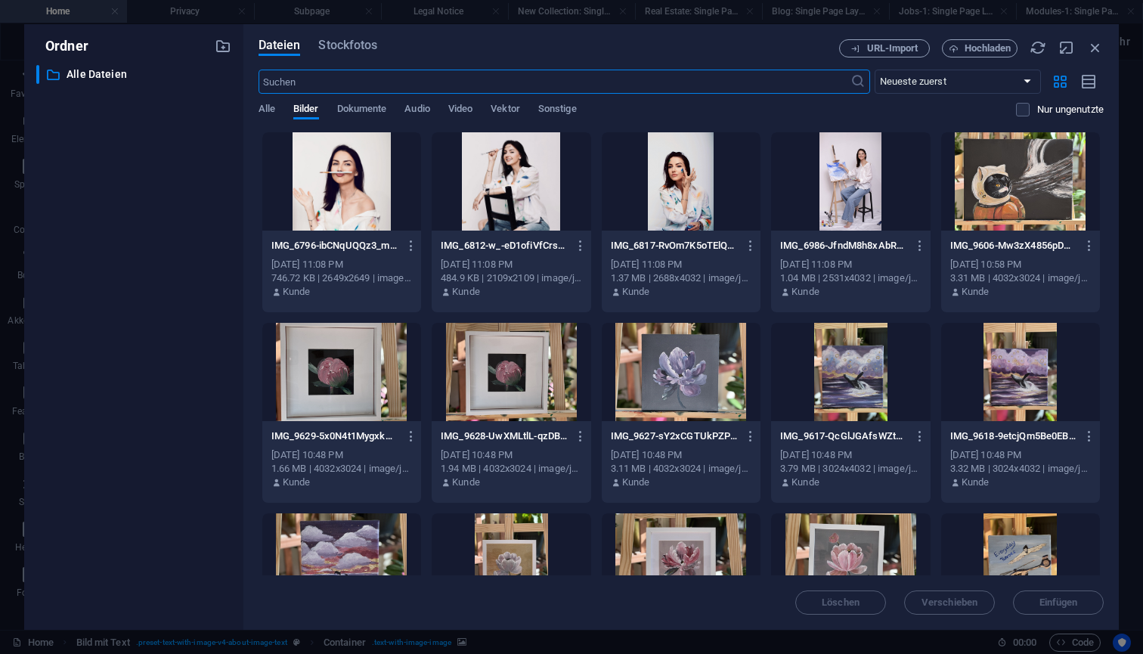
click at [512, 195] on div at bounding box center [511, 181] width 159 height 98
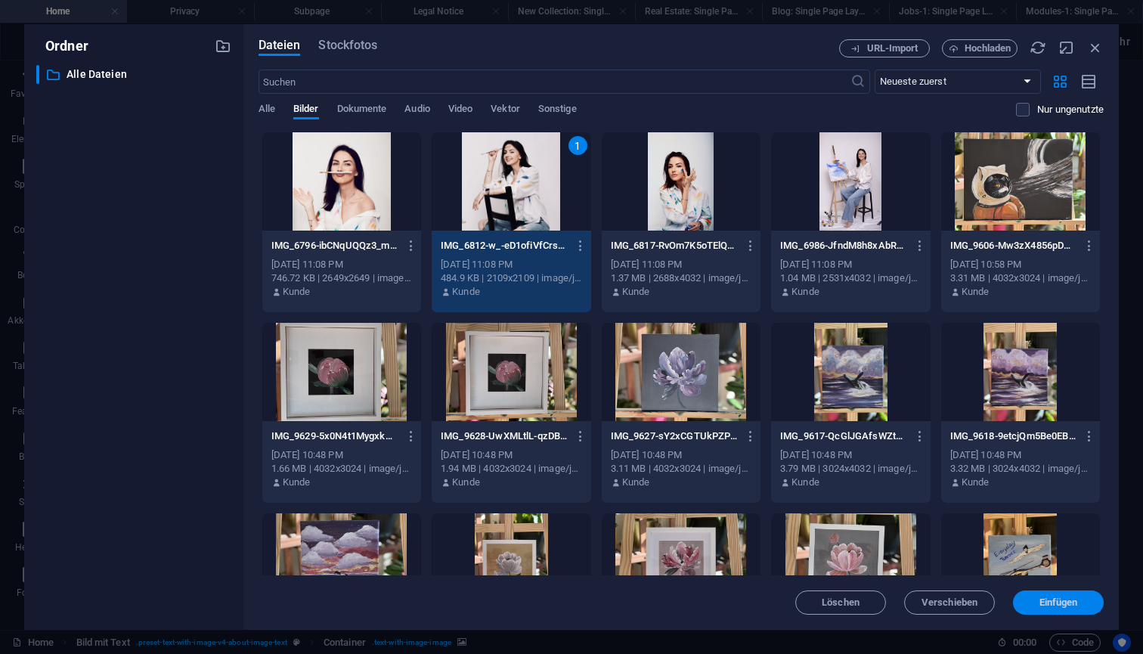
click at [1058, 603] on span "Einfügen" at bounding box center [1059, 602] width 39 height 9
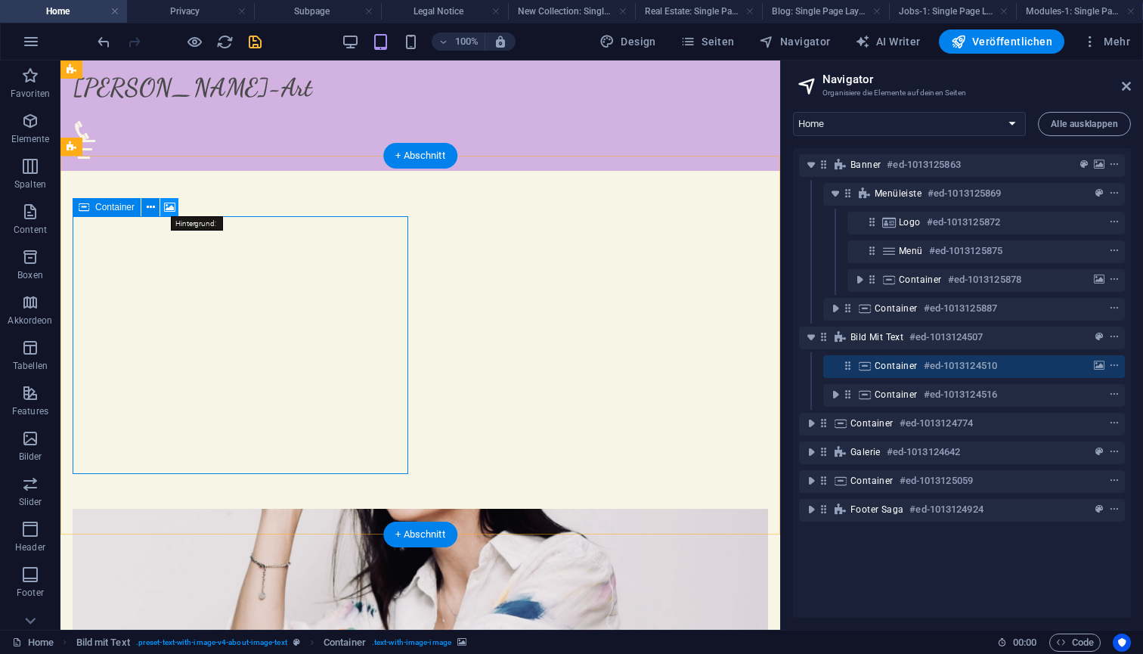
click at [171, 207] on icon at bounding box center [169, 208] width 11 height 16
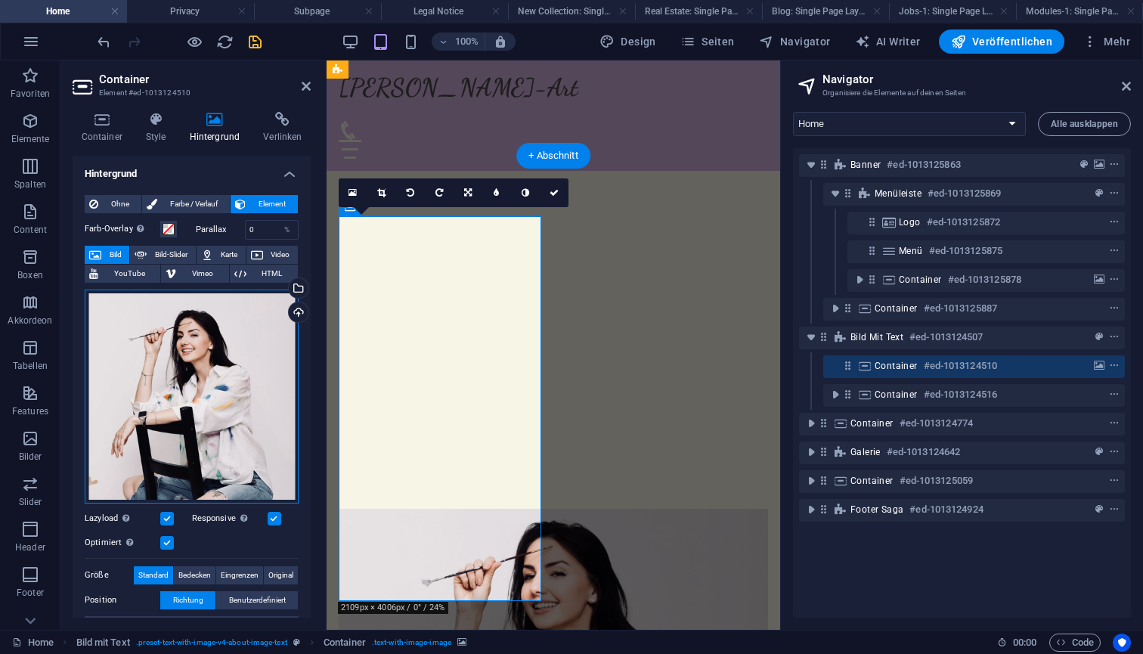
click at [231, 318] on div "Ziehe Dateien zum Hochladen hierher oder klicke hier, um aus Dateien oder koste…" at bounding box center [192, 397] width 214 height 214
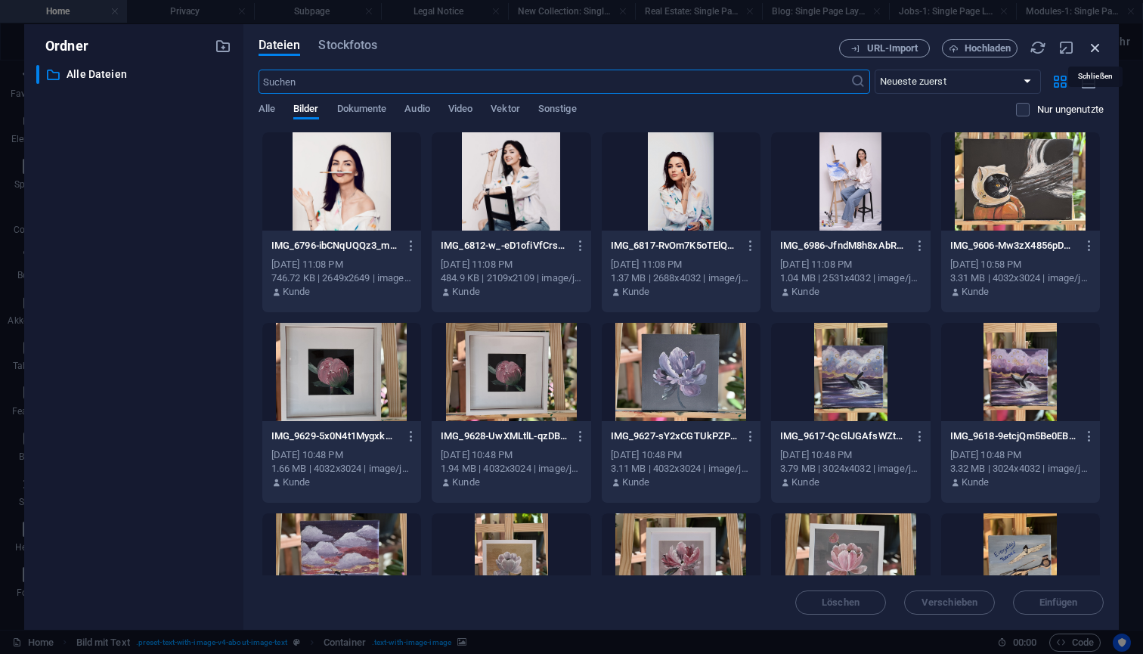
click at [1098, 46] on icon "button" at bounding box center [1095, 47] width 17 height 17
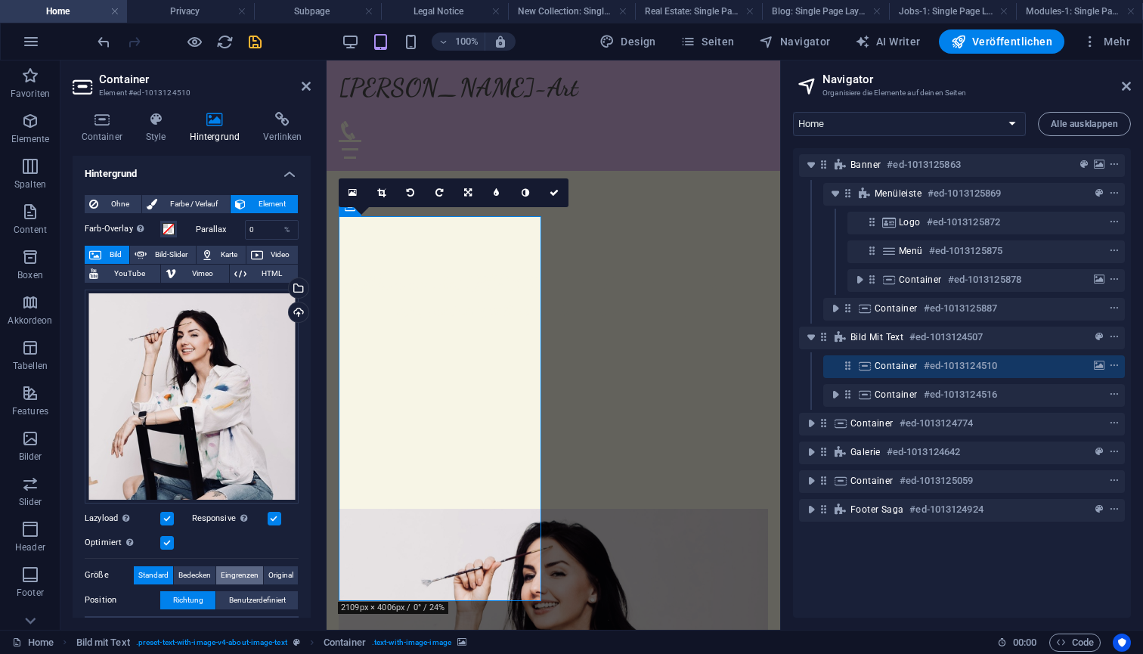
click at [240, 572] on span "Eingrenzen" at bounding box center [240, 575] width 38 height 18
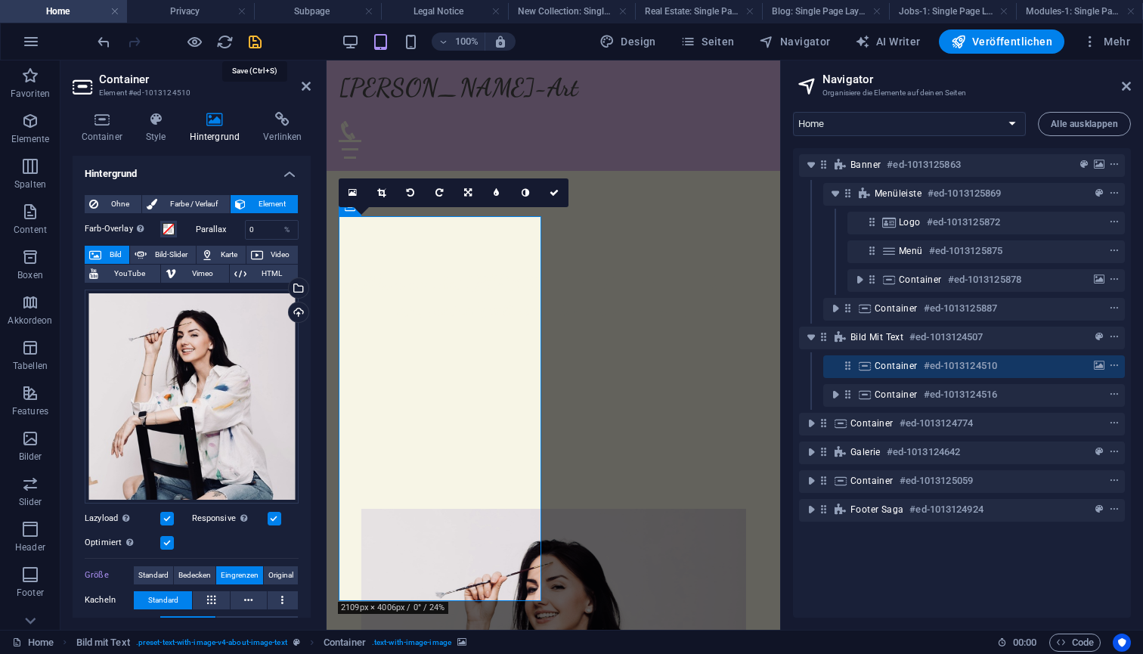
click at [259, 41] on icon "save" at bounding box center [255, 41] width 17 height 17
select select
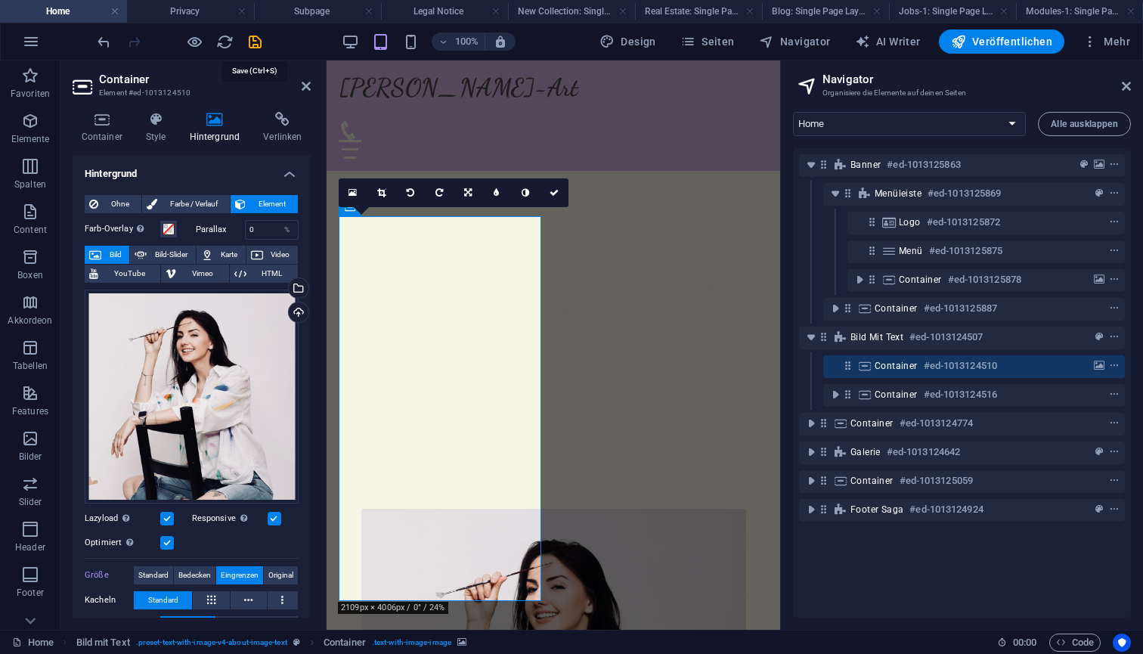
select select
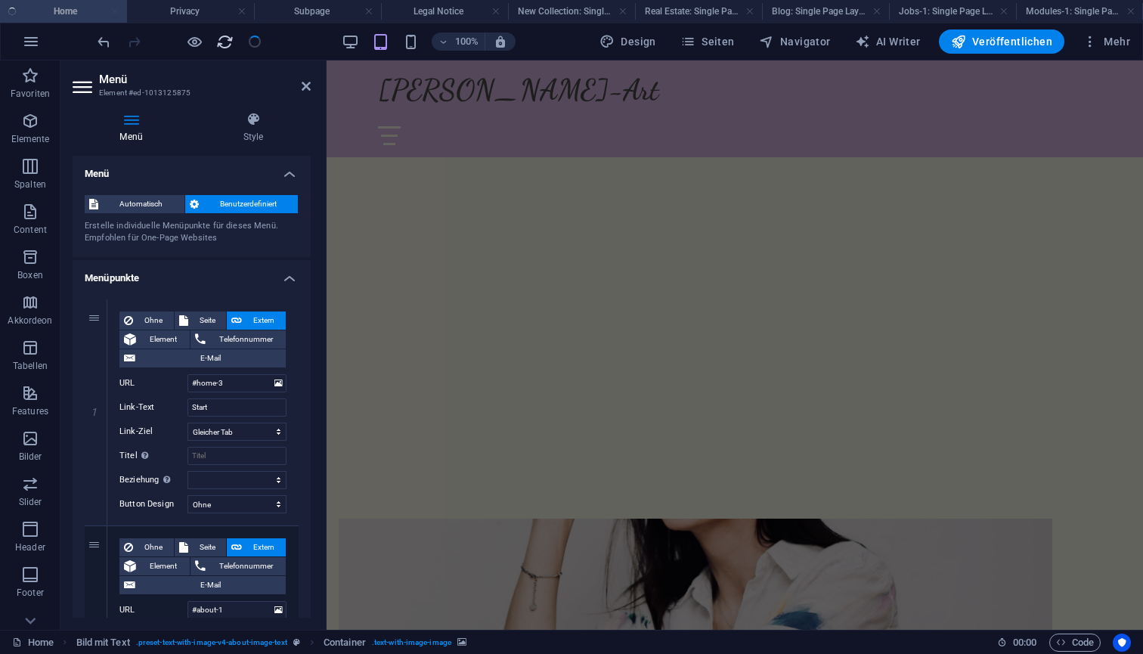
checkbox input "true"
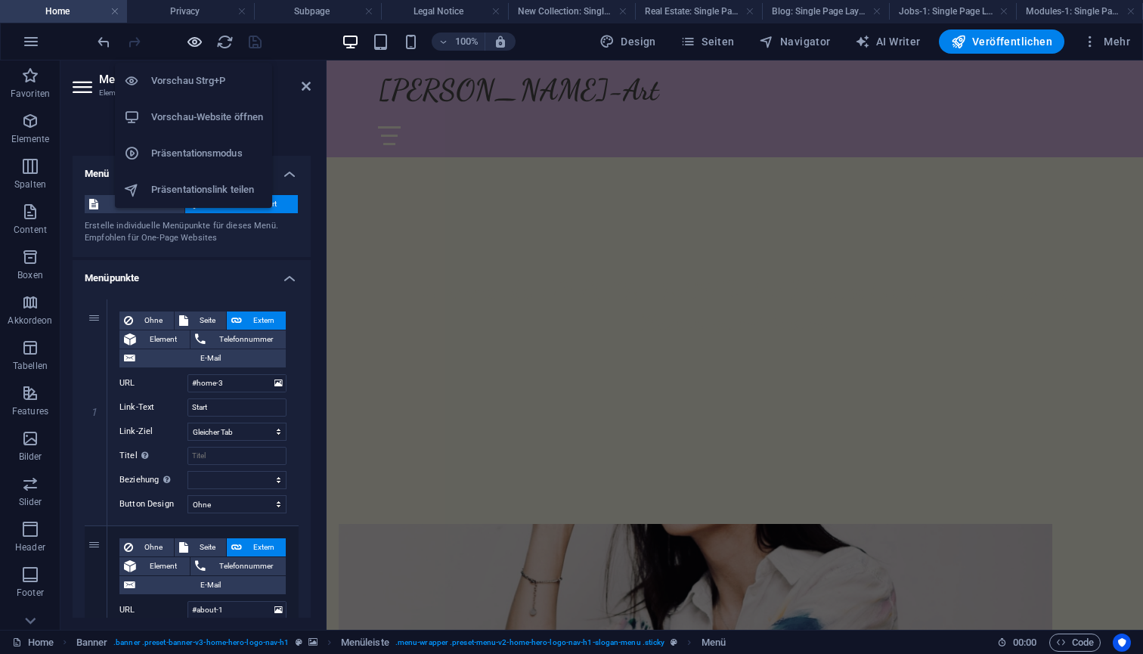
click at [194, 42] on icon "button" at bounding box center [194, 41] width 17 height 17
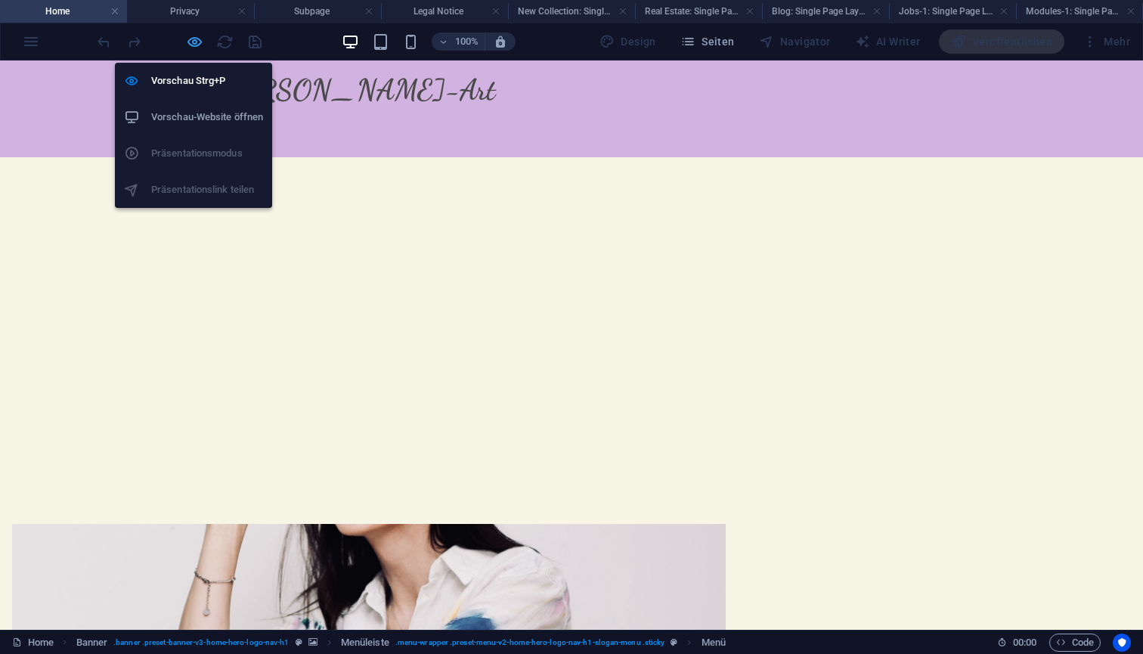
click at [194, 42] on icon "button" at bounding box center [194, 41] width 17 height 17
select select
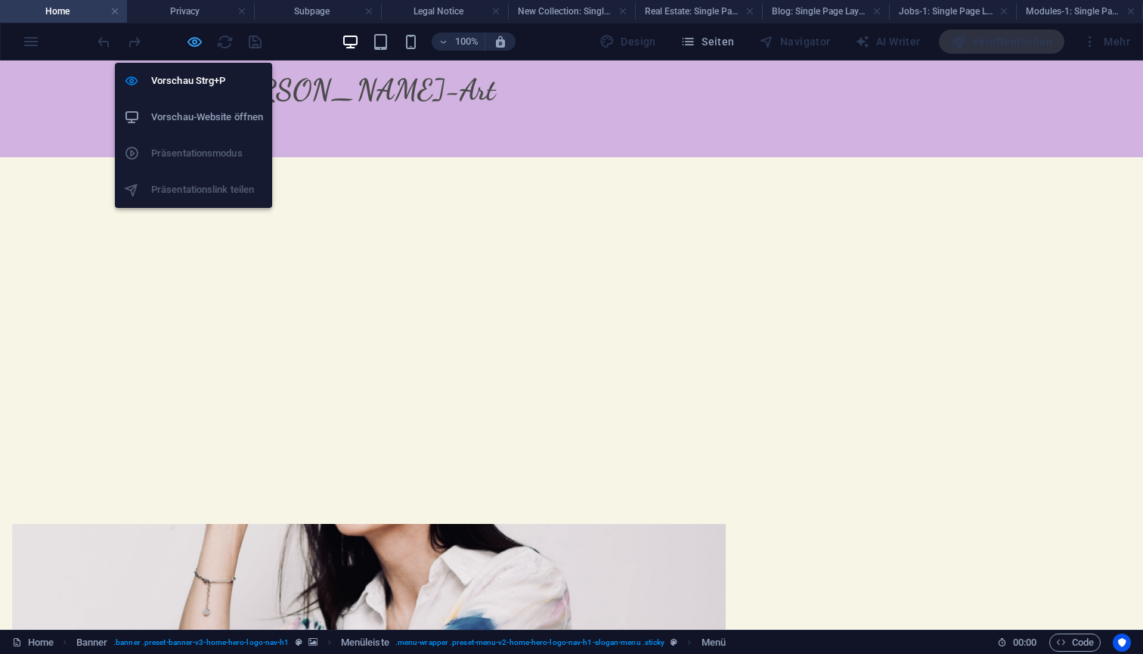
select select
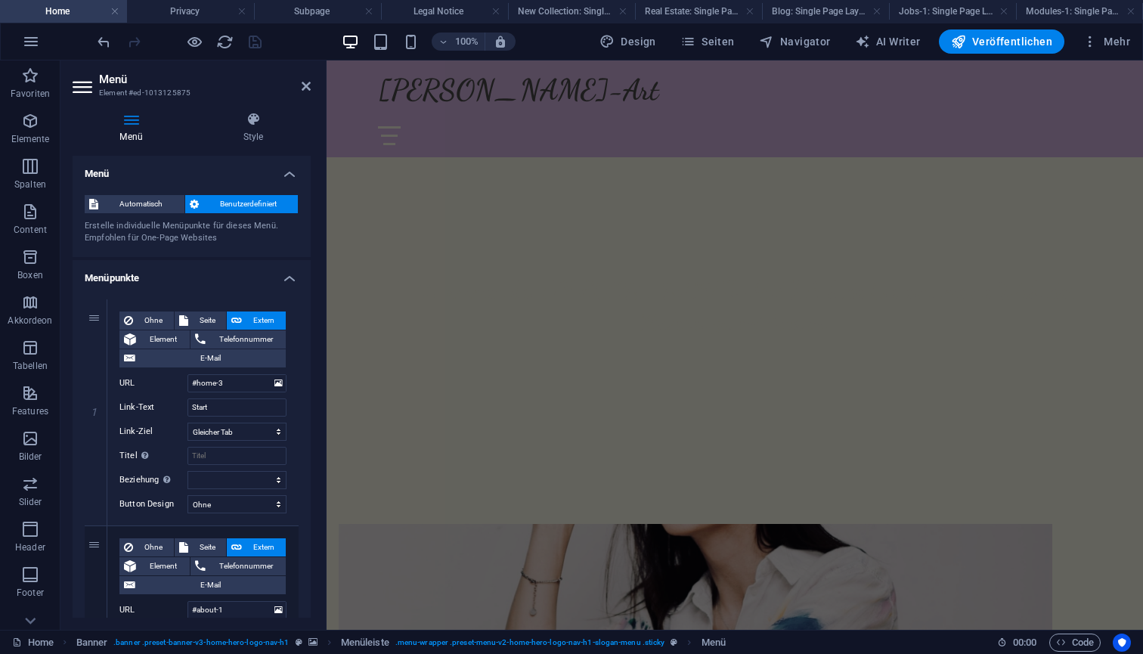
scroll to position [0, 0]
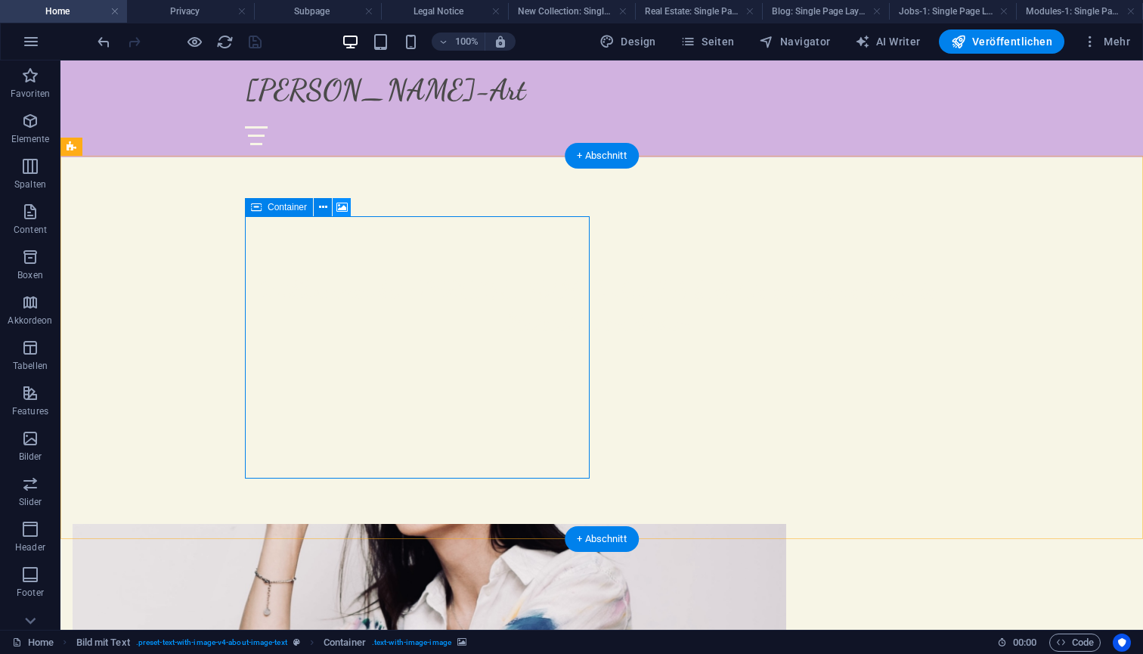
click at [339, 204] on icon at bounding box center [342, 208] width 11 height 16
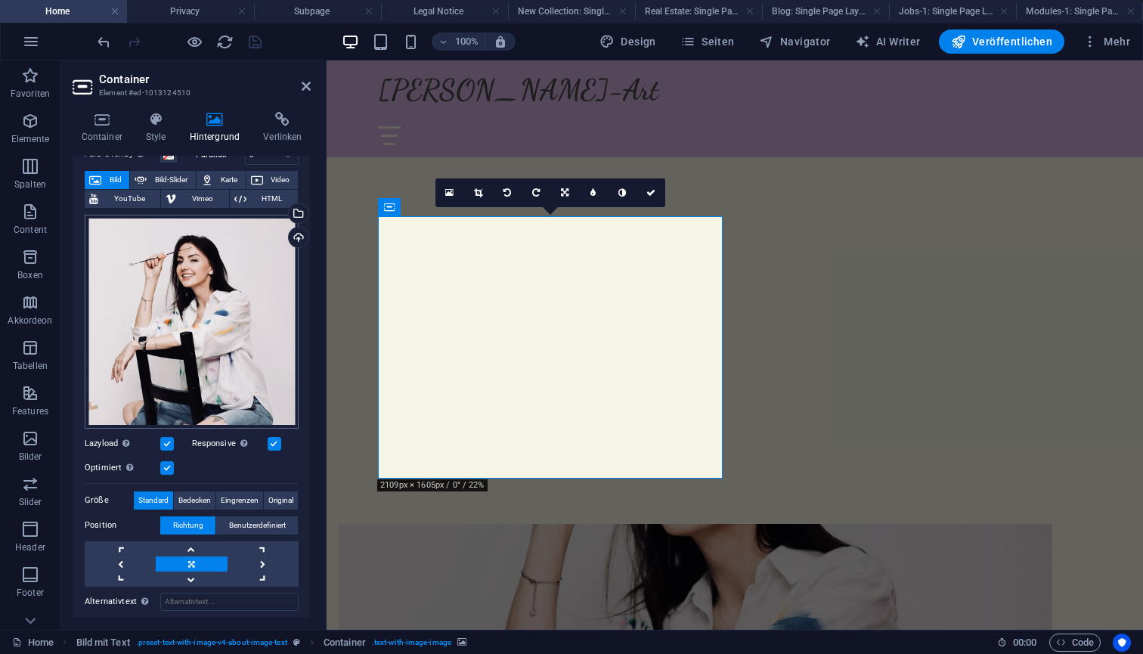
scroll to position [80, 0]
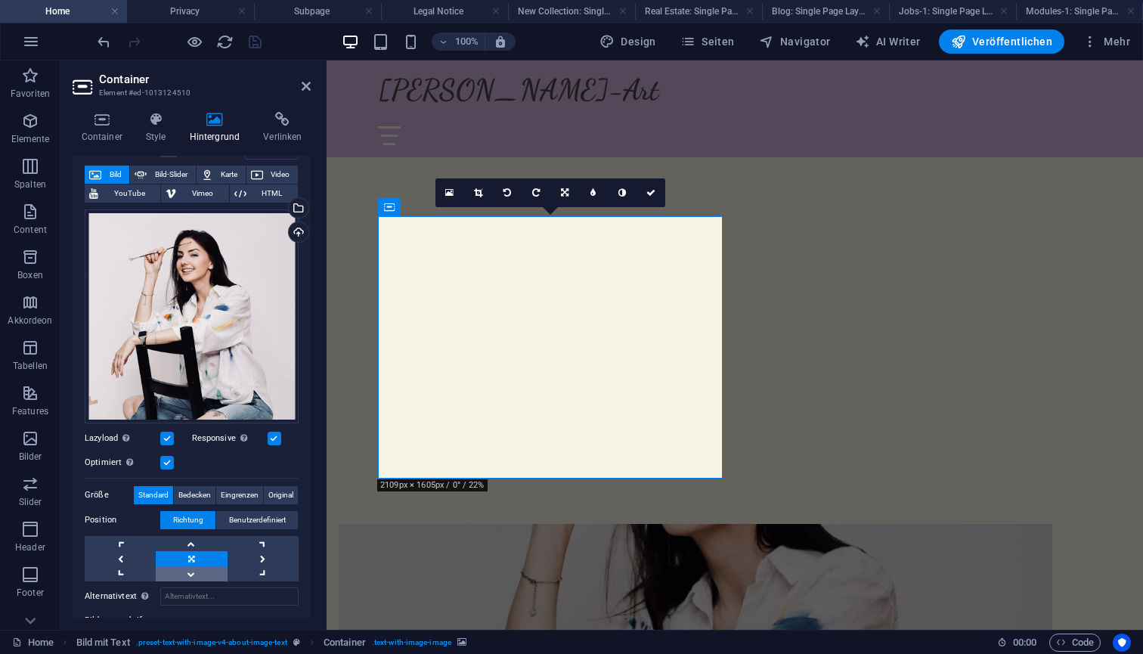
click at [194, 570] on link at bounding box center [191, 573] width 71 height 15
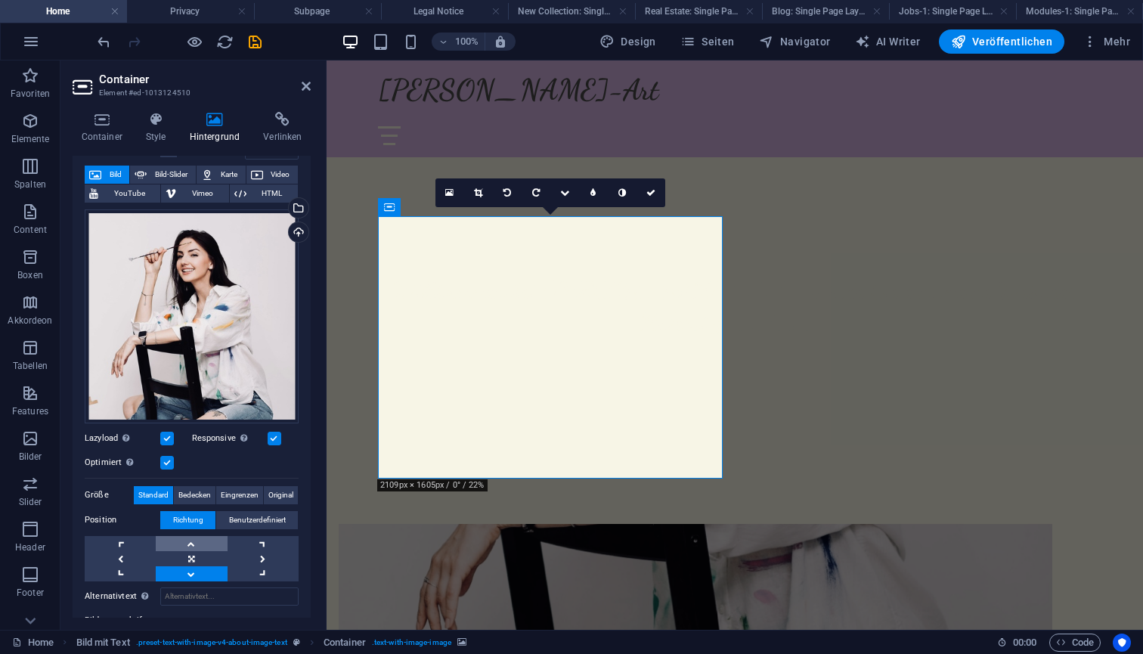
click at [196, 543] on link at bounding box center [191, 543] width 71 height 15
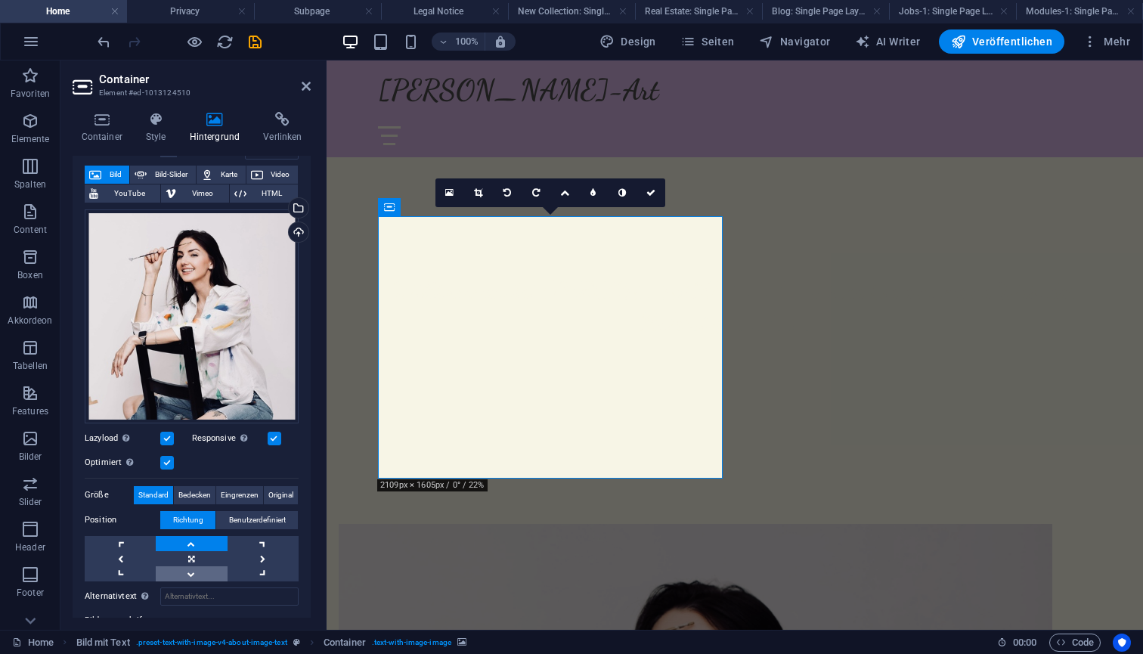
click at [196, 567] on link at bounding box center [191, 573] width 71 height 15
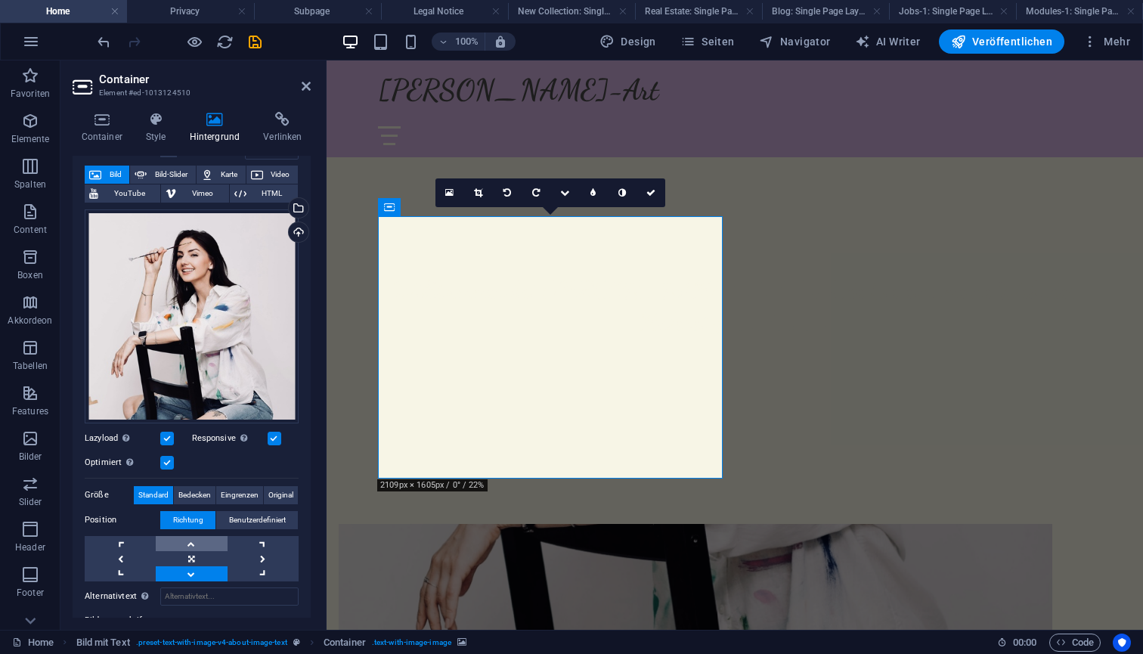
click at [193, 538] on link at bounding box center [191, 543] width 71 height 15
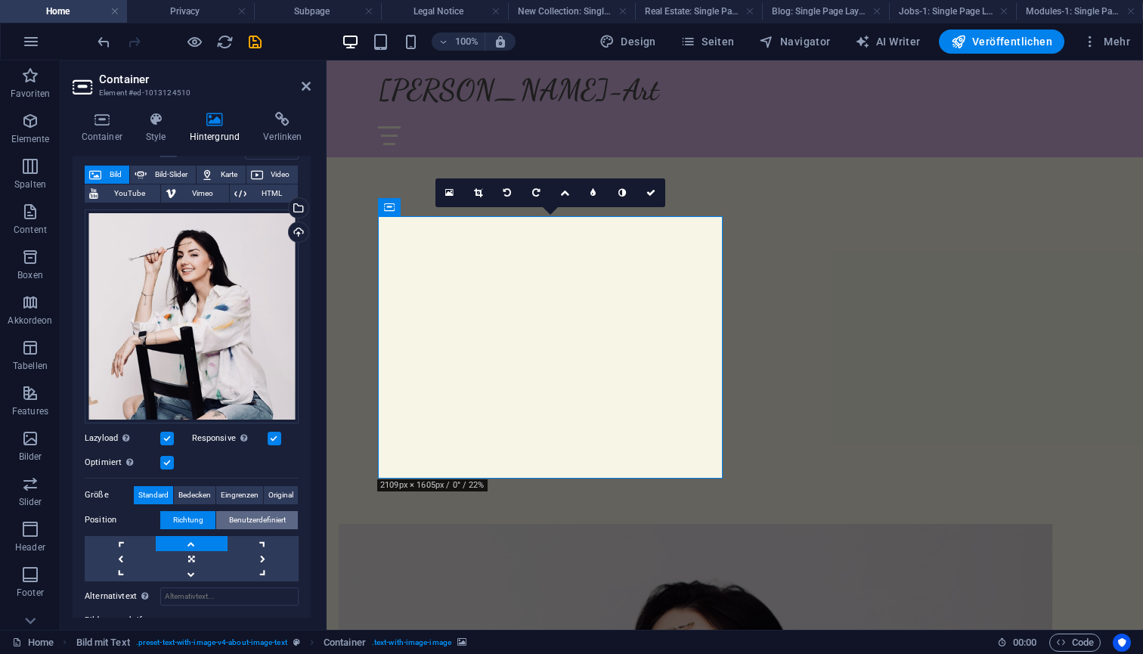
click at [238, 515] on span "Benutzerdefiniert" at bounding box center [257, 520] width 57 height 18
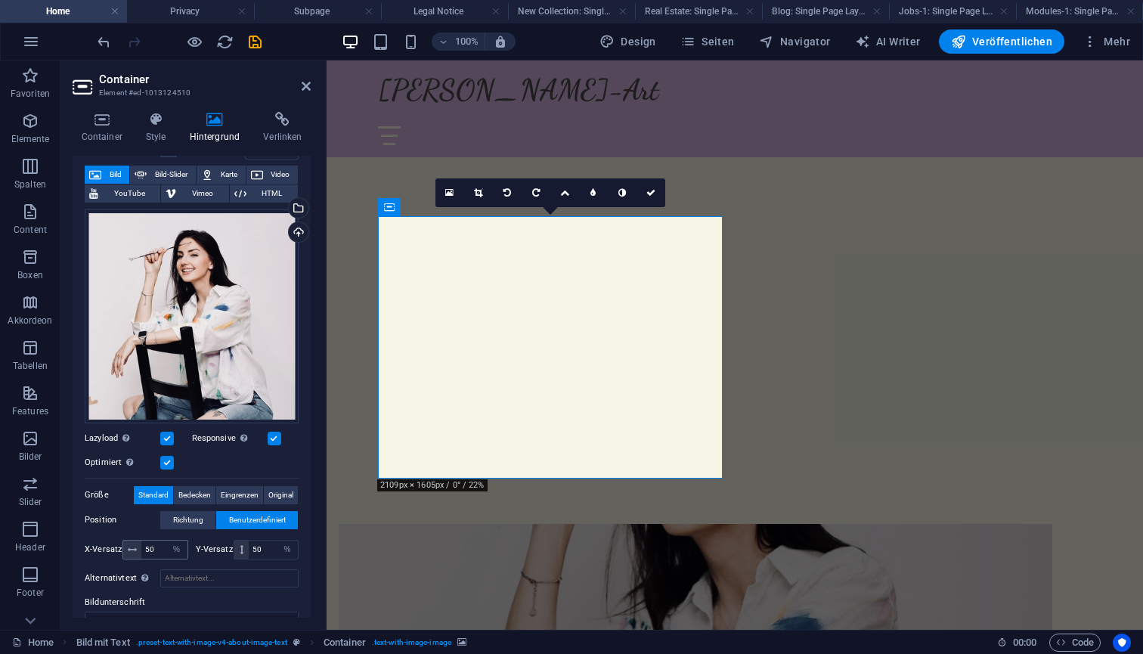
click at [132, 549] on icon at bounding box center [132, 549] width 9 height 9
drag, startPoint x: 265, startPoint y: 545, endPoint x: 247, endPoint y: 545, distance: 18.9
click at [249, 545] on input "50" at bounding box center [273, 550] width 49 height 18
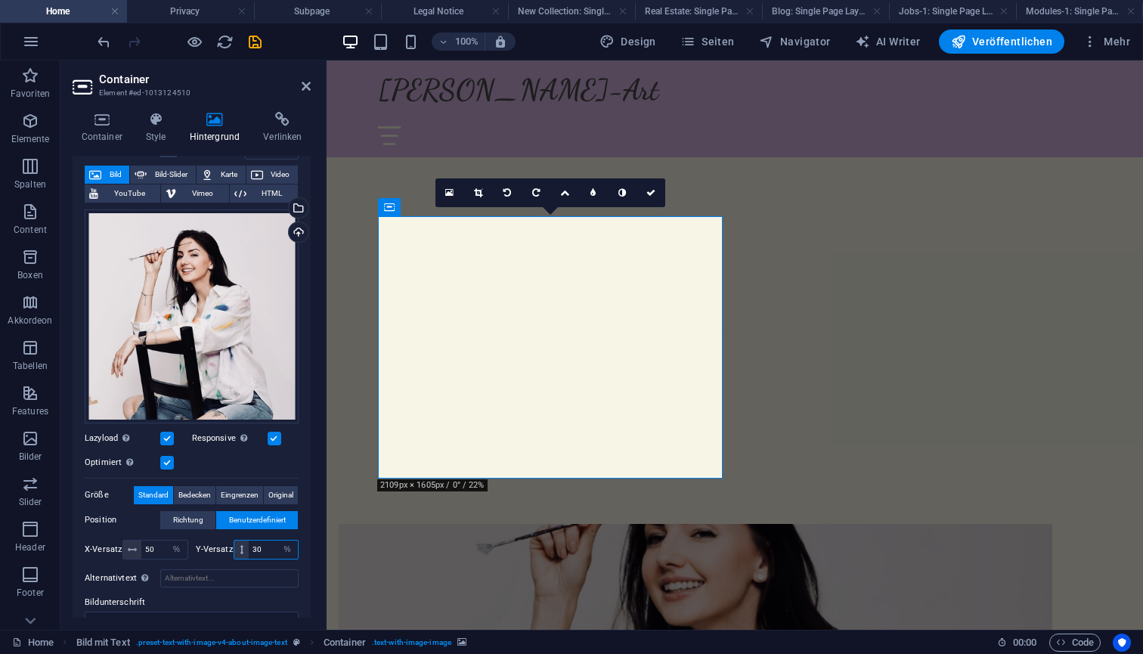
drag, startPoint x: 265, startPoint y: 545, endPoint x: 253, endPoint y: 545, distance: 11.3
click at [253, 545] on input "30" at bounding box center [273, 550] width 49 height 18
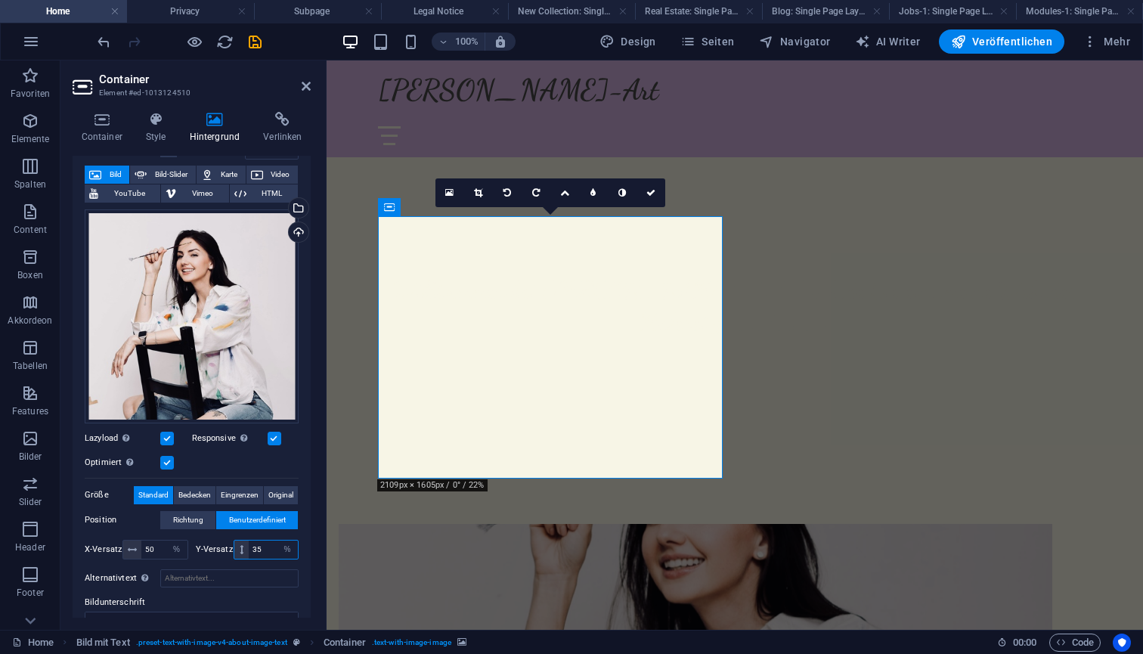
drag, startPoint x: 268, startPoint y: 542, endPoint x: 235, endPoint y: 542, distance: 32.5
click at [237, 542] on div "35 px rem % vh vw" at bounding box center [267, 550] width 66 height 20
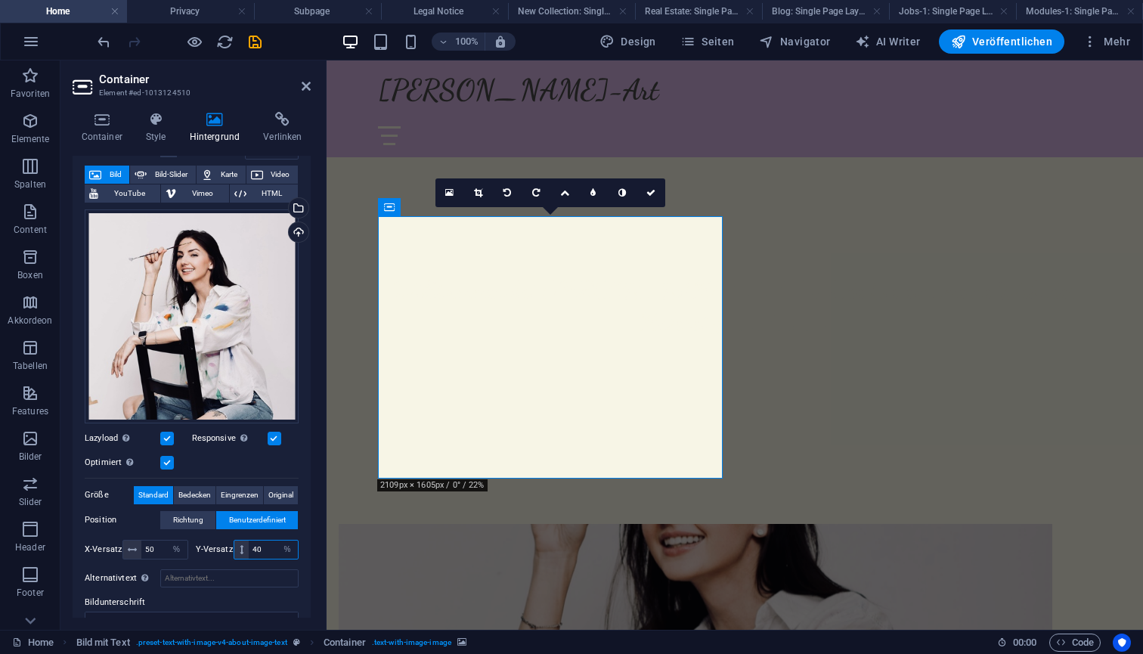
type input "4"
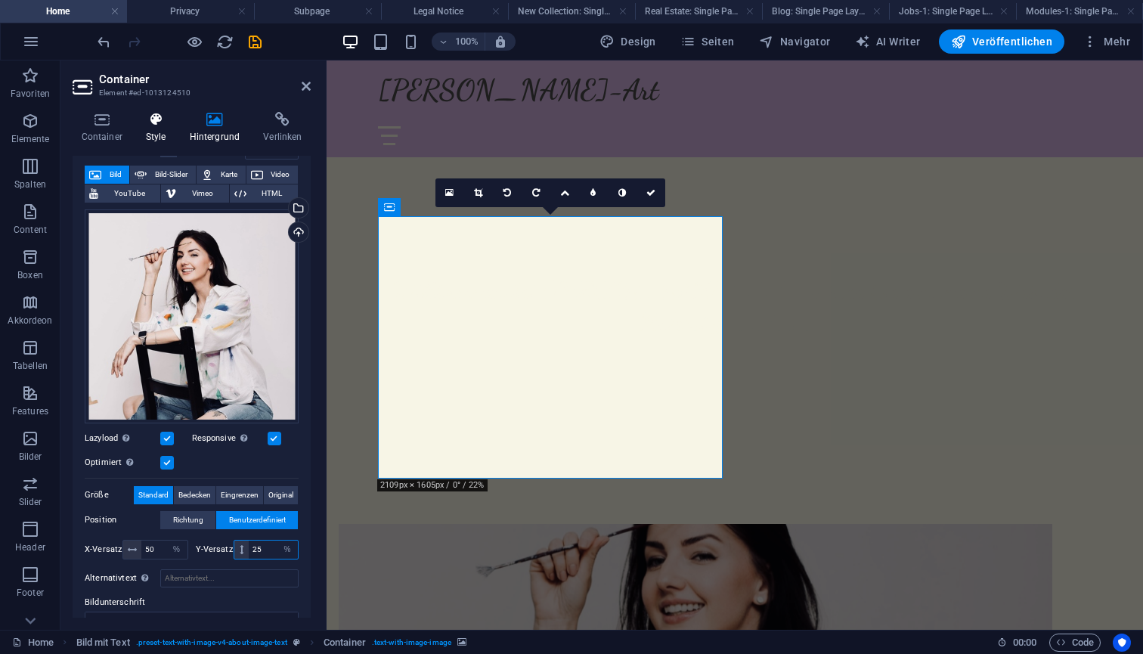
type input "25"
click at [153, 123] on icon at bounding box center [156, 119] width 38 height 15
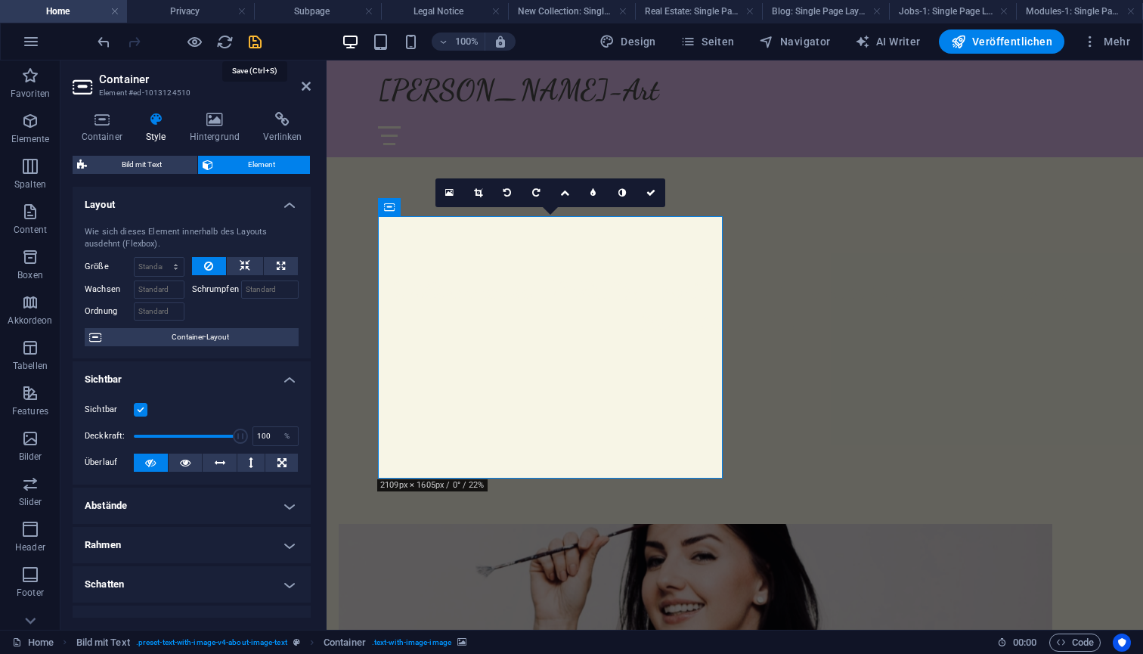
click at [253, 40] on icon "save" at bounding box center [255, 41] width 17 height 17
select select
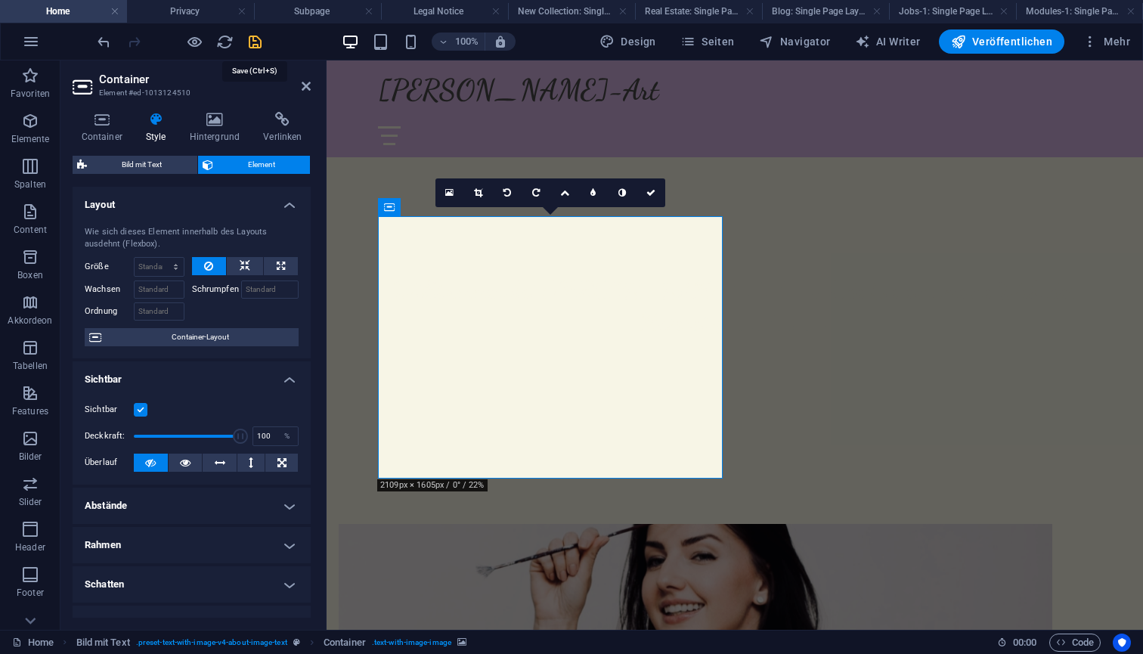
select select
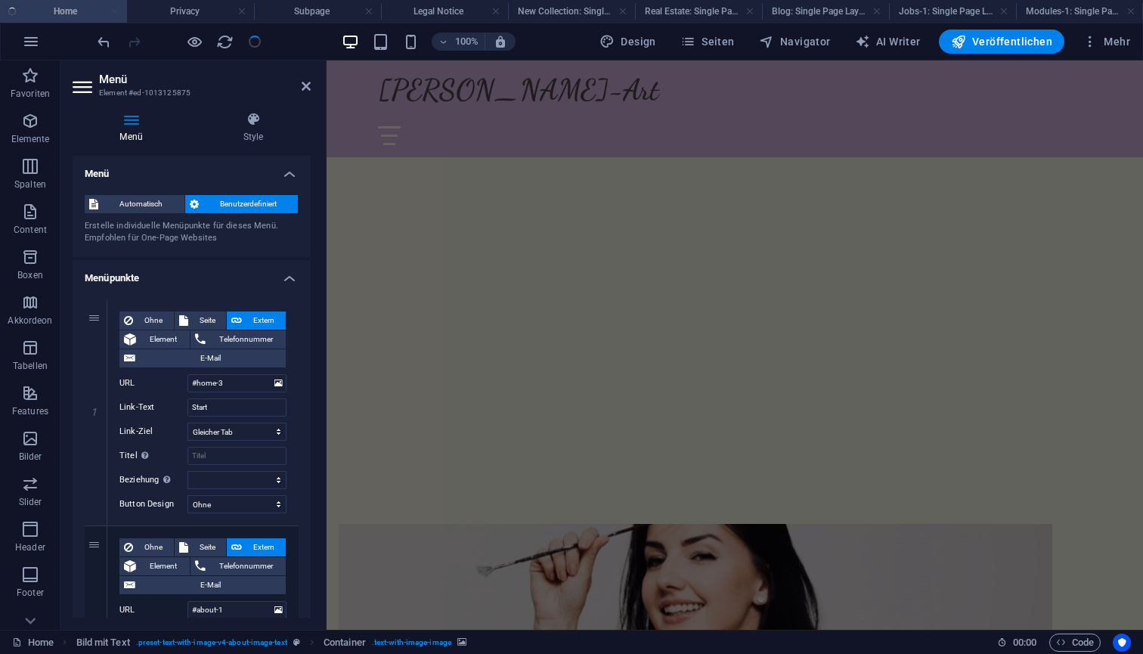
checkbox input "true"
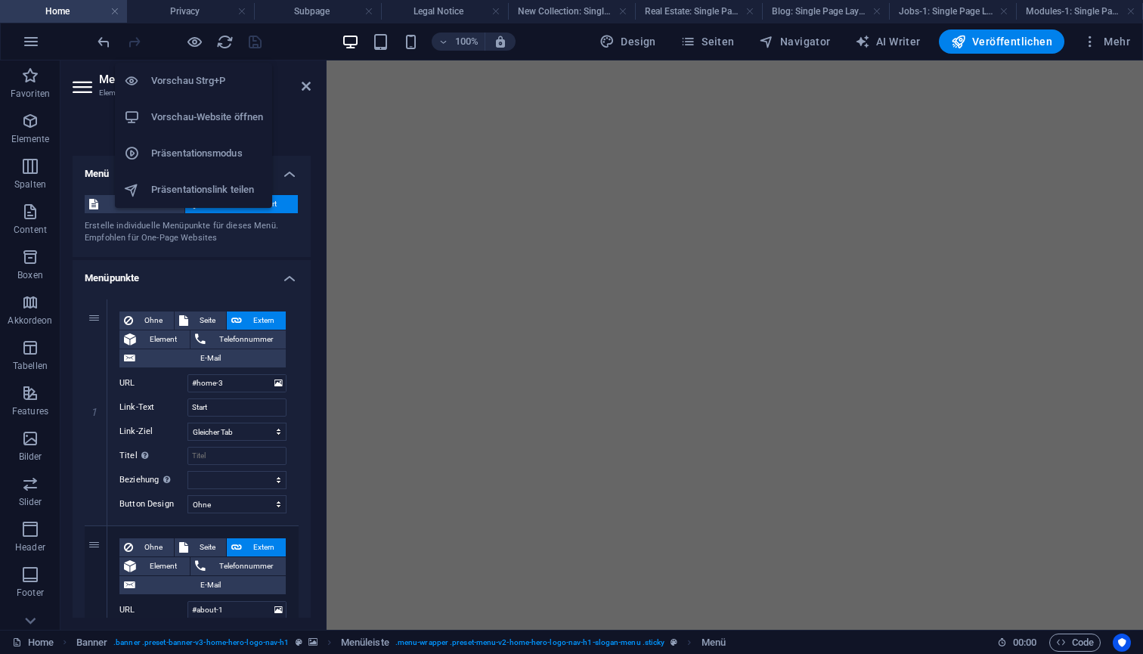
select select
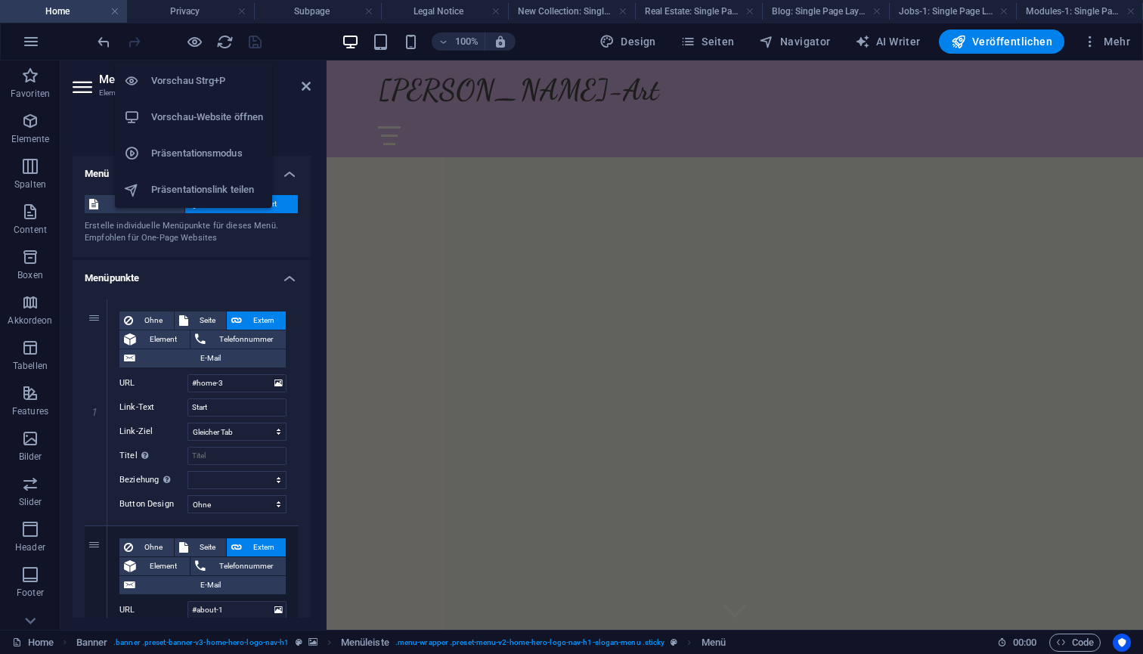
click at [188, 39] on icon "button" at bounding box center [194, 41] width 17 height 17
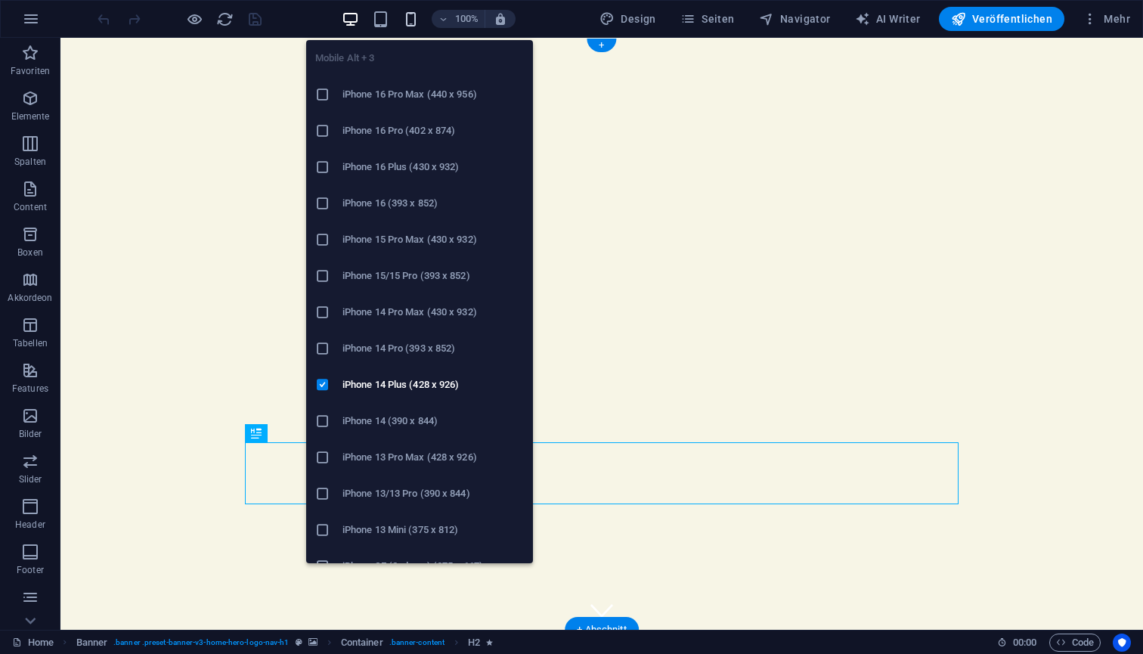
click at [412, 20] on icon "button" at bounding box center [410, 19] width 17 height 17
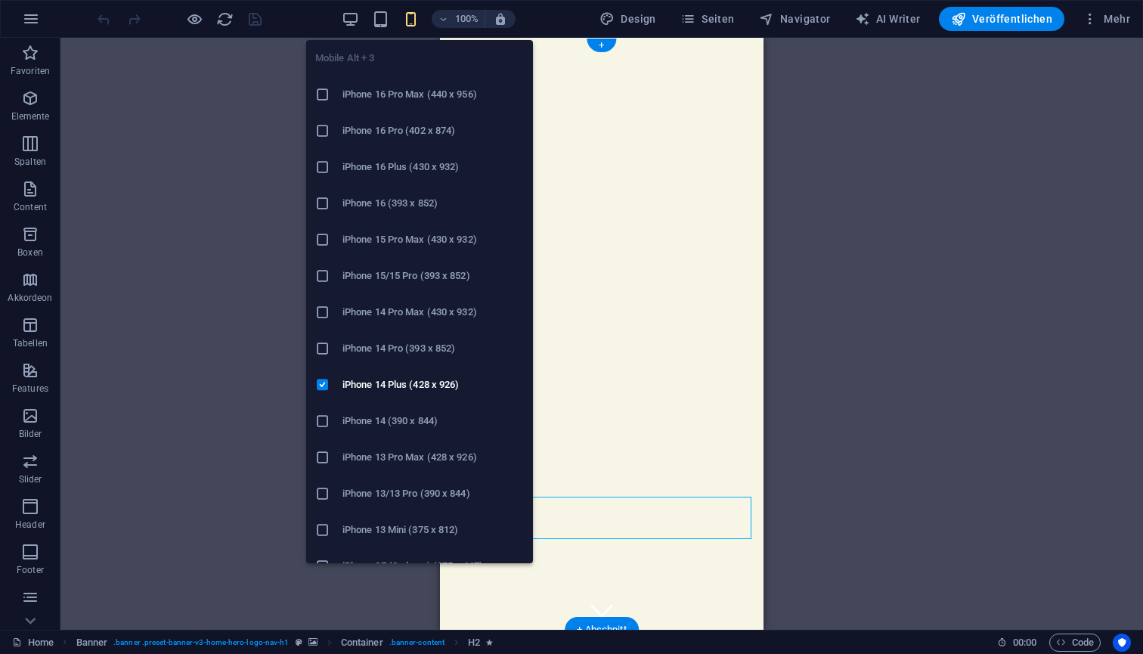
click at [402, 127] on h6 "iPhone 16 Pro (402 x 874)" at bounding box center [433, 131] width 181 height 18
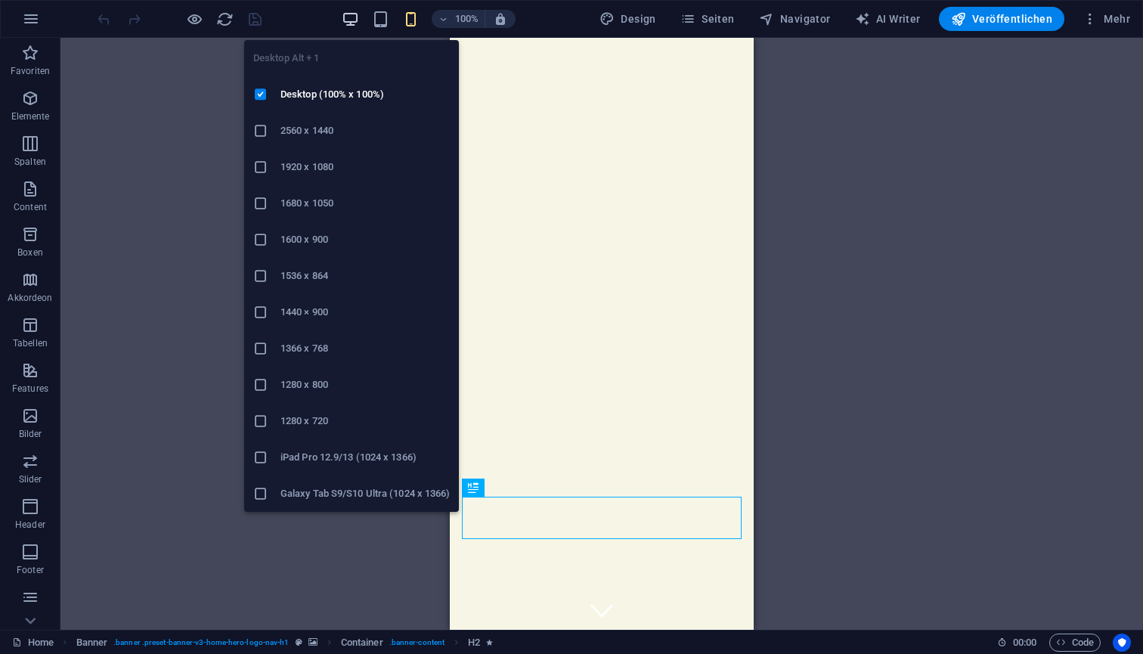
click at [356, 22] on icon "button" at bounding box center [350, 19] width 17 height 17
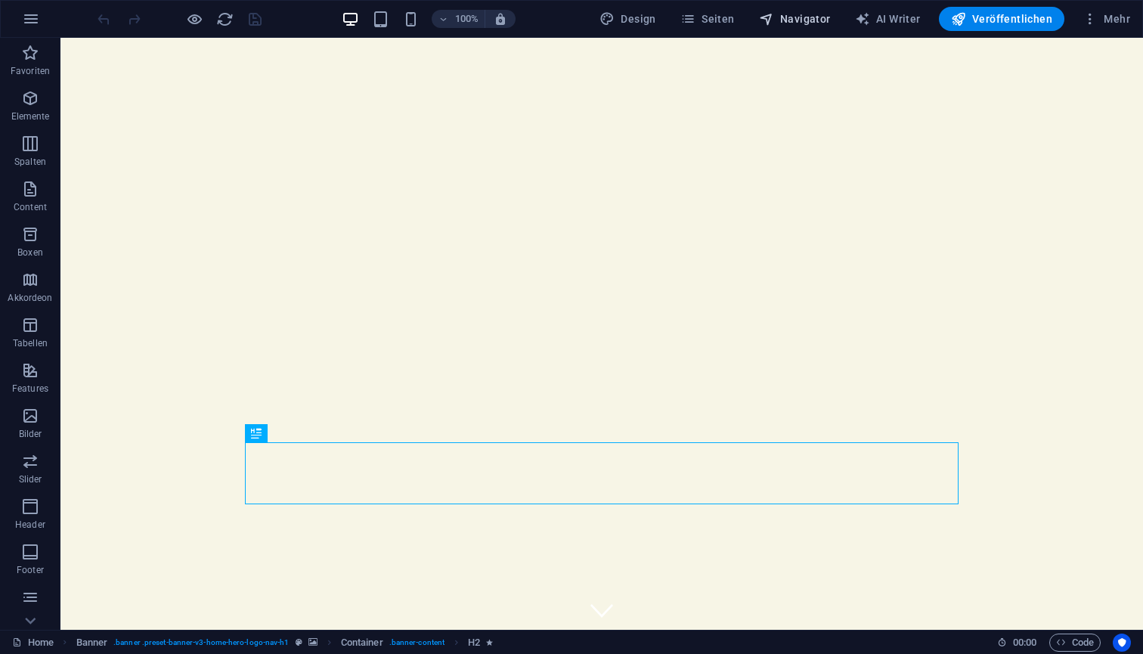
click at [802, 23] on span "Navigator" at bounding box center [795, 18] width 72 height 15
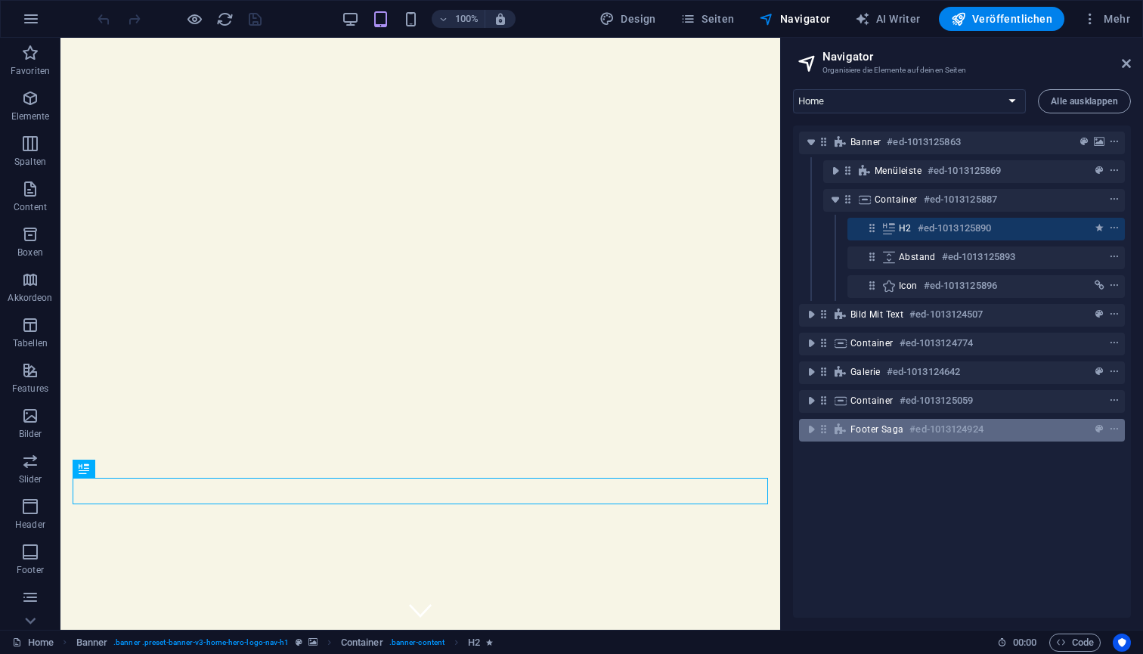
click at [878, 435] on span "Footer Saga" at bounding box center [877, 429] width 53 height 12
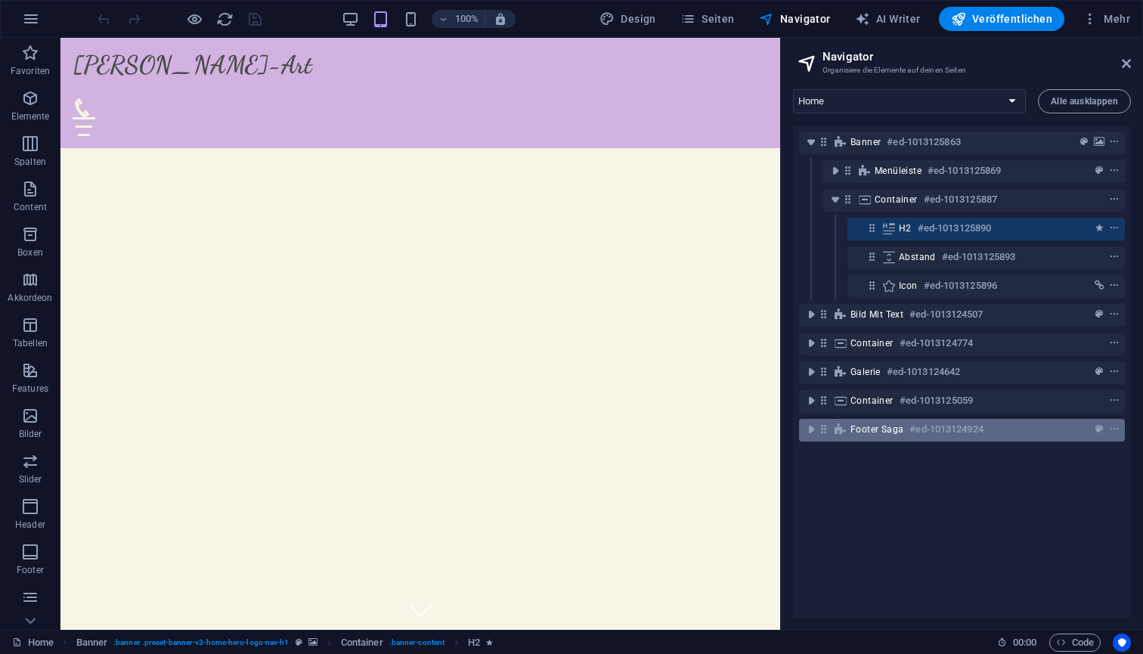
scroll to position [3823, 0]
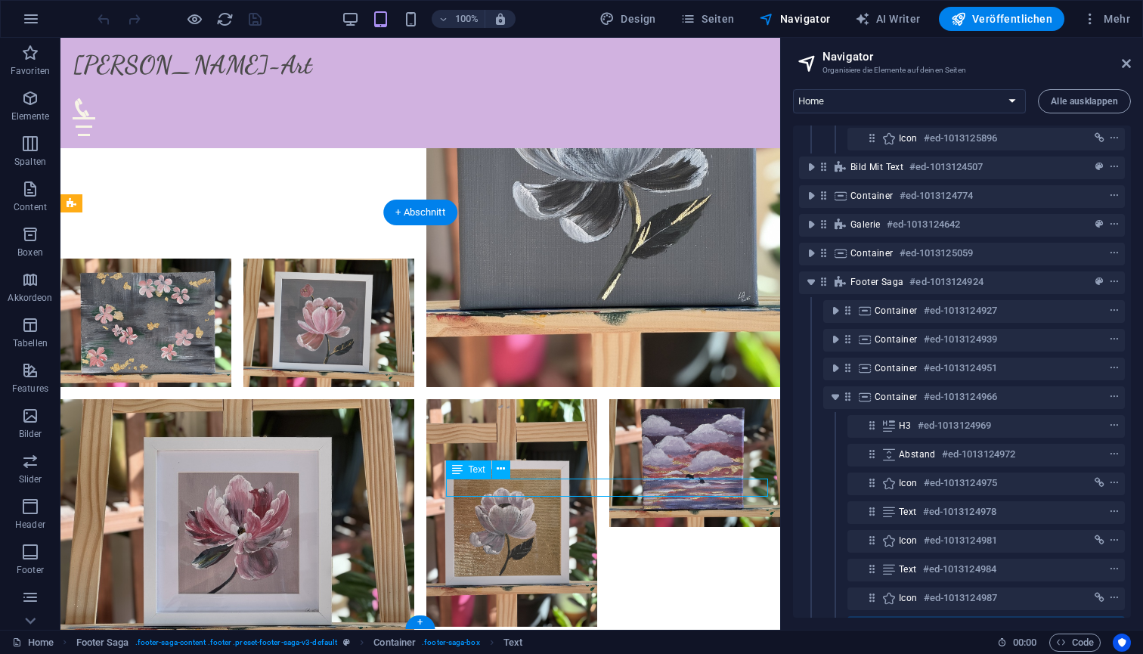
scroll to position [187, 0]
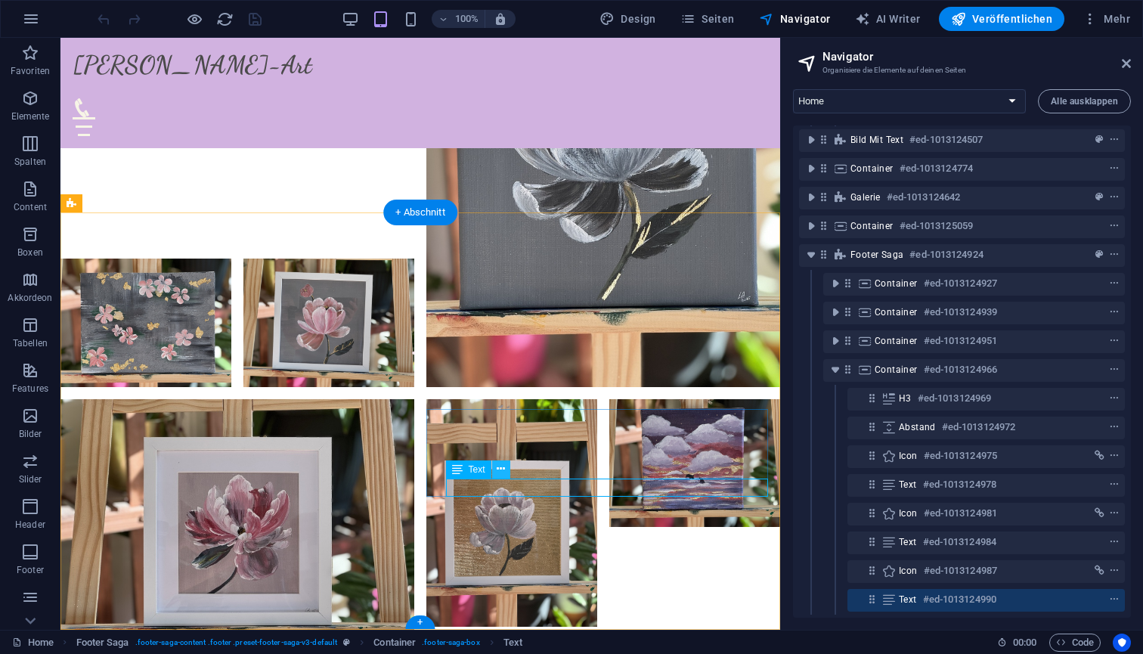
click at [501, 467] on icon at bounding box center [501, 469] width 8 height 16
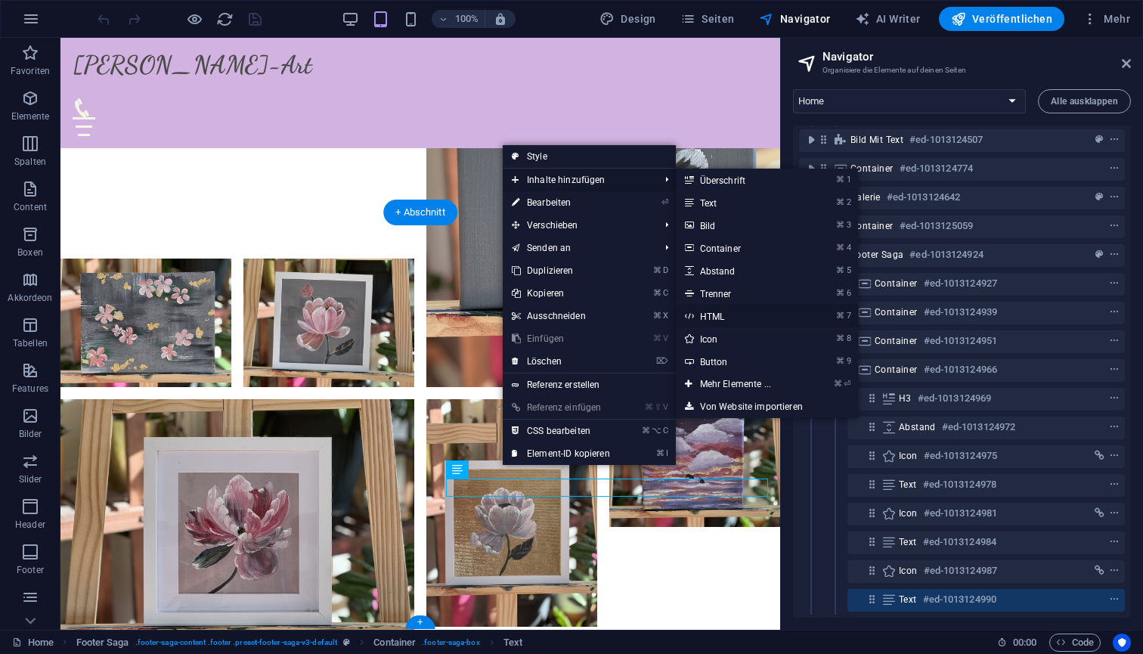
click at [727, 317] on link "⌘ 7 HTML" at bounding box center [739, 316] width 126 height 23
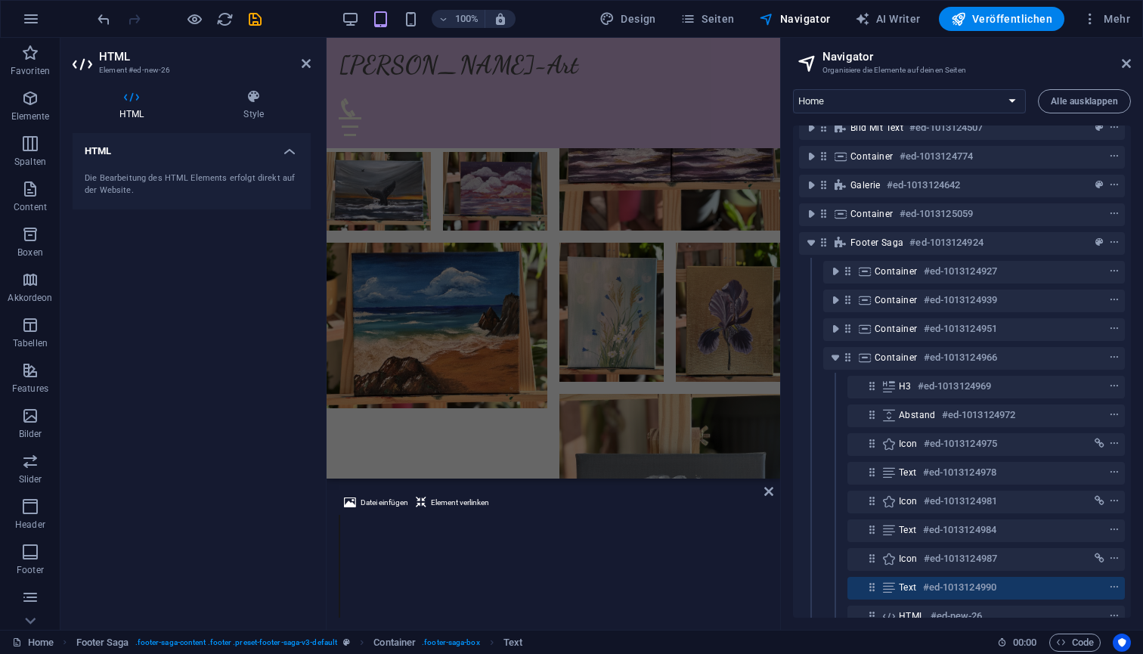
scroll to position [216, 0]
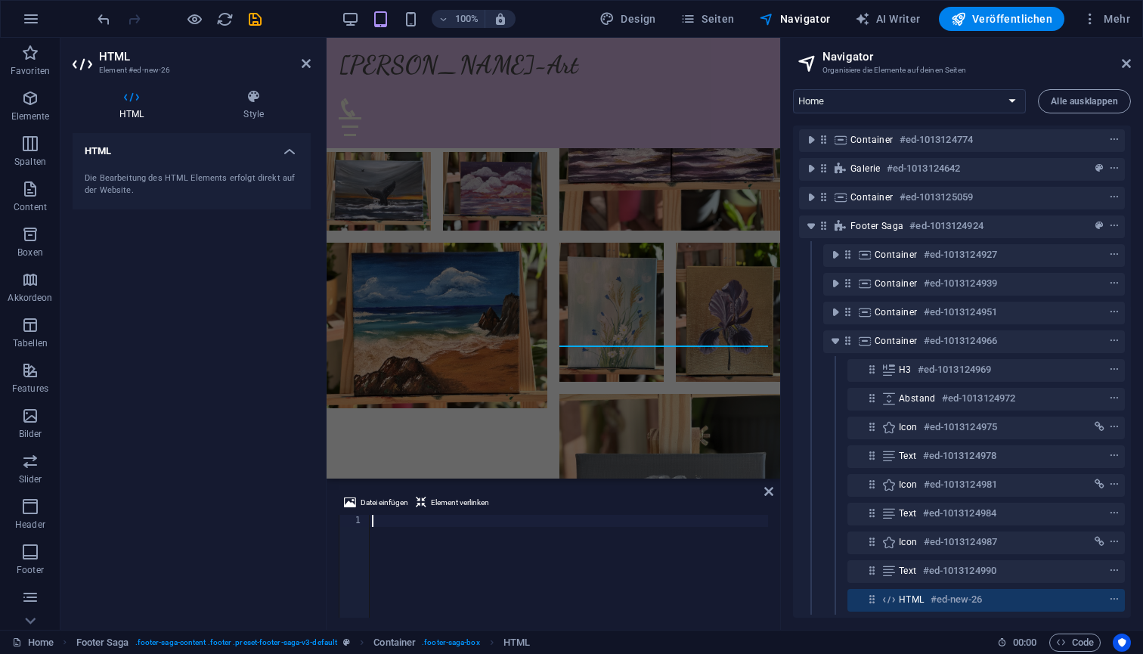
type textarea "[URL][DOMAIN_NAME]"
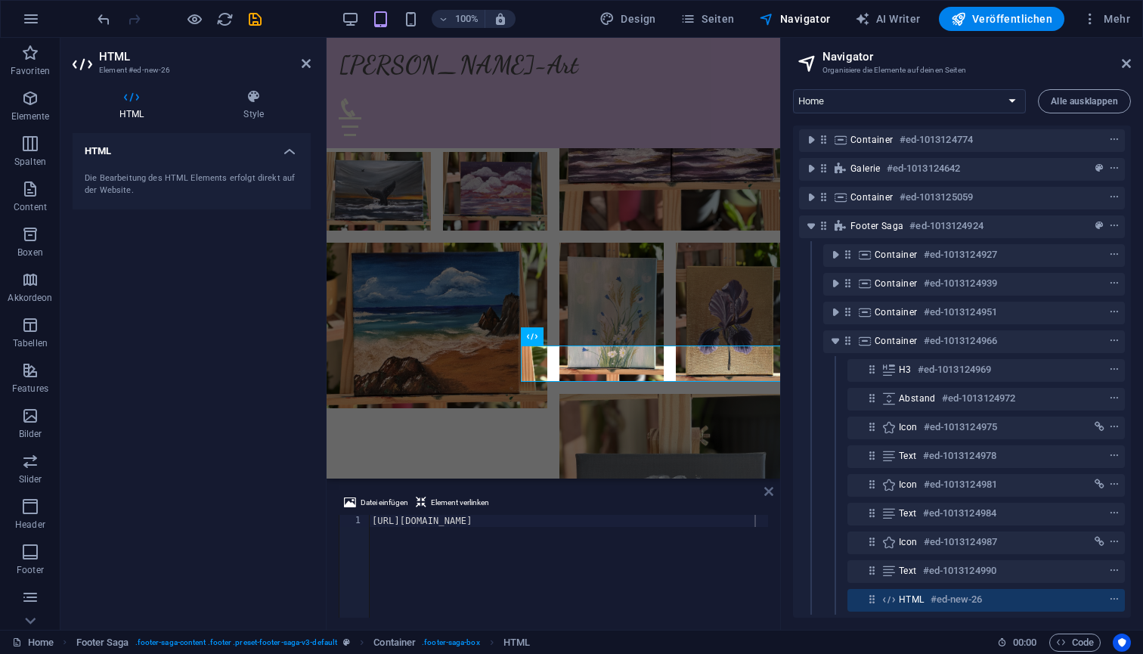
drag, startPoint x: 771, startPoint y: 498, endPoint x: 442, endPoint y: 445, distance: 333.8
click at [771, 498] on link at bounding box center [769, 491] width 9 height 13
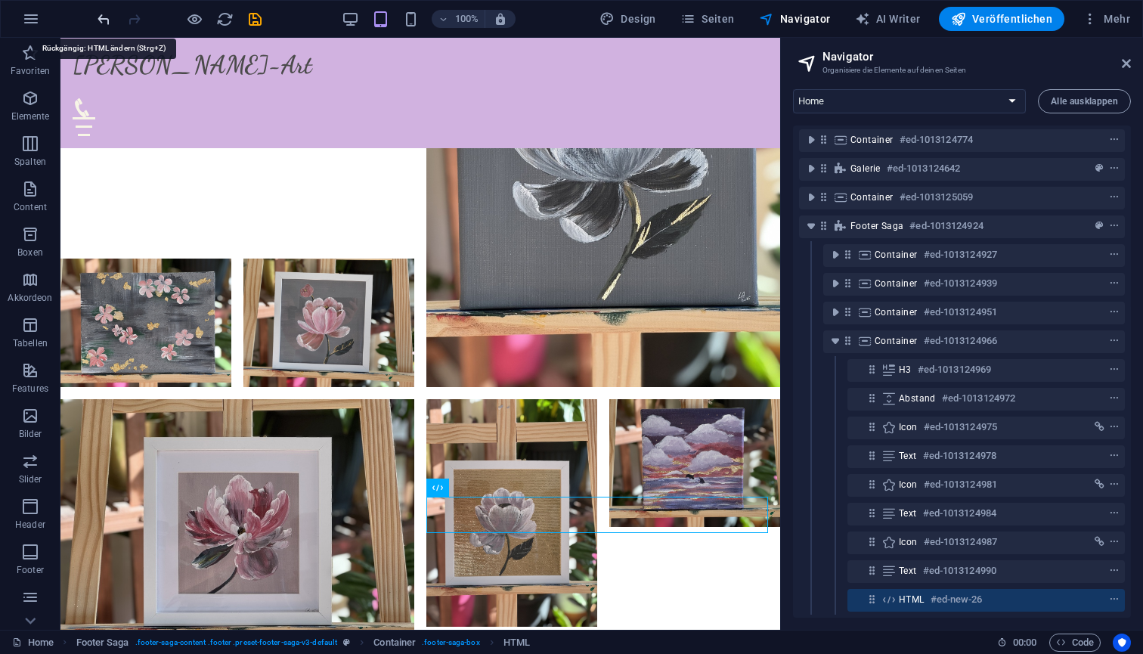
click at [102, 22] on icon "undo" at bounding box center [103, 19] width 17 height 17
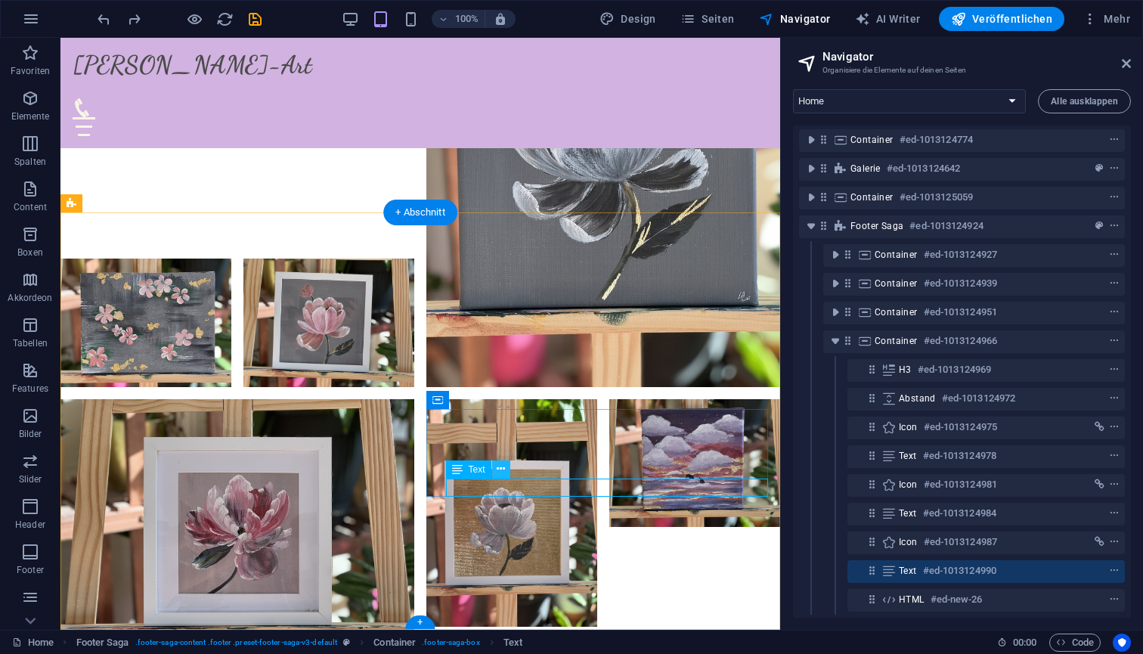
click at [503, 470] on icon at bounding box center [501, 469] width 8 height 16
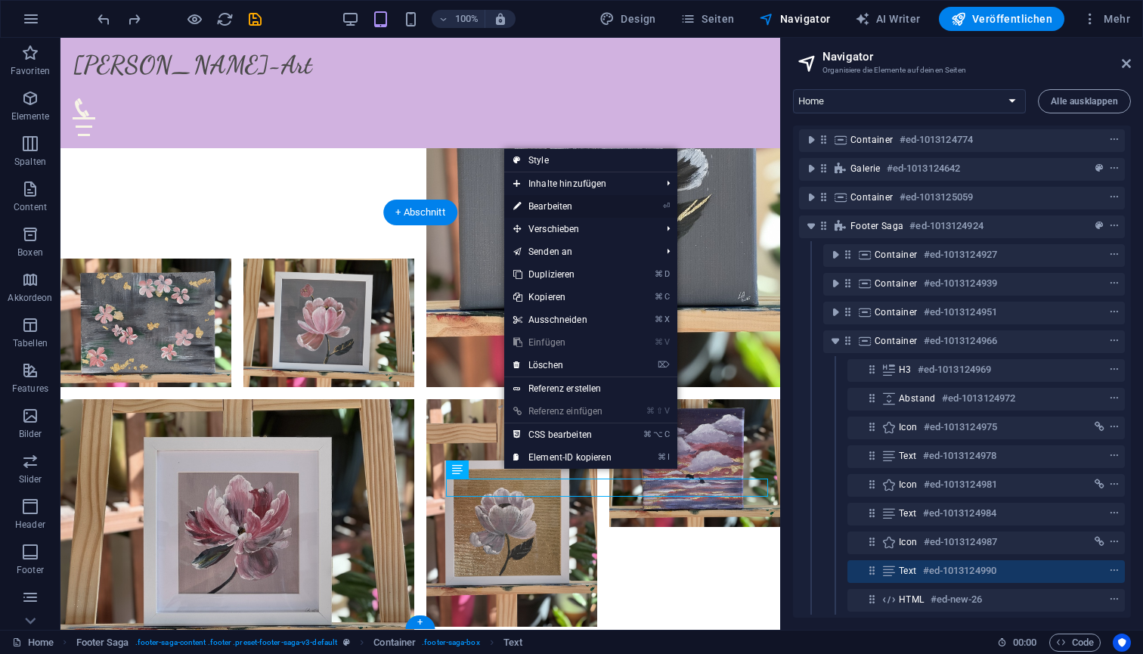
drag, startPoint x: 557, startPoint y: 206, endPoint x: 174, endPoint y: 441, distance: 449.1
click at [557, 206] on link "⏎ Bearbeiten" at bounding box center [562, 206] width 116 height 23
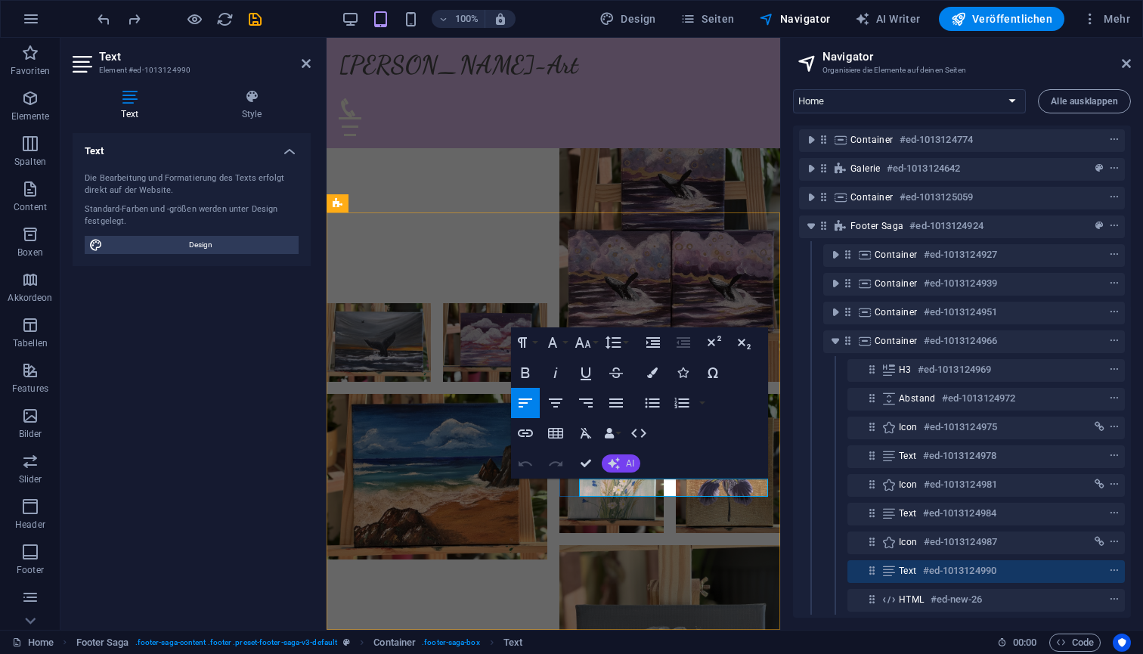
click at [629, 461] on span "AI" at bounding box center [630, 463] width 8 height 9
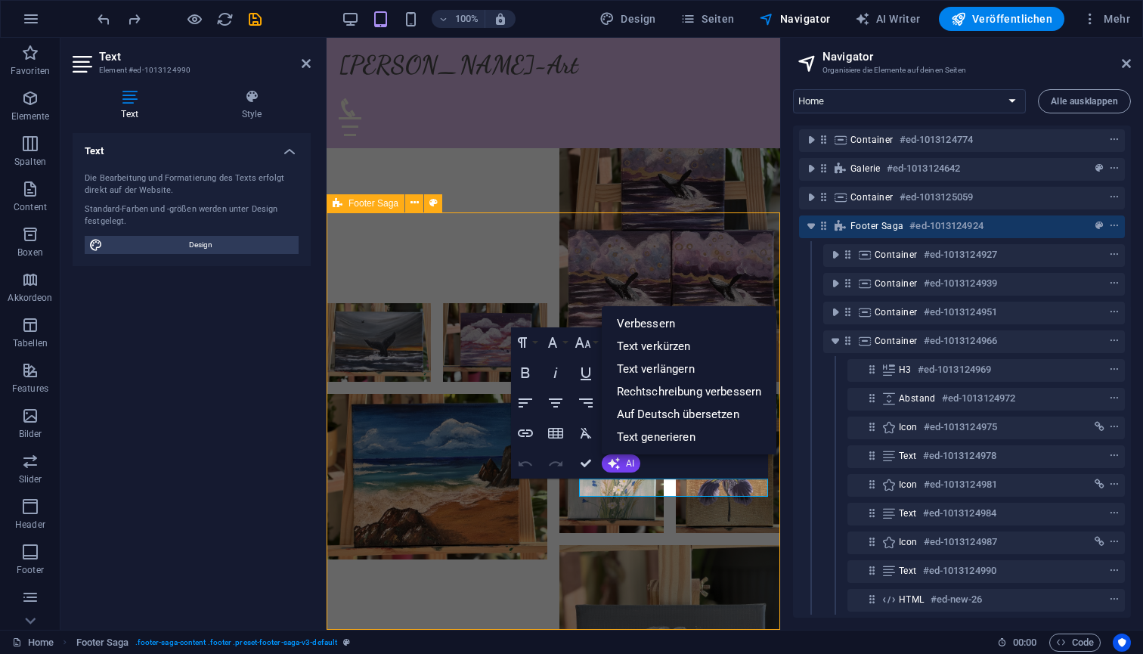
scroll to position [3823, 0]
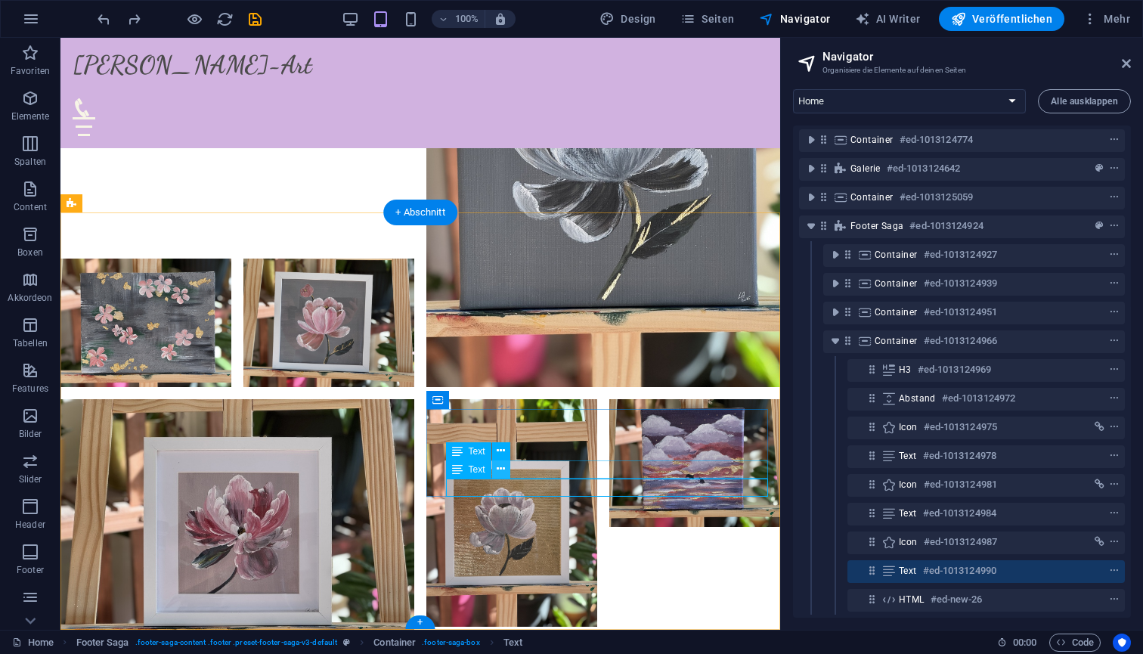
click at [507, 467] on button at bounding box center [501, 470] width 18 height 18
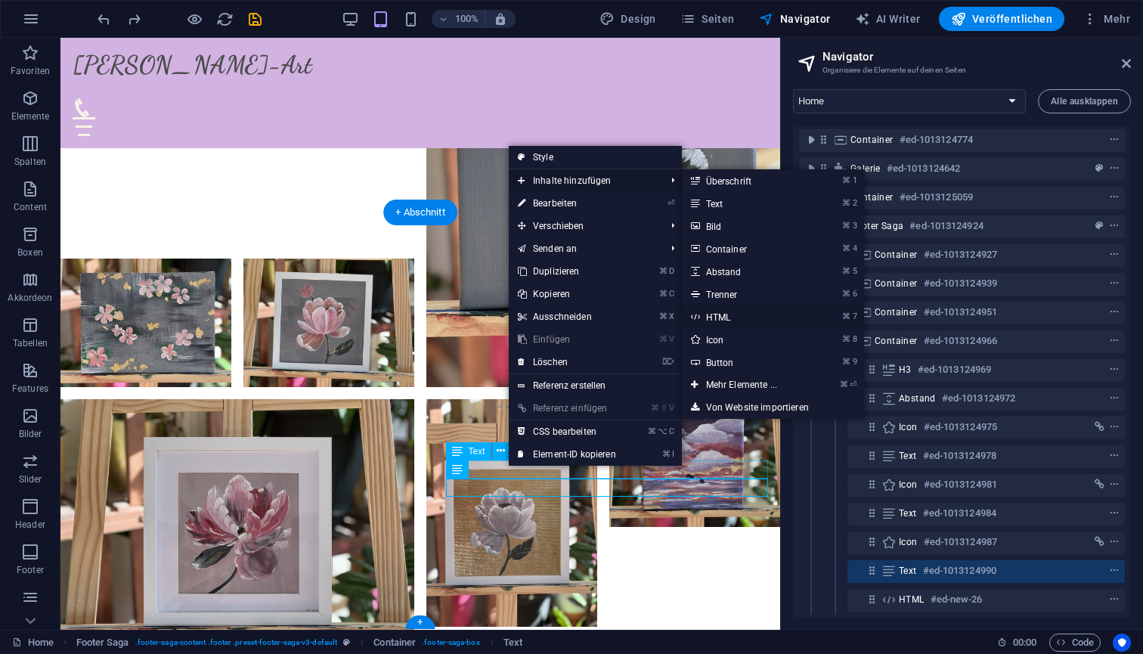
click at [719, 318] on link "⌘ 7 HTML" at bounding box center [745, 317] width 126 height 23
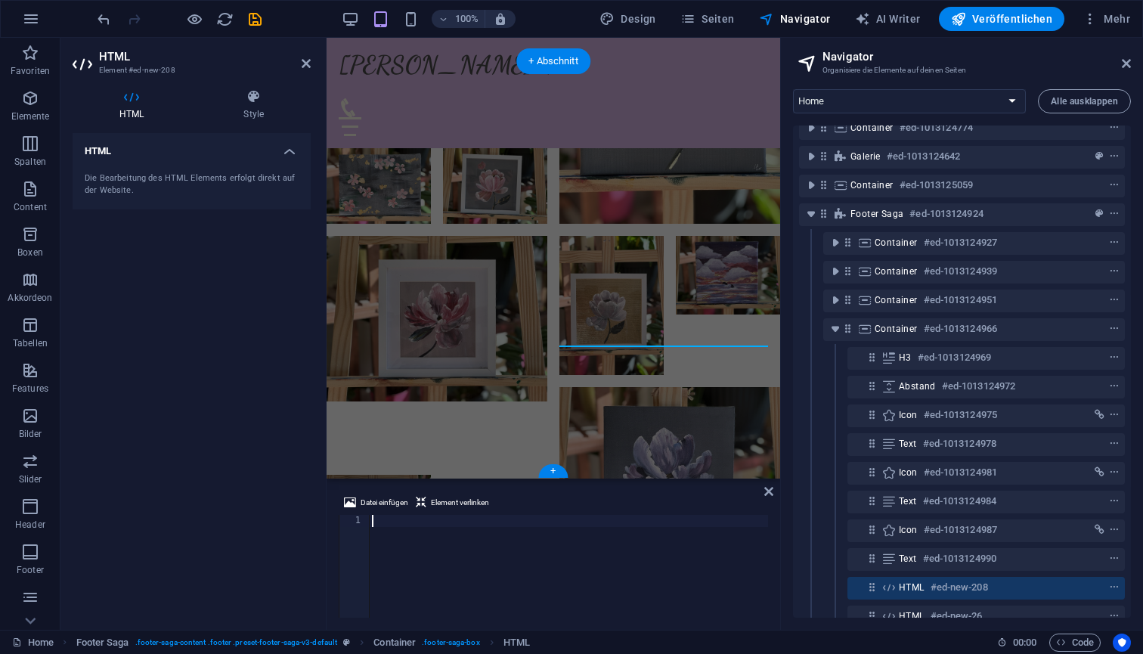
scroll to position [3359, 0]
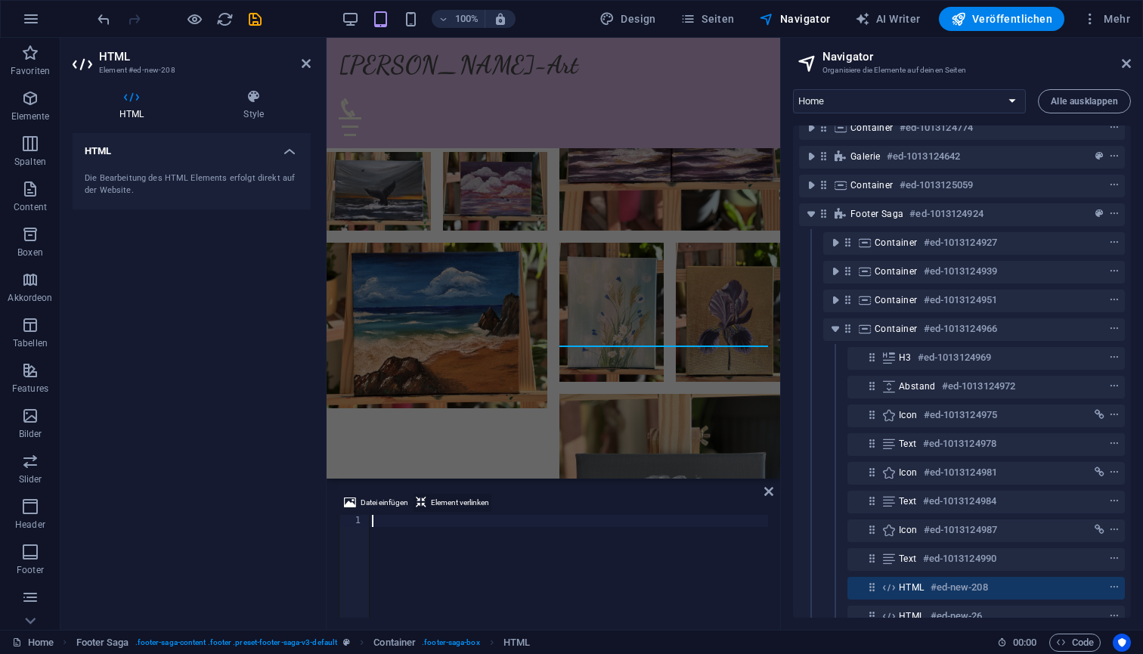
click at [463, 504] on span "Element verlinken" at bounding box center [460, 503] width 58 height 18
paste textarea "https://www.instagram.com/art_panda_kopanda?igsh=MXNtOWk4d3BpMDB1Zg=="
click at [464, 504] on span "Element verlinken" at bounding box center [460, 503] width 58 height 18
drag, startPoint x: 761, startPoint y: 523, endPoint x: 613, endPoint y: 516, distance: 147.6
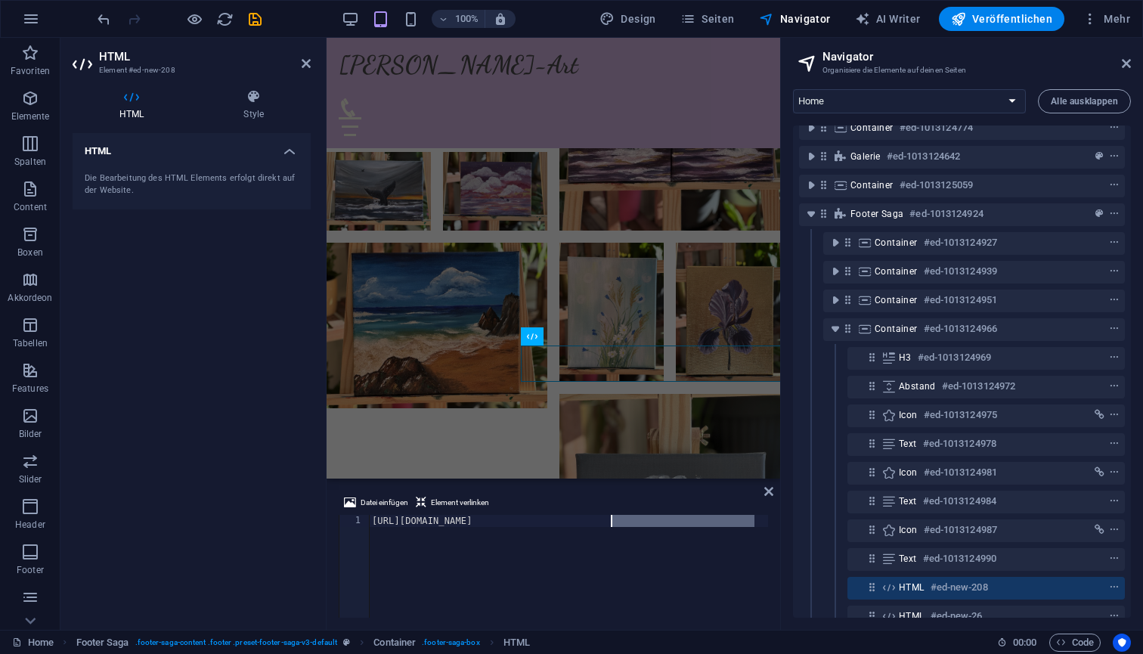
click at [613, 516] on div "https://www.instagram.com/art_panda_kopanda?igsh=MXNtOWk4d3BpMDB1Zg==" at bounding box center [568, 578] width 399 height 127
click at [575, 587] on div "https://www.instagram.com/art_panda_kopanda" at bounding box center [568, 578] width 399 height 127
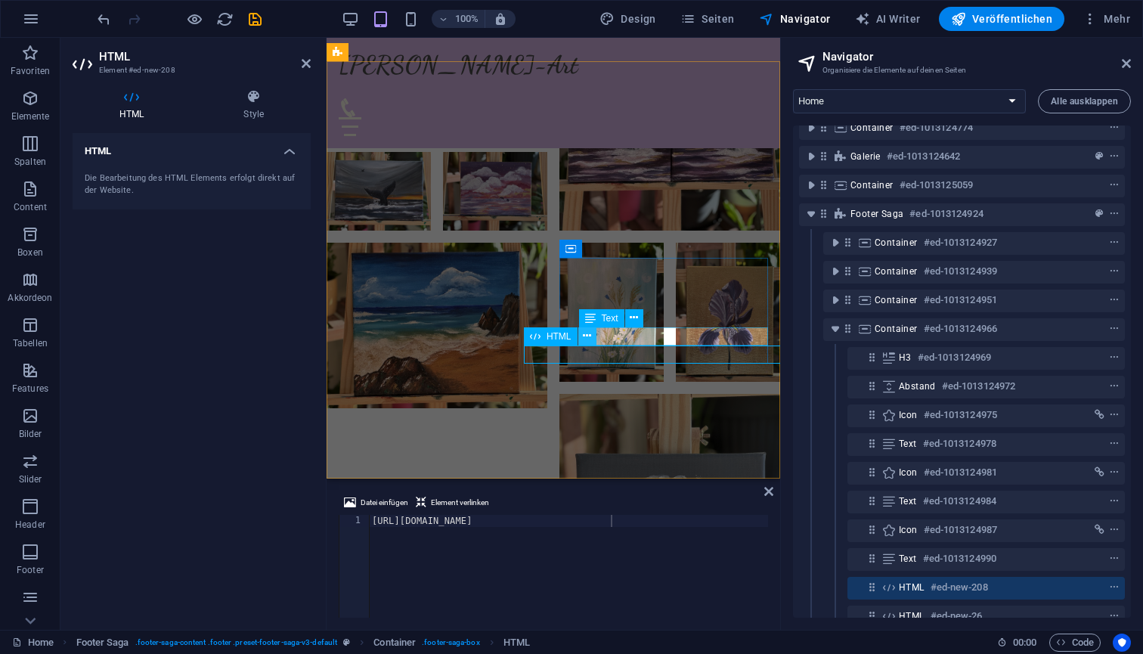
click at [587, 337] on icon at bounding box center [587, 336] width 8 height 16
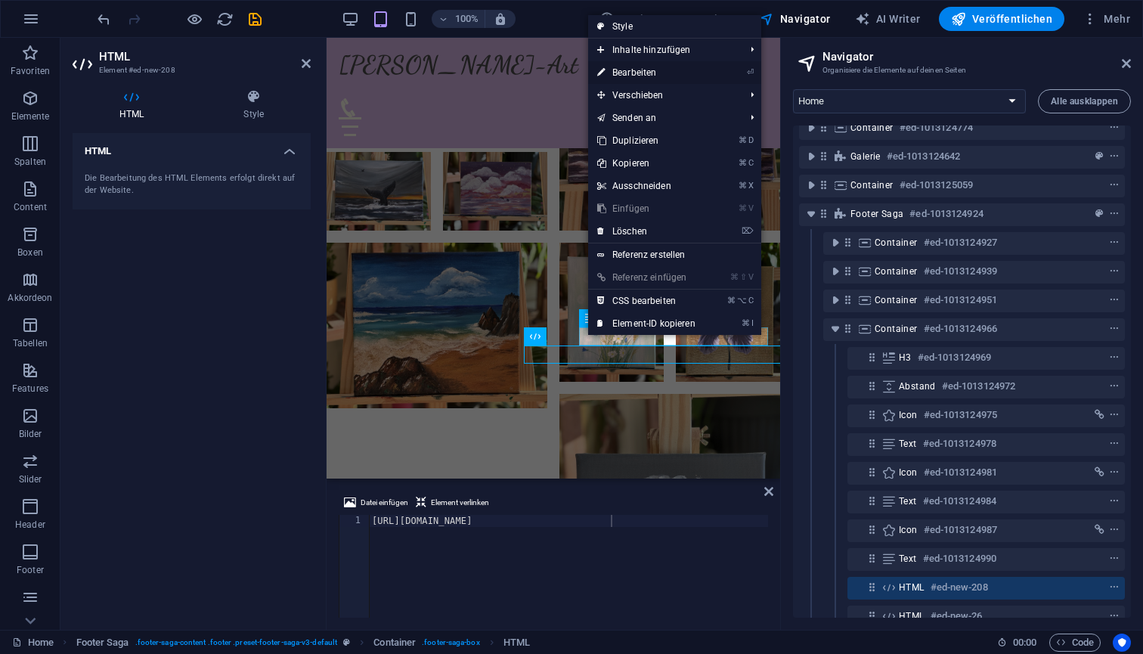
click at [653, 69] on link "⏎ Bearbeiten" at bounding box center [646, 72] width 116 height 23
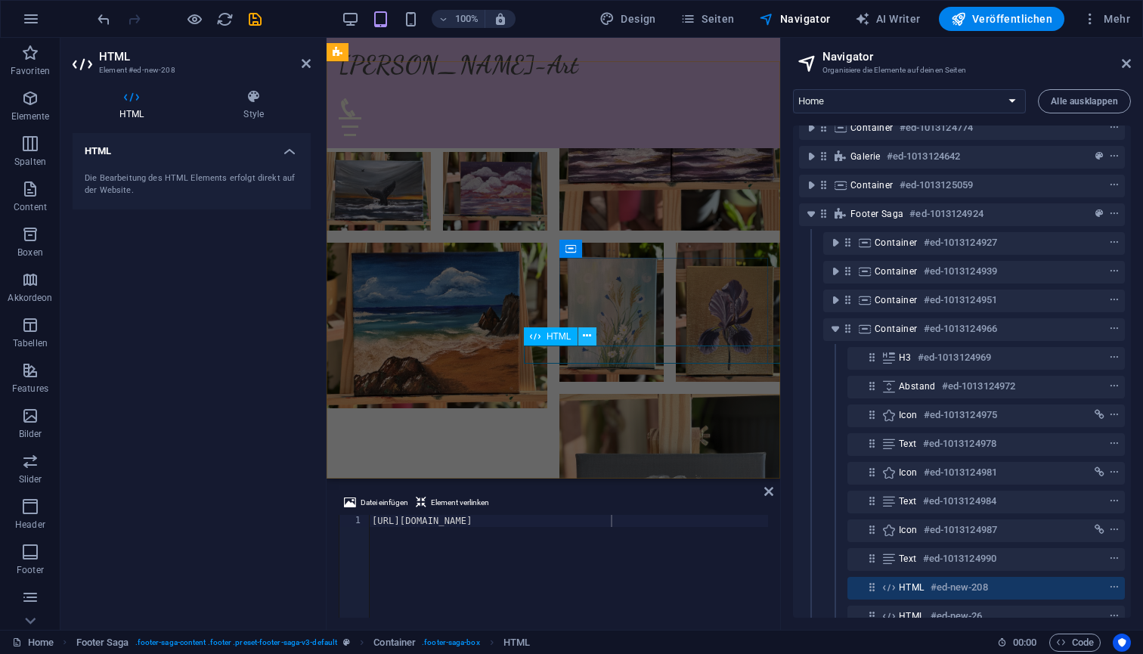
click at [589, 336] on icon at bounding box center [587, 336] width 8 height 16
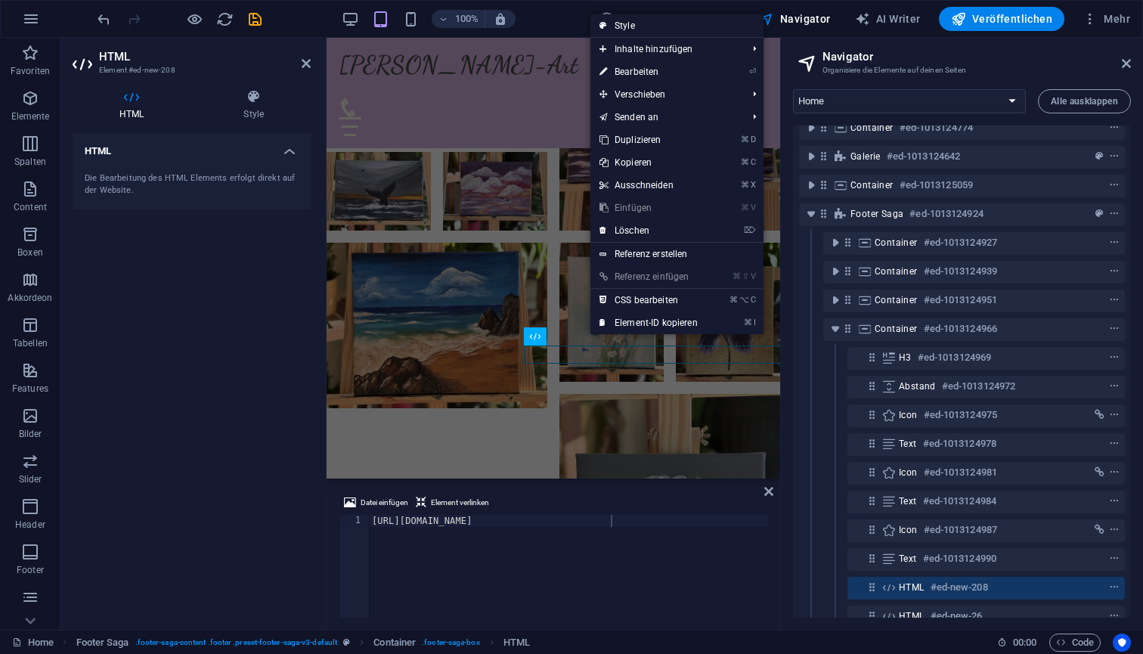
click at [669, 560] on div "[URL][DOMAIN_NAME]" at bounding box center [568, 578] width 399 height 127
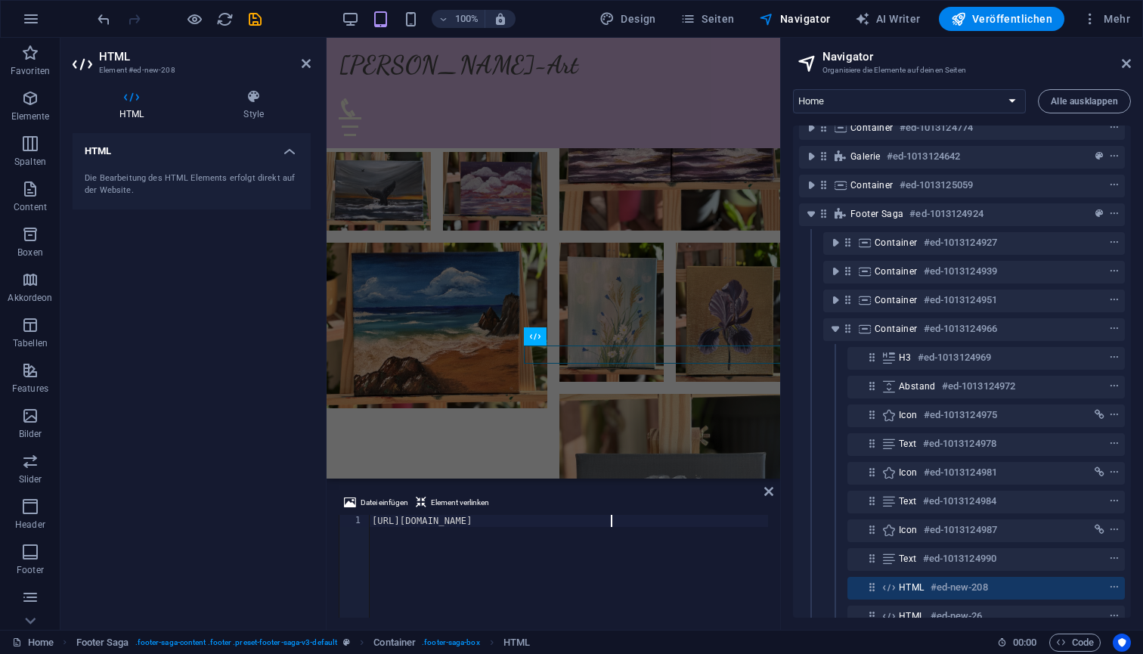
click at [263, 366] on div "HTML Die Bearbeitung des HTML Elements erfolgt direkt auf der Website." at bounding box center [192, 375] width 238 height 485
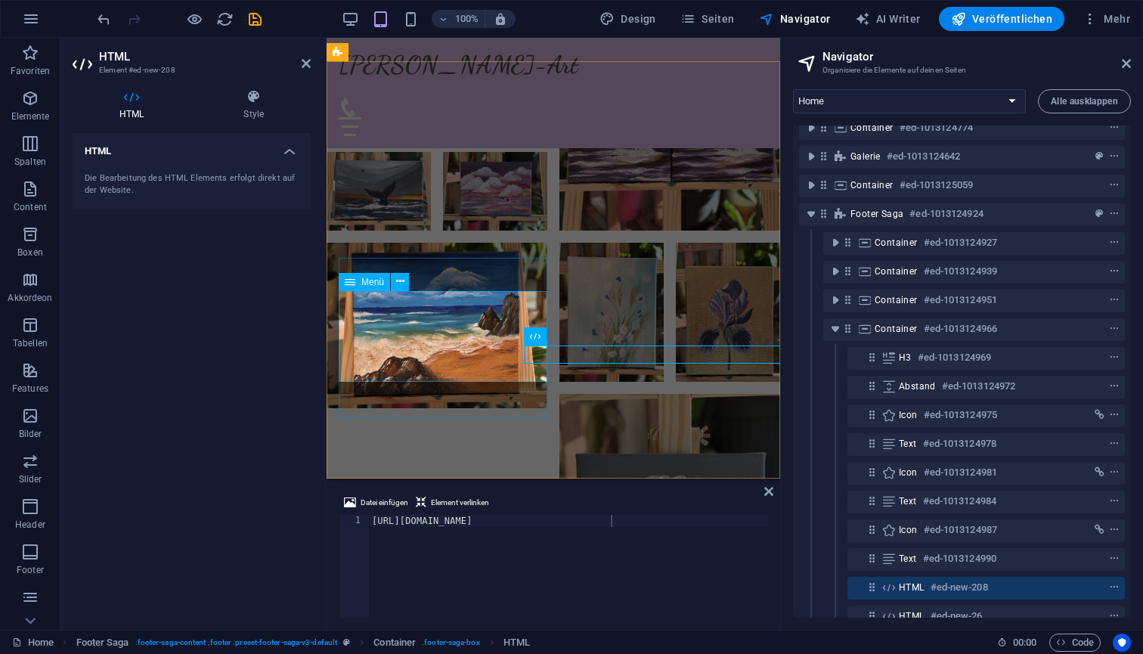
type textarea "https://www.instagram.com/art_panda_kopanda<a href="#ed-1013124960" class="wv-l…"
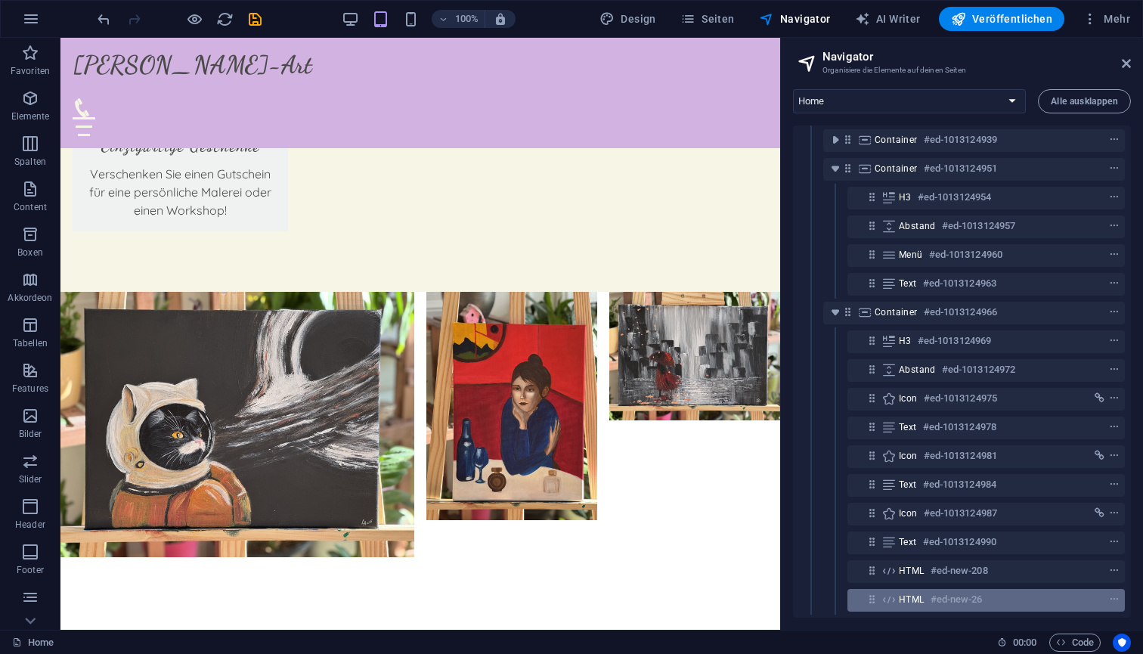
scroll to position [359, 0]
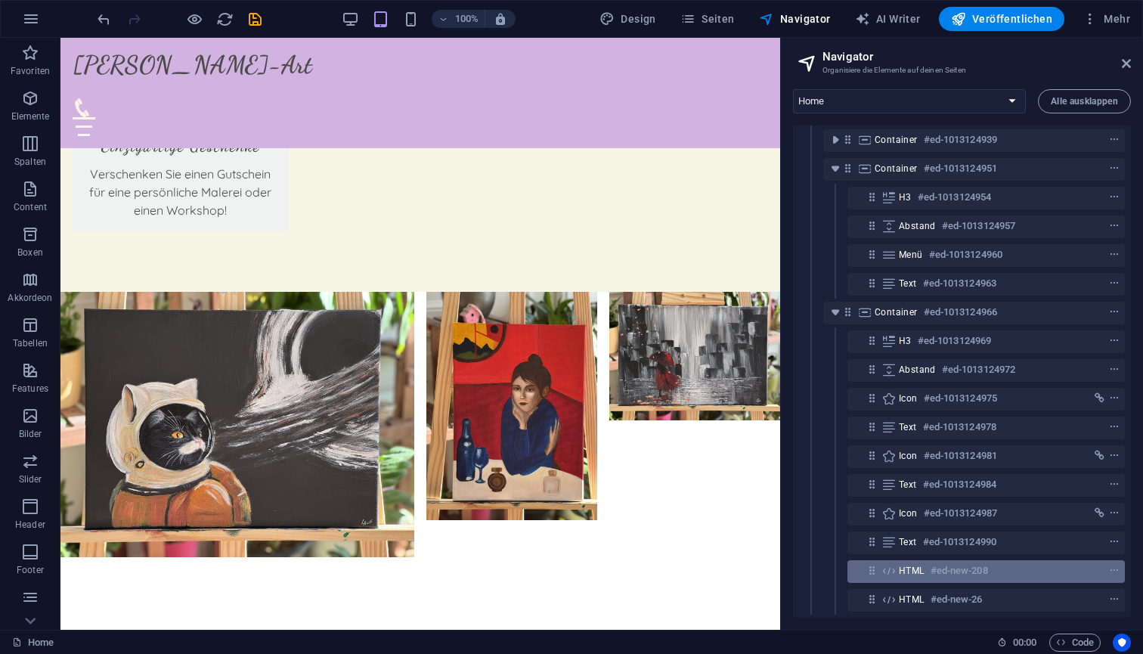
click at [952, 562] on h6 "#ed-new-208" at bounding box center [959, 571] width 57 height 18
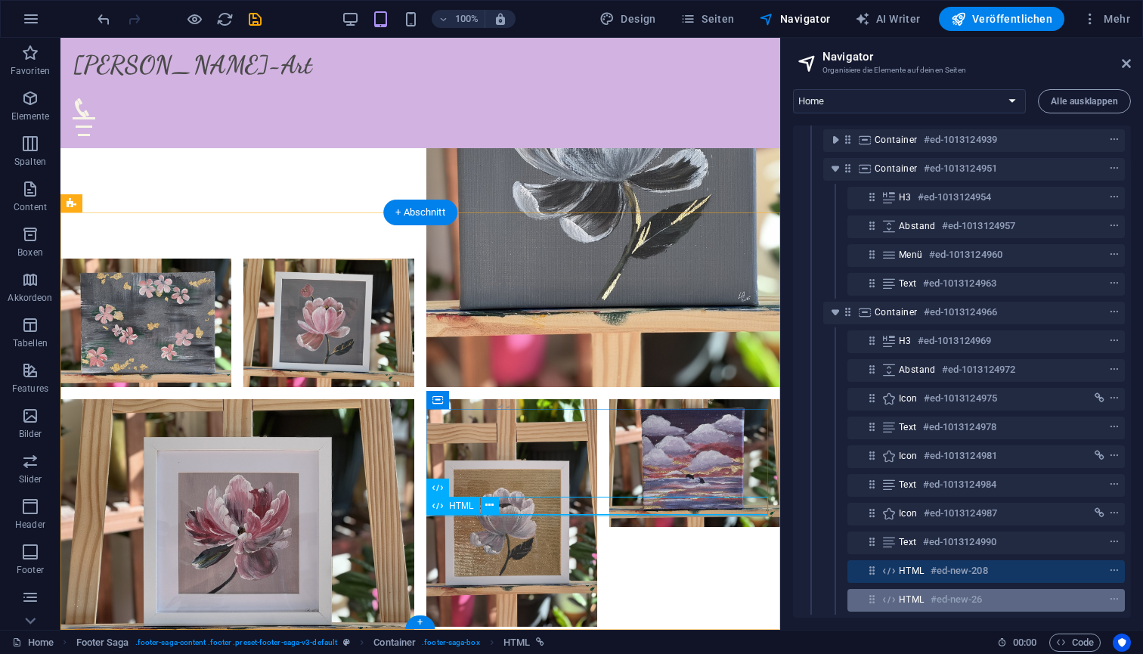
click at [955, 591] on h6 "#ed-new-26" at bounding box center [957, 600] width 52 height 18
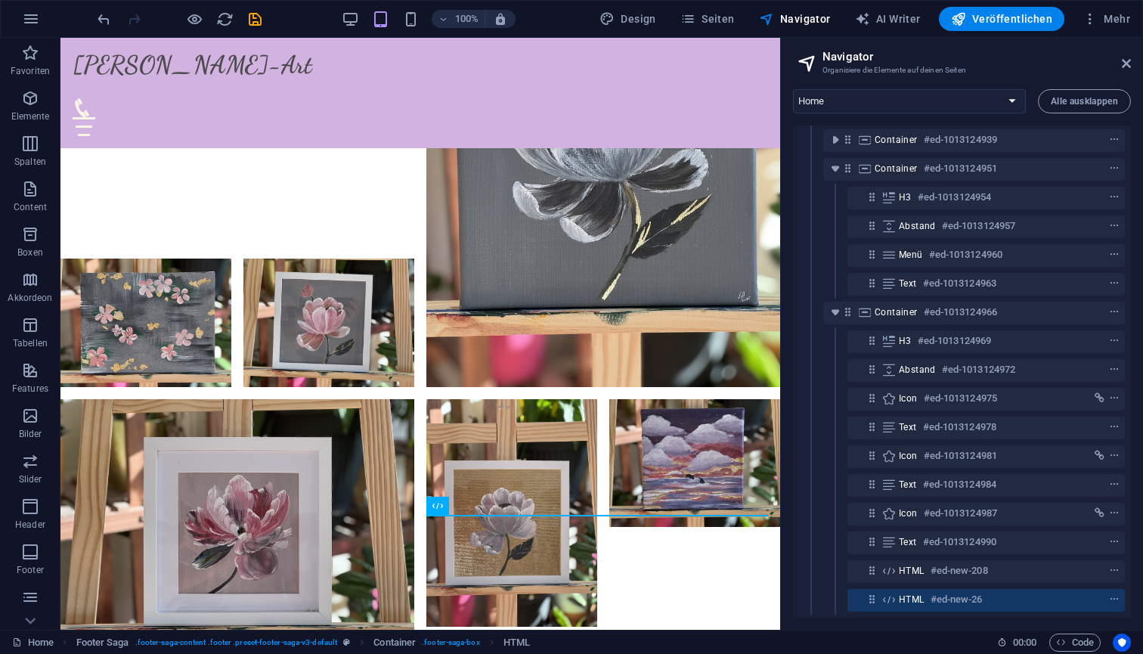
click at [954, 571] on div "HTML #ed-new-208" at bounding box center [962, 571] width 326 height 29
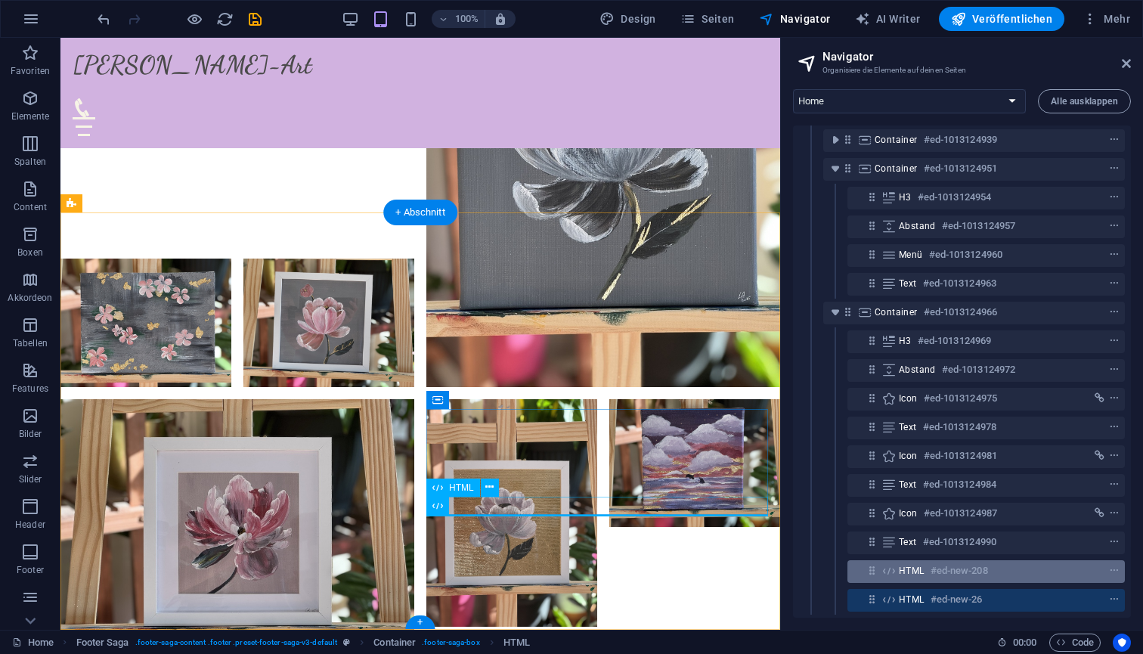
click at [955, 562] on h6 "#ed-new-208" at bounding box center [959, 571] width 57 height 18
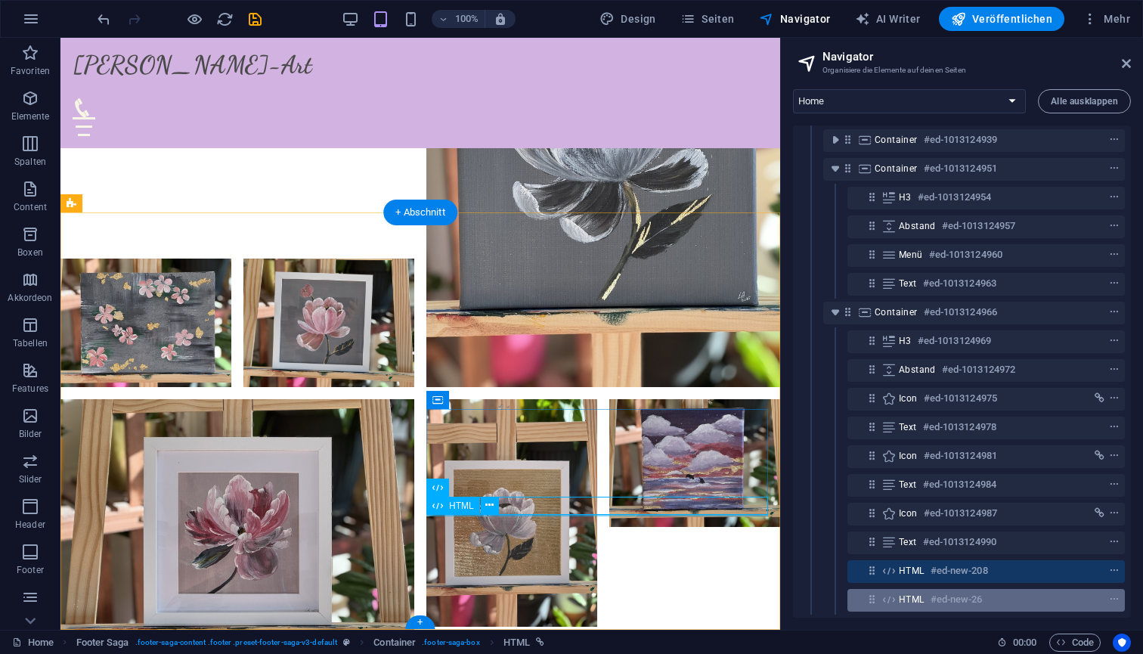
click at [957, 591] on h6 "#ed-new-26" at bounding box center [957, 600] width 52 height 18
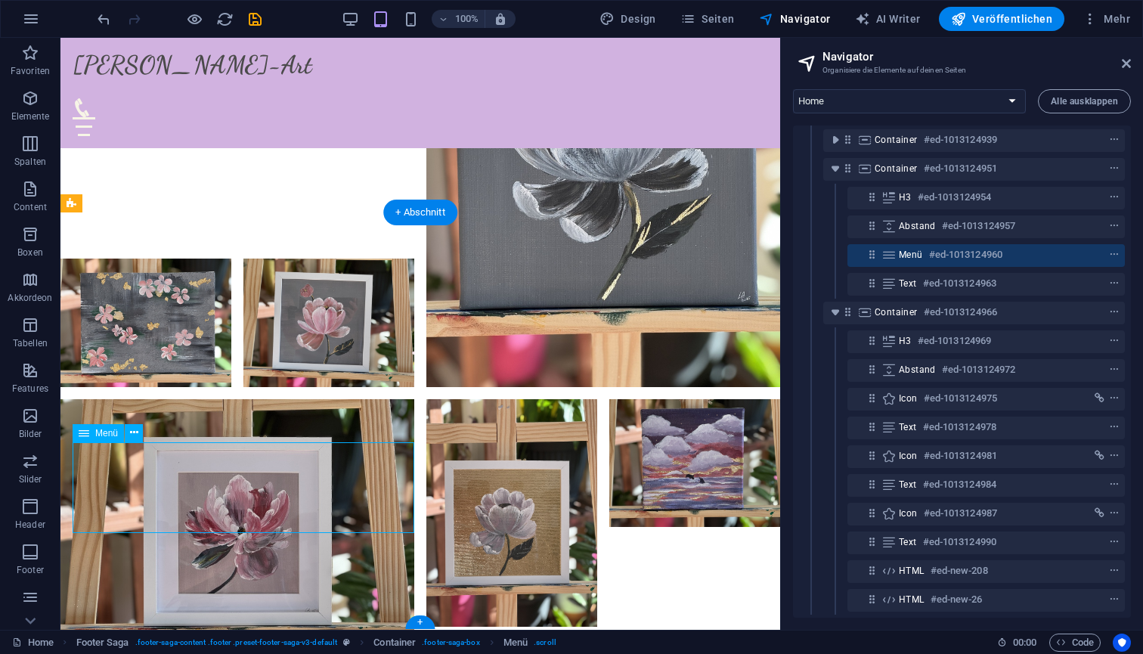
click at [1109, 250] on icon "context-menu" at bounding box center [1114, 255] width 11 height 11
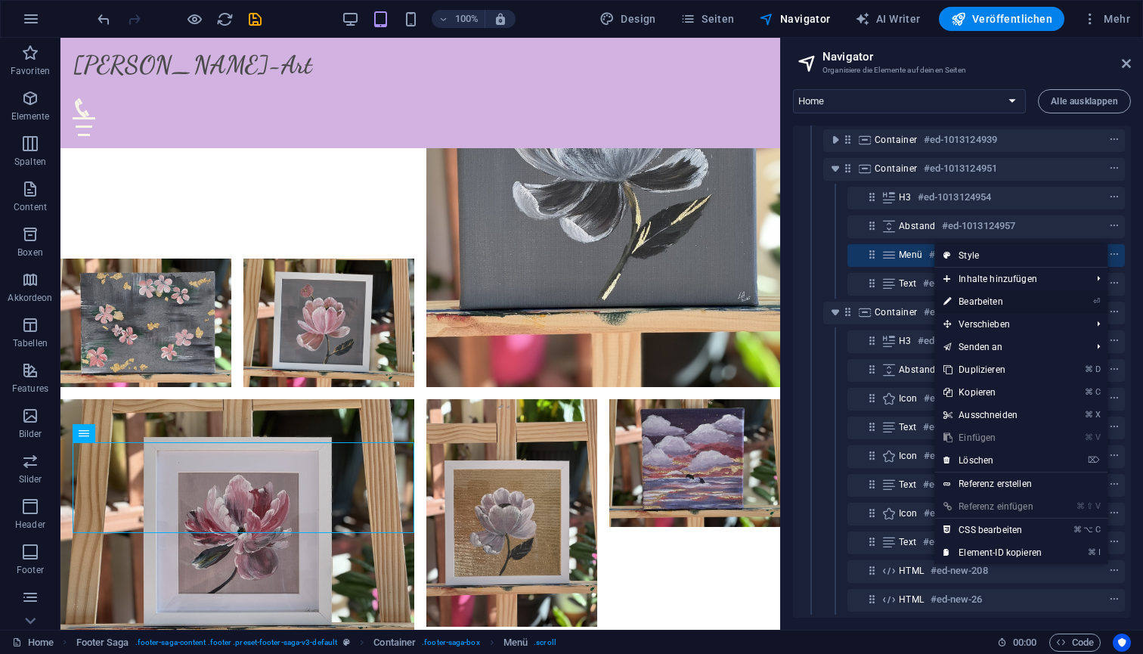
click at [994, 304] on link "⏎ Bearbeiten" at bounding box center [993, 301] width 116 height 23
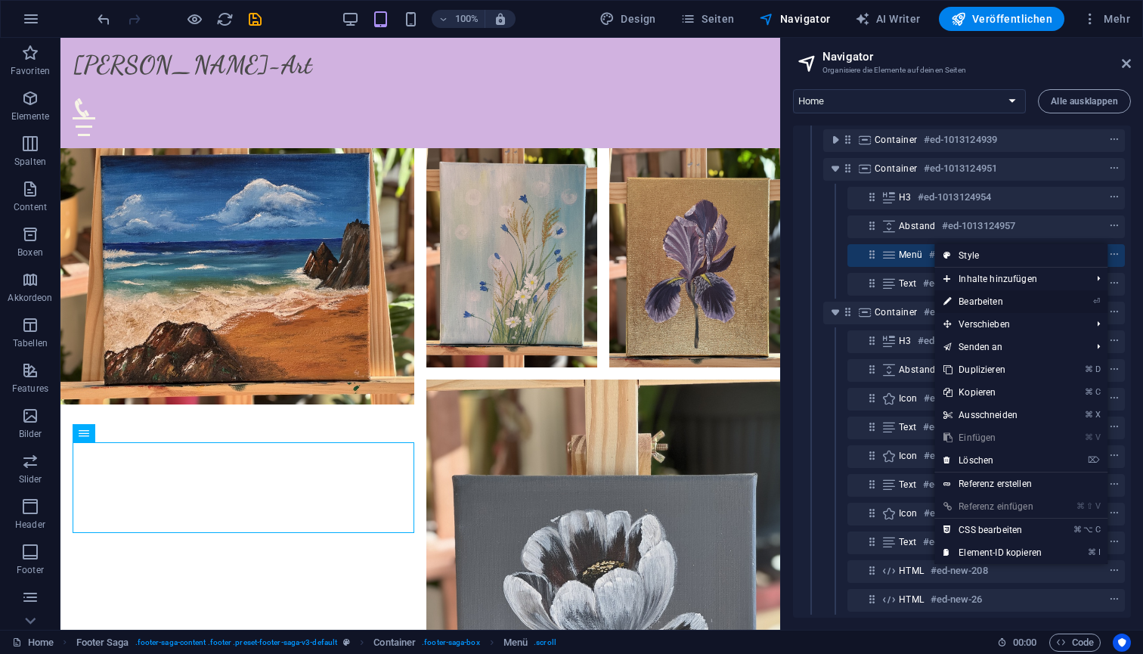
select select
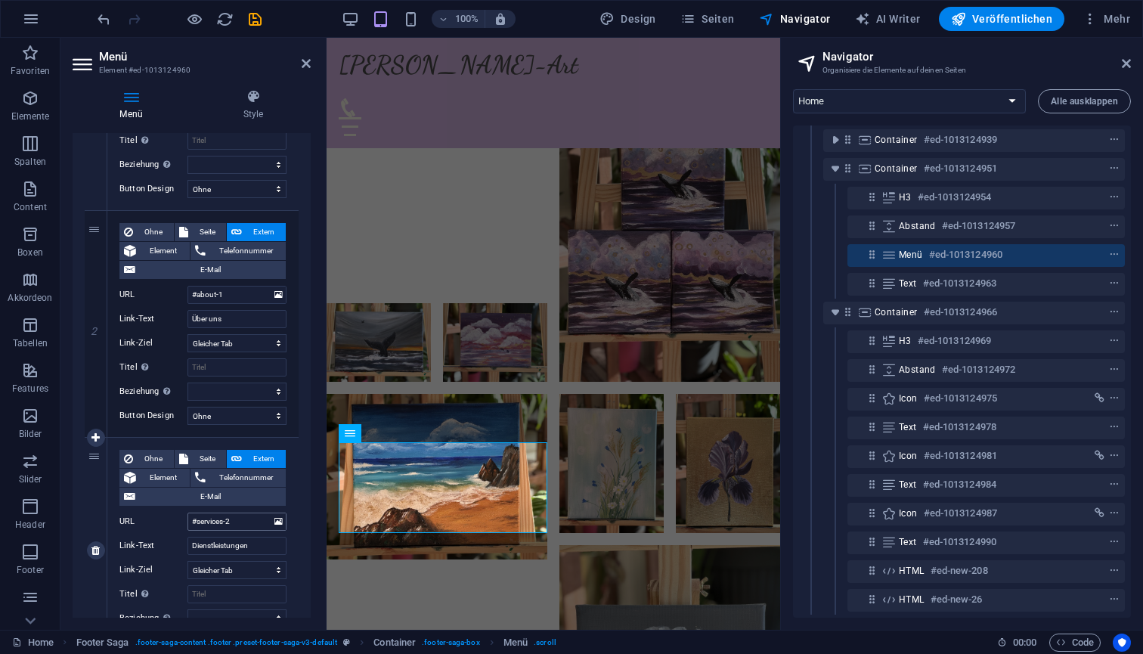
scroll to position [281, 0]
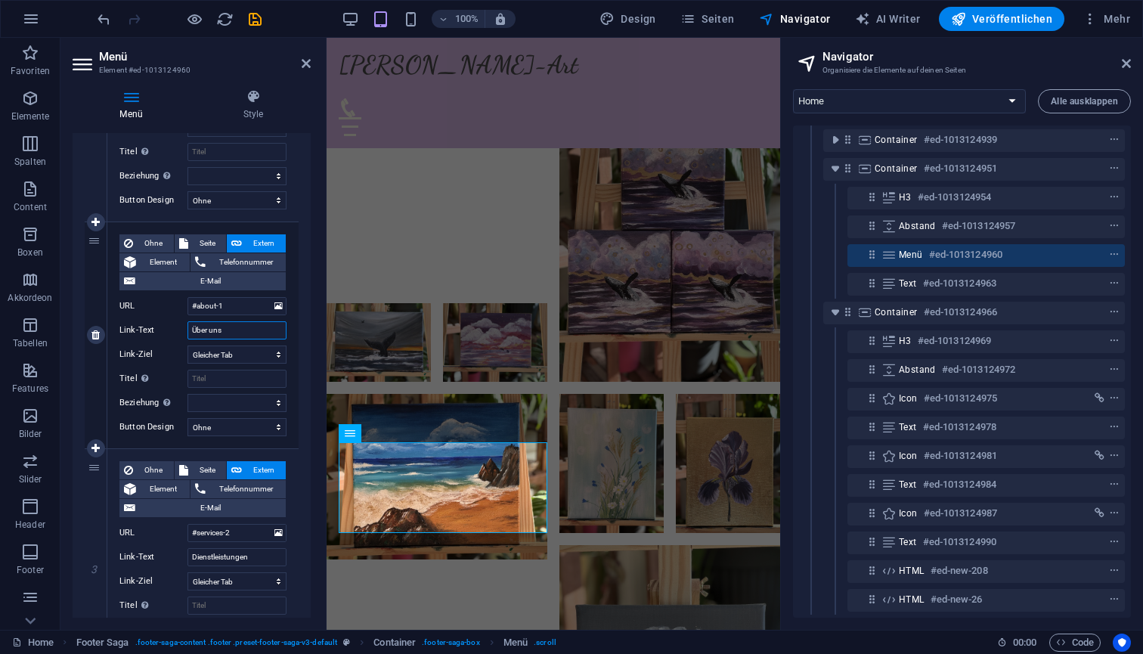
click at [231, 329] on input "Über uns" at bounding box center [237, 330] width 99 height 18
type input "Über"
select select
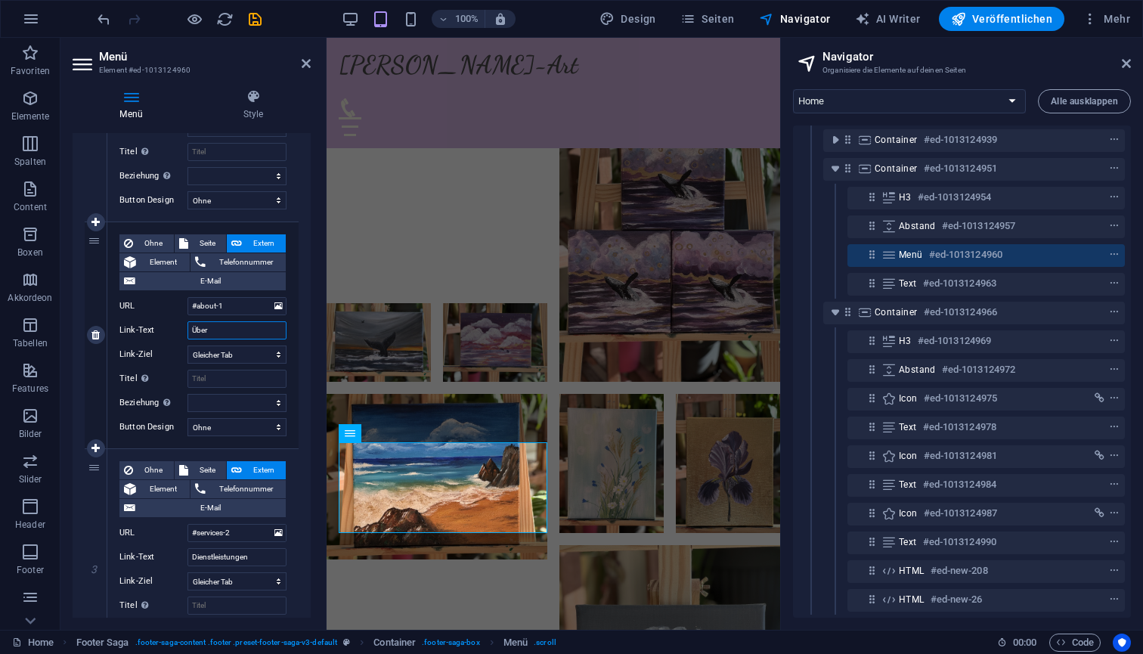
select select
type input "Über mich"
select select
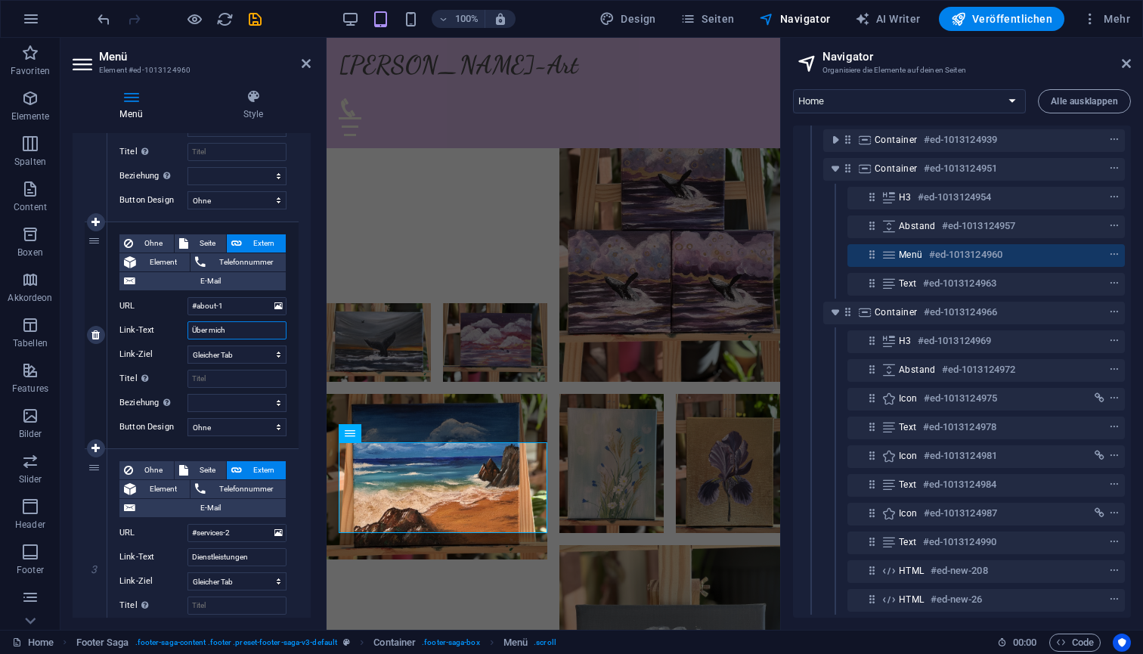
select select
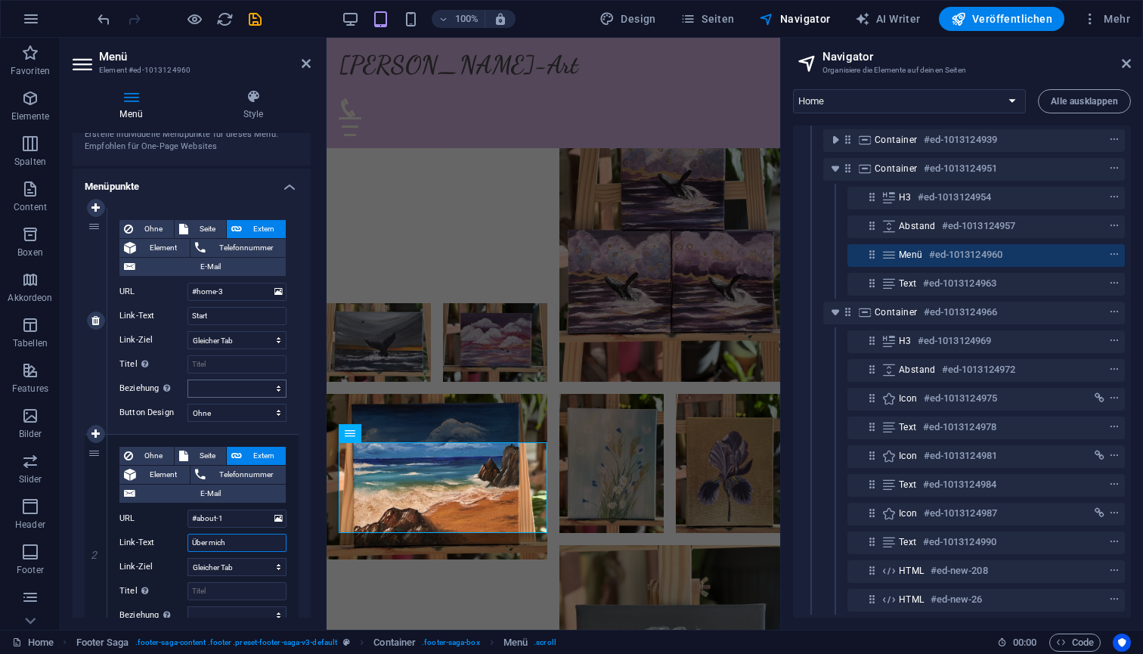
scroll to position [66, 0]
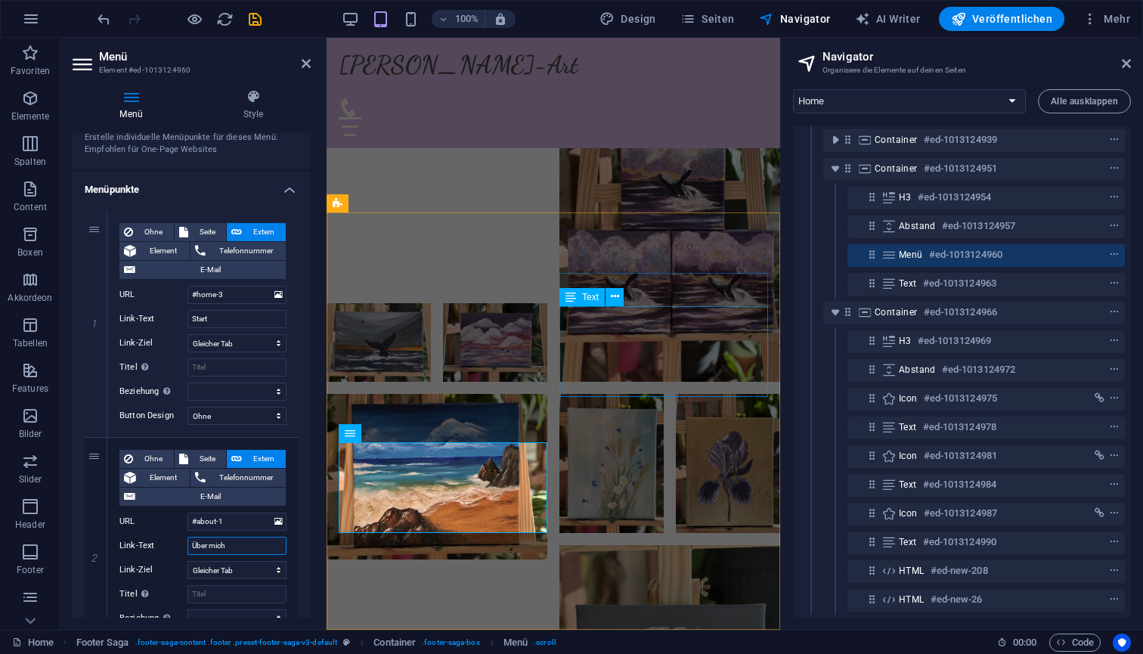
type input "Über mich"
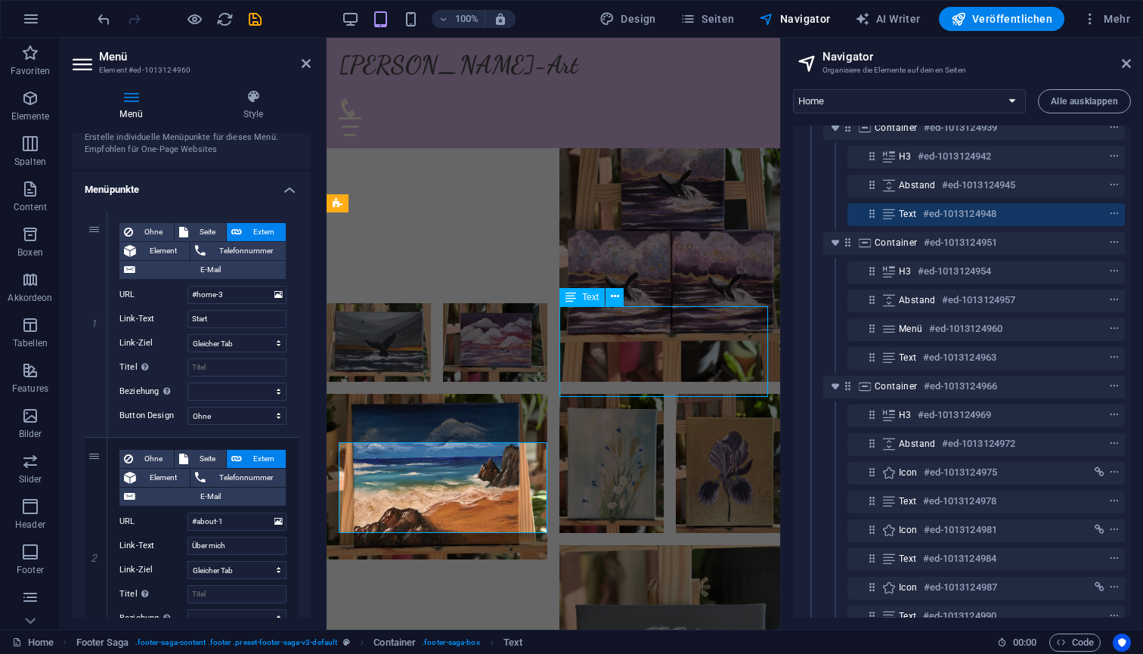
scroll to position [3823, 0]
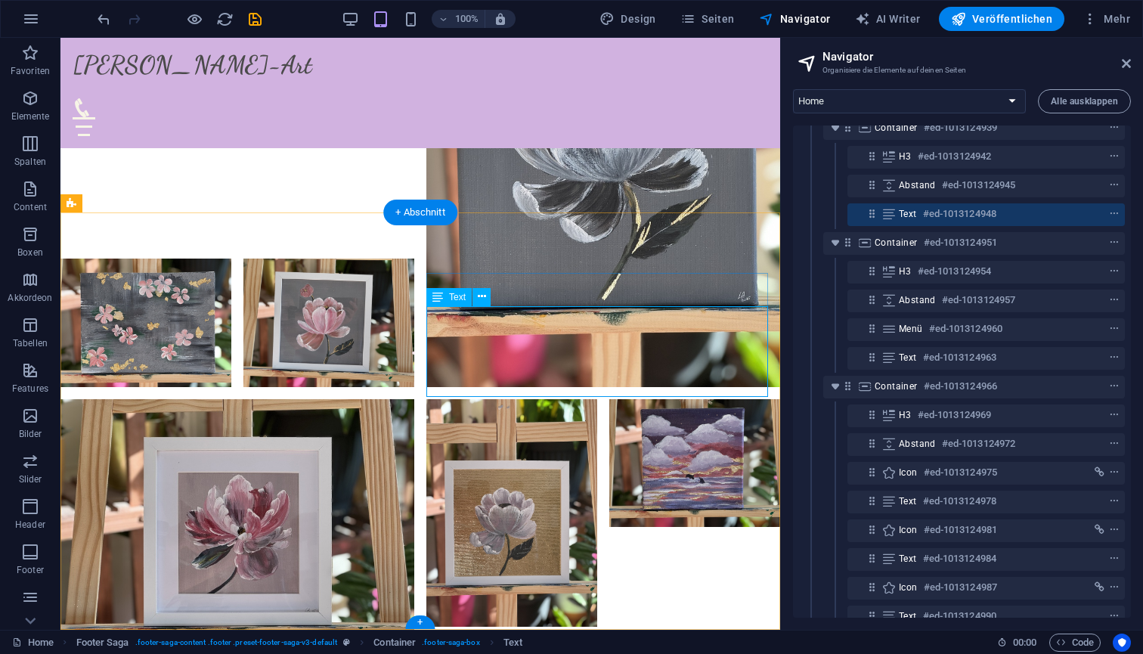
click at [480, 296] on icon at bounding box center [482, 297] width 8 height 16
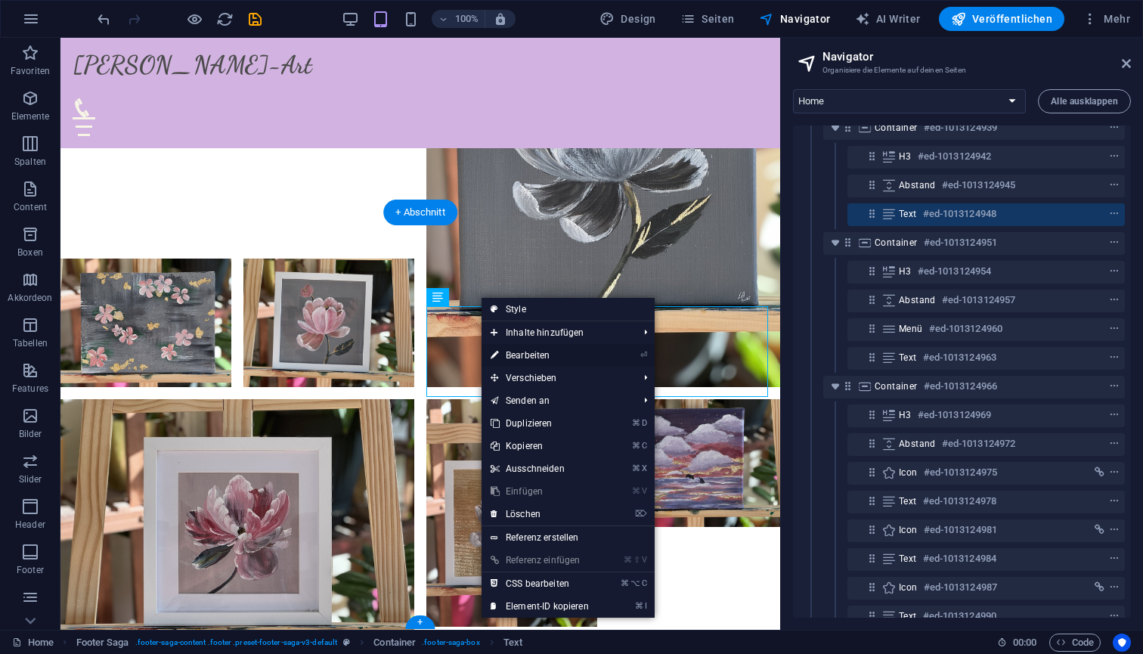
click at [538, 354] on link "⏎ Bearbeiten" at bounding box center [540, 355] width 116 height 23
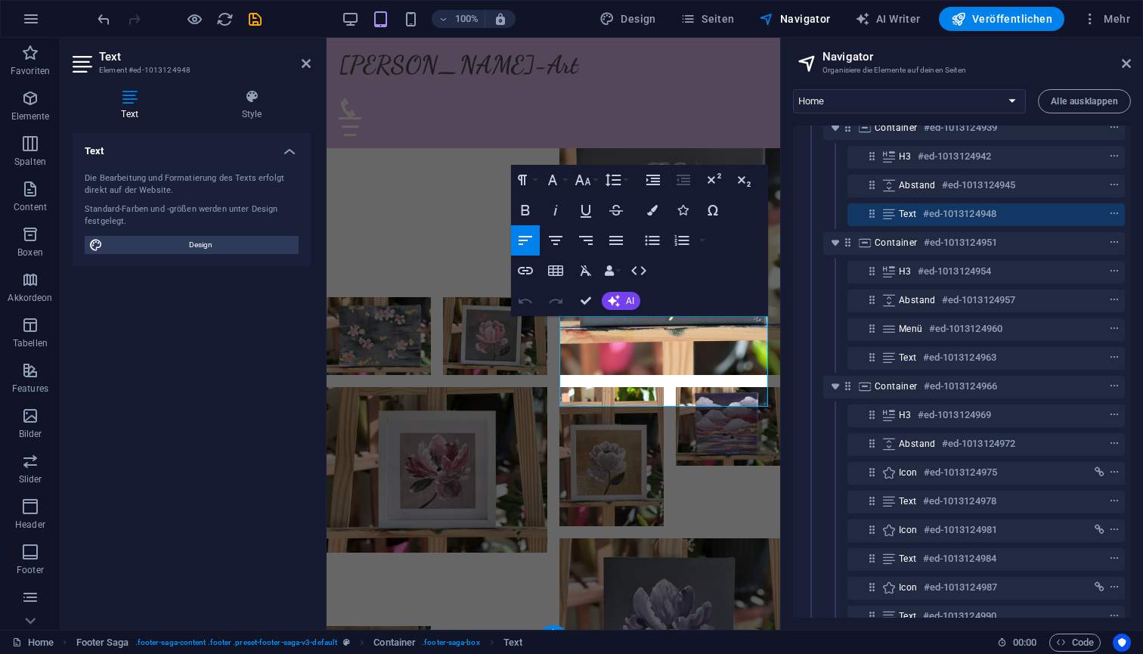
scroll to position [3349, 0]
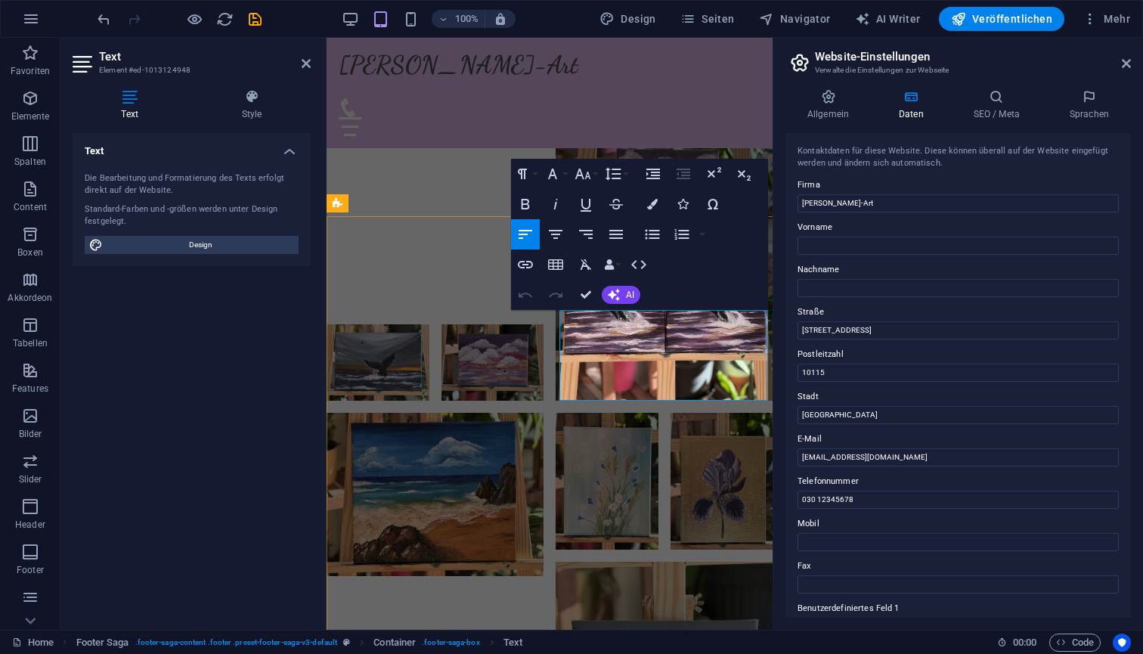
scroll to position [3355, 0]
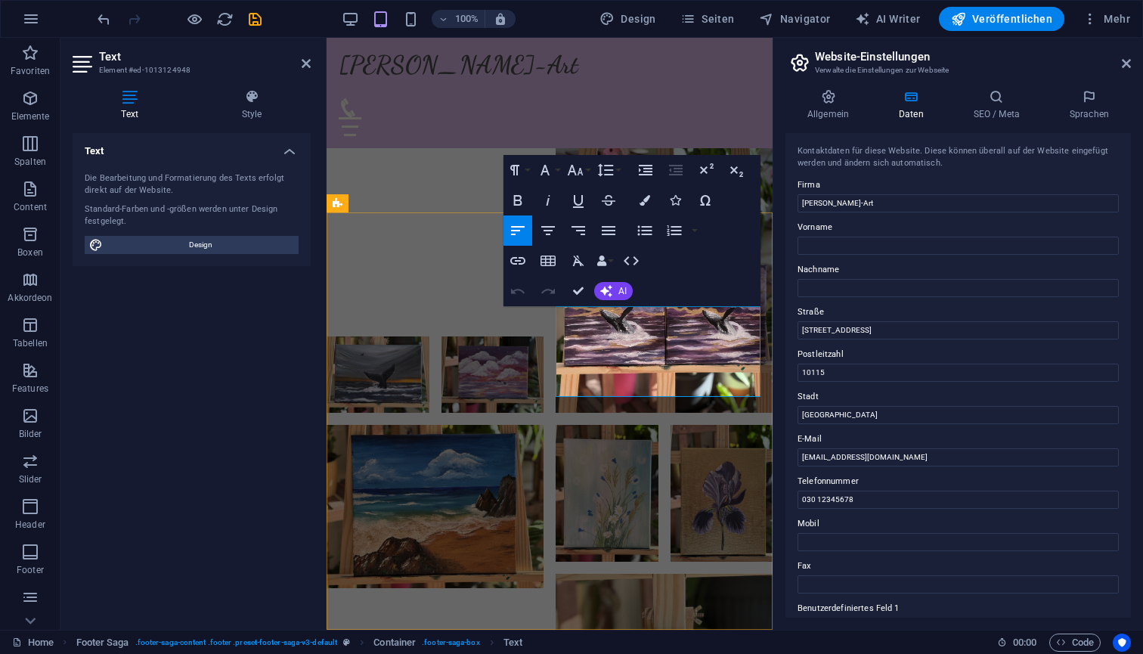
type input "mila@alexeev-art.de"
drag, startPoint x: 882, startPoint y: 500, endPoint x: 783, endPoint y: 501, distance: 99.1
drag, startPoint x: 877, startPoint y: 332, endPoint x: 778, endPoint y: 331, distance: 99.1
click at [778, 331] on div "Allgemein Daten SEO / Meta Sprachen Name der Website hosting225609.a2e82.netcup…" at bounding box center [959, 353] width 370 height 553
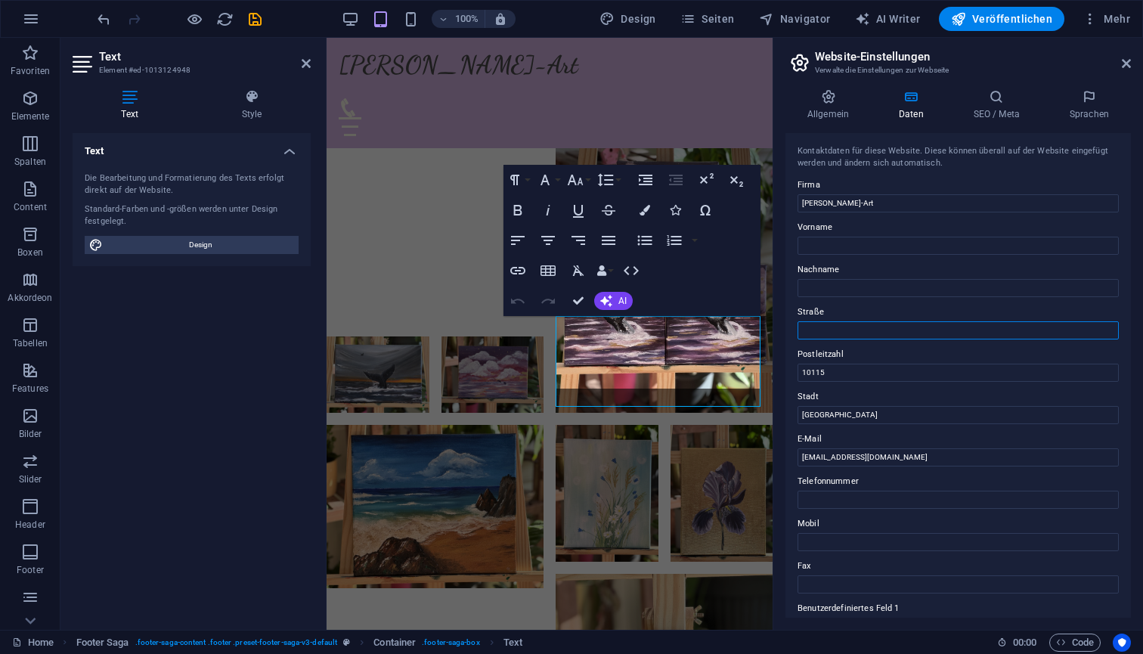
scroll to position [3345, 0]
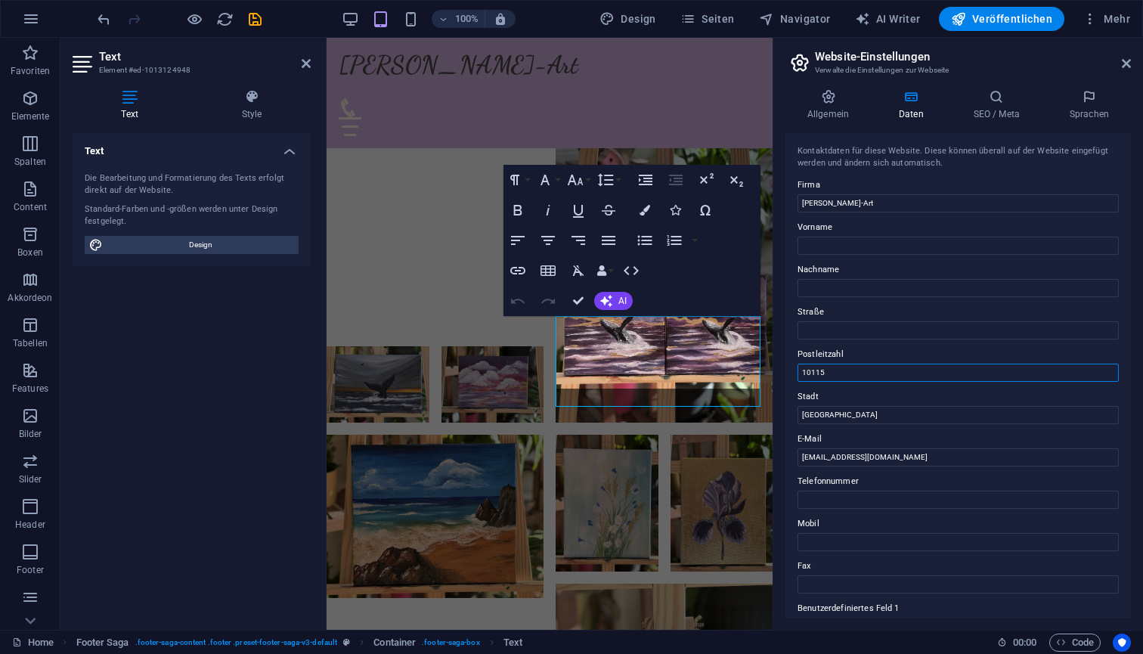
drag, startPoint x: 858, startPoint y: 371, endPoint x: 773, endPoint y: 369, distance: 85.5
click at [773, 369] on aside "Website-Einstellungen Verwalte die Einstellungen zur Webseite Allgemein Daten S…" at bounding box center [958, 334] width 371 height 592
drag, startPoint x: 836, startPoint y: 411, endPoint x: 783, endPoint y: 411, distance: 52.9
click at [784, 411] on div "Allgemein Daten SEO / Meta Sprachen Name der Website hosting225609.a2e82.netcup…" at bounding box center [959, 353] width 370 height 553
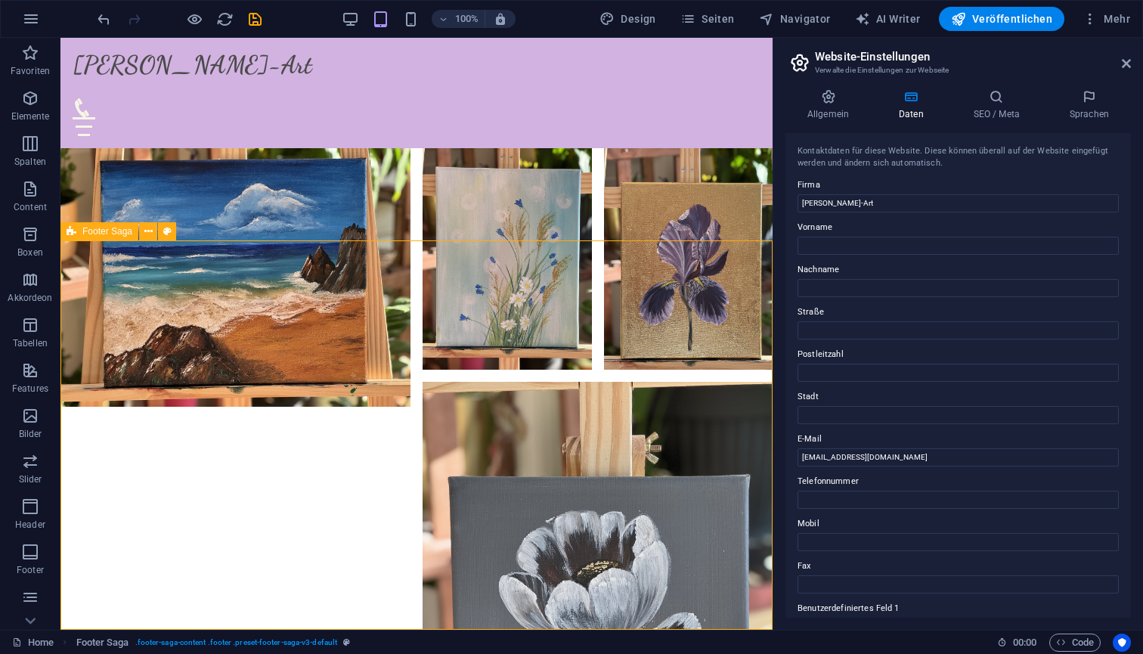
scroll to position [3774, 0]
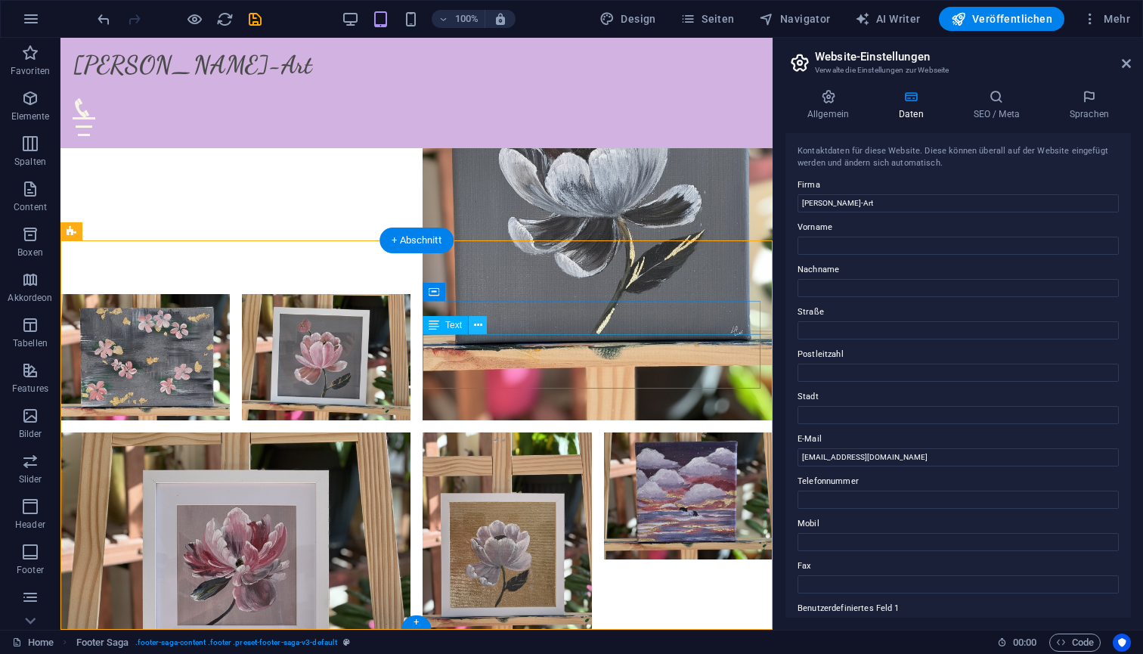
click at [481, 327] on icon at bounding box center [478, 326] width 8 height 16
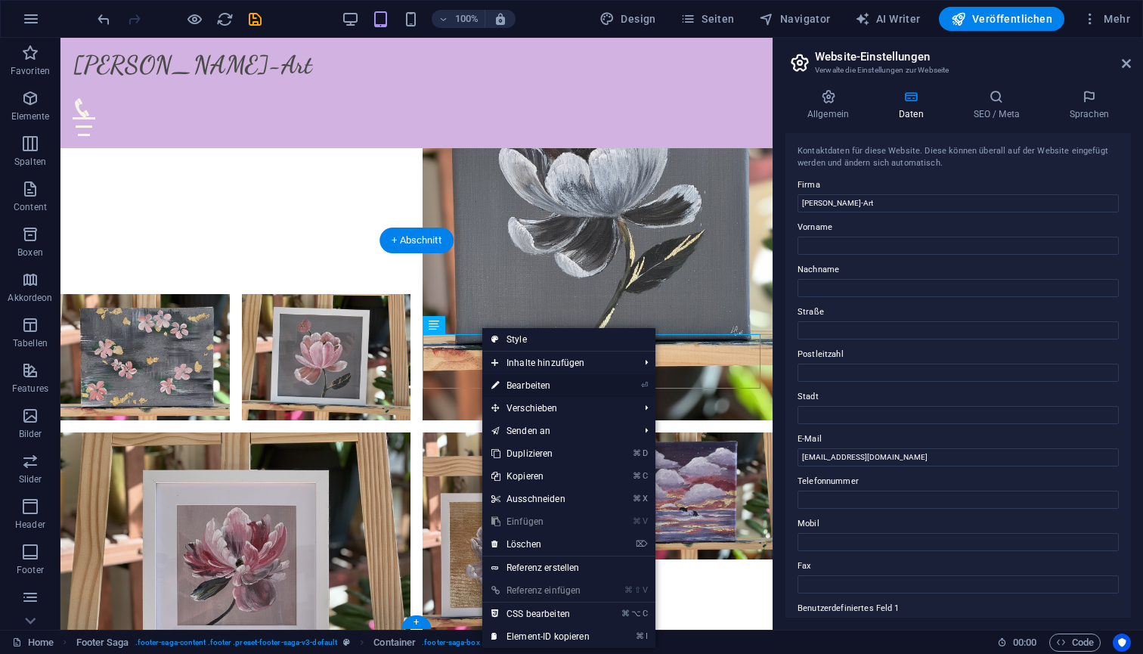
click at [546, 388] on link "⏎ Bearbeiten" at bounding box center [540, 385] width 116 height 23
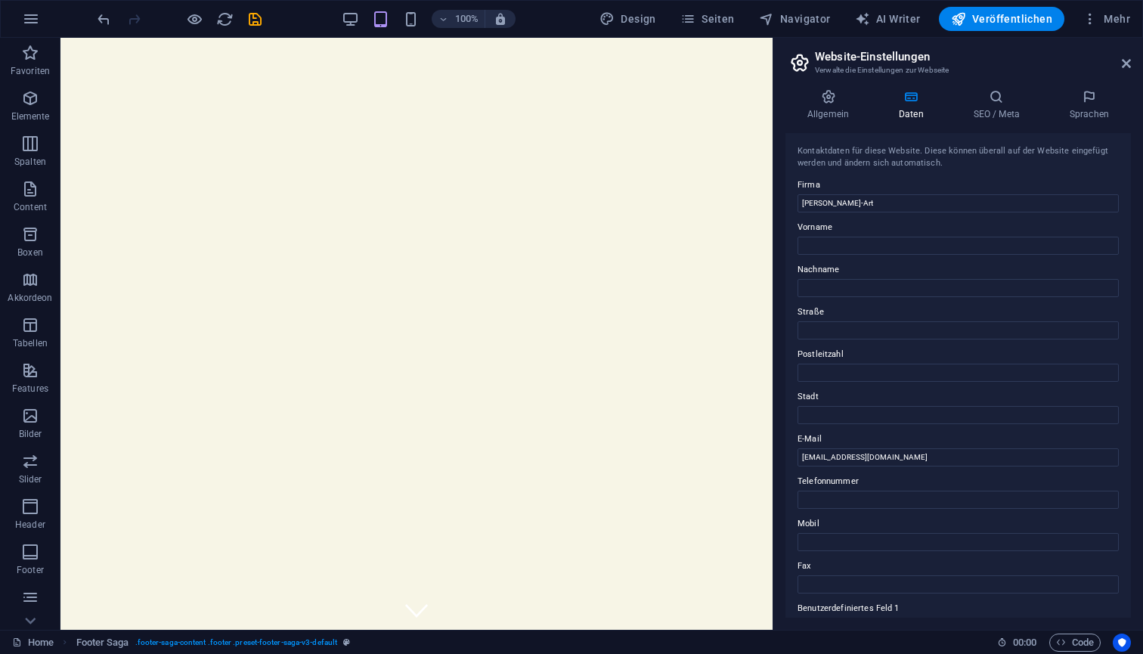
scroll to position [0, 0]
click at [256, 19] on icon "save" at bounding box center [255, 19] width 17 height 17
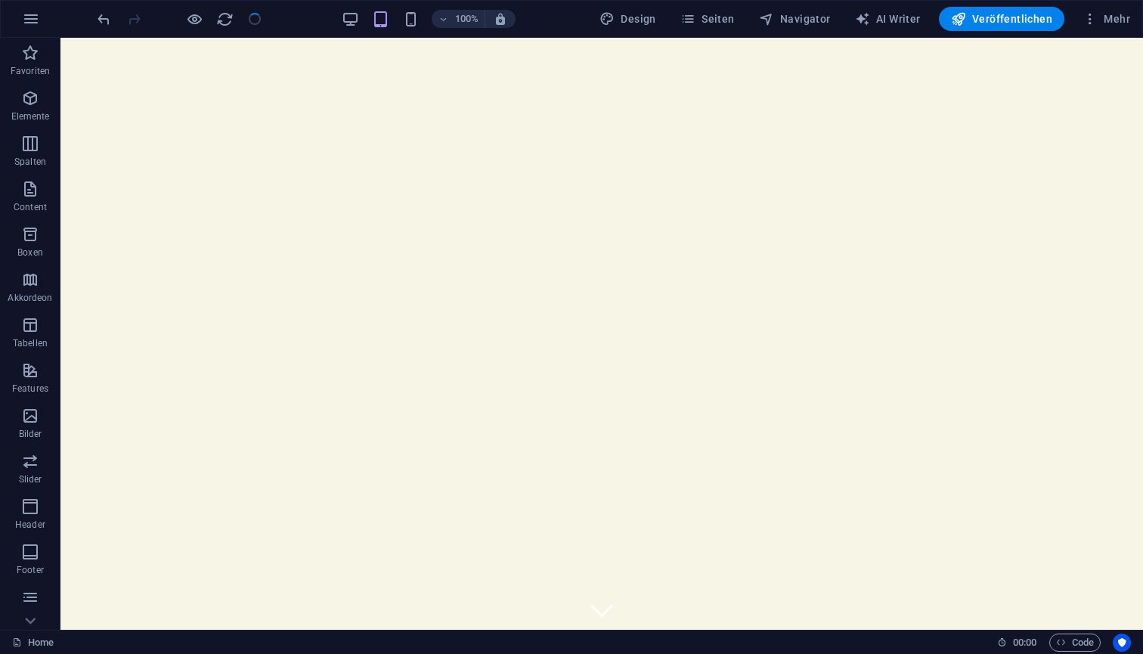
checkbox input "false"
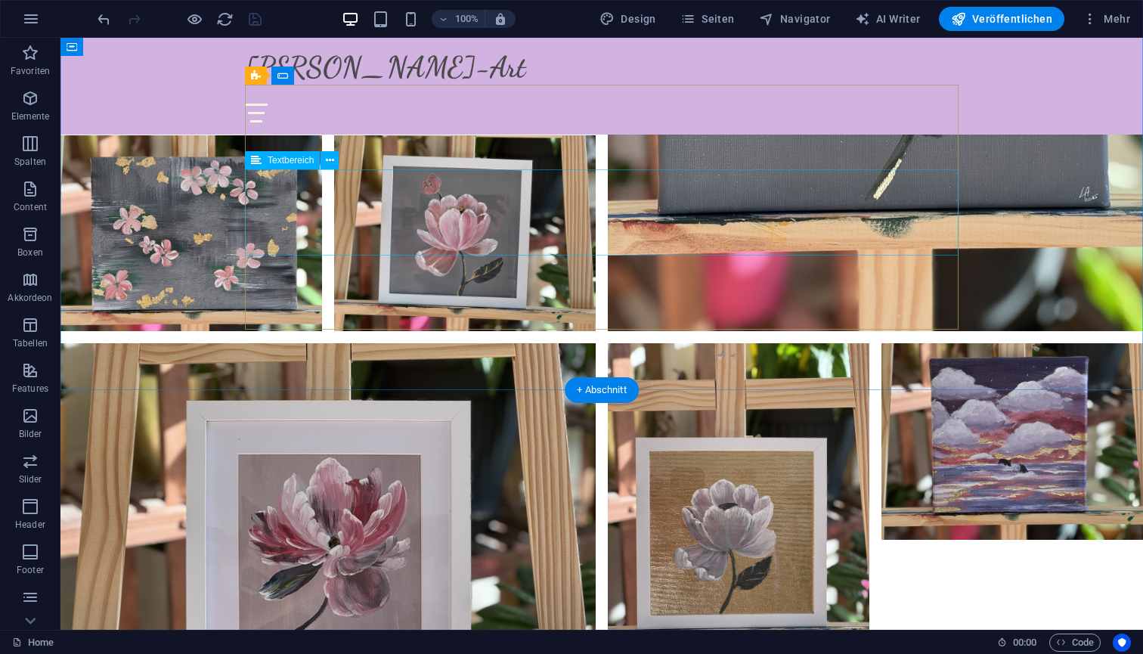
scroll to position [4692, 0]
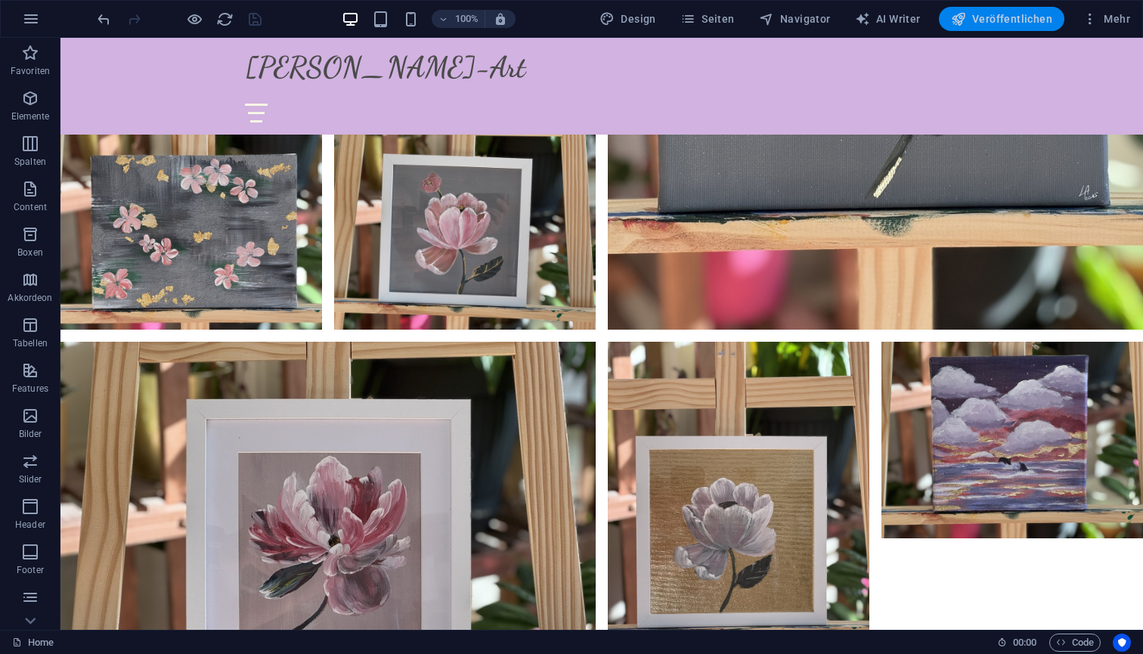
click at [997, 20] on span "Veröffentlichen" at bounding box center [1001, 18] width 101 height 15
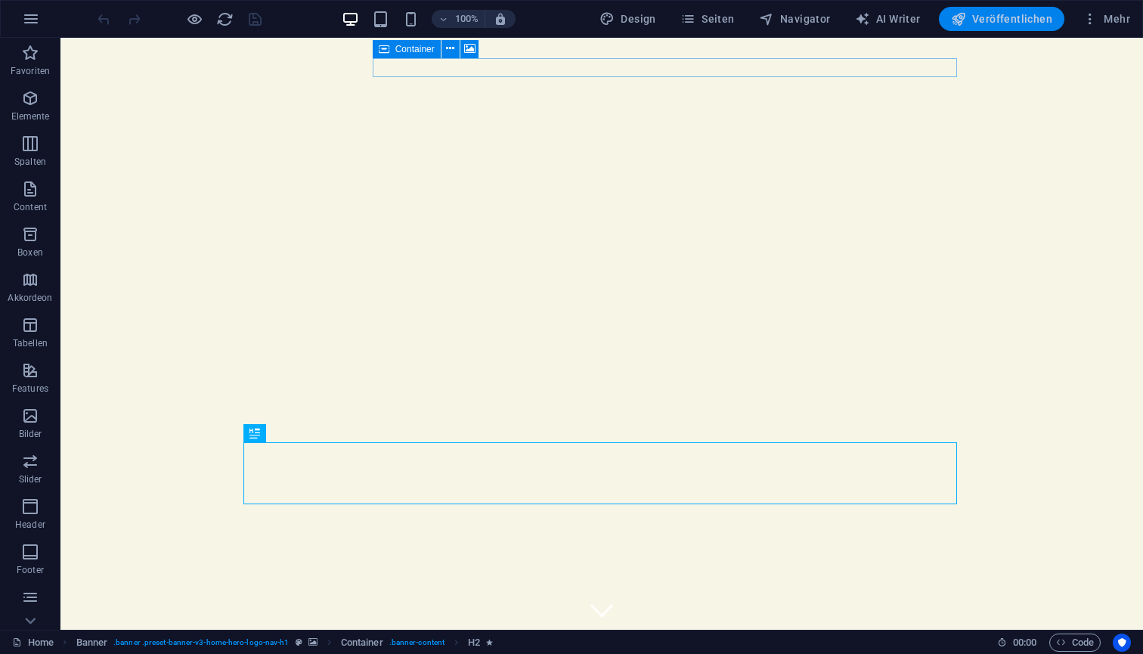
click at [994, 18] on span "Veröffentlichen" at bounding box center [1001, 18] width 101 height 15
click at [1106, 22] on span "Mehr" at bounding box center [1107, 18] width 48 height 15
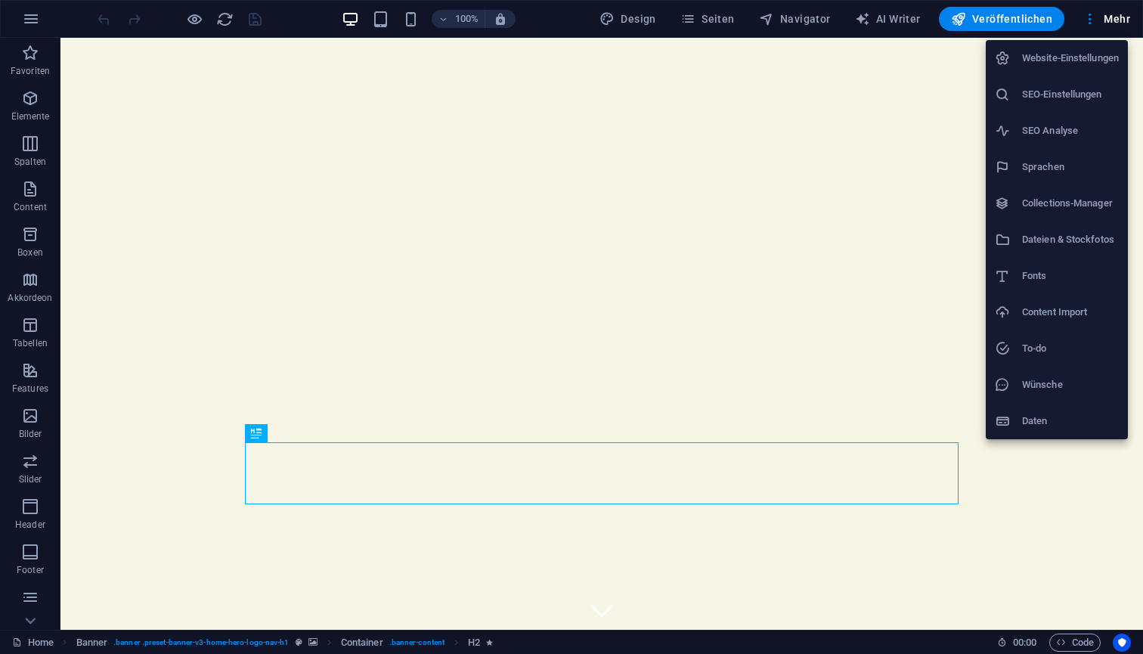
click at [1059, 64] on h6 "Website-Einstellungen" at bounding box center [1070, 58] width 97 height 18
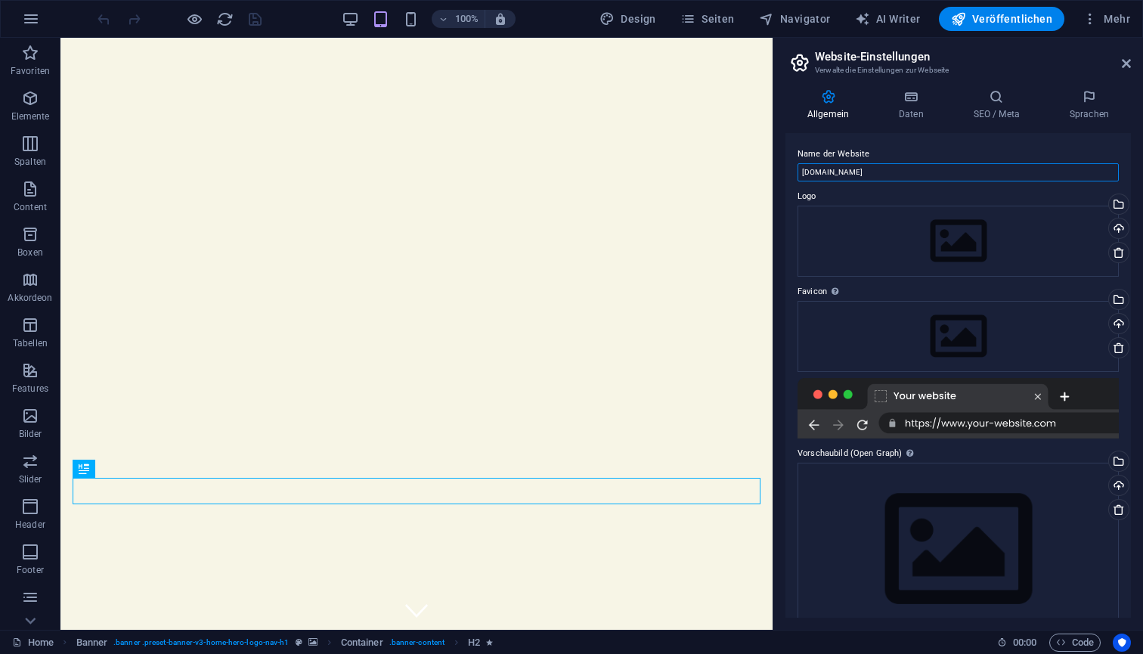
click at [899, 172] on input "[DOMAIN_NAME]" at bounding box center [958, 172] width 321 height 18
drag, startPoint x: 997, startPoint y: 209, endPoint x: 765, endPoint y: 163, distance: 236.8
click at [886, 174] on input "[DOMAIN_NAME]" at bounding box center [958, 172] width 321 height 18
drag, startPoint x: 935, startPoint y: 169, endPoint x: 777, endPoint y: 175, distance: 157.4
click at [777, 175] on div "Allgemein Daten SEO / Meta Sprachen Name der Website [DOMAIN_NAME] Logo Ziehe D…" at bounding box center [959, 353] width 370 height 553
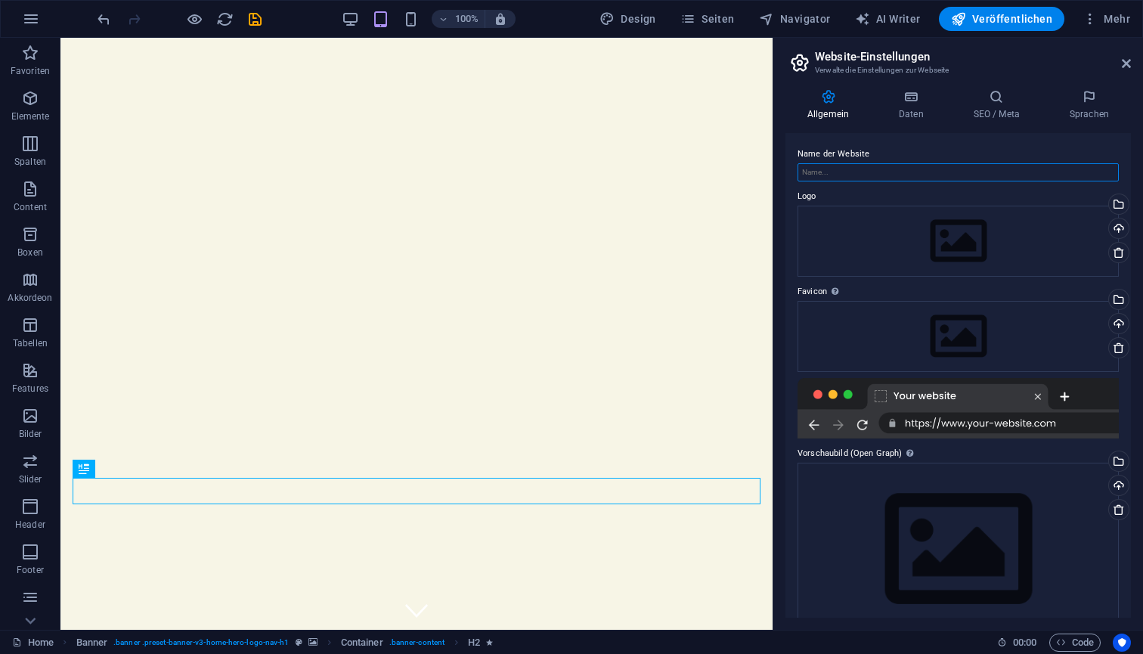
type input "a"
type input "l"
type input "[DOMAIN_NAME]"
click at [951, 141] on div "Name der Website [DOMAIN_NAME] Logo Ziehe Dateien zum Hochladen hierher oder kl…" at bounding box center [959, 375] width 346 height 485
click at [915, 104] on h4 "Daten" at bounding box center [914, 105] width 75 height 32
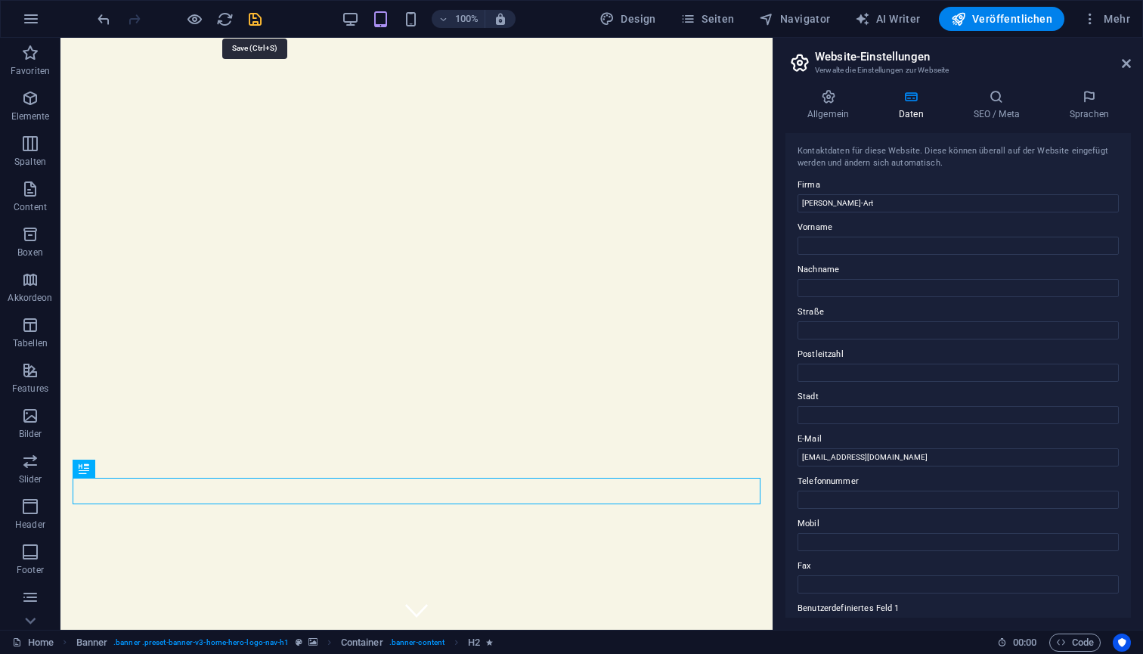
click at [259, 22] on icon "save" at bounding box center [255, 19] width 17 height 17
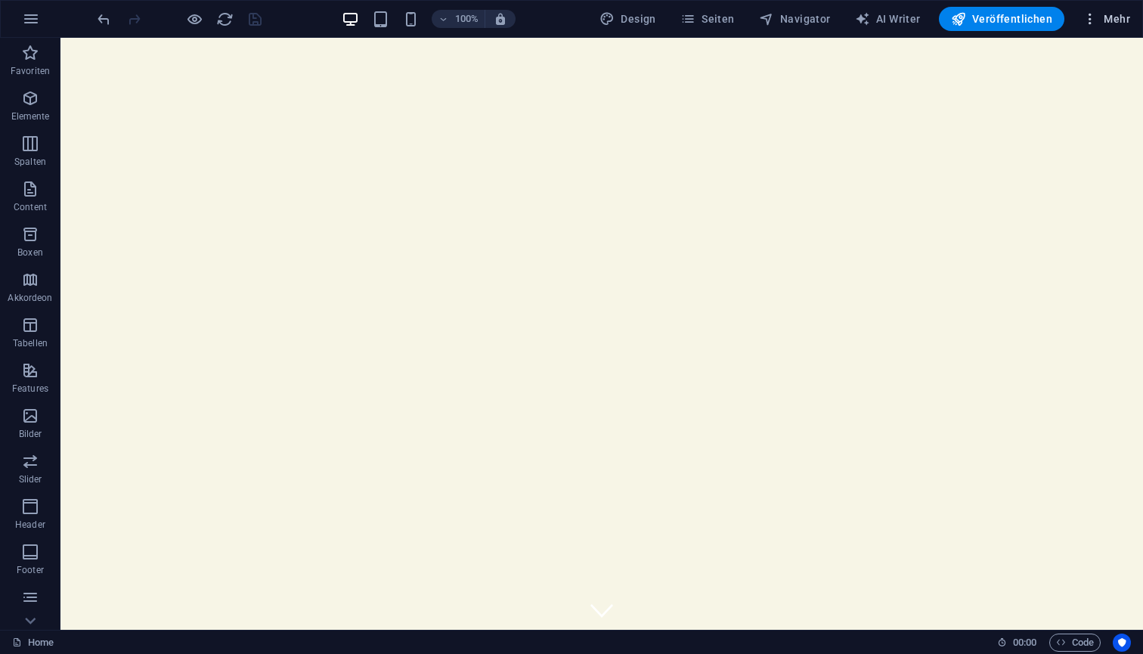
click at [1115, 21] on span "Mehr" at bounding box center [1107, 18] width 48 height 15
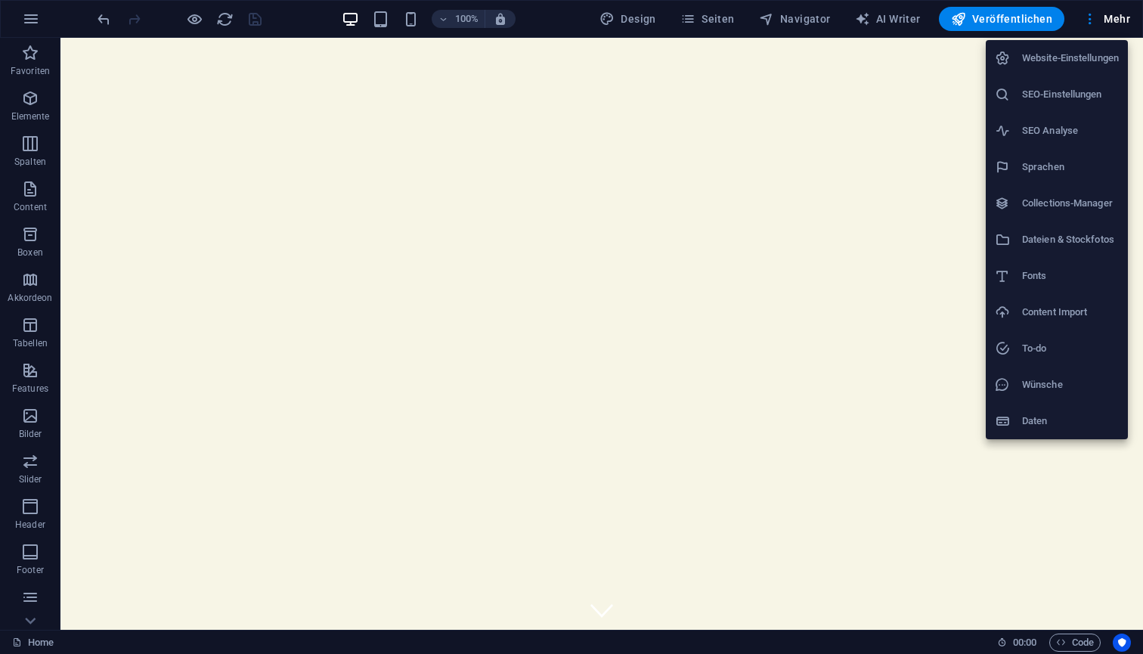
click at [1079, 56] on h6 "Website-Einstellungen" at bounding box center [1070, 58] width 97 height 18
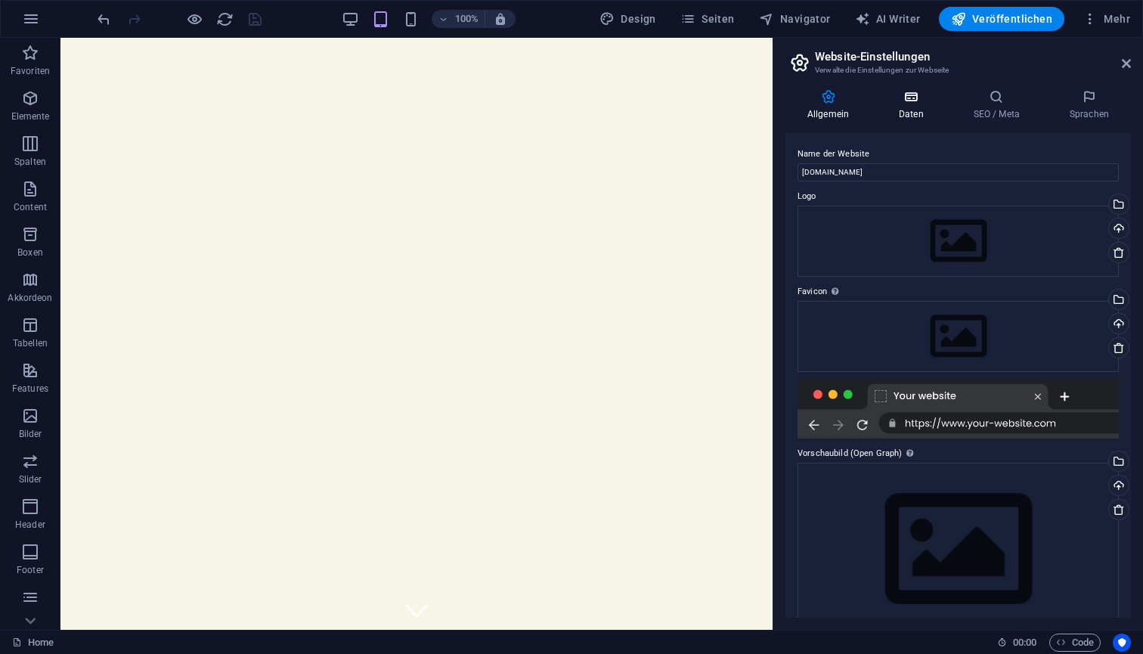
click at [914, 96] on icon at bounding box center [911, 96] width 69 height 15
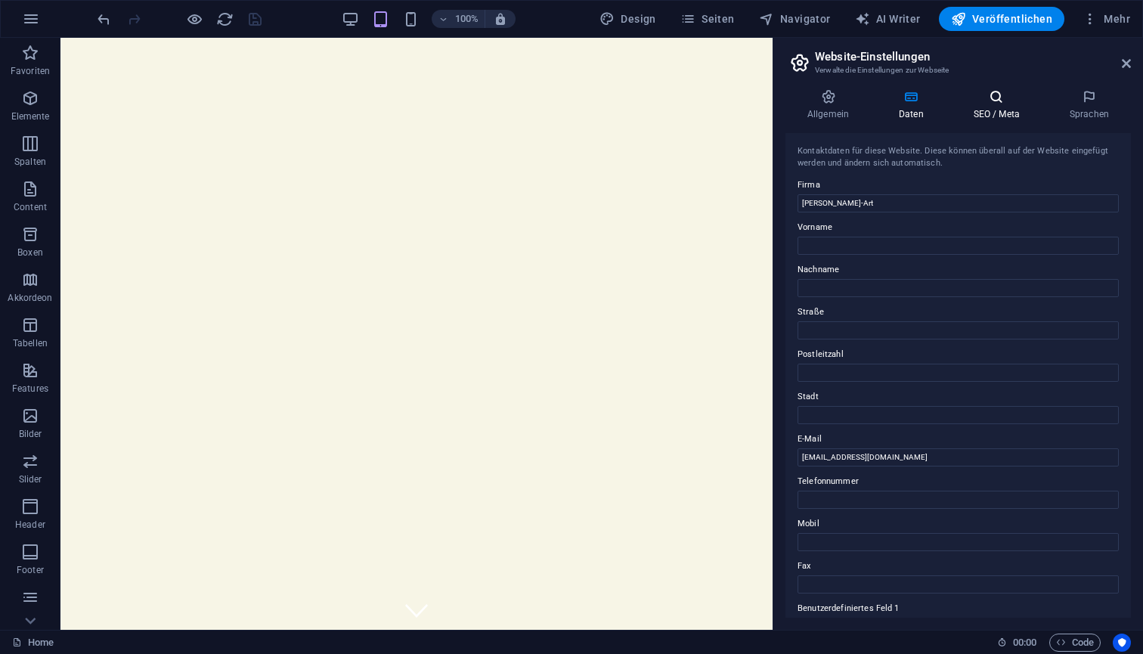
click at [978, 101] on icon at bounding box center [997, 96] width 90 height 15
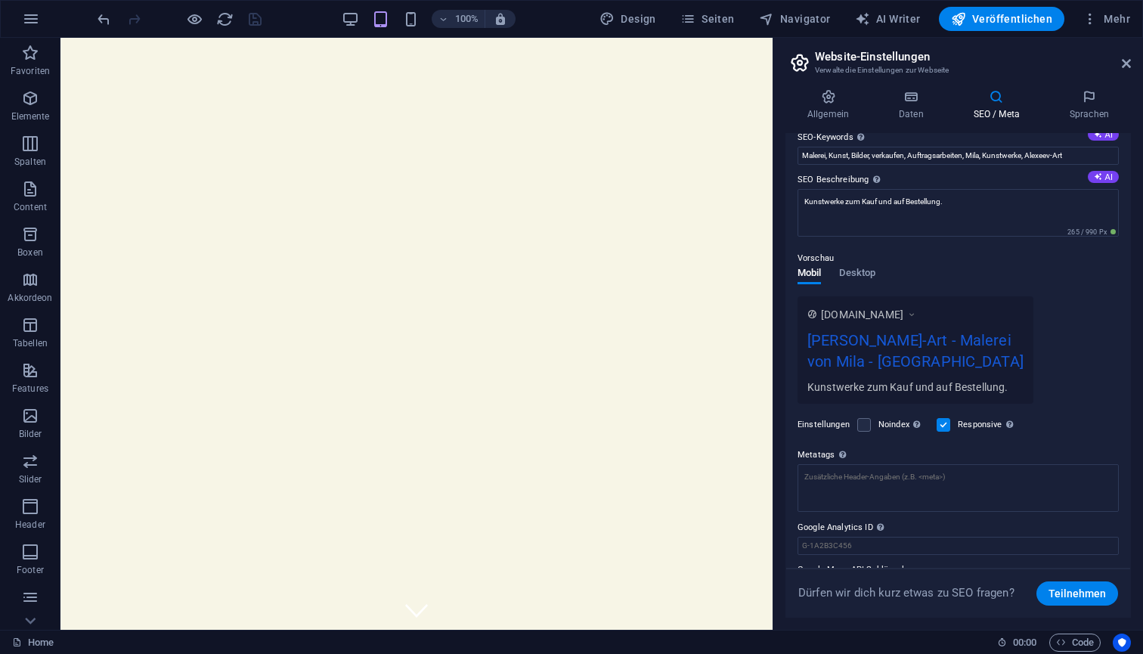
scroll to position [104, 0]
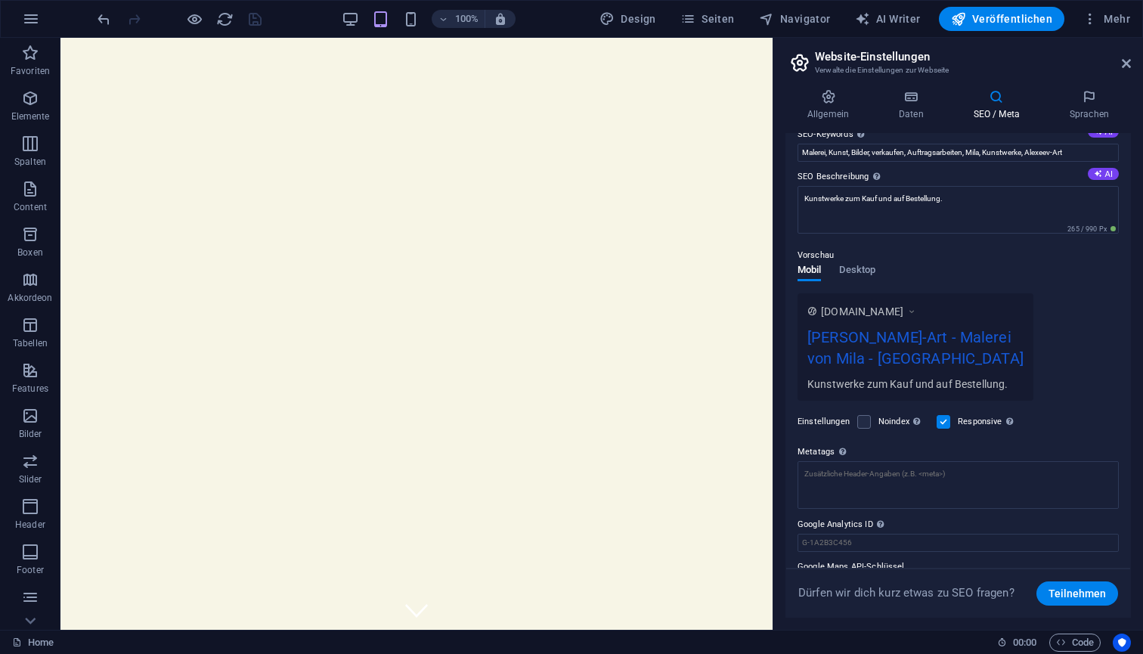
click at [898, 311] on span "[DOMAIN_NAME]" at bounding box center [862, 311] width 82 height 15
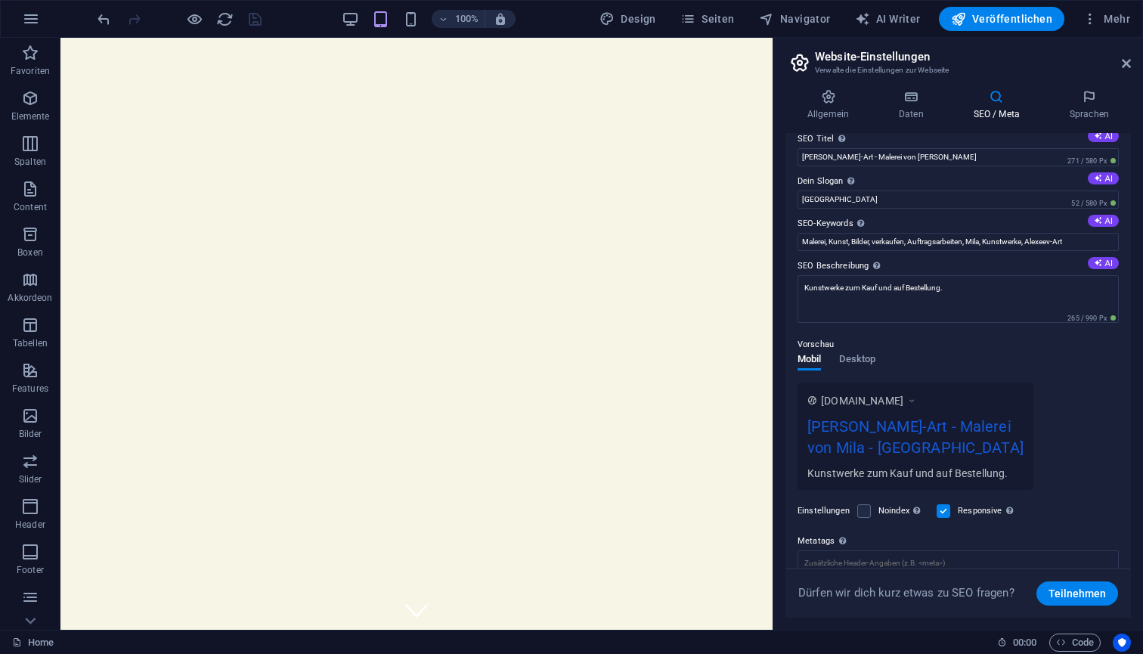
scroll to position [0, 0]
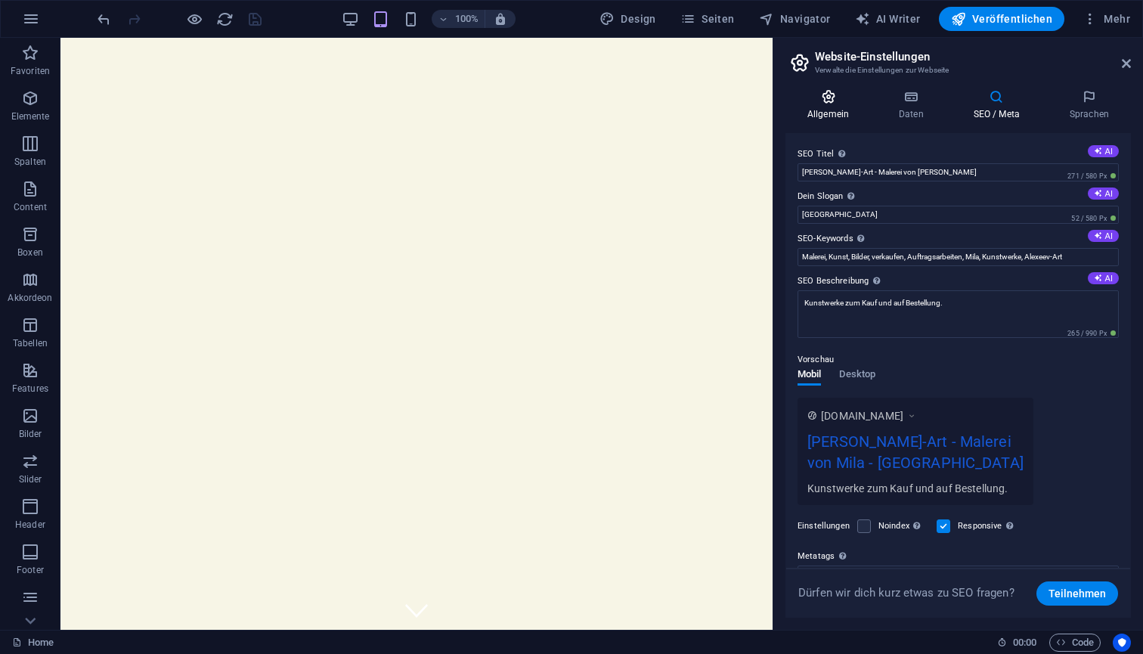
click at [829, 106] on h4 "Allgemein" at bounding box center [832, 105] width 92 height 32
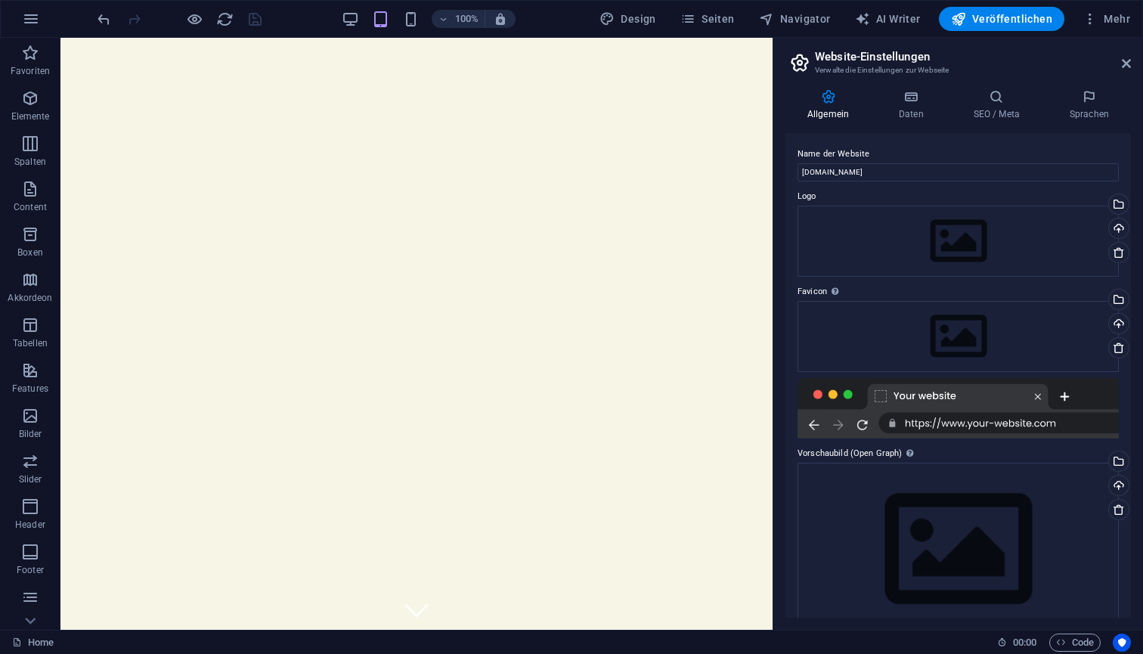
click at [858, 60] on h2 "Website-Einstellungen" at bounding box center [973, 57] width 316 height 14
click at [30, 20] on icon "button" at bounding box center [31, 19] width 18 height 18
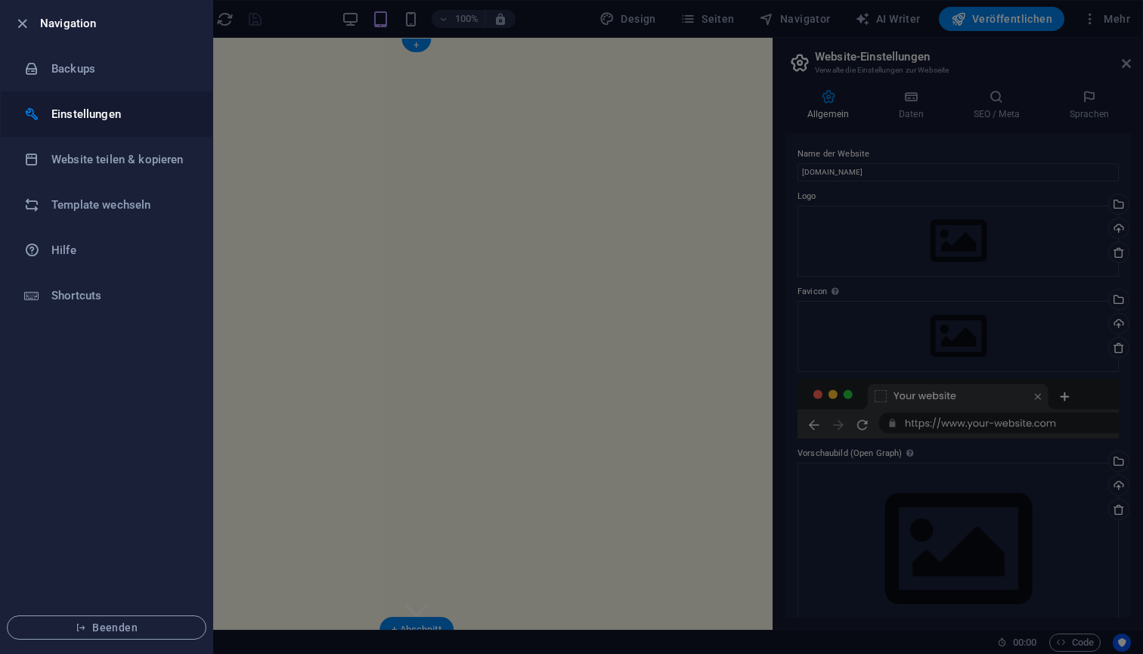
click at [77, 116] on h6 "Einstellungen" at bounding box center [121, 114] width 140 height 18
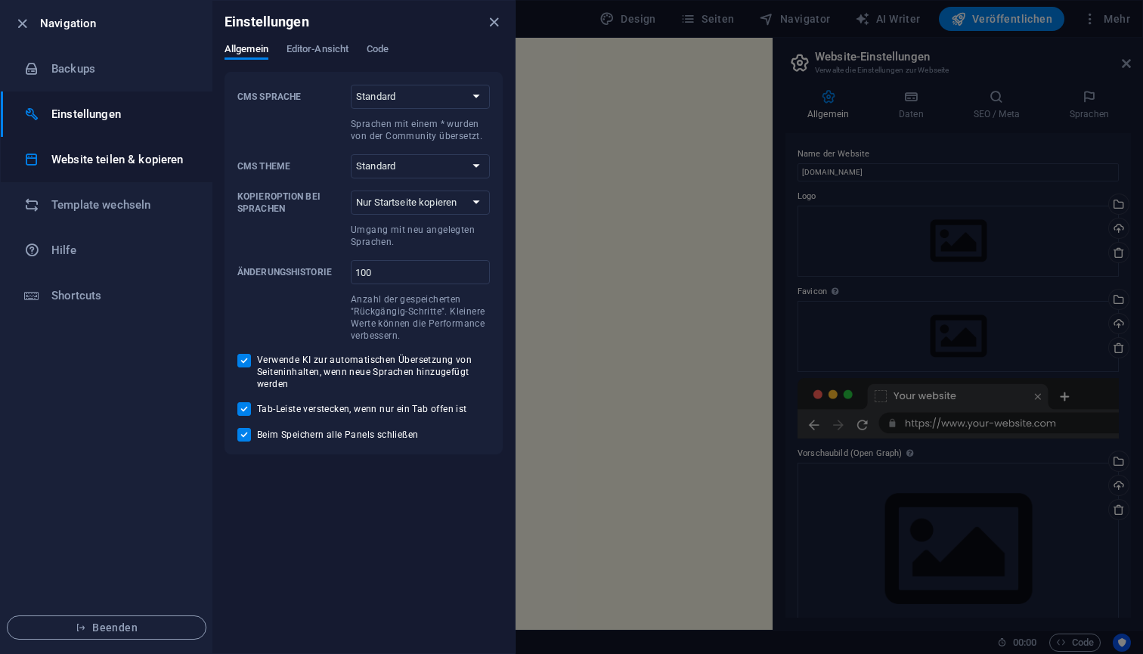
click at [93, 165] on h6 "Website teilen & kopieren" at bounding box center [121, 159] width 140 height 18
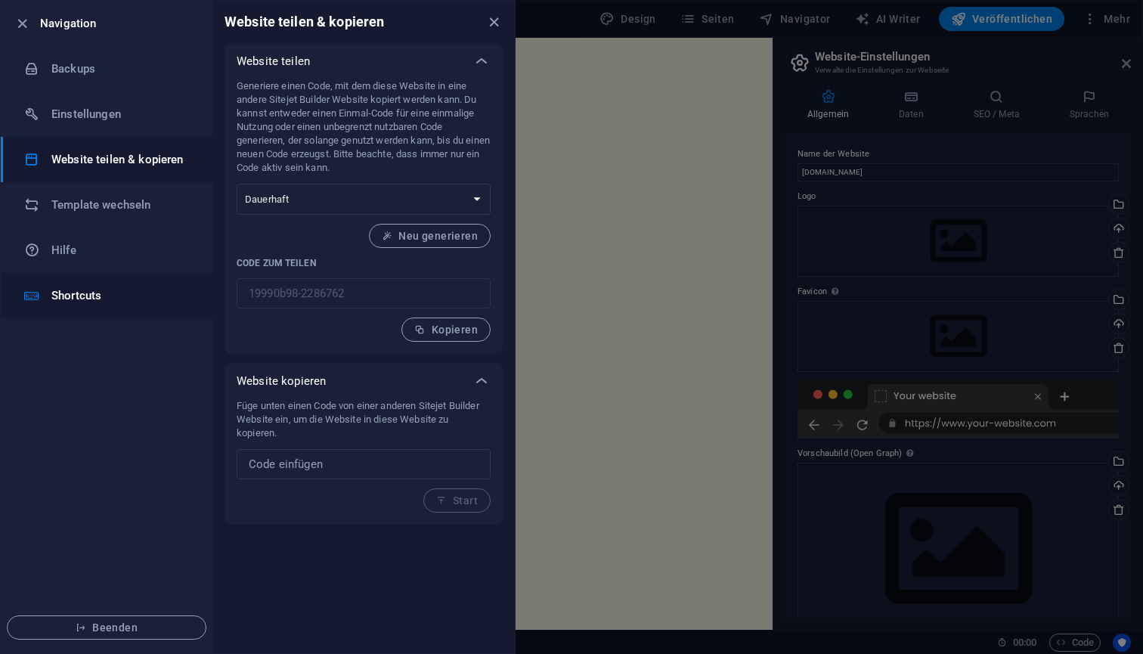
click at [77, 284] on li "Shortcuts" at bounding box center [107, 295] width 212 height 45
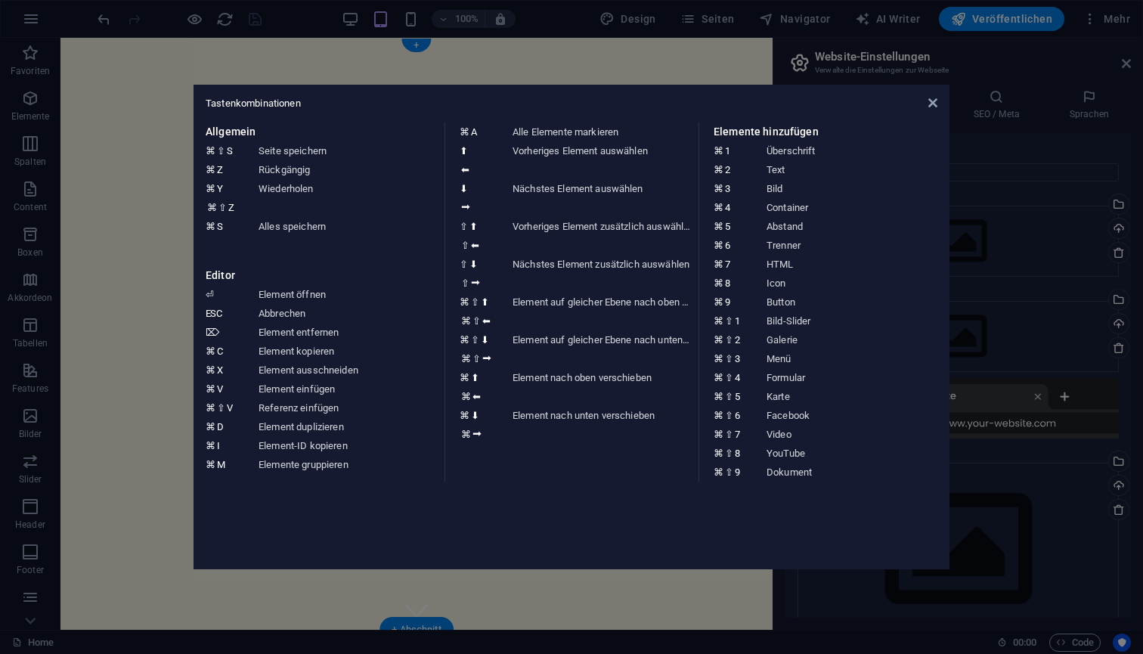
click at [44, 35] on aside "Tastenkombinationen Allgemein ⌘ ⇧ S Seite speichern ⌘ Z Rückgängig ⌘ Y ⌘ ⇧ Z Wi…" at bounding box center [571, 327] width 1143 height 654
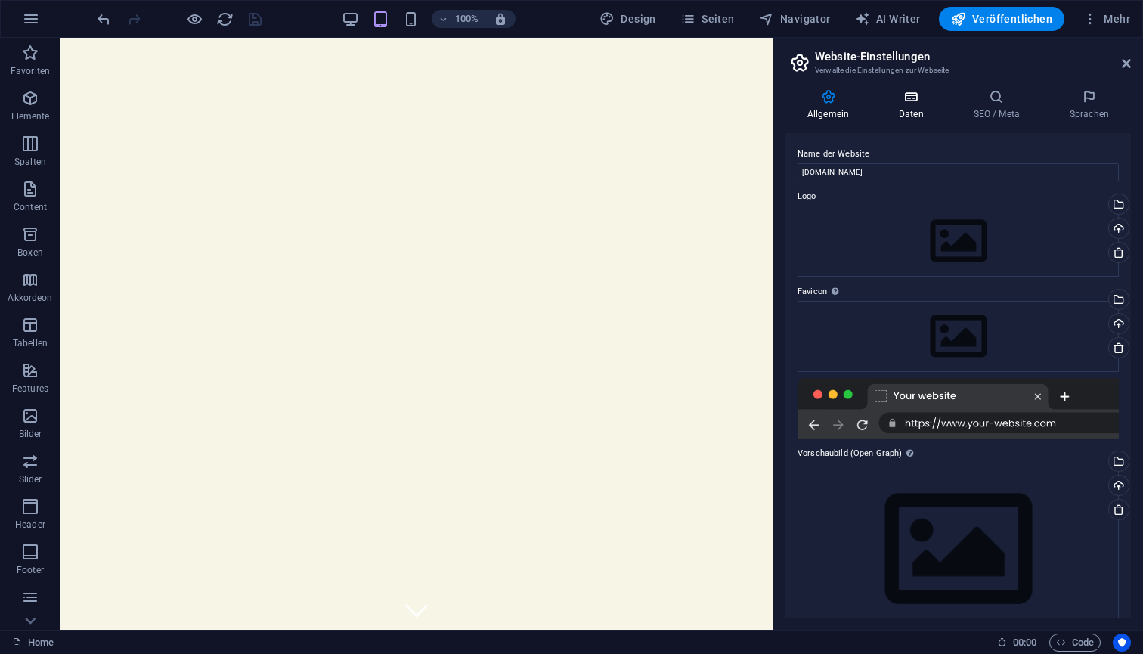
click at [912, 95] on icon at bounding box center [911, 96] width 69 height 15
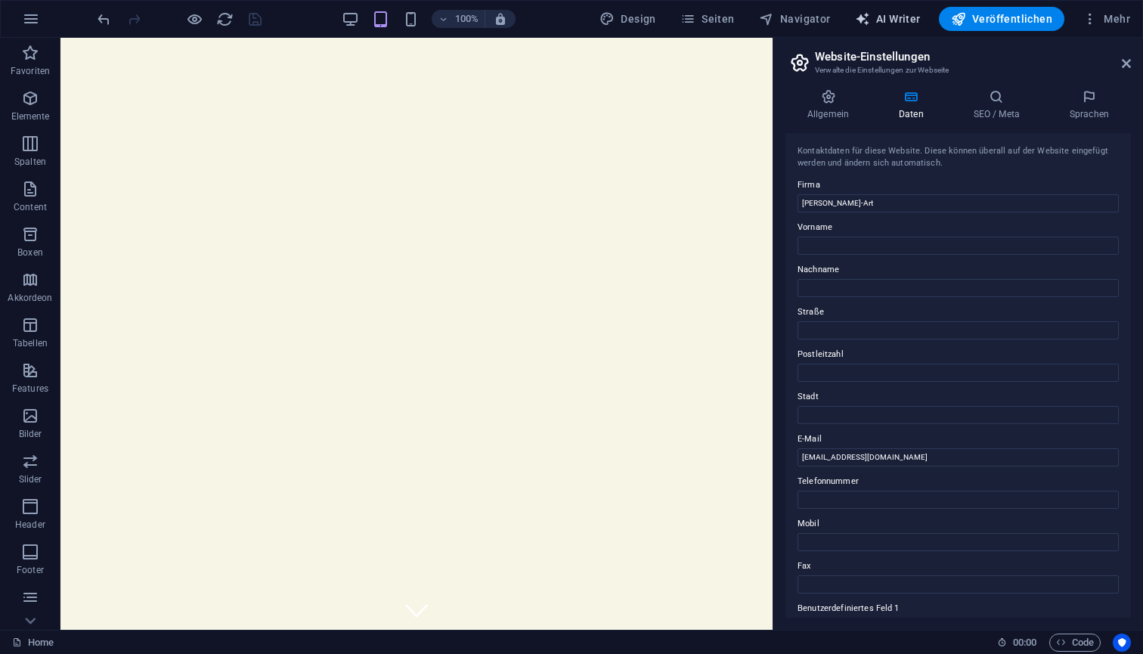
click at [903, 23] on span "AI Writer" at bounding box center [888, 18] width 66 height 15
select select "English"
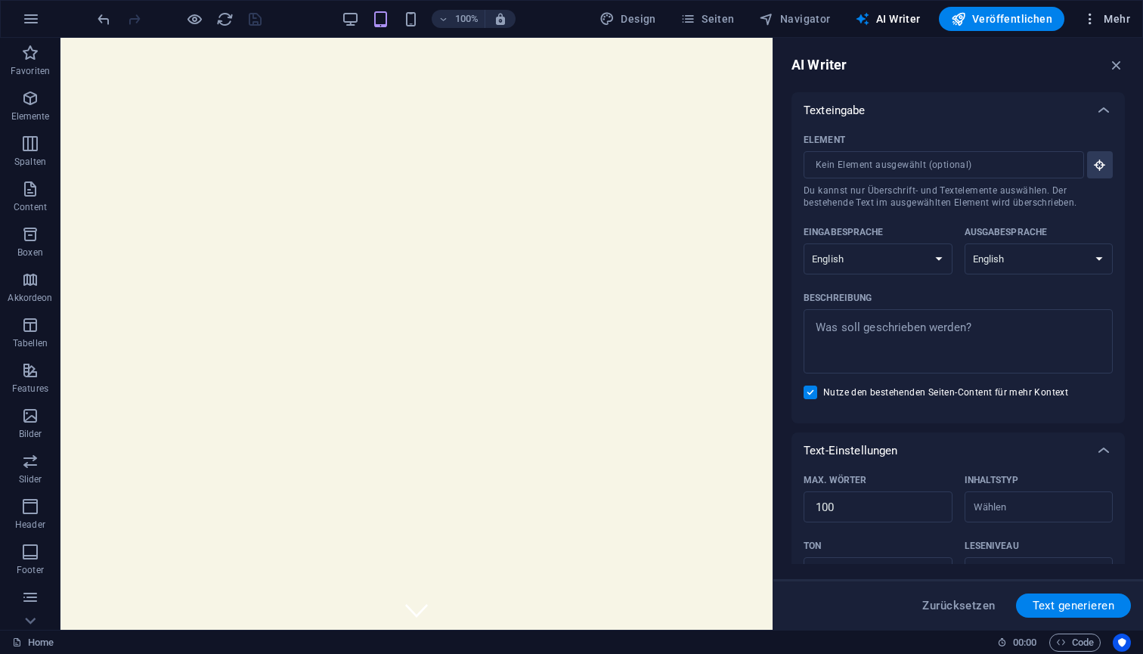
click at [1088, 19] on icon "button" at bounding box center [1090, 18] width 15 height 15
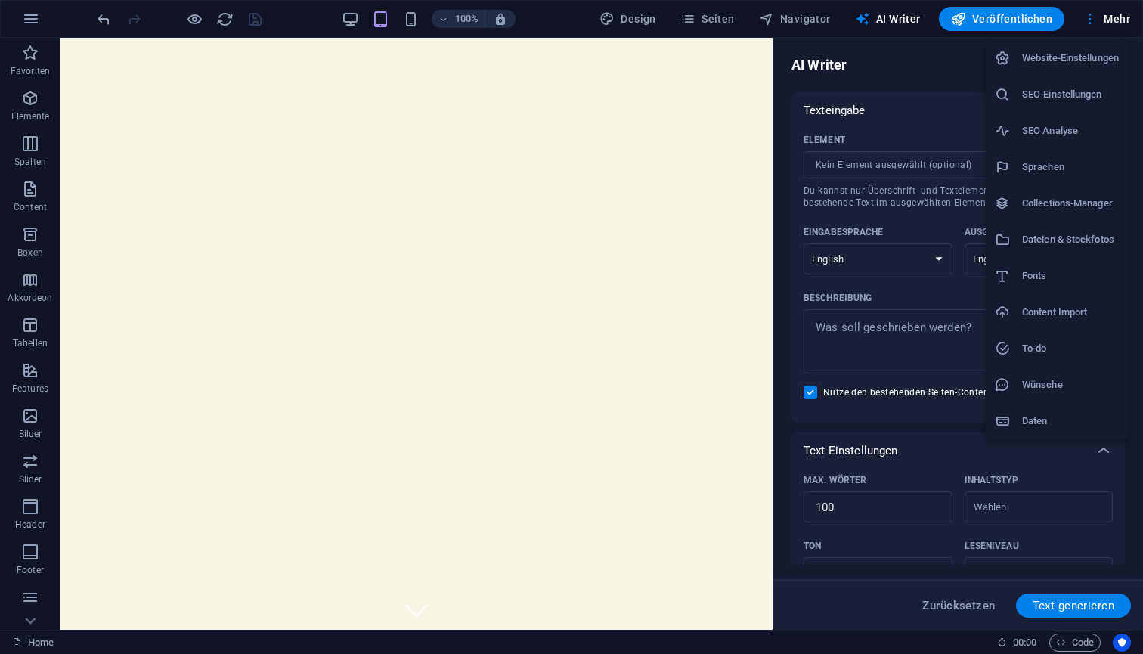
click at [1062, 238] on h6 "Dateien & Stockfotos" at bounding box center [1070, 240] width 97 height 18
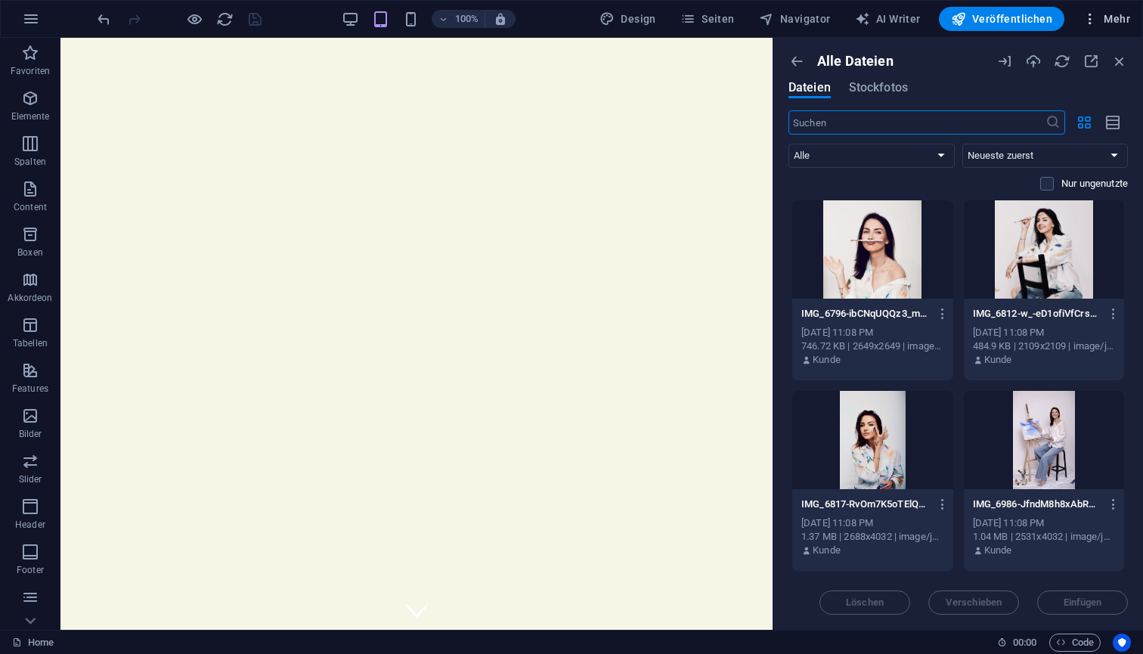
click at [1095, 18] on icon "button" at bounding box center [1090, 18] width 15 height 15
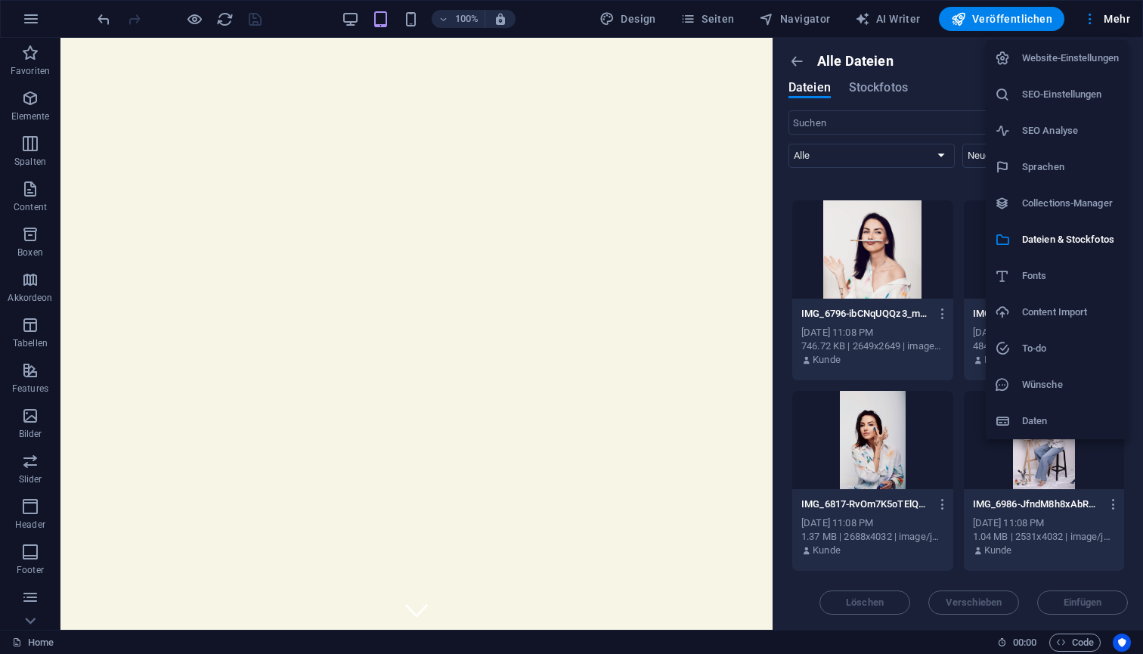
click at [27, 31] on div at bounding box center [571, 327] width 1143 height 654
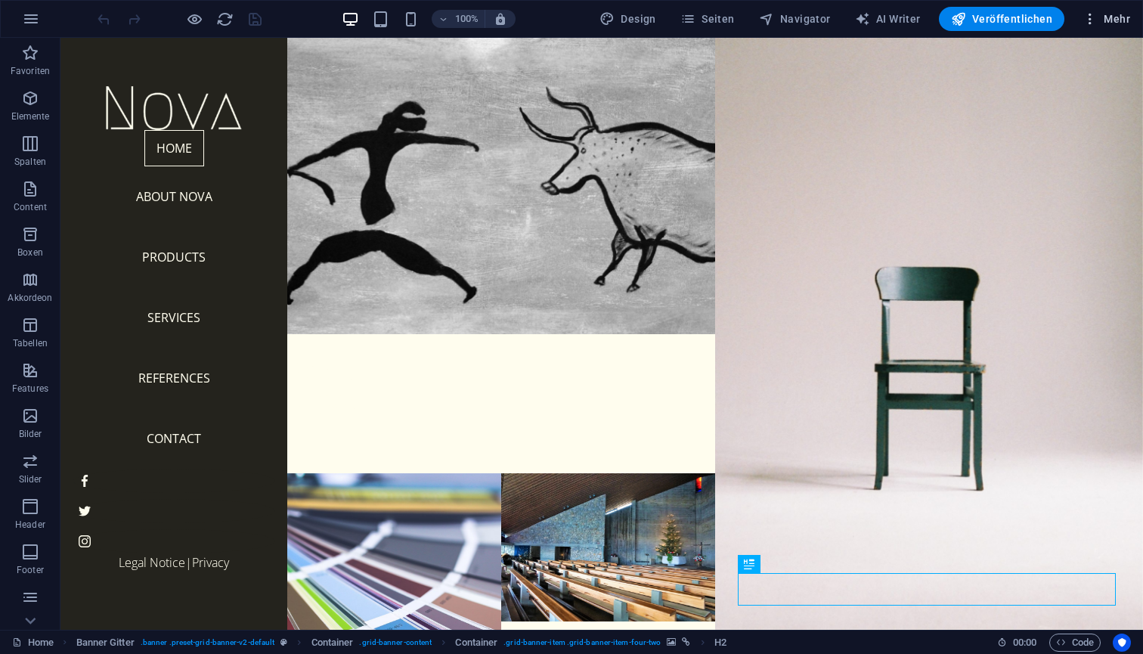
click at [1106, 16] on span "Mehr" at bounding box center [1107, 18] width 48 height 15
click at [33, 21] on icon "button" at bounding box center [31, 19] width 18 height 18
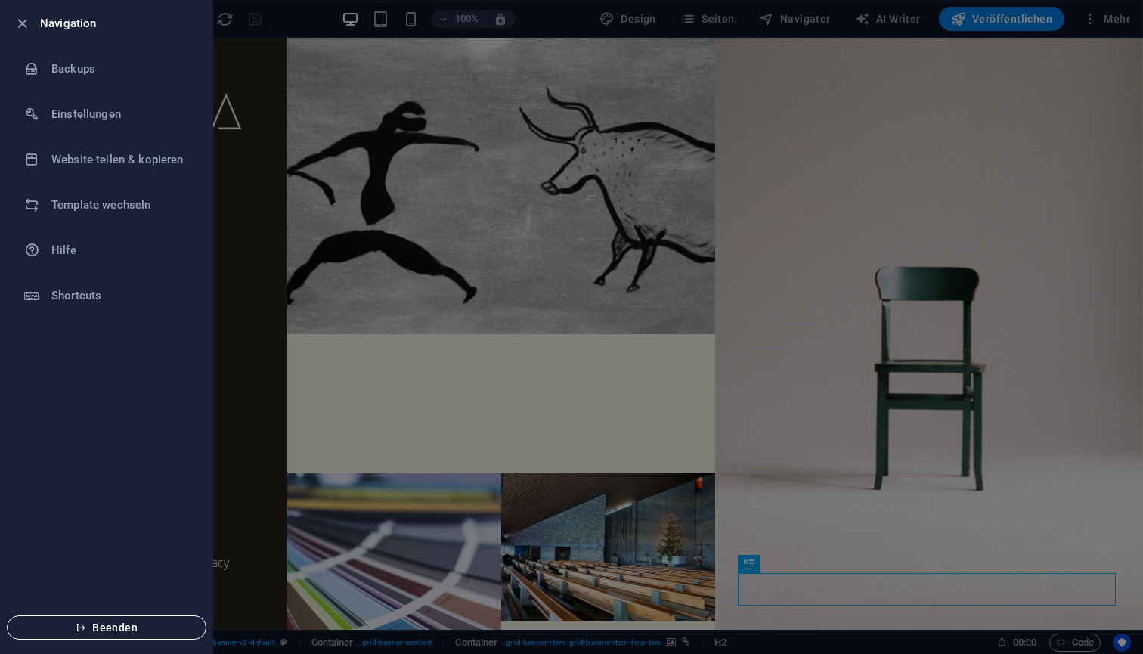
click at [115, 623] on span "Beenden" at bounding box center [107, 628] width 174 height 12
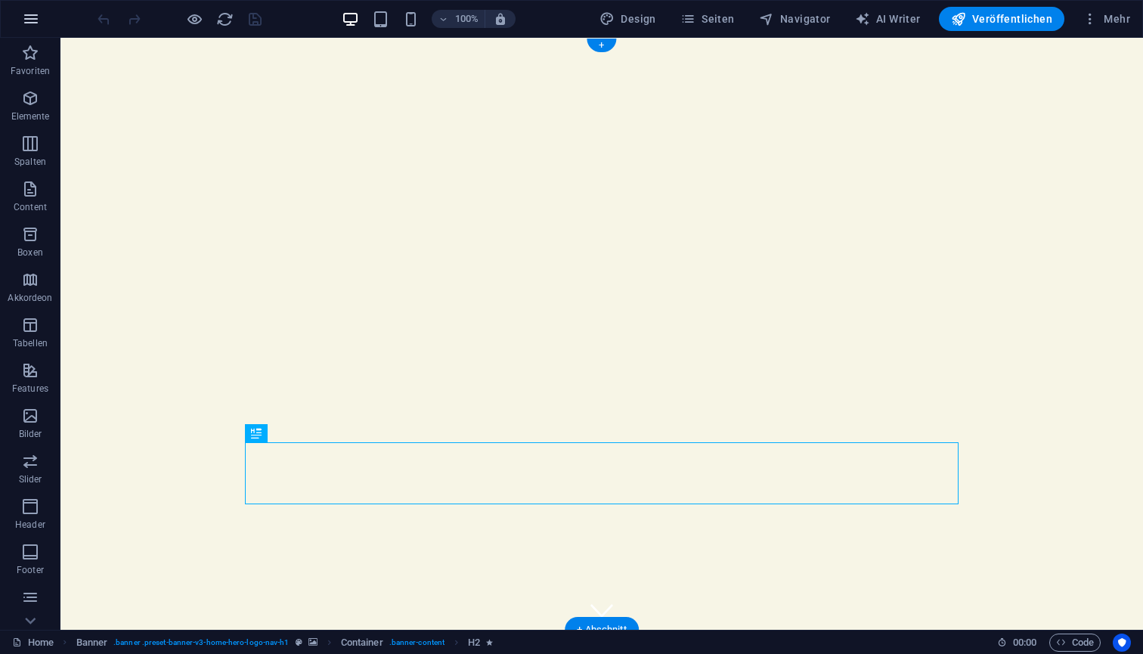
click at [35, 18] on icon "button" at bounding box center [31, 19] width 18 height 18
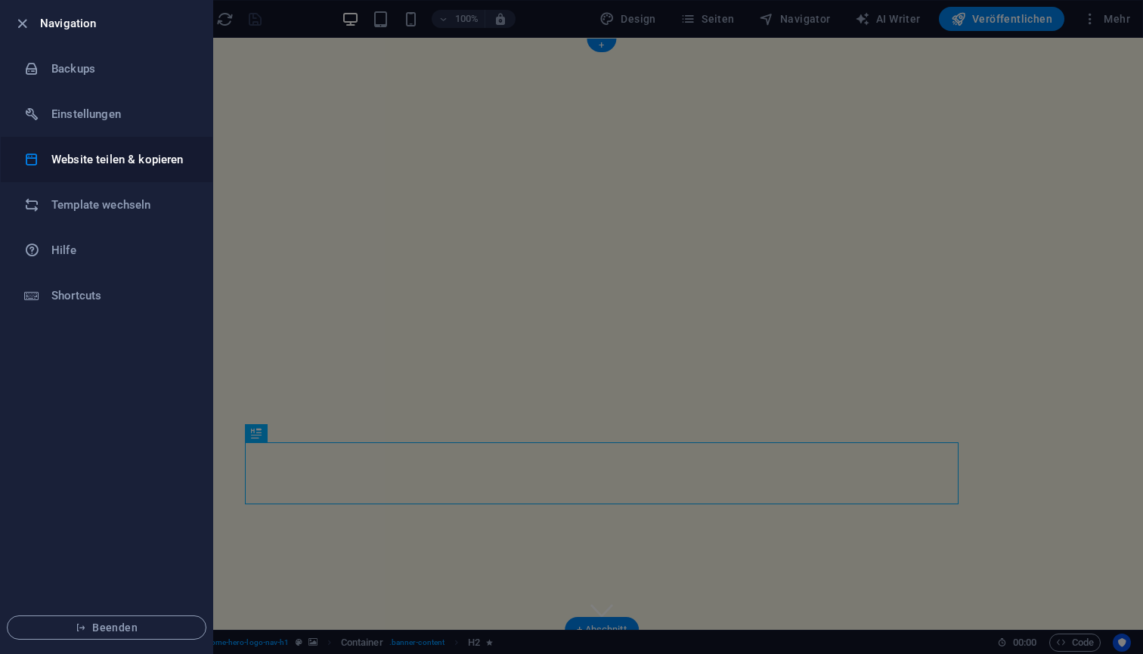
click at [73, 156] on h6 "Website teilen & kopieren" at bounding box center [121, 159] width 140 height 18
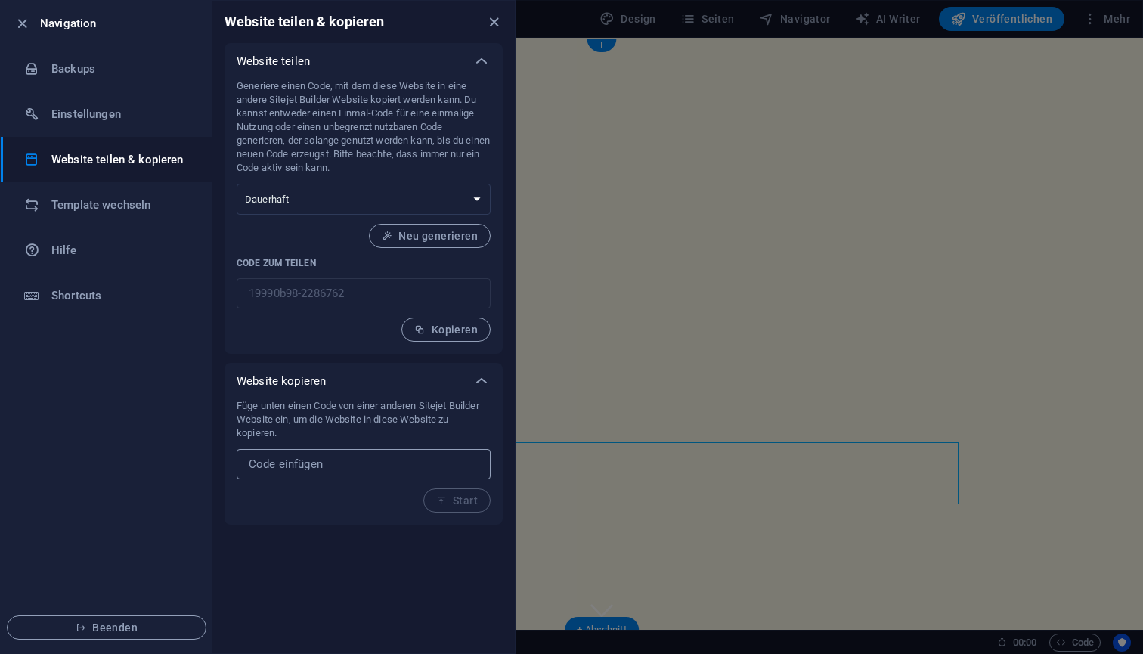
click at [357, 470] on input "text" at bounding box center [364, 464] width 254 height 30
type input "1234"
click at [448, 503] on span "Start" at bounding box center [457, 501] width 42 height 12
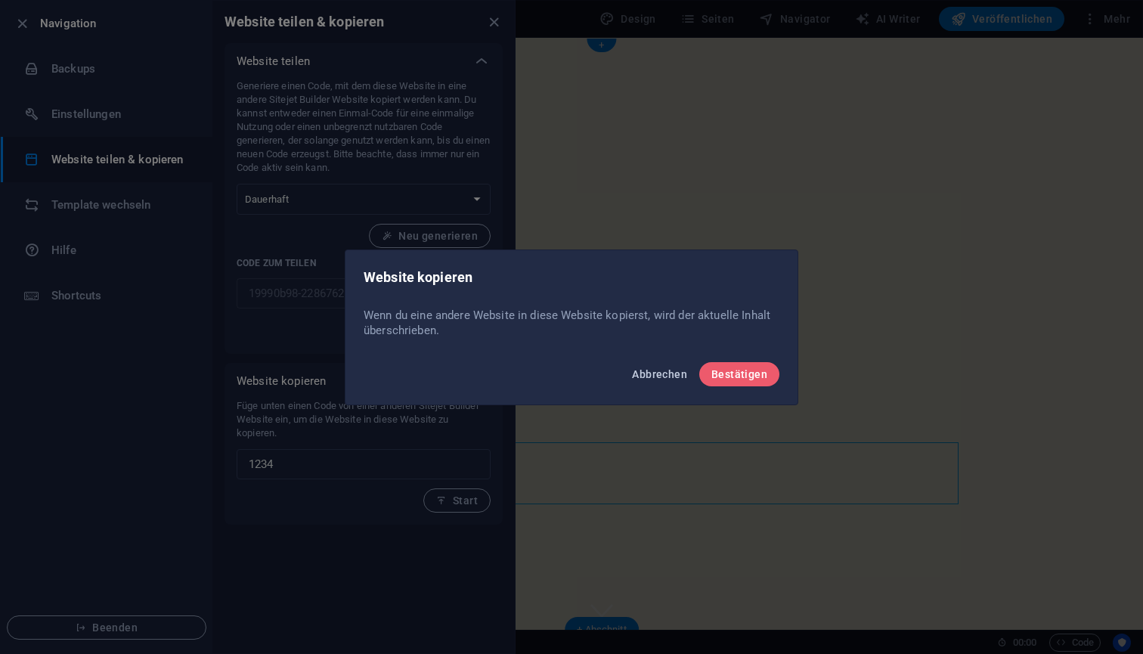
click at [663, 378] on span "Abbrechen" at bounding box center [659, 374] width 55 height 12
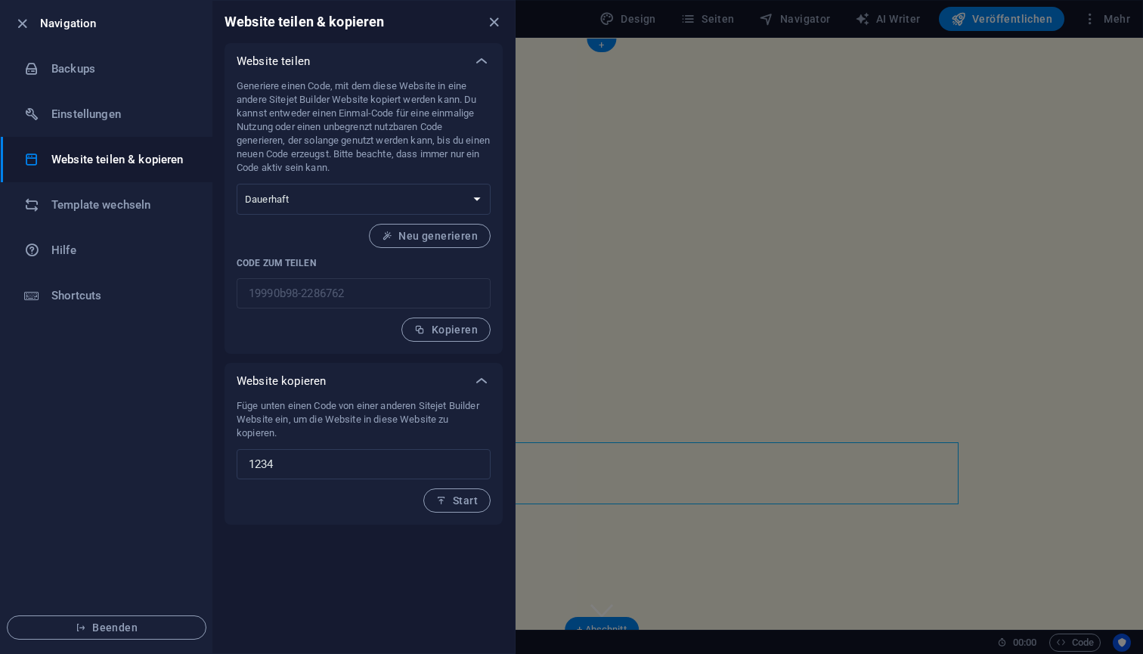
click at [309, 340] on div "Generiere einen Code, mit dem diese Website in eine andere Sitejet Builder Webs…" at bounding box center [364, 210] width 254 height 262
select select "onetime"
click at [414, 240] on icon "button" at bounding box center [409, 236] width 11 height 11
type input "db6e65c3-2286762"
click at [430, 335] on span "Kopieren" at bounding box center [446, 330] width 64 height 12
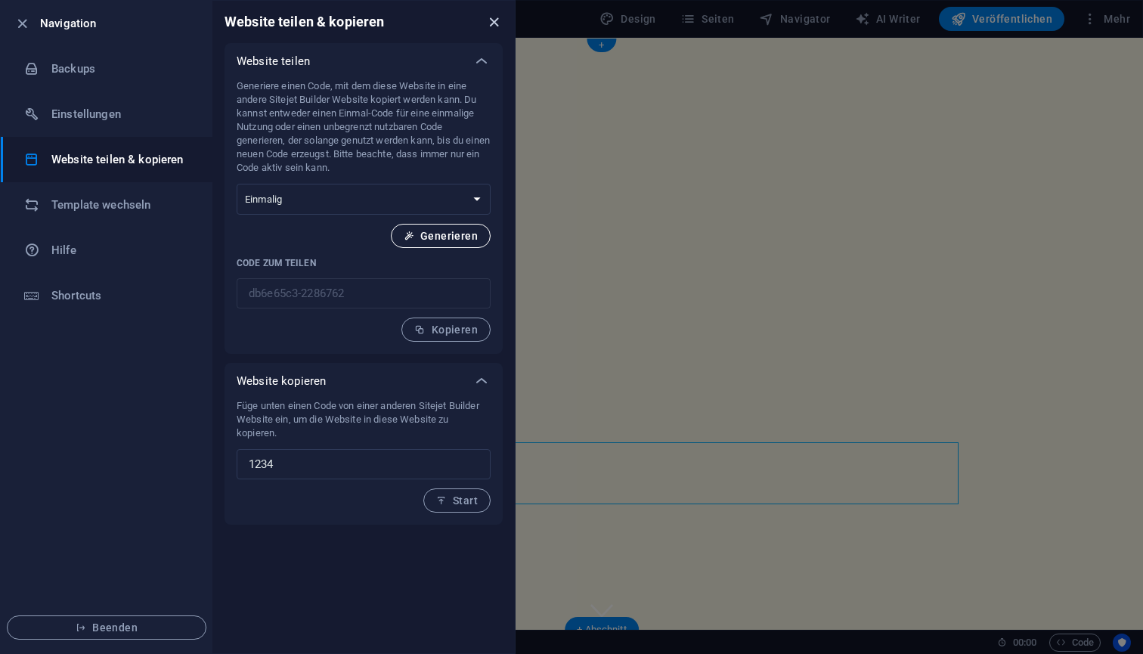
click at [493, 20] on icon "close" at bounding box center [493, 22] width 17 height 17
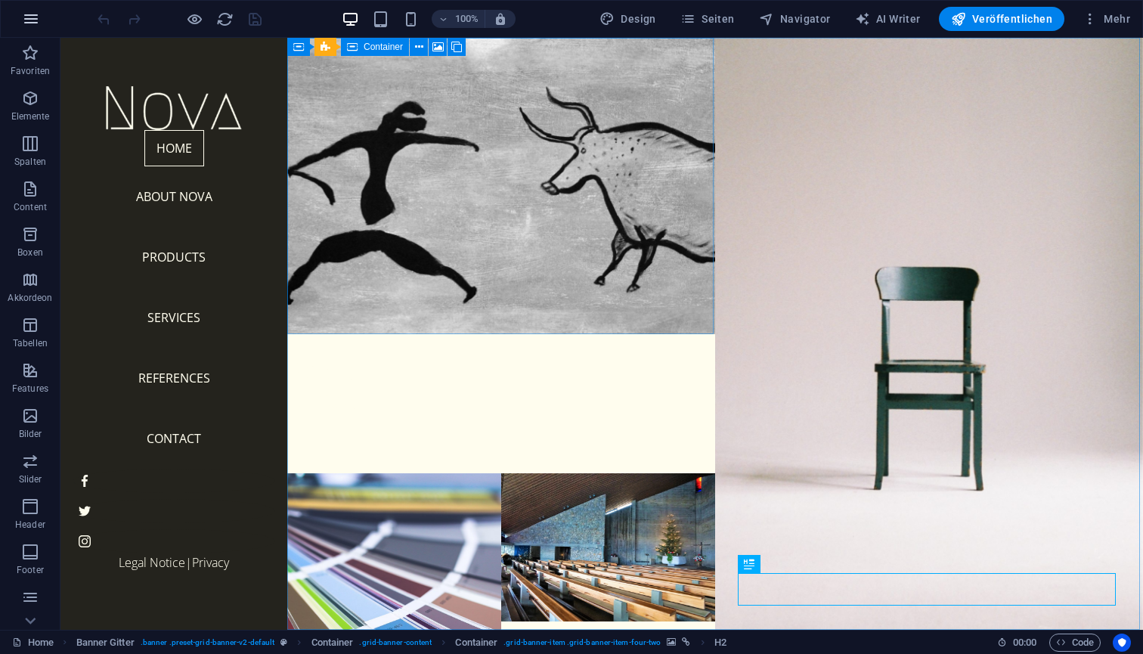
click at [37, 22] on icon "button" at bounding box center [31, 19] width 18 height 18
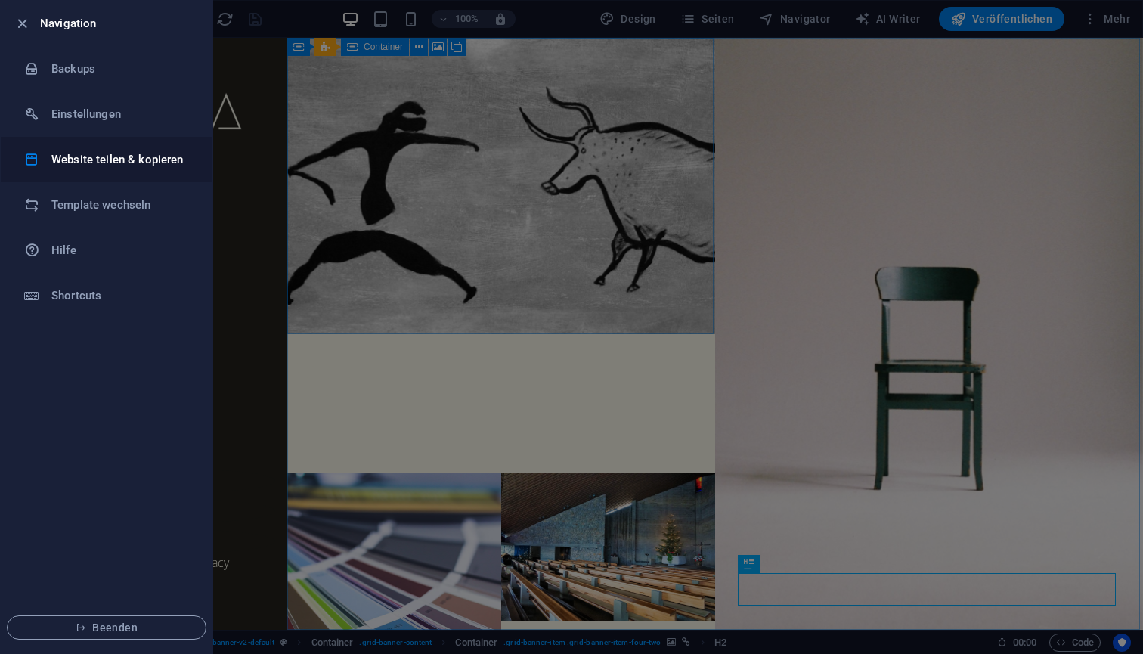
click at [78, 164] on h6 "Website teilen & kopieren" at bounding box center [121, 159] width 140 height 18
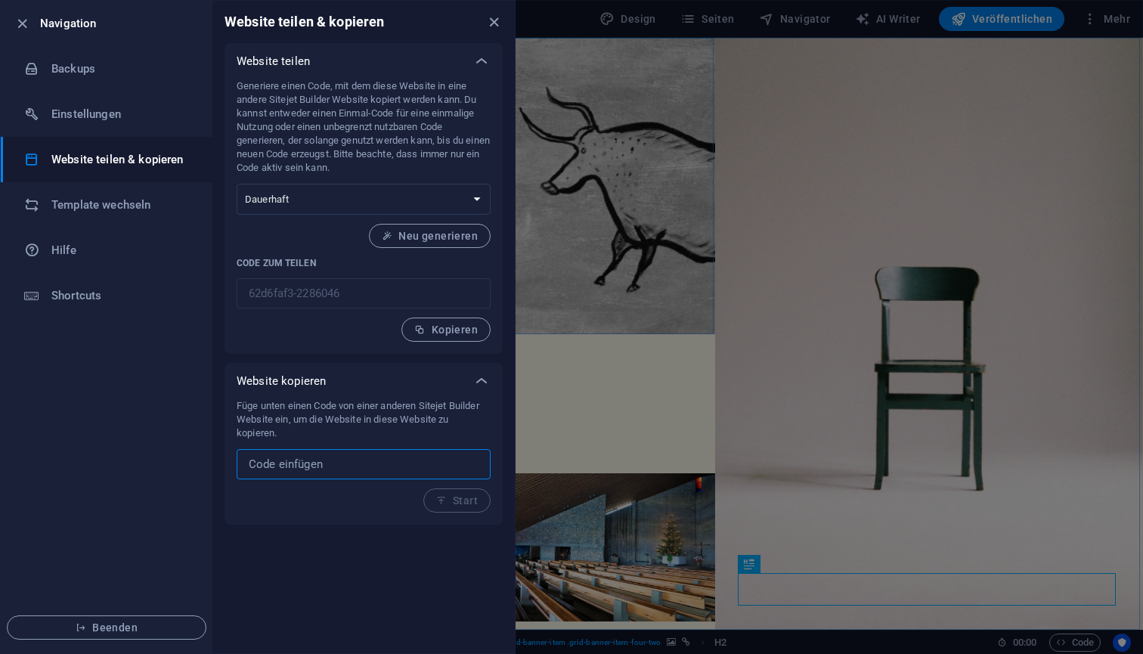
paste input "db6e65c3-2286762"
type input "db6e65c3-2286762"
click at [453, 501] on span "Start" at bounding box center [457, 501] width 42 height 12
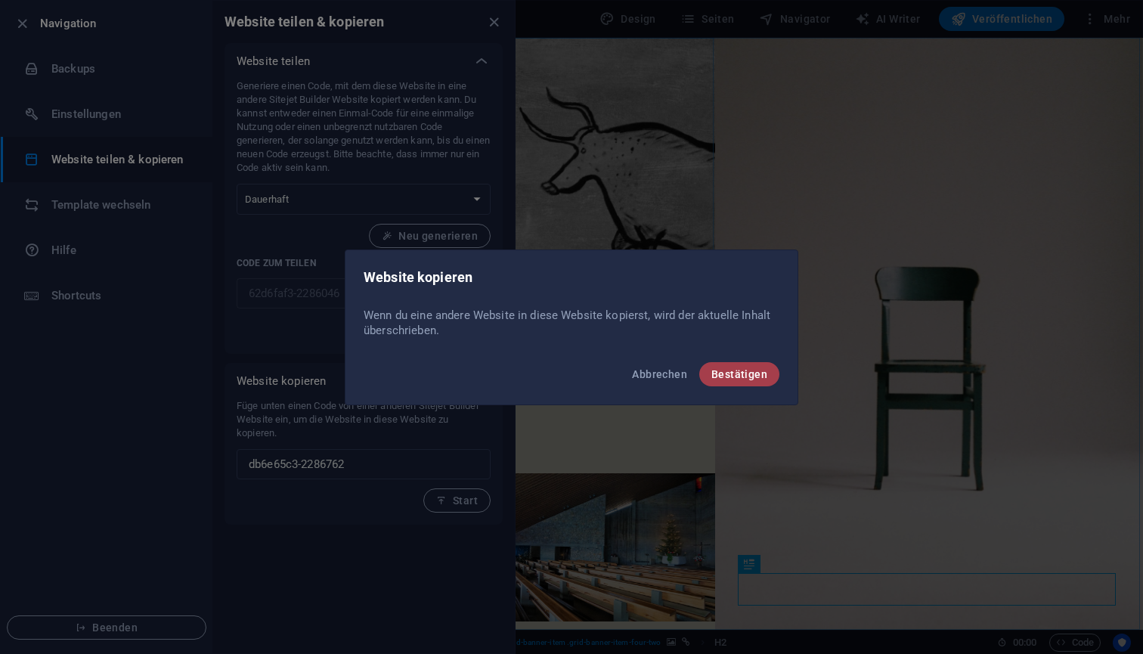
click at [718, 373] on span "Bestätigen" at bounding box center [740, 374] width 56 height 12
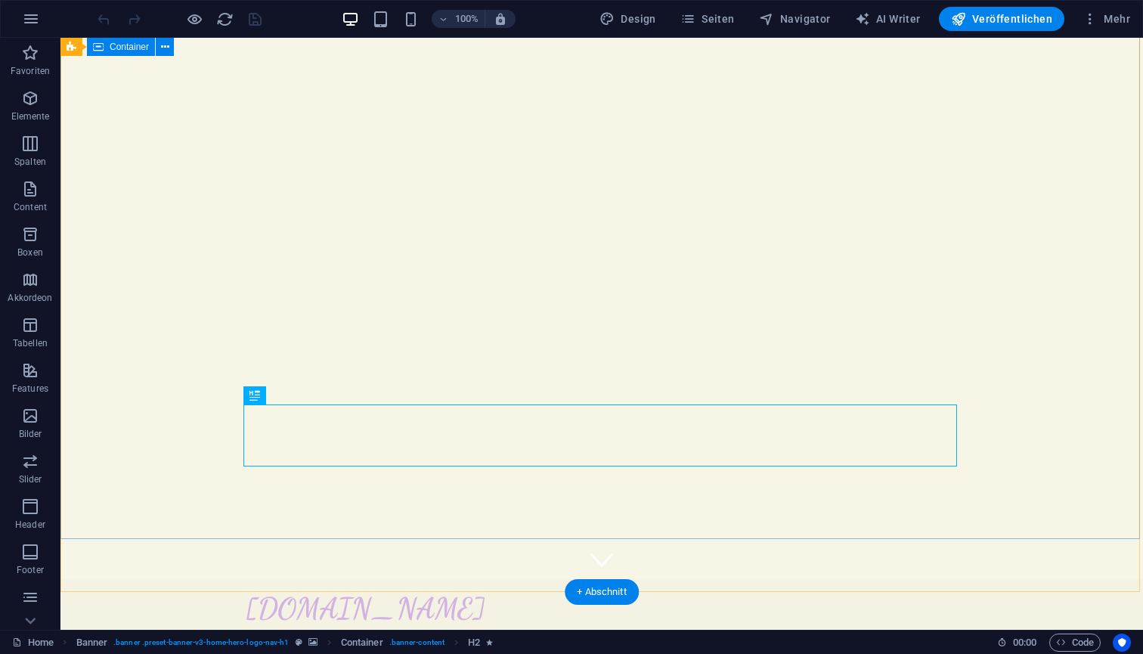
scroll to position [38, 0]
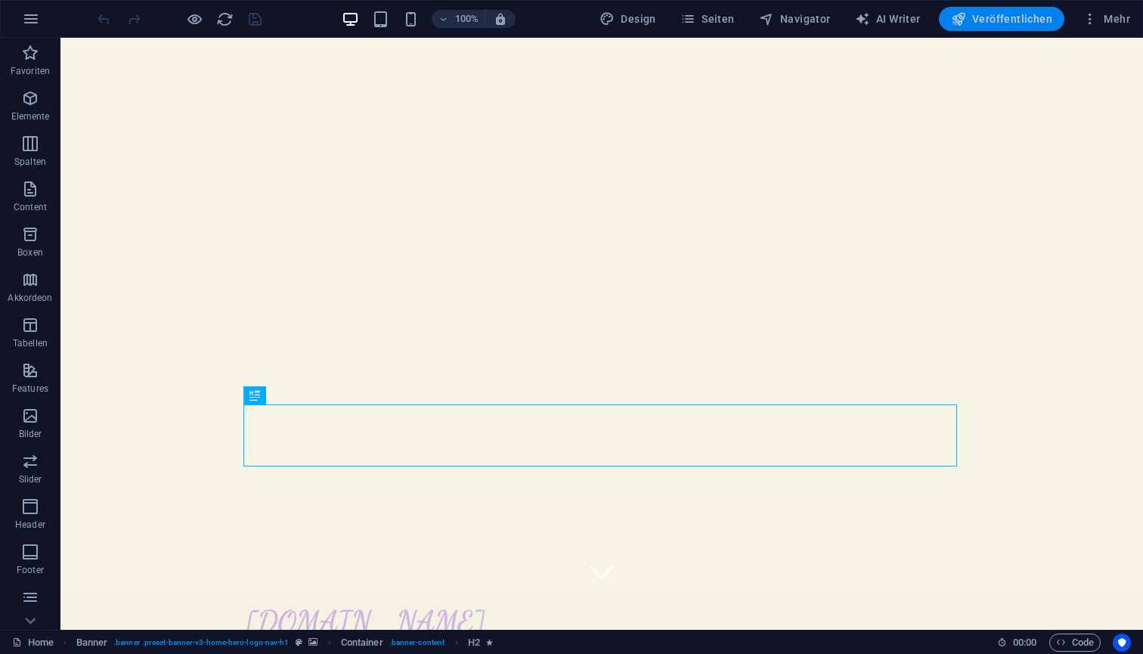
click at [1007, 18] on span "Veröffentlichen" at bounding box center [1001, 18] width 101 height 15
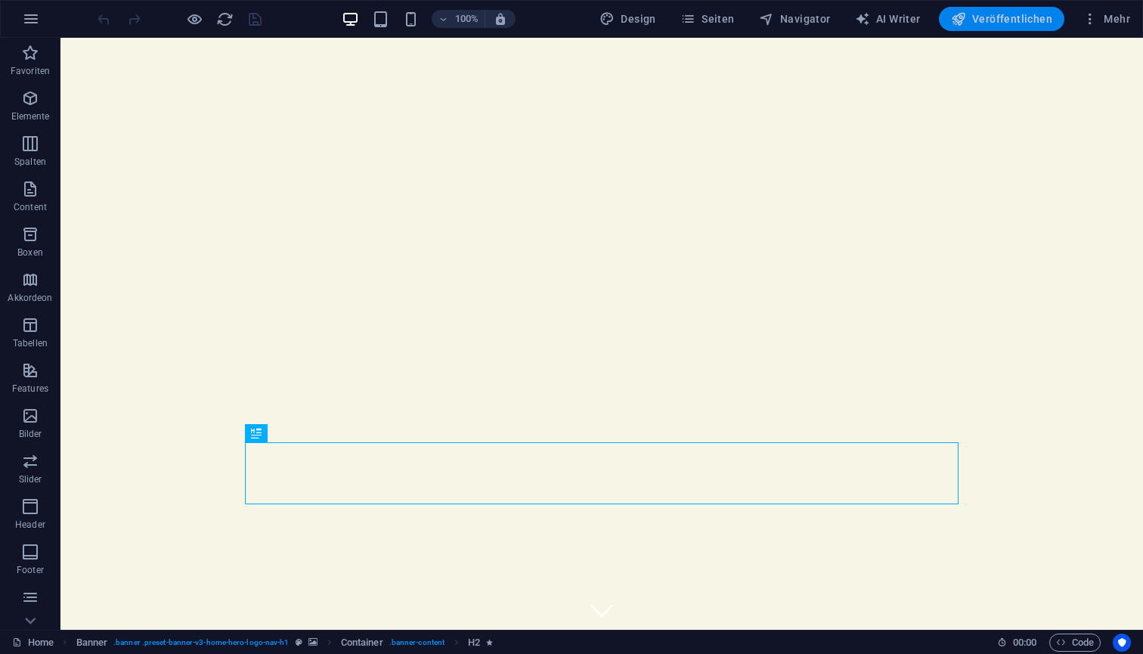
click at [998, 20] on span "Veröffentlichen" at bounding box center [1001, 18] width 101 height 15
click at [804, 14] on span "Navigator" at bounding box center [795, 18] width 72 height 15
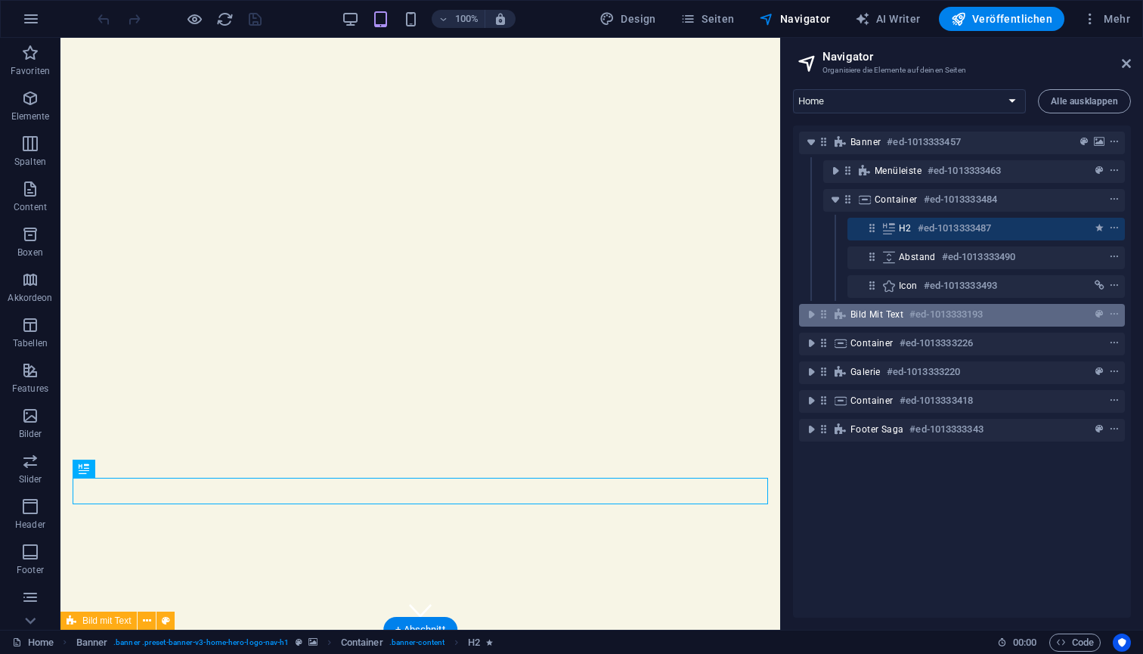
click at [883, 310] on span "Bild mit Text" at bounding box center [877, 315] width 53 height 12
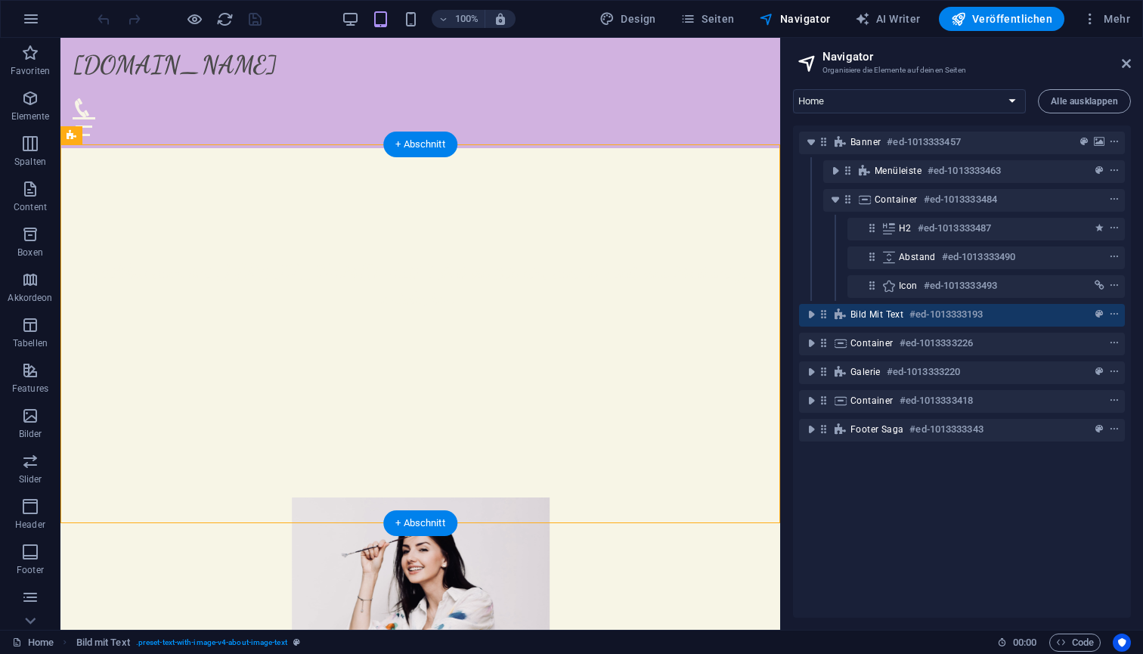
click at [321, 498] on figure at bounding box center [421, 627] width 696 height 258
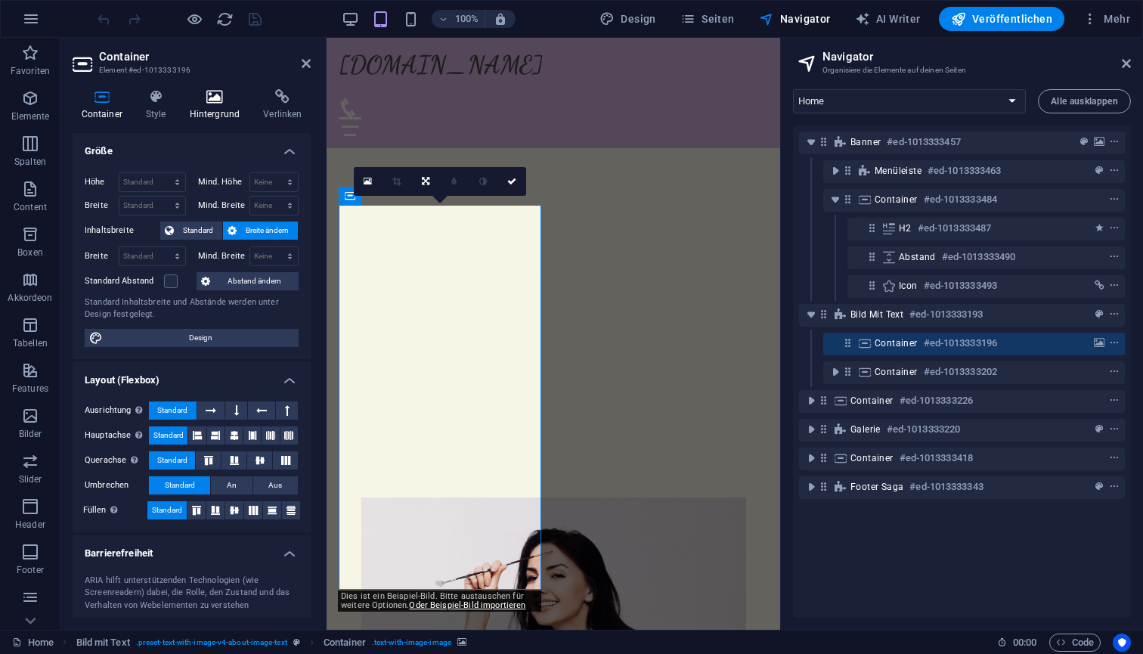
click at [221, 105] on h4 "Hintergrund" at bounding box center [218, 105] width 74 height 32
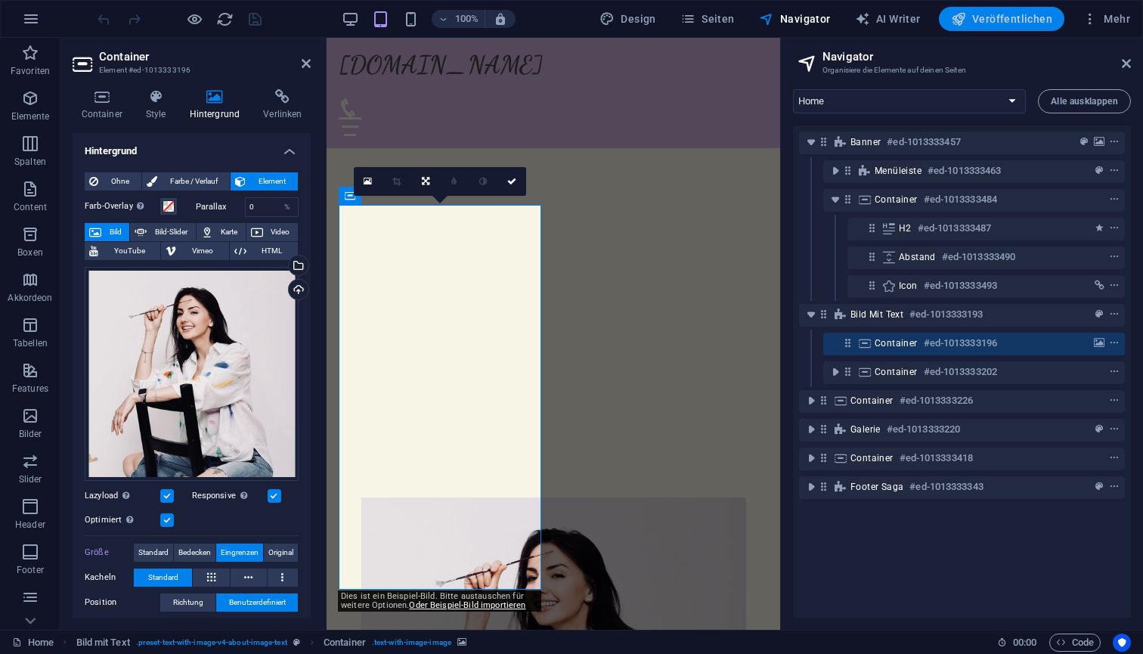
click at [985, 20] on span "Veröffentlichen" at bounding box center [1001, 18] width 101 height 15
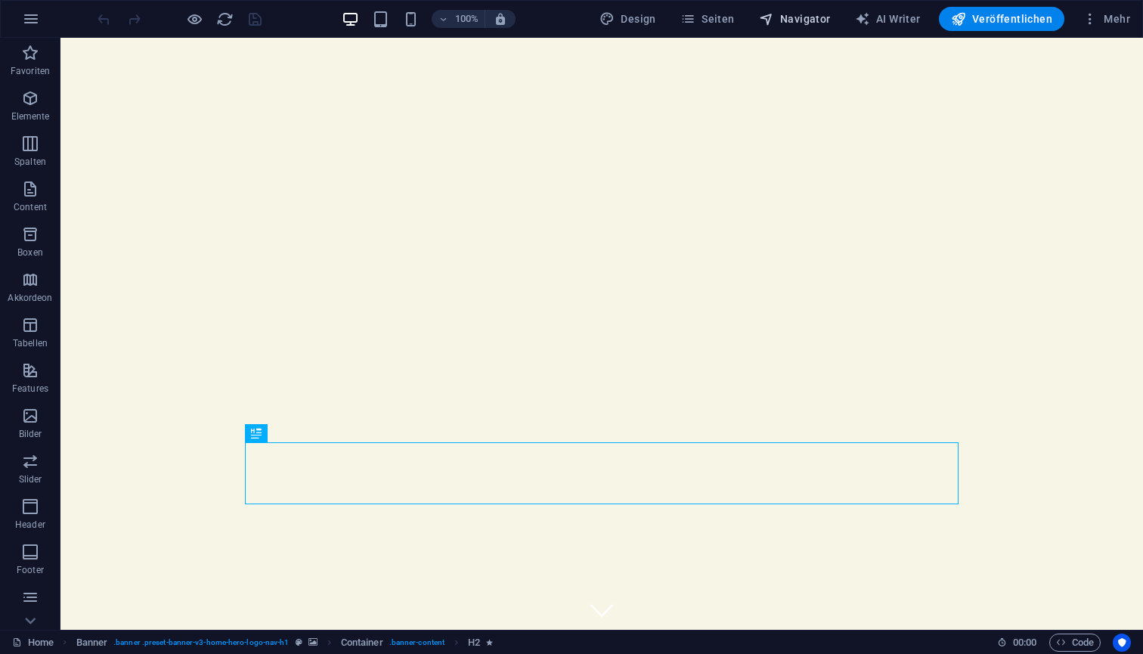
click at [789, 23] on span "Navigator" at bounding box center [795, 18] width 72 height 15
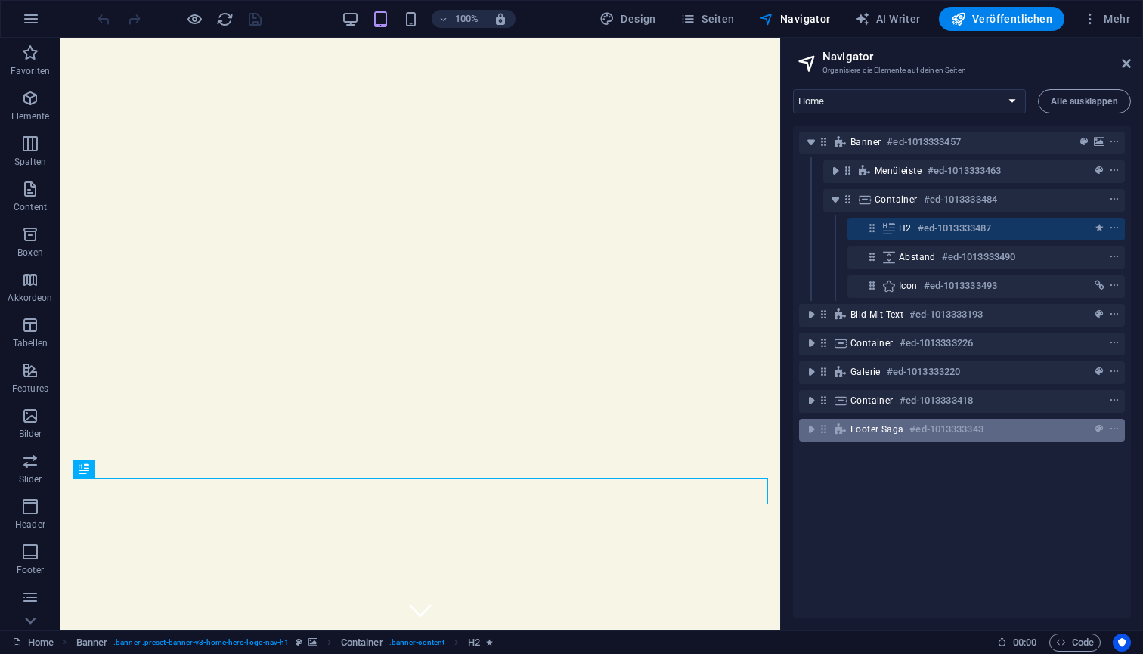
click at [866, 433] on span "Footer Saga" at bounding box center [877, 429] width 53 height 12
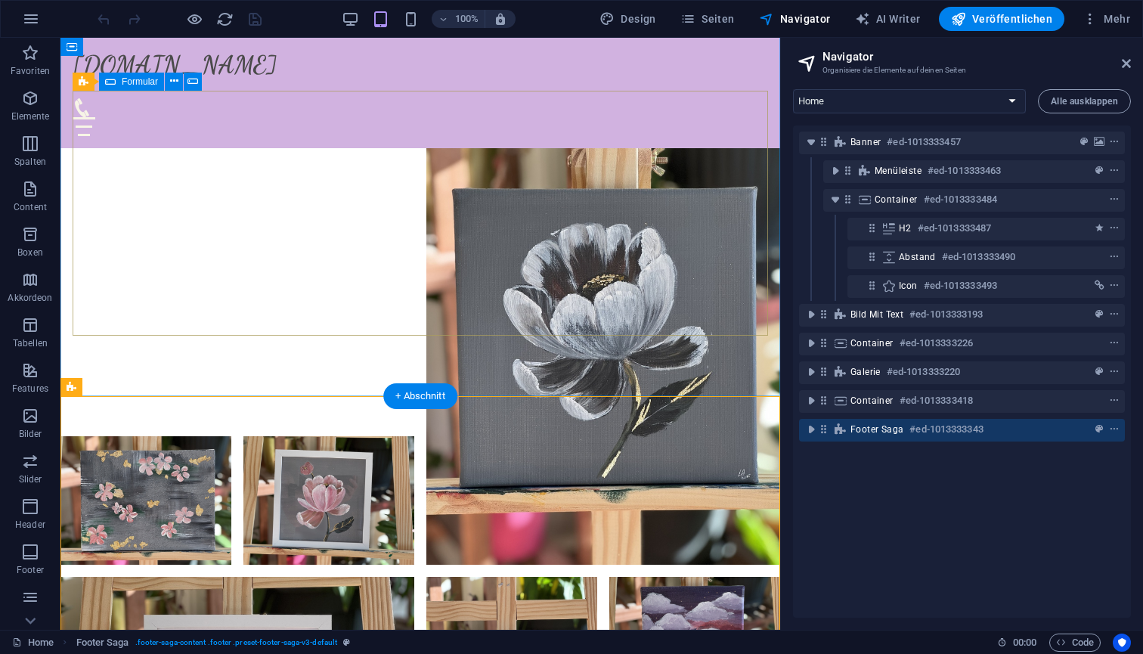
scroll to position [3640, 0]
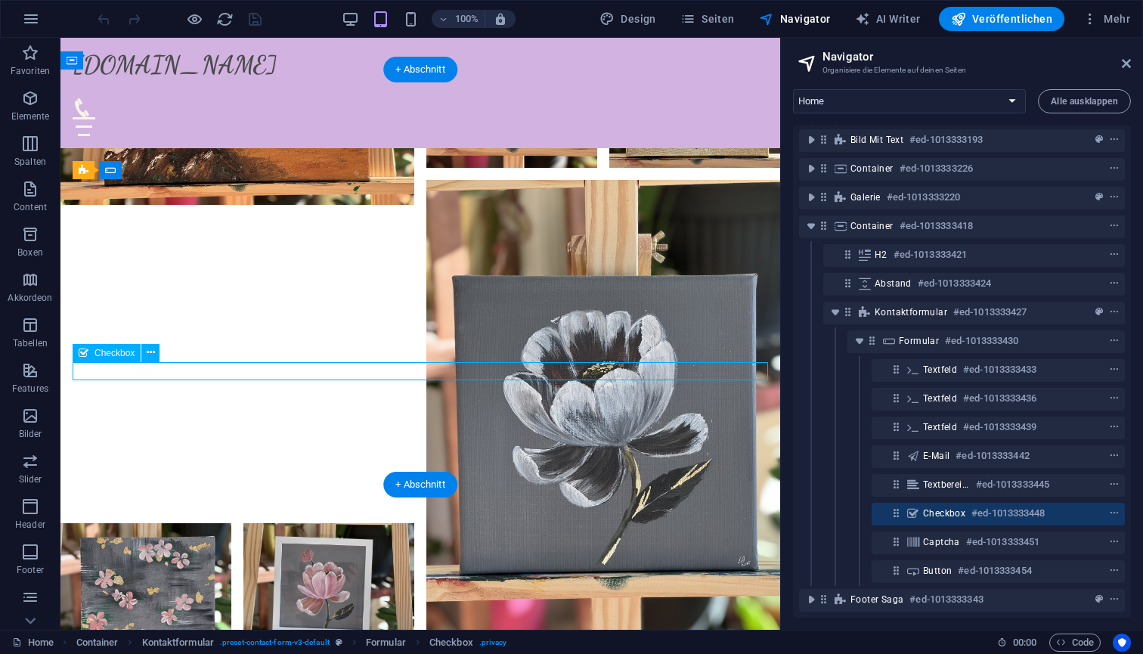
scroll to position [3551, 0]
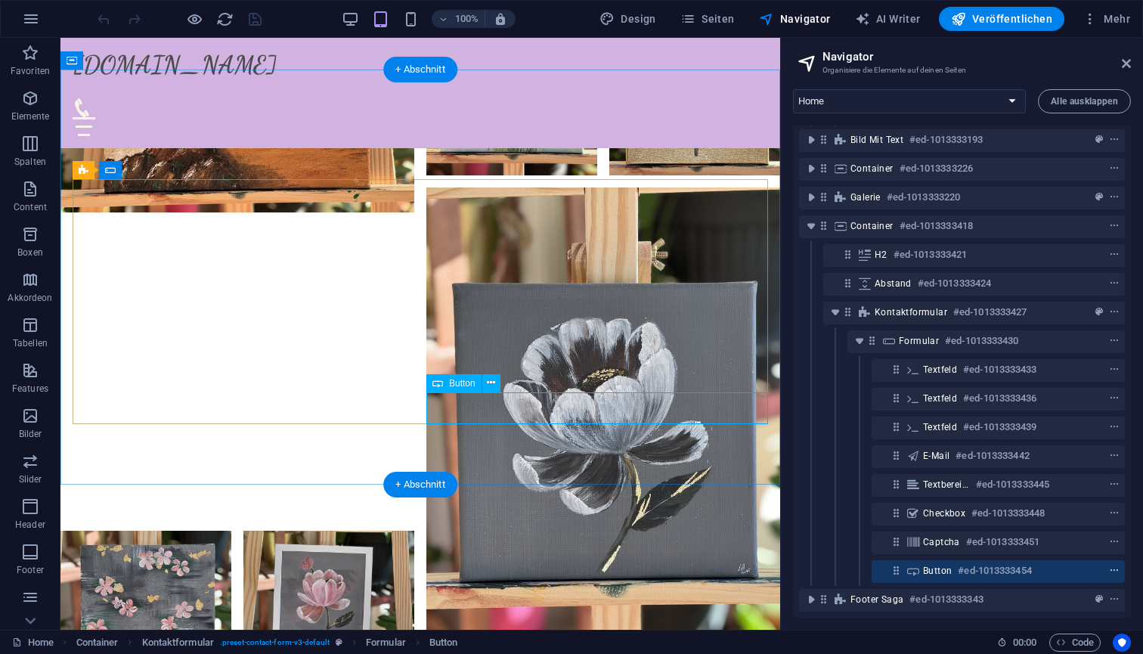
click at [1110, 566] on icon "context-menu" at bounding box center [1114, 571] width 11 height 11
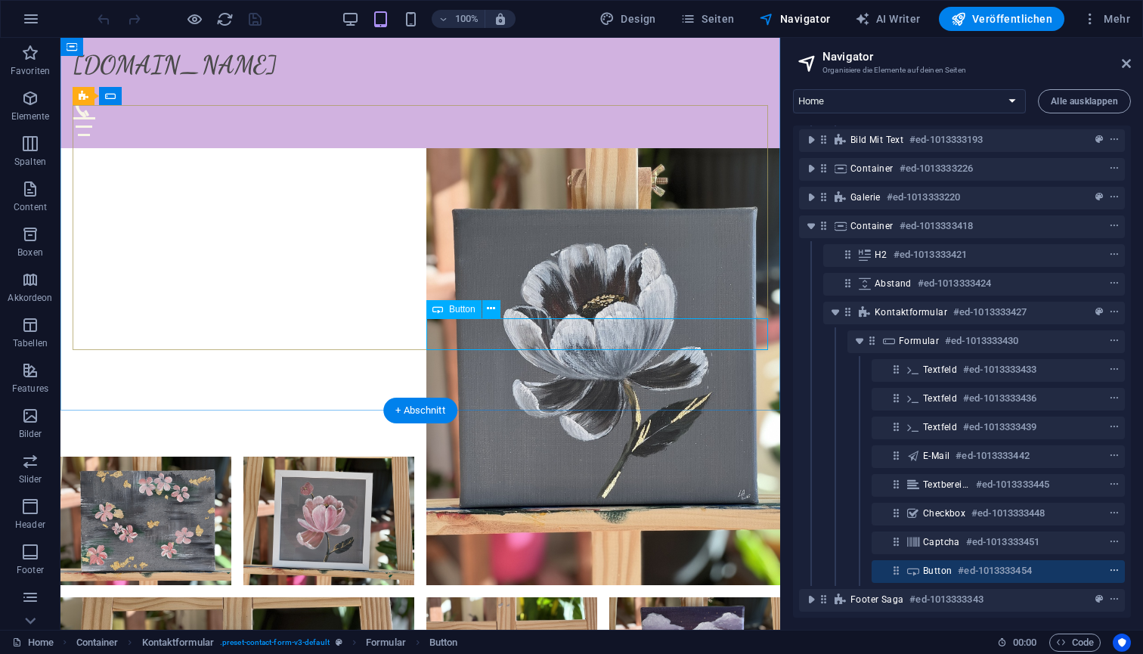
click at [1113, 566] on icon "context-menu" at bounding box center [1114, 571] width 11 height 11
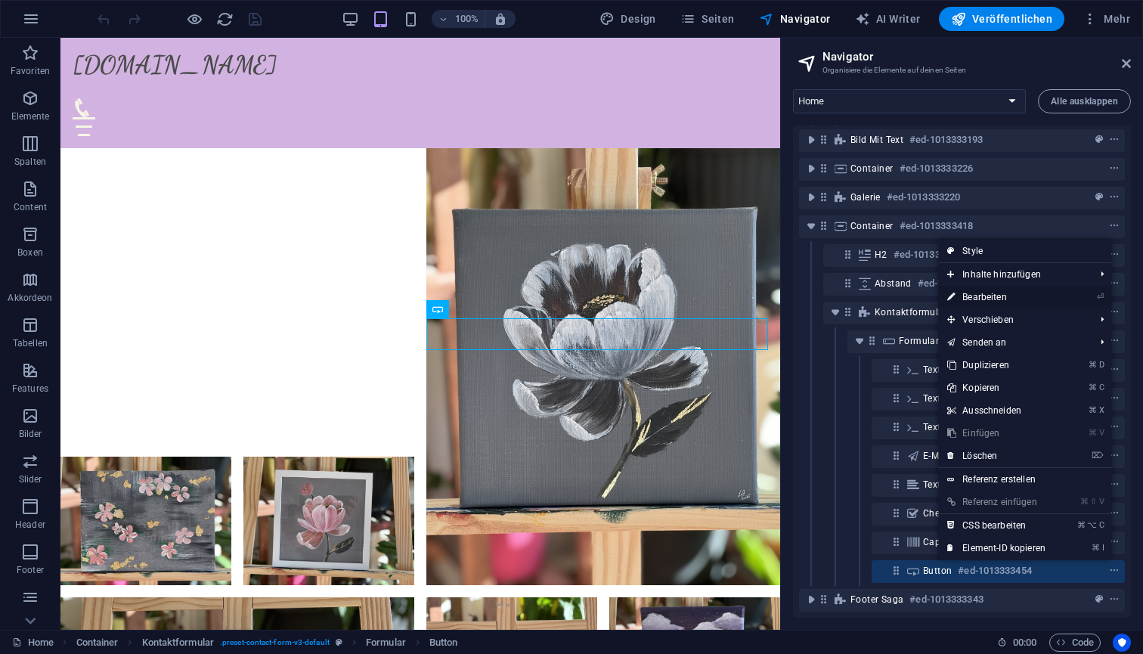
click at [1001, 294] on link "⏎ Bearbeiten" at bounding box center [996, 297] width 116 height 23
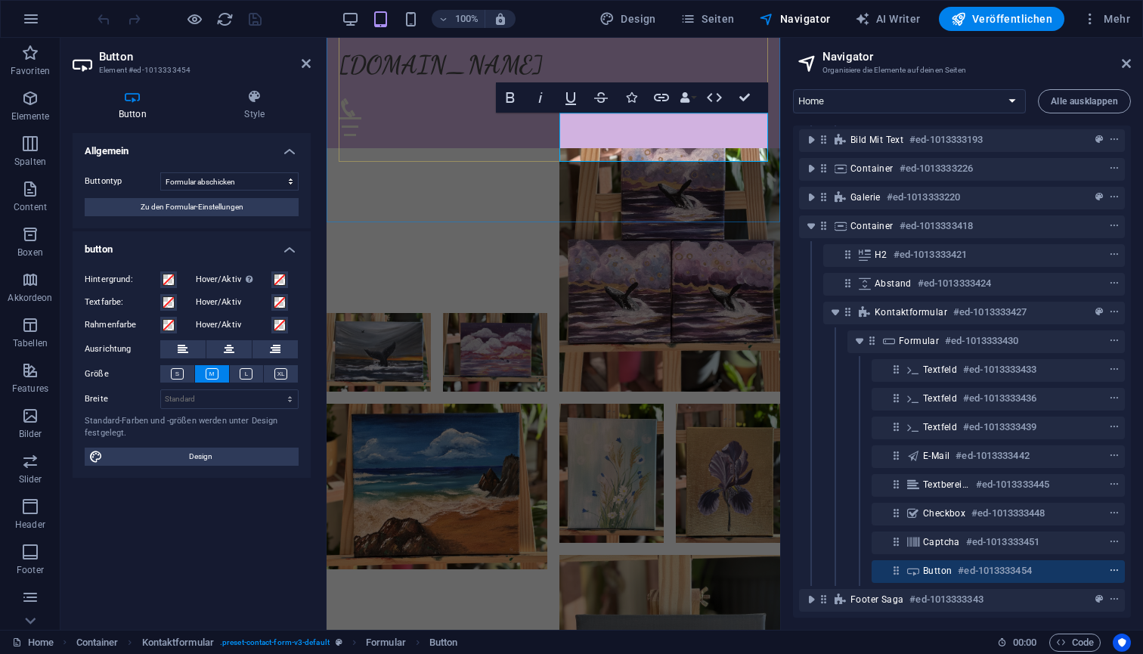
click at [1112, 566] on icon "context-menu" at bounding box center [1114, 571] width 11 height 11
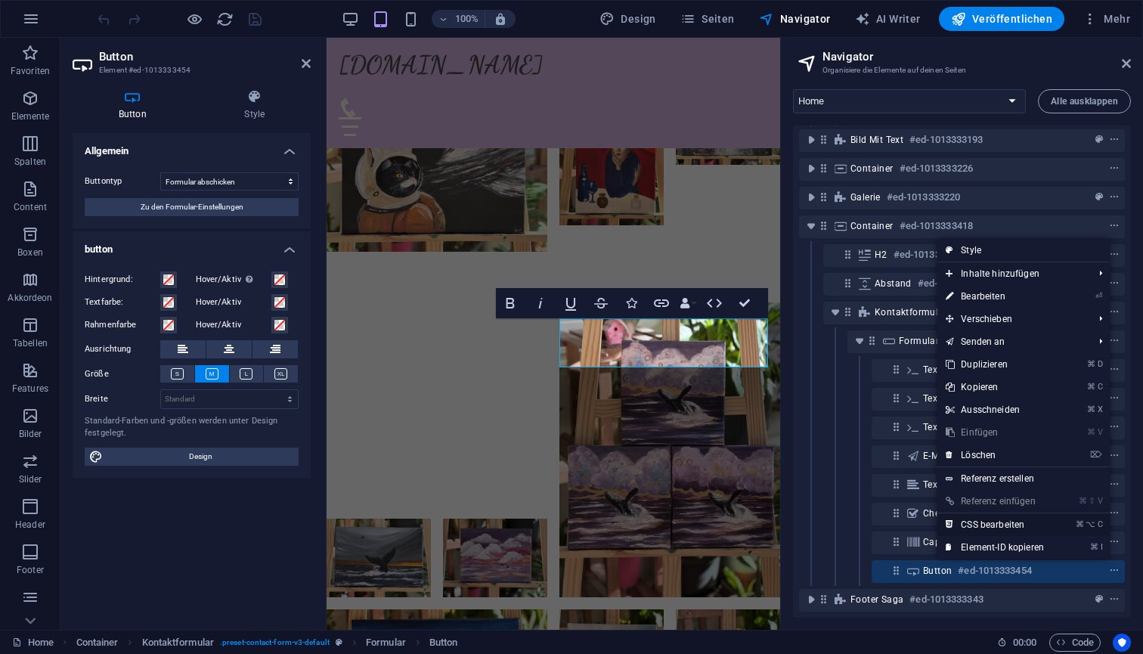
click at [993, 524] on link "⌘ ⌥ C CSS bearbeiten" at bounding box center [995, 524] width 116 height 23
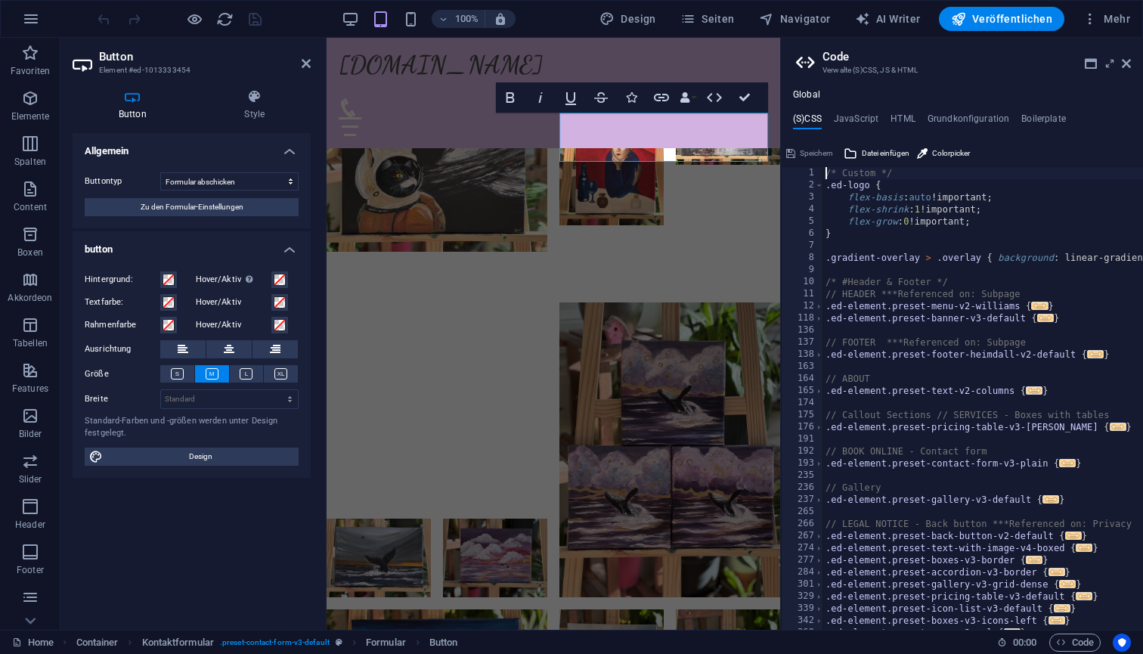
scroll to position [3349, 0]
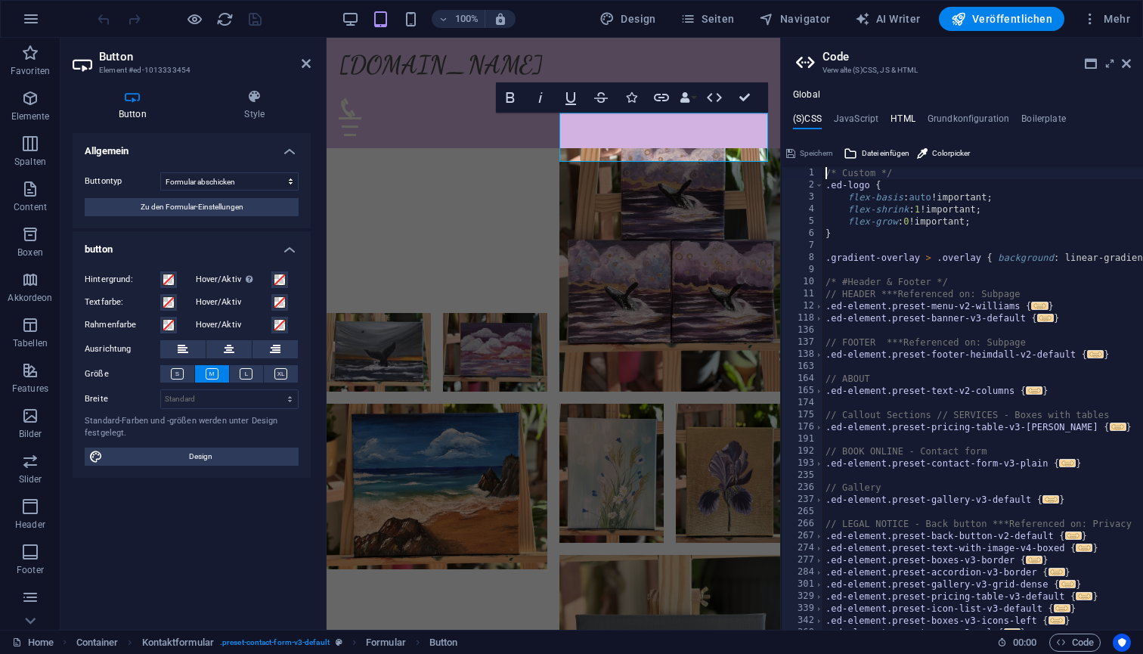
click at [915, 126] on h4 "HTML" at bounding box center [903, 121] width 25 height 17
type textarea "<a href="#main-content" class="wv-link-content button">Skip to main content</a>"
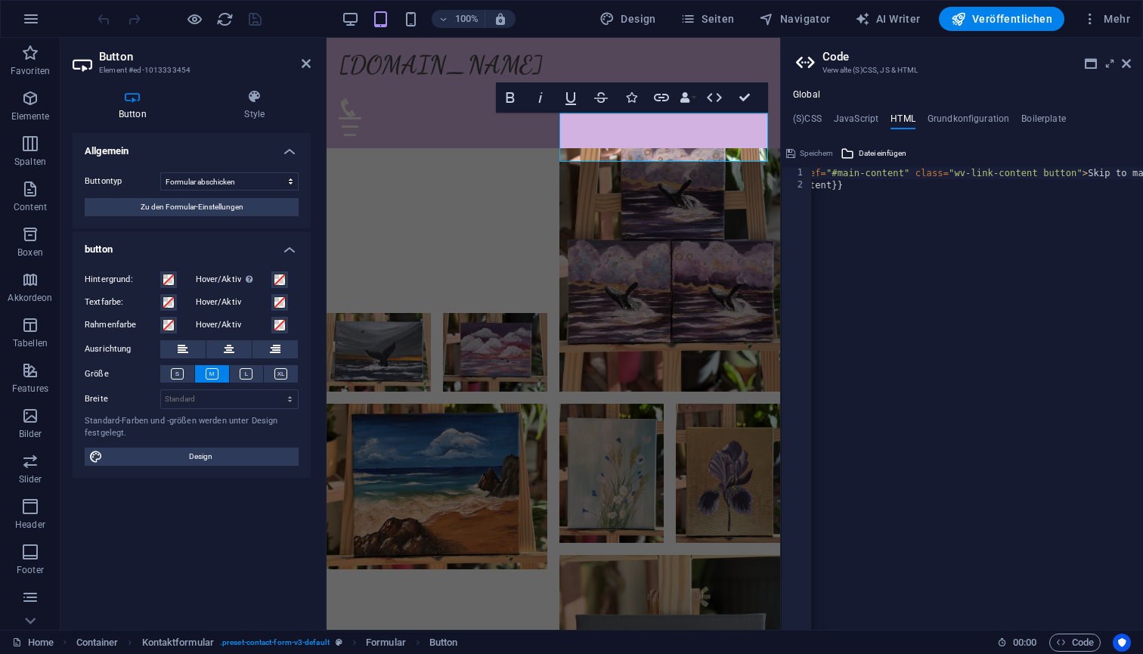
scroll to position [0, 0]
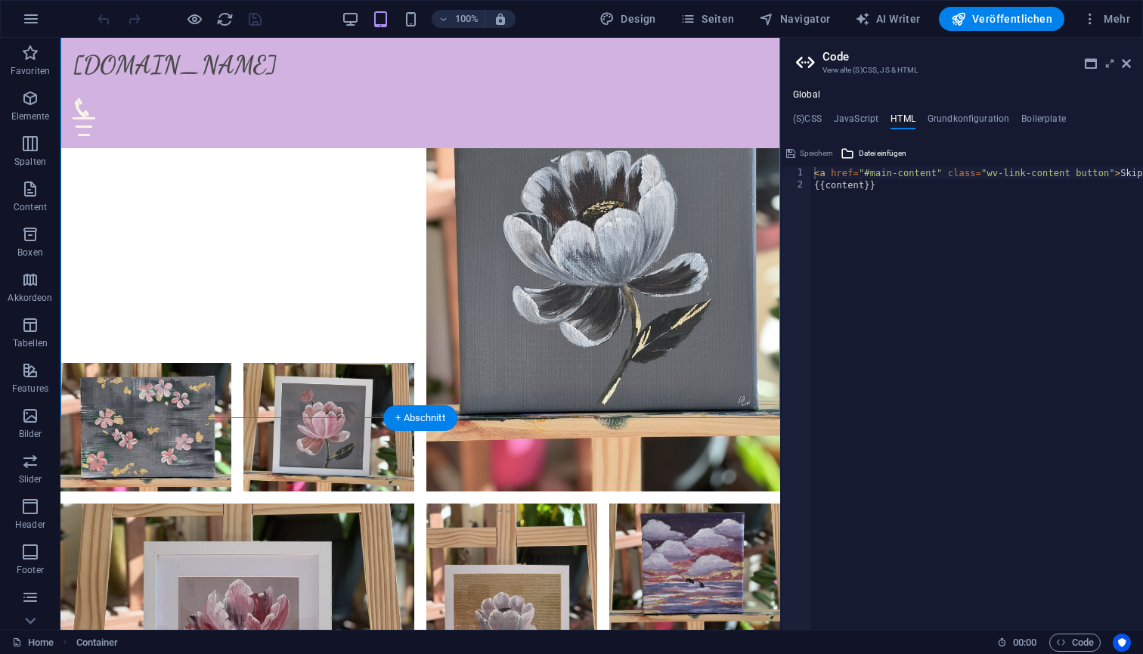
scroll to position [3744, 0]
